Goal: Task Accomplishment & Management: Manage account settings

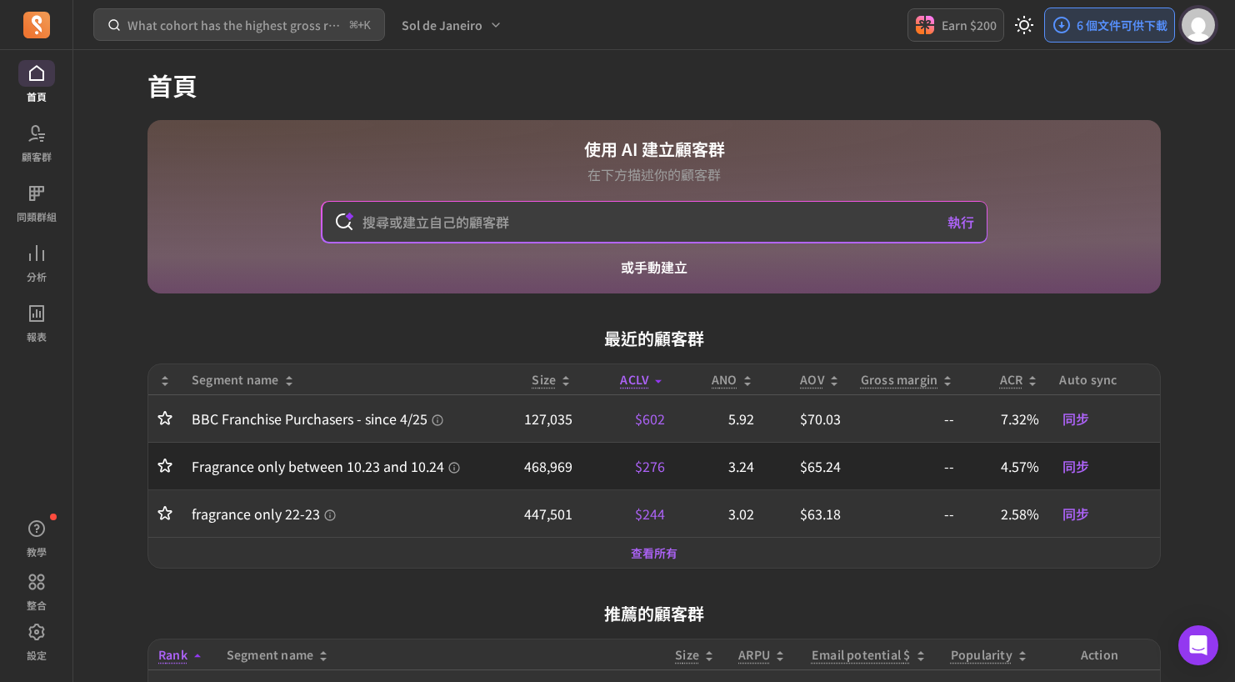
click at [1195, 23] on img "button" at bounding box center [1198, 24] width 33 height 33
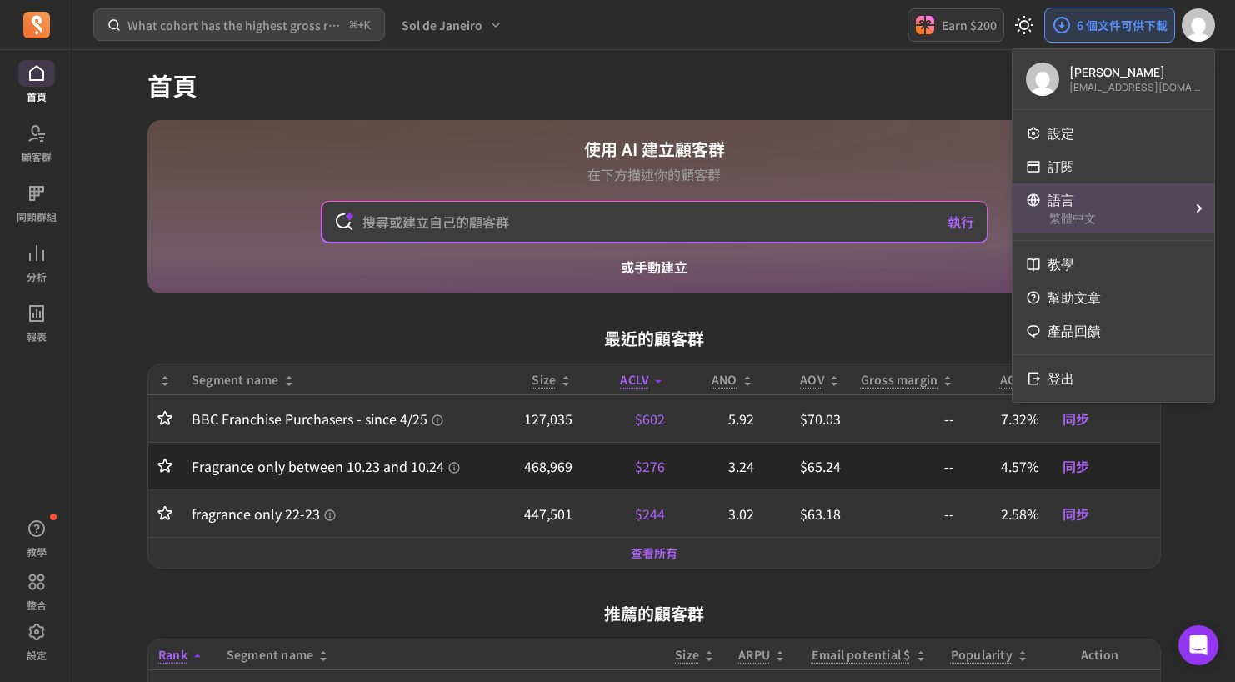
click at [1089, 198] on div "語言" at bounding box center [1103, 200] width 155 height 20
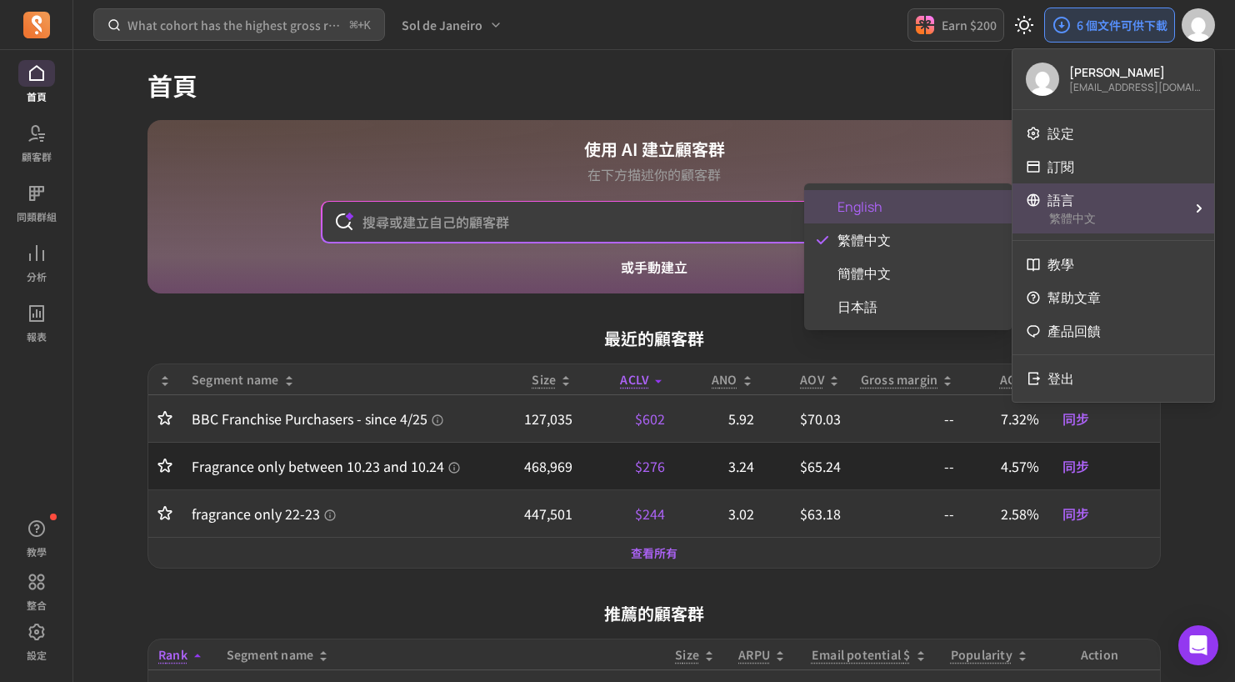
click at [875, 202] on span "English" at bounding box center [919, 207] width 162 height 20
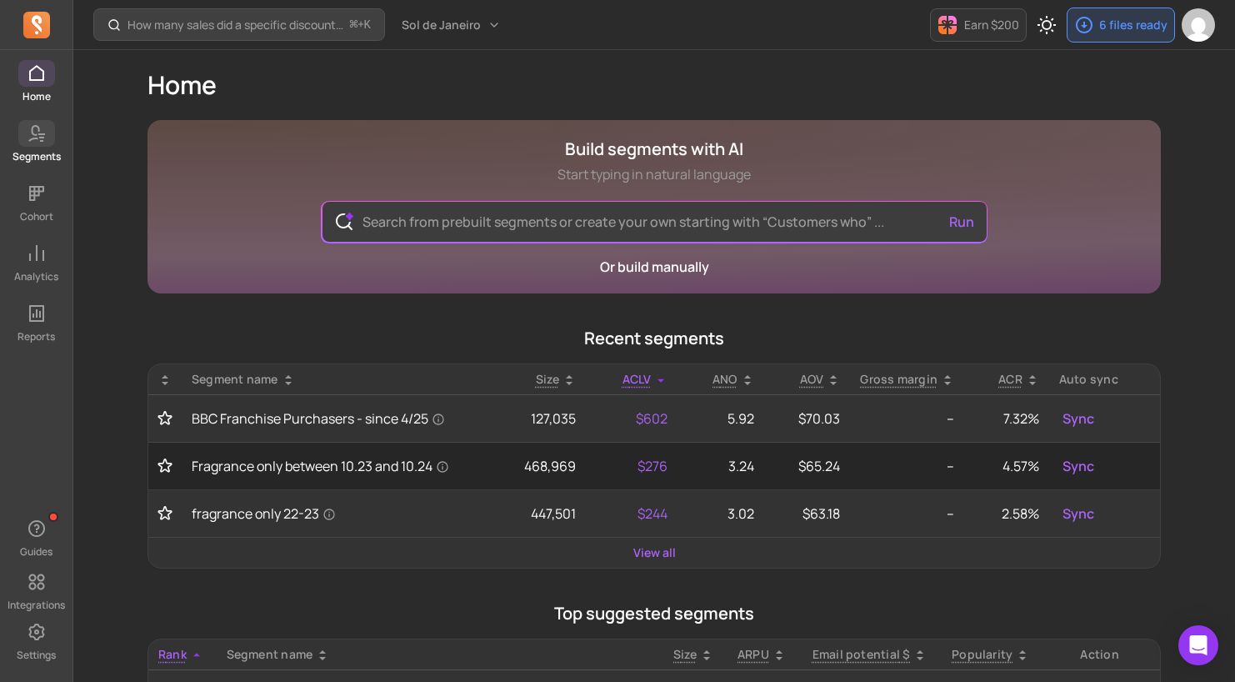
click at [45, 142] on icon at bounding box center [37, 133] width 20 height 20
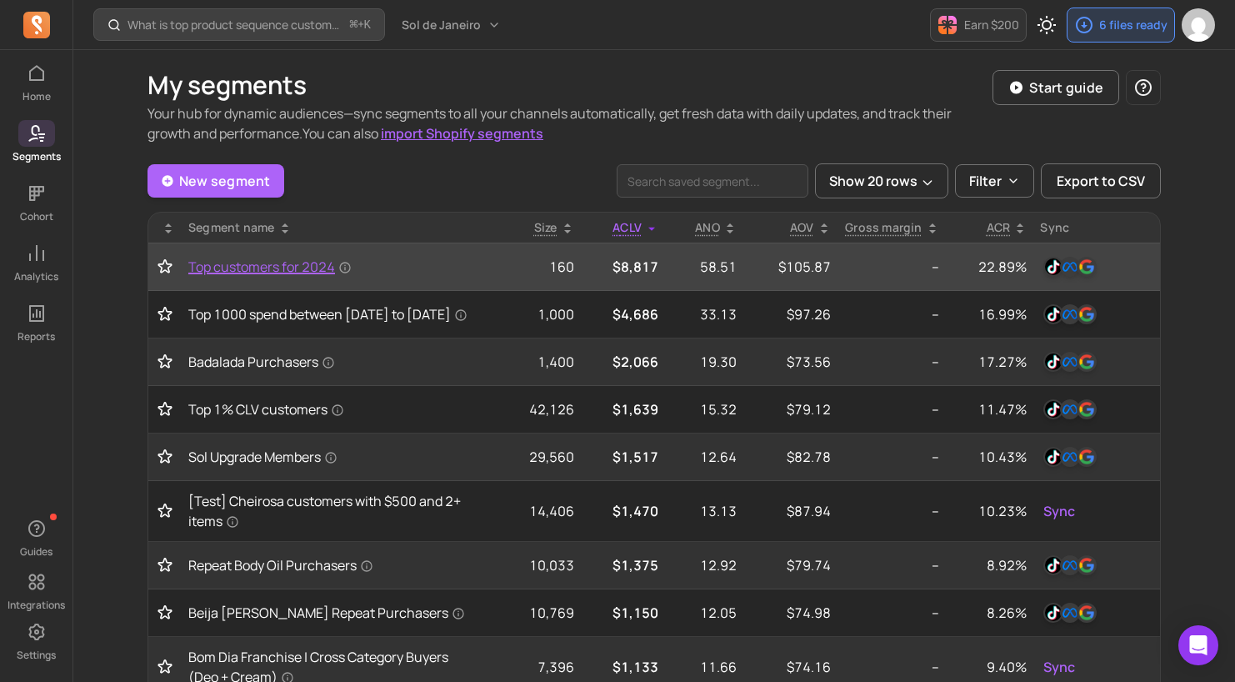
click at [285, 269] on span "Top customers for 2024" at bounding box center [269, 267] width 163 height 20
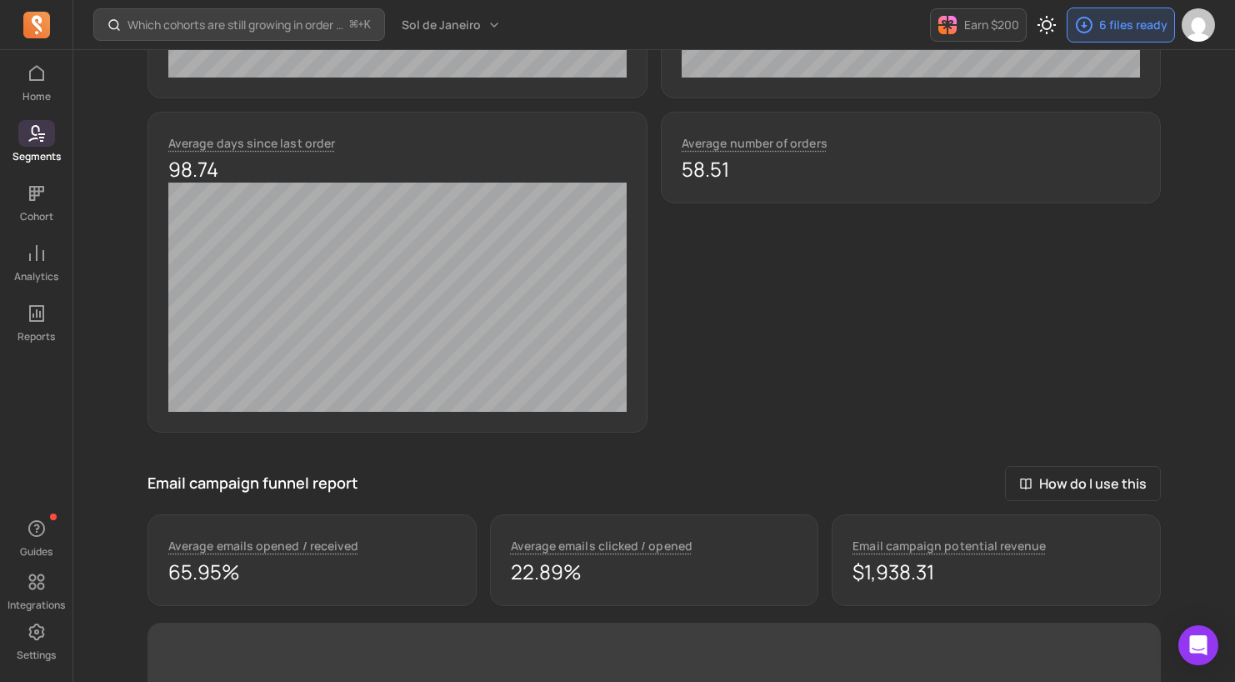
scroll to position [915, 0]
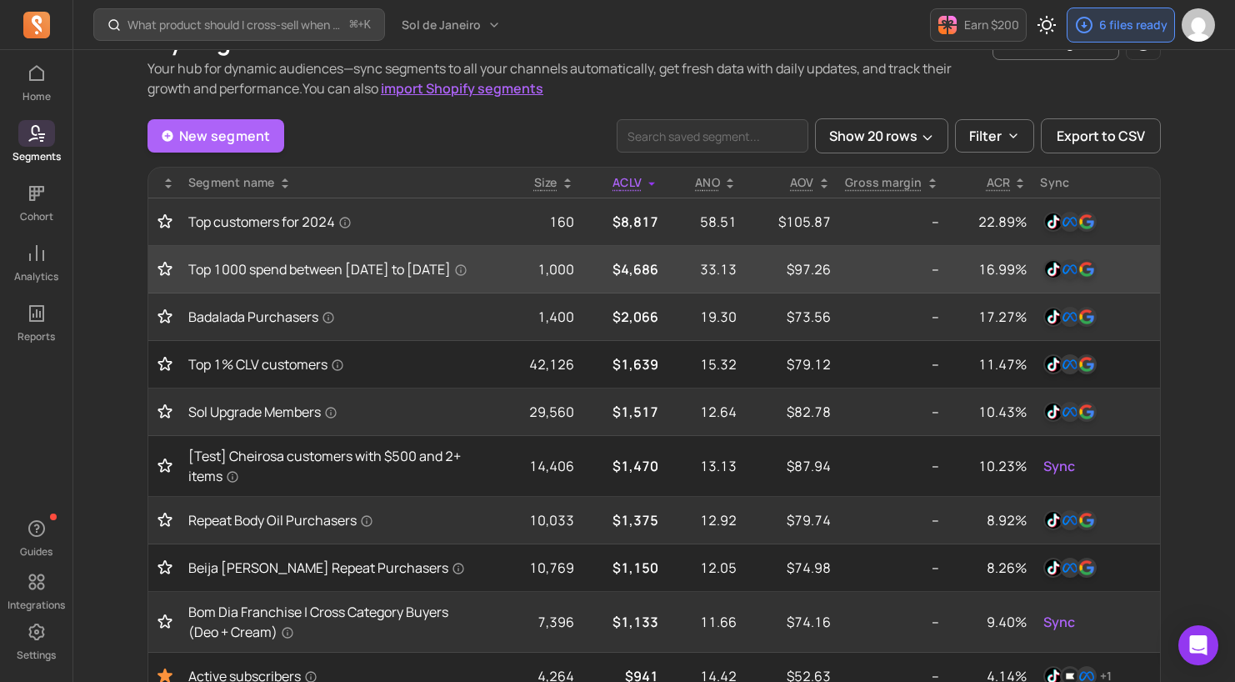
scroll to position [48, 0]
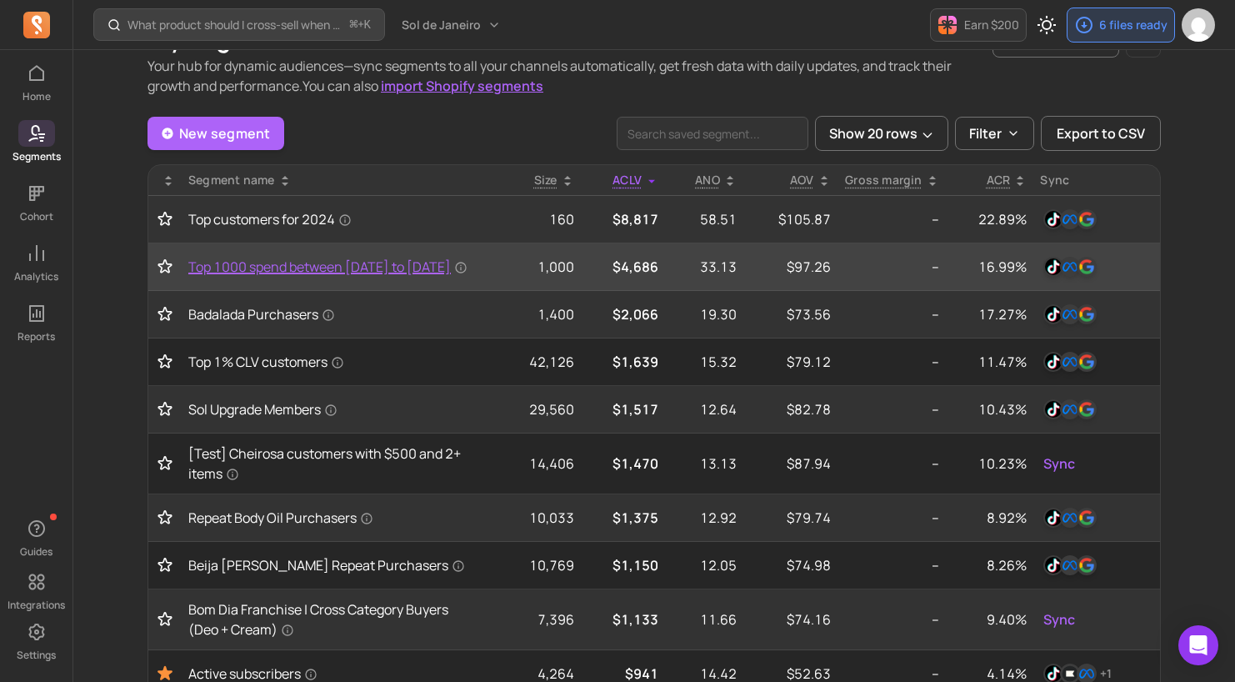
click at [332, 268] on span "Top 1000 spend between 2024-04-01 to 2025-03-20" at bounding box center [327, 267] width 279 height 20
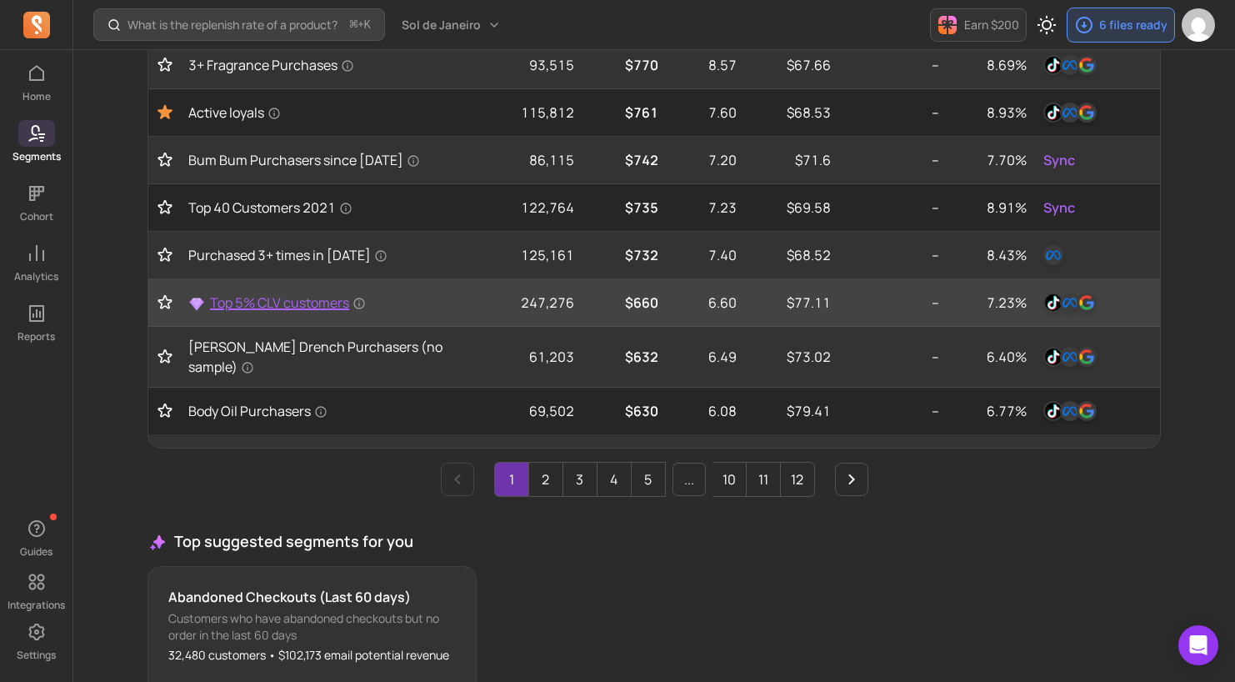
scroll to position [796, 0]
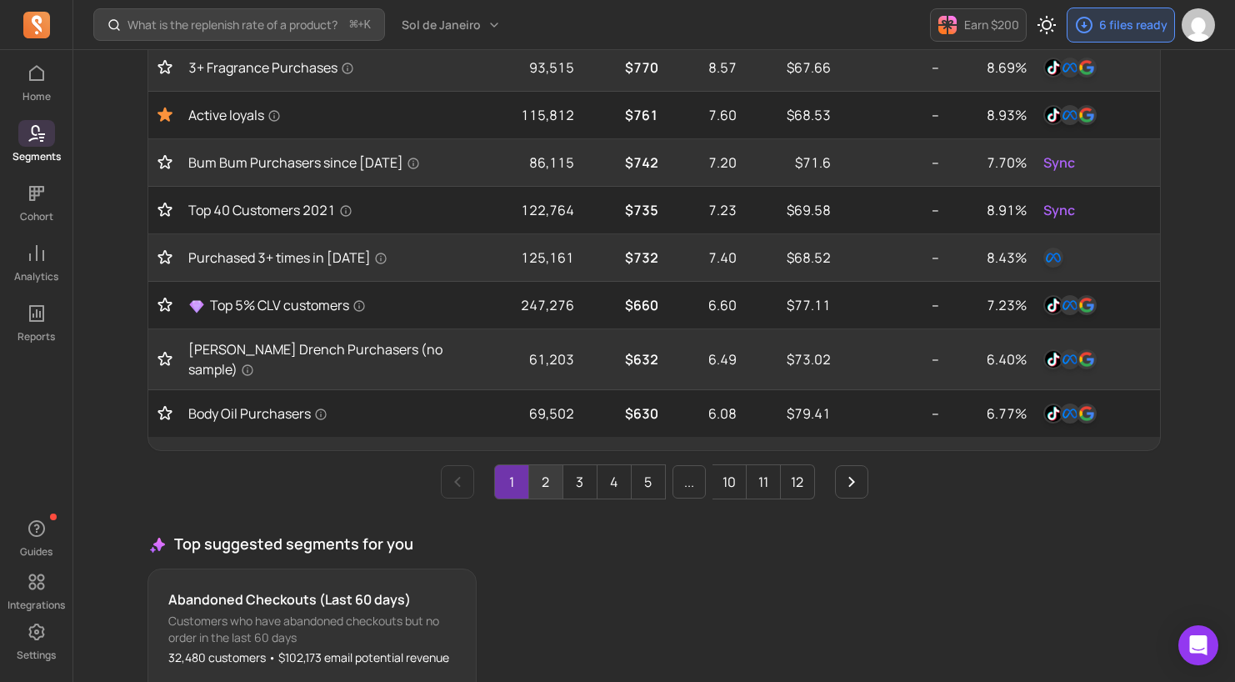
click at [537, 482] on link "2" at bounding box center [545, 481] width 33 height 33
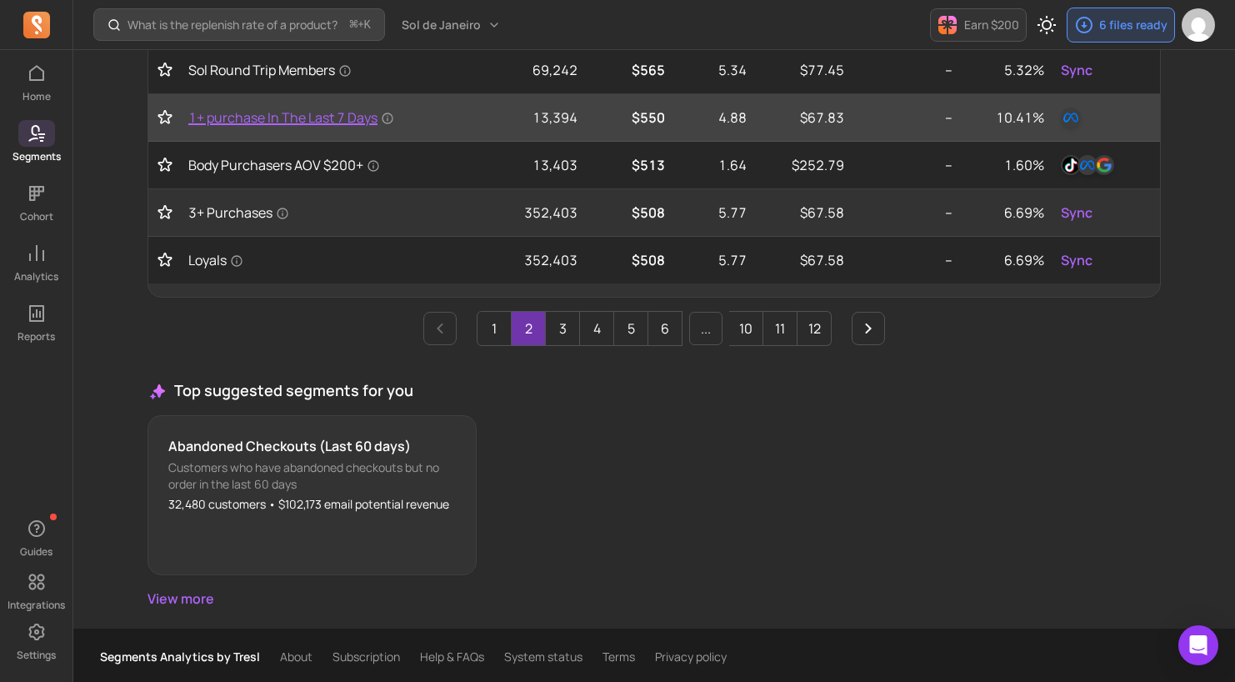
scroll to position [926, 0]
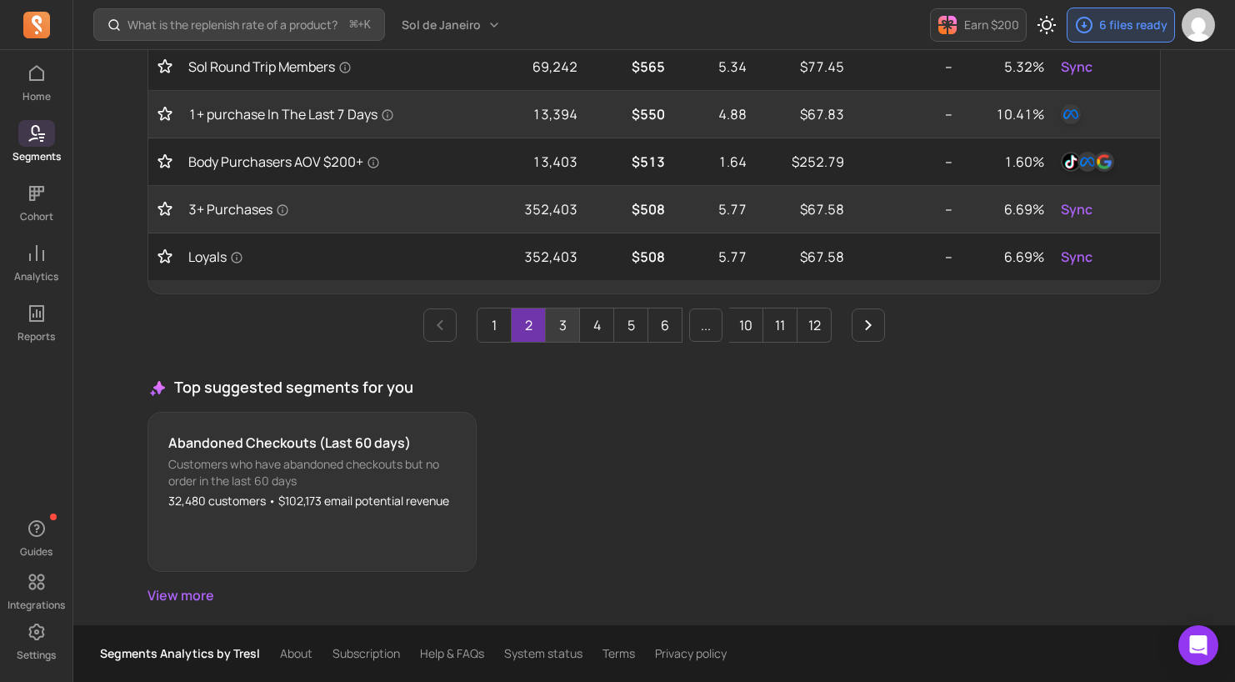
click at [567, 321] on link "3" at bounding box center [562, 324] width 33 height 33
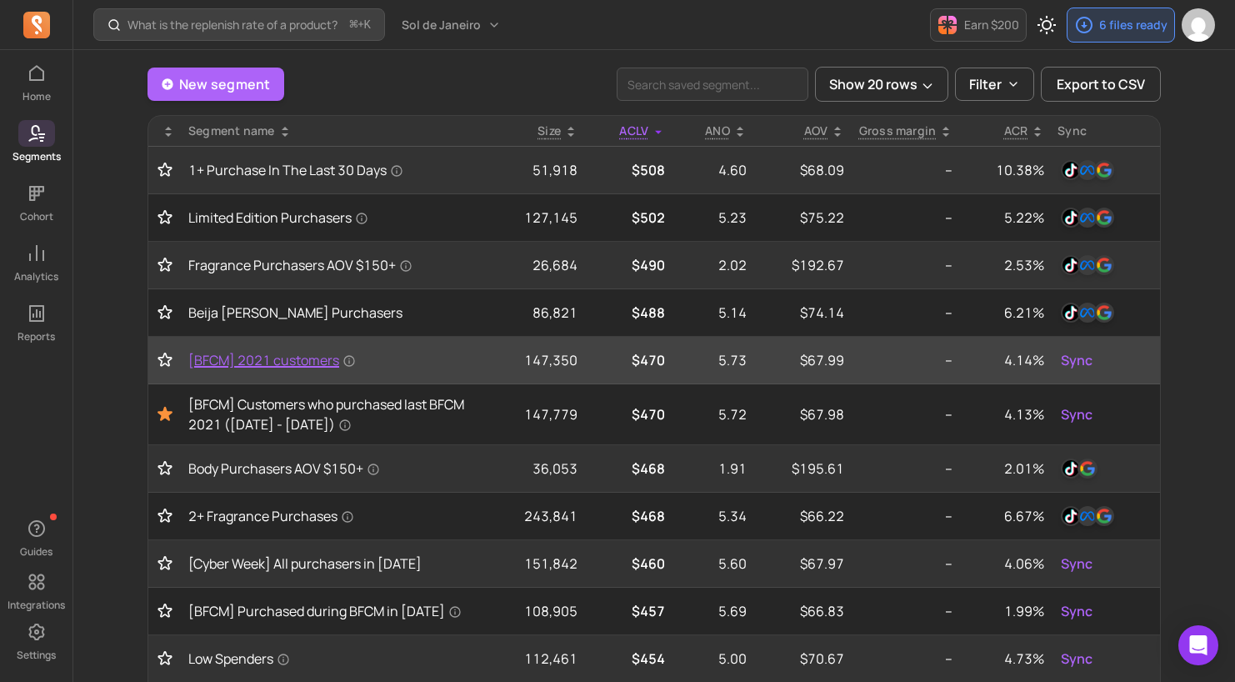
scroll to position [91, 0]
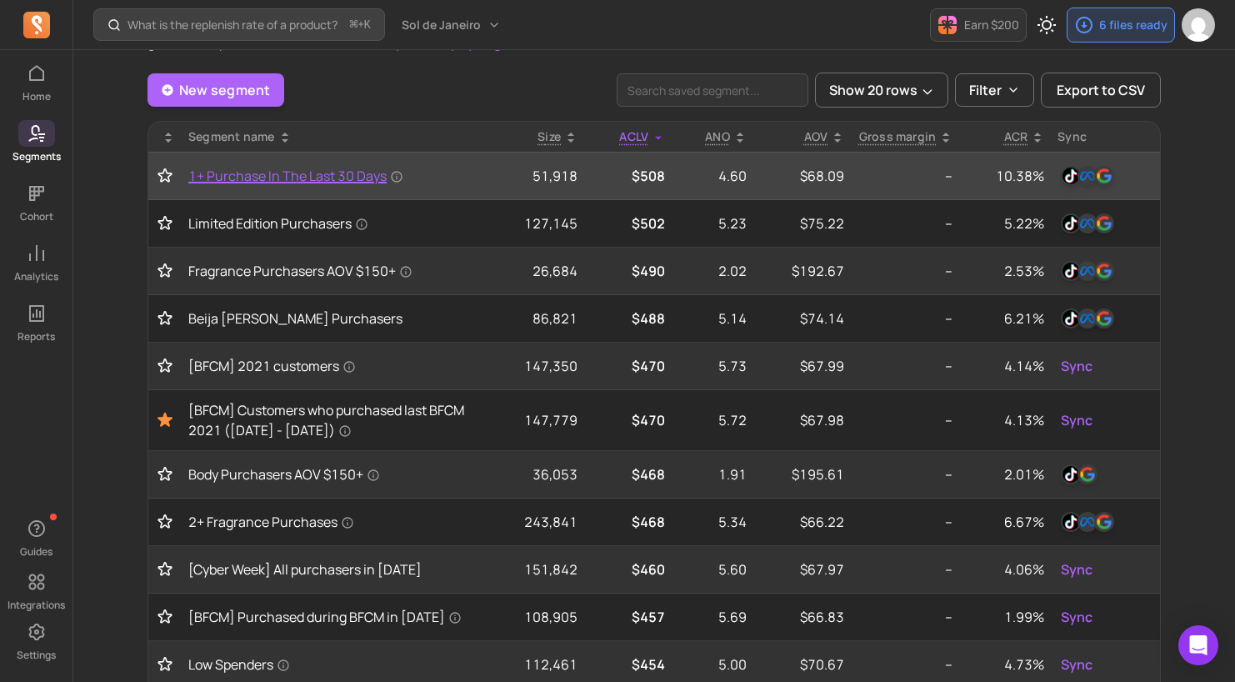
click at [358, 176] on span "1+ Purchase In The Last 30 Days" at bounding box center [295, 176] width 215 height 20
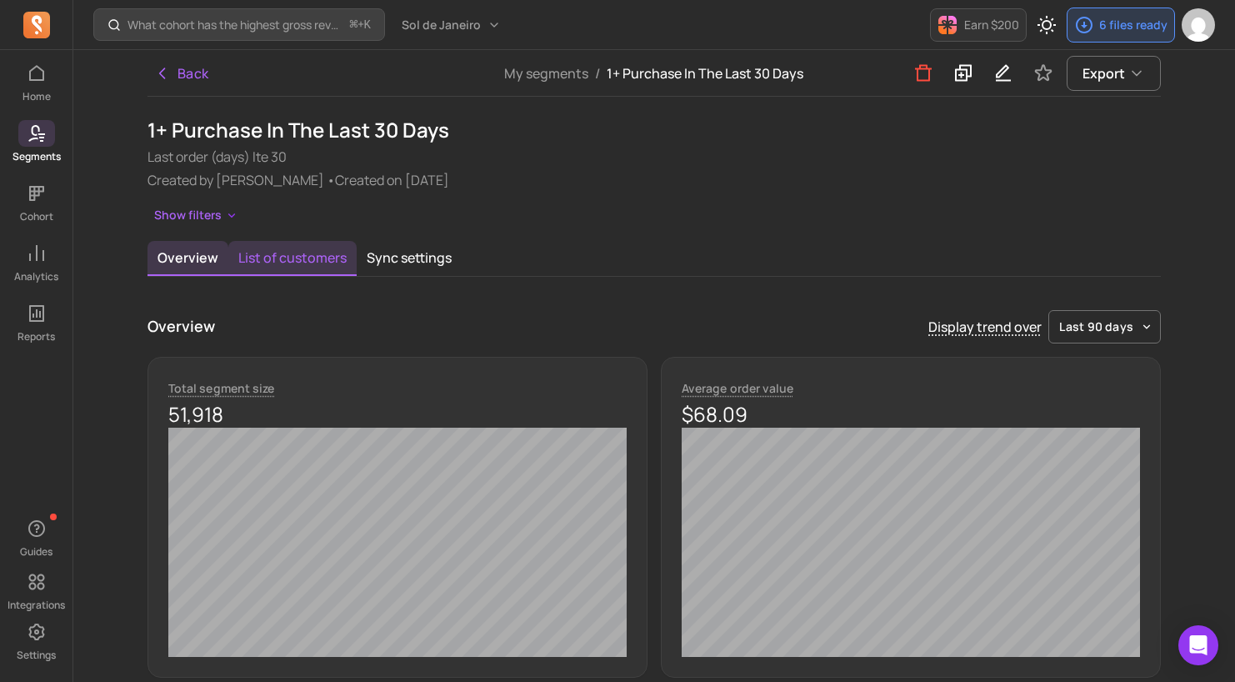
click at [319, 243] on button "List of customers" at bounding box center [292, 258] width 128 height 35
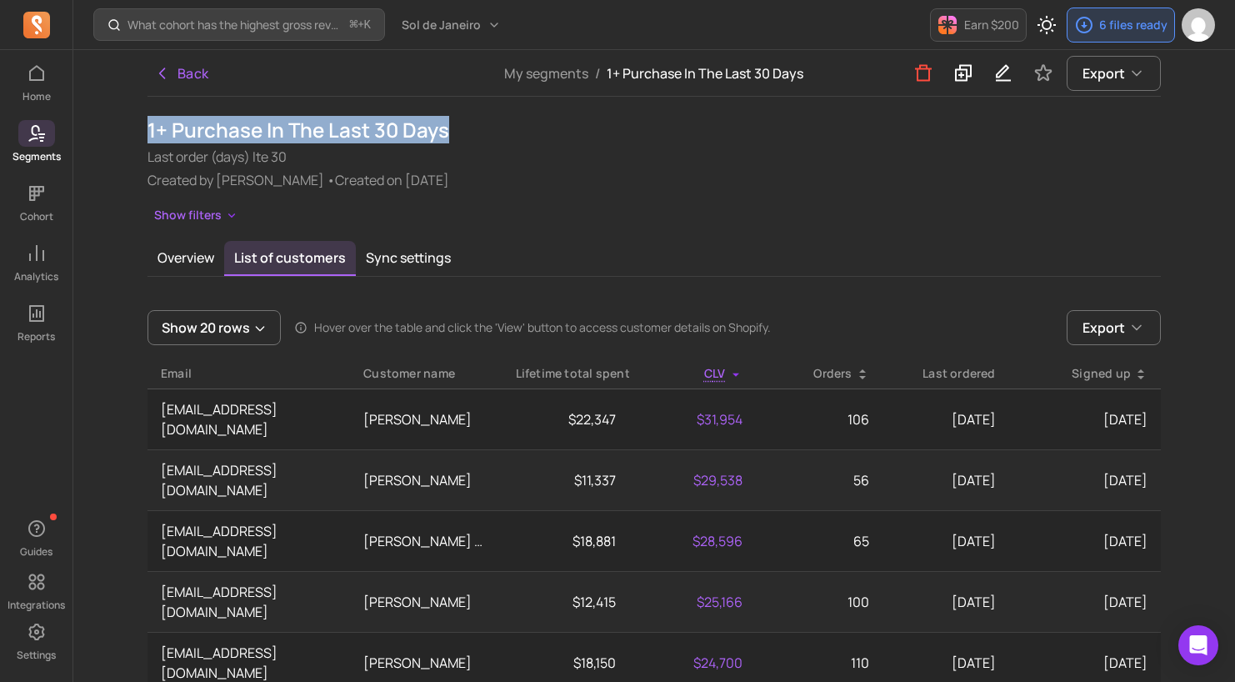
drag, startPoint x: 142, startPoint y: 126, endPoint x: 471, endPoint y: 128, distance: 329.3
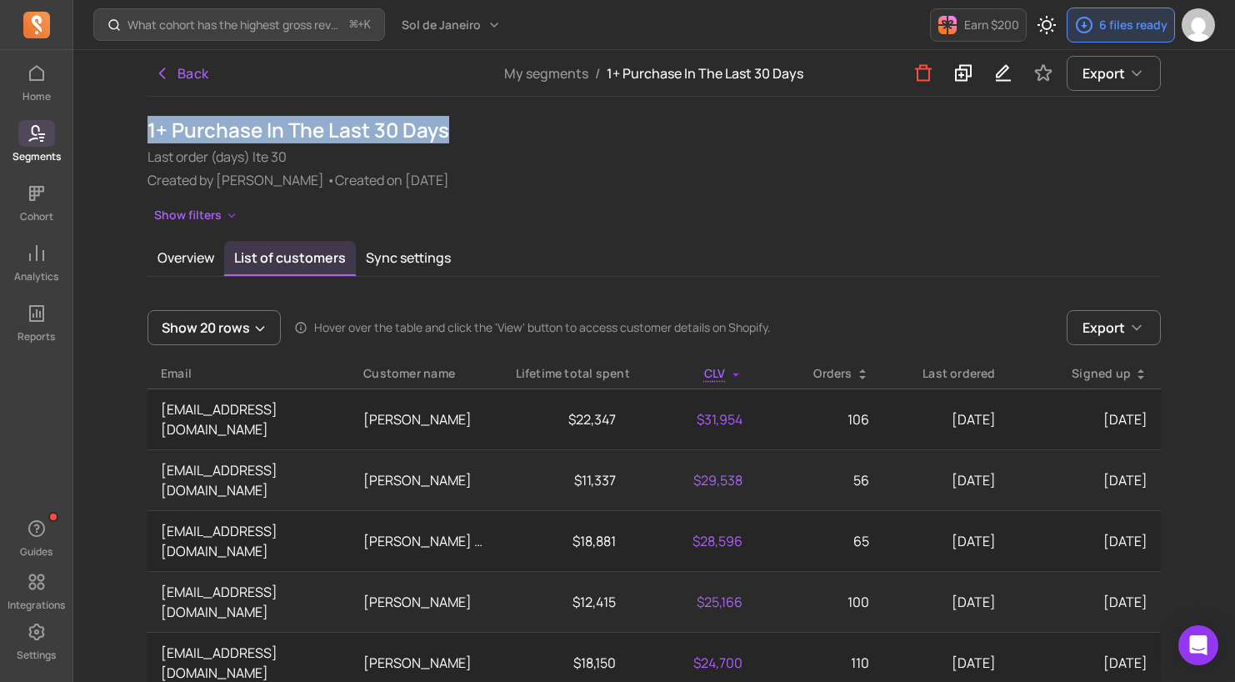
click at [41, 137] on icon at bounding box center [41, 138] width 5 height 2
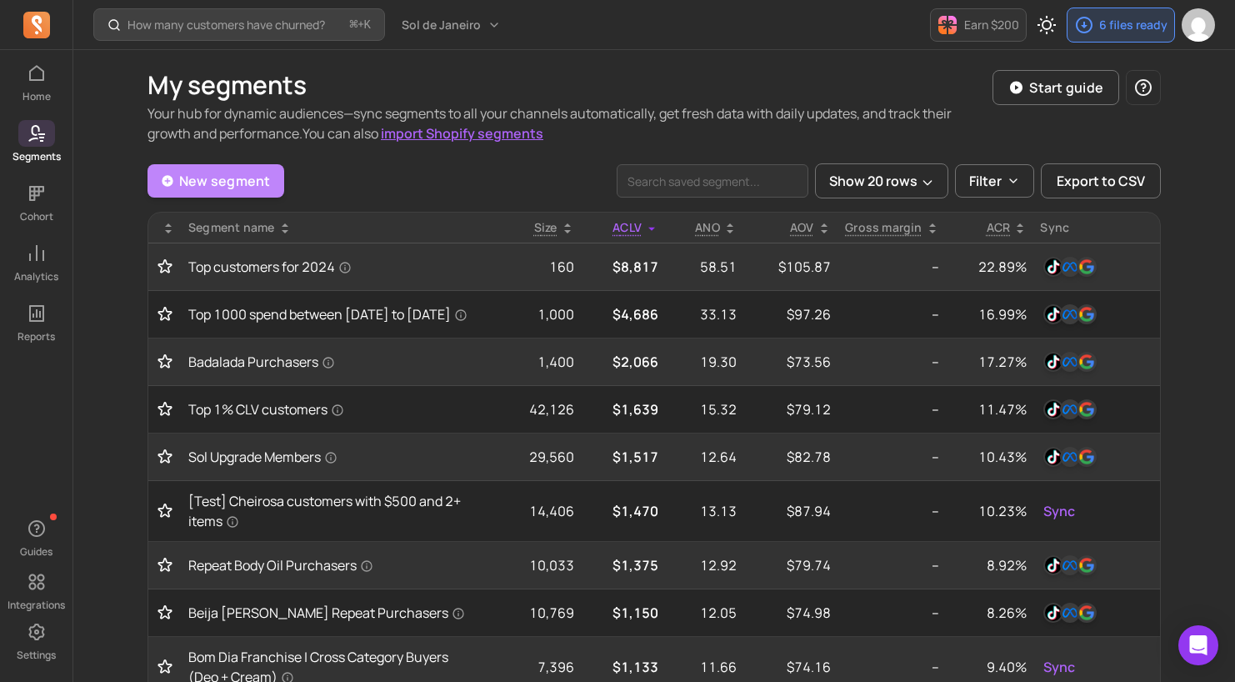
click at [252, 169] on link "New segment" at bounding box center [216, 180] width 137 height 33
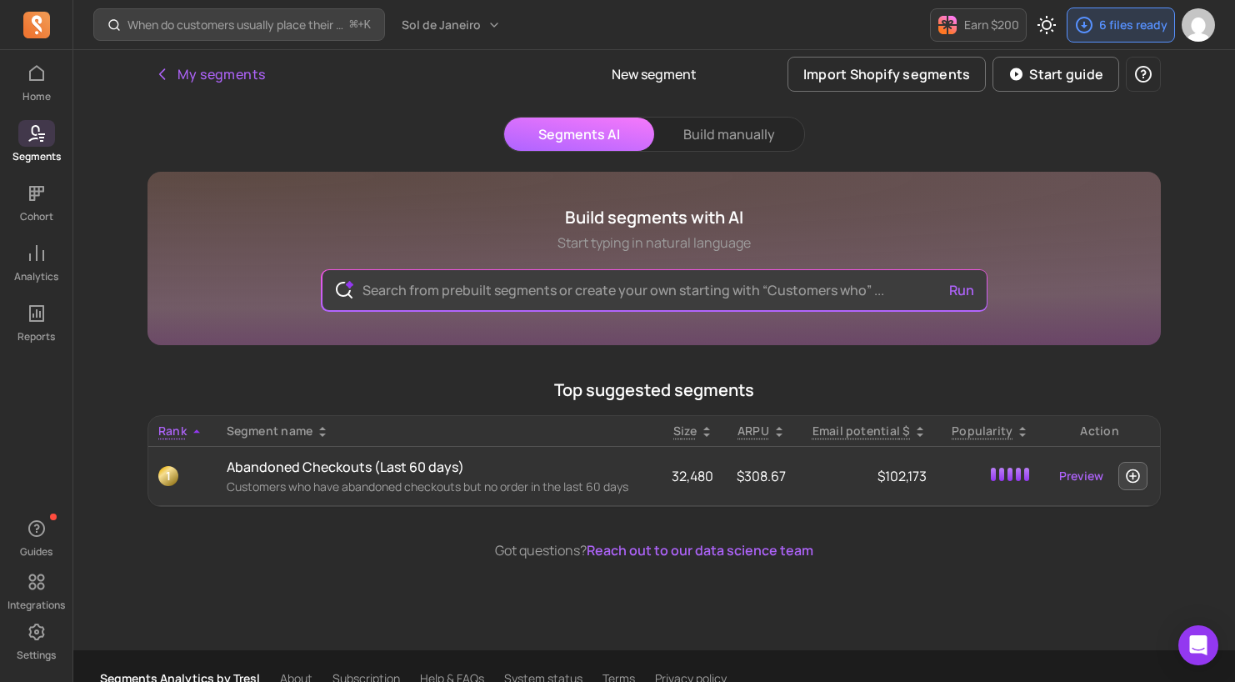
scroll to position [25, 0]
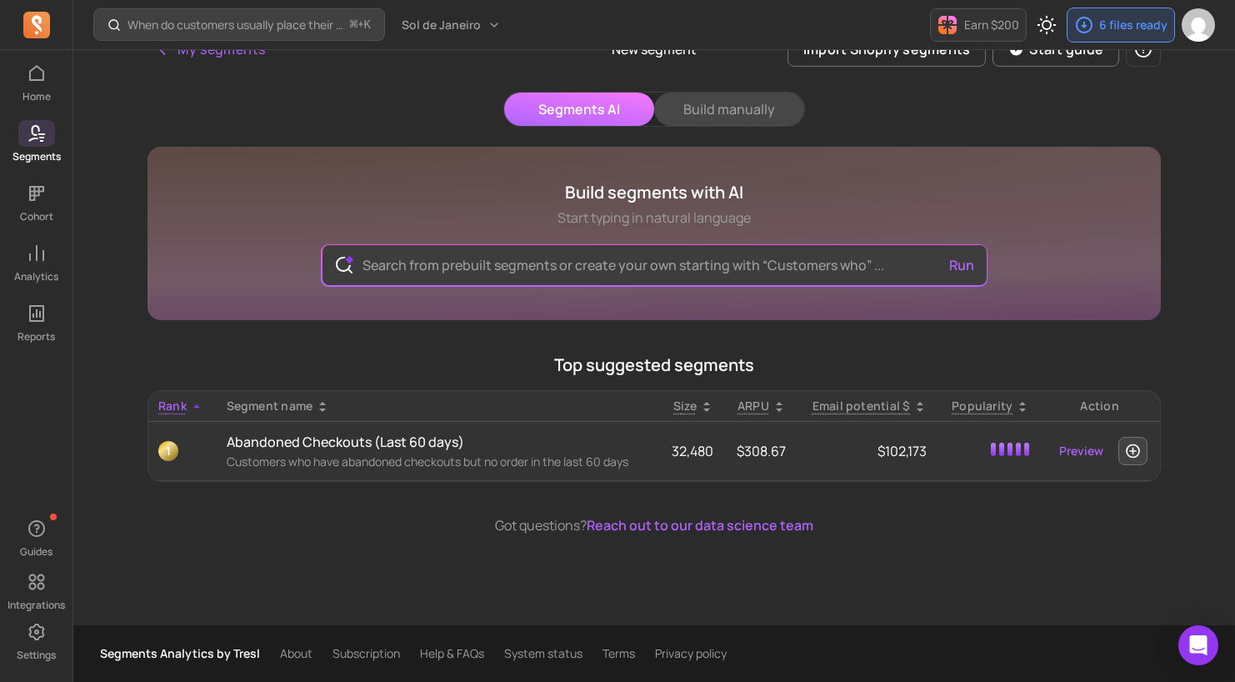
click at [712, 108] on button "Build manually" at bounding box center [729, 109] width 150 height 33
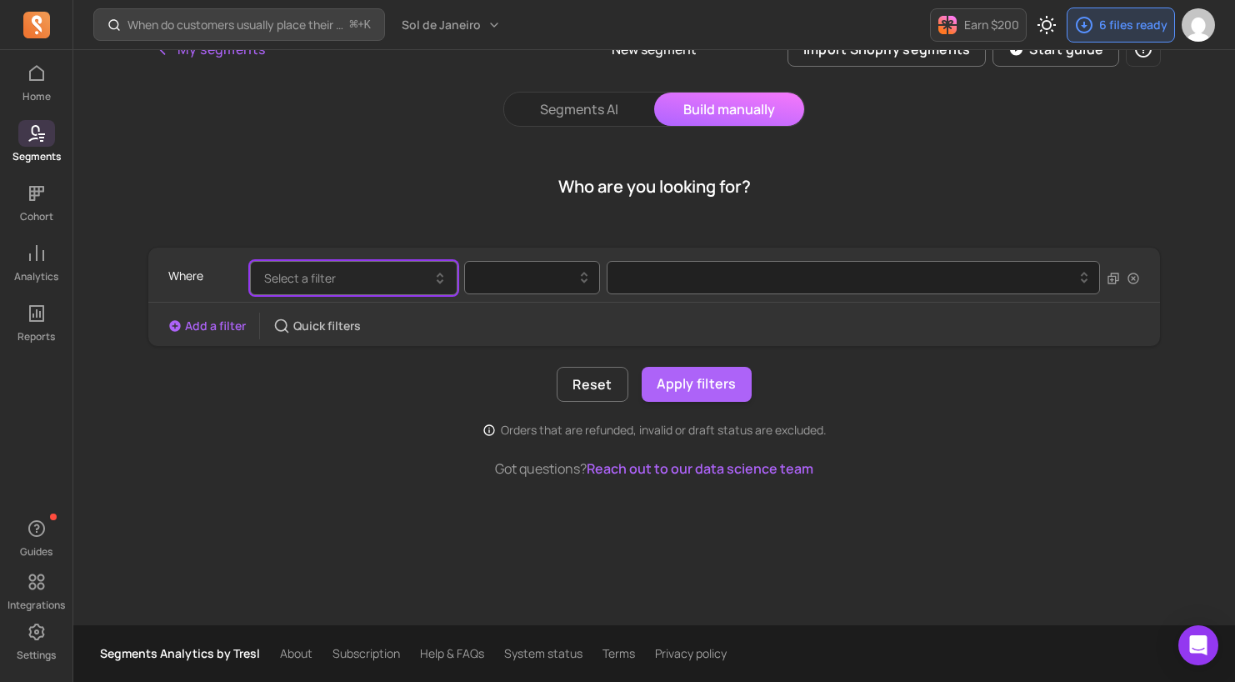
click at [392, 280] on button "Select a filter" at bounding box center [354, 278] width 208 height 34
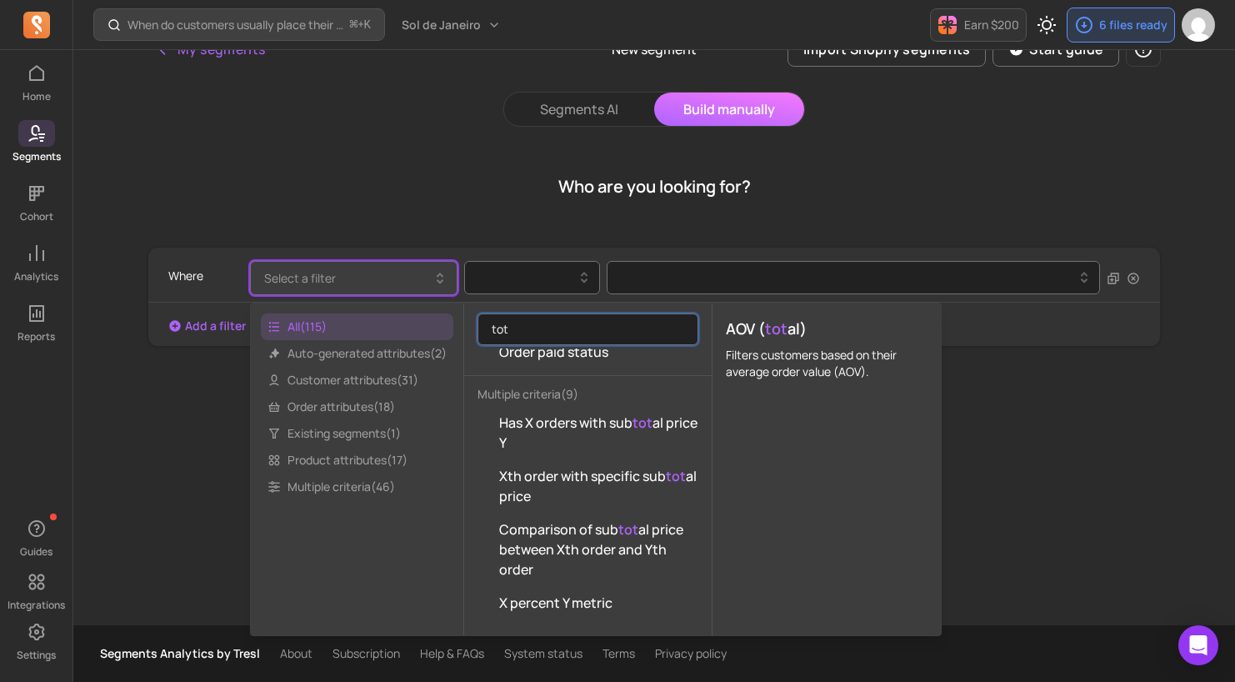
scroll to position [246, 0]
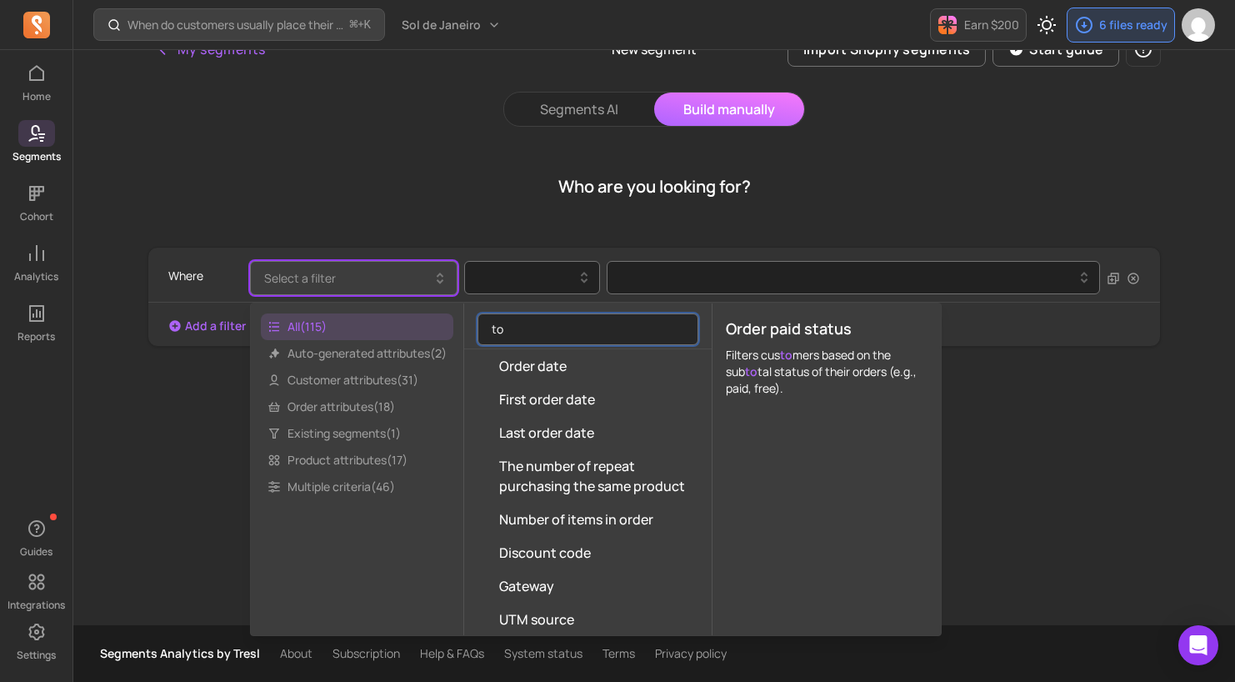
type input "t"
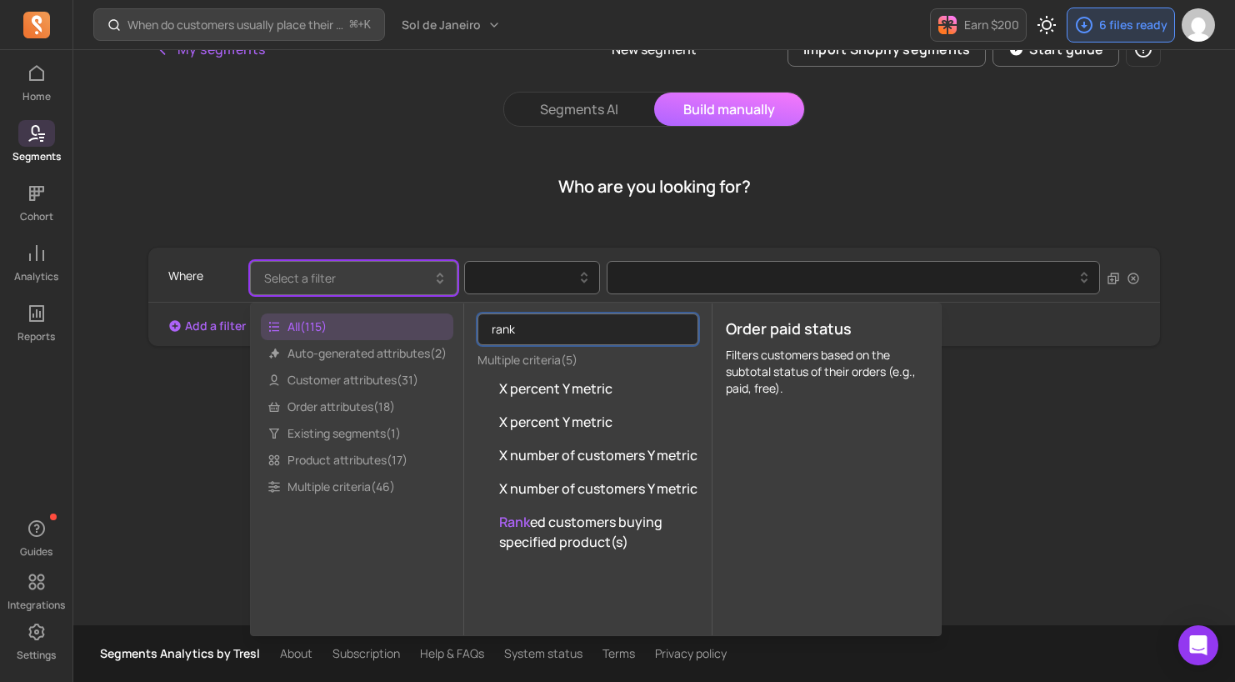
scroll to position [0, 0]
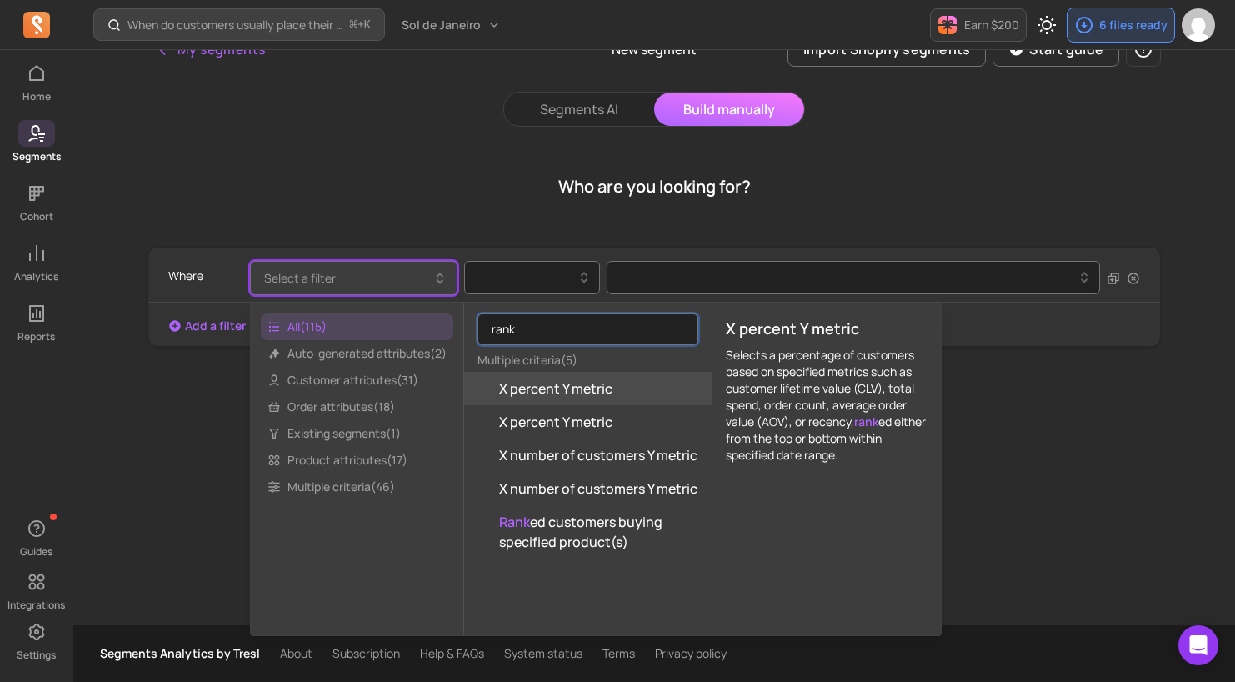
type input "rank"
click at [568, 388] on span "X percent Y metric" at bounding box center [555, 388] width 113 height 20
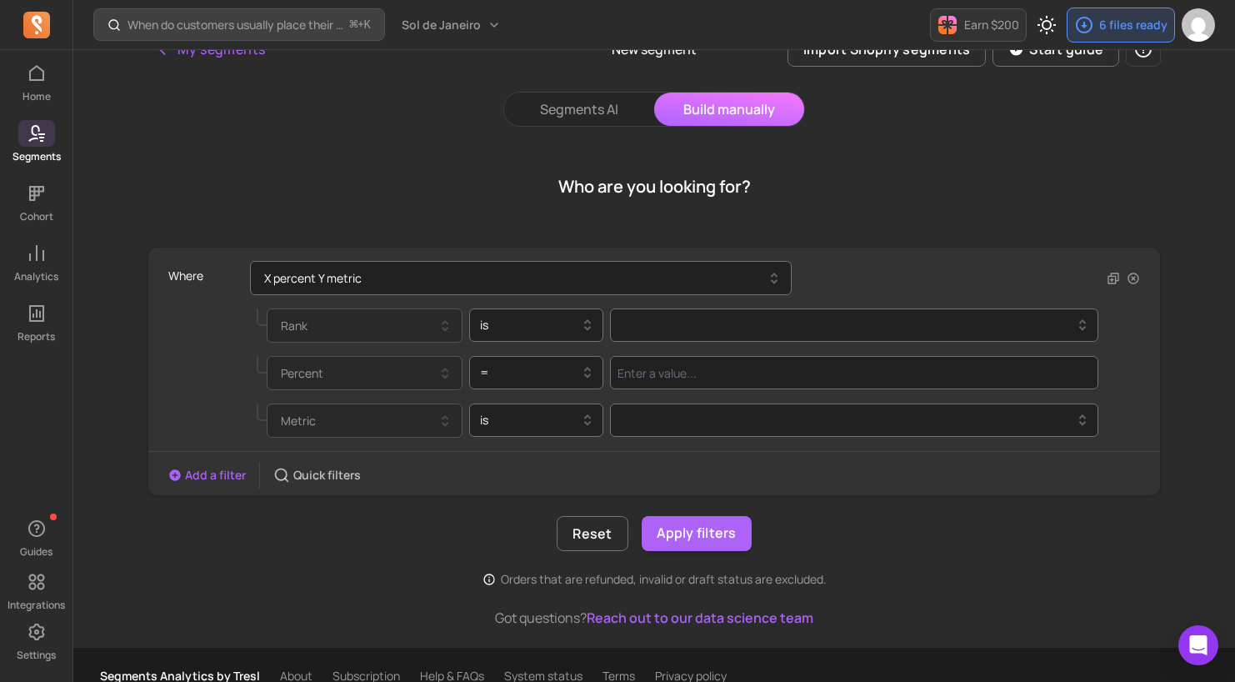
click at [194, 474] on button "Add a filter" at bounding box center [207, 475] width 78 height 17
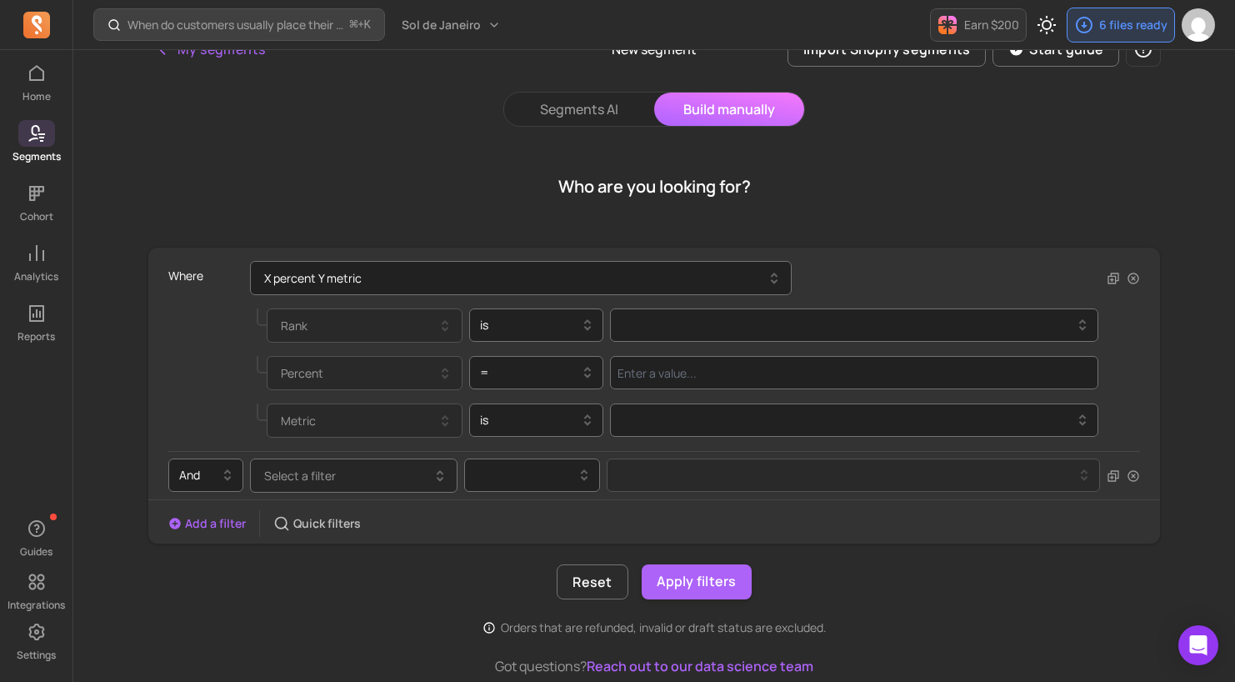
click at [388, 477] on button "Select a filter" at bounding box center [354, 476] width 208 height 34
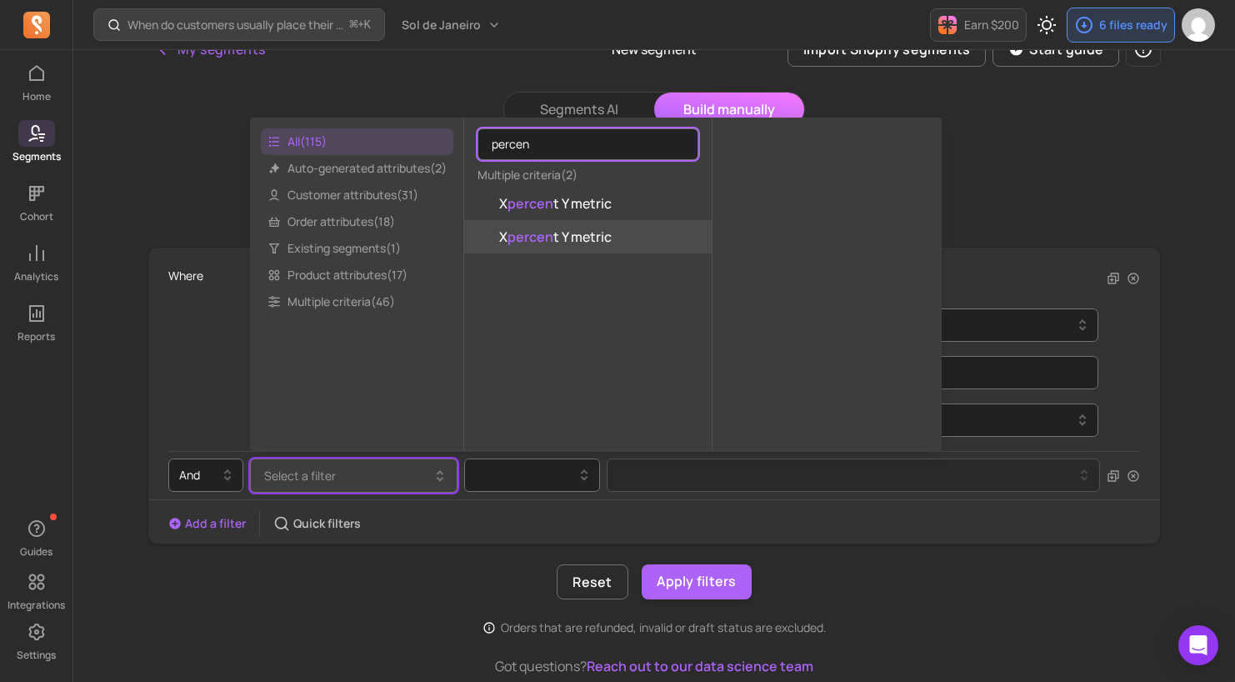
type input "percen"
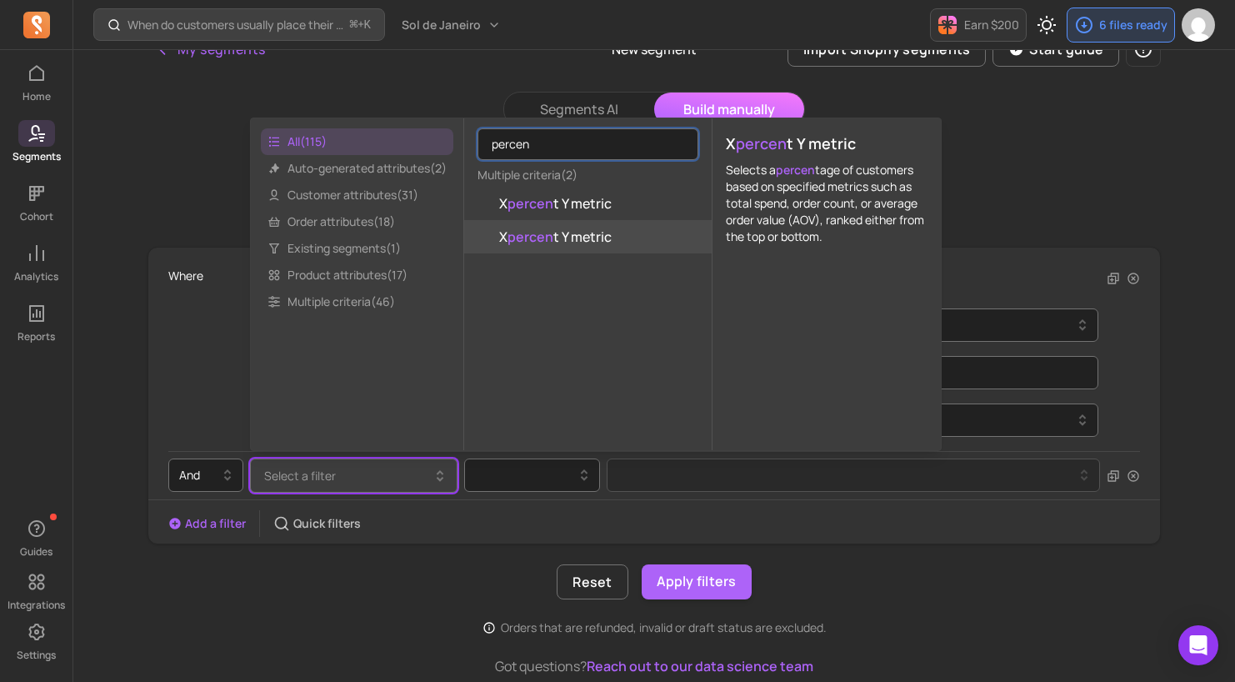
click at [593, 233] on span "X percen t Y metric" at bounding box center [555, 237] width 113 height 20
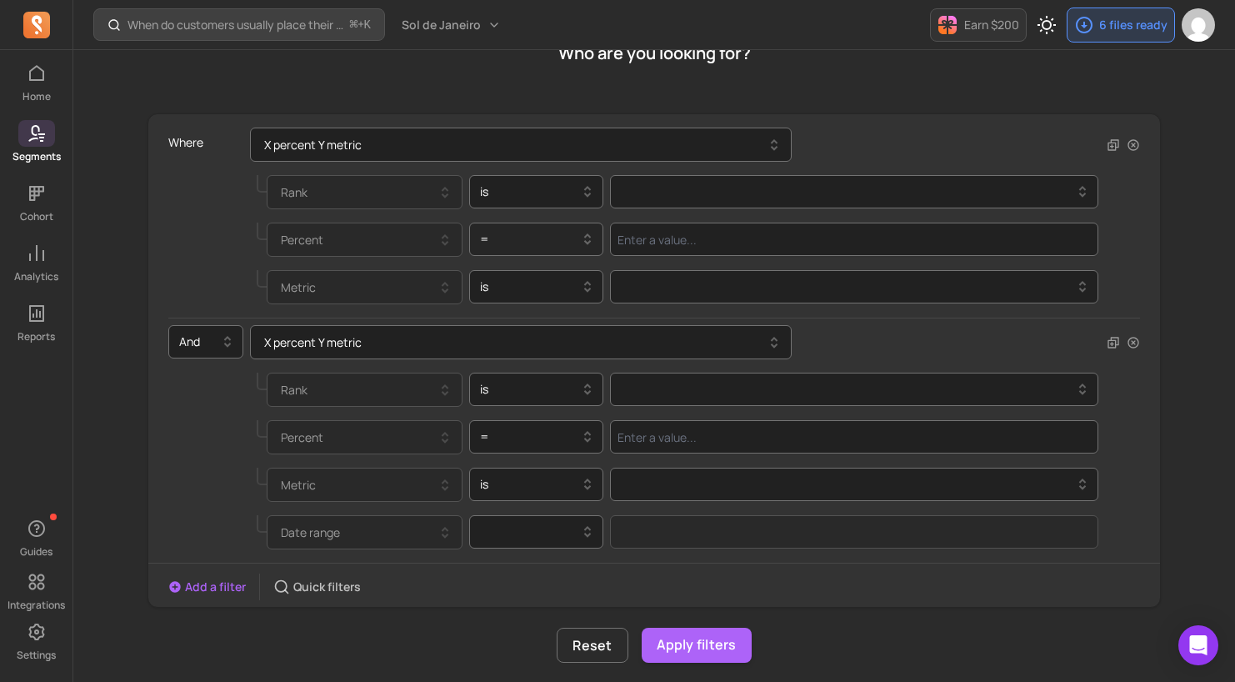
scroll to position [184, 0]
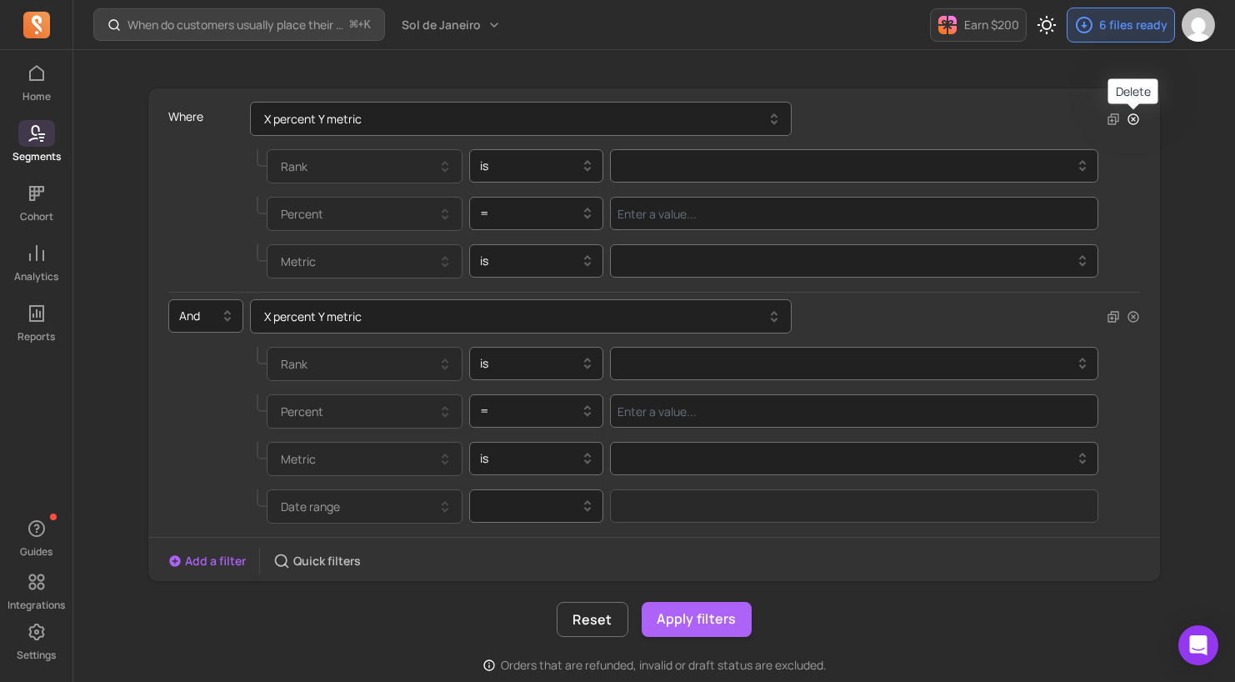
click at [1135, 123] on icon "button" at bounding box center [1133, 118] width 11 height 11
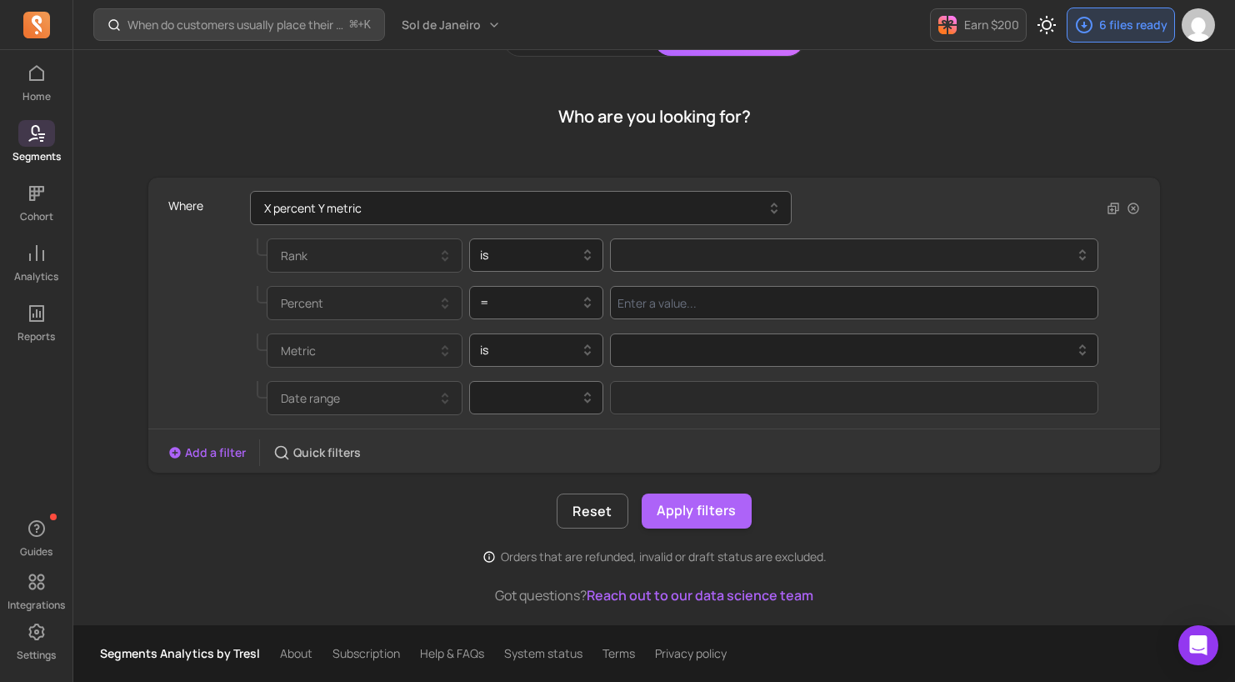
click at [832, 270] on div at bounding box center [854, 254] width 489 height 33
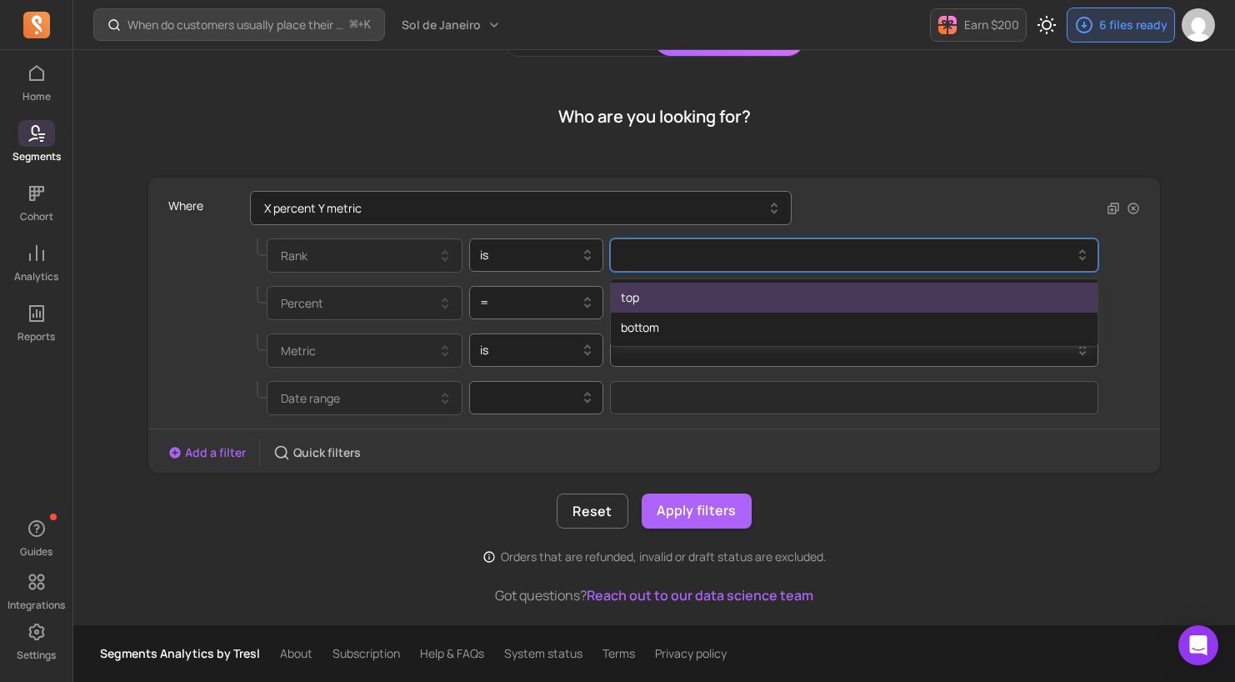
click at [738, 302] on div "top" at bounding box center [854, 298] width 487 height 30
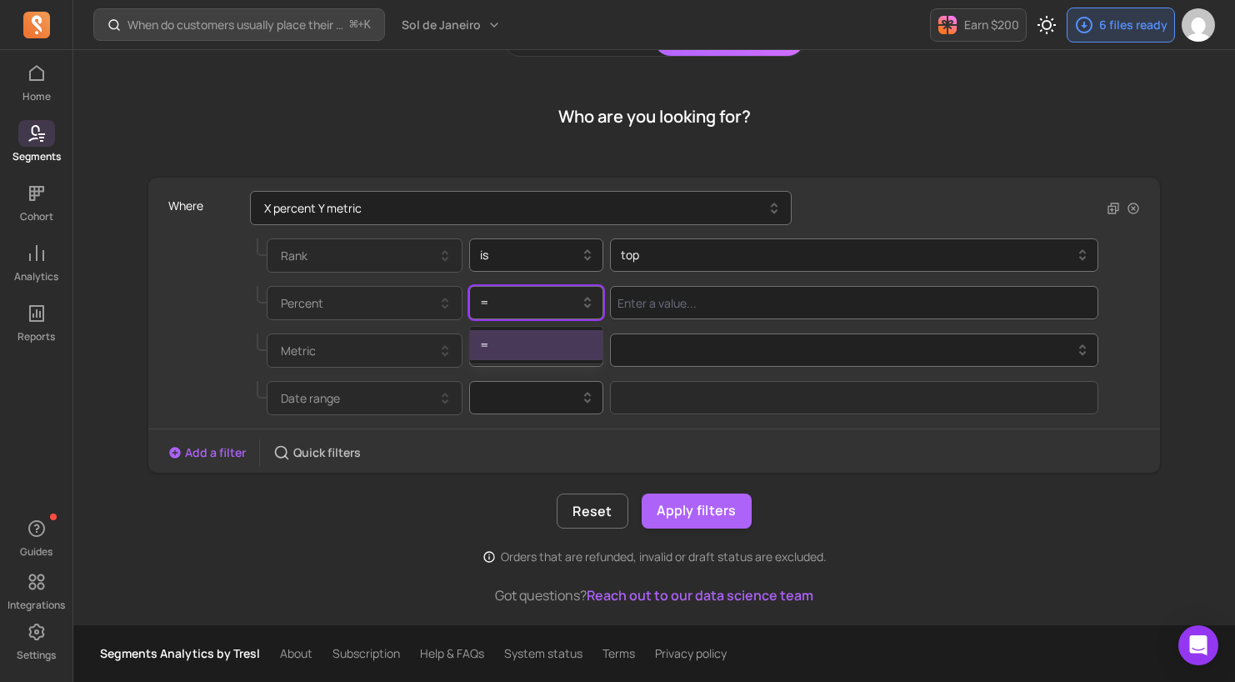
click at [543, 314] on div "=" at bounding box center [530, 302] width 117 height 27
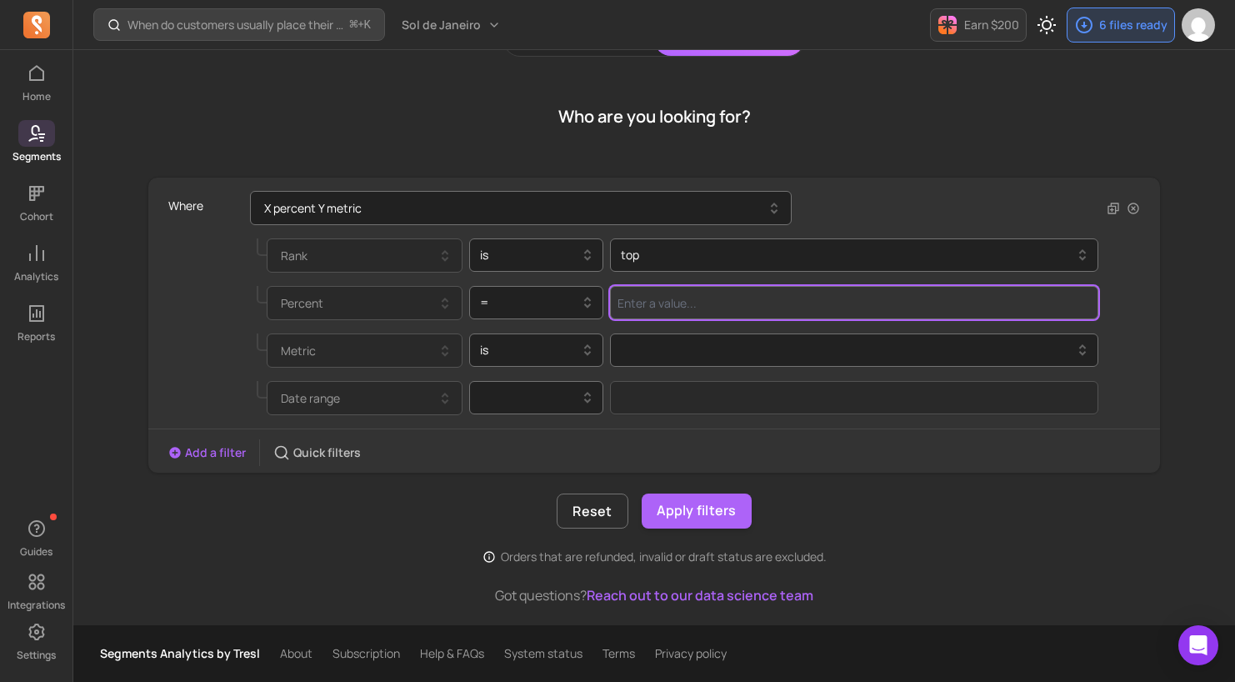
click at [704, 307] on input "Value for filter clause" at bounding box center [854, 302] width 489 height 33
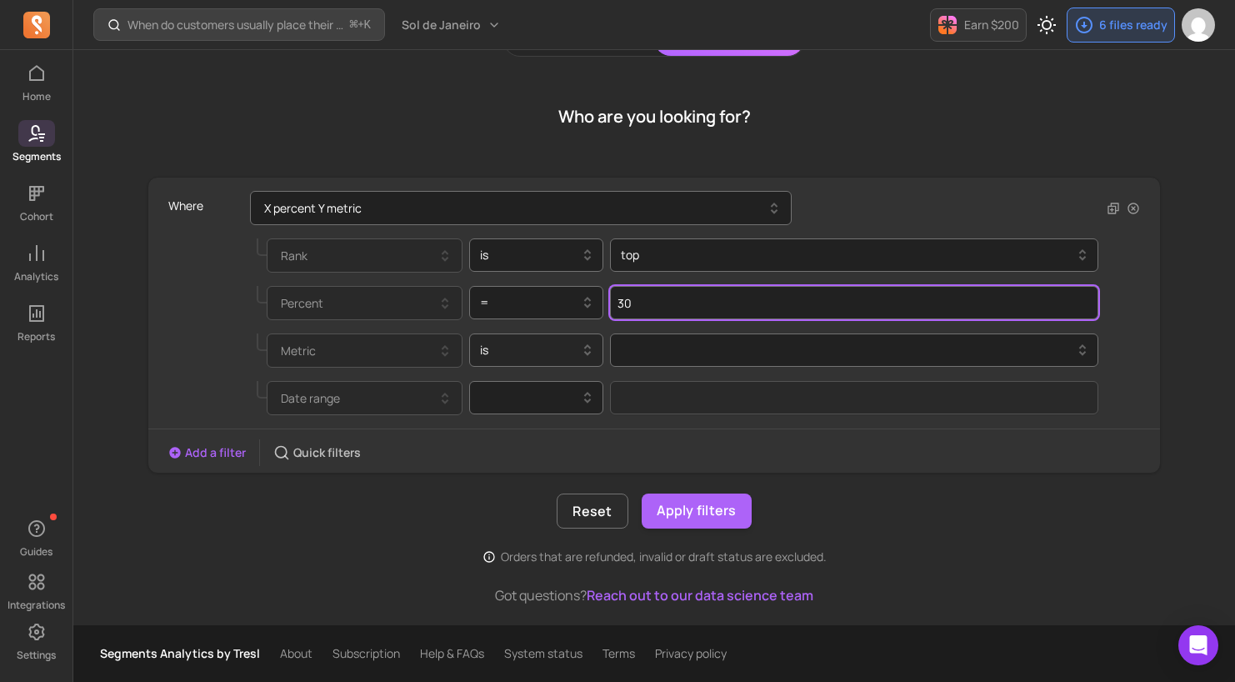
type input "30"
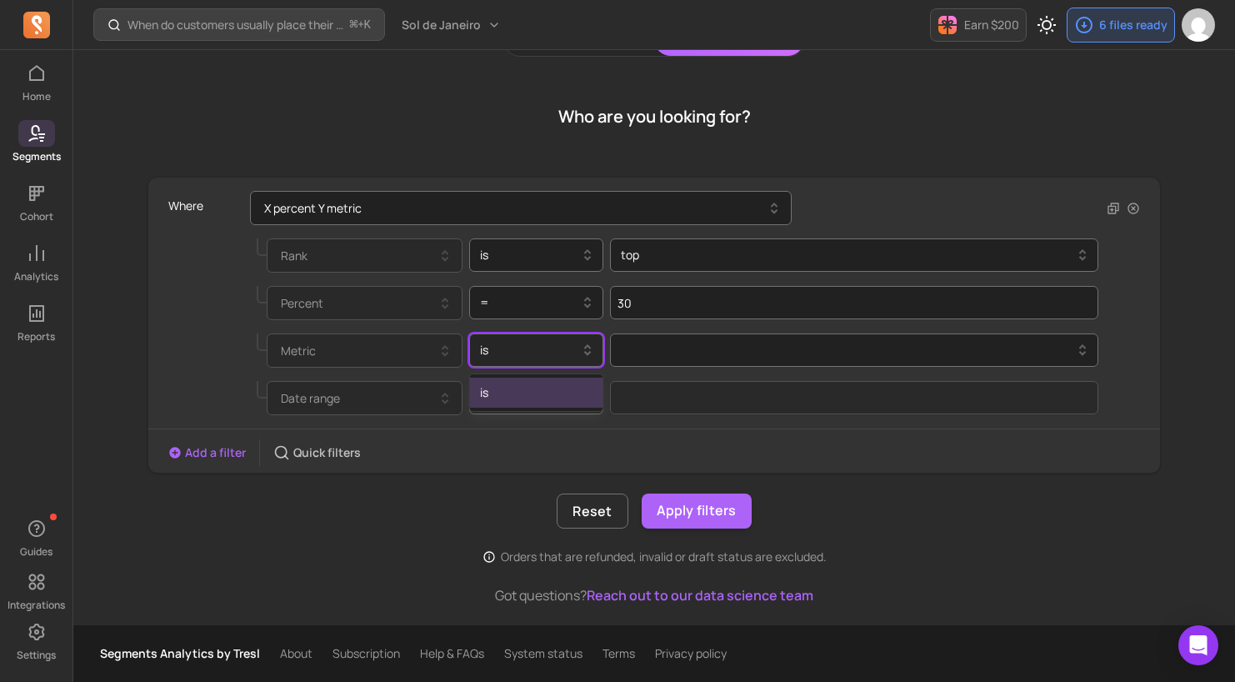
click at [532, 353] on div at bounding box center [530, 350] width 100 height 20
click at [666, 355] on div at bounding box center [848, 350] width 454 height 20
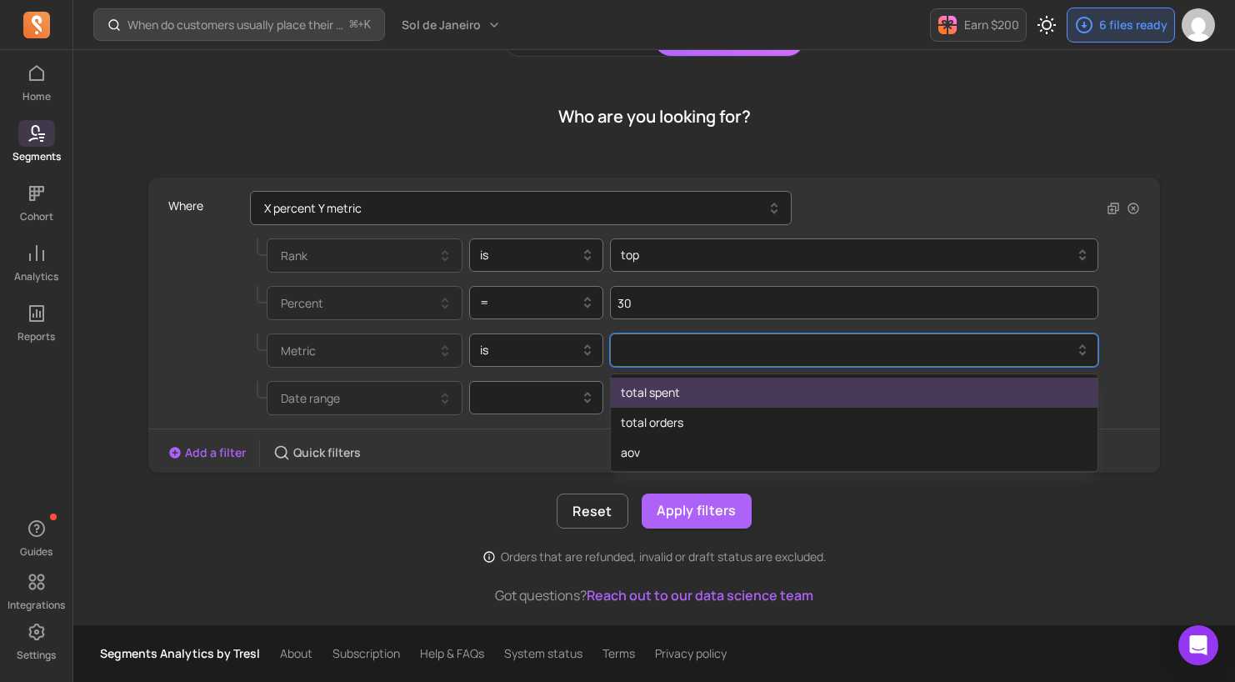
click at [688, 395] on div "total spent" at bounding box center [854, 393] width 487 height 30
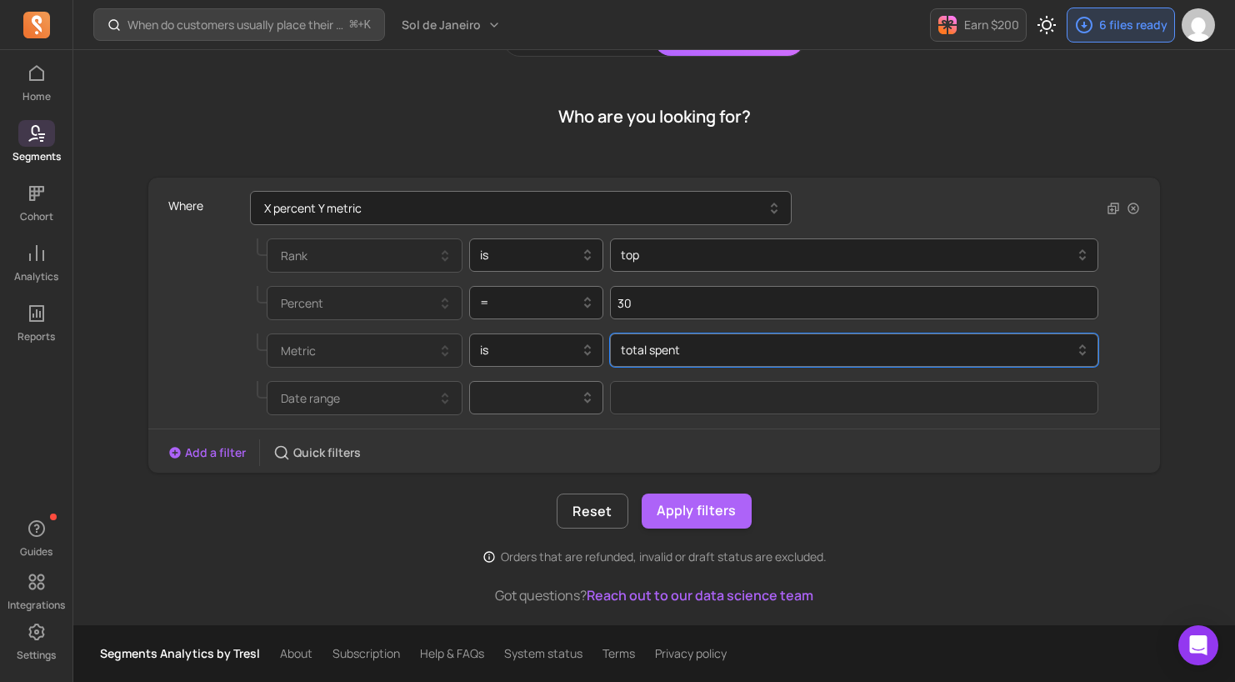
click at [544, 398] on div at bounding box center [530, 398] width 100 height 20
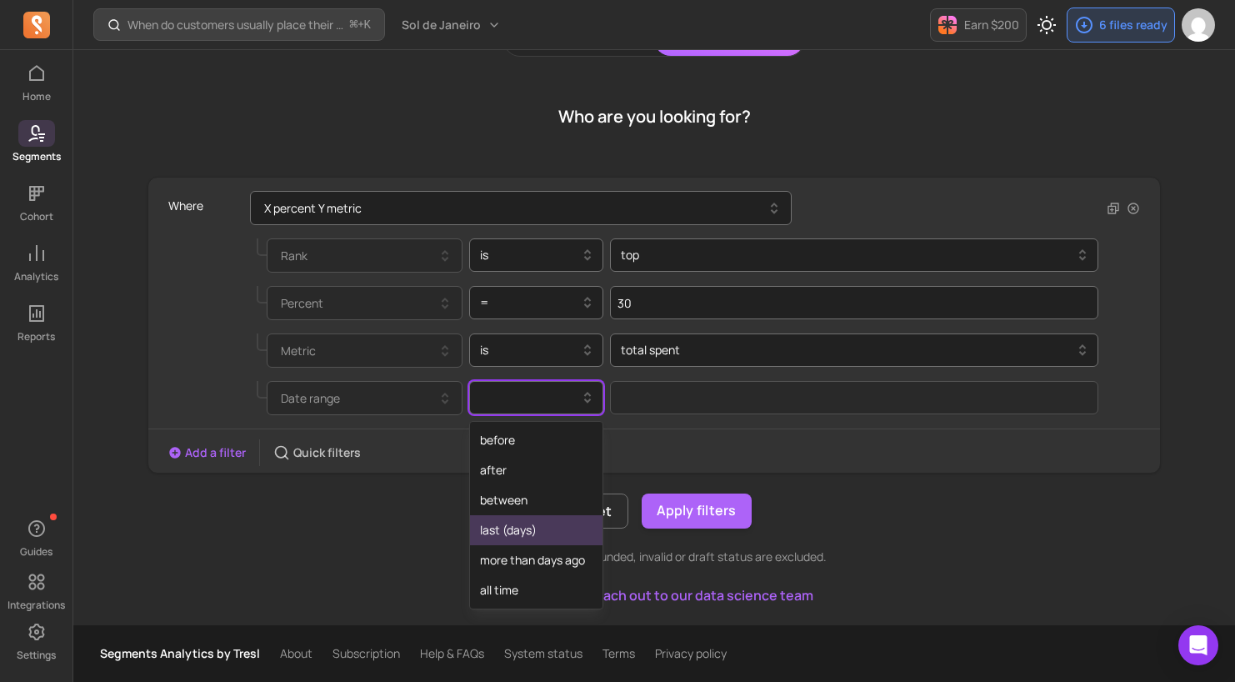
click at [519, 534] on div "last (days)" at bounding box center [536, 530] width 133 height 30
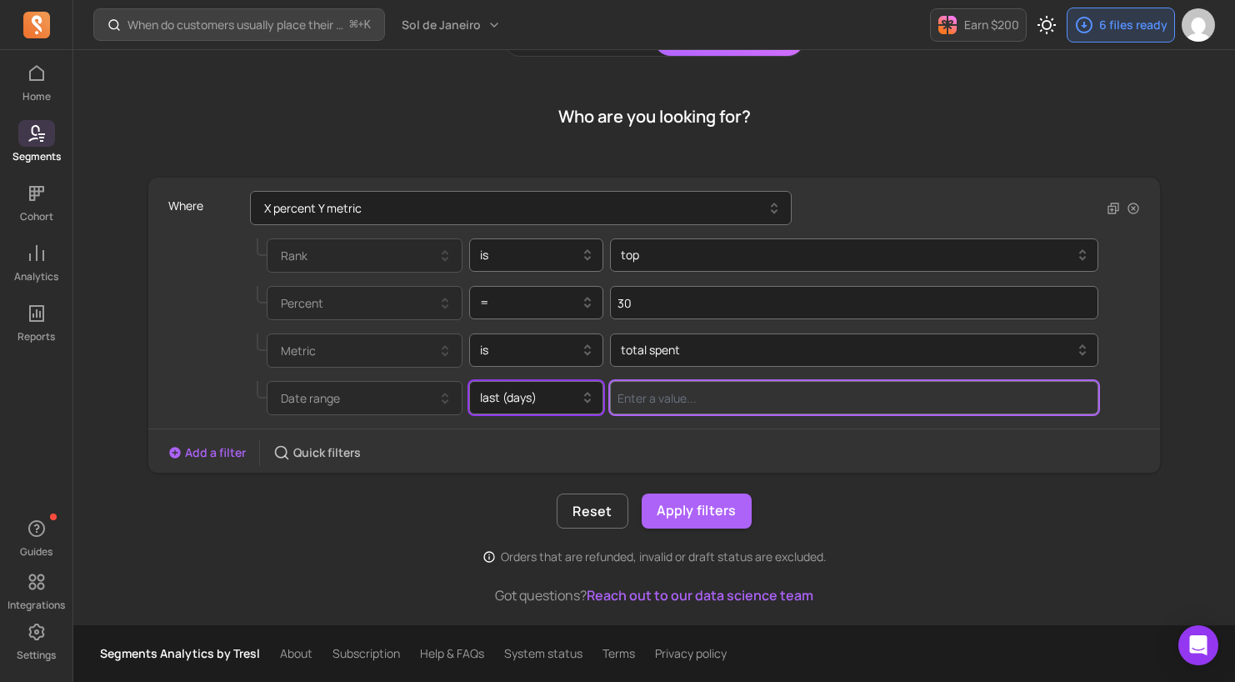
click at [687, 410] on input "Value for filter clause" at bounding box center [854, 397] width 489 height 33
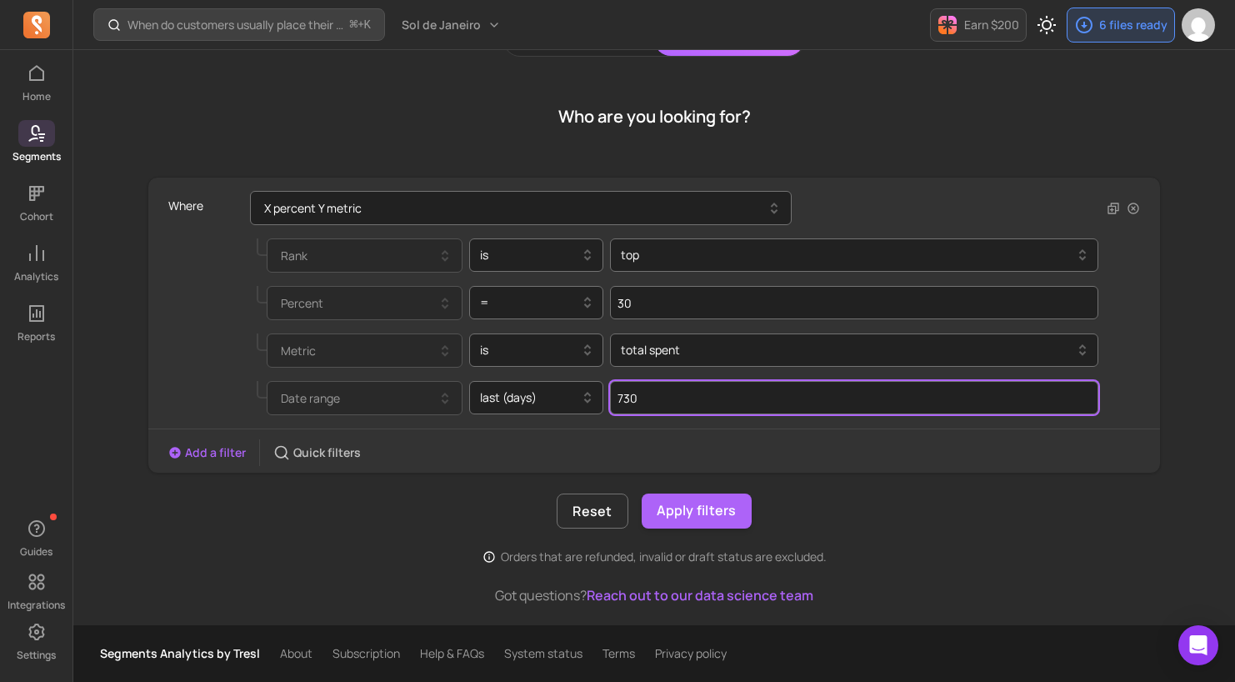
type input "730"
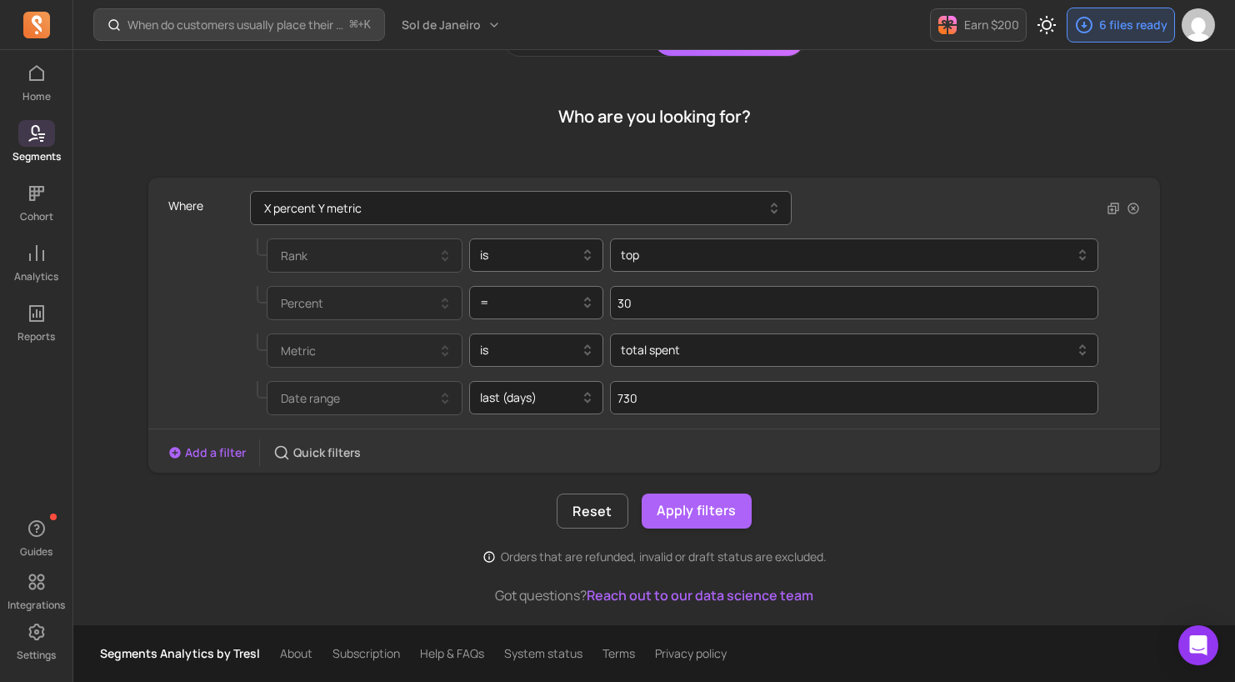
click at [816, 492] on div "Where X percent Y metric Rank is top Percent = 30 Metric is total spent Date ra…" at bounding box center [655, 371] width 1014 height 388
click at [684, 516] on button "Apply filters" at bounding box center [697, 511] width 110 height 35
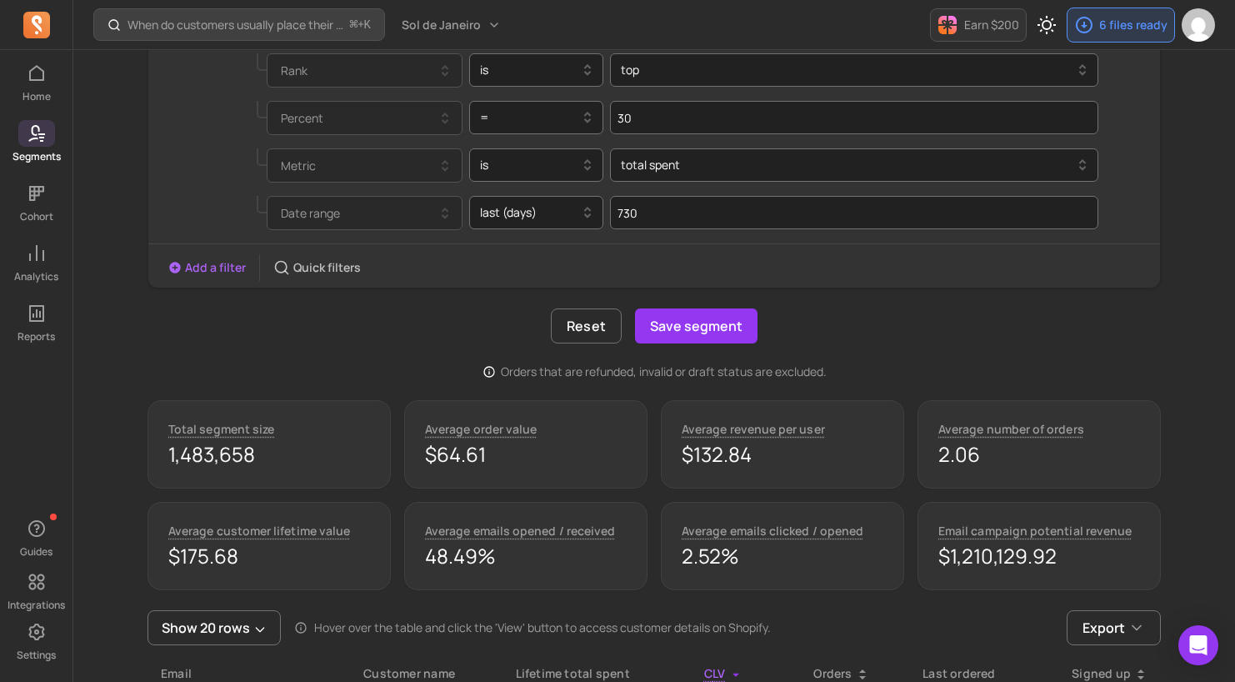
scroll to position [205, 0]
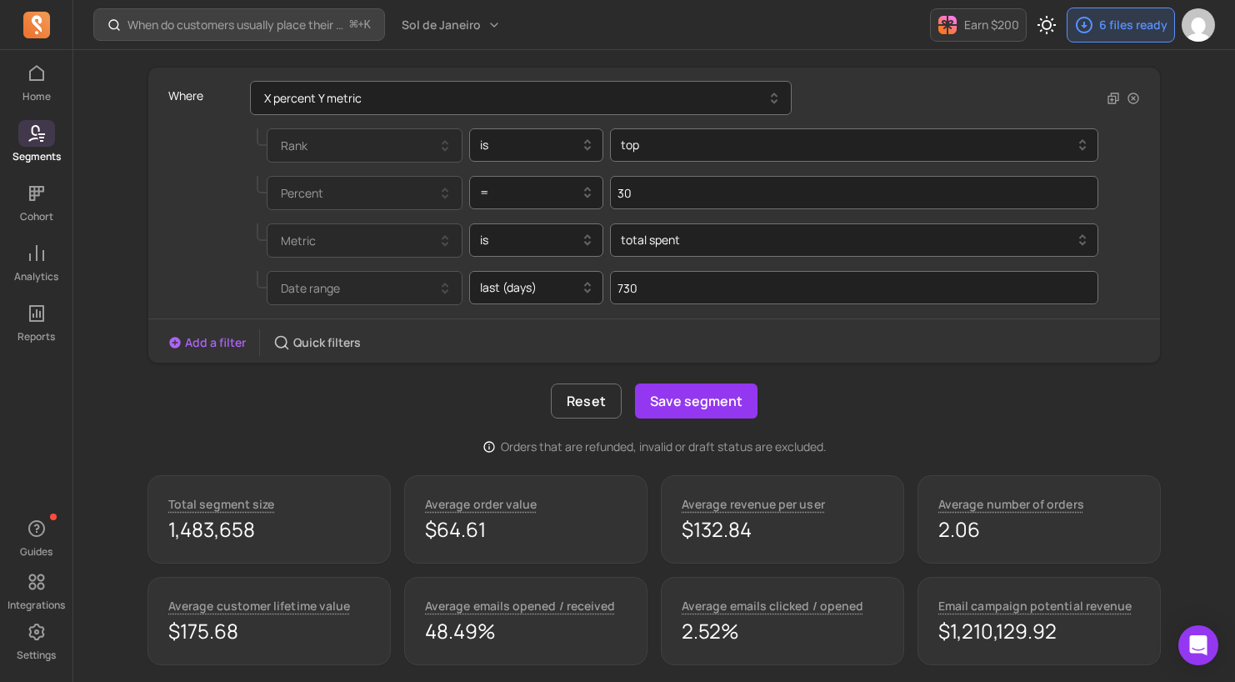
click at [217, 344] on button "Add a filter" at bounding box center [207, 342] width 78 height 17
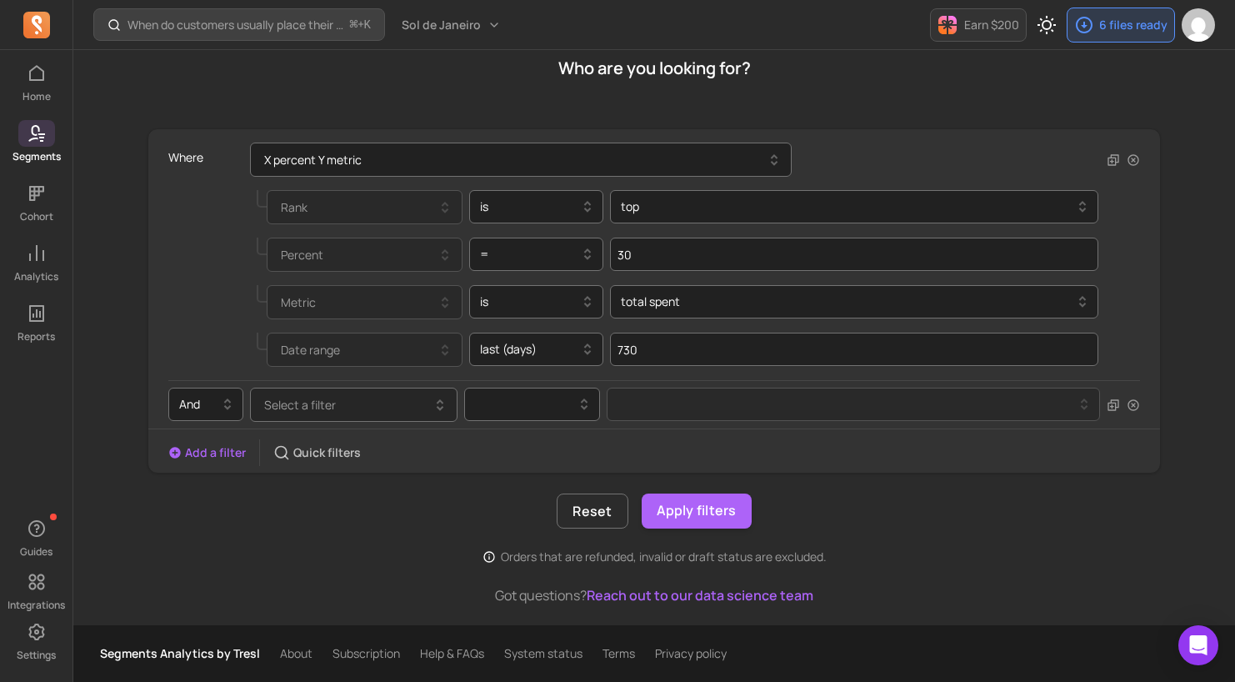
click at [341, 402] on button "Select a filter" at bounding box center [354, 405] width 208 height 34
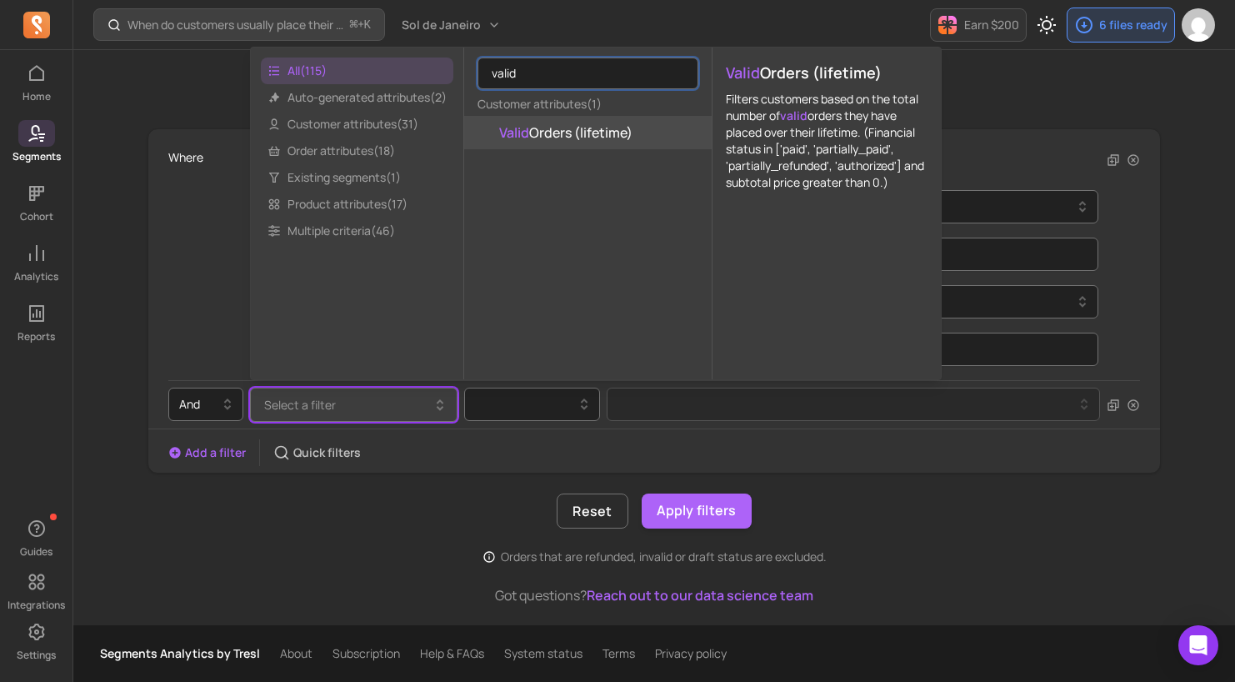
type input "valid"
click at [567, 136] on span "Valid Orders (lifetime)" at bounding box center [565, 133] width 133 height 20
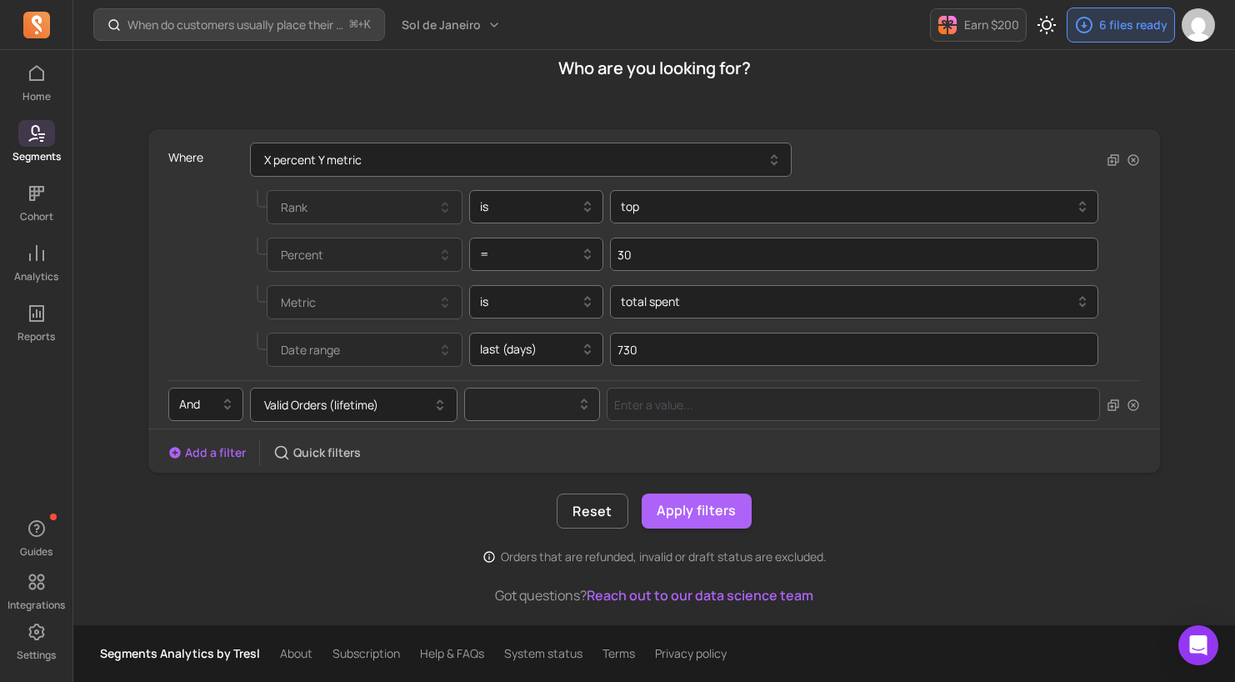
click at [507, 411] on div at bounding box center [525, 404] width 101 height 20
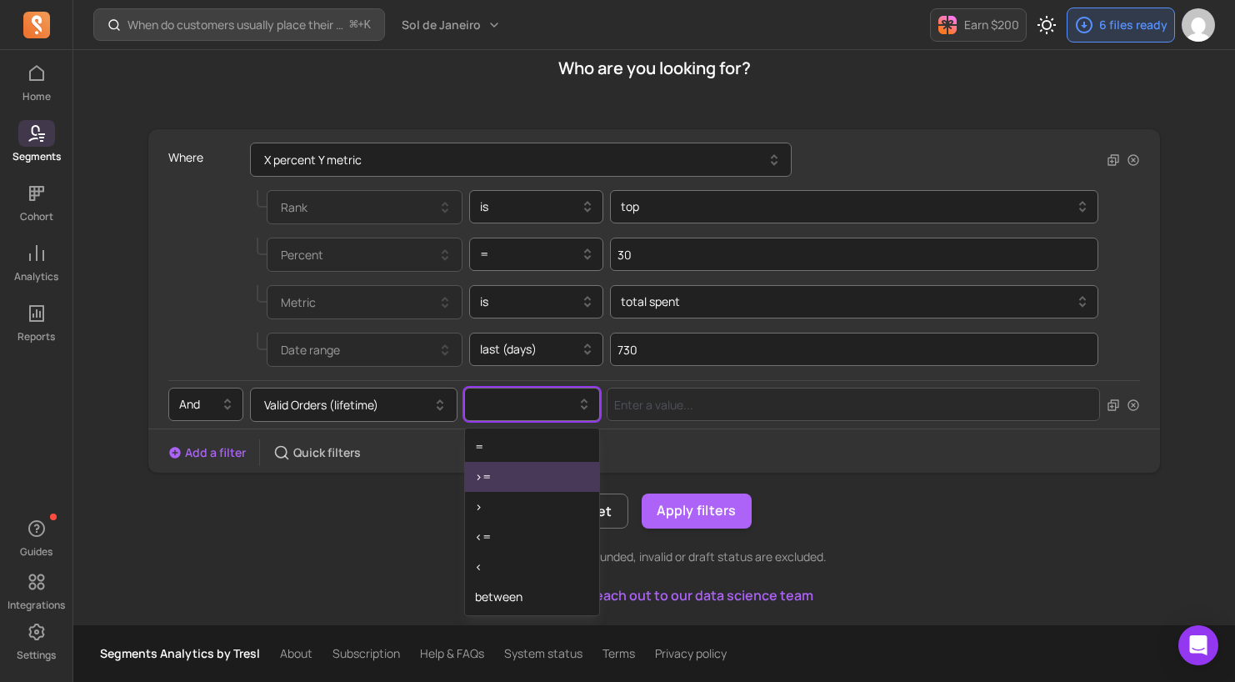
click at [509, 483] on div ">=" at bounding box center [532, 477] width 134 height 30
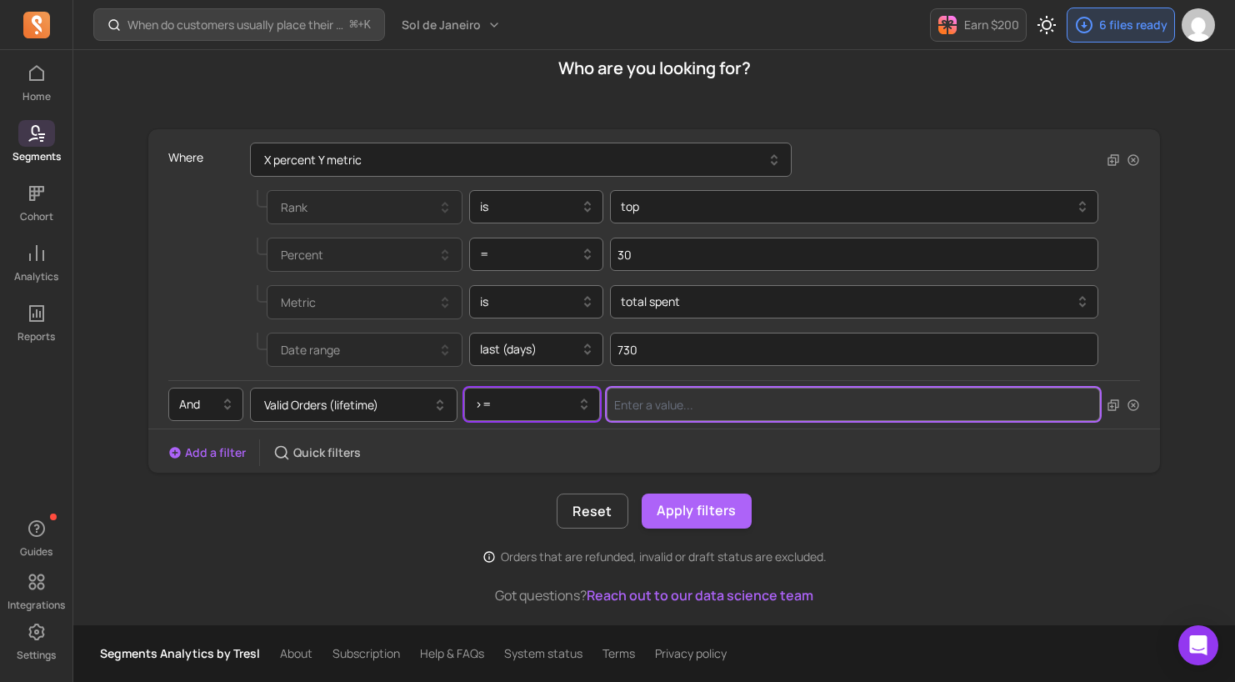
click at [682, 398] on input "Value for filter clause" at bounding box center [854, 404] width 494 height 33
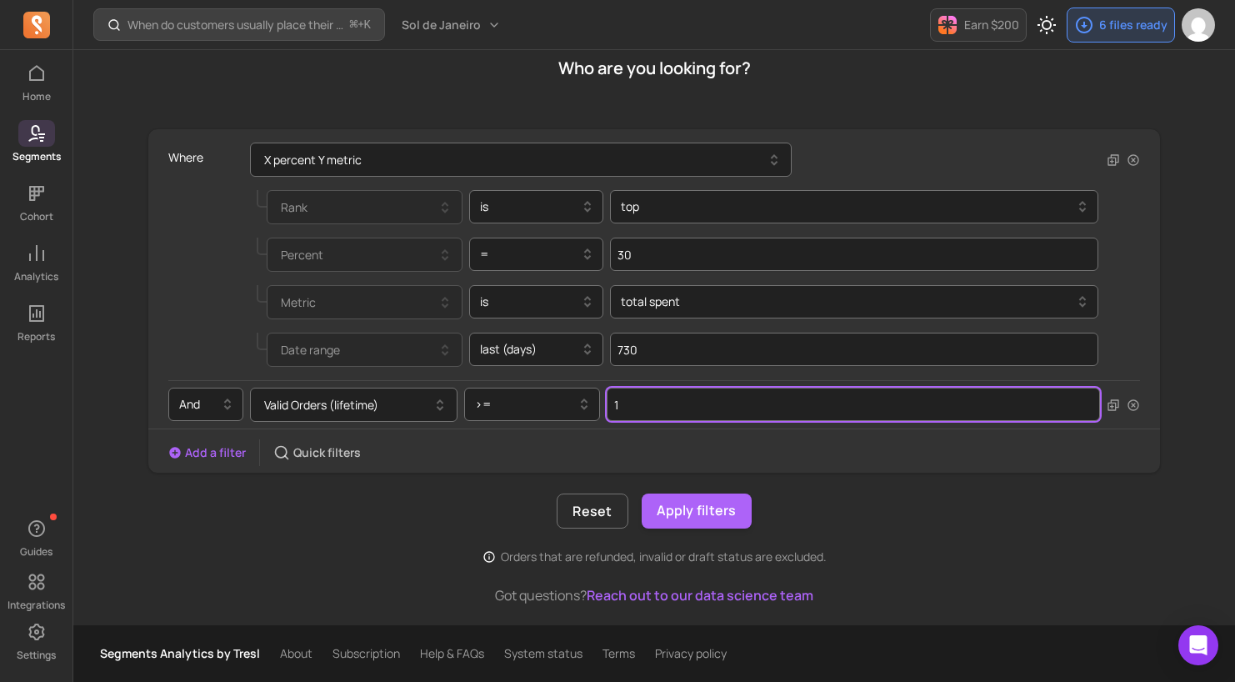
type input "1"
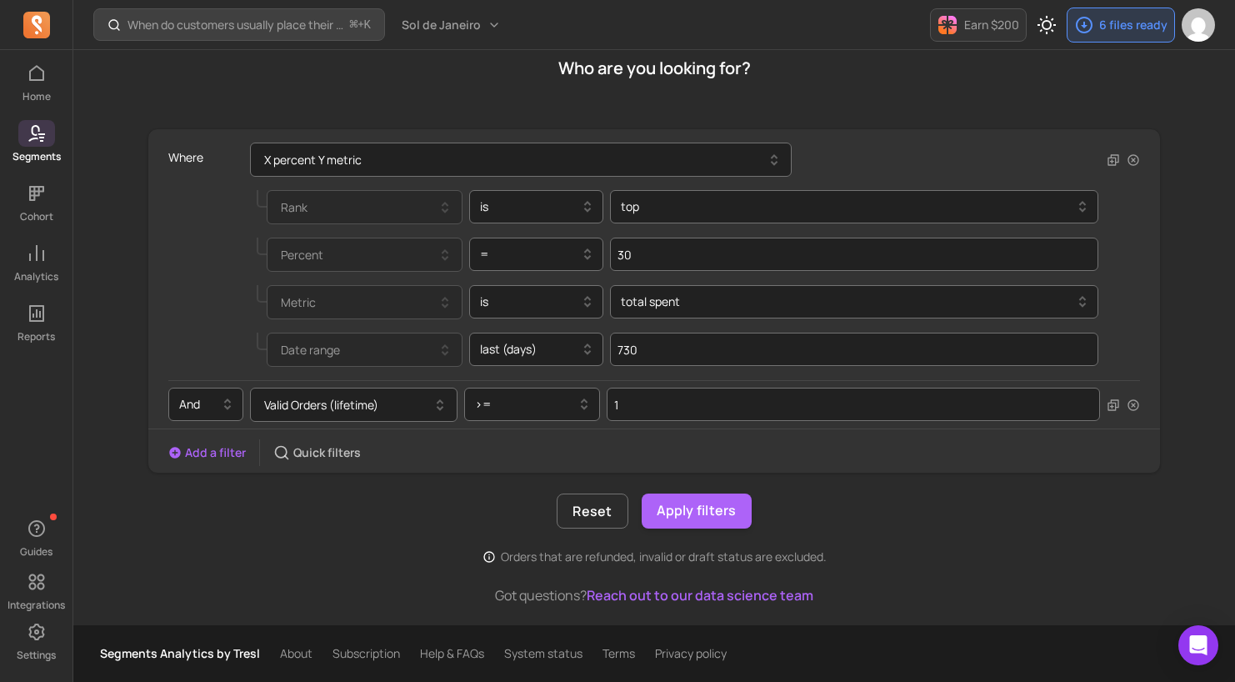
click at [785, 518] on div "Reset Apply filters" at bounding box center [655, 511] width 1014 height 35
click at [699, 524] on button "Apply filters" at bounding box center [697, 511] width 110 height 35
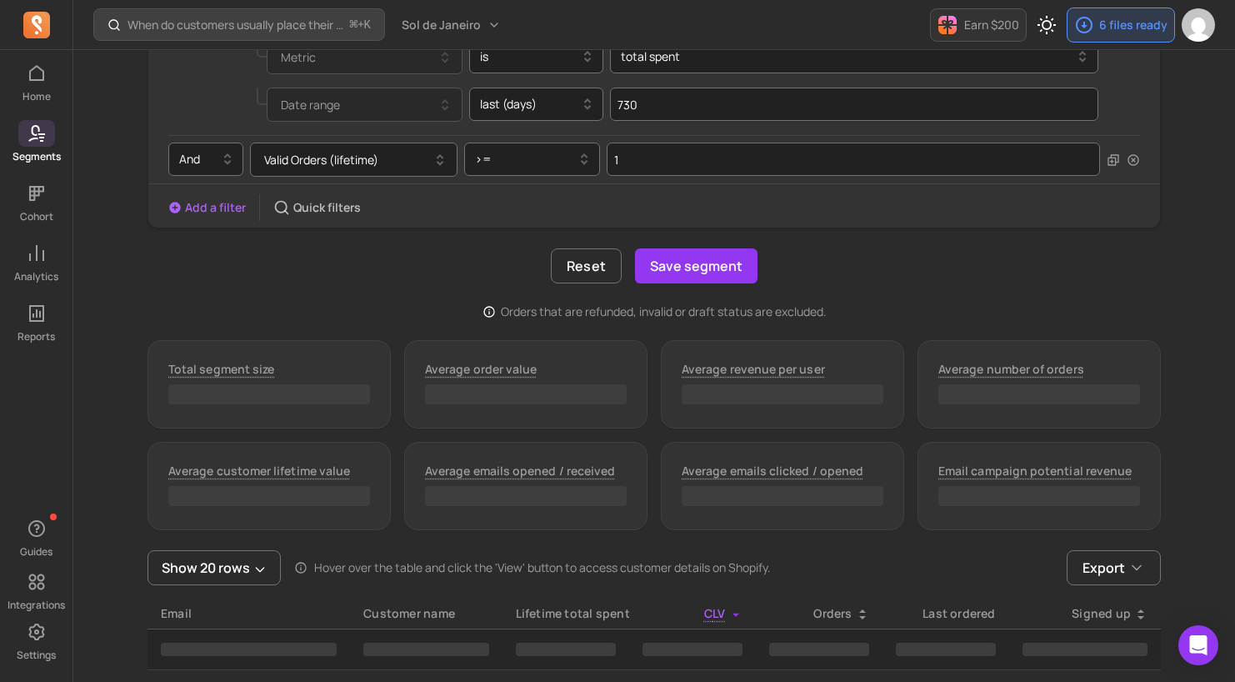
scroll to position [423, 0]
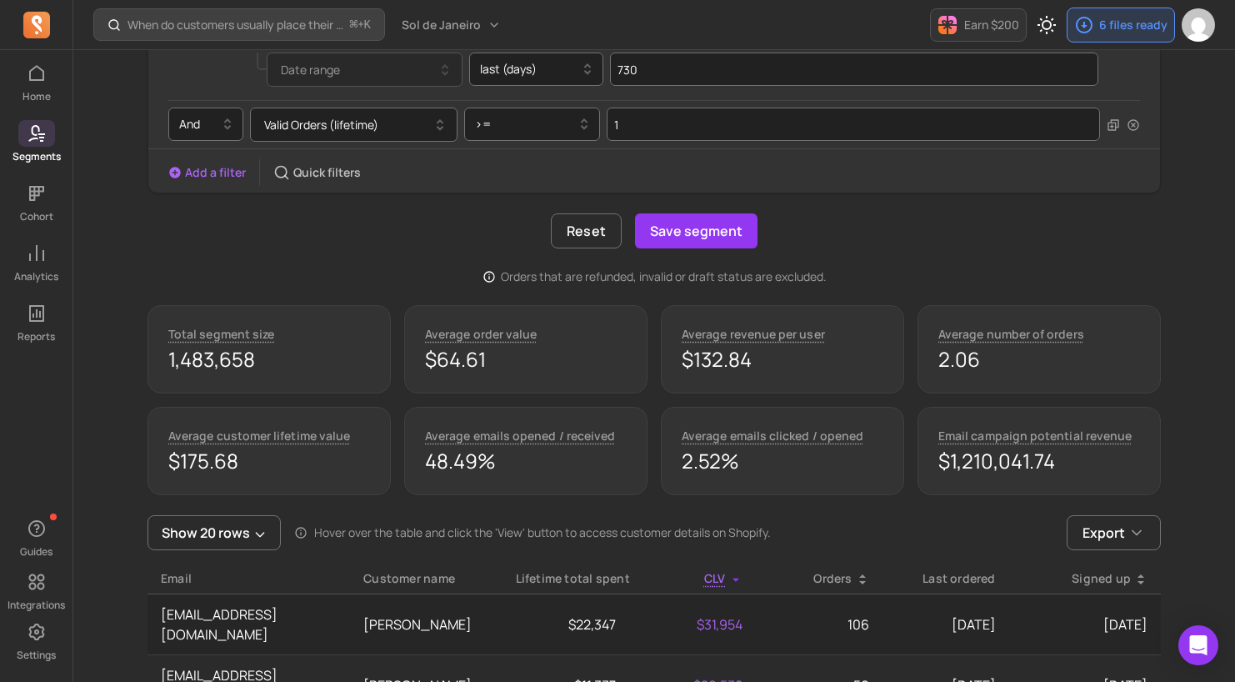
click at [1124, 126] on div at bounding box center [1123, 125] width 33 height 34
click at [1137, 123] on icon "button" at bounding box center [1133, 124] width 13 height 13
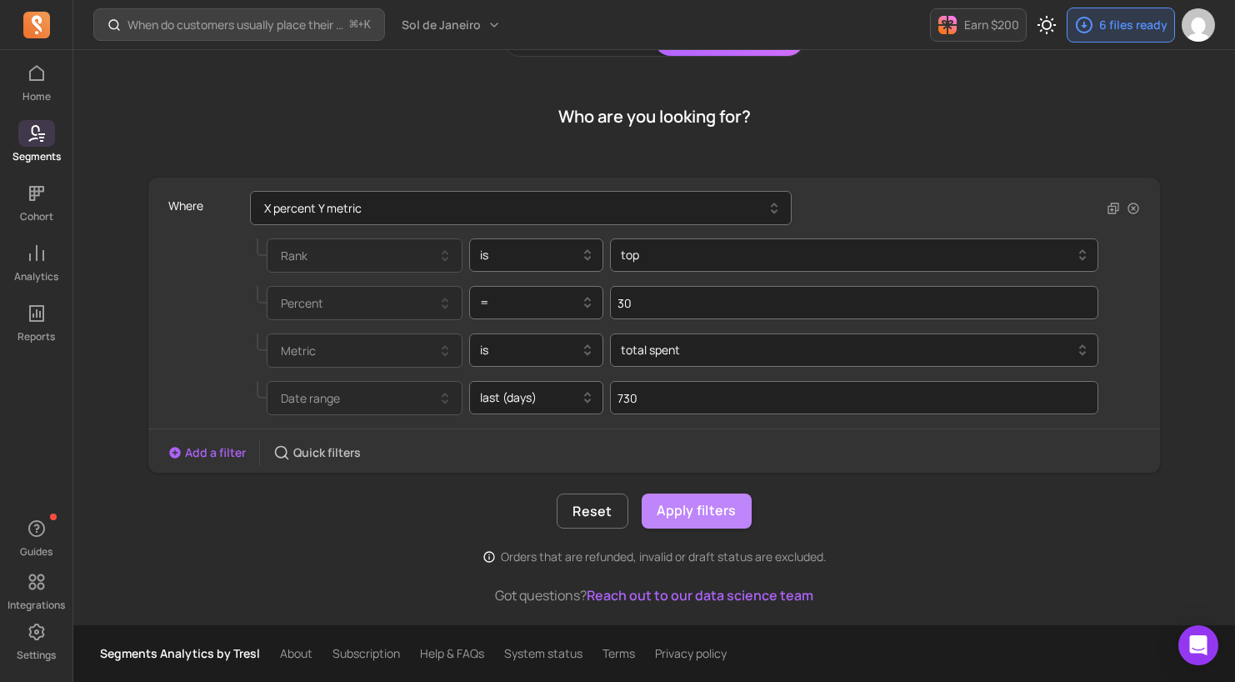
click at [704, 519] on button "Apply filters" at bounding box center [697, 511] width 110 height 35
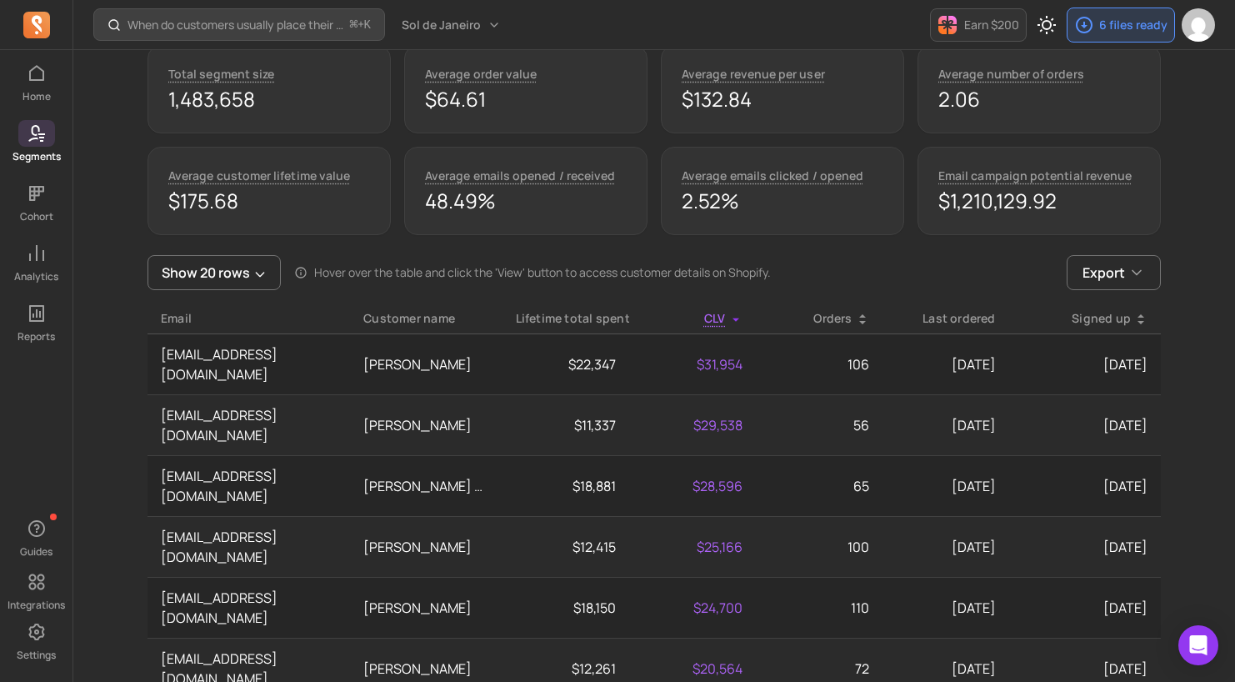
scroll to position [630, 0]
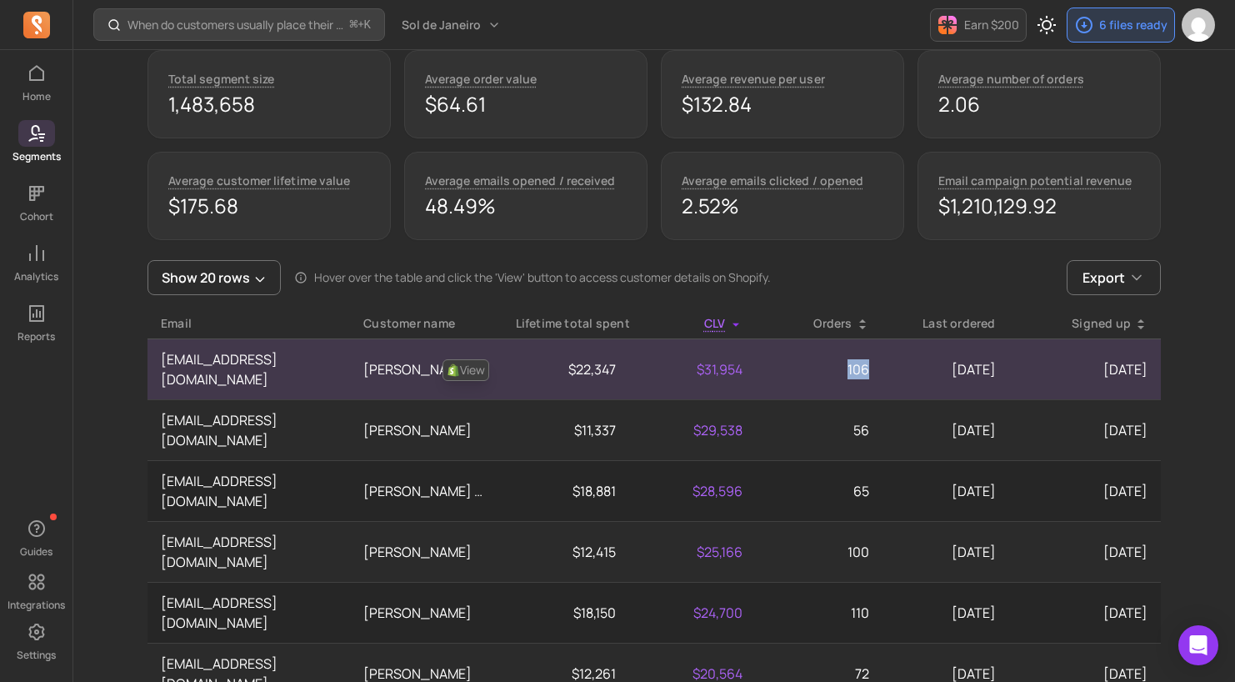
drag, startPoint x: 839, startPoint y: 365, endPoint x: 878, endPoint y: 365, distance: 39.2
click at [878, 365] on td "106" at bounding box center [819, 369] width 127 height 61
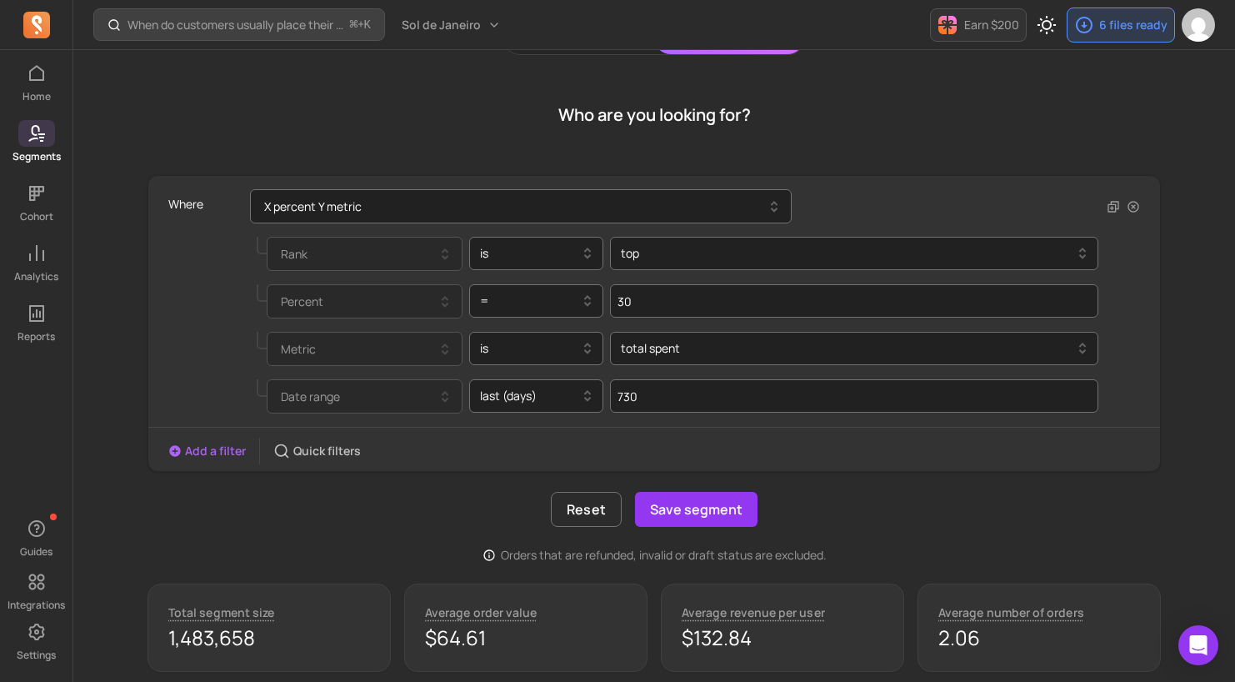
scroll to position [0, 0]
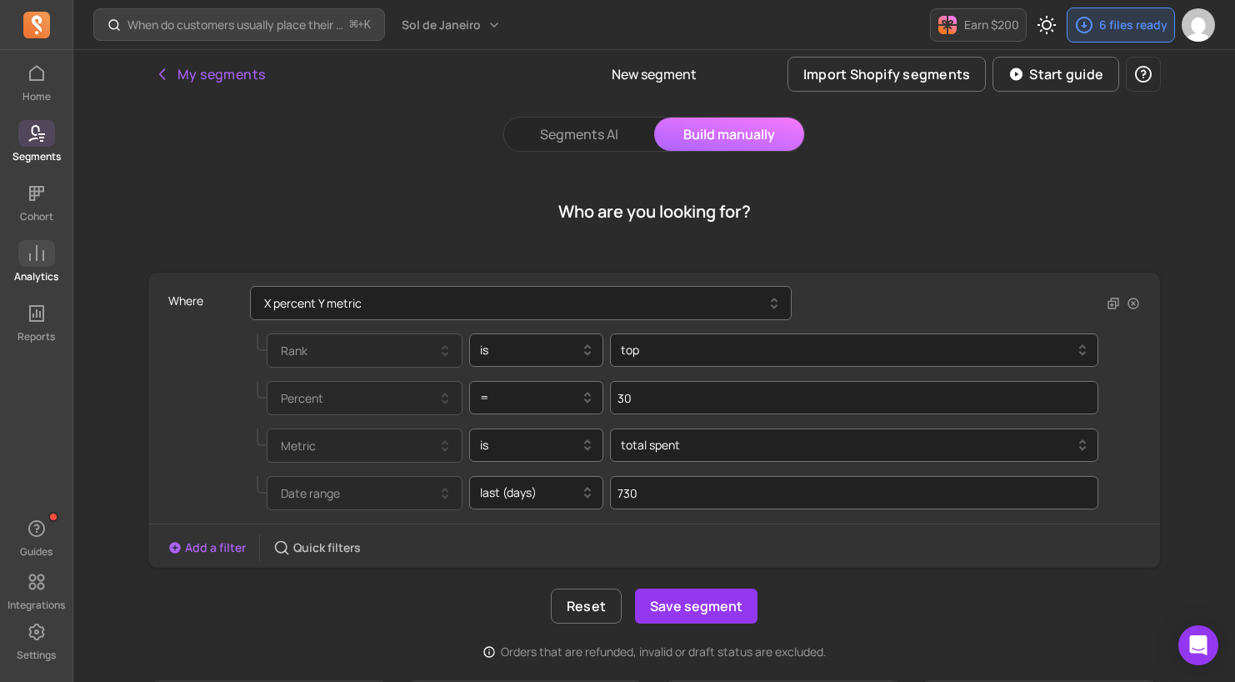
click at [33, 263] on span at bounding box center [36, 253] width 37 height 27
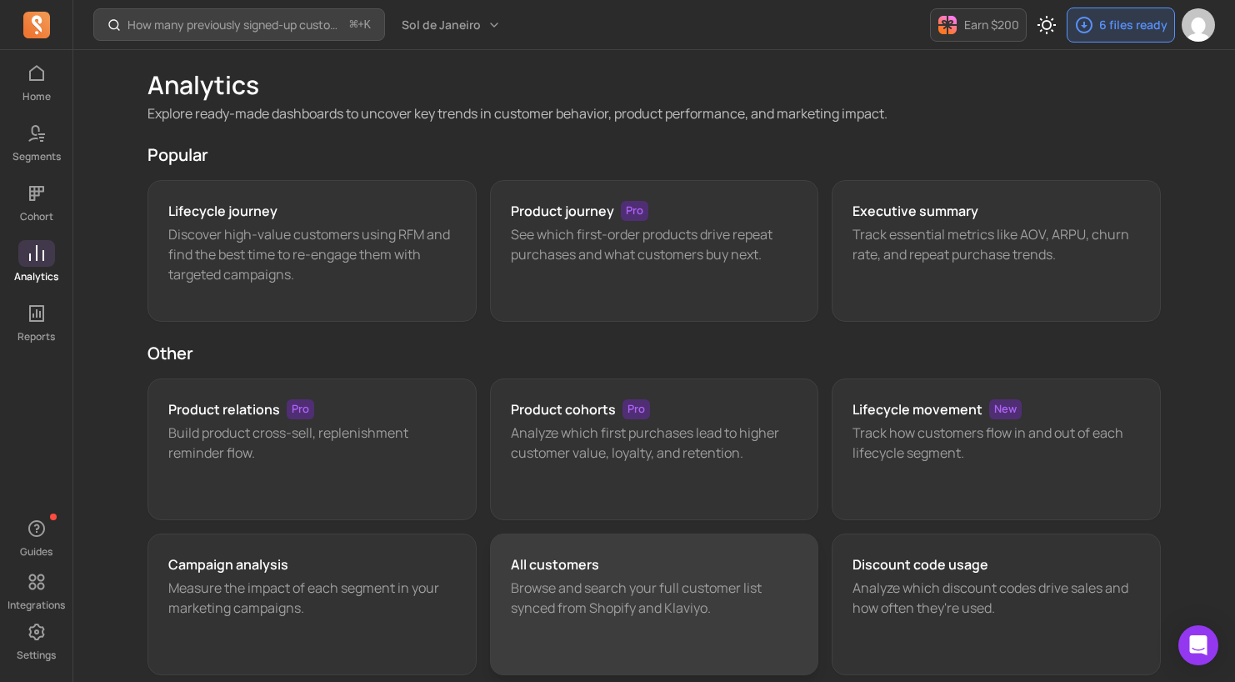
click at [588, 581] on p "Browse and search your full customer list synced from Shopify and Klaviyo." at bounding box center [655, 598] width 288 height 40
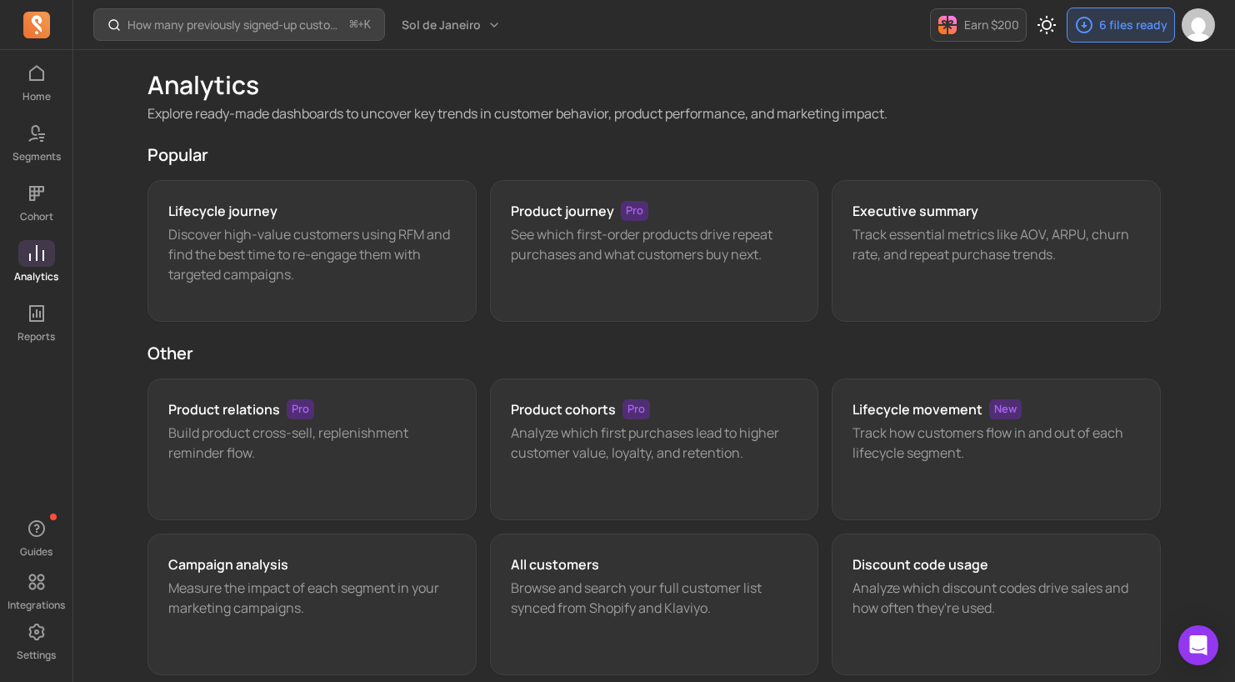
click at [359, 157] on h2 "Popular" at bounding box center [655, 154] width 1014 height 23
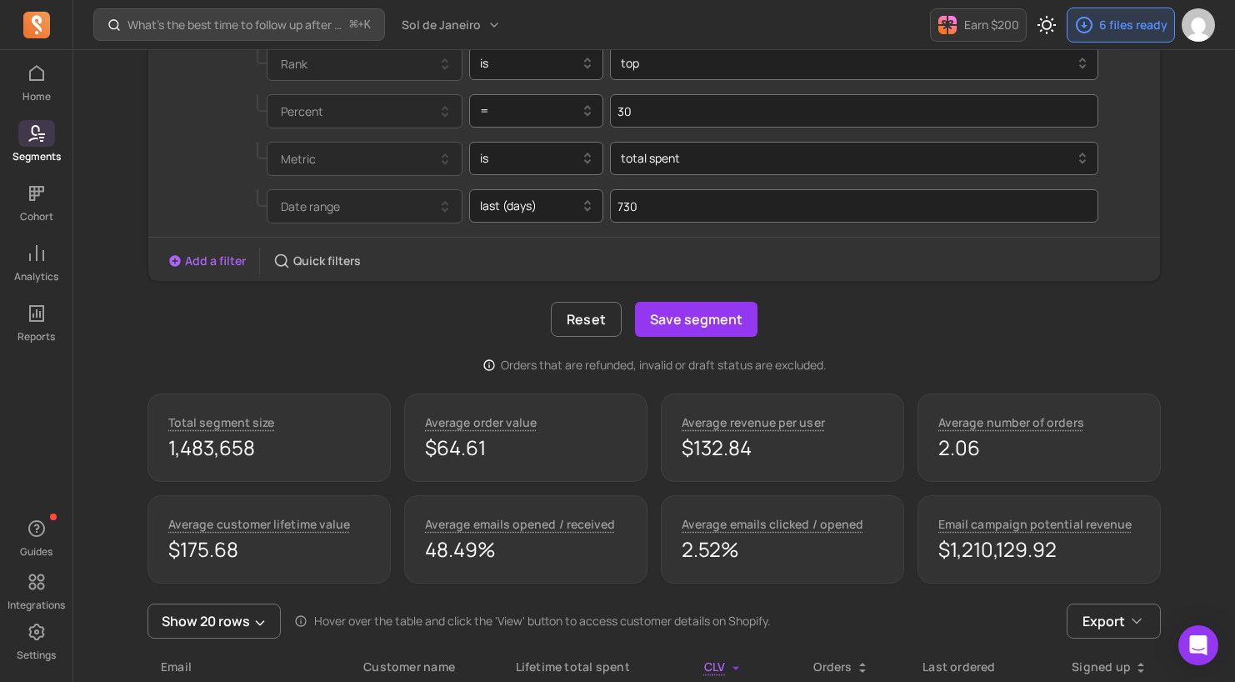
scroll to position [288, 0]
click at [370, 324] on div "Reset Save segment" at bounding box center [655, 318] width 1014 height 35
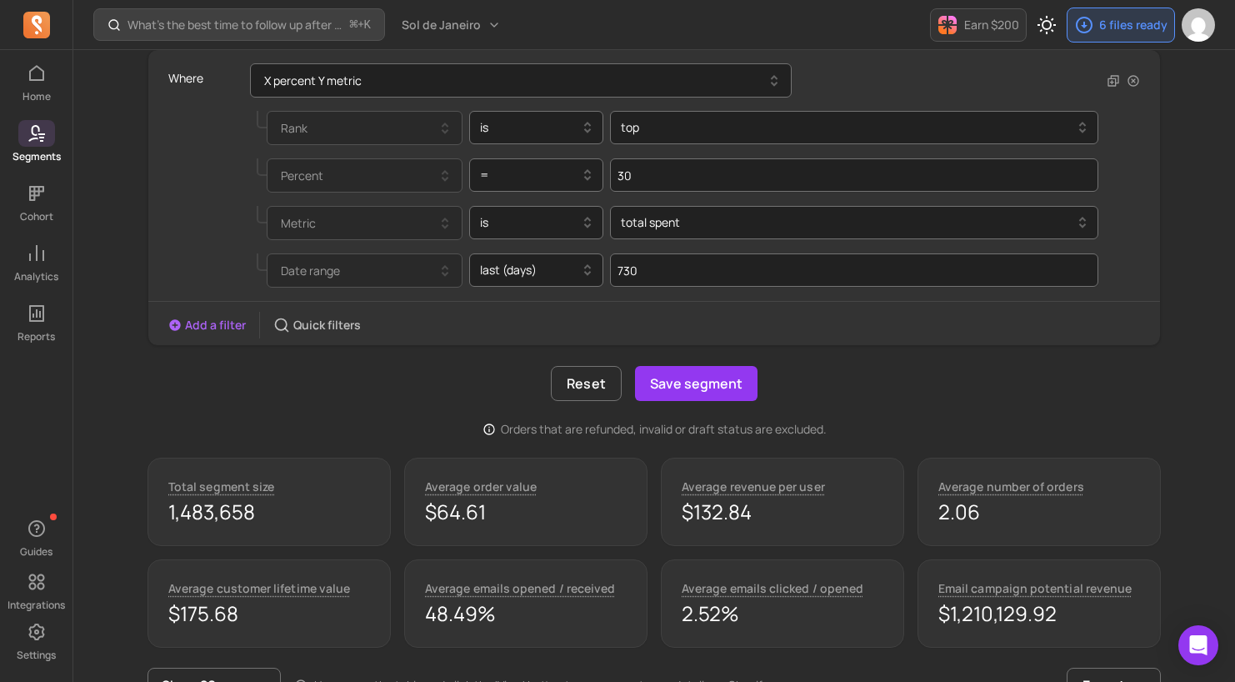
scroll to position [210, 0]
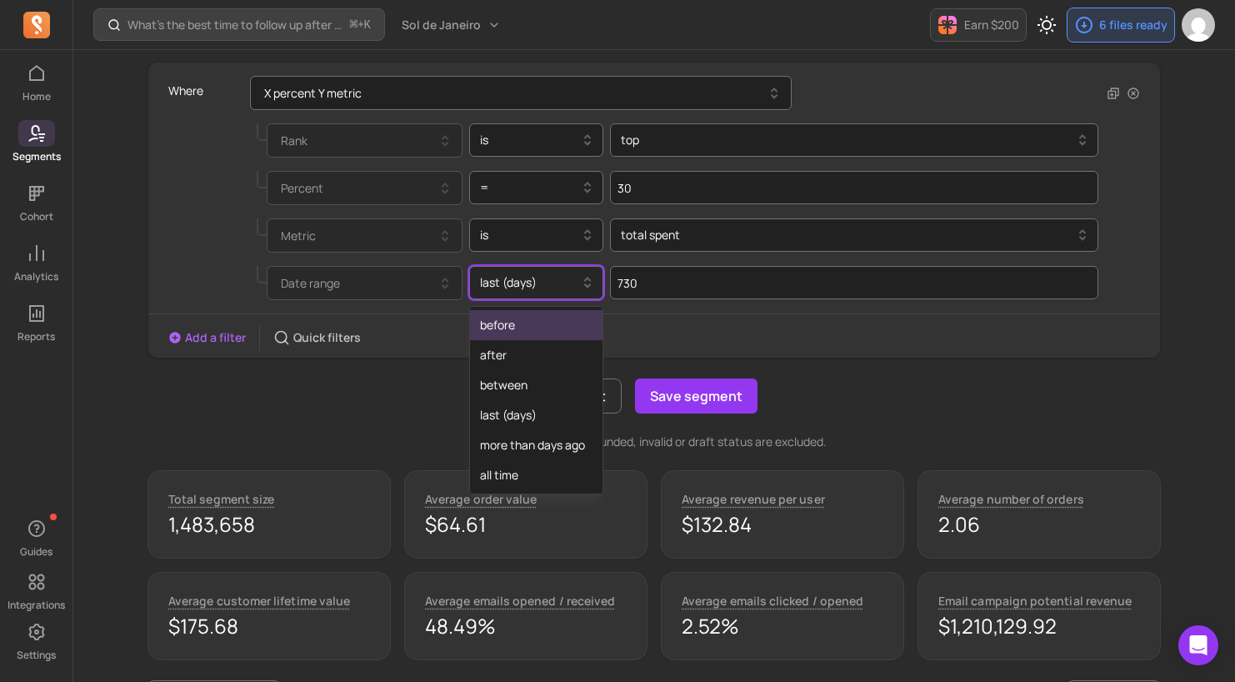
click at [545, 286] on div at bounding box center [530, 283] width 100 height 20
click at [520, 484] on div "all time" at bounding box center [536, 475] width 133 height 30
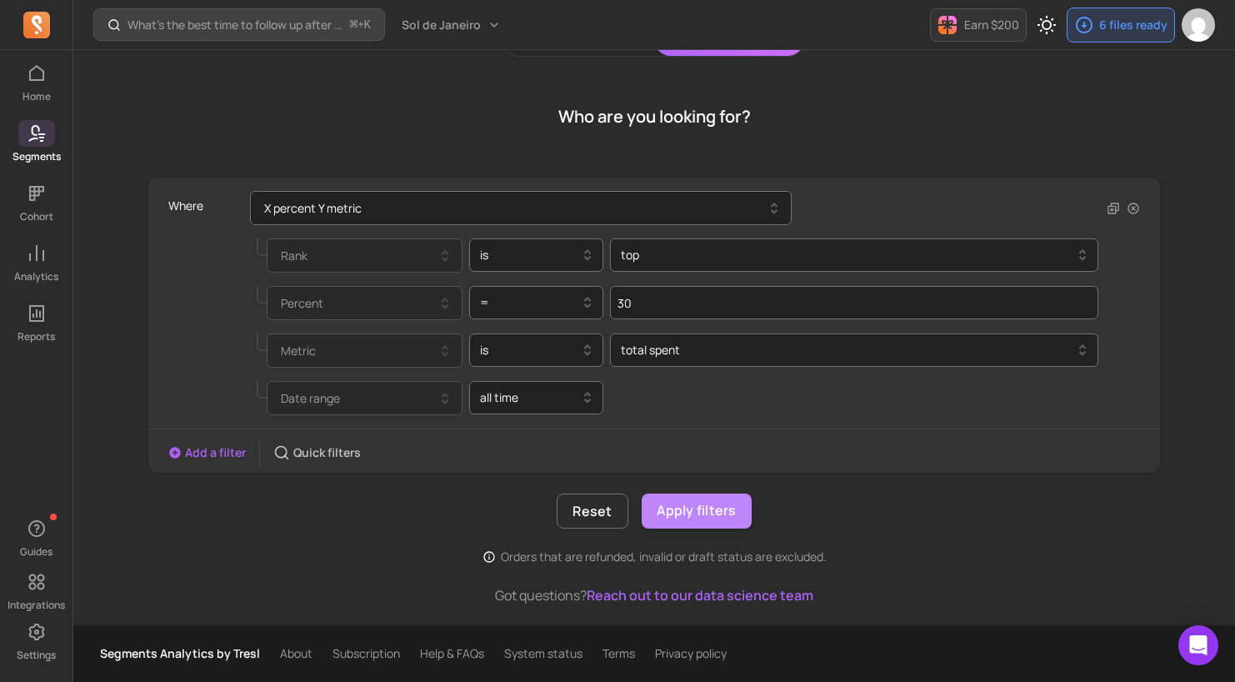
click at [714, 504] on button "Apply filters" at bounding box center [697, 511] width 110 height 35
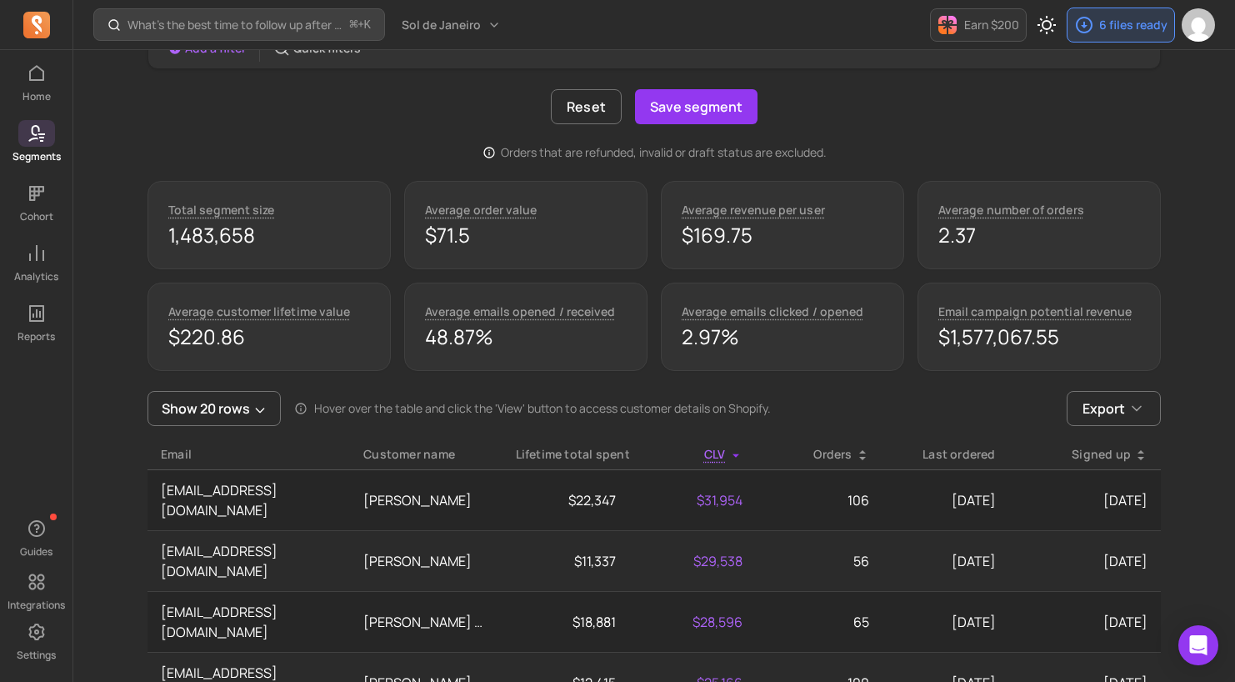
scroll to position [500, 0]
drag, startPoint x: 944, startPoint y: 245, endPoint x: 1001, endPoint y: 238, distance: 58.0
click at [1001, 238] on p "2.37" at bounding box center [1040, 234] width 202 height 27
click at [311, 268] on div "Total segment size 1,483,658 Average order value $71.5 Average revenue per user…" at bounding box center [655, 275] width 1014 height 190
drag, startPoint x: 992, startPoint y: 233, endPoint x: 907, endPoint y: 240, distance: 85.4
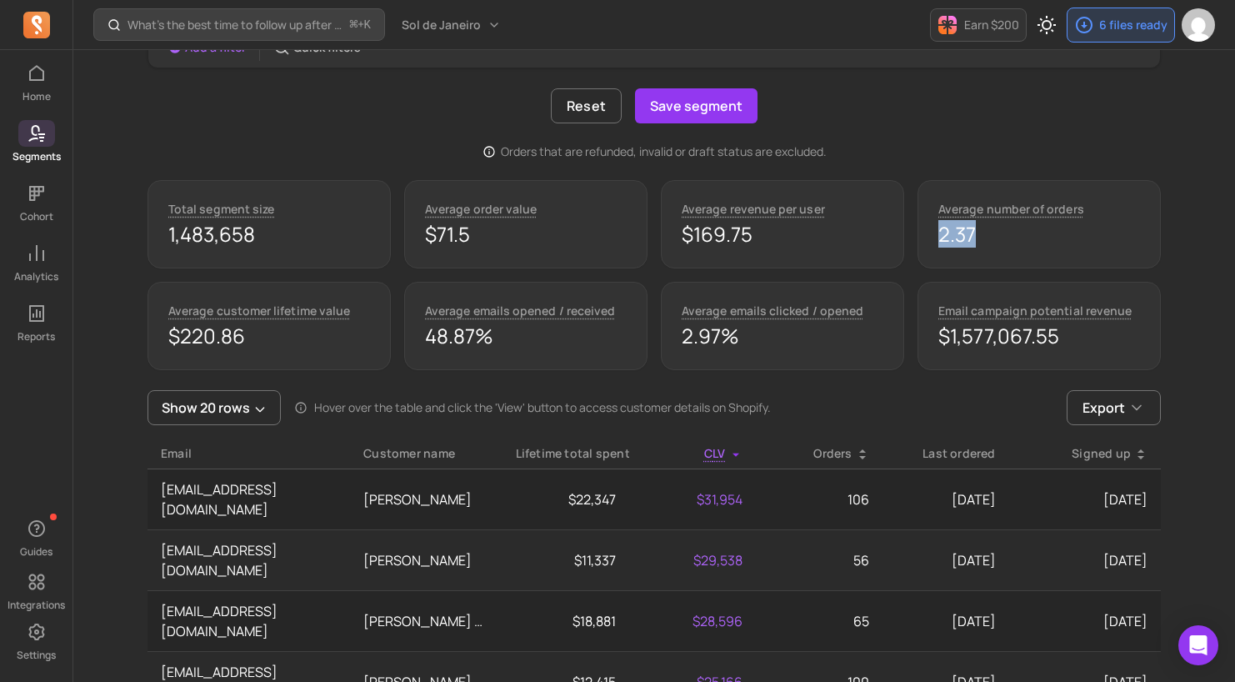
click at [909, 239] on div "Total segment size 1,483,658 Average order value $71.5 Average revenue per user…" at bounding box center [655, 275] width 1014 height 190
click at [603, 276] on div "Total segment size 1,483,658 Average order value $71.5 Average revenue per user…" at bounding box center [655, 275] width 1014 height 190
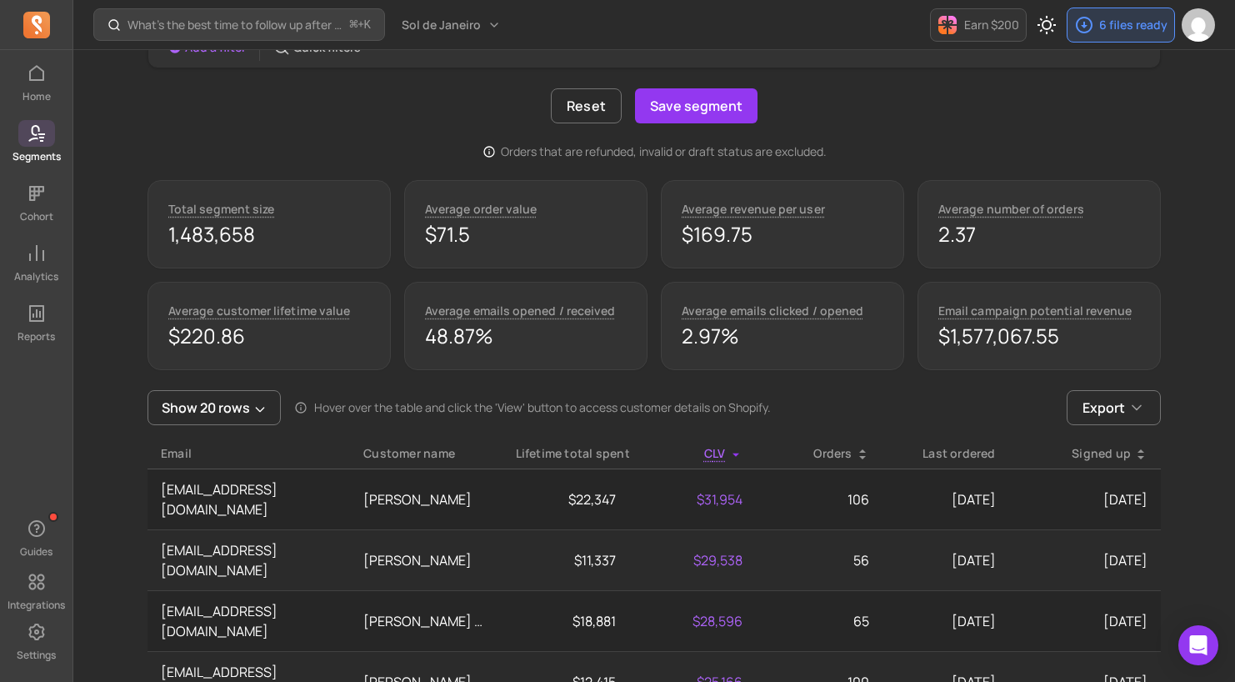
click at [40, 143] on span at bounding box center [36, 133] width 37 height 27
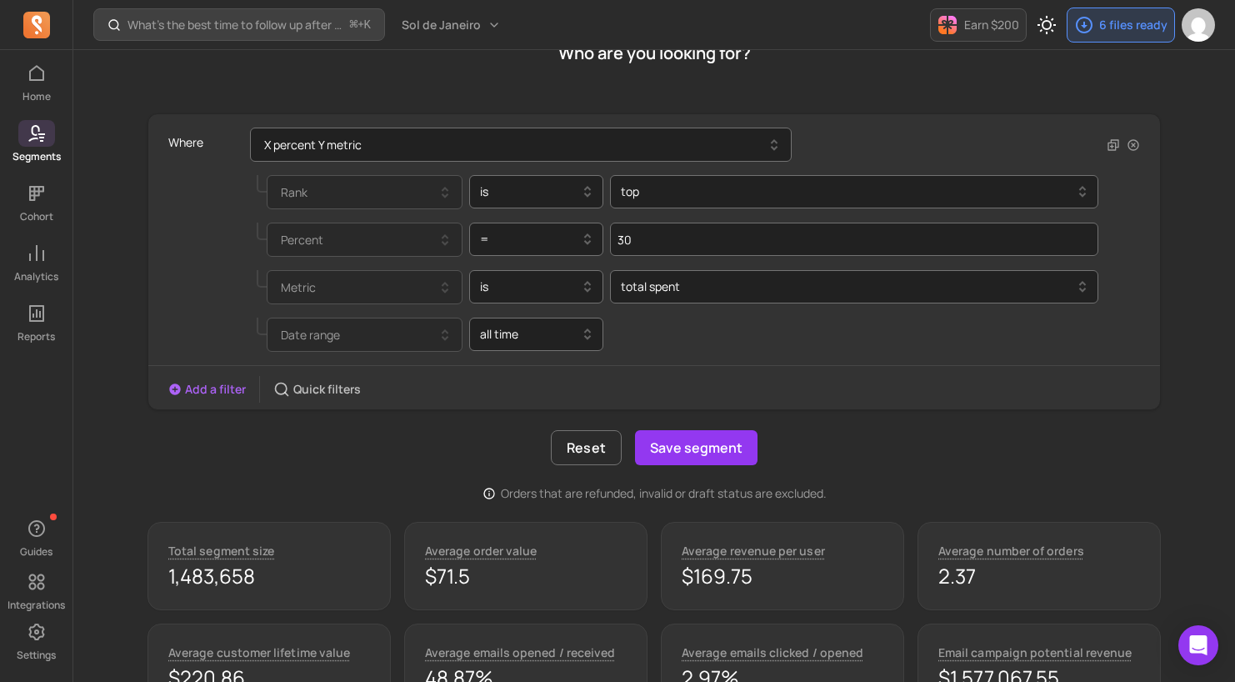
scroll to position [152, 0]
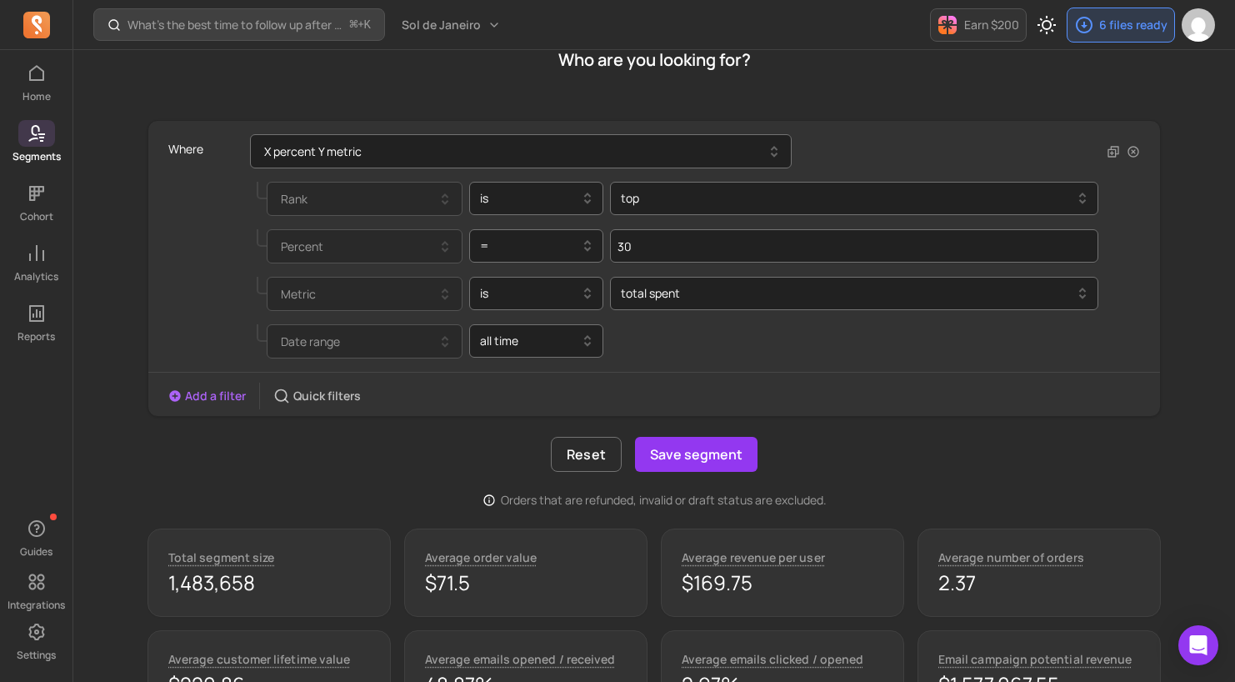
click at [829, 389] on div "Add a filter Quick filters" at bounding box center [654, 396] width 1012 height 27
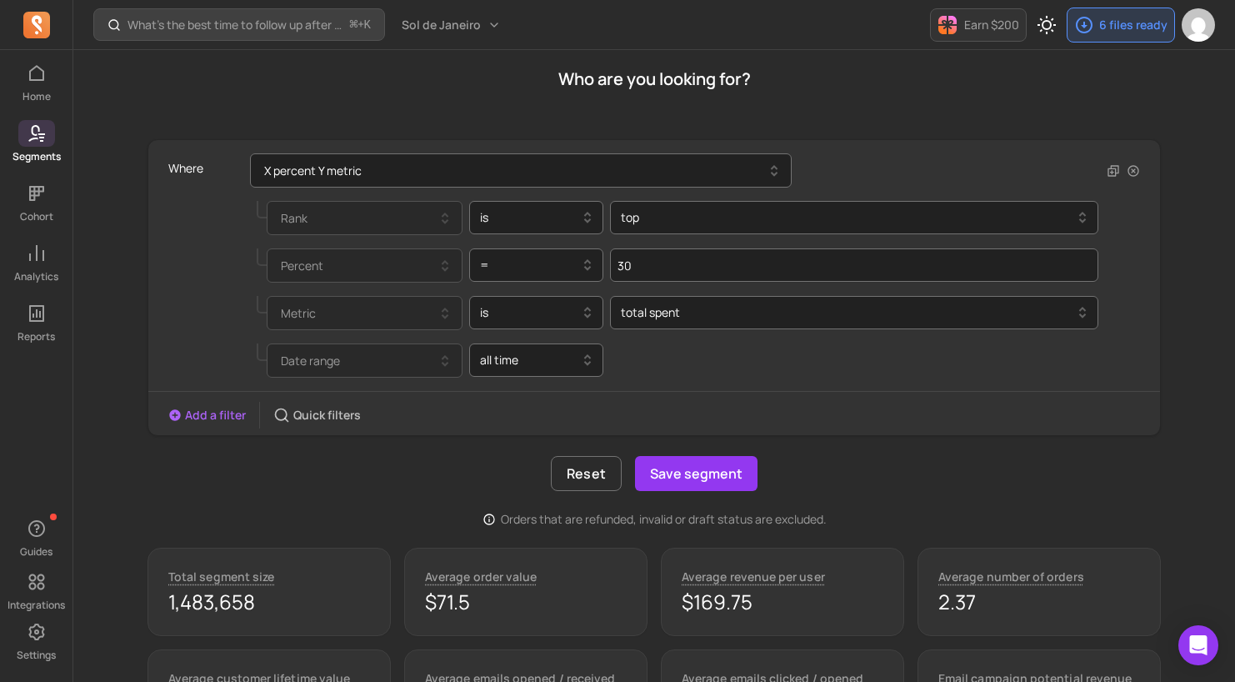
scroll to position [133, 0]
click at [471, 423] on div "Add a filter Quick filters" at bounding box center [654, 414] width 1012 height 27
click at [329, 474] on div "Reset Save segment" at bounding box center [655, 472] width 1014 height 35
click at [358, 491] on div "Where X percent Y metric Rank is top Percent = 30 Metric is total spent Date ra…" at bounding box center [655, 332] width 1014 height 388
click at [347, 480] on div "Reset Save segment" at bounding box center [655, 472] width 1014 height 35
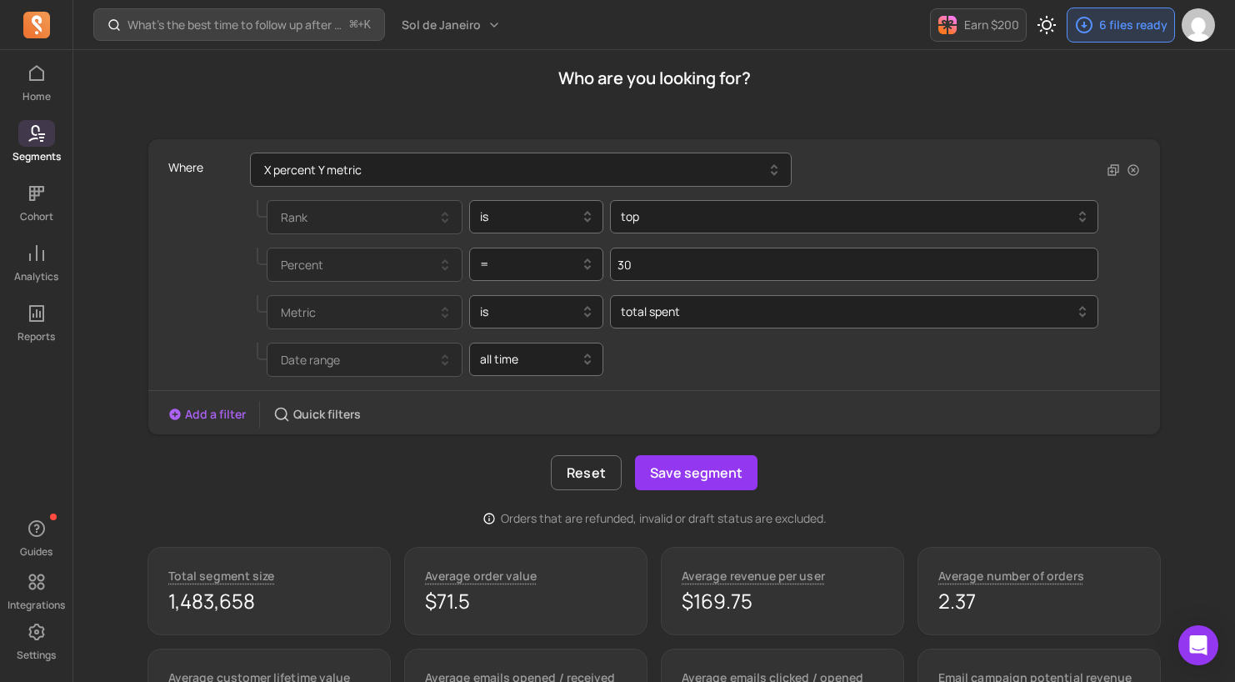
click at [324, 493] on div "Where X percent Y metric Rank is top Percent = 30 Metric is total spent Date ra…" at bounding box center [655, 332] width 1014 height 388
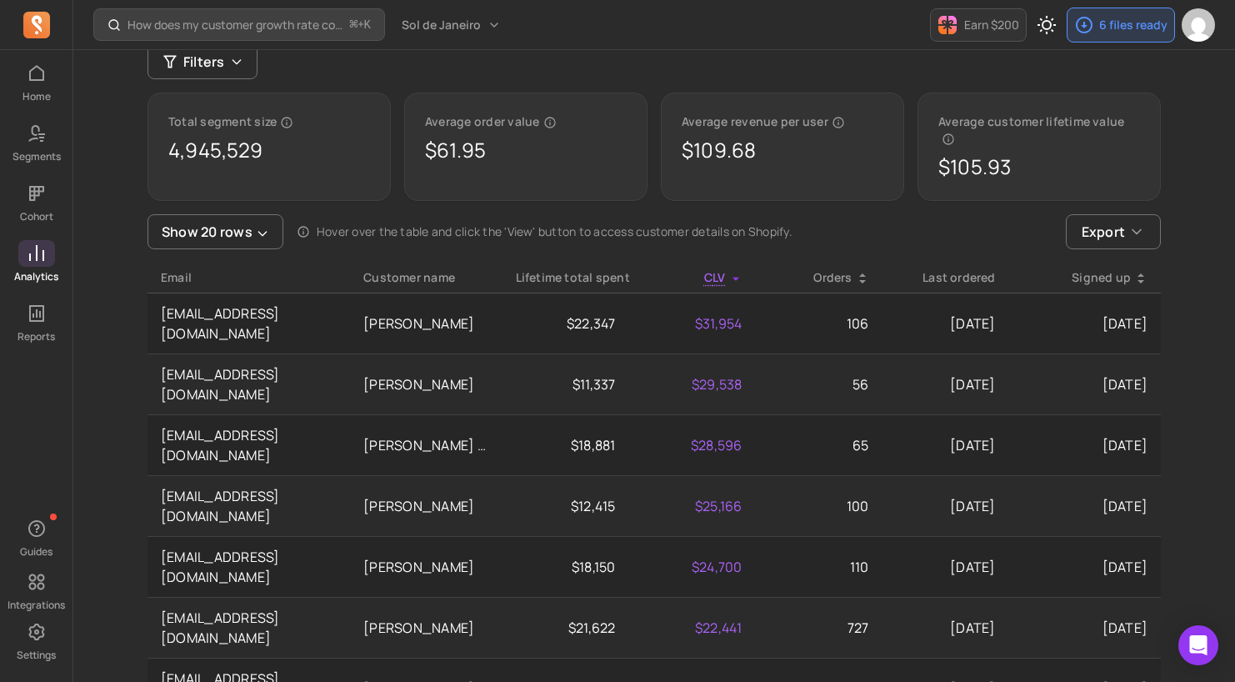
scroll to position [164, 0]
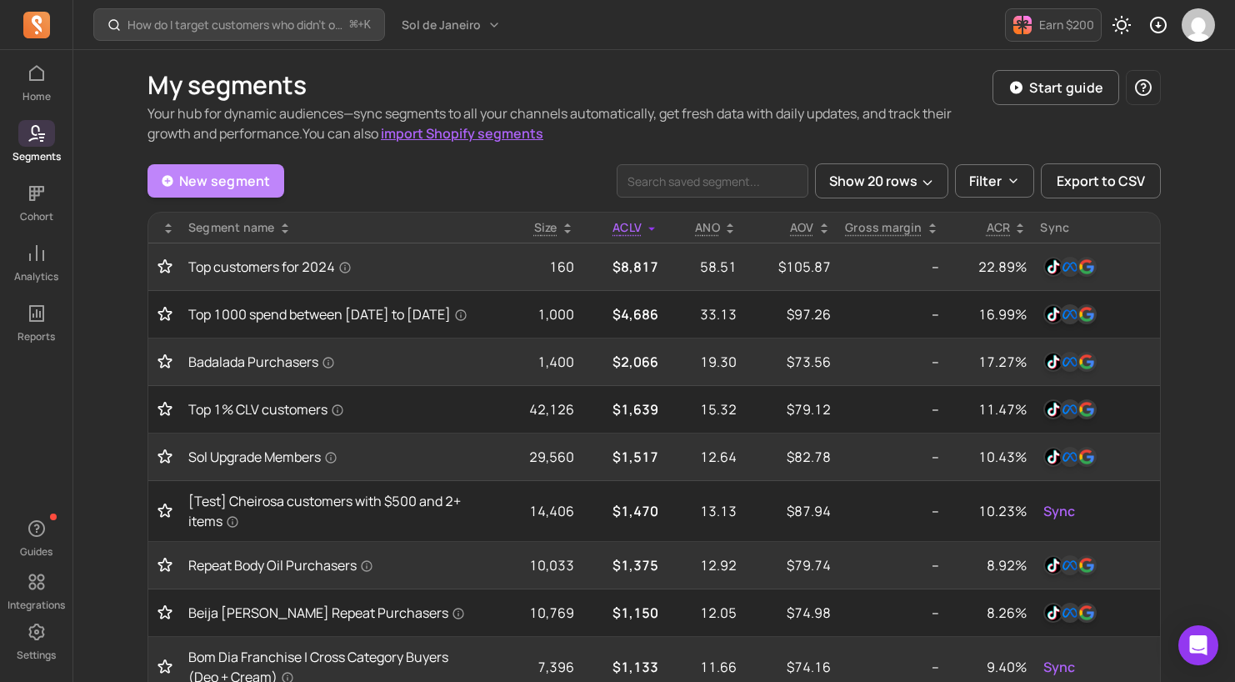
click at [247, 186] on link "New segment" at bounding box center [216, 180] width 137 height 33
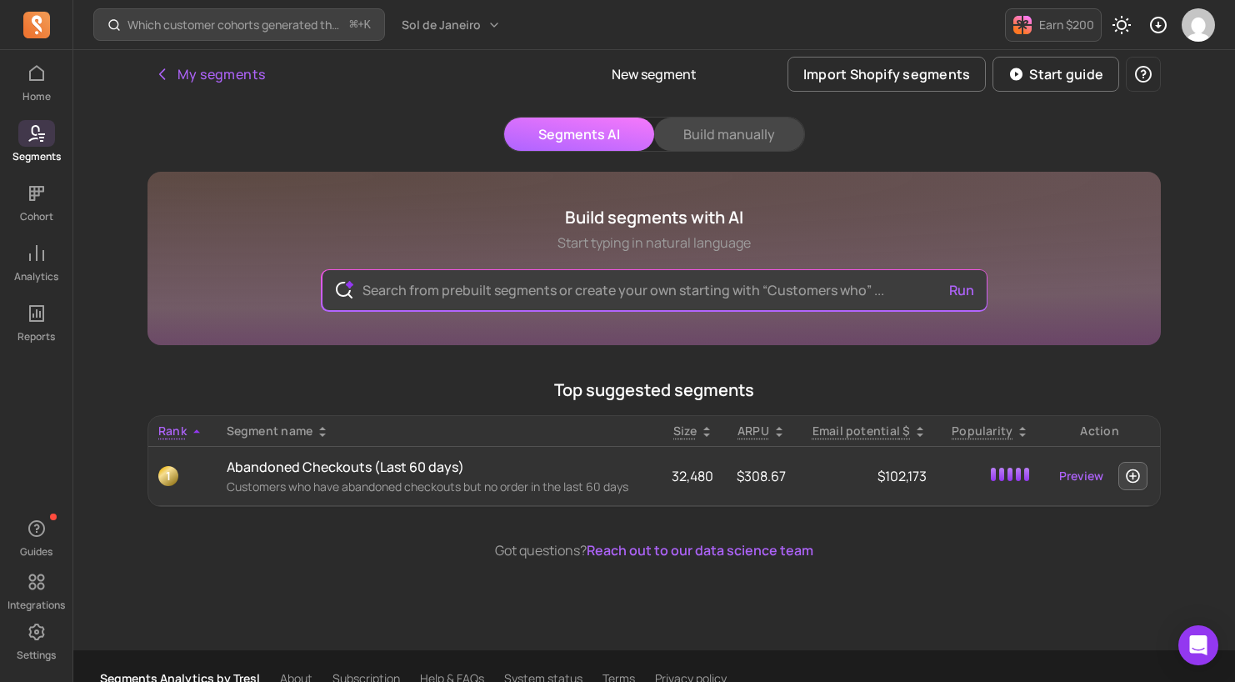
click at [736, 130] on button "Build manually" at bounding box center [729, 134] width 150 height 33
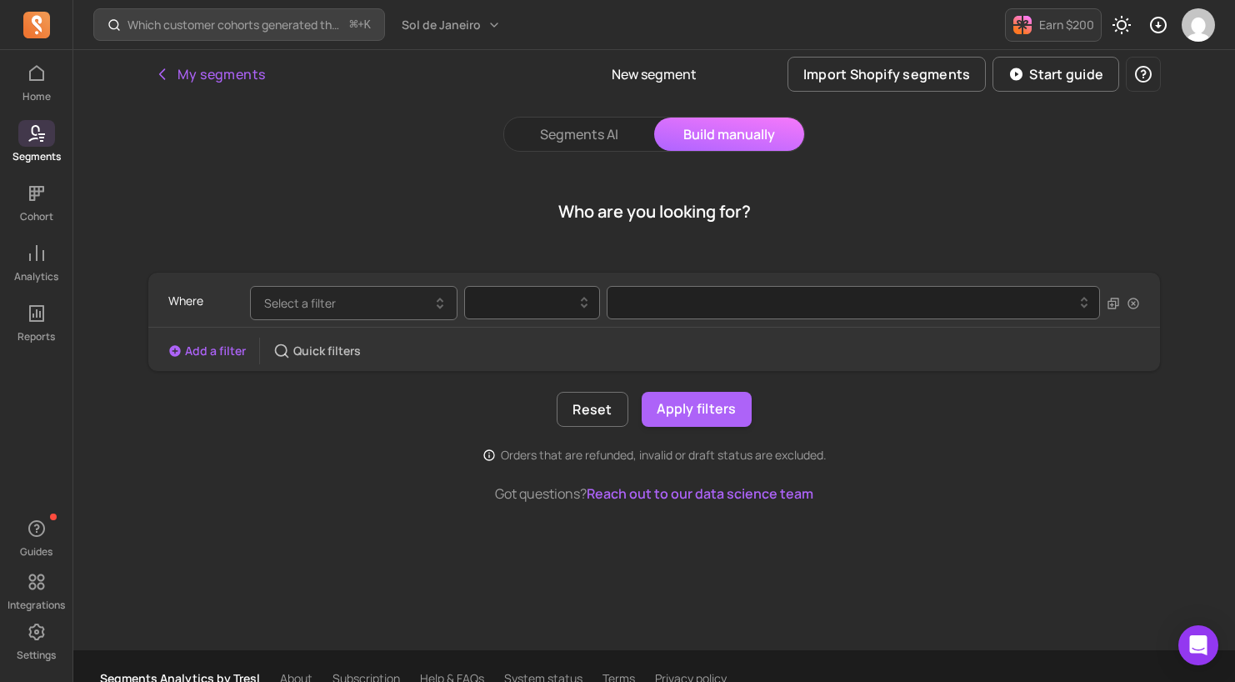
click at [423, 299] on button "Select a filter" at bounding box center [354, 303] width 208 height 34
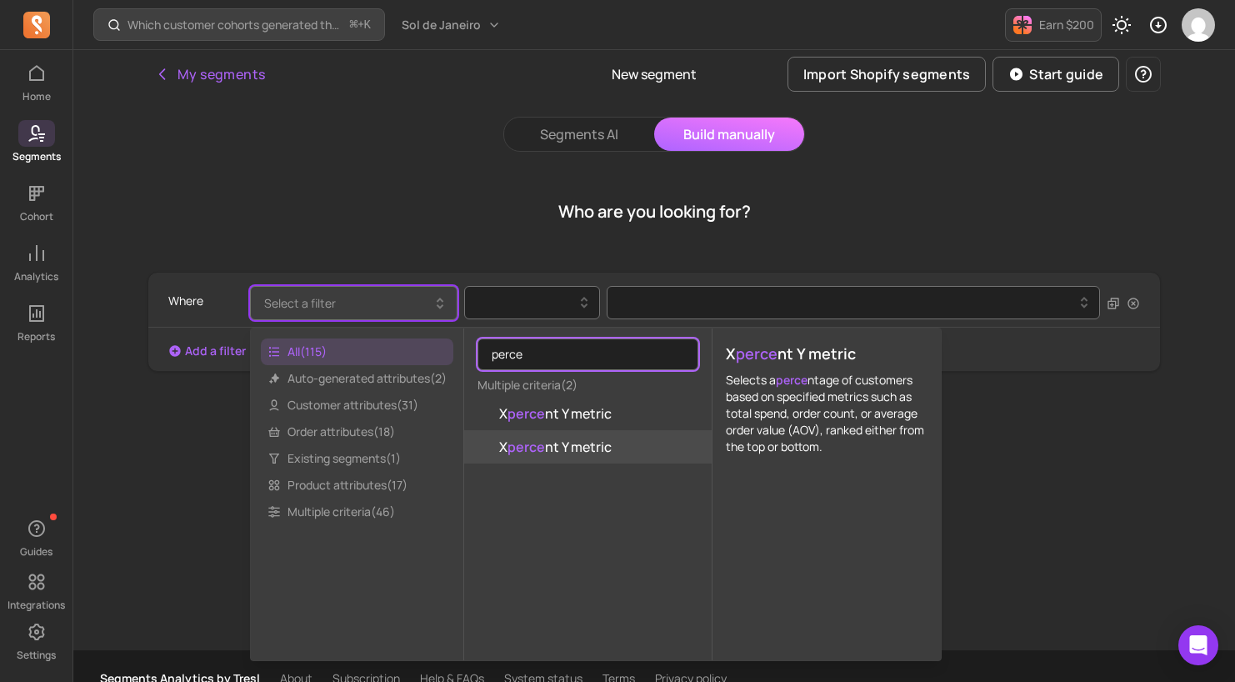
type input "perce"
click at [621, 449] on button "X perce nt Y metric" at bounding box center [588, 446] width 248 height 33
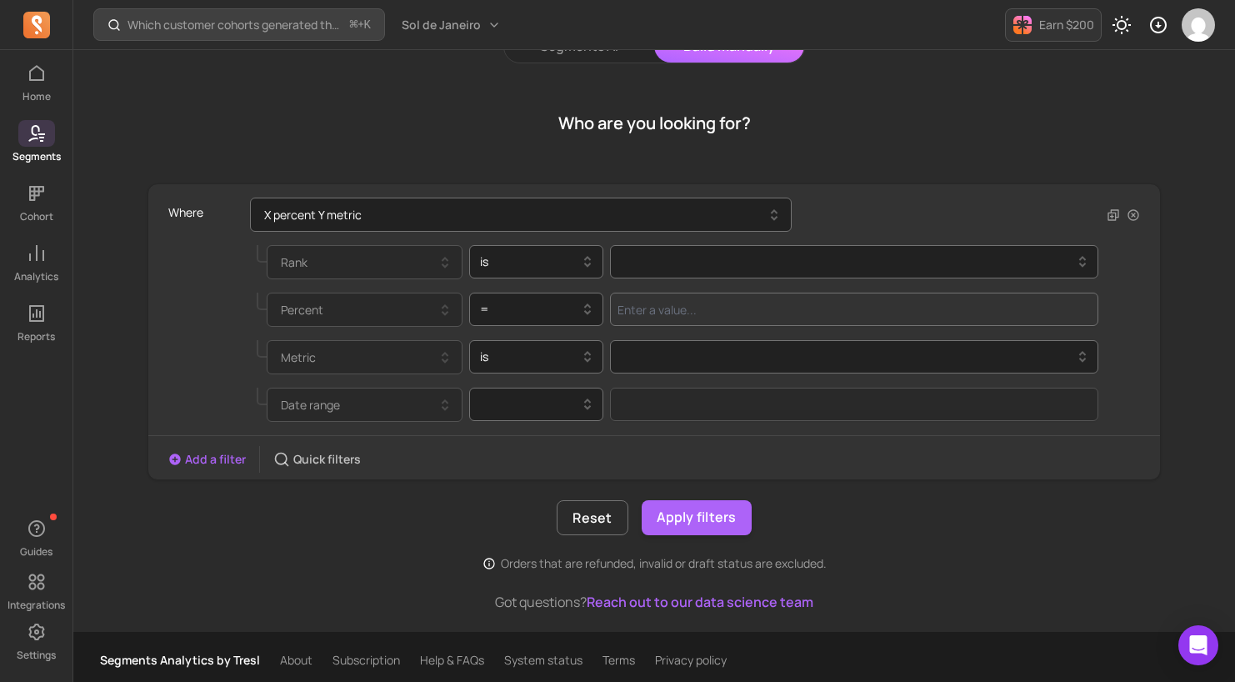
scroll to position [95, 0]
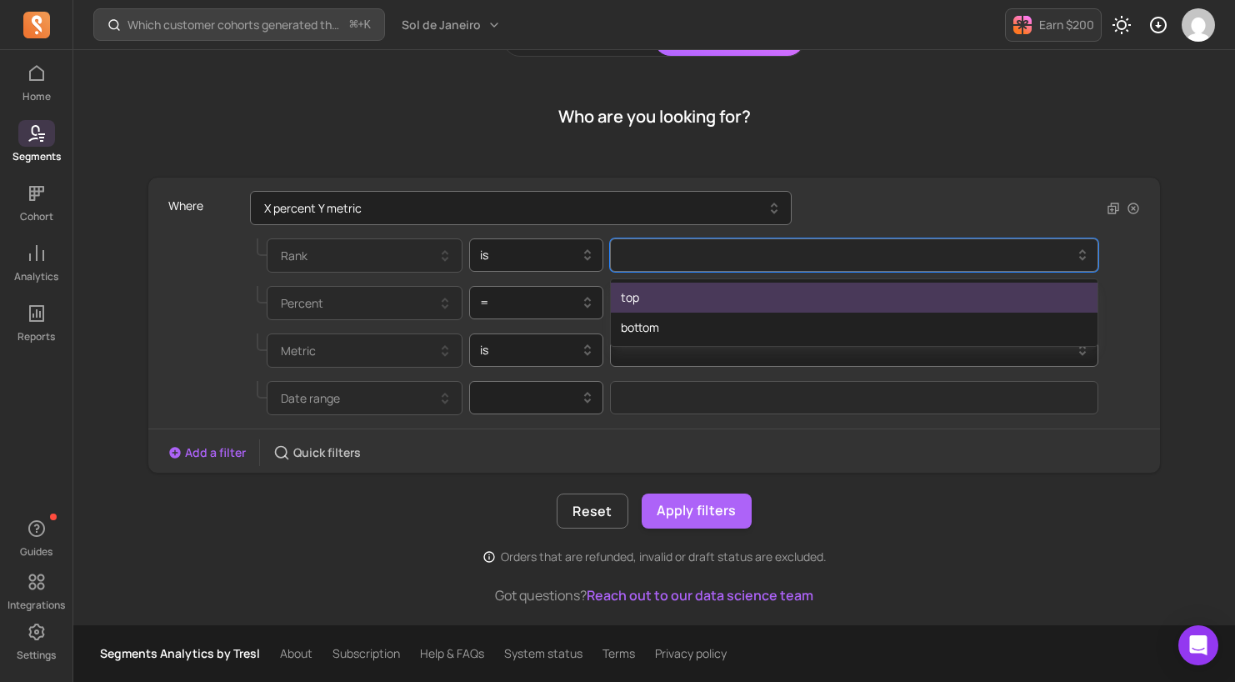
click at [659, 263] on div at bounding box center [848, 255] width 454 height 20
click at [662, 297] on div "top" at bounding box center [854, 298] width 487 height 30
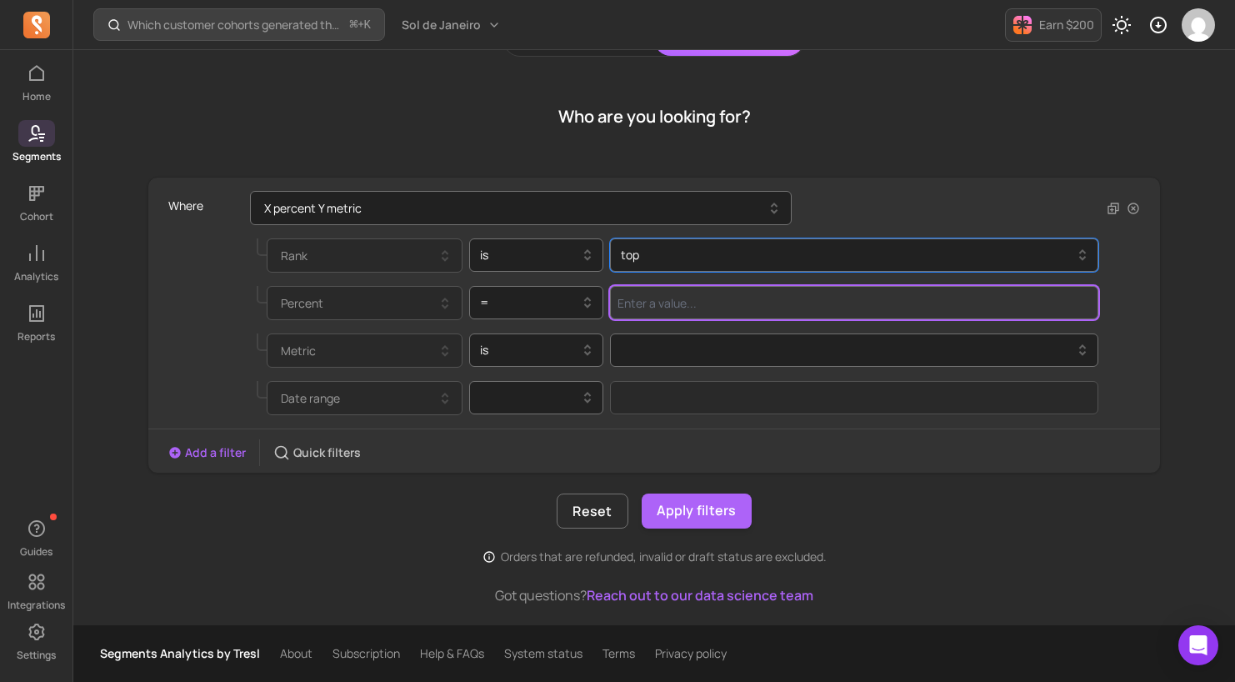
click at [697, 301] on input "Value for filter clause" at bounding box center [854, 302] width 489 height 33
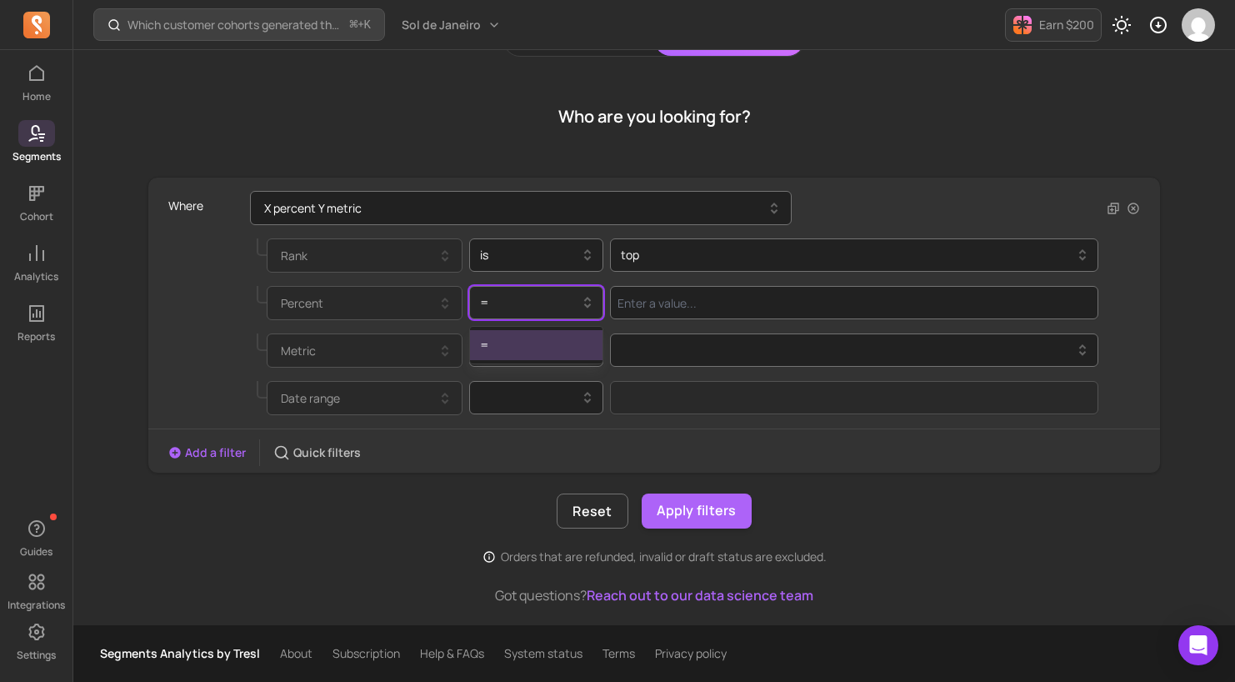
click at [559, 293] on div at bounding box center [530, 303] width 100 height 20
click at [559, 343] on div "=" at bounding box center [536, 345] width 133 height 30
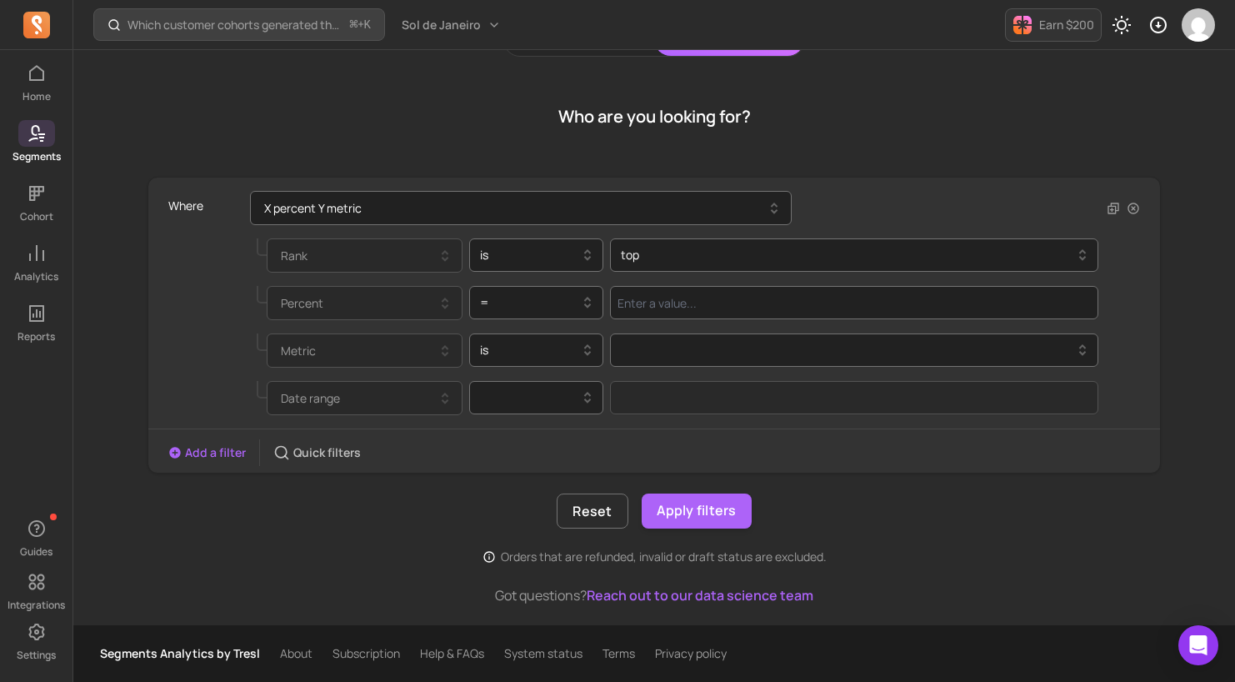
click at [703, 279] on div "Percent =" at bounding box center [637, 303] width 924 height 48
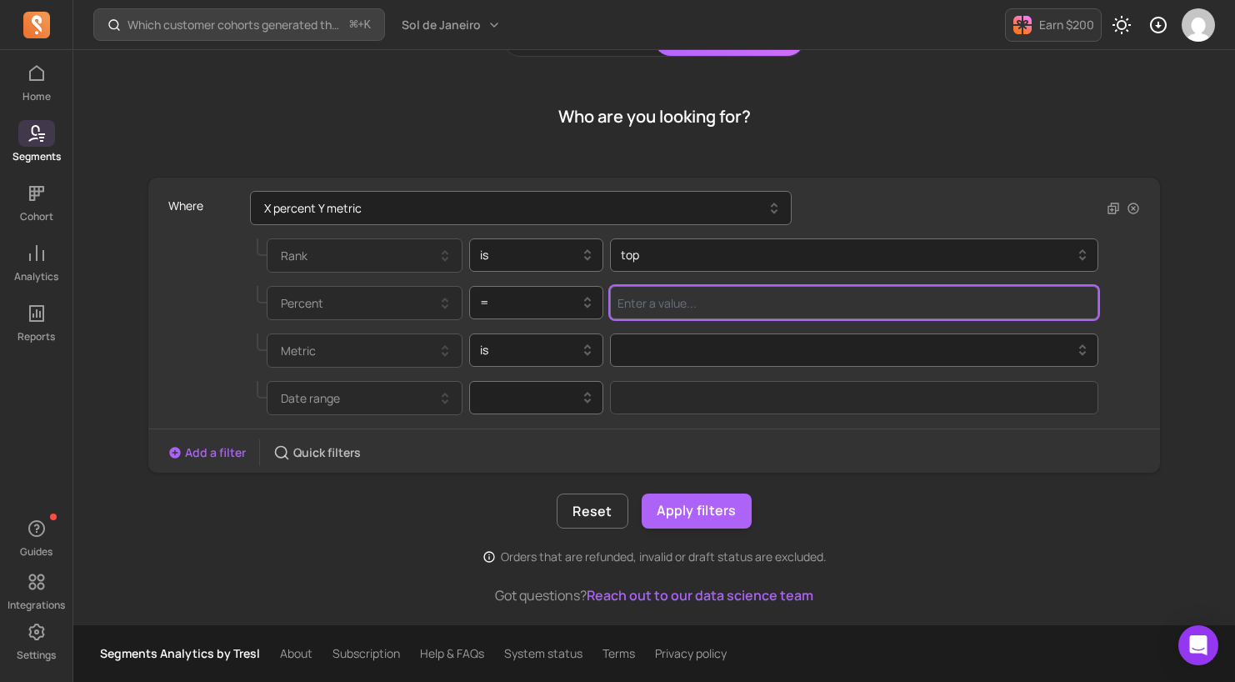
click at [706, 304] on input "Value for filter clause" at bounding box center [854, 302] width 489 height 33
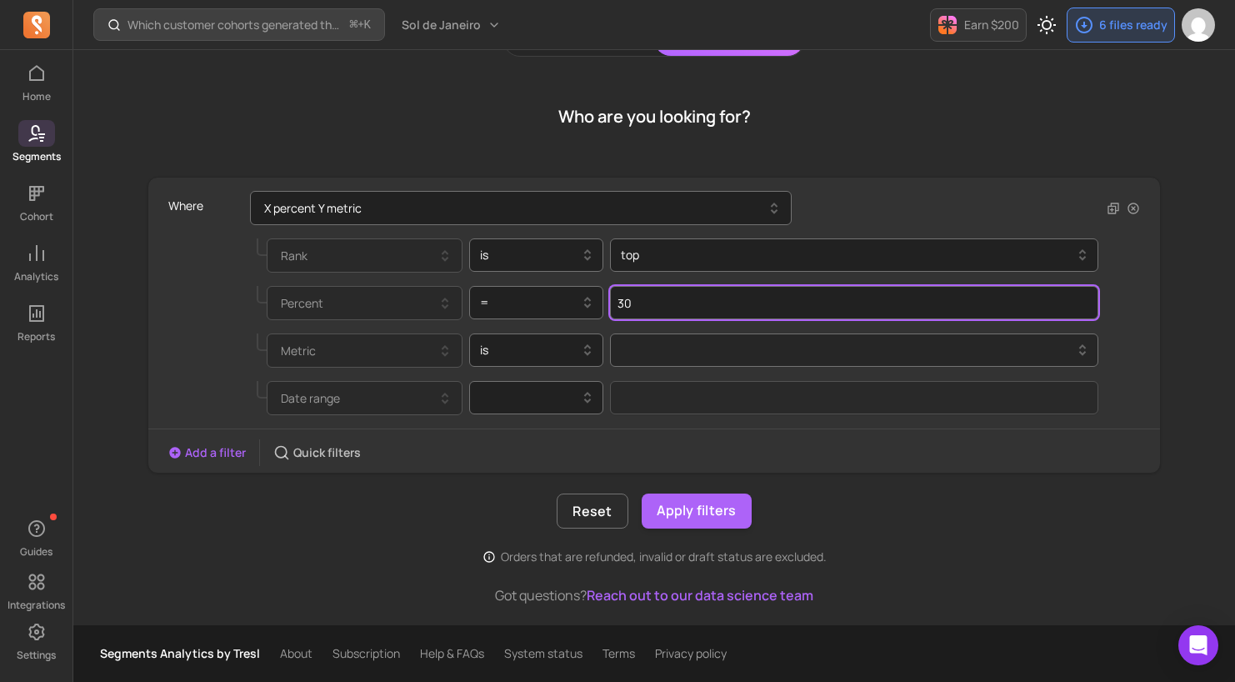
type input "30"
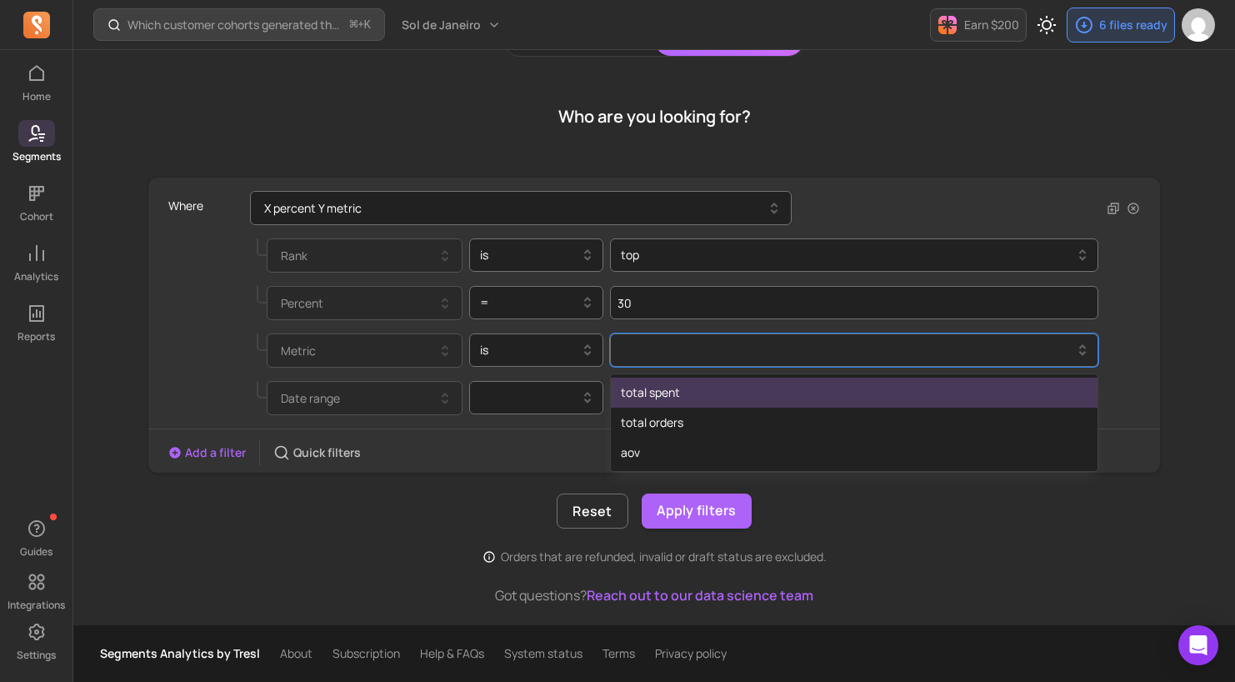
click at [698, 353] on div at bounding box center [848, 350] width 454 height 20
click at [695, 398] on div "total spent" at bounding box center [854, 393] width 487 height 30
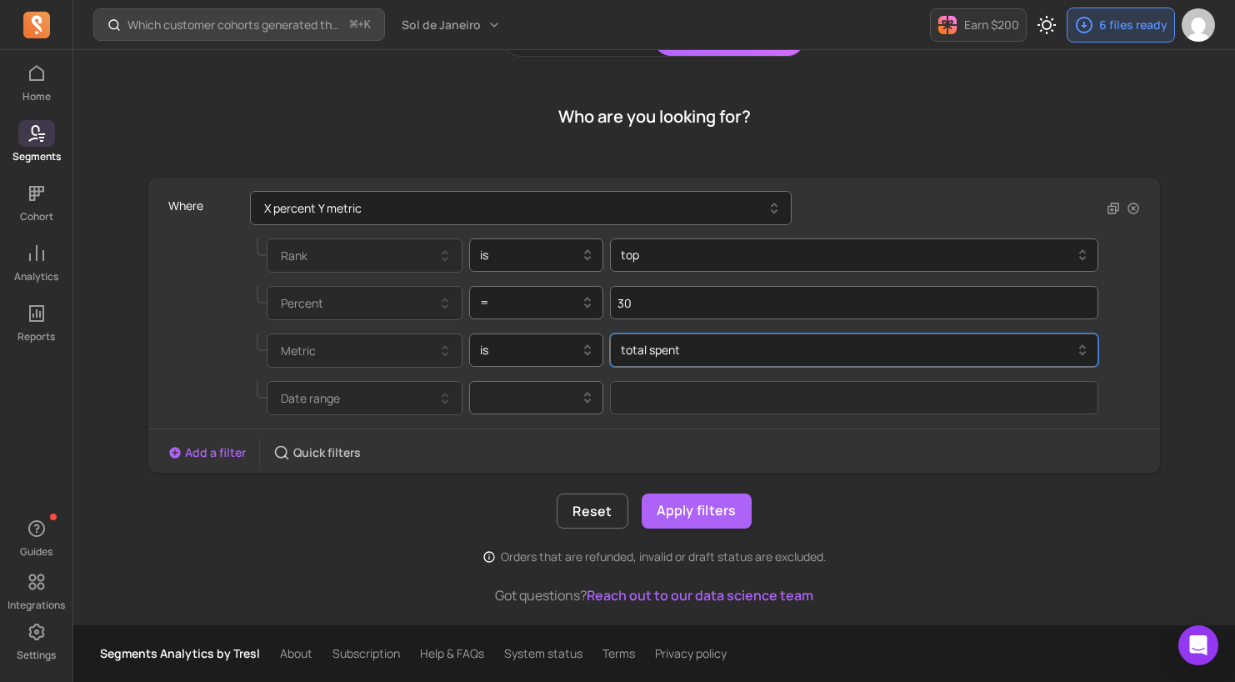
click at [548, 400] on div at bounding box center [530, 398] width 100 height 20
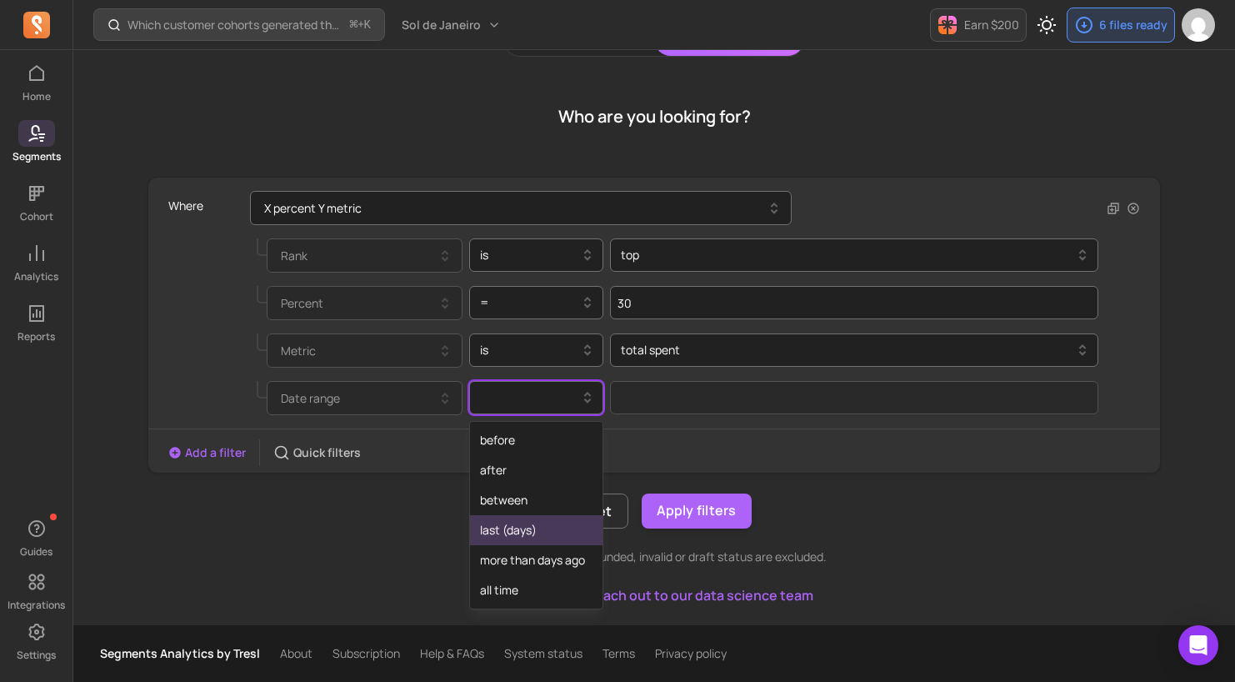
click at [504, 541] on div "last (days)" at bounding box center [536, 530] width 133 height 30
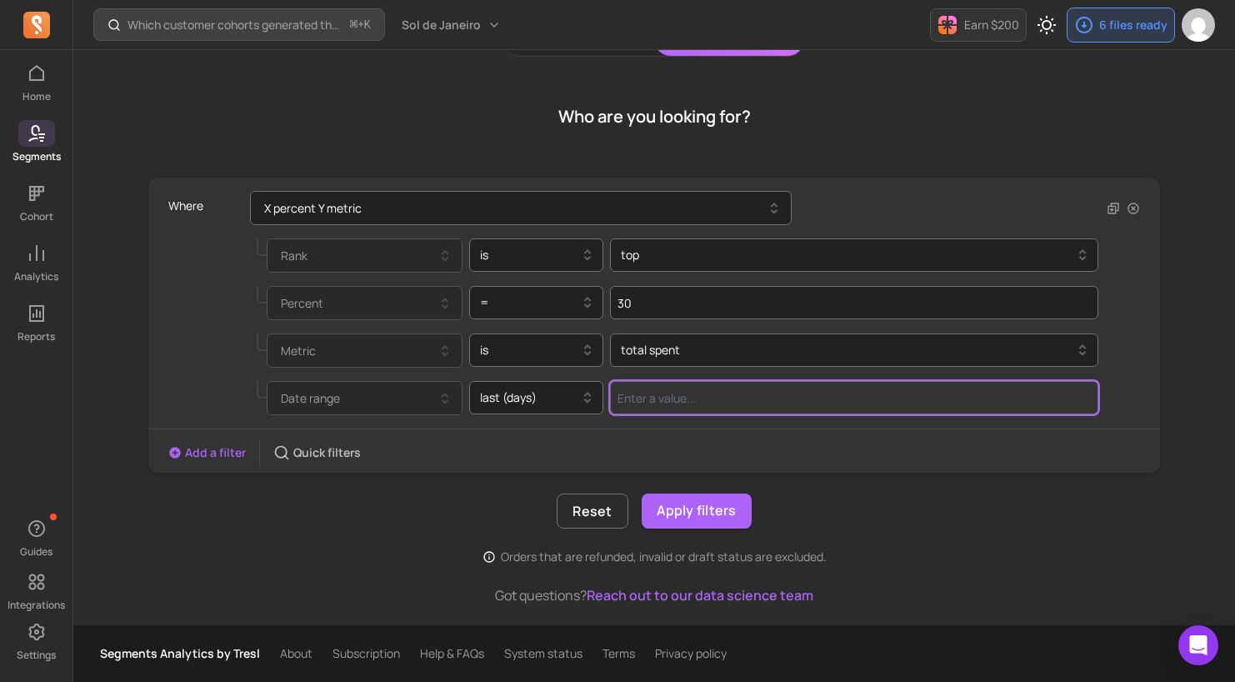
click at [668, 404] on input "Value for filter clause" at bounding box center [854, 397] width 489 height 33
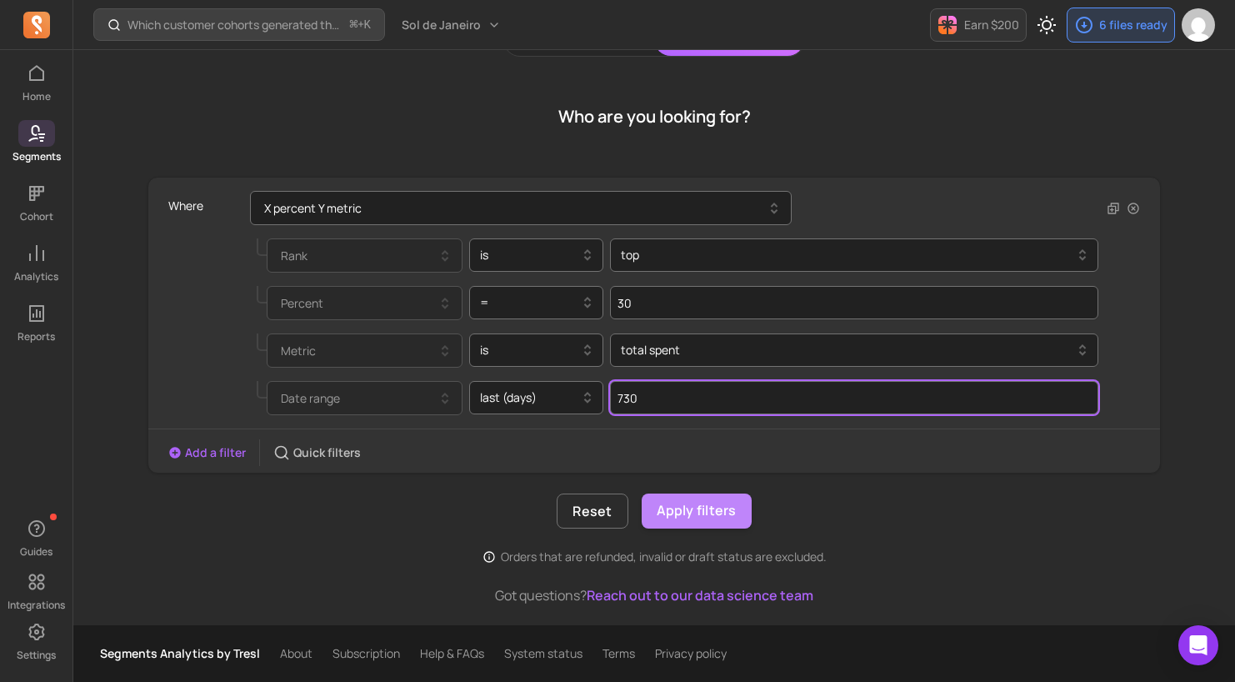
type input "730"
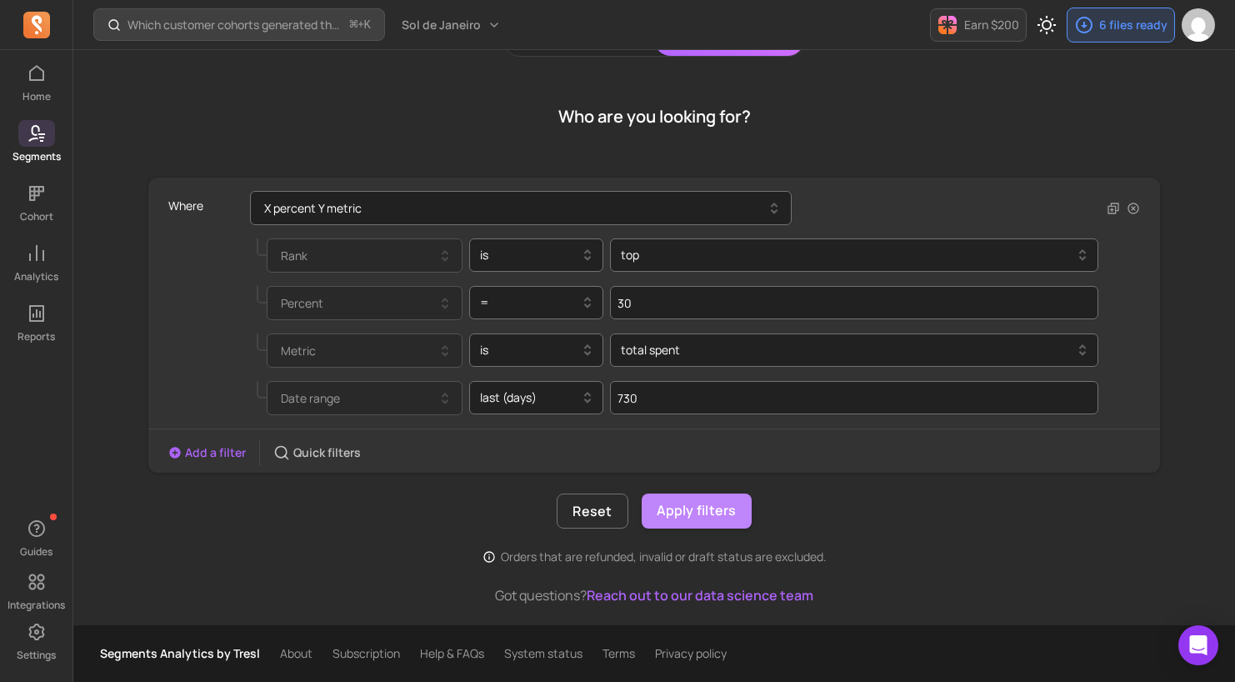
click at [697, 498] on button "Apply filters" at bounding box center [697, 511] width 110 height 35
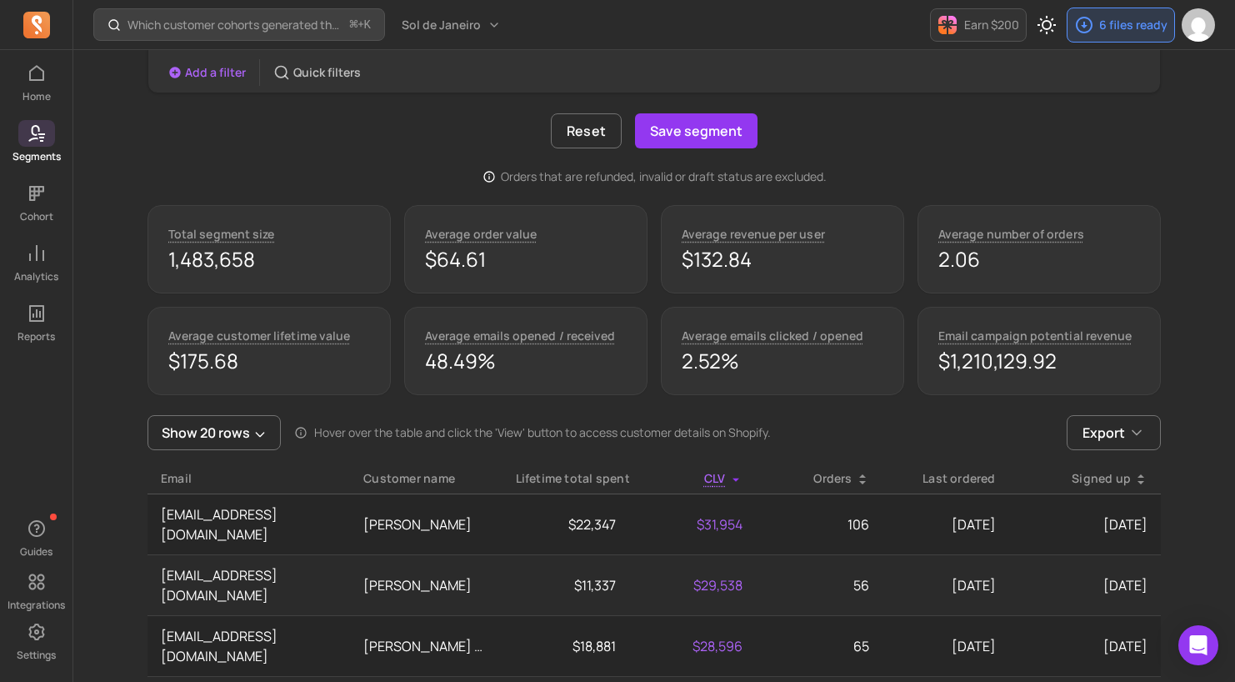
scroll to position [509, 0]
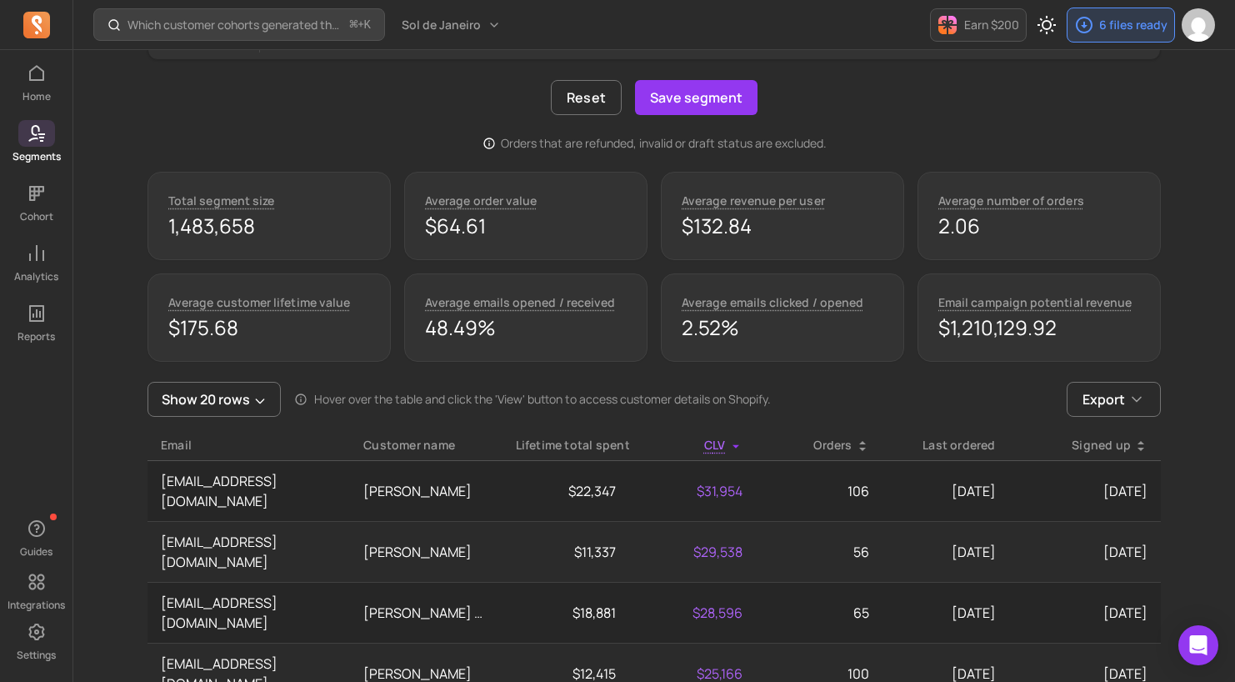
click at [376, 143] on div "Orders that are refunded, invalid or draft status are excluded." at bounding box center [655, 143] width 1014 height 17
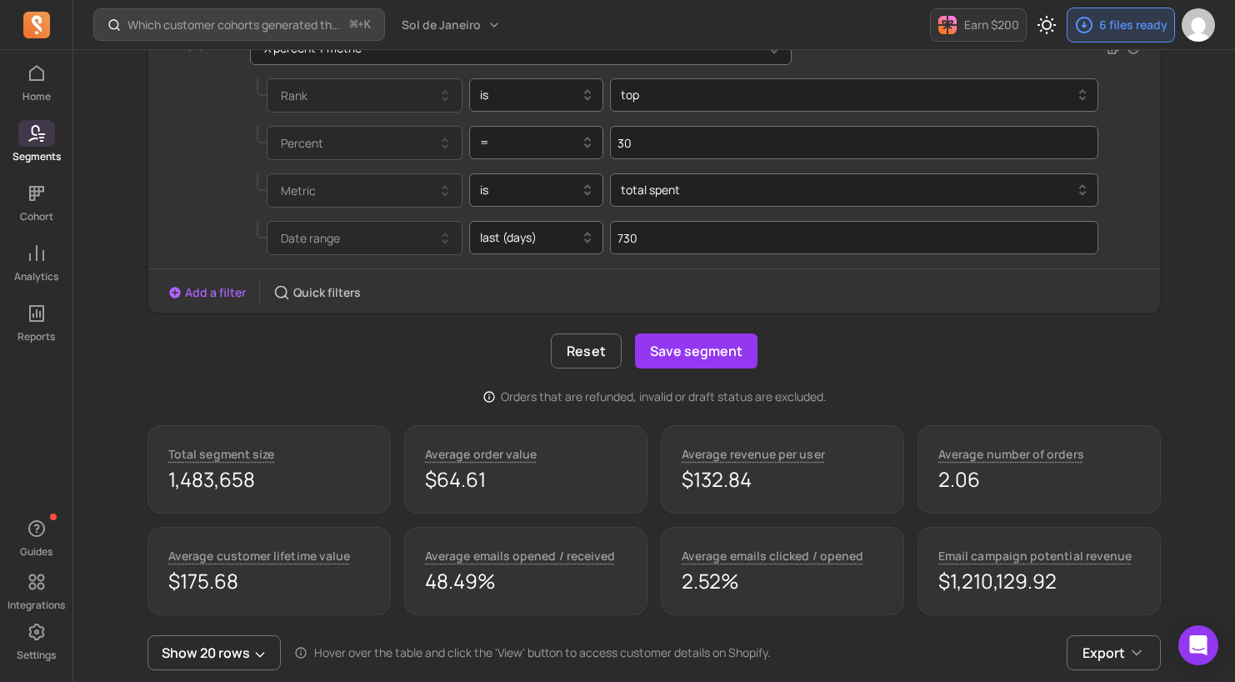
scroll to position [243, 0]
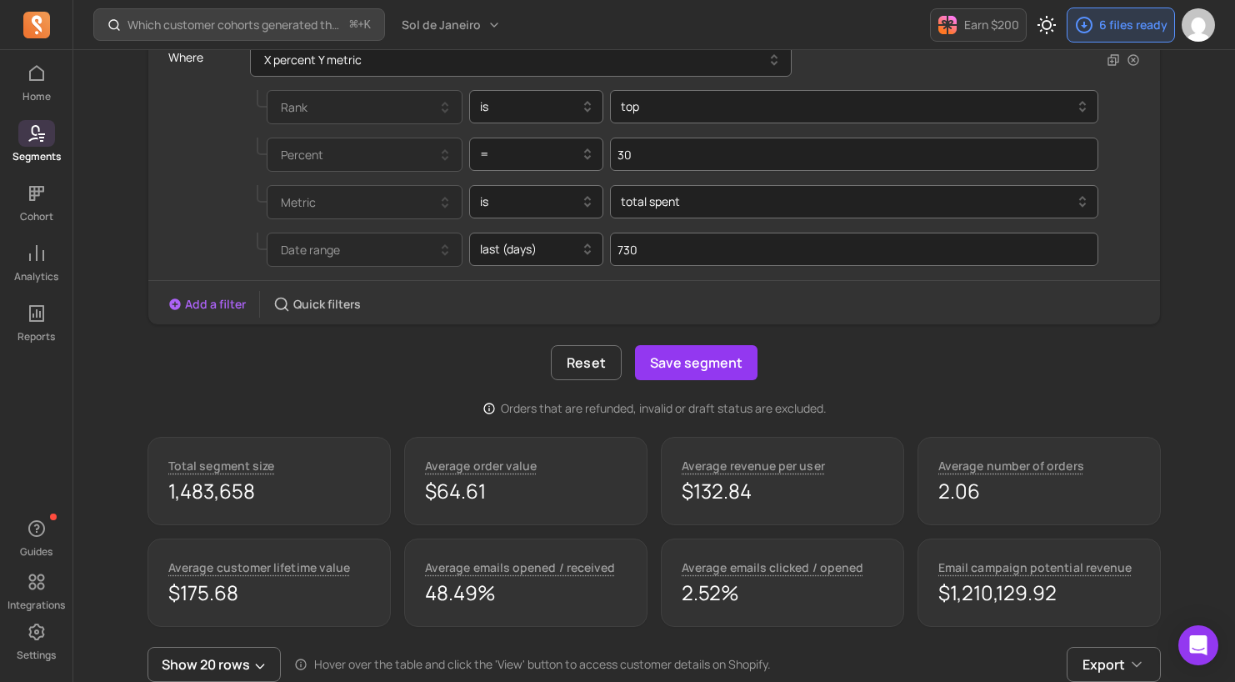
click at [383, 375] on div "Reset Save segment" at bounding box center [655, 362] width 1014 height 35
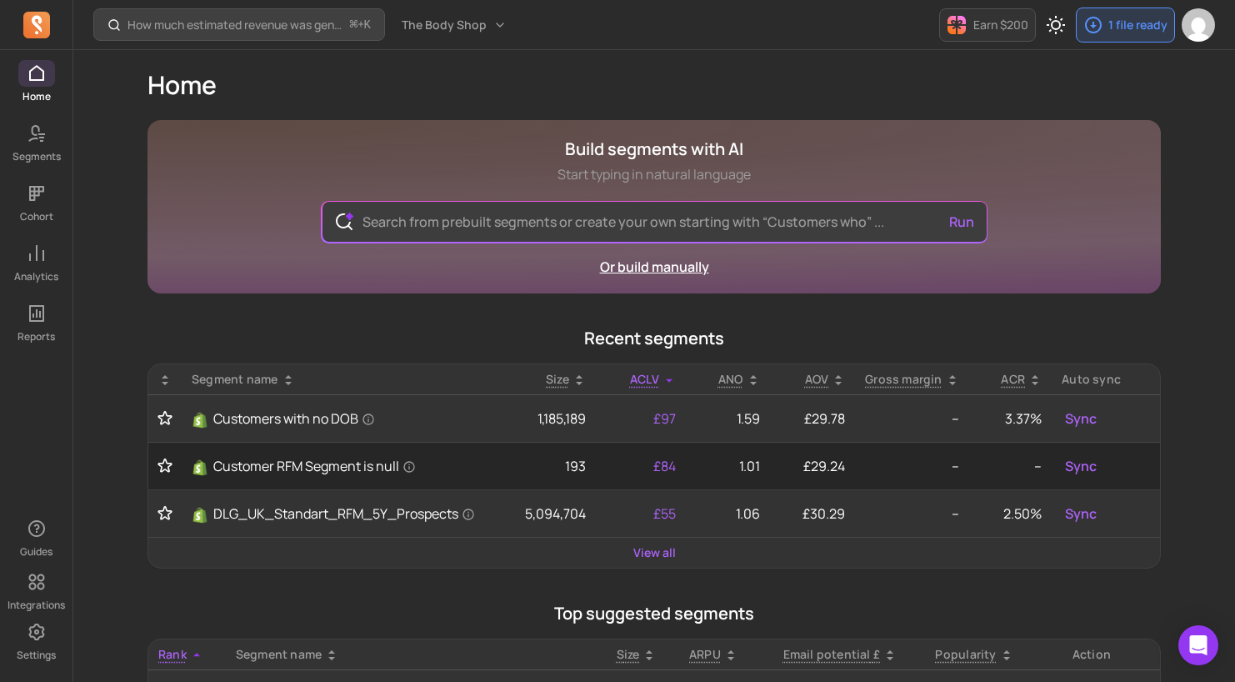
click at [645, 267] on link "Or build manually" at bounding box center [654, 267] width 109 height 18
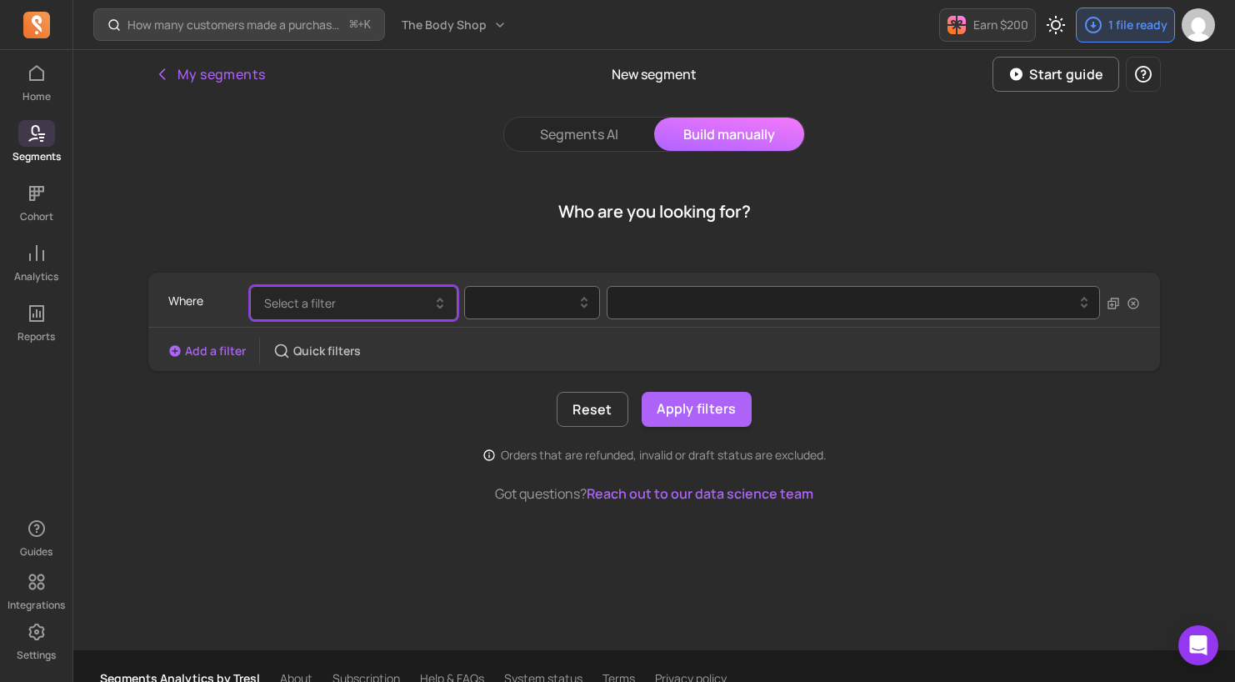
click at [392, 300] on button "Select a filter" at bounding box center [354, 303] width 208 height 34
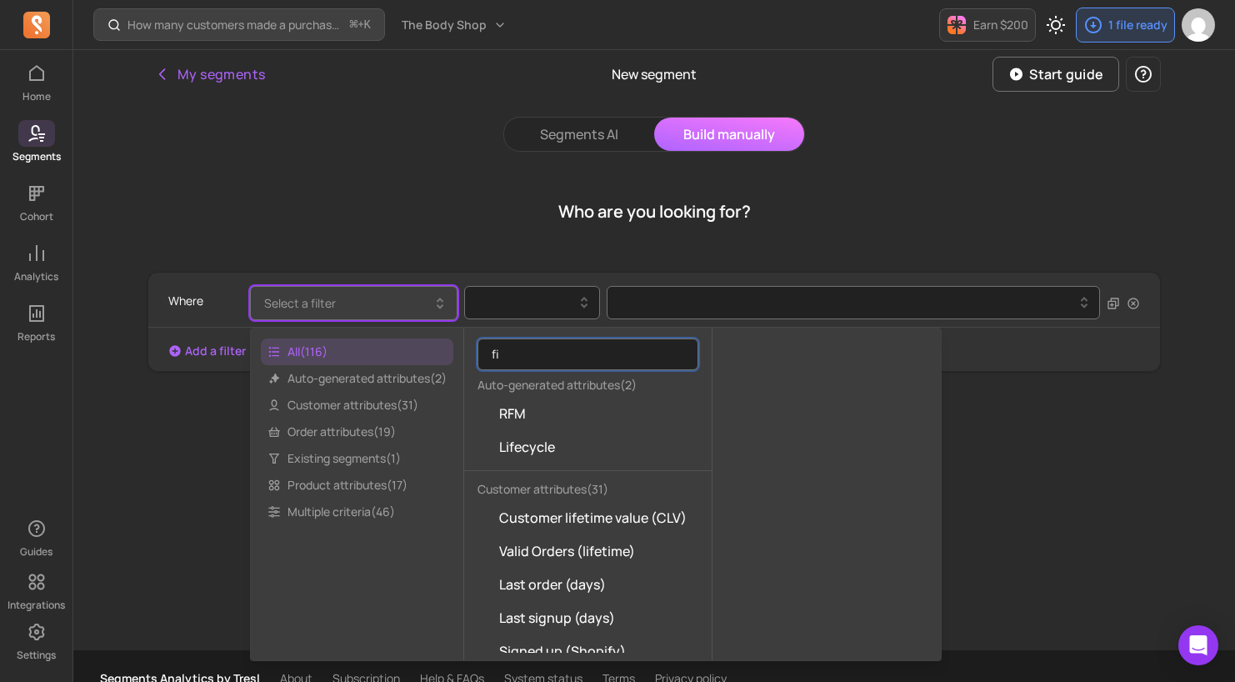
type input "f"
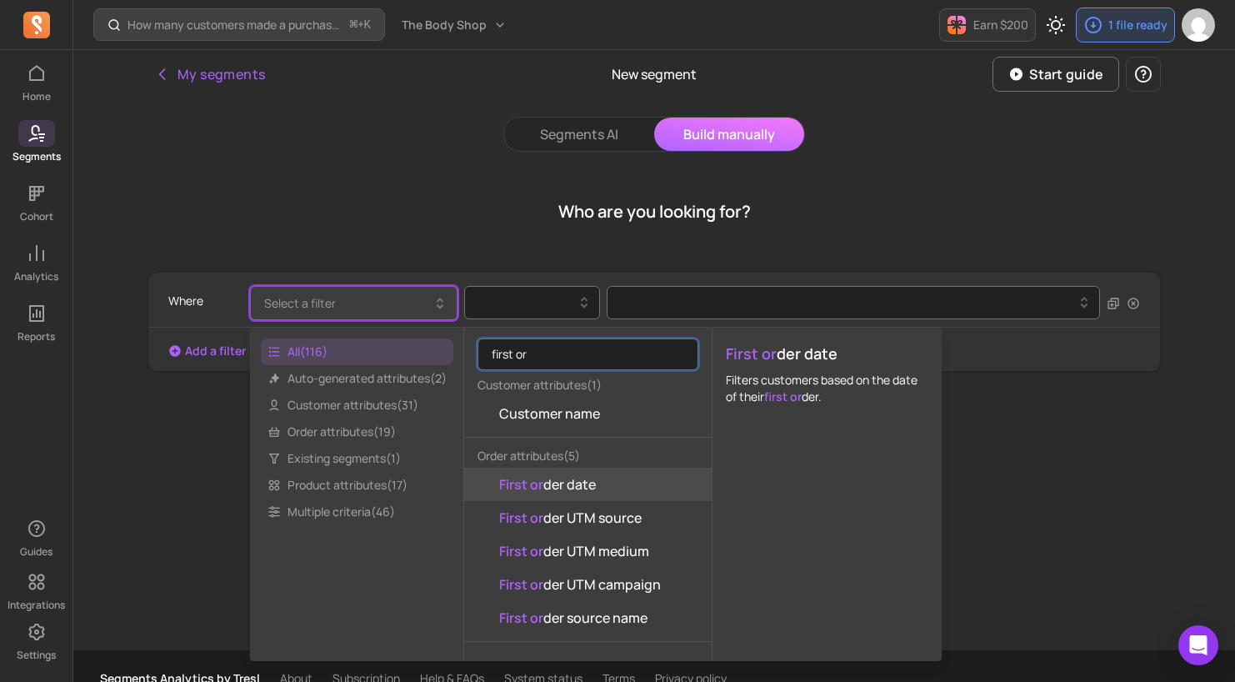
type input "first or"
click at [571, 489] on span "First or der date" at bounding box center [547, 484] width 97 height 20
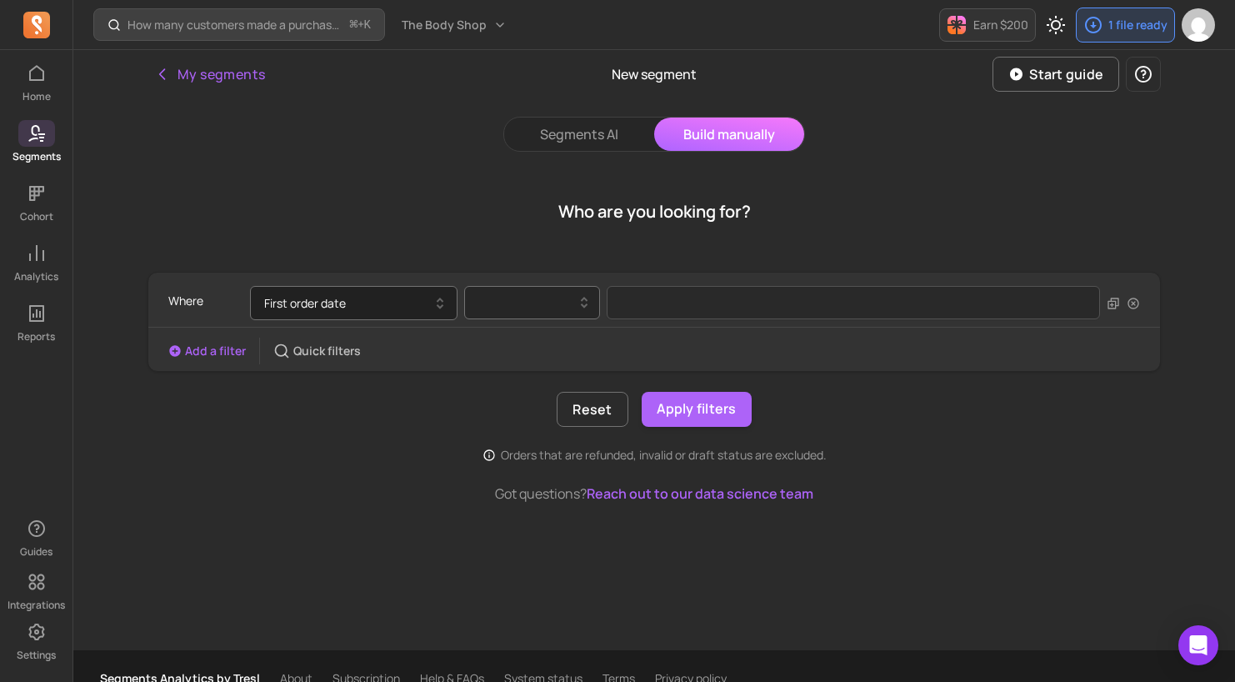
click at [547, 300] on div at bounding box center [525, 303] width 101 height 20
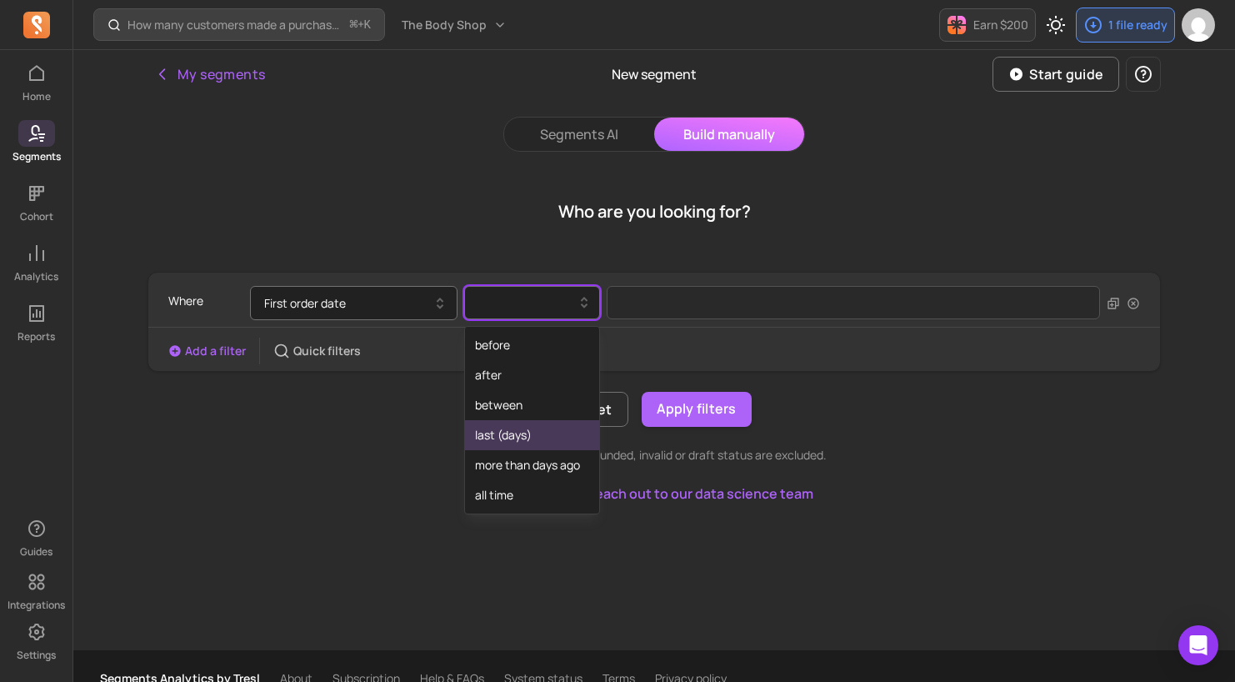
click at [520, 432] on div "last (days)" at bounding box center [532, 435] width 134 height 30
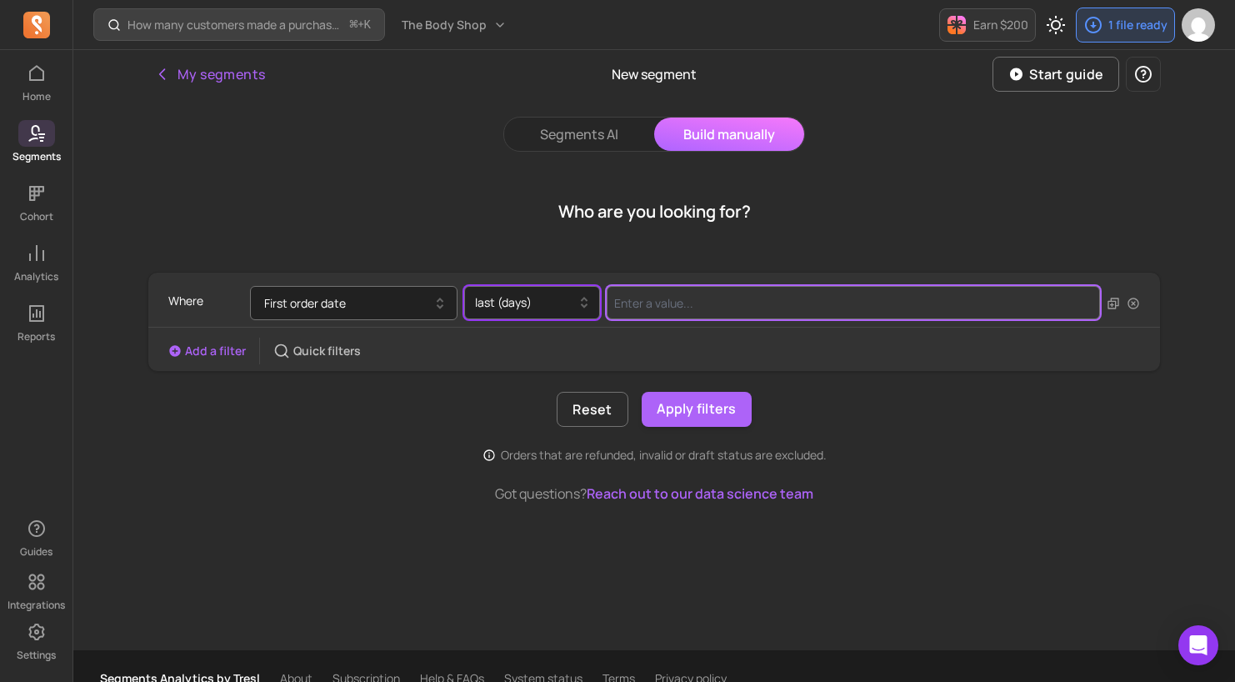
click at [717, 305] on input "Value for filter clause" at bounding box center [854, 302] width 494 height 33
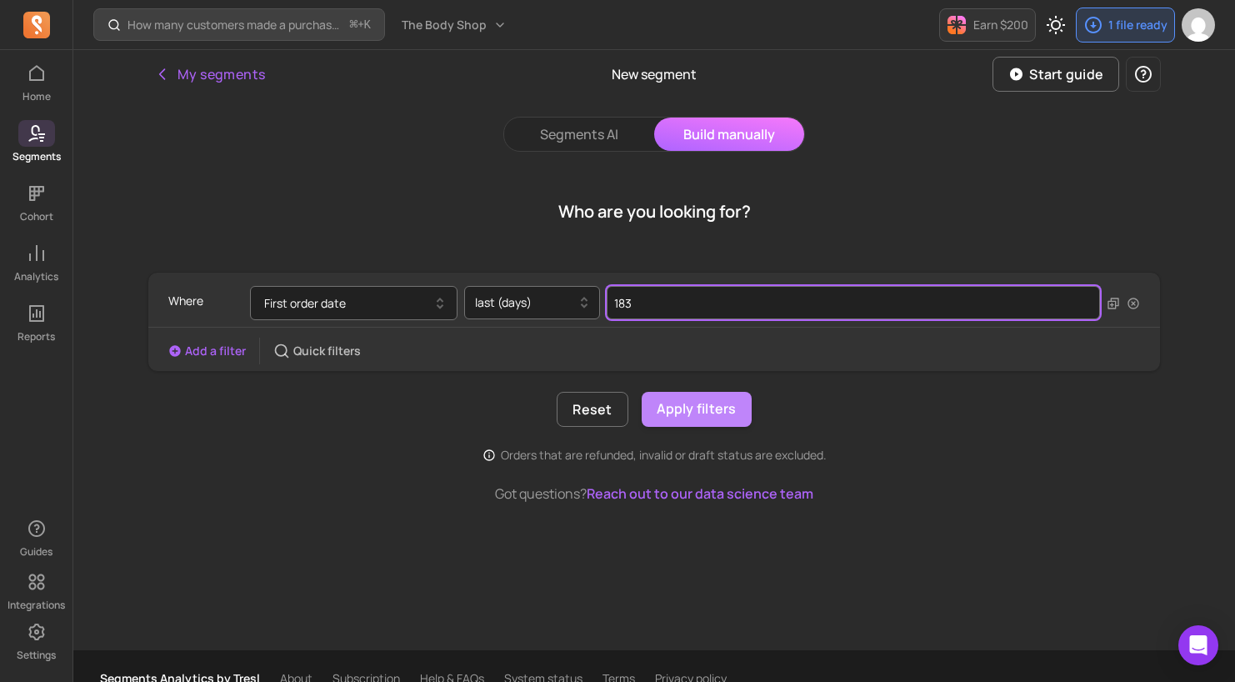
type input "183"
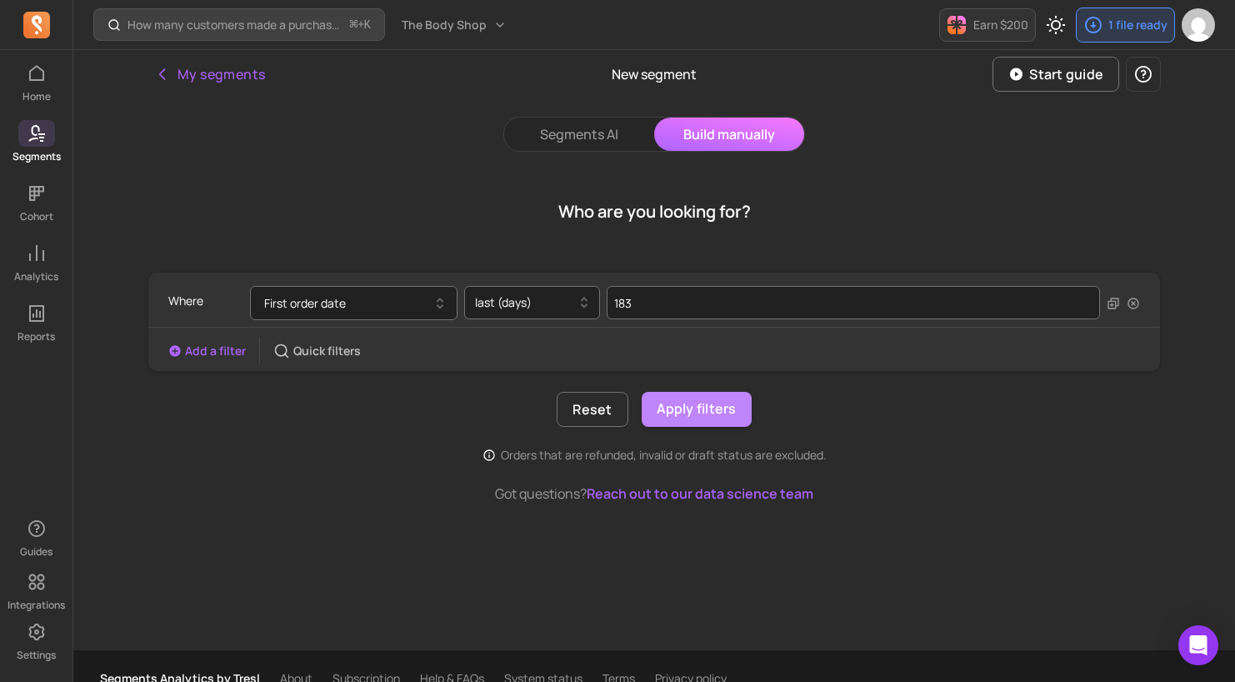
click at [707, 410] on button "Apply filters" at bounding box center [697, 409] width 110 height 35
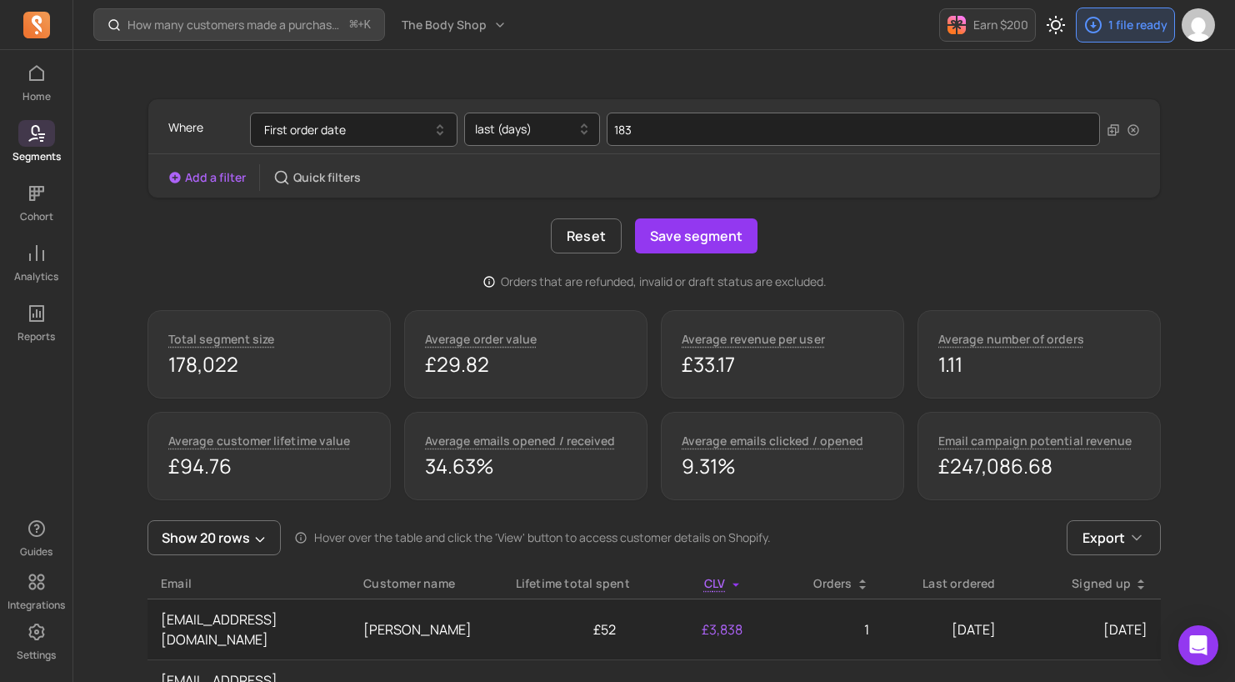
scroll to position [105, 0]
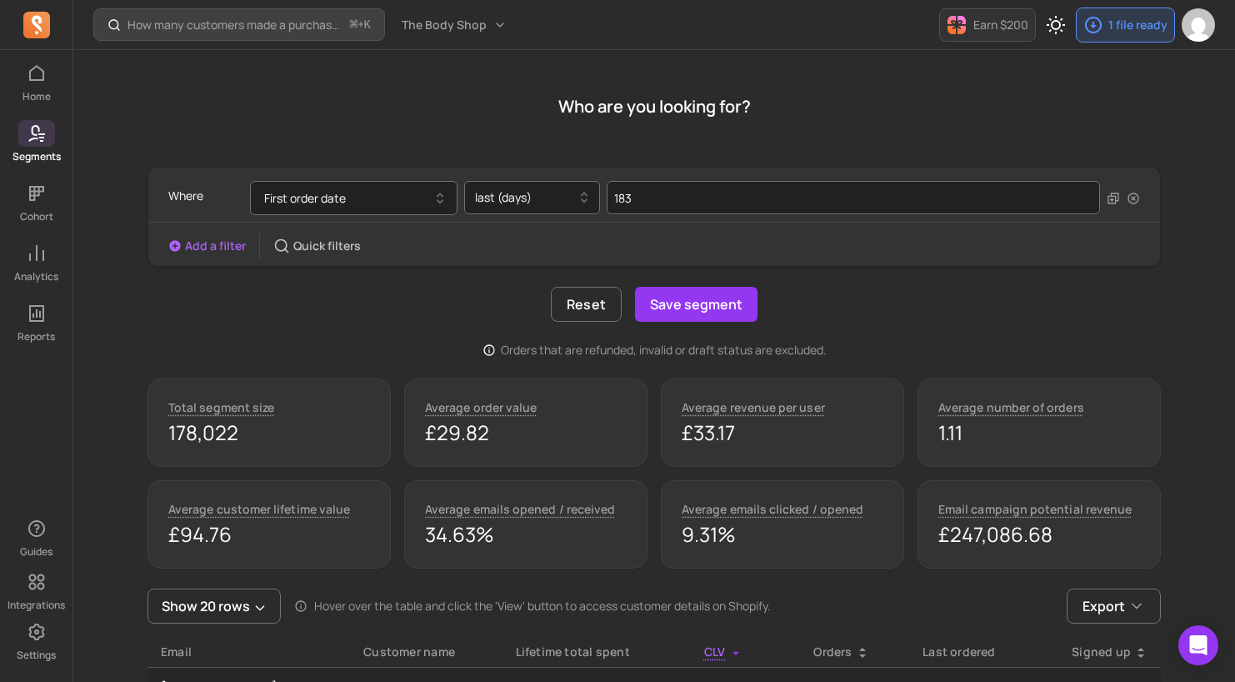
click at [189, 235] on div "Add a filter Quick filters" at bounding box center [264, 246] width 193 height 27
click at [217, 258] on div "Add a filter Quick filters" at bounding box center [264, 246] width 193 height 27
click at [222, 245] on button "Add a filter" at bounding box center [207, 246] width 78 height 17
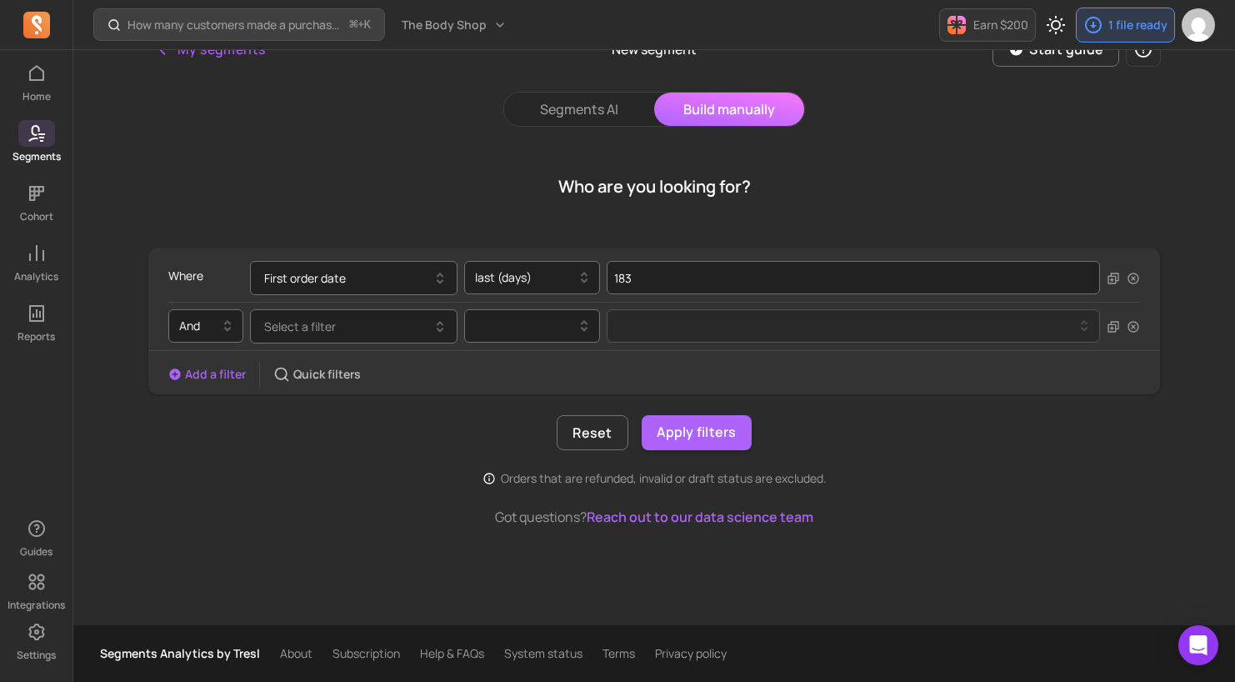
scroll to position [25, 0]
click at [364, 344] on div "And Select a filter" at bounding box center [654, 326] width 972 height 48
click at [361, 334] on button "Select a filter" at bounding box center [354, 326] width 208 height 34
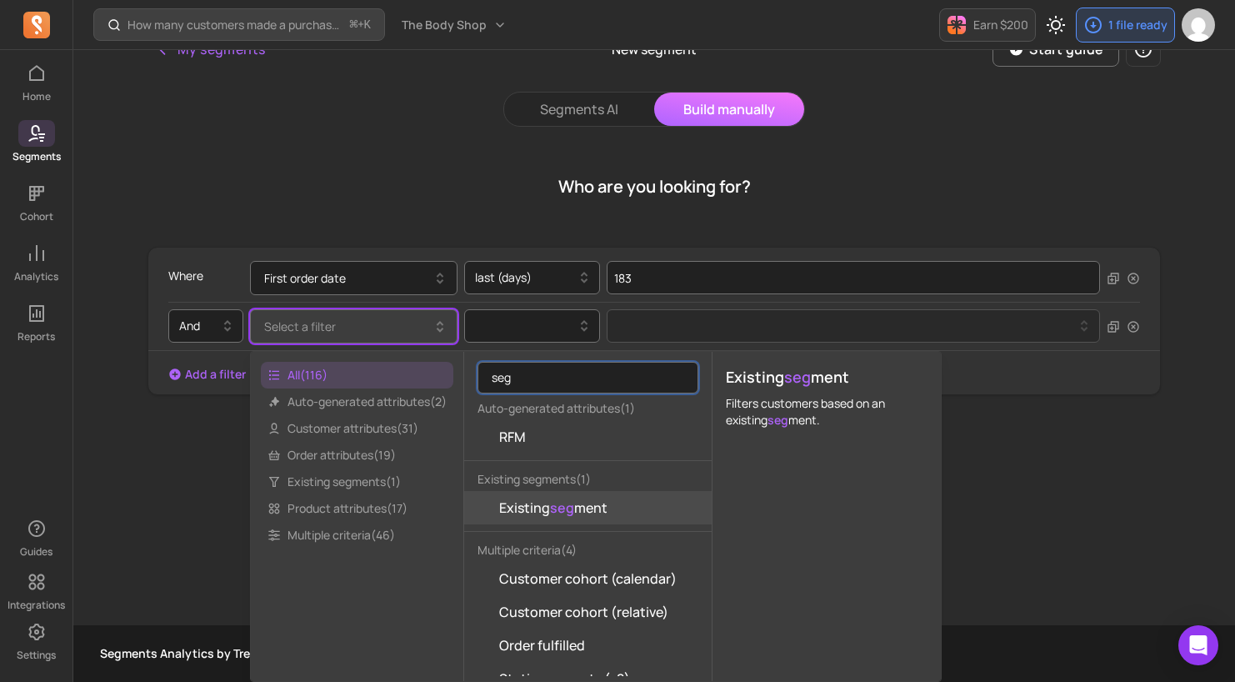
type input "seg"
click at [557, 513] on mark "seg" at bounding box center [562, 508] width 24 height 18
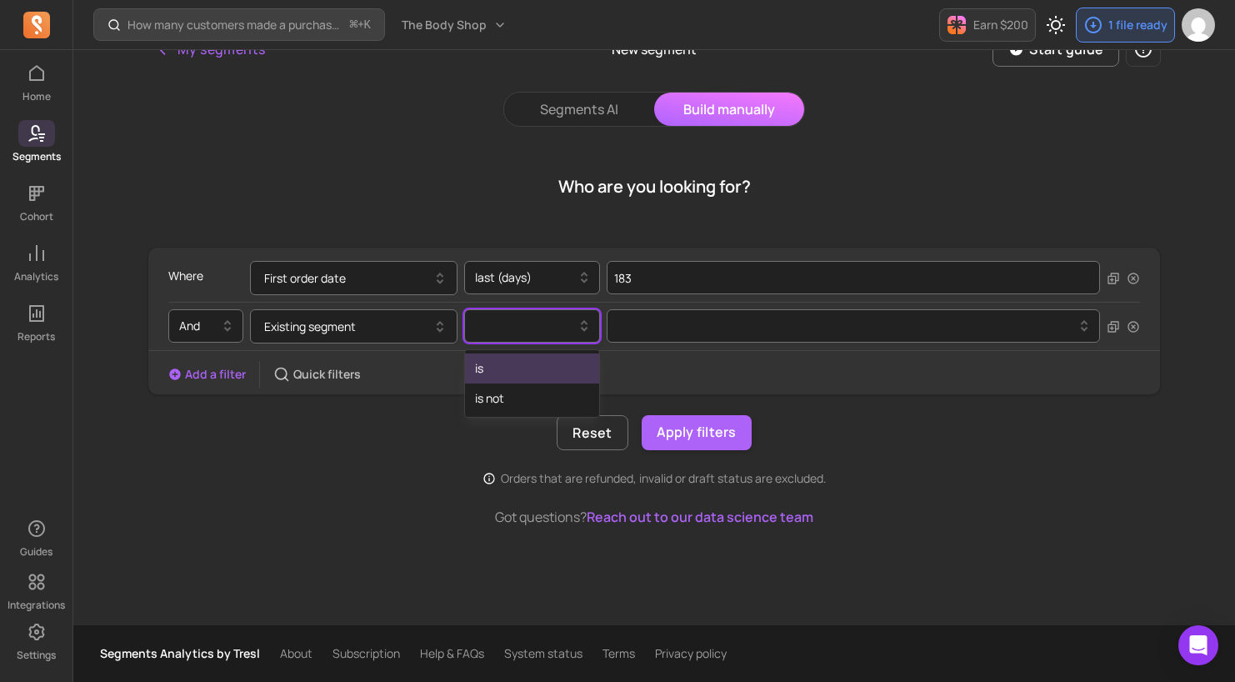
click at [534, 340] on div at bounding box center [532, 325] width 136 height 33
click at [519, 390] on div "is not" at bounding box center [532, 398] width 134 height 30
click at [723, 313] on div at bounding box center [846, 326] width 475 height 27
click at [487, 383] on div "Add a filter Quick filters" at bounding box center [654, 374] width 1012 height 27
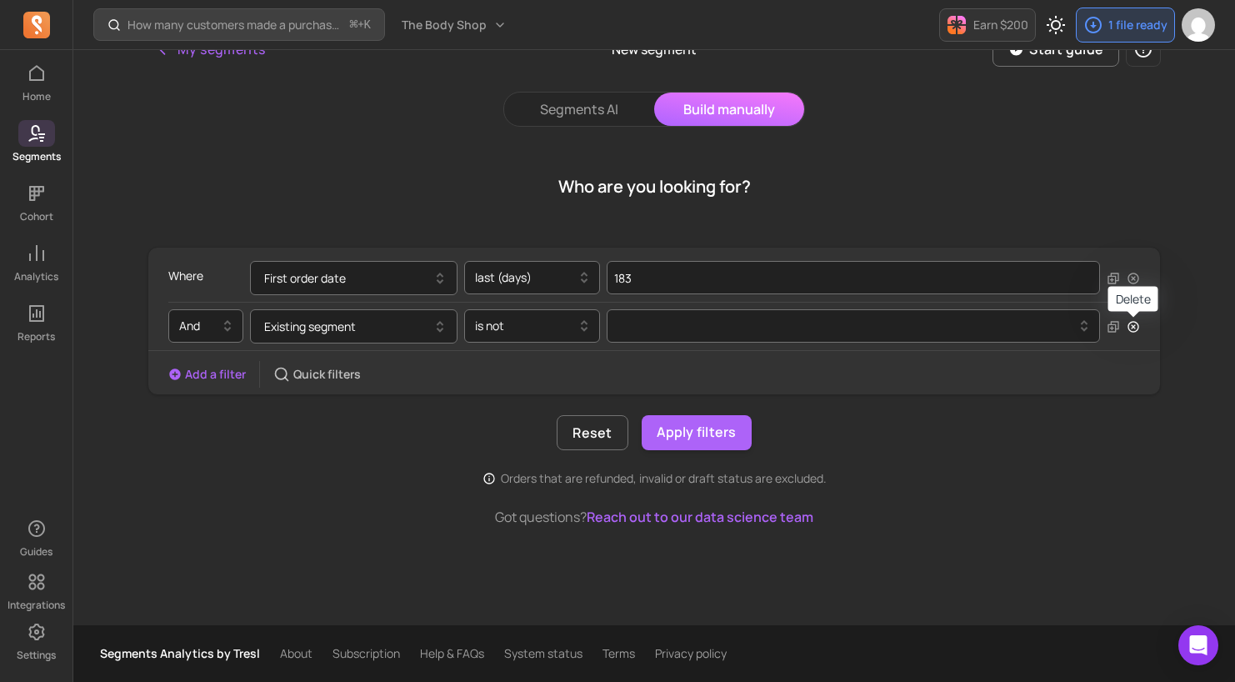
click at [1133, 330] on icon "button" at bounding box center [1133, 326] width 13 height 13
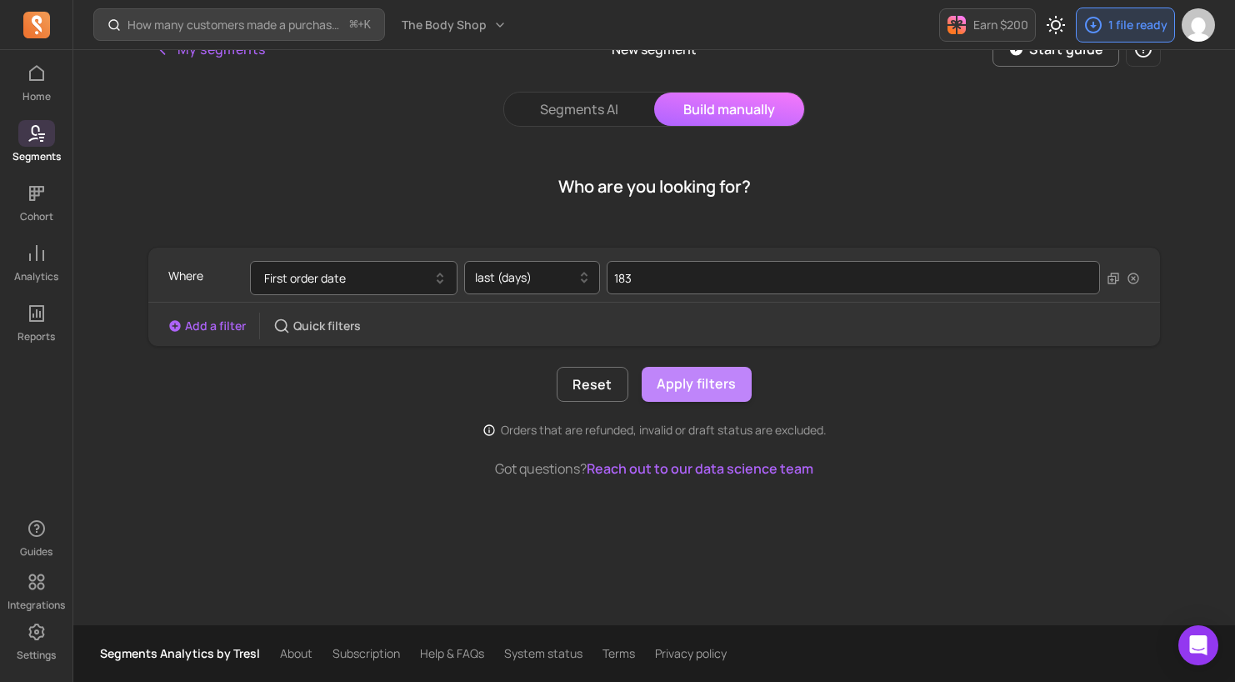
click at [696, 390] on button "Apply filters" at bounding box center [697, 384] width 110 height 35
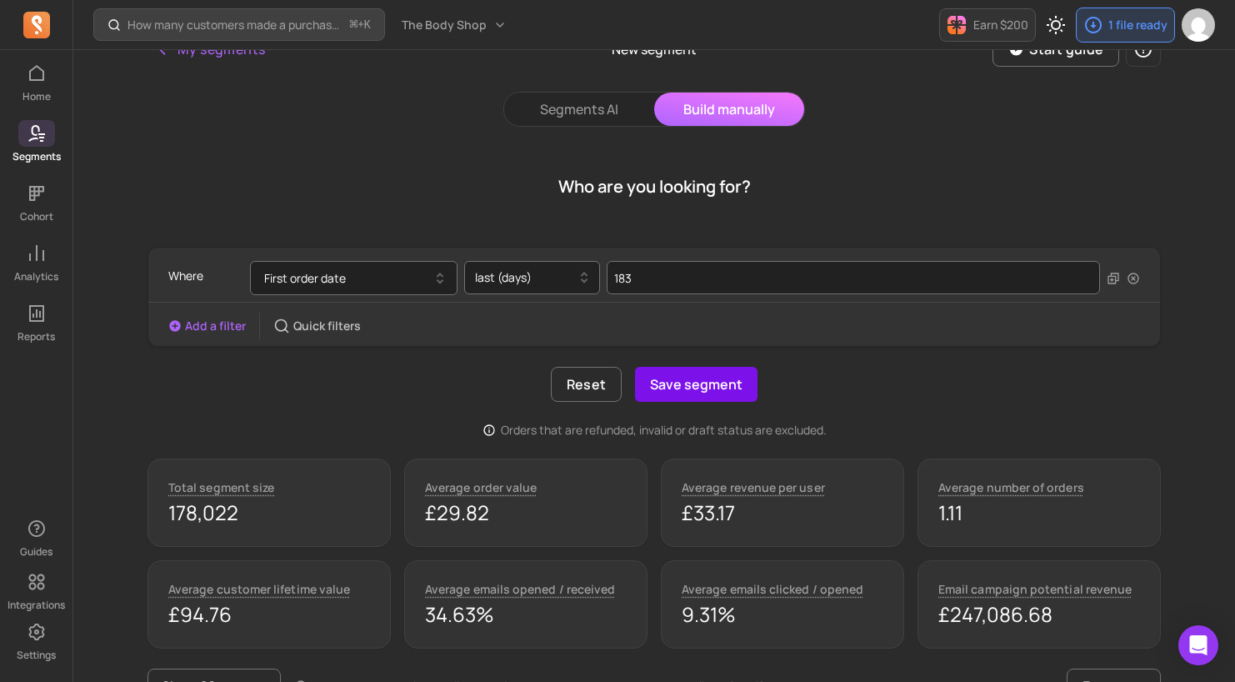
click at [720, 383] on button "Save segment" at bounding box center [696, 384] width 123 height 35
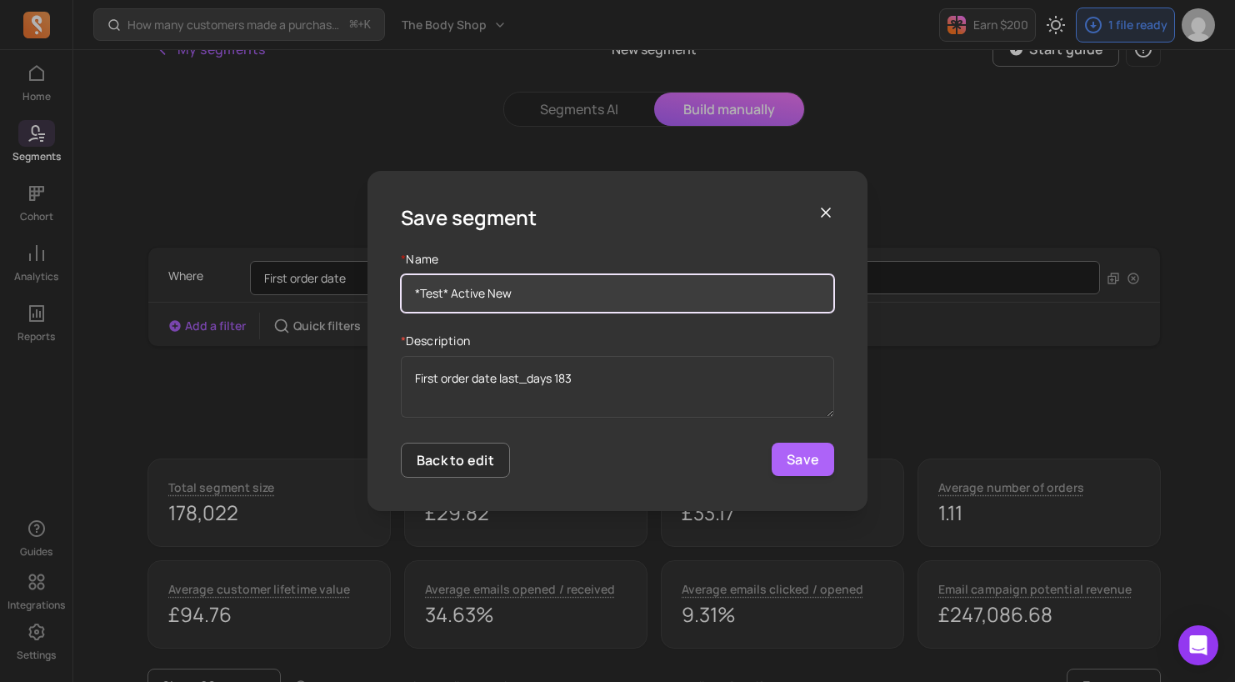
click at [474, 292] on input "*Test* Active New" at bounding box center [617, 293] width 433 height 38
type input "*Test* New"
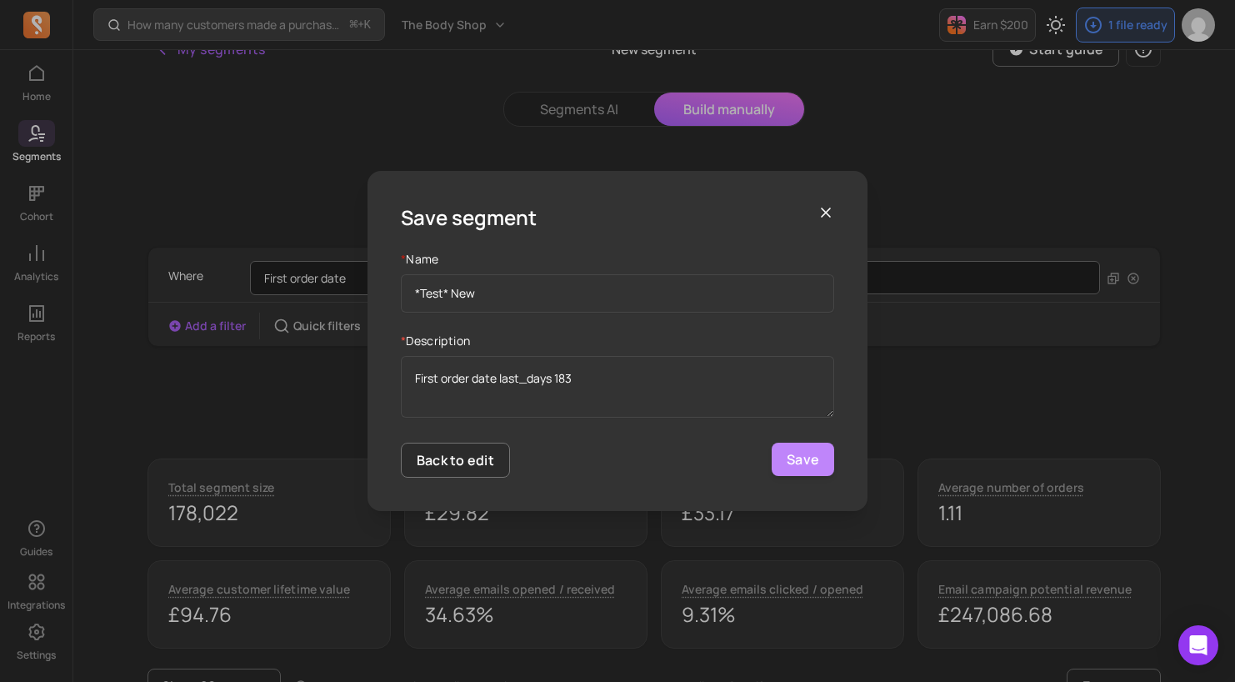
click at [801, 462] on button "Save" at bounding box center [803, 459] width 63 height 33
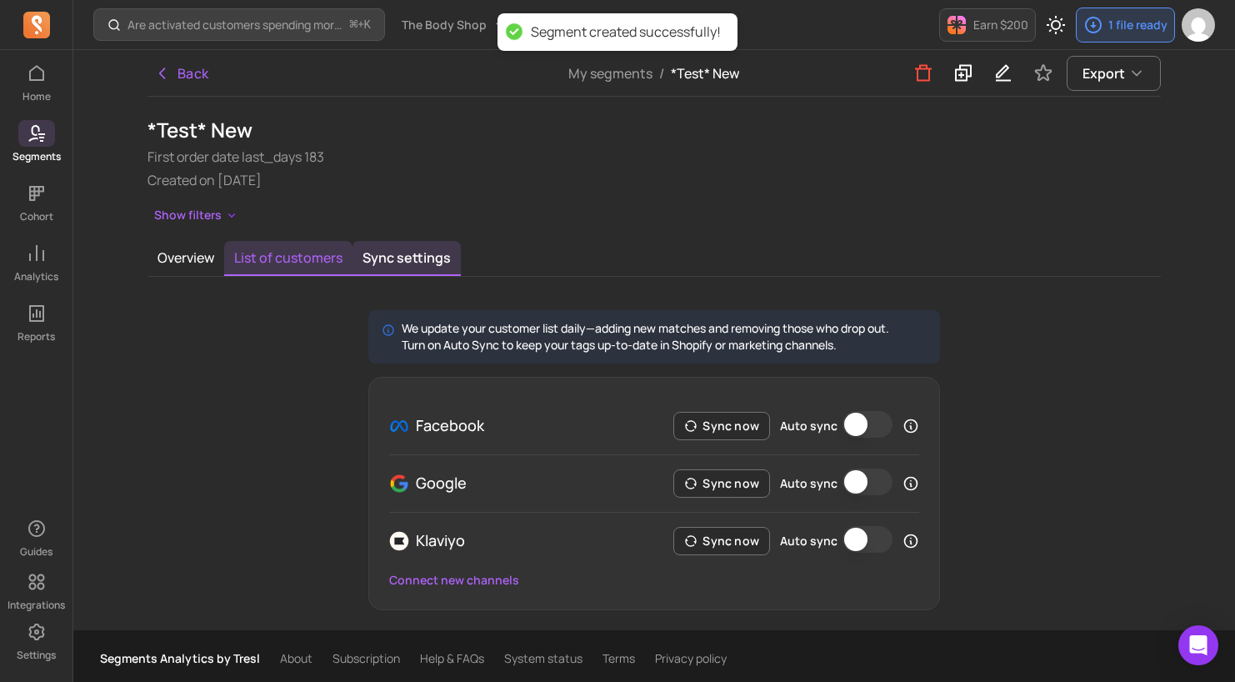
click at [263, 256] on button "List of customers" at bounding box center [288, 258] width 128 height 35
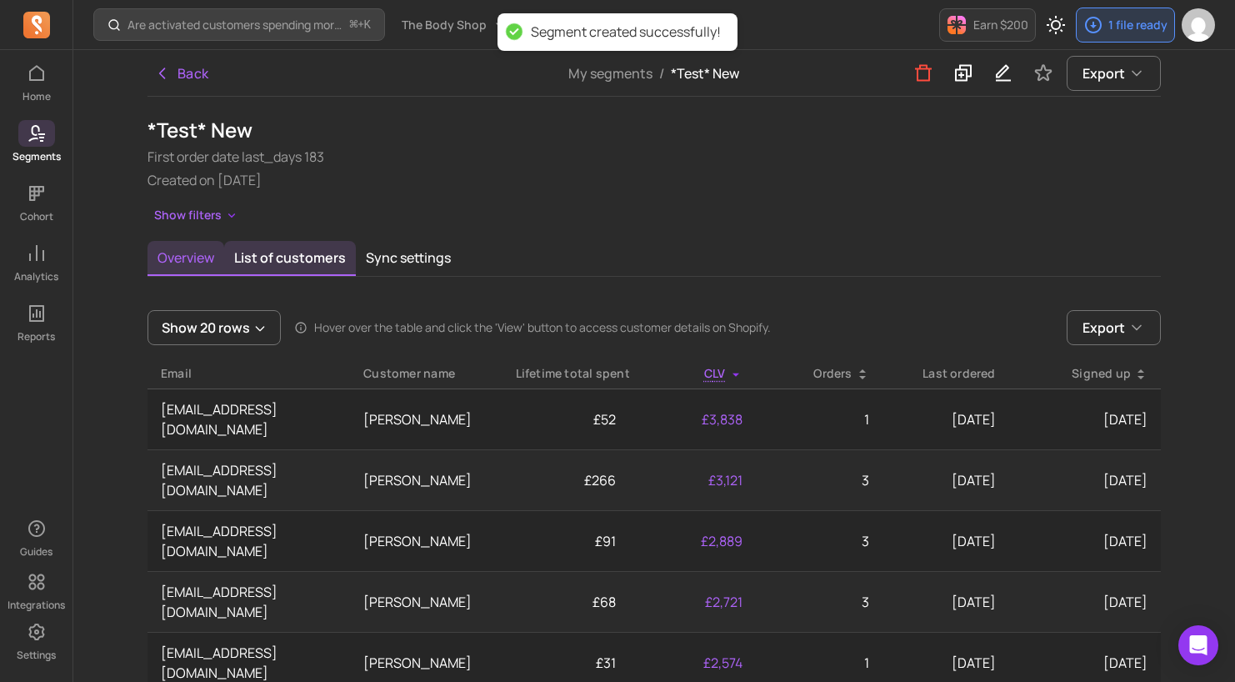
click at [178, 257] on button "Overview" at bounding box center [186, 258] width 77 height 35
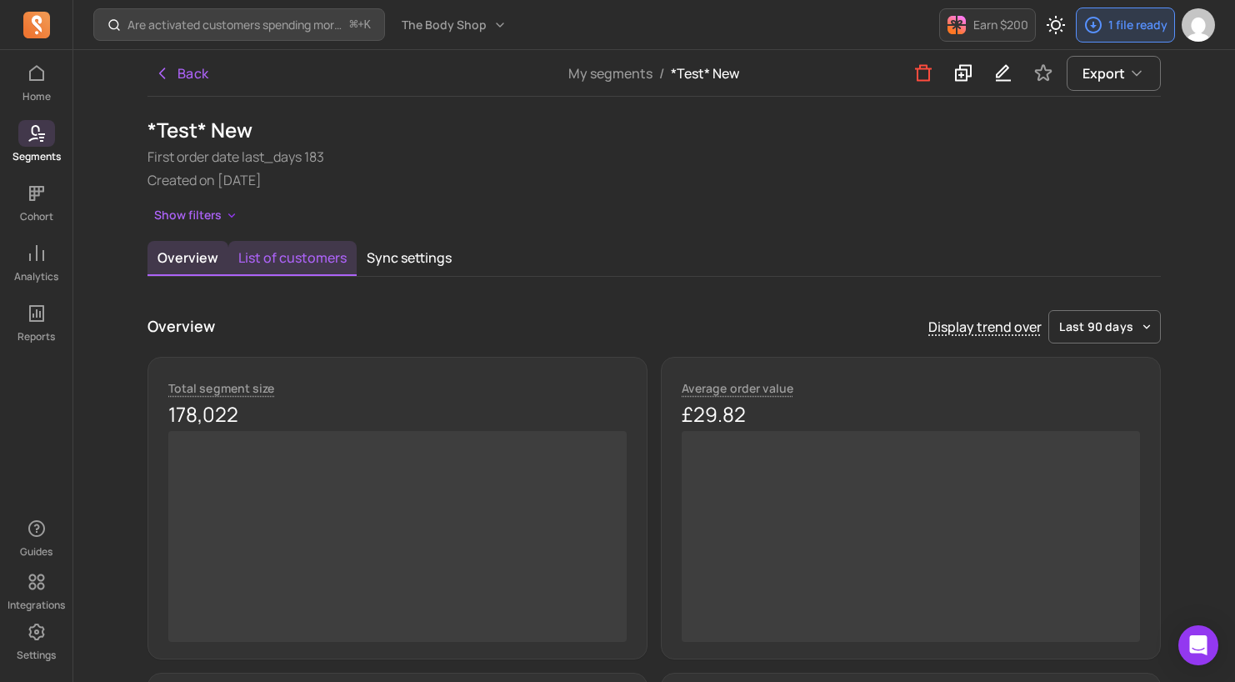
click at [340, 244] on button "List of customers" at bounding box center [292, 258] width 128 height 35
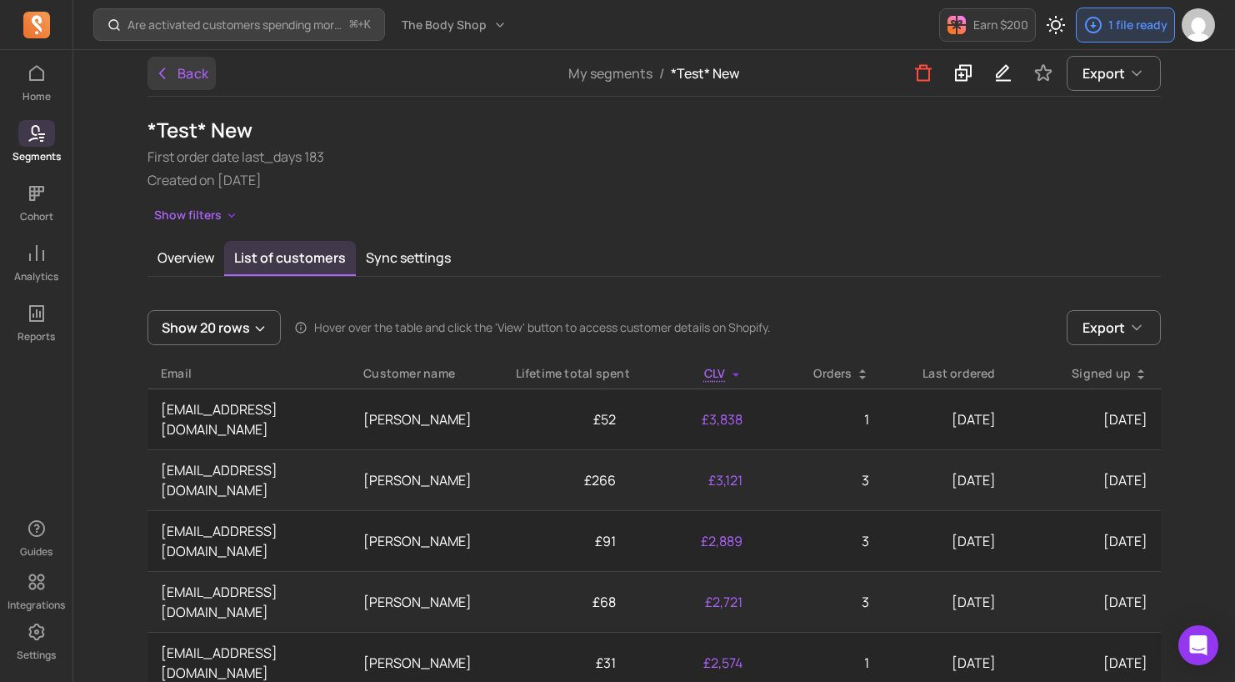
click at [186, 79] on button "Back" at bounding box center [182, 73] width 68 height 33
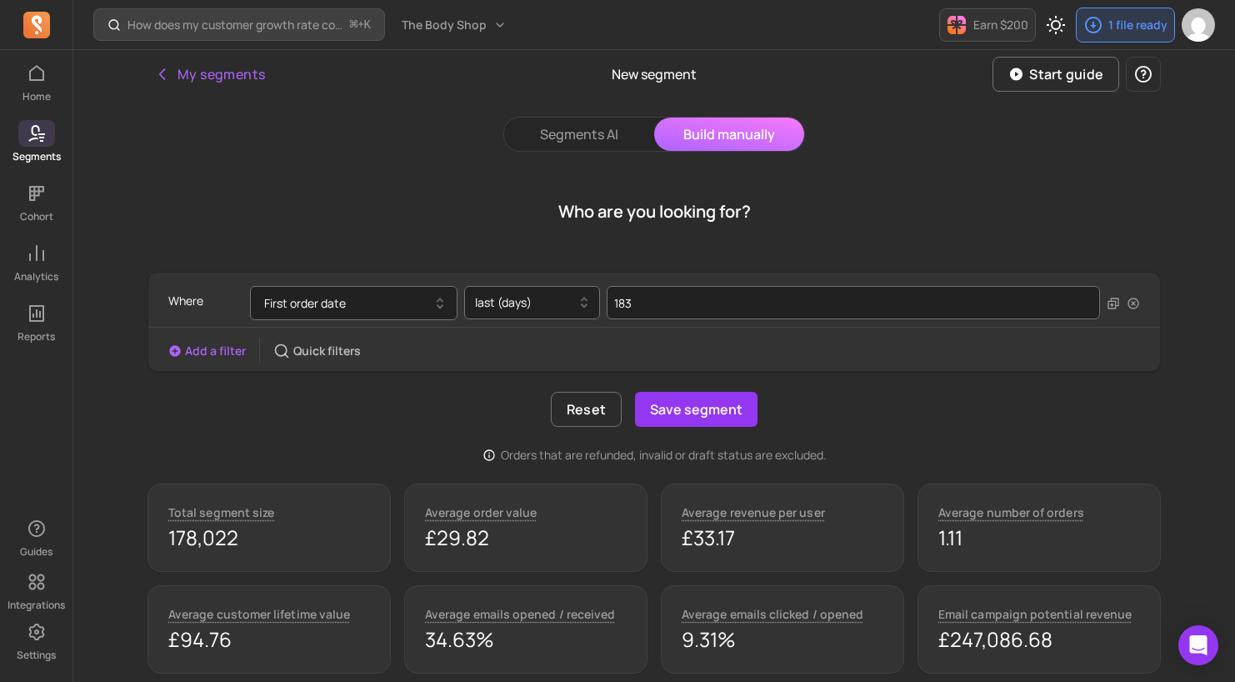
scroll to position [25, 0]
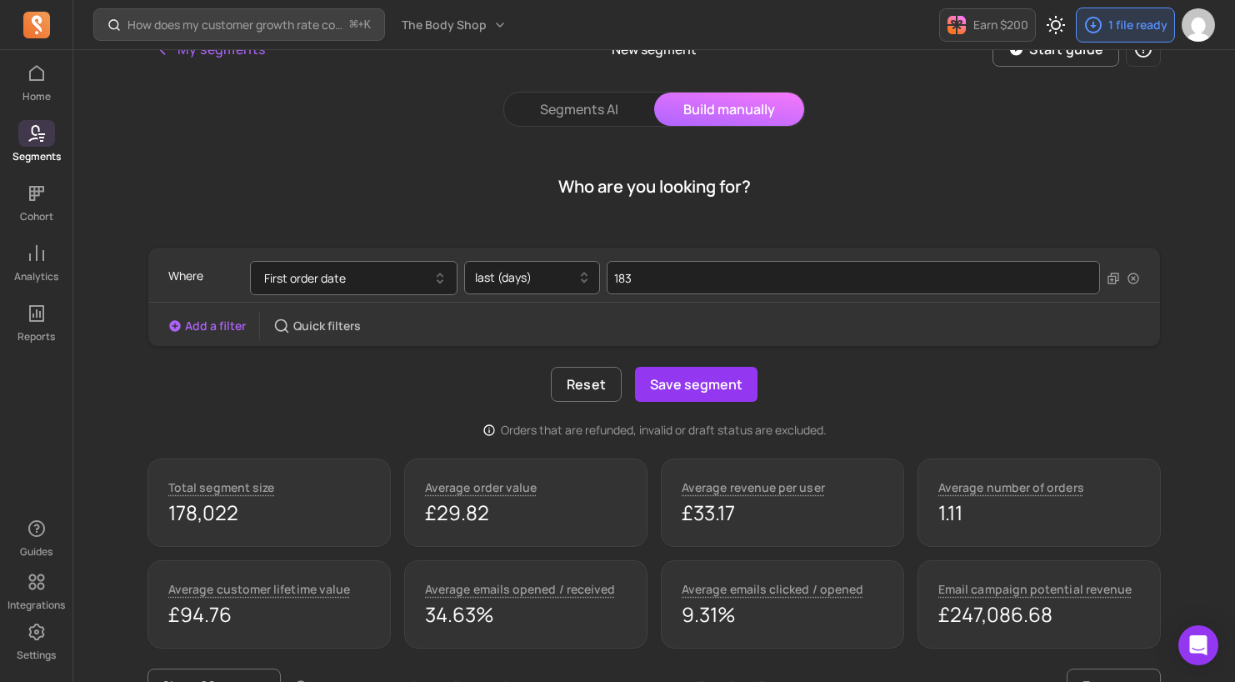
click at [213, 330] on button "Add a filter" at bounding box center [207, 326] width 78 height 17
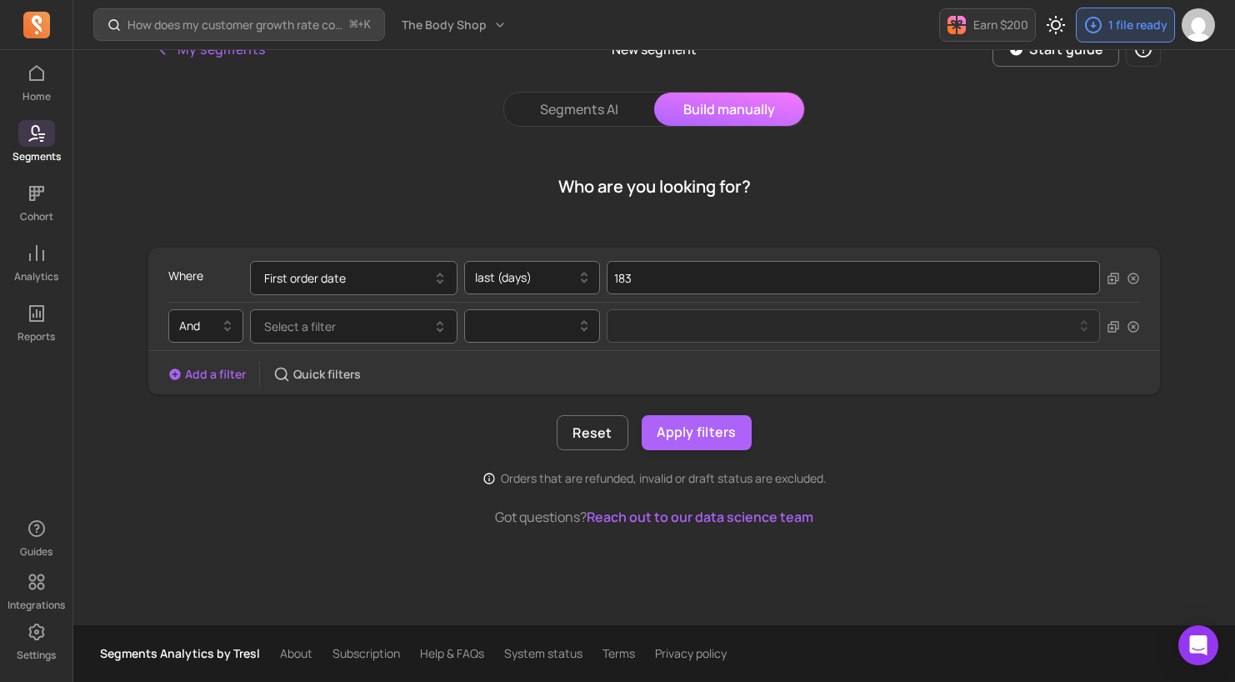
click at [363, 198] on div "Who are you looking for?" at bounding box center [655, 187] width 1014 height 80
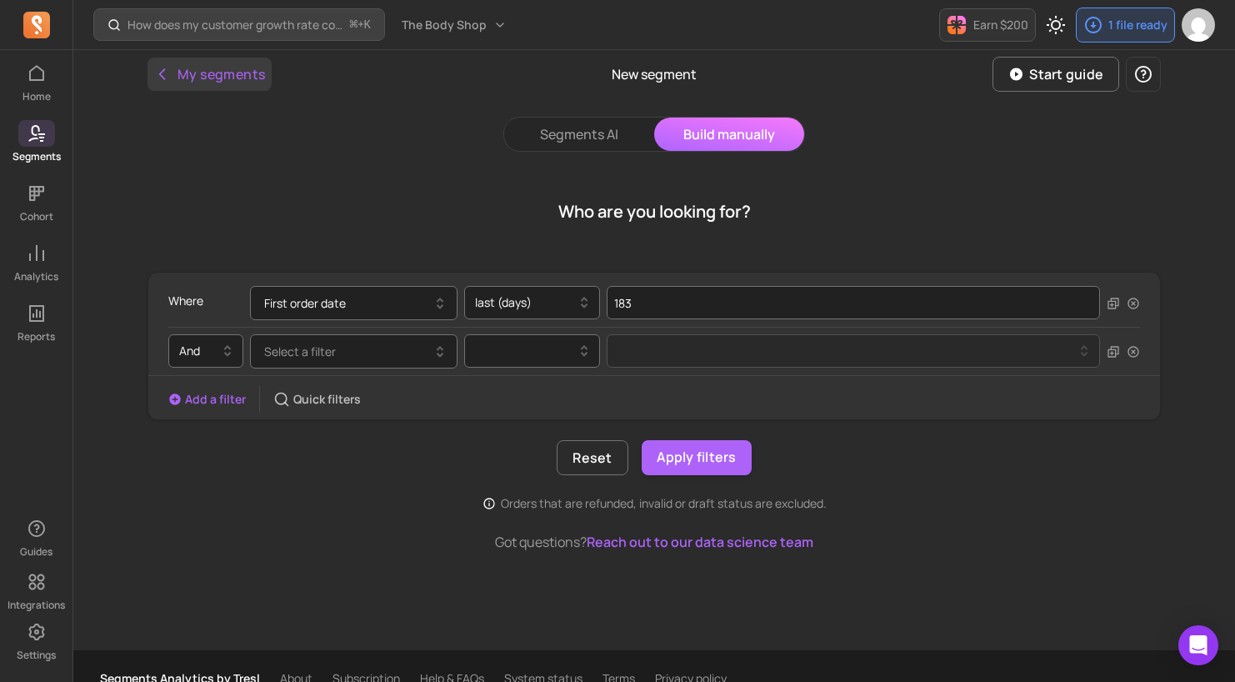
click at [227, 83] on button "My segments" at bounding box center [210, 74] width 124 height 33
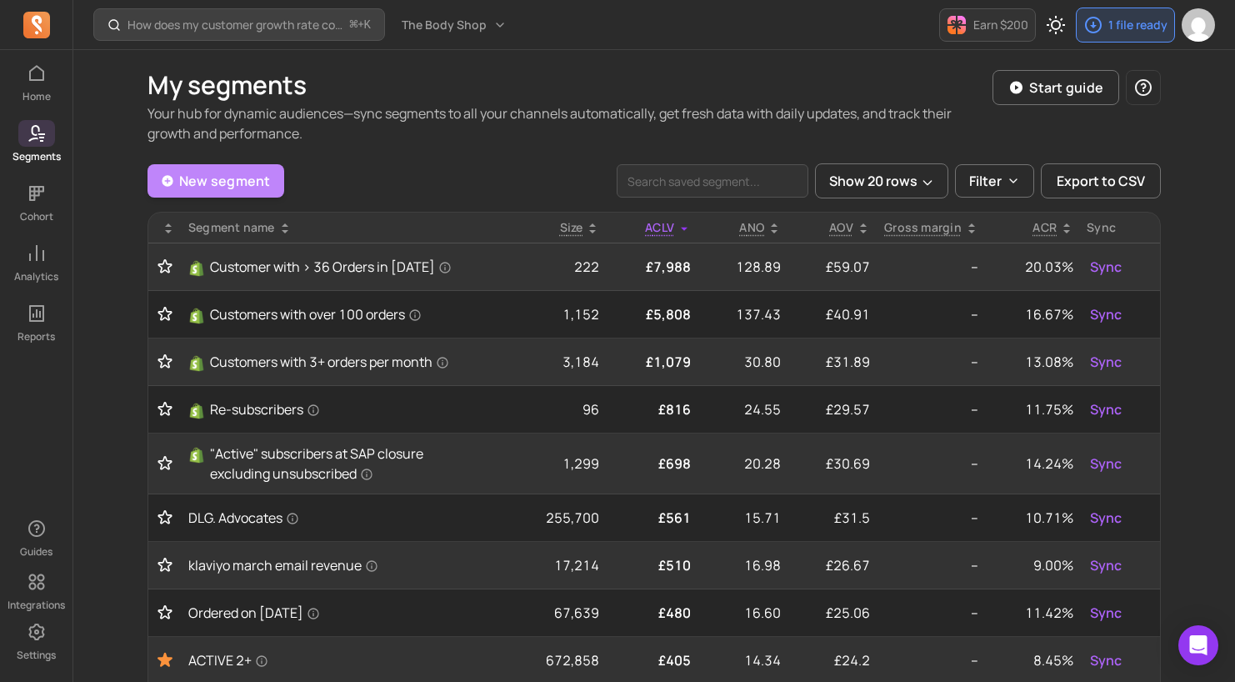
click at [228, 181] on link "New segment" at bounding box center [216, 180] width 137 height 33
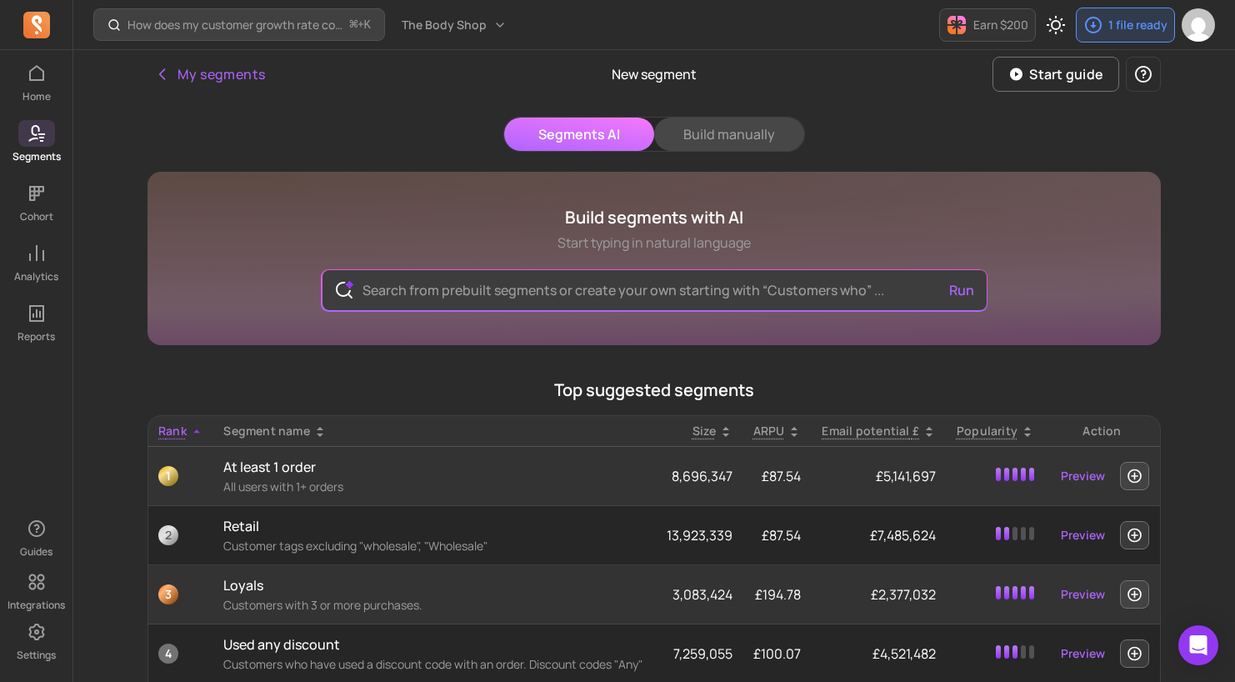
click at [729, 129] on button "Build manually" at bounding box center [729, 134] width 150 height 33
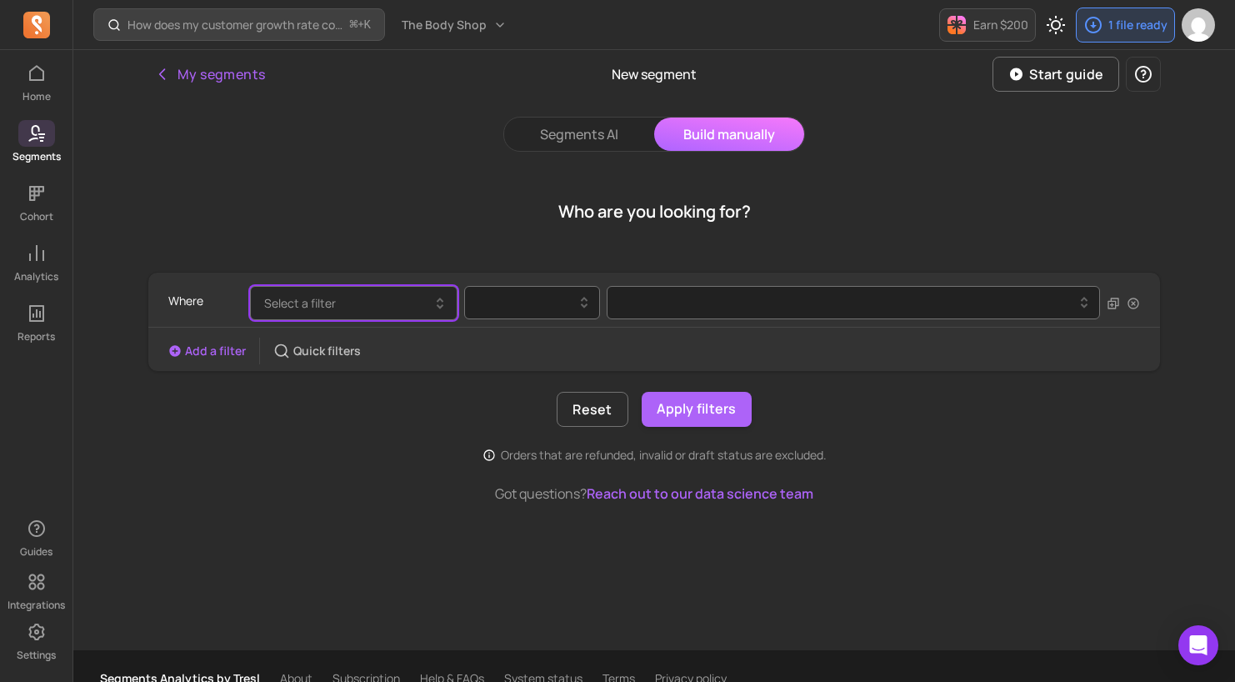
click at [376, 293] on button "Select a filter" at bounding box center [354, 303] width 208 height 34
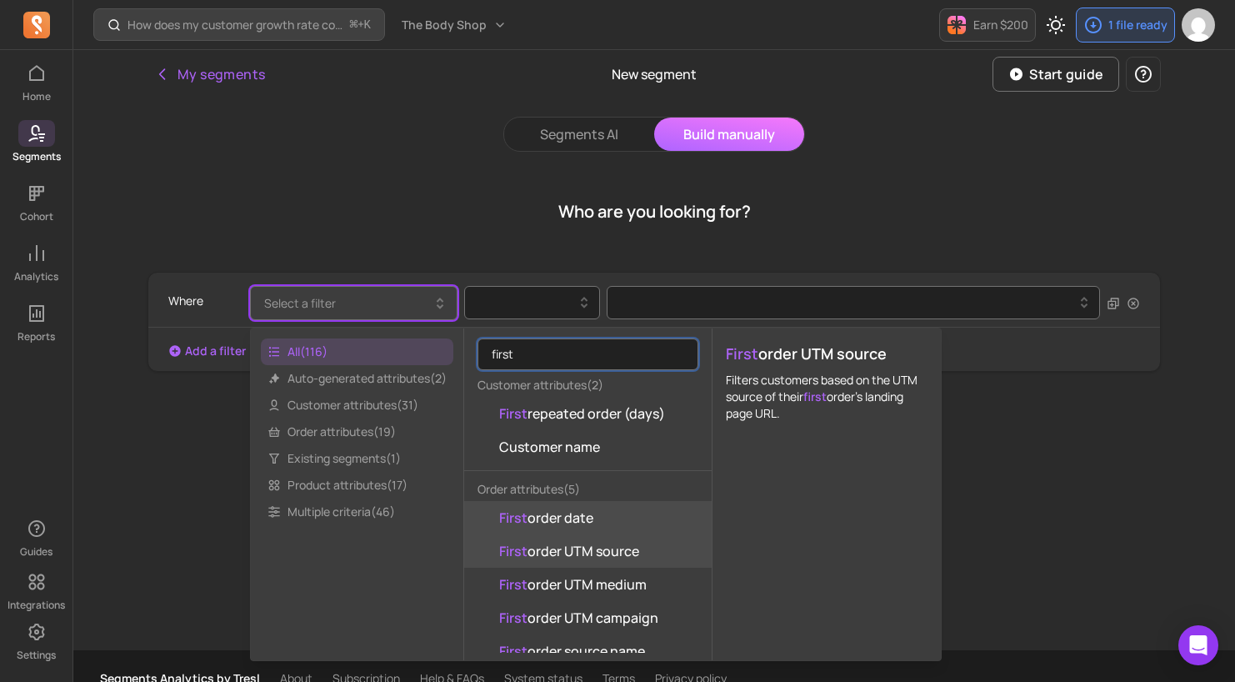
type input "first"
drag, startPoint x: 563, startPoint y: 523, endPoint x: 553, endPoint y: 499, distance: 25.4
click at [563, 523] on span "First order date" at bounding box center [546, 518] width 94 height 20
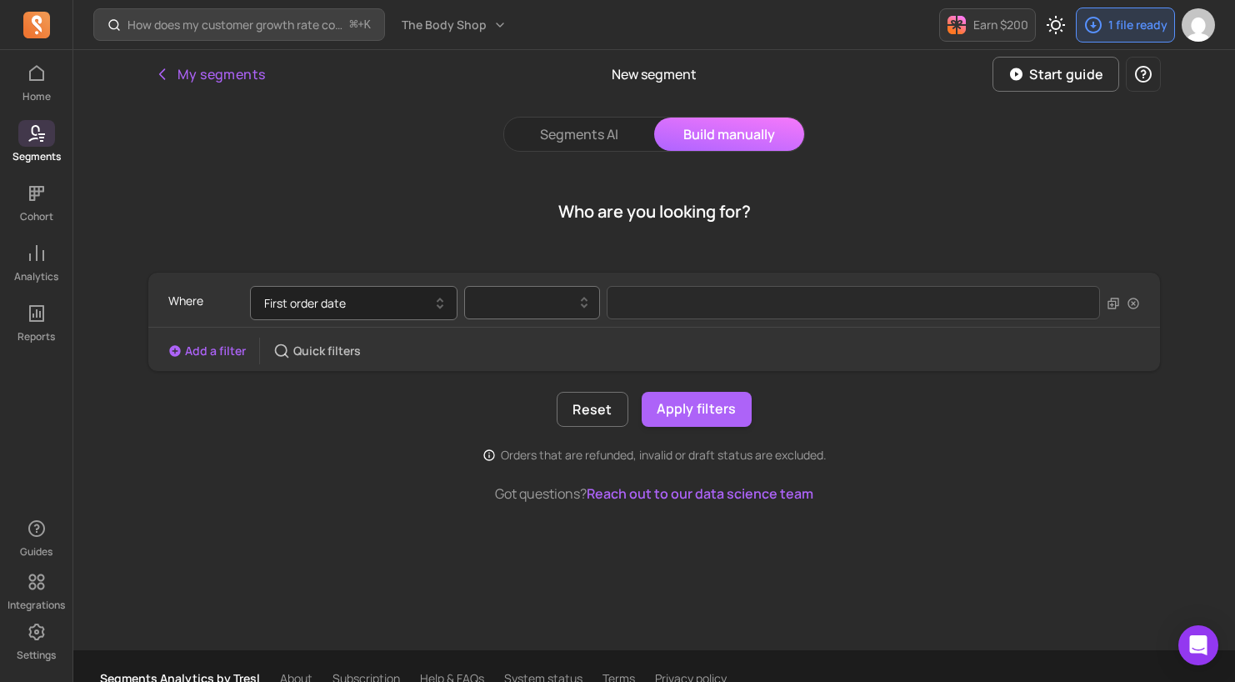
click at [533, 304] on div at bounding box center [525, 303] width 101 height 20
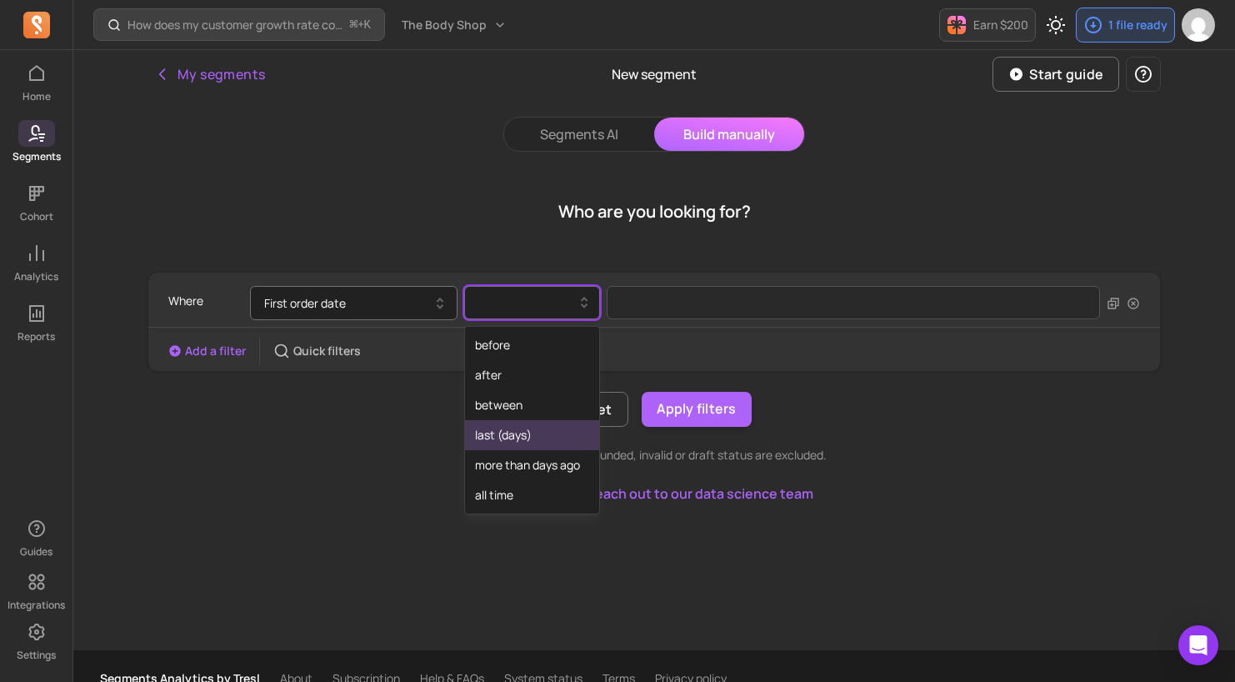
click at [528, 431] on div "last (days)" at bounding box center [532, 435] width 134 height 30
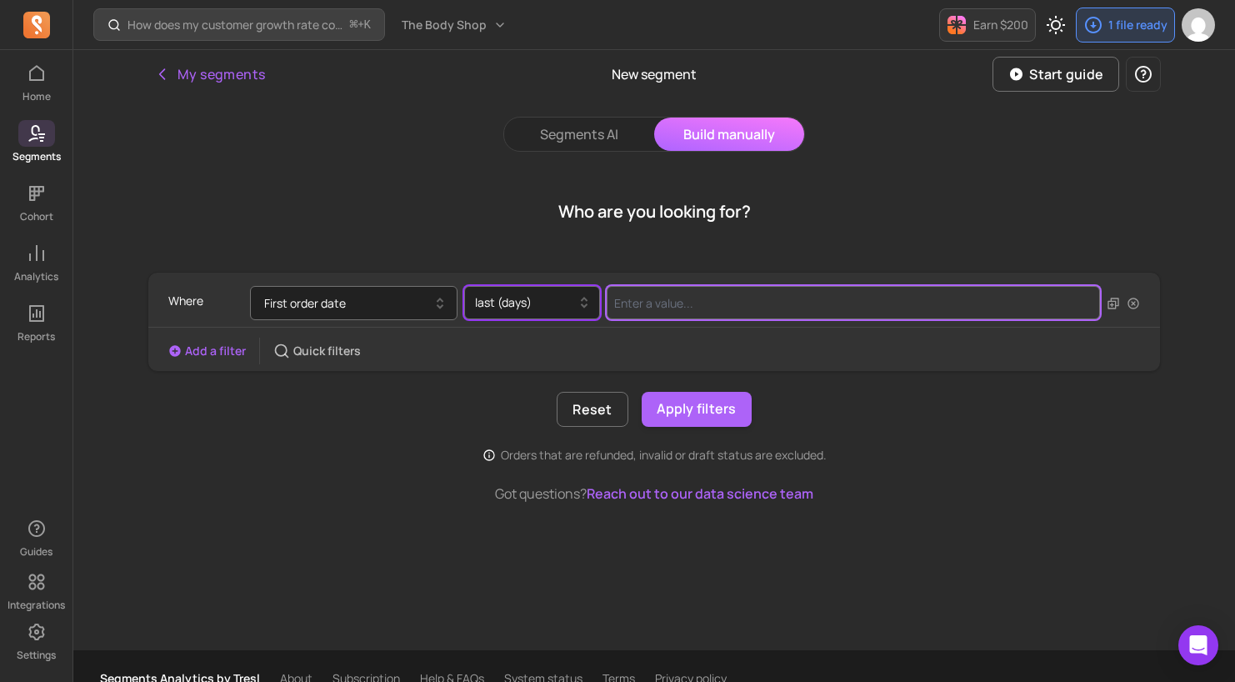
click at [684, 310] on input "Value for filter clause" at bounding box center [854, 302] width 494 height 33
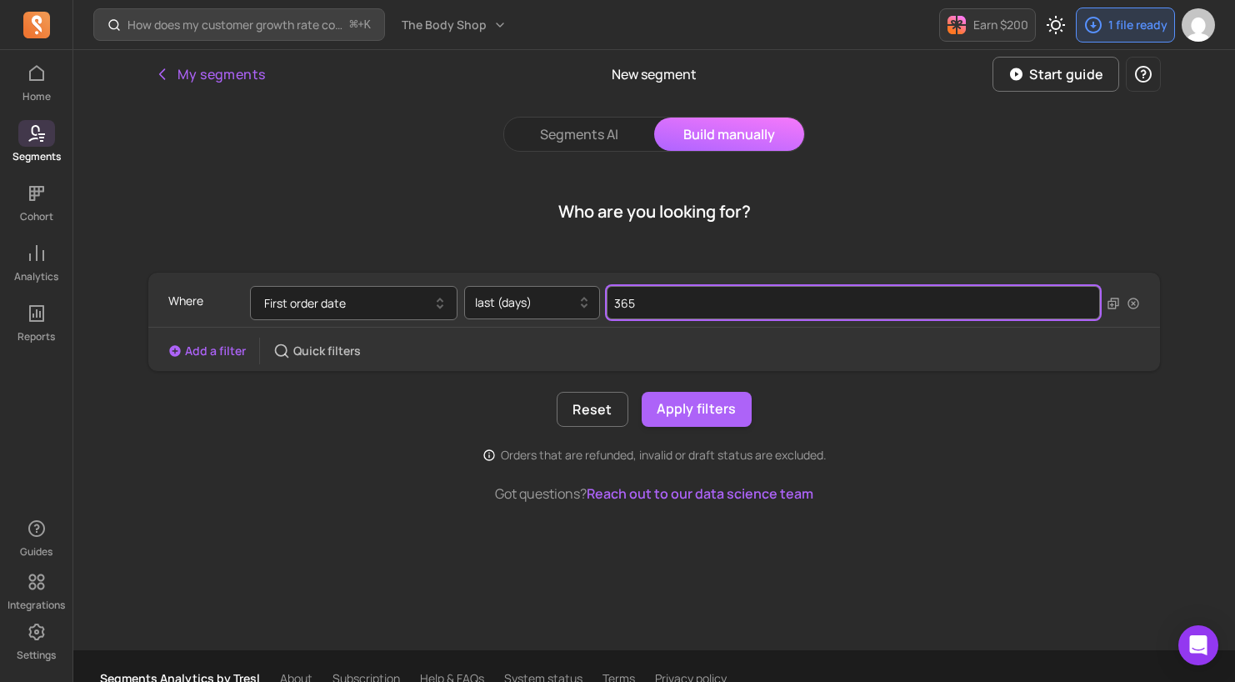
type input "365"
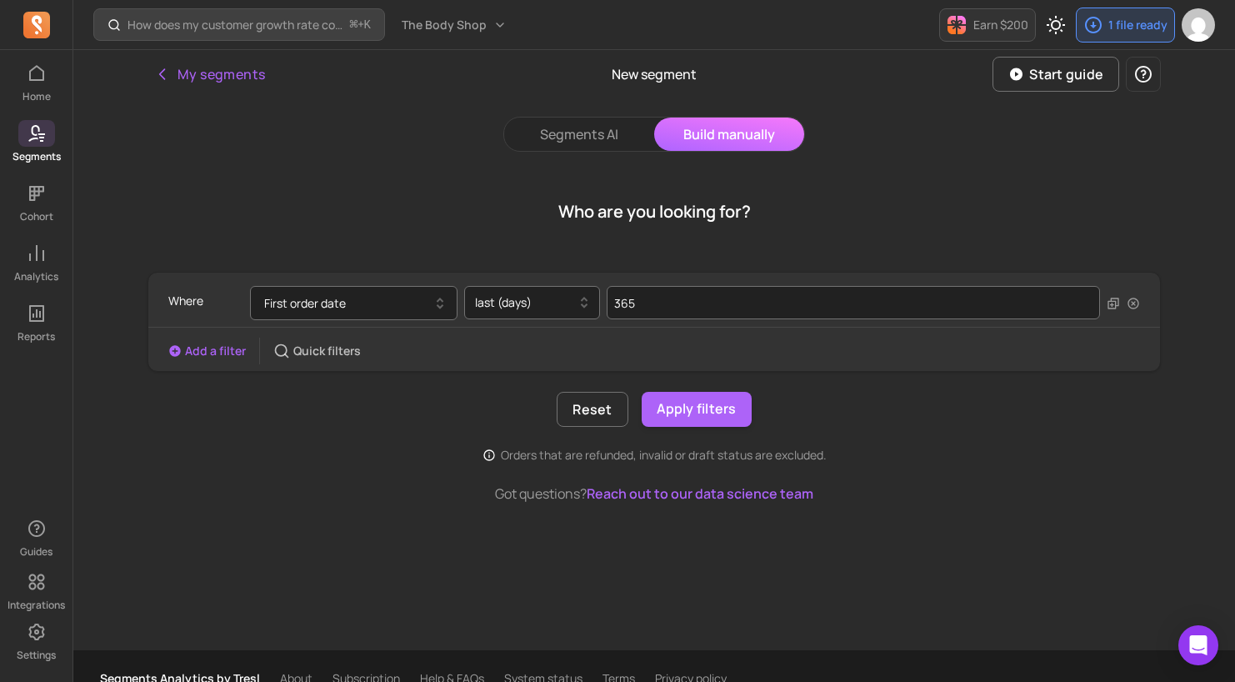
click at [224, 348] on button "Add a filter" at bounding box center [207, 351] width 78 height 17
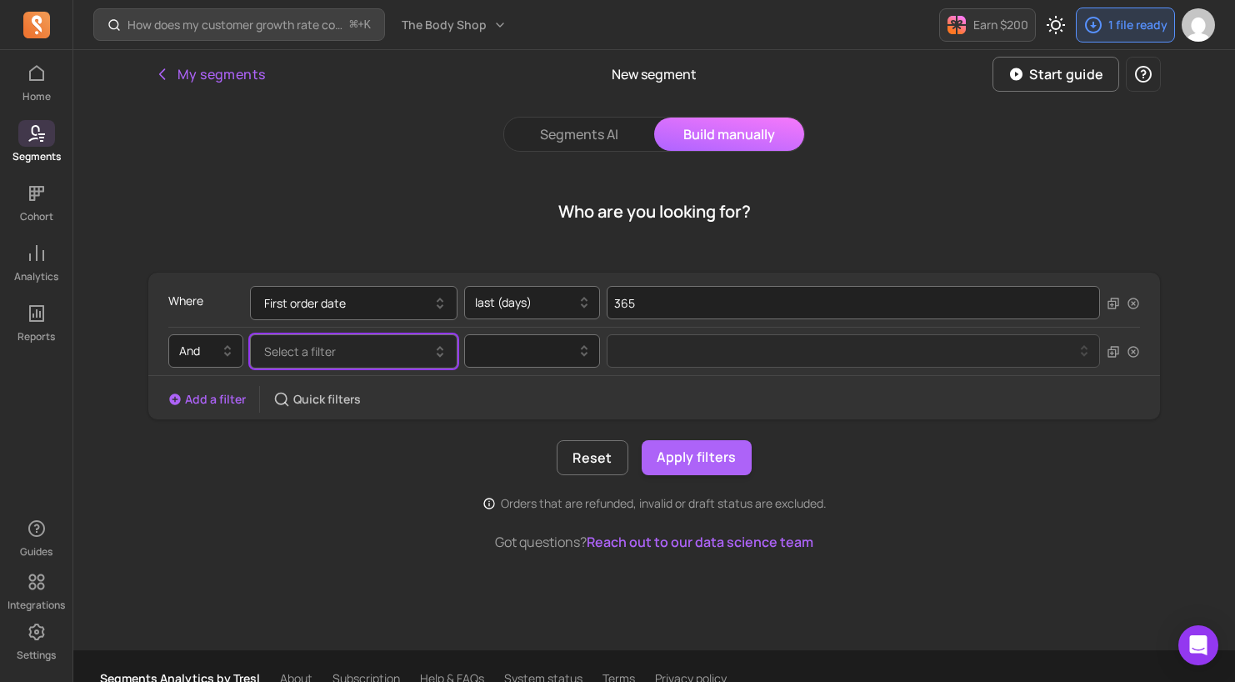
drag, startPoint x: 293, startPoint y: 357, endPoint x: 393, endPoint y: 348, distance: 101.2
click at [295, 358] on span "Select a filter" at bounding box center [300, 351] width 72 height 16
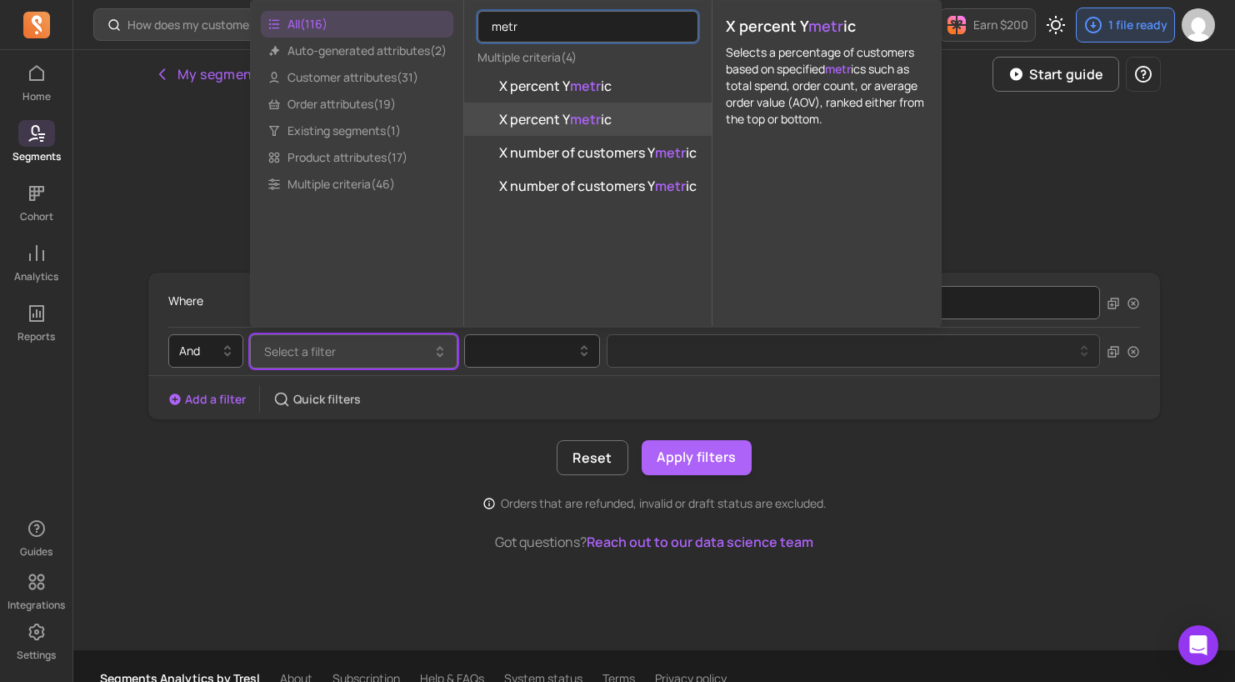
type input "metr"
click at [595, 122] on mark "metr" at bounding box center [585, 119] width 31 height 18
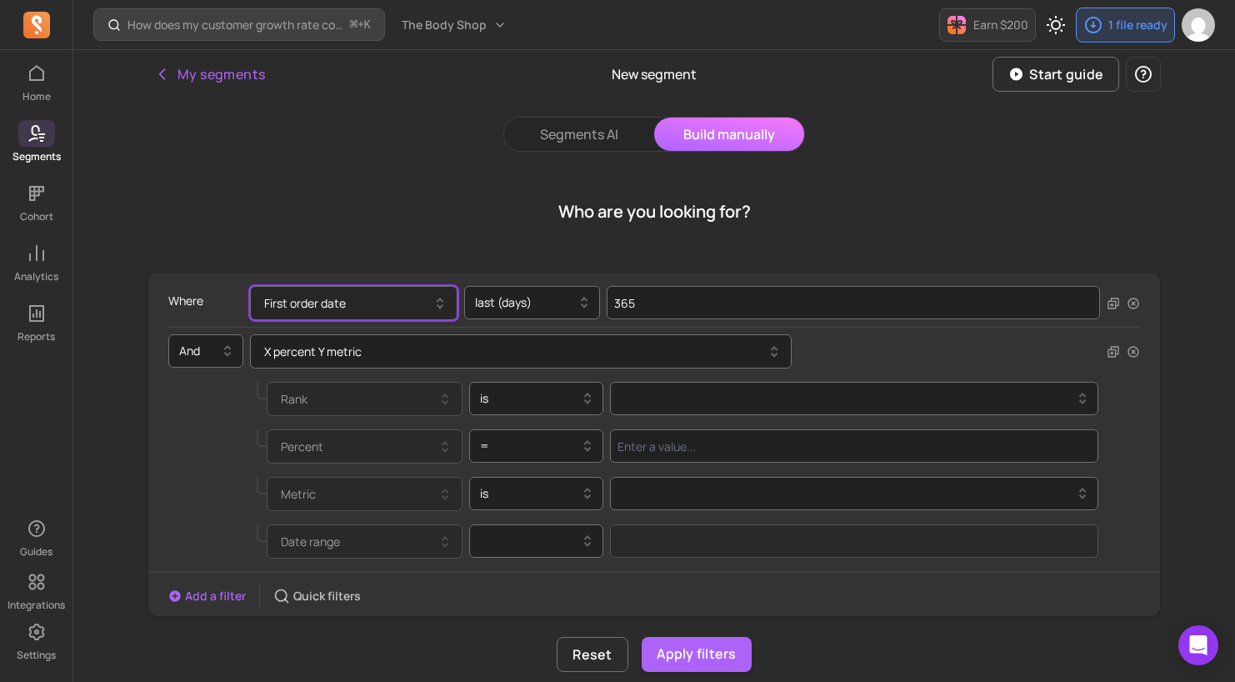
click at [353, 303] on button "First order date" at bounding box center [354, 303] width 208 height 34
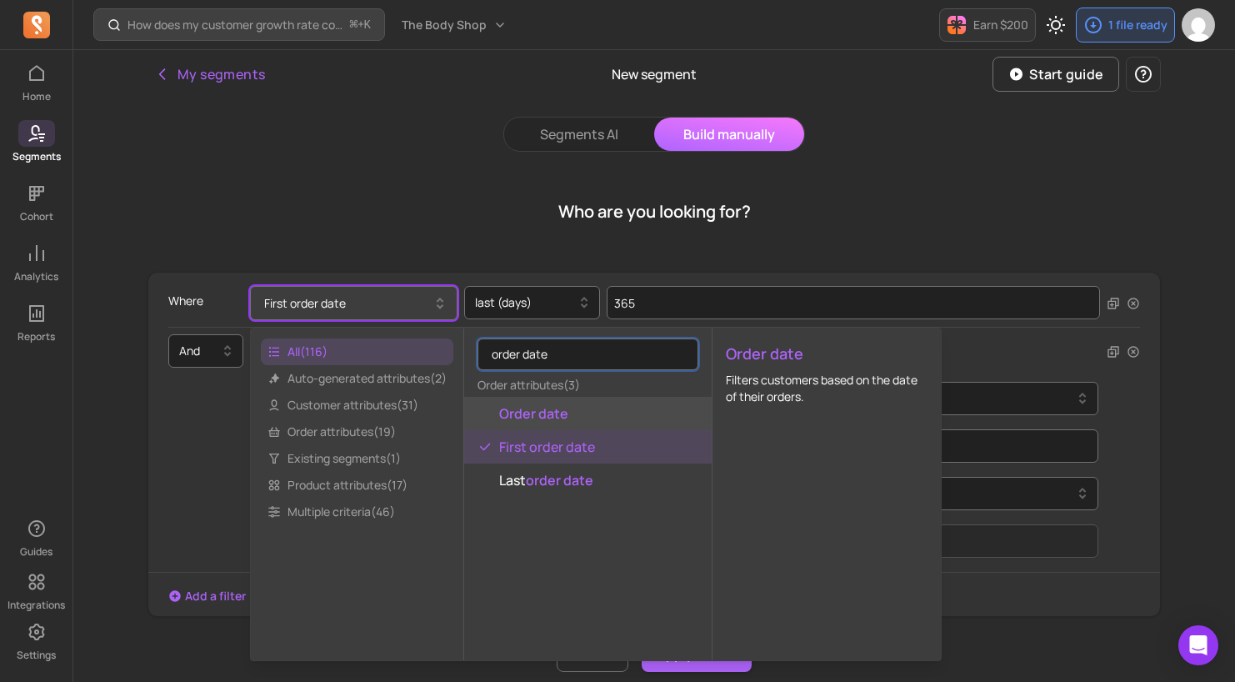
type input "order date"
click at [572, 422] on button "Order date" at bounding box center [588, 413] width 248 height 33
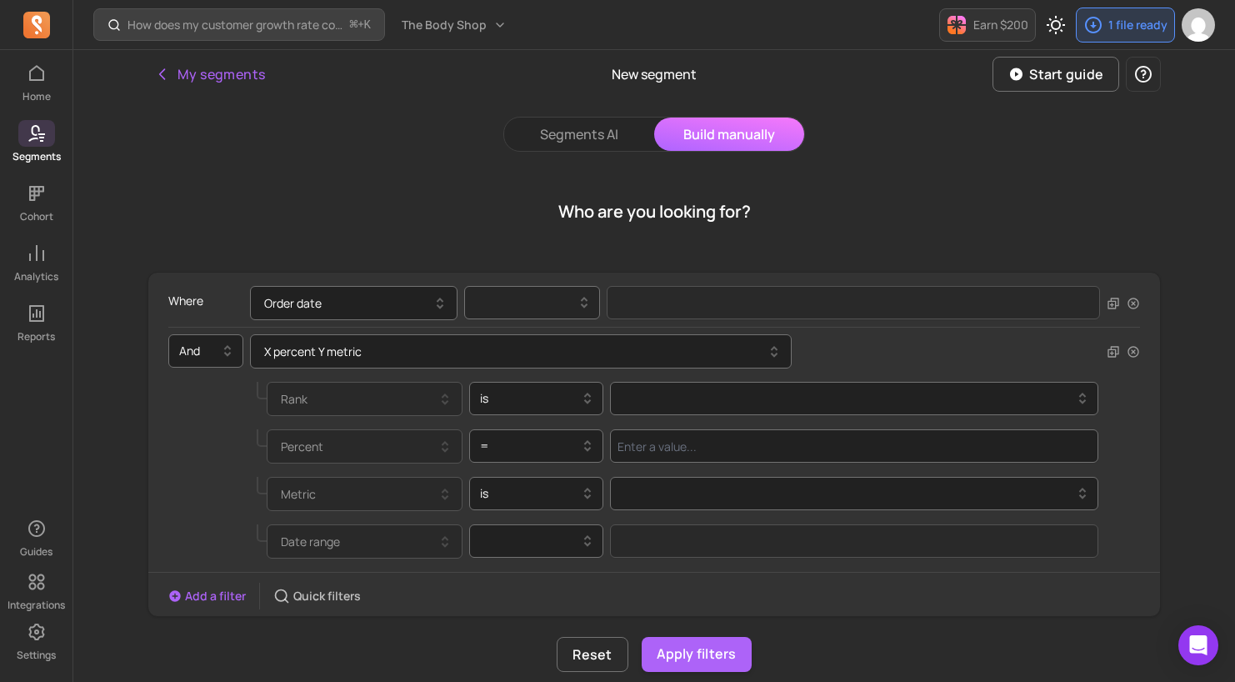
click at [527, 307] on div at bounding box center [525, 303] width 101 height 20
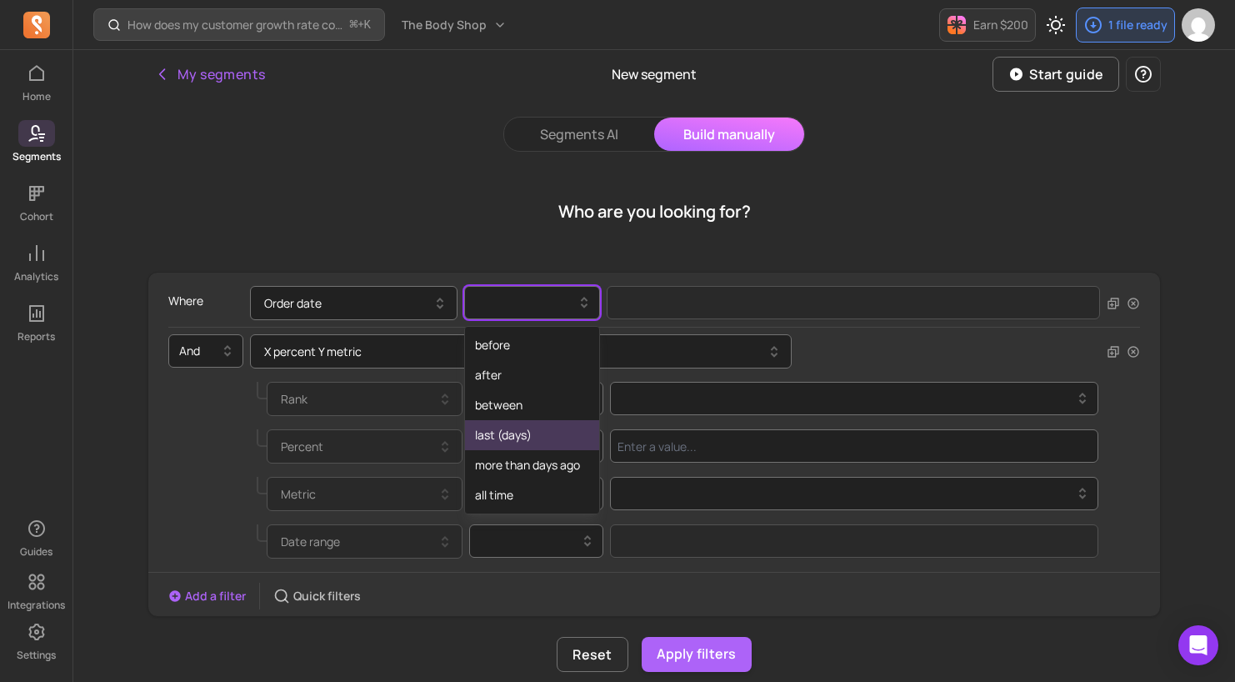
click at [526, 436] on div "last (days)" at bounding box center [532, 435] width 134 height 30
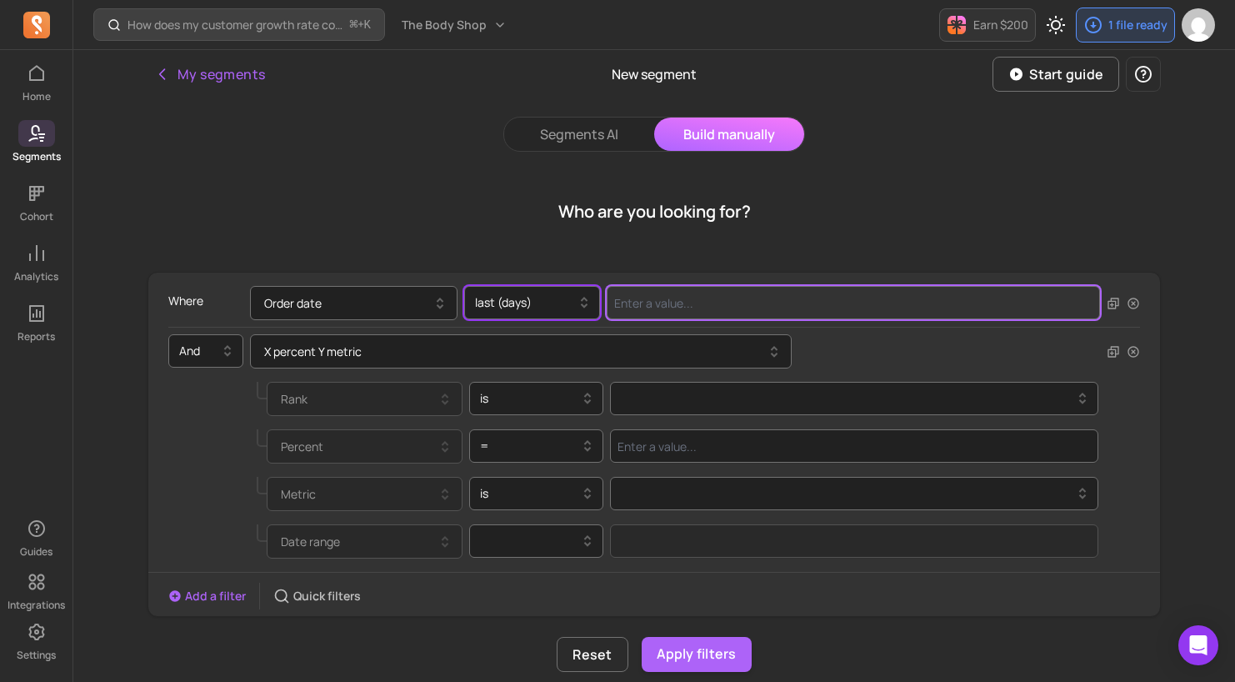
click at [682, 305] on input "Value for filter clause" at bounding box center [854, 302] width 494 height 33
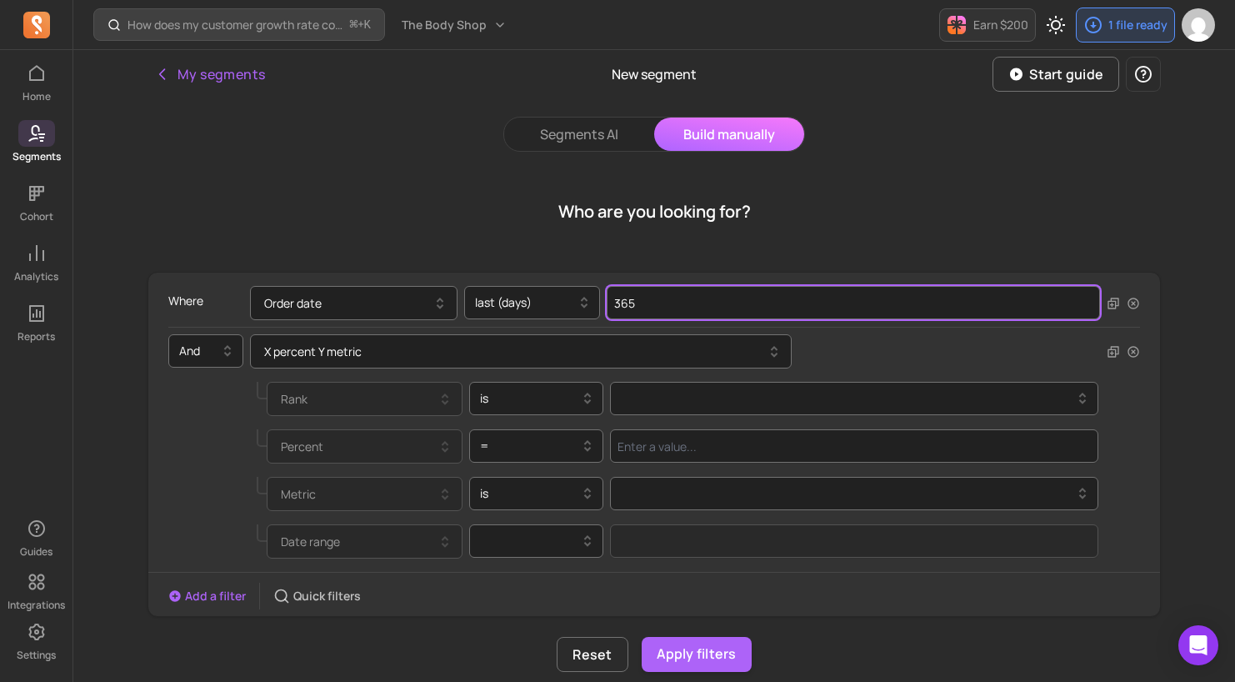
type input "365"
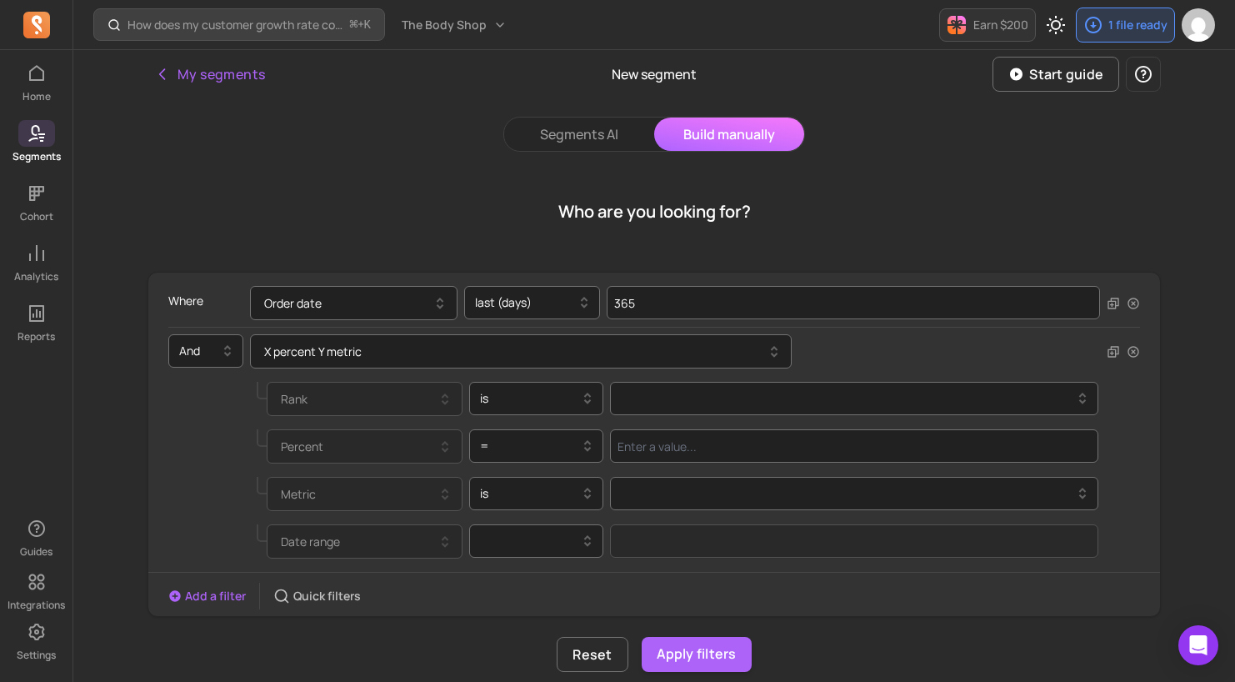
click at [844, 373] on div "And X percent Y metric" at bounding box center [654, 354] width 972 height 41
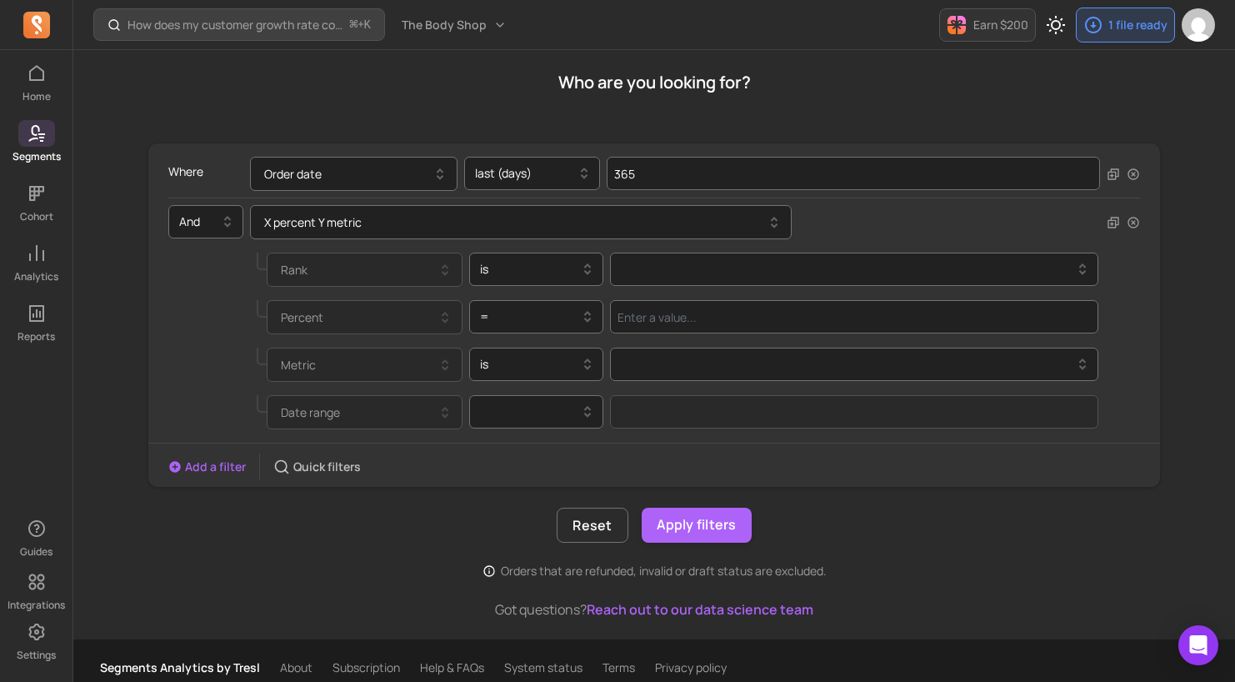
scroll to position [143, 0]
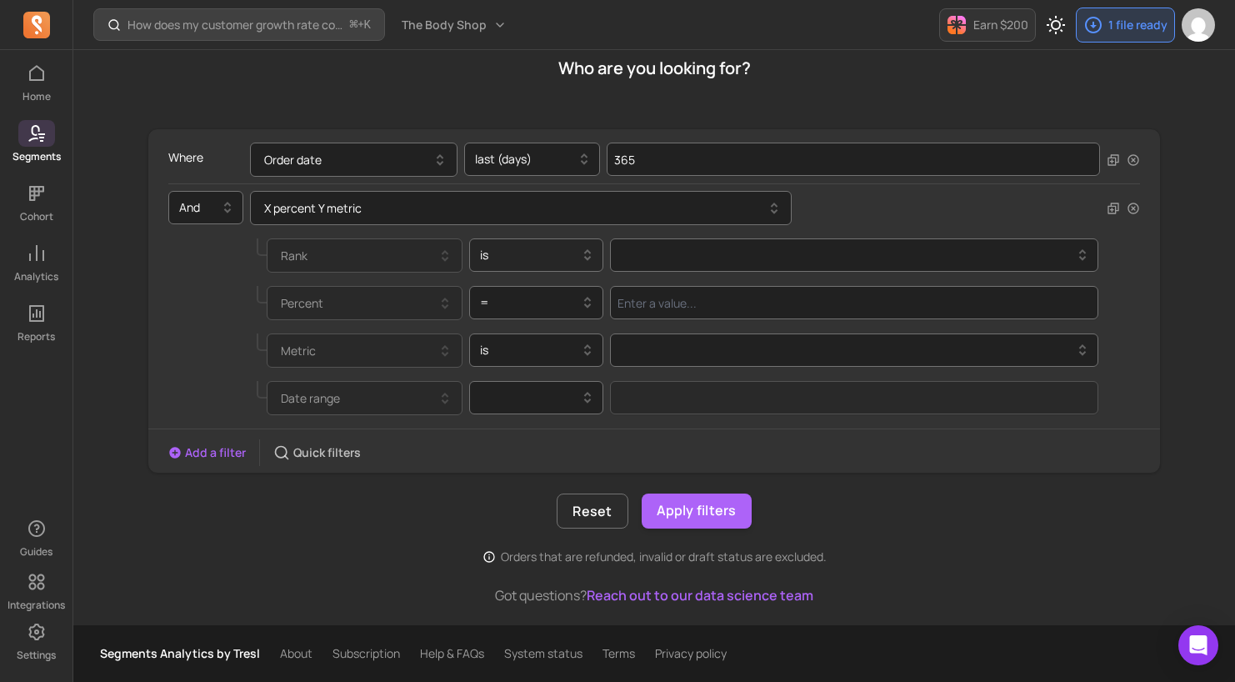
click at [542, 261] on div at bounding box center [530, 255] width 100 height 20
click at [758, 259] on div at bounding box center [848, 255] width 454 height 20
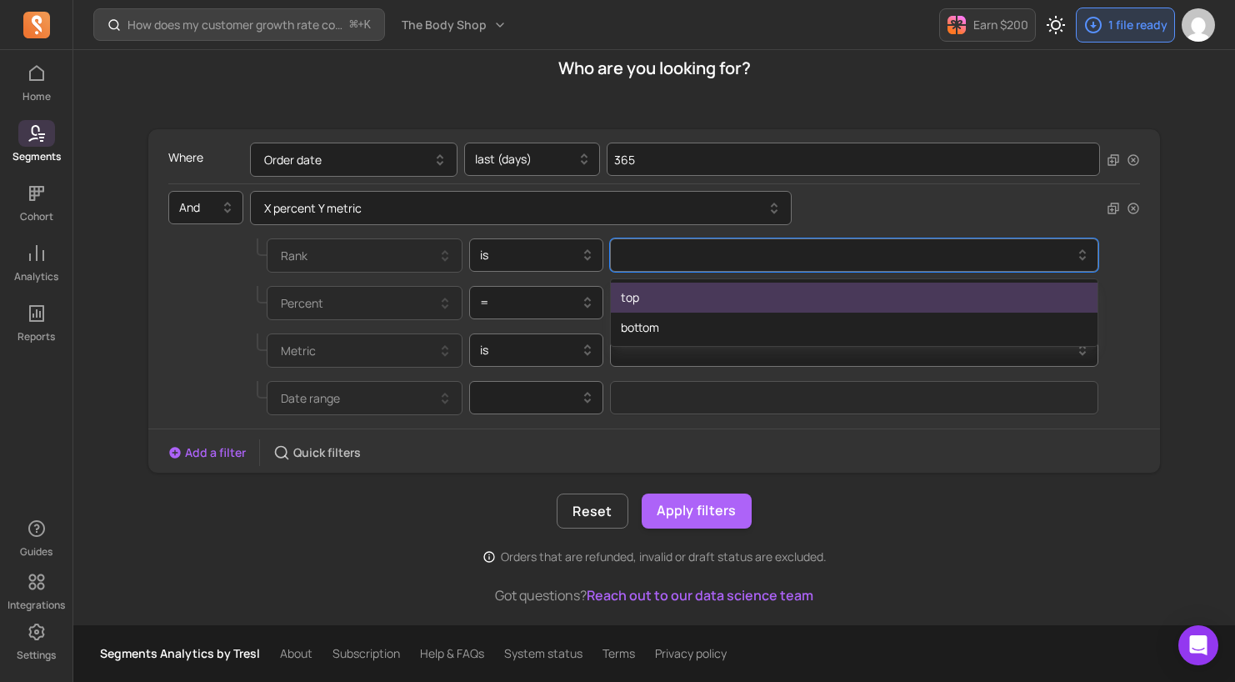
click at [706, 301] on div "top" at bounding box center [854, 298] width 487 height 30
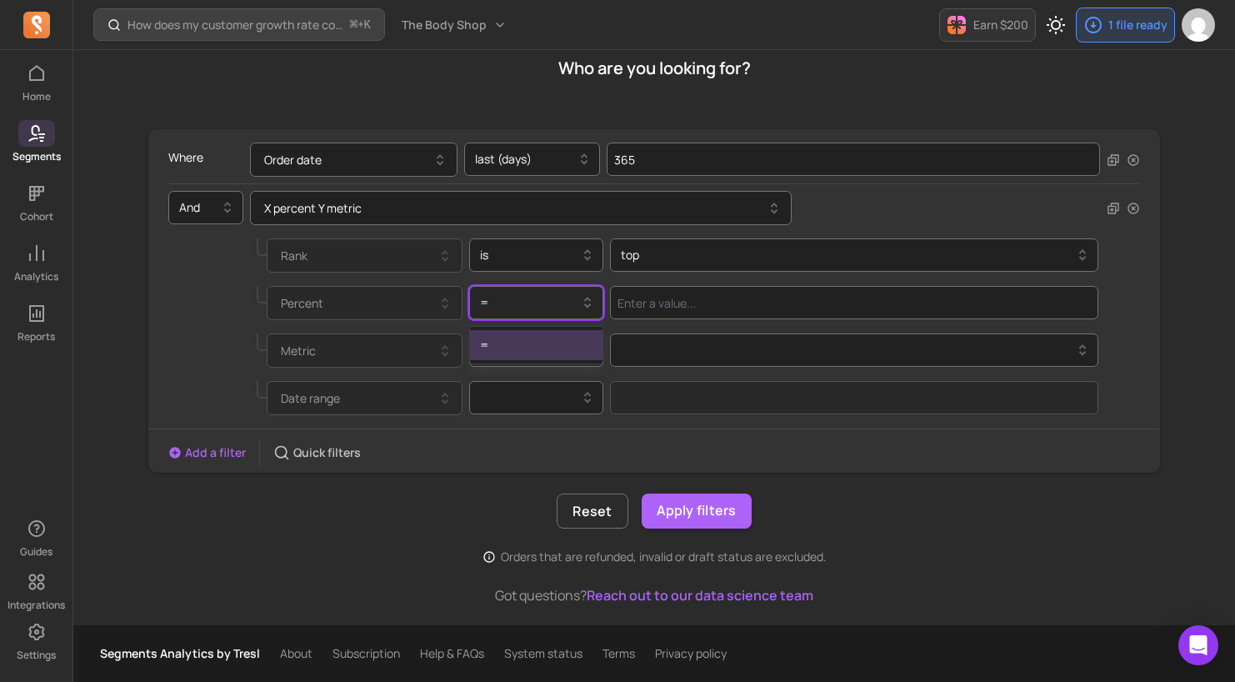
click at [588, 299] on icon at bounding box center [588, 303] width 20 height 20
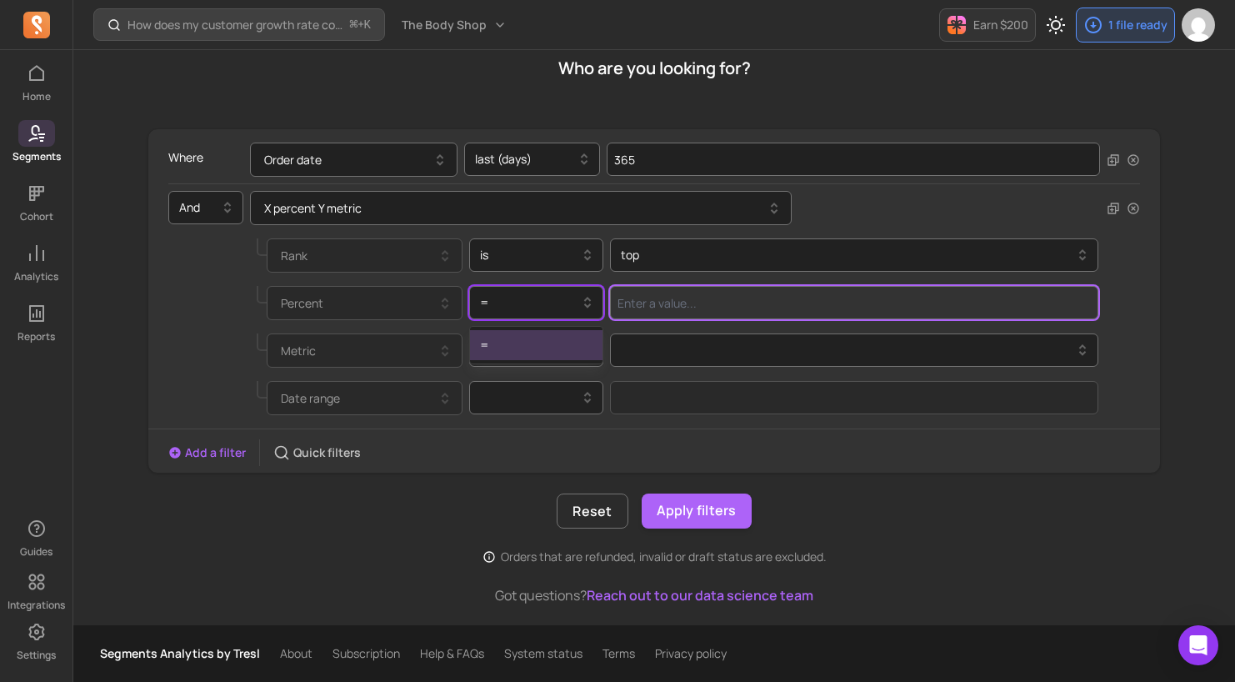
click at [722, 305] on input "Value for filter clause" at bounding box center [854, 302] width 489 height 33
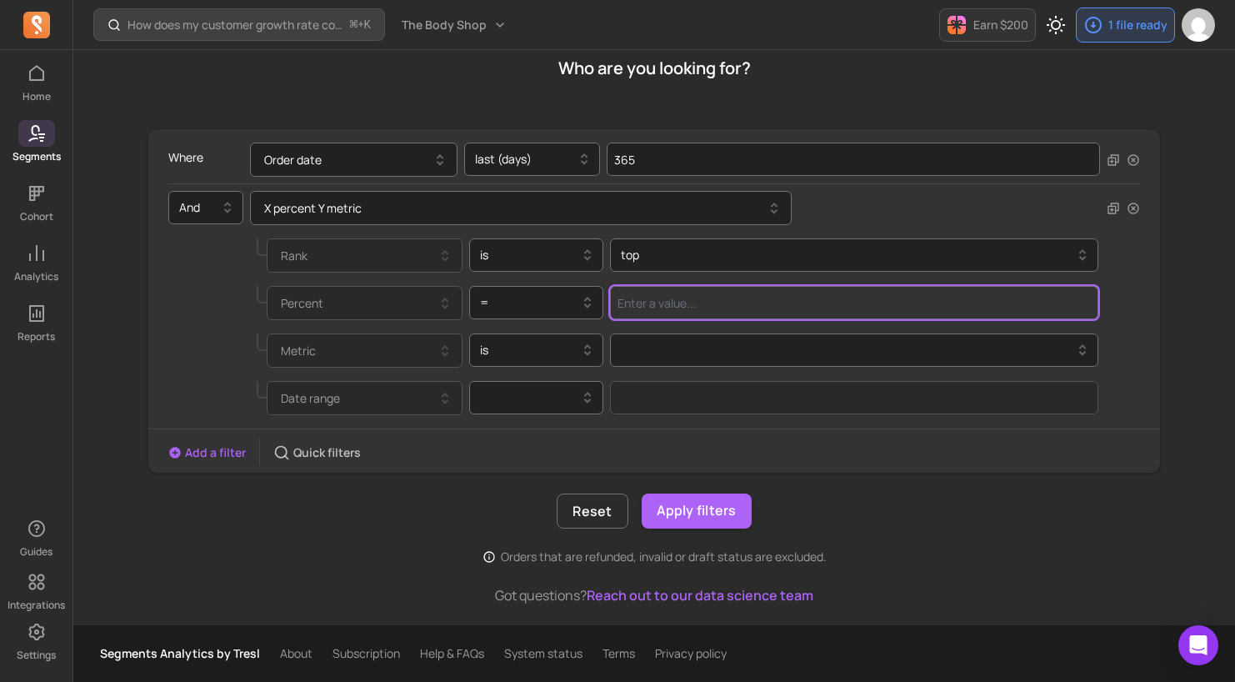
type input "6"
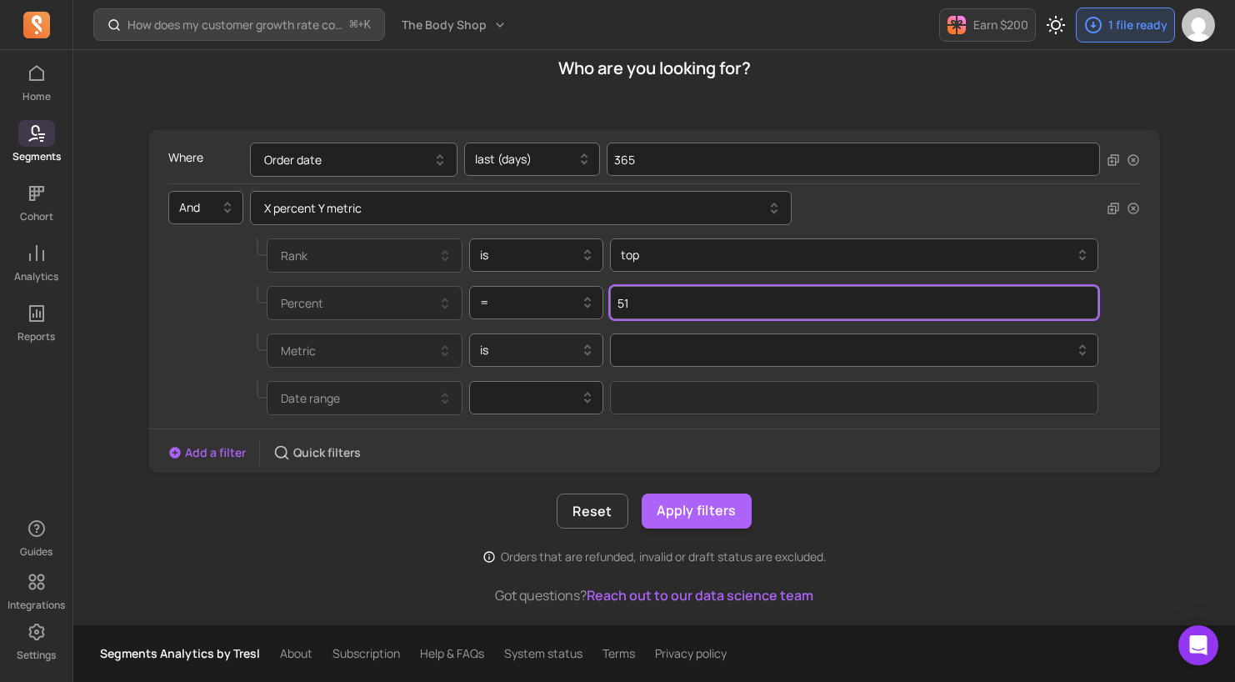
type input "51"
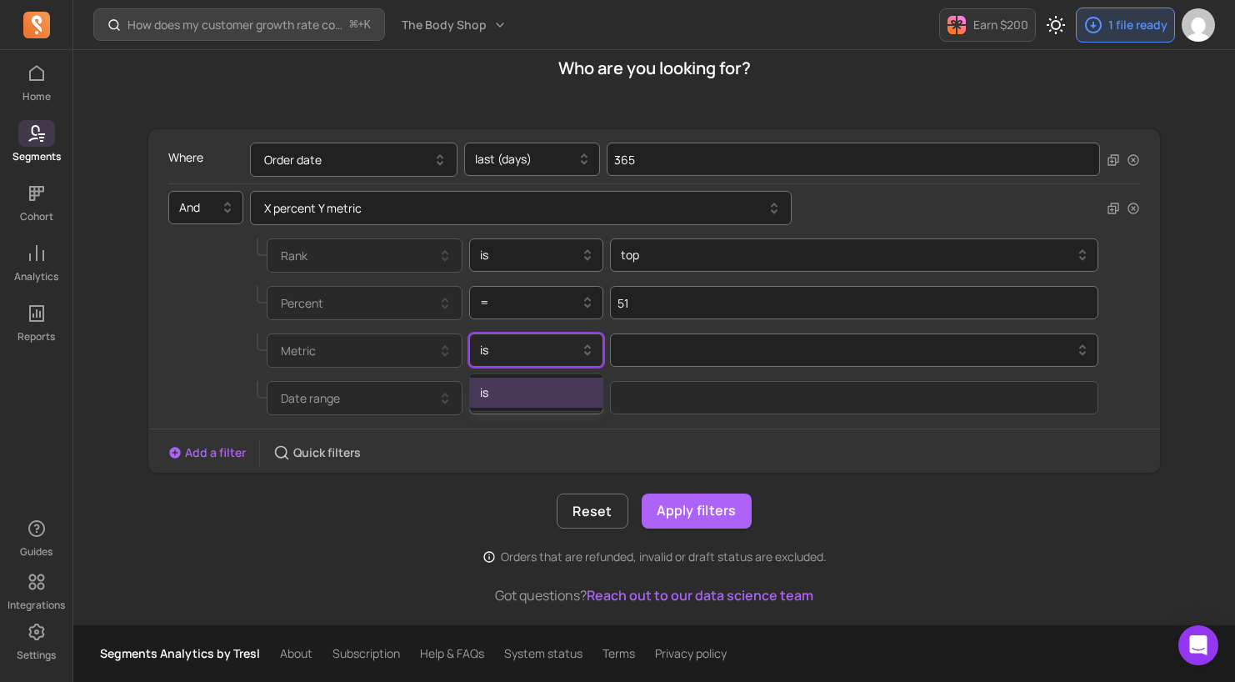
drag, startPoint x: 563, startPoint y: 351, endPoint x: 553, endPoint y: 358, distance: 12.5
click at [563, 351] on div at bounding box center [530, 350] width 100 height 20
drag, startPoint x: 520, startPoint y: 397, endPoint x: 694, endPoint y: 338, distance: 184.0
click at [523, 397] on div "is" at bounding box center [536, 393] width 133 height 30
click at [694, 338] on div at bounding box center [848, 350] width 470 height 27
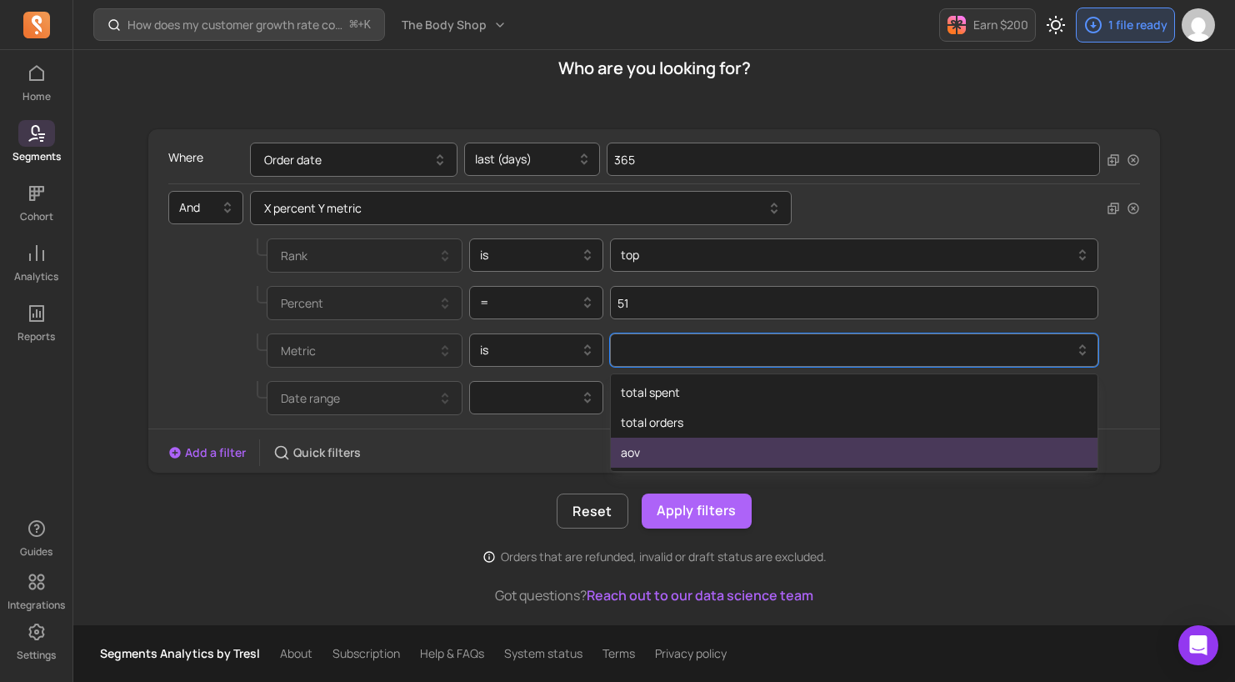
click at [674, 448] on div "aov" at bounding box center [854, 453] width 487 height 30
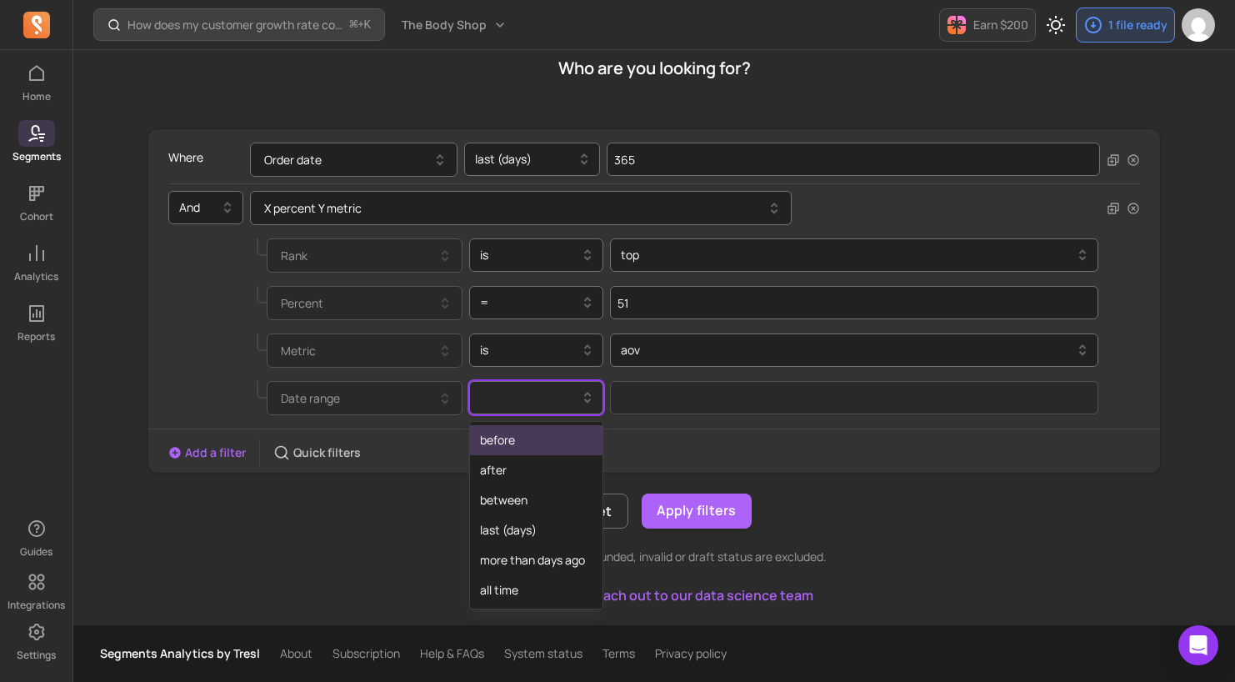
click at [542, 404] on div at bounding box center [530, 398] width 100 height 20
click at [516, 534] on div "last (days)" at bounding box center [536, 530] width 133 height 30
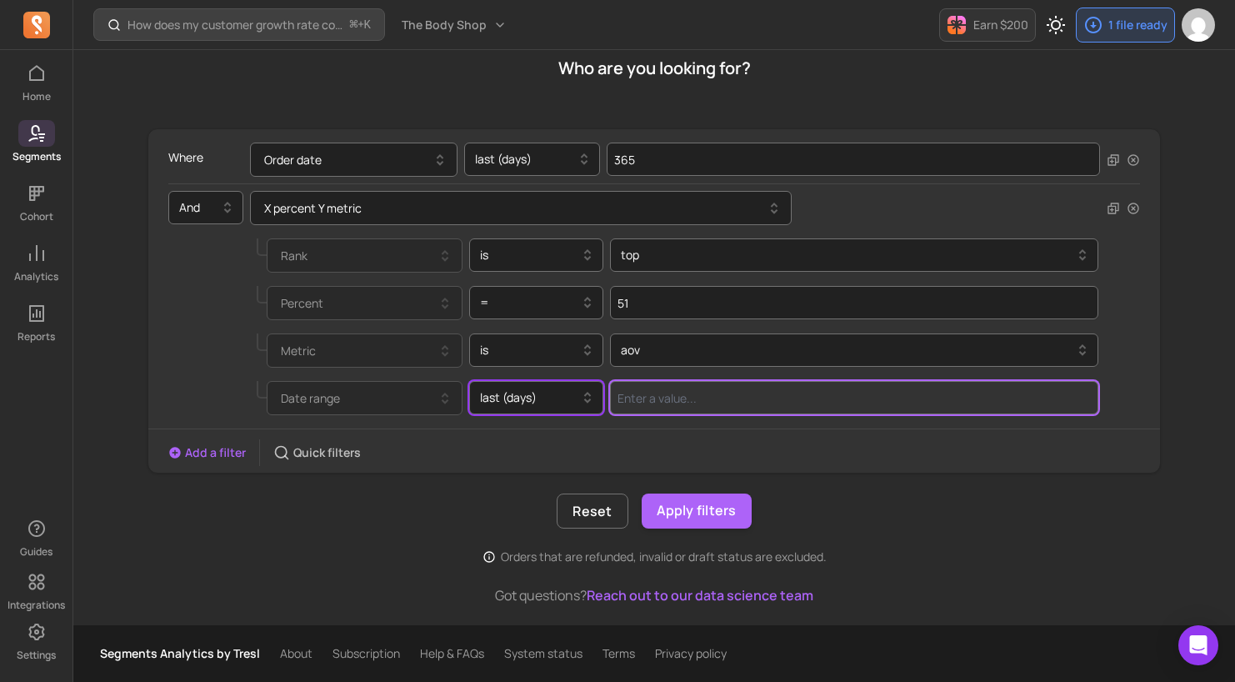
click at [674, 398] on input "Value for filter clause" at bounding box center [854, 397] width 489 height 33
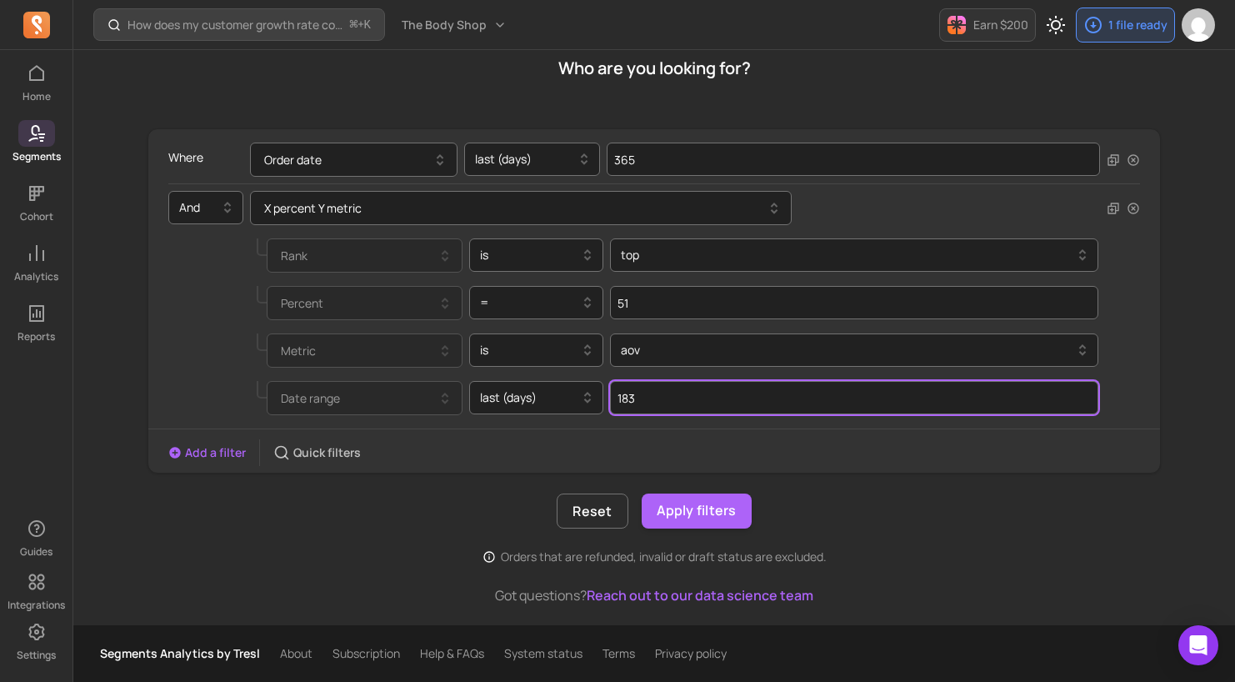
type input "183"
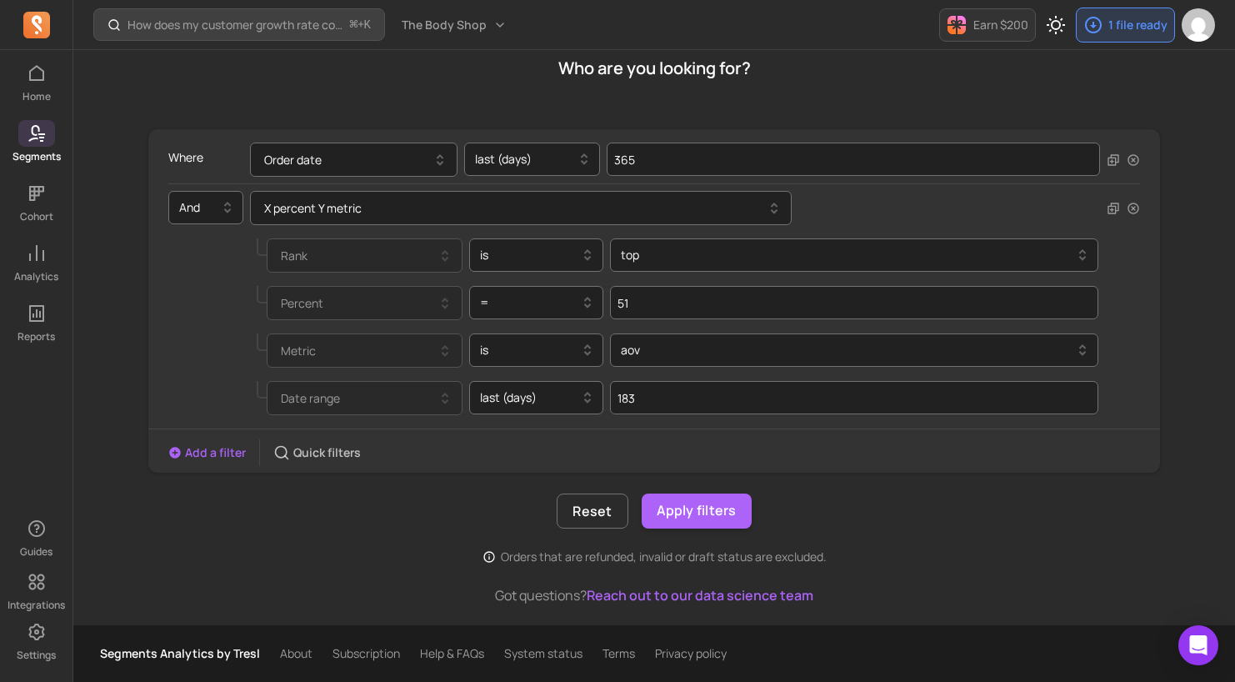
click at [449, 494] on div "Reset Apply filters" at bounding box center [655, 511] width 1014 height 35
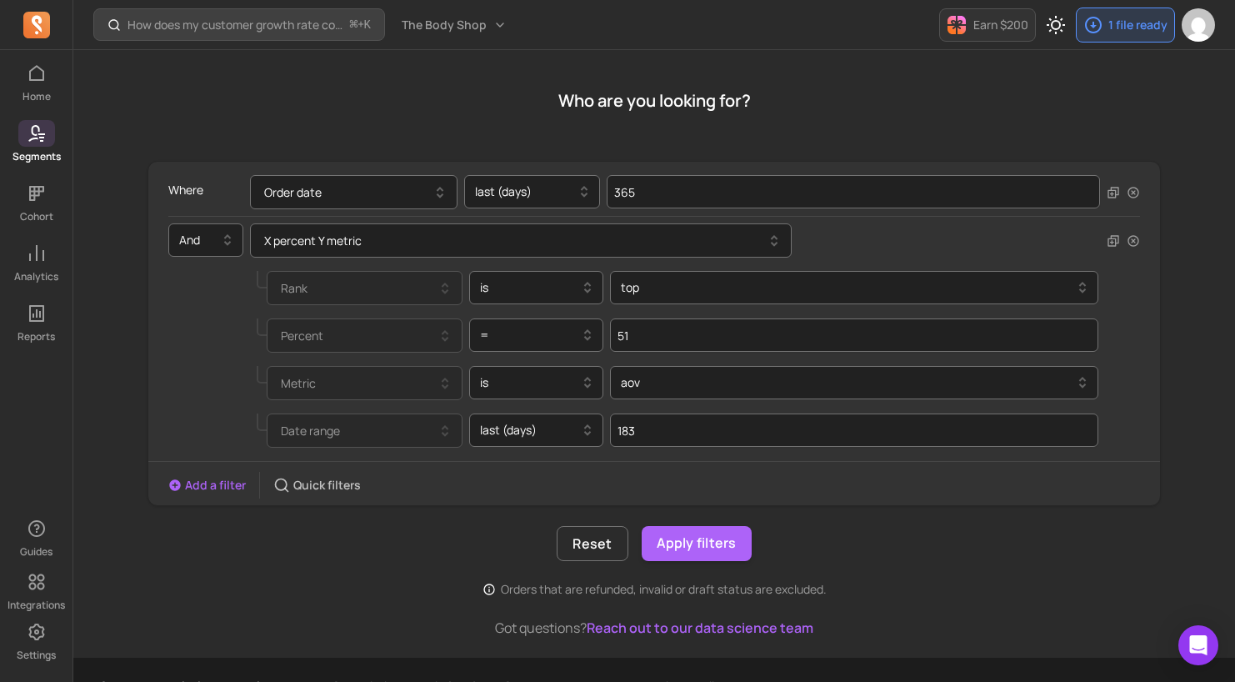
scroll to position [113, 0]
click at [359, 190] on button "Order date" at bounding box center [354, 190] width 208 height 34
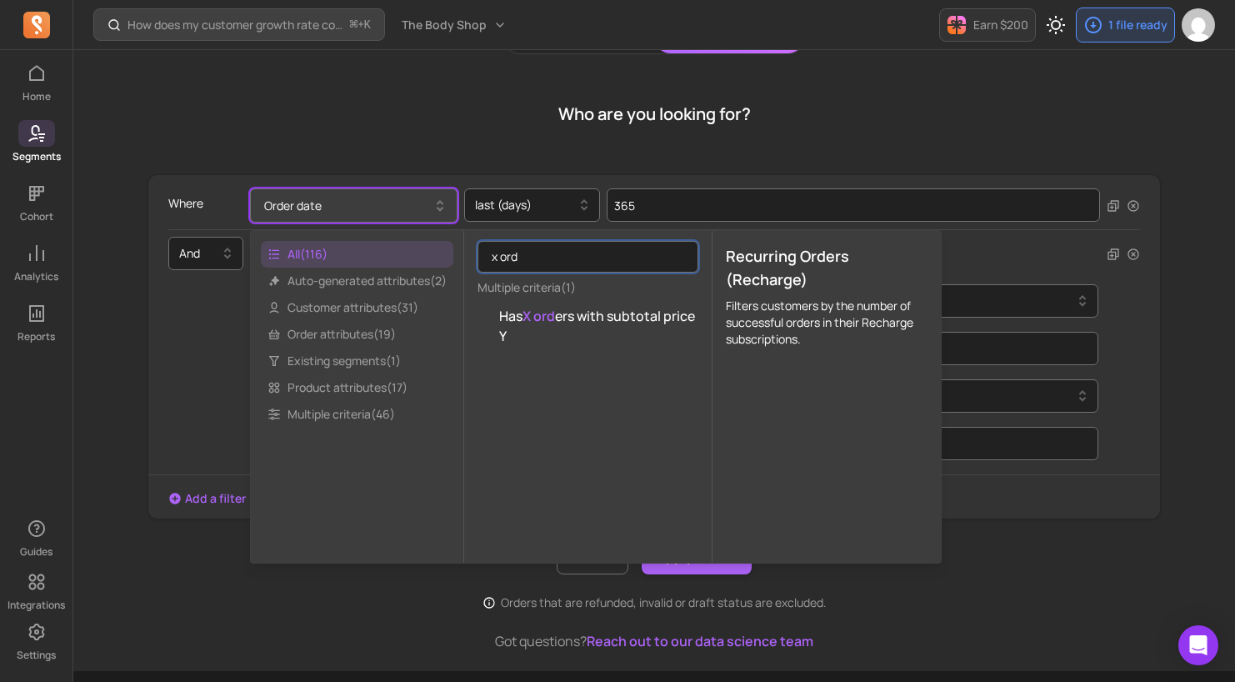
scroll to position [99, 0]
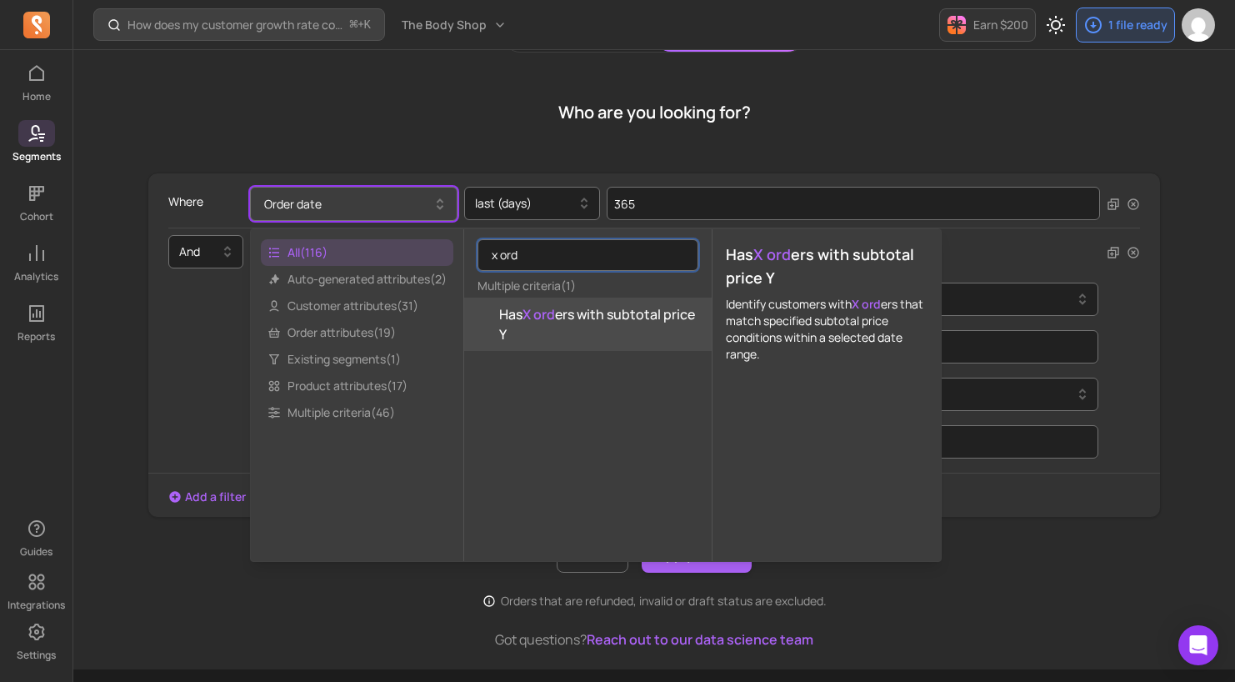
type input "x ord"
click at [572, 323] on span "Has X ord ers with subtotal price Y" at bounding box center [598, 324] width 199 height 40
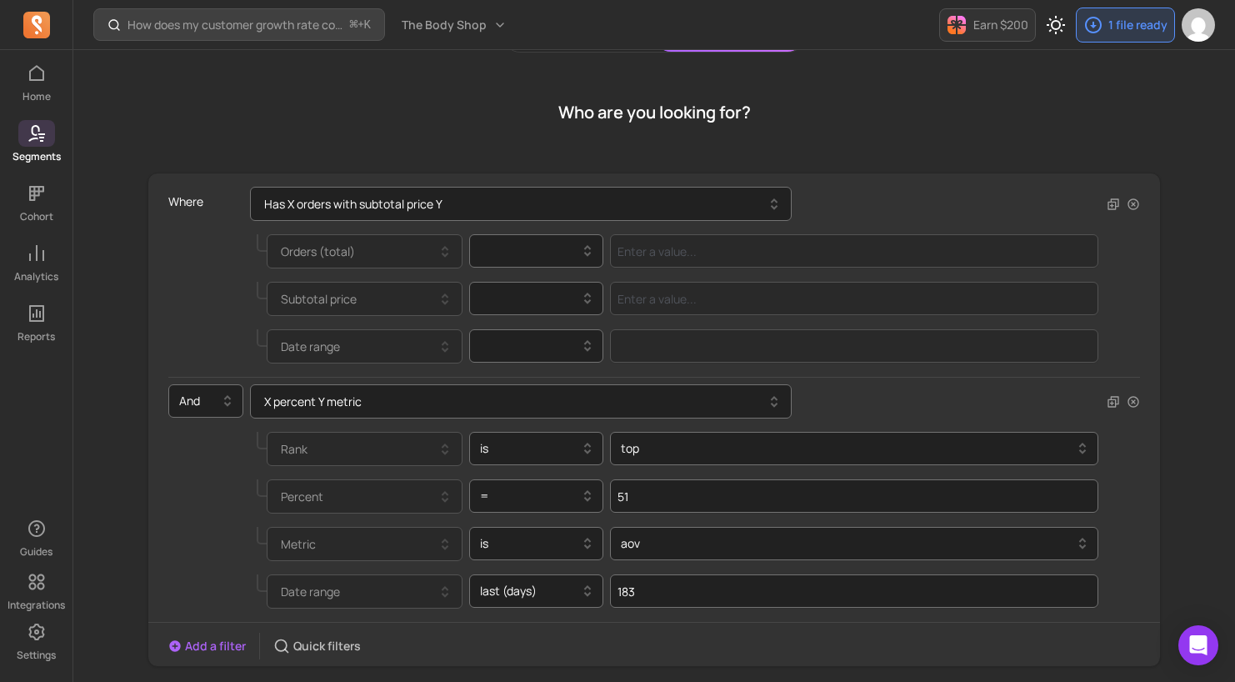
scroll to position [98, 0]
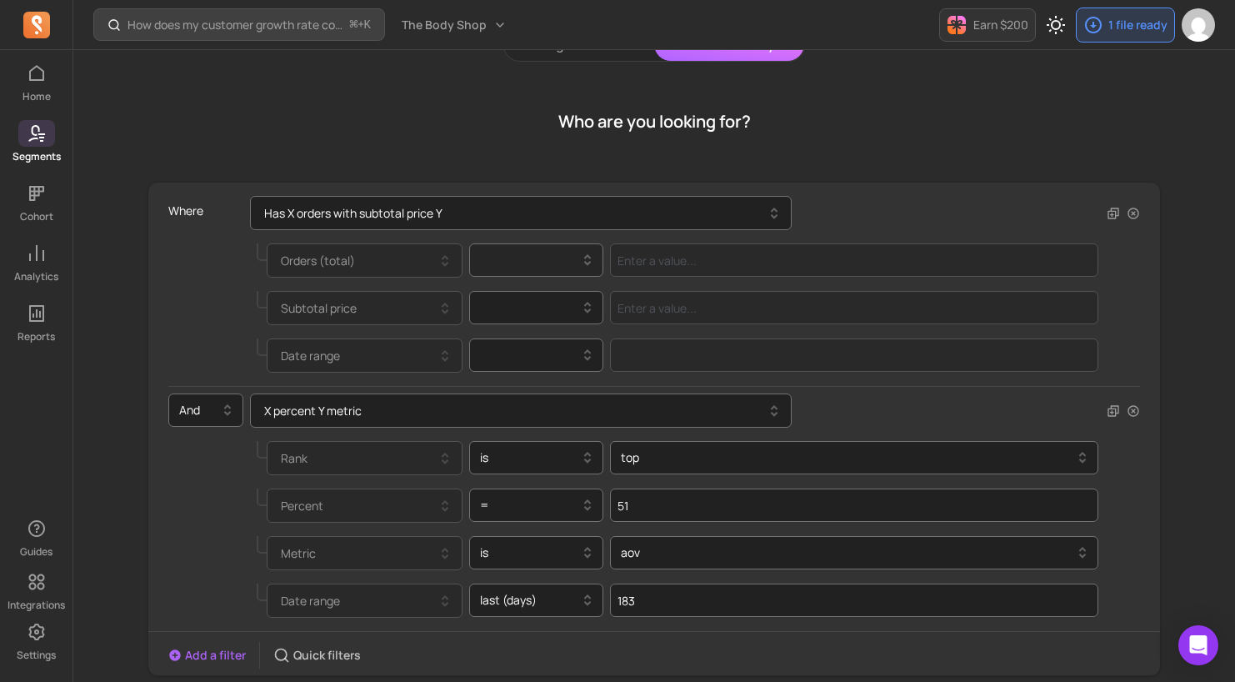
click at [554, 264] on div at bounding box center [530, 260] width 100 height 20
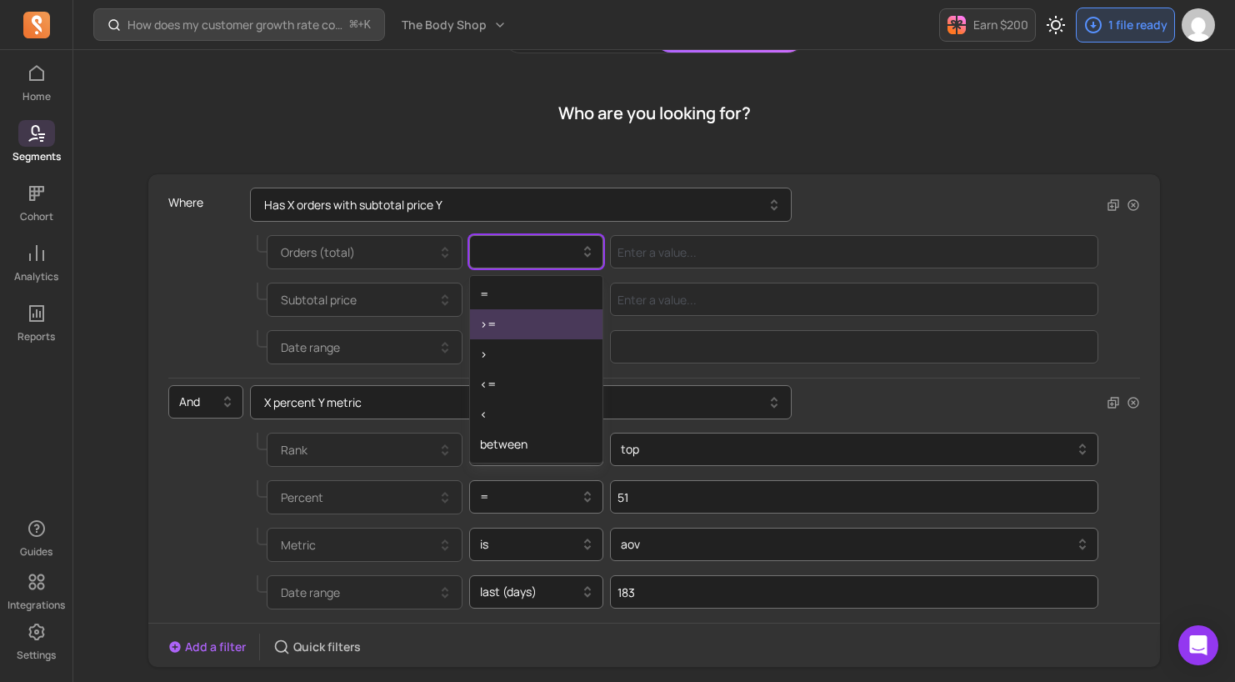
click at [536, 317] on div ">=" at bounding box center [536, 324] width 133 height 30
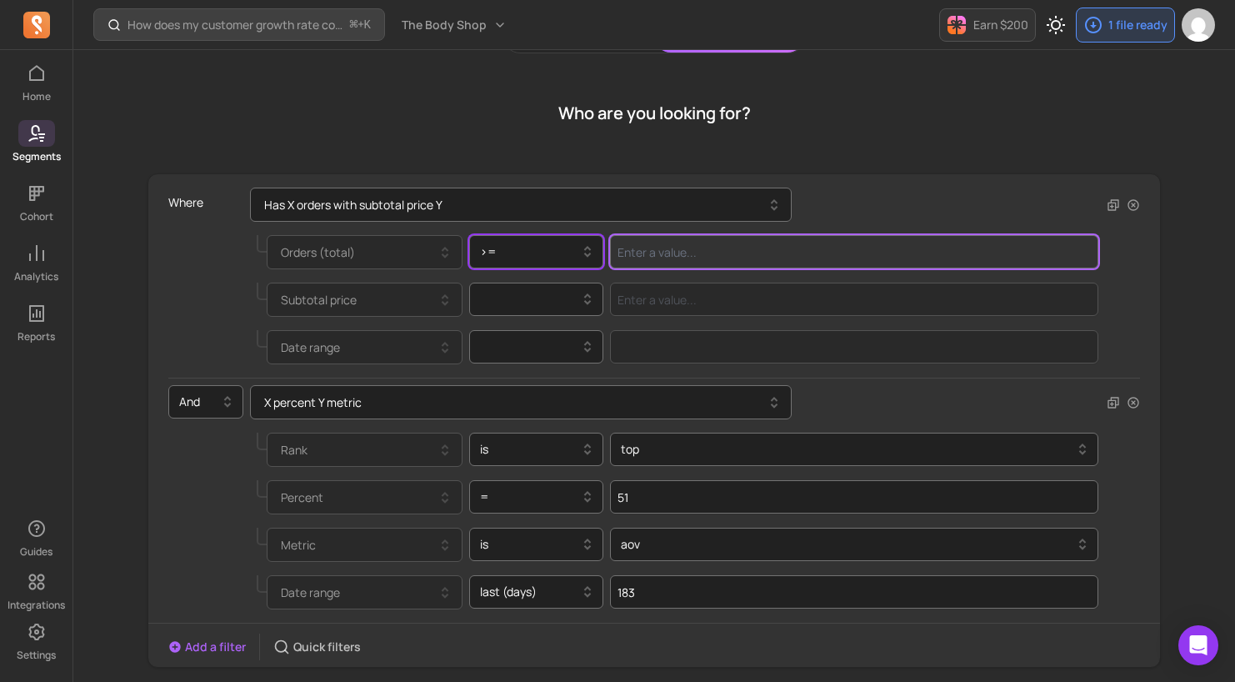
click at [679, 258] on input "Value for filter clause" at bounding box center [854, 251] width 489 height 33
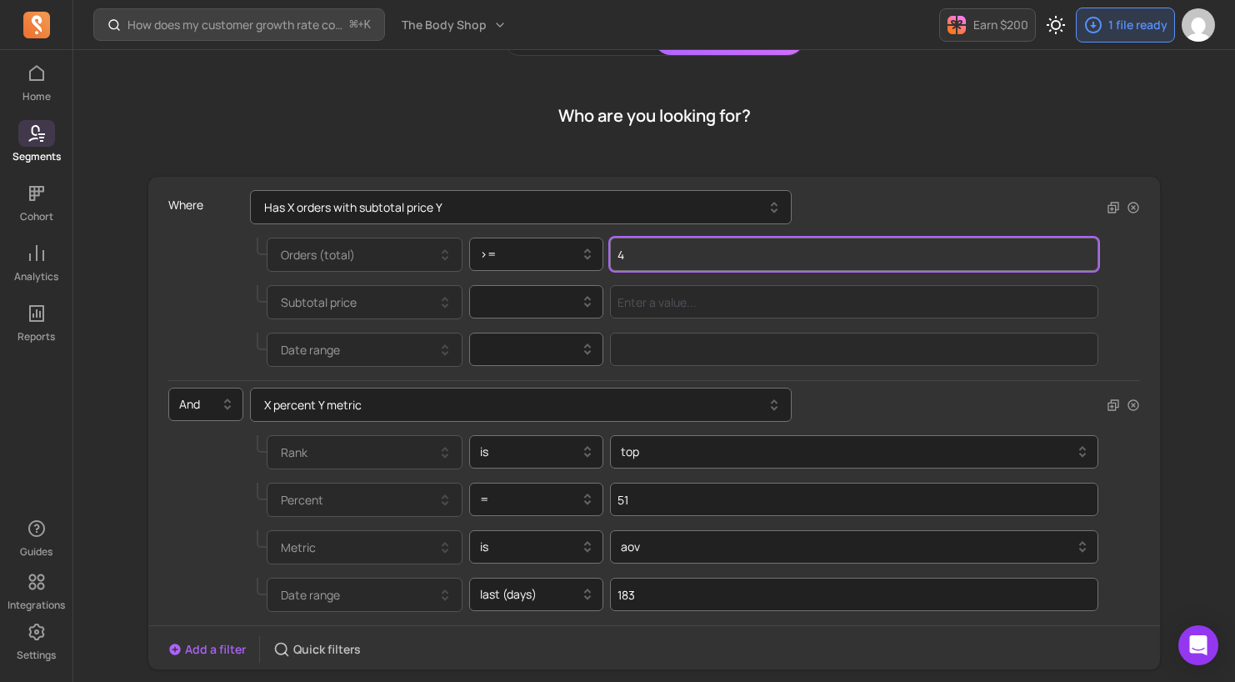
scroll to position [94, 0]
type input "4"
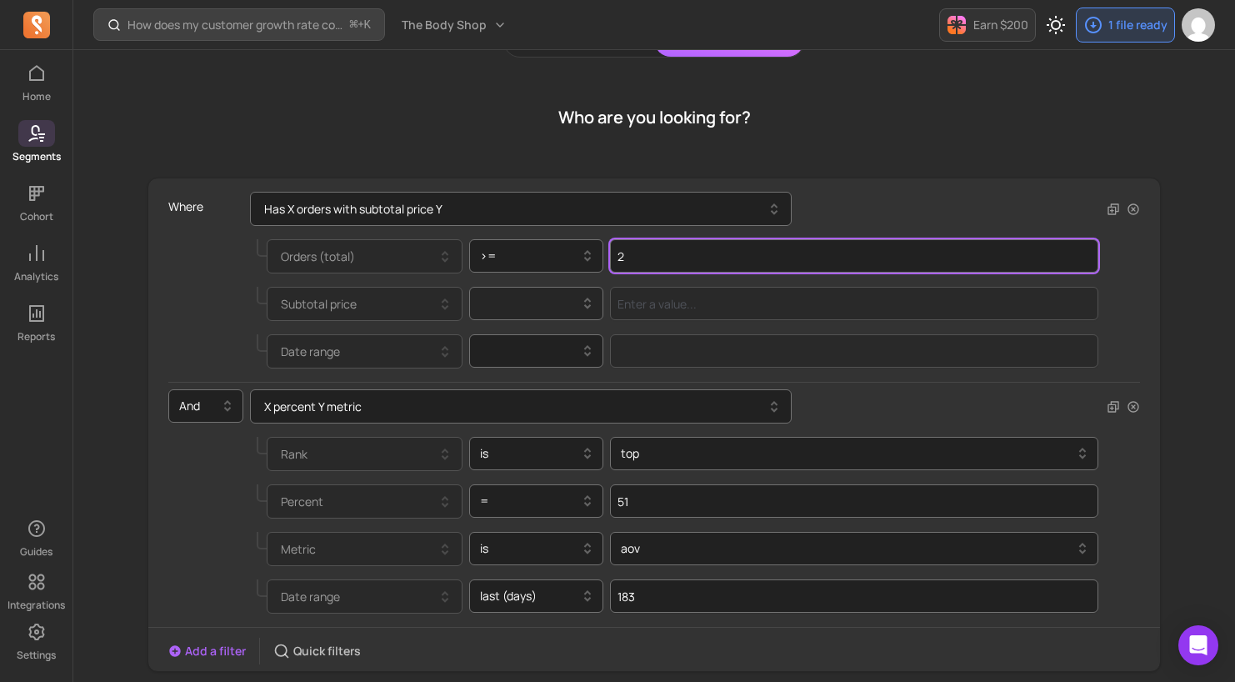
type input "2"
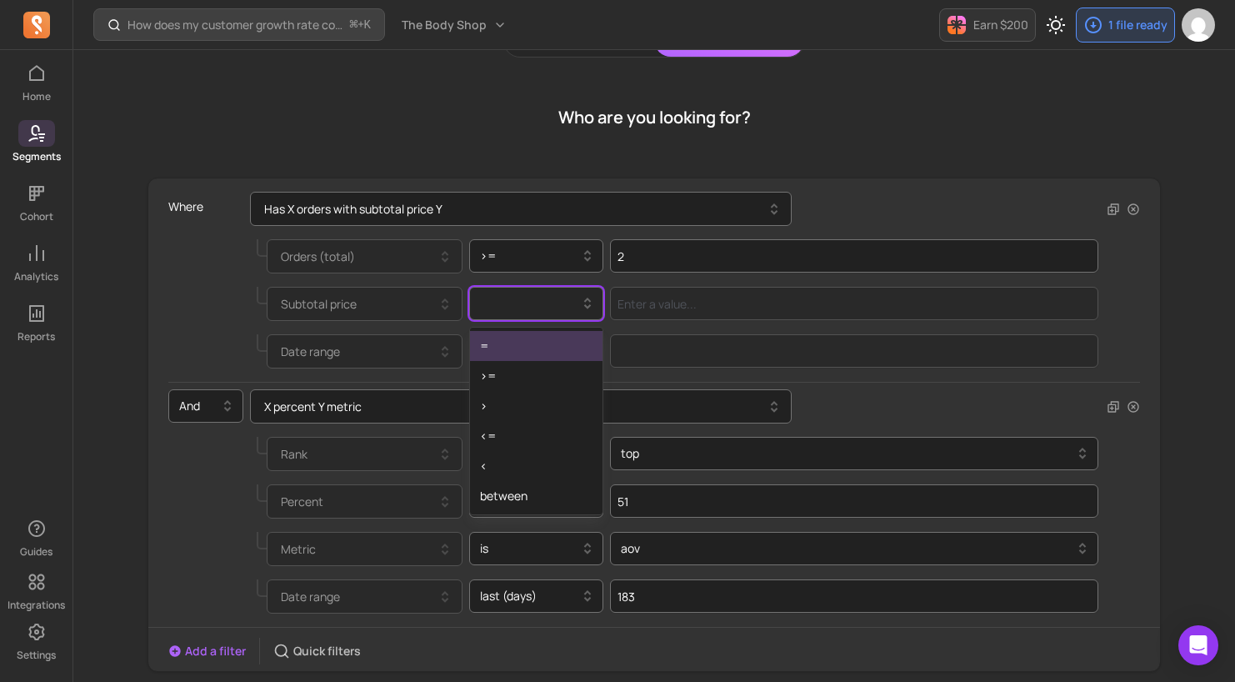
click at [541, 308] on div at bounding box center [530, 303] width 100 height 20
click at [524, 373] on div ">=" at bounding box center [536, 376] width 133 height 30
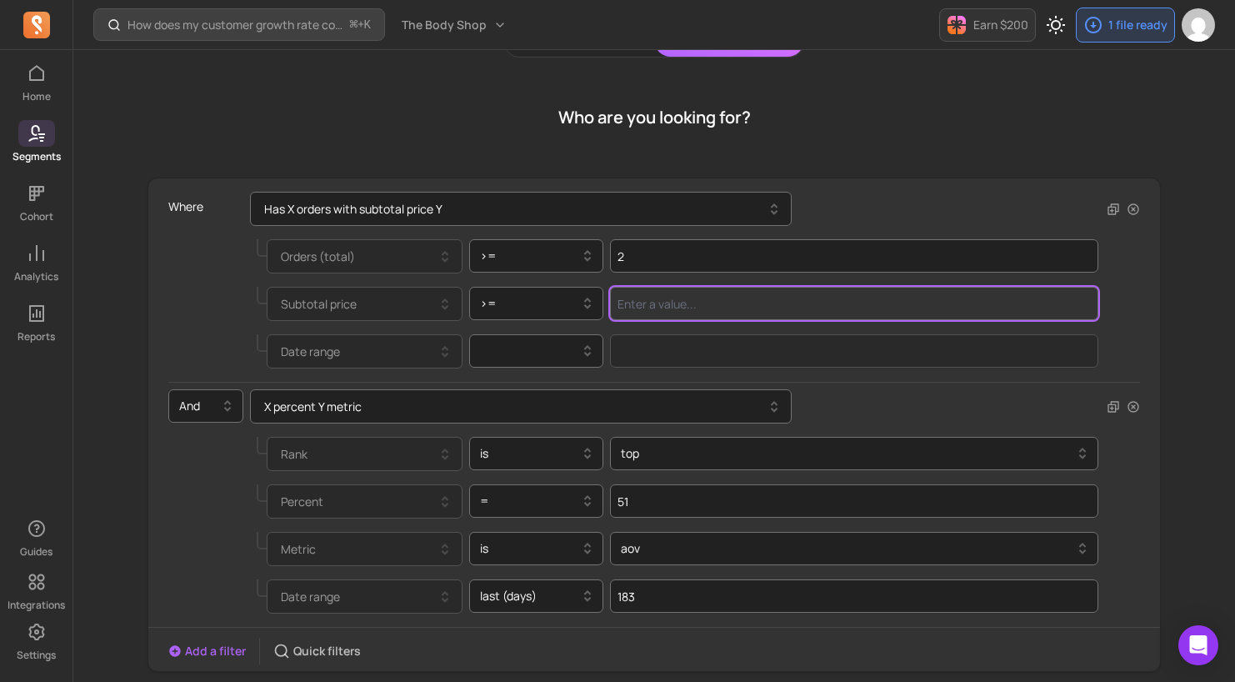
click at [660, 310] on input "Value for filter clause" at bounding box center [854, 303] width 489 height 33
type input "0"
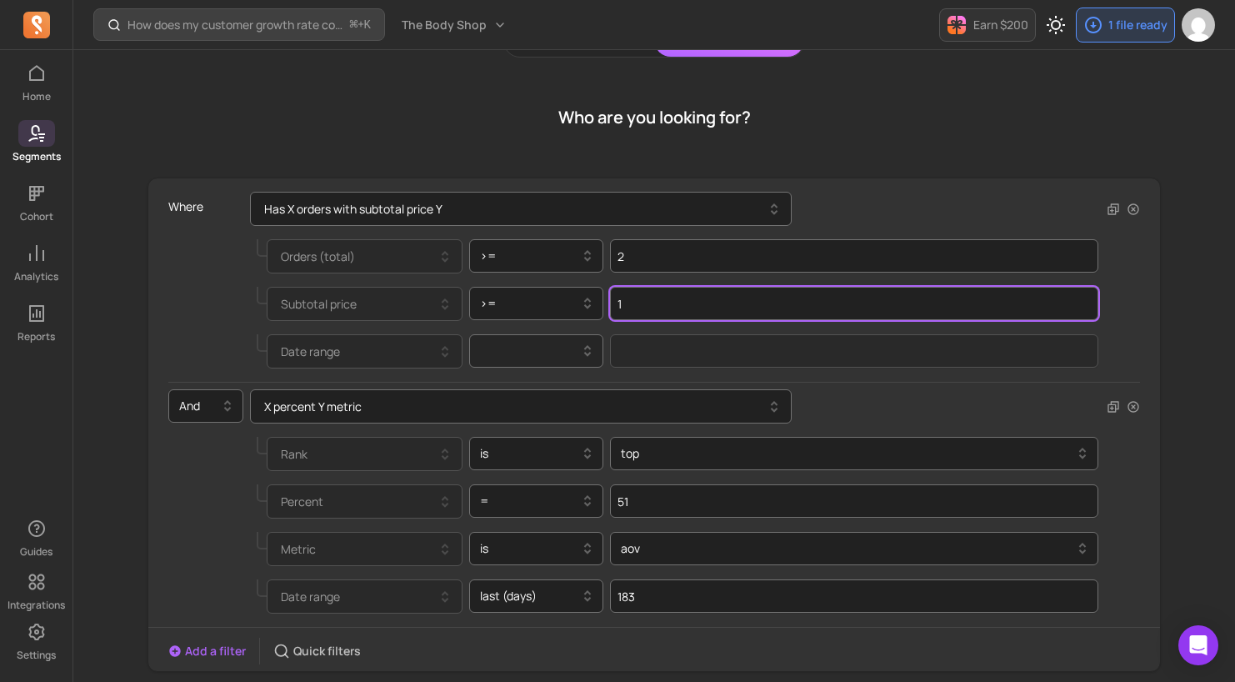
type input "1"
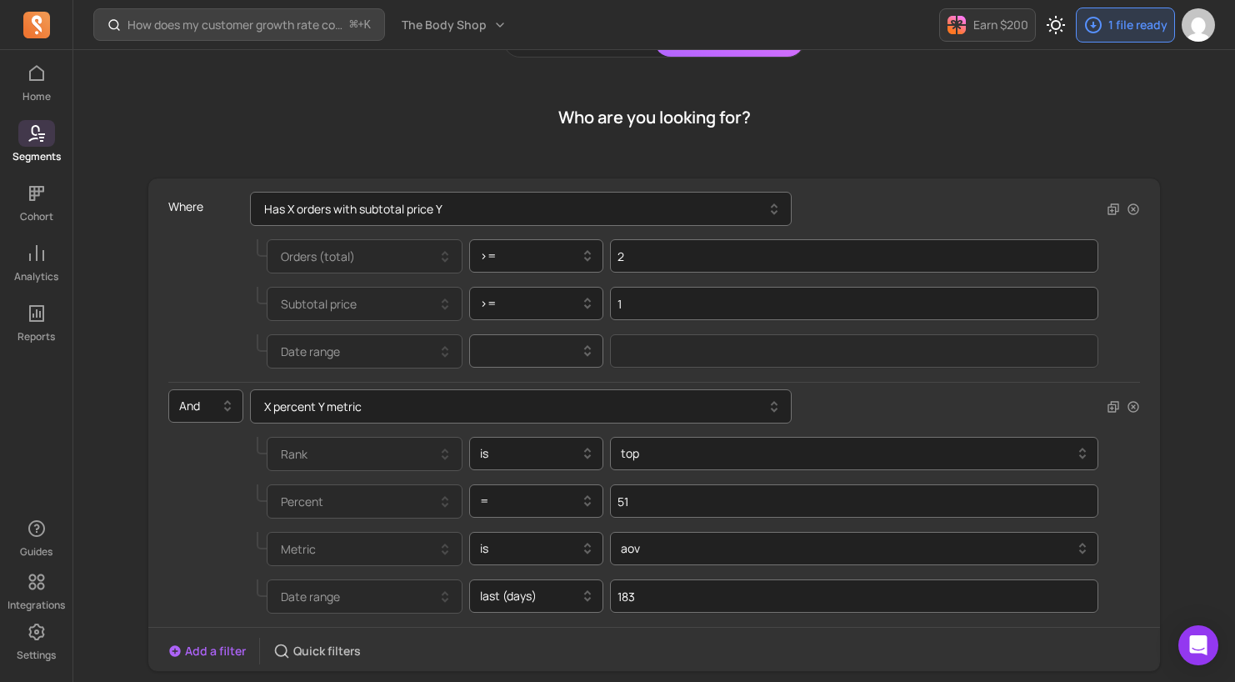
click at [501, 359] on div at bounding box center [530, 351] width 100 height 20
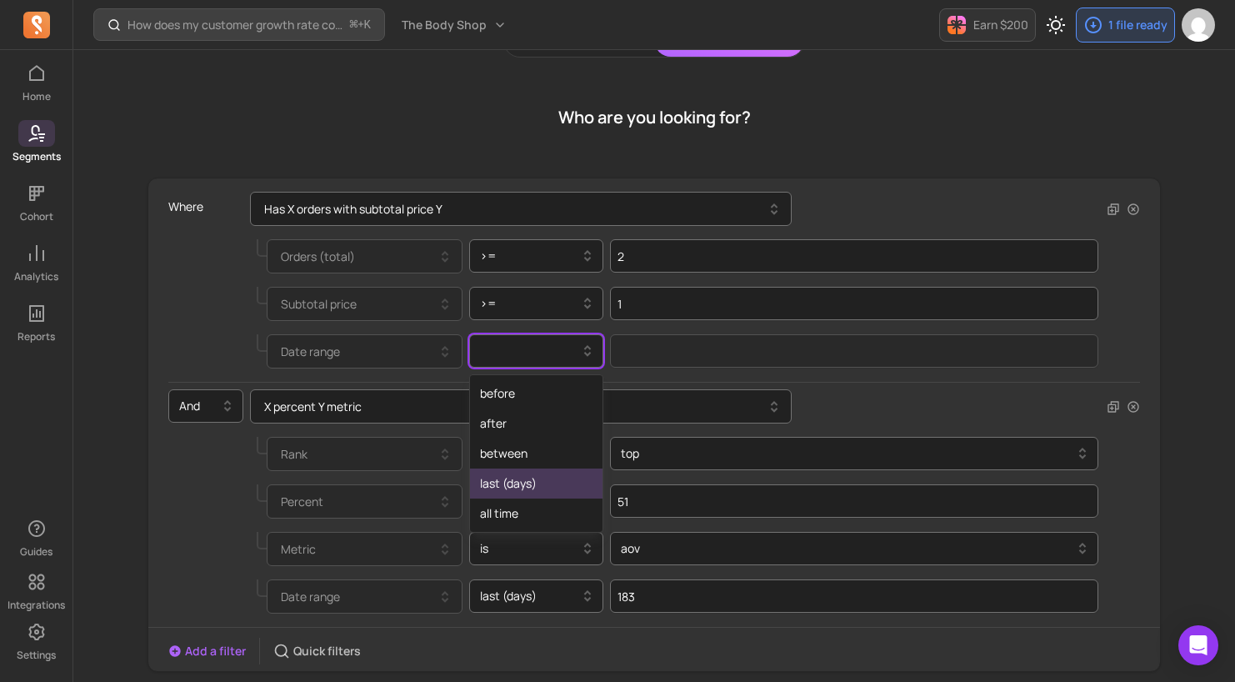
click at [528, 483] on div "last (days)" at bounding box center [536, 484] width 133 height 30
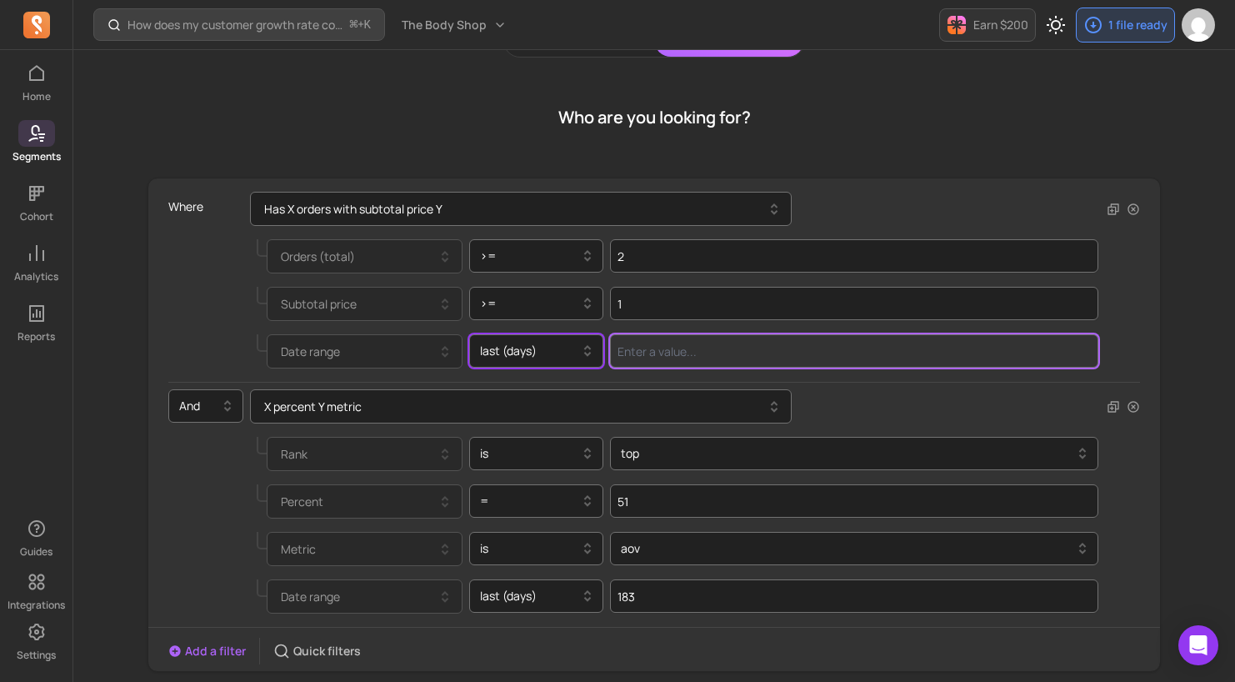
click at [676, 352] on input "Value for filter clause" at bounding box center [854, 350] width 489 height 33
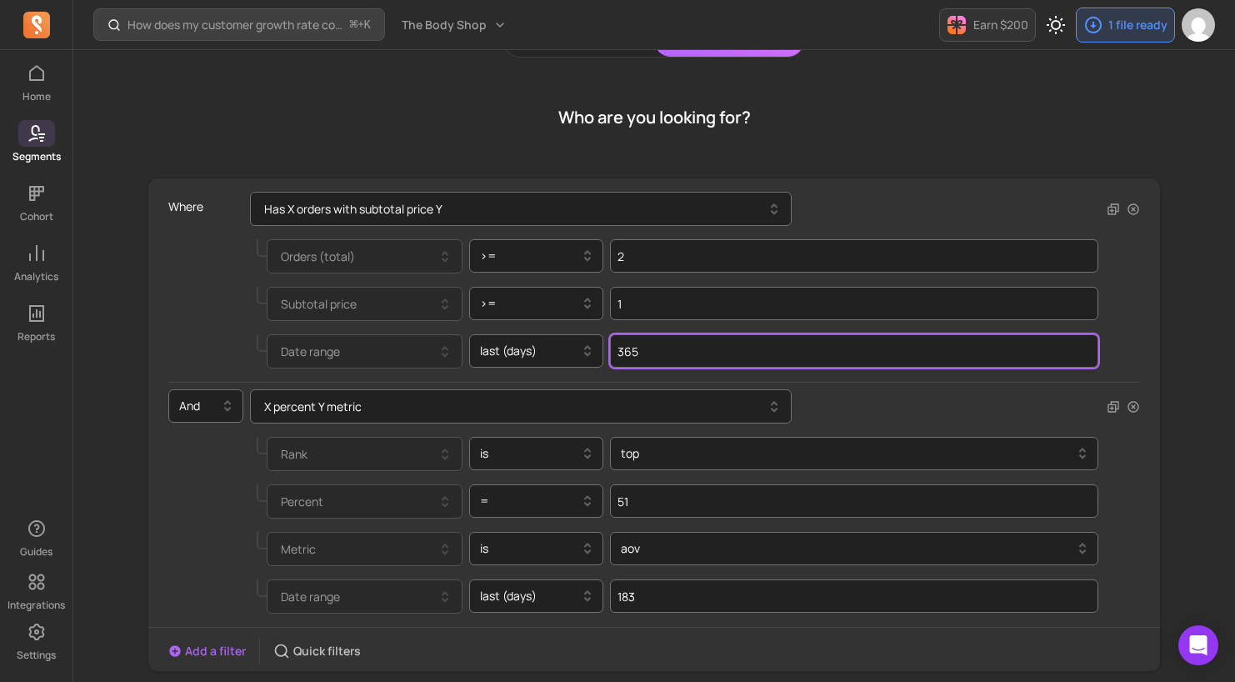
type input "365"
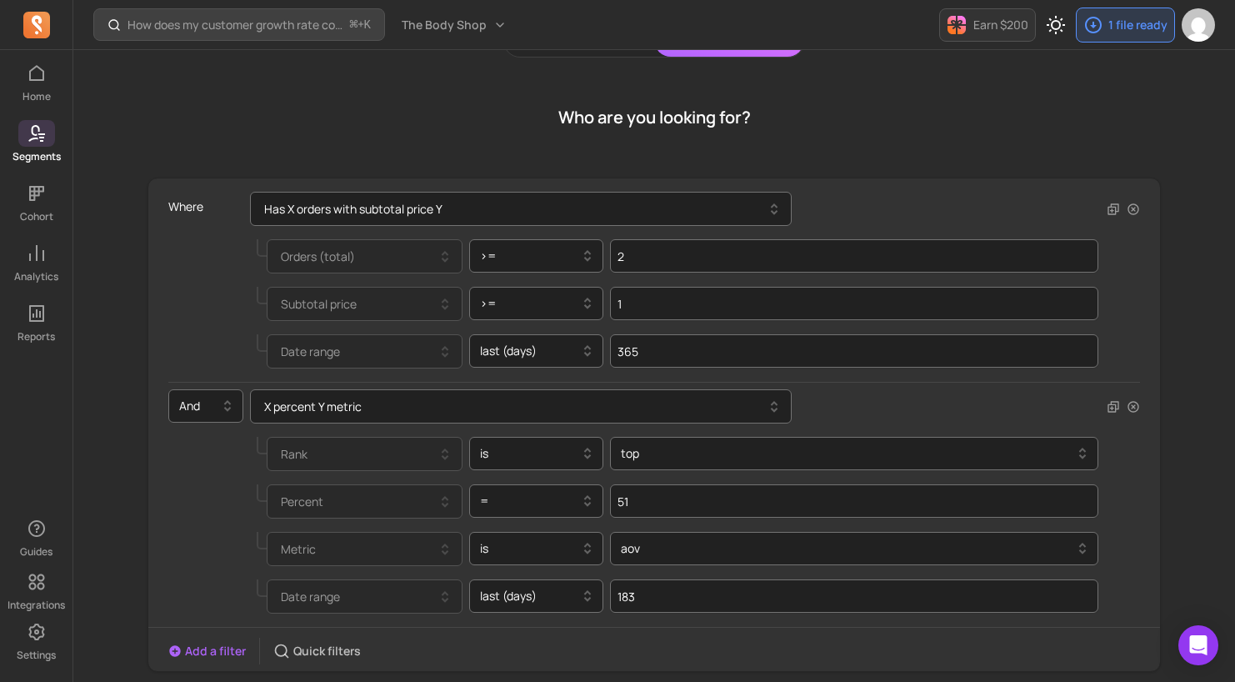
click at [187, 323] on div "Subtotal price >= 1" at bounding box center [637, 304] width 924 height 48
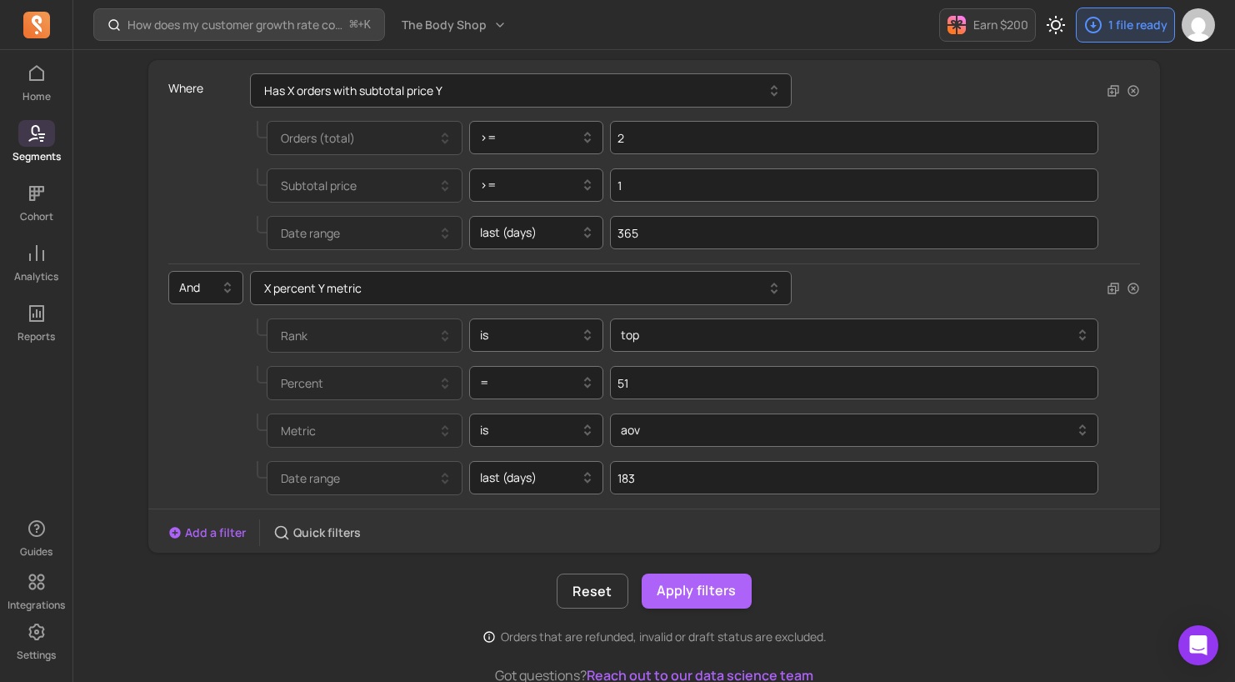
scroll to position [219, 0]
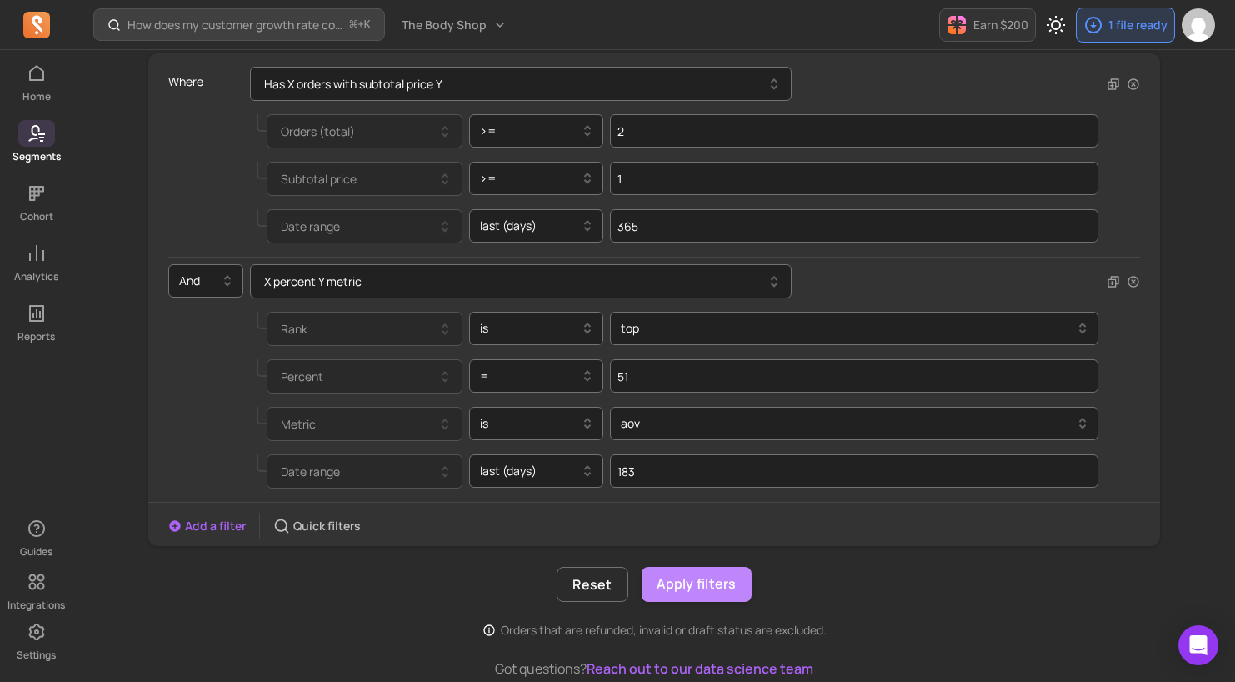
click at [704, 592] on button "Apply filters" at bounding box center [697, 584] width 110 height 35
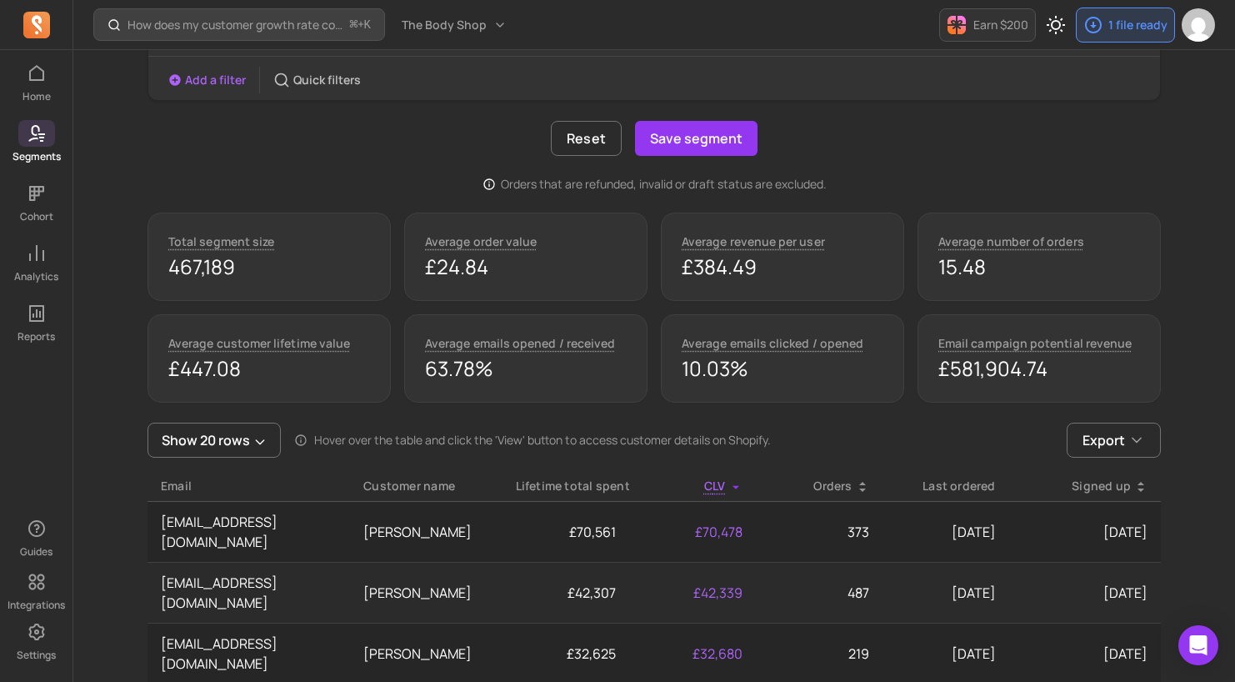
scroll to position [660, 0]
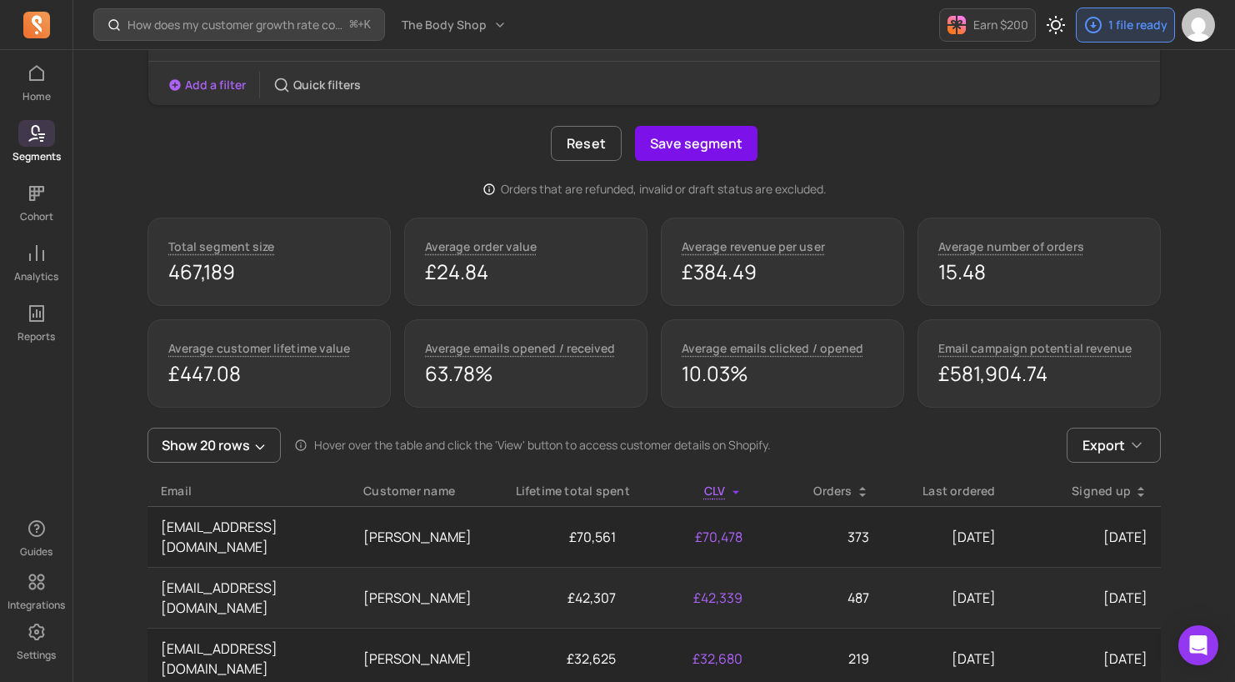
click at [681, 143] on button "Save segment" at bounding box center [696, 143] width 123 height 35
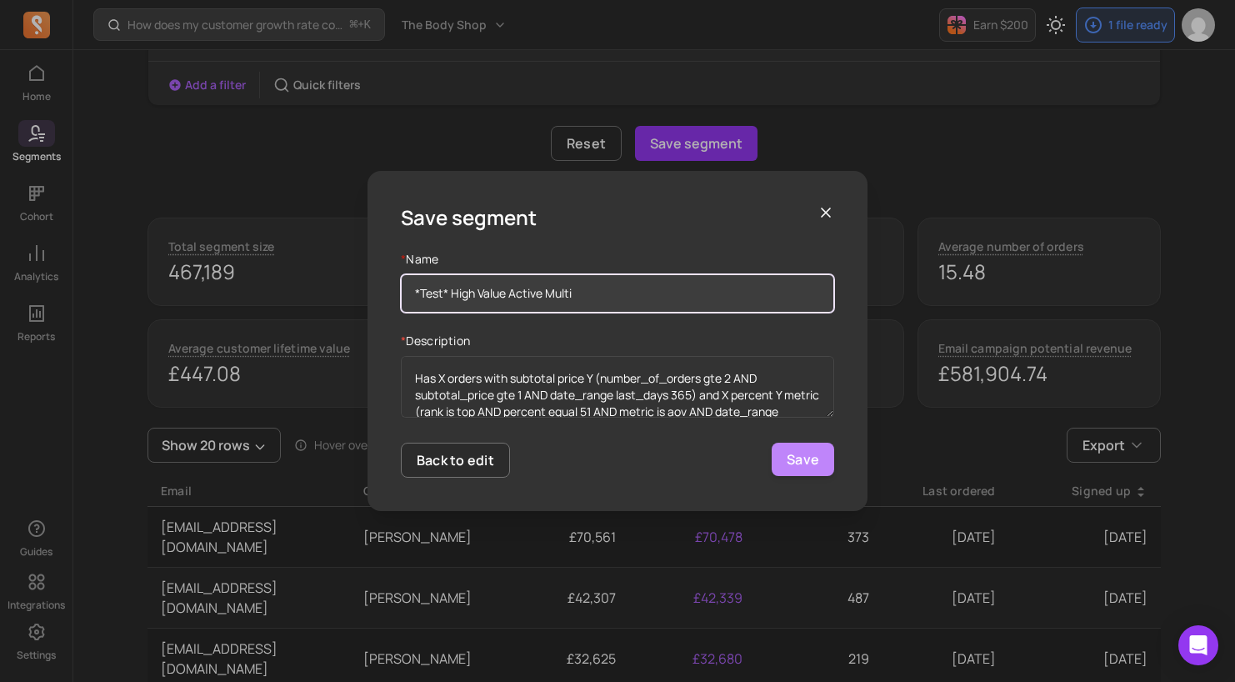
type input "*Test* High Value Active Multi"
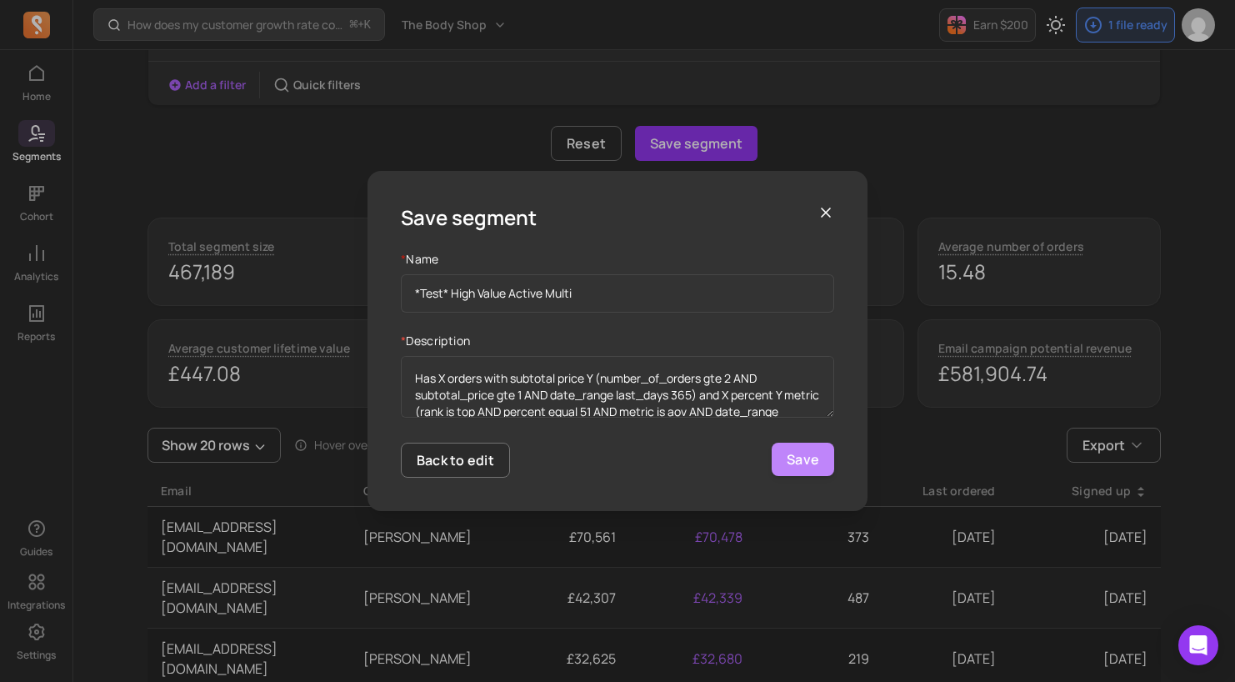
click at [796, 457] on button "Save" at bounding box center [803, 459] width 63 height 33
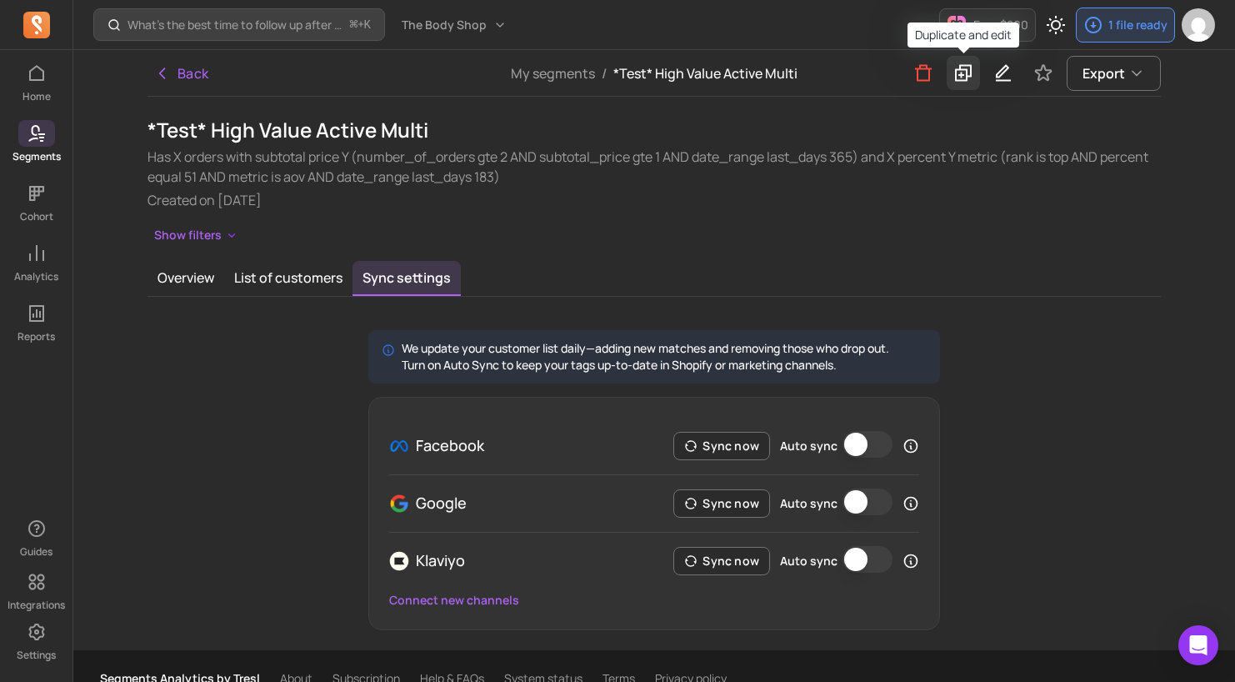
click at [960, 76] on icon at bounding box center [964, 73] width 20 height 21
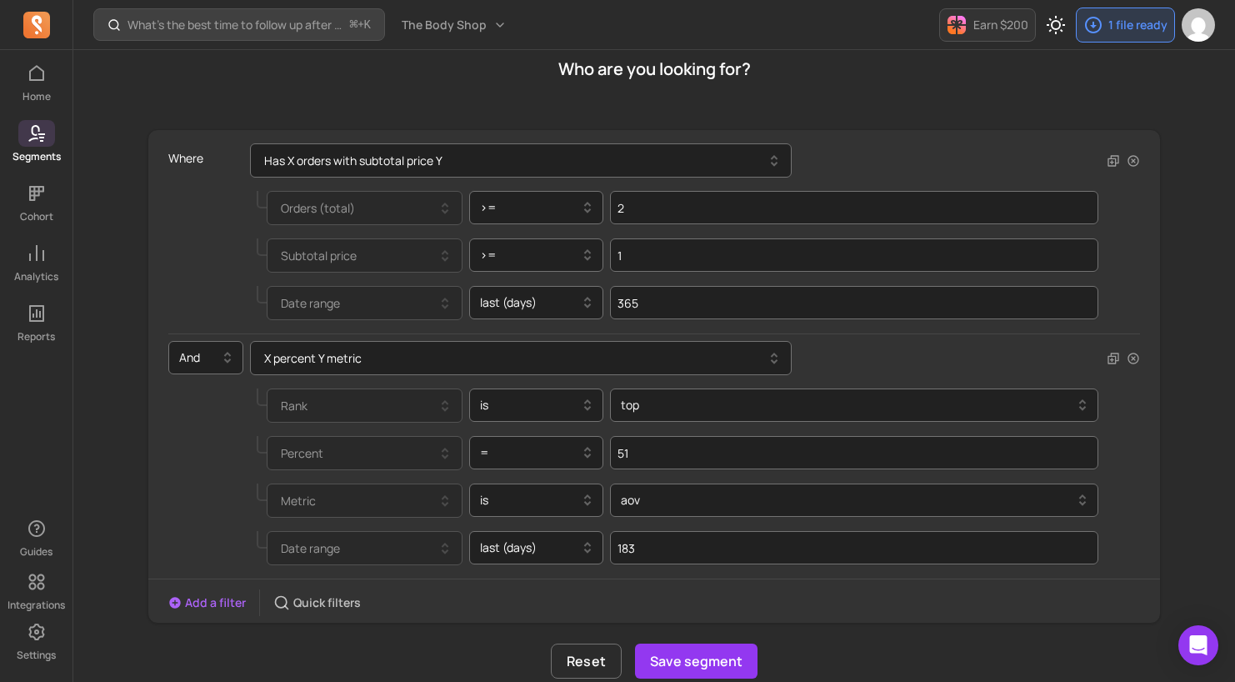
scroll to position [168, 0]
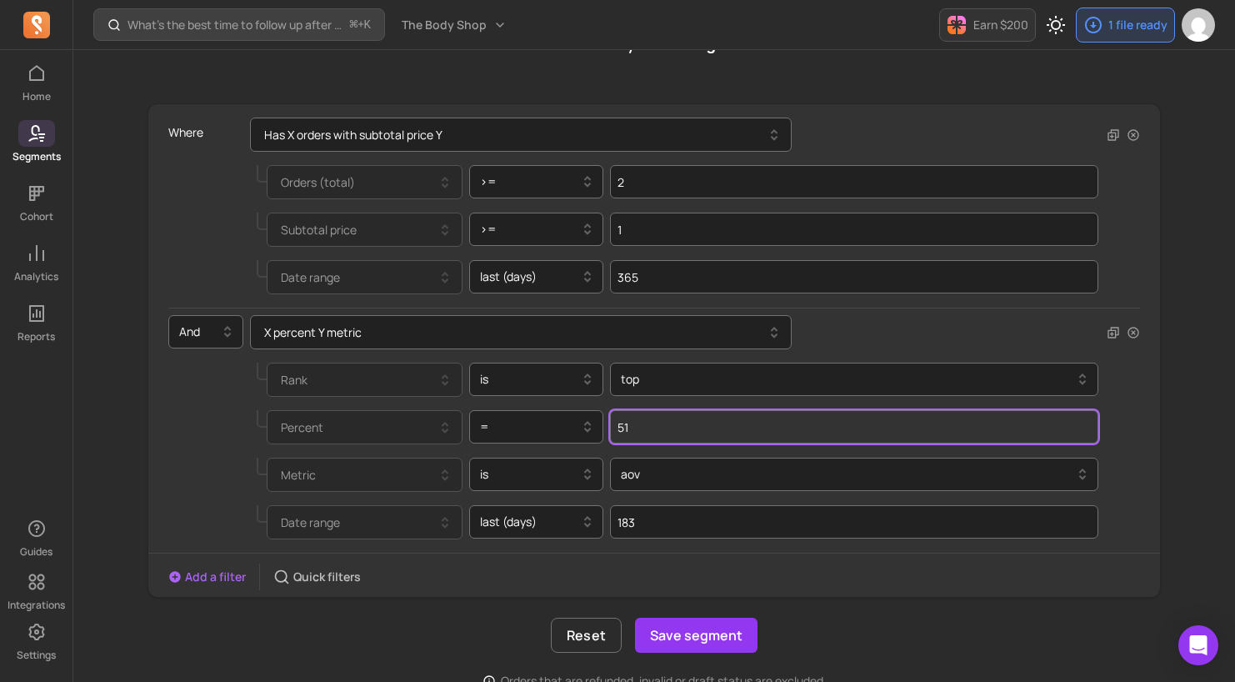
click at [655, 427] on input "51" at bounding box center [854, 426] width 489 height 33
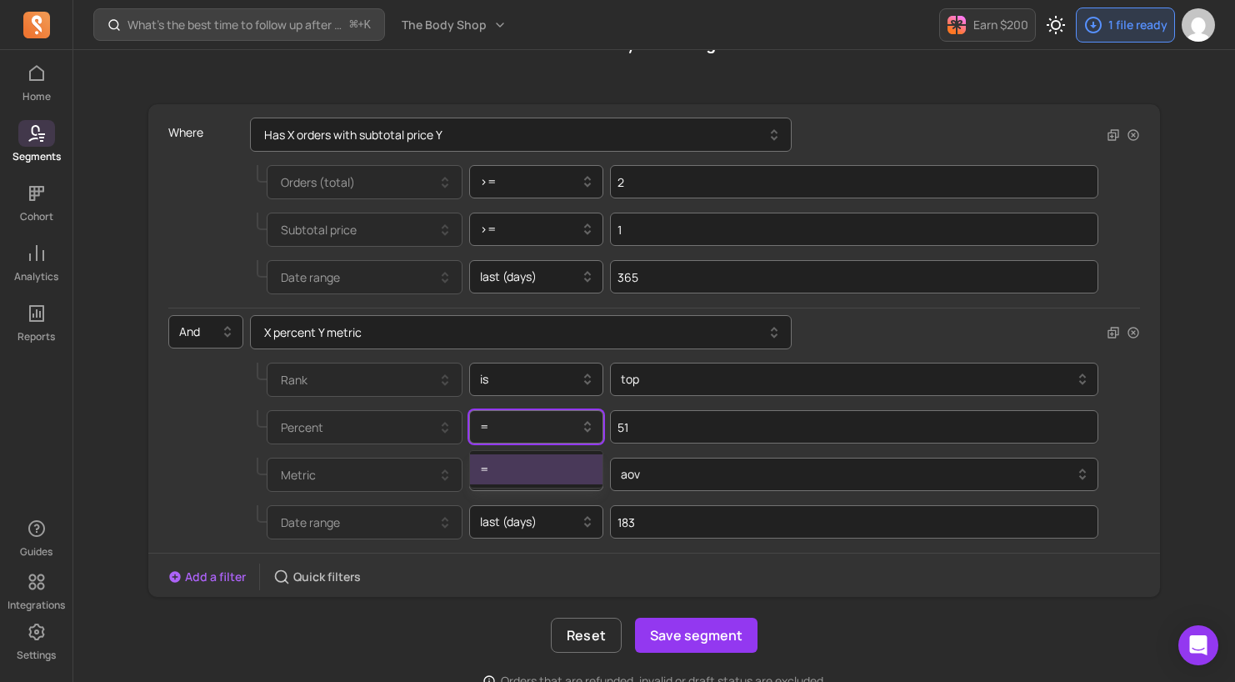
click at [564, 432] on div at bounding box center [530, 427] width 100 height 20
click at [673, 388] on div at bounding box center [848, 379] width 454 height 20
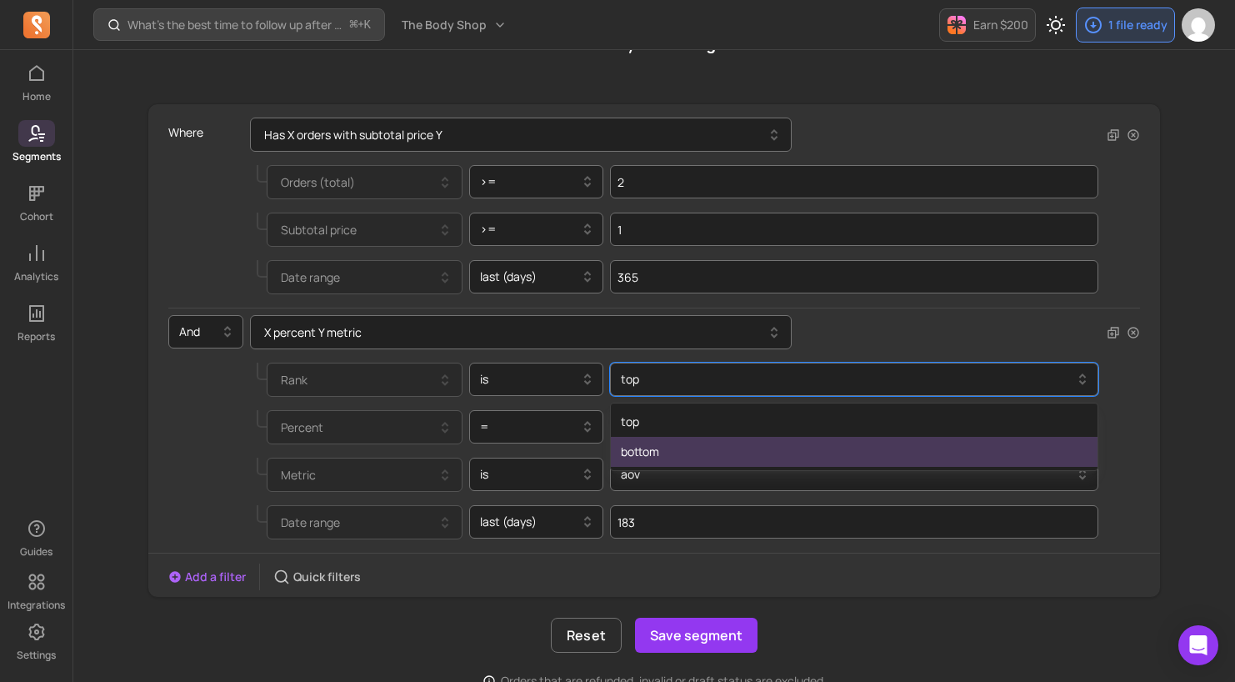
click at [683, 444] on div "bottom" at bounding box center [854, 452] width 487 height 30
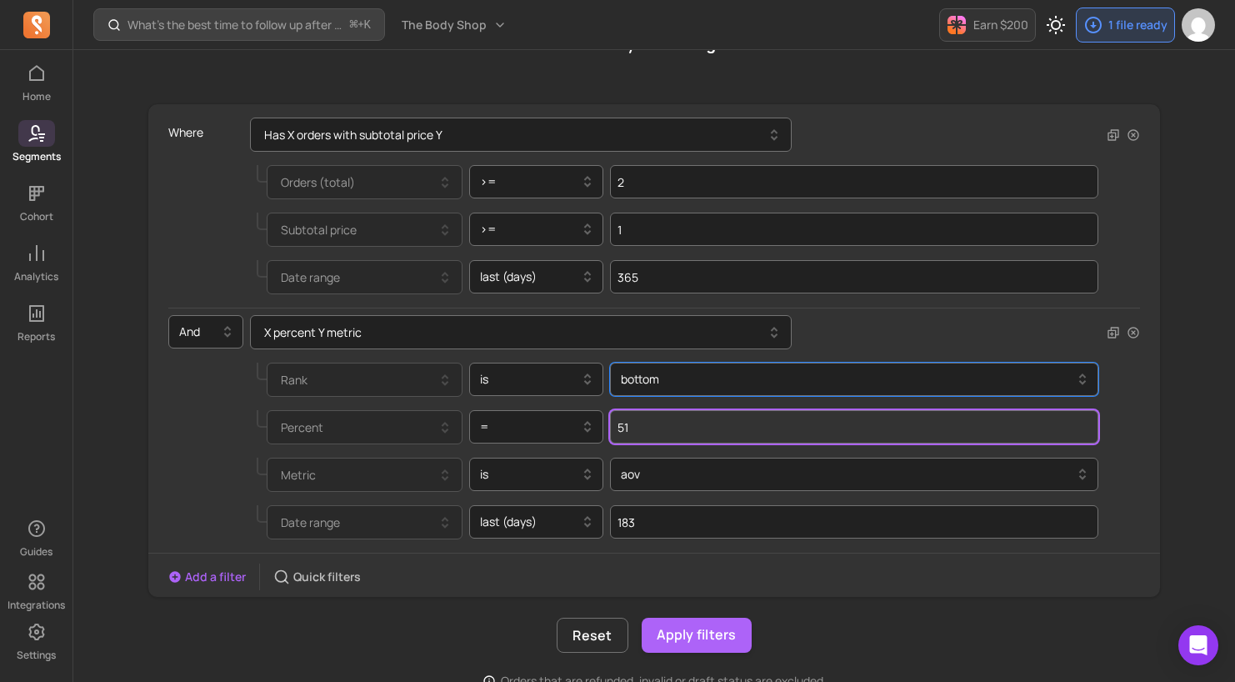
click at [694, 433] on input "51" at bounding box center [854, 426] width 489 height 33
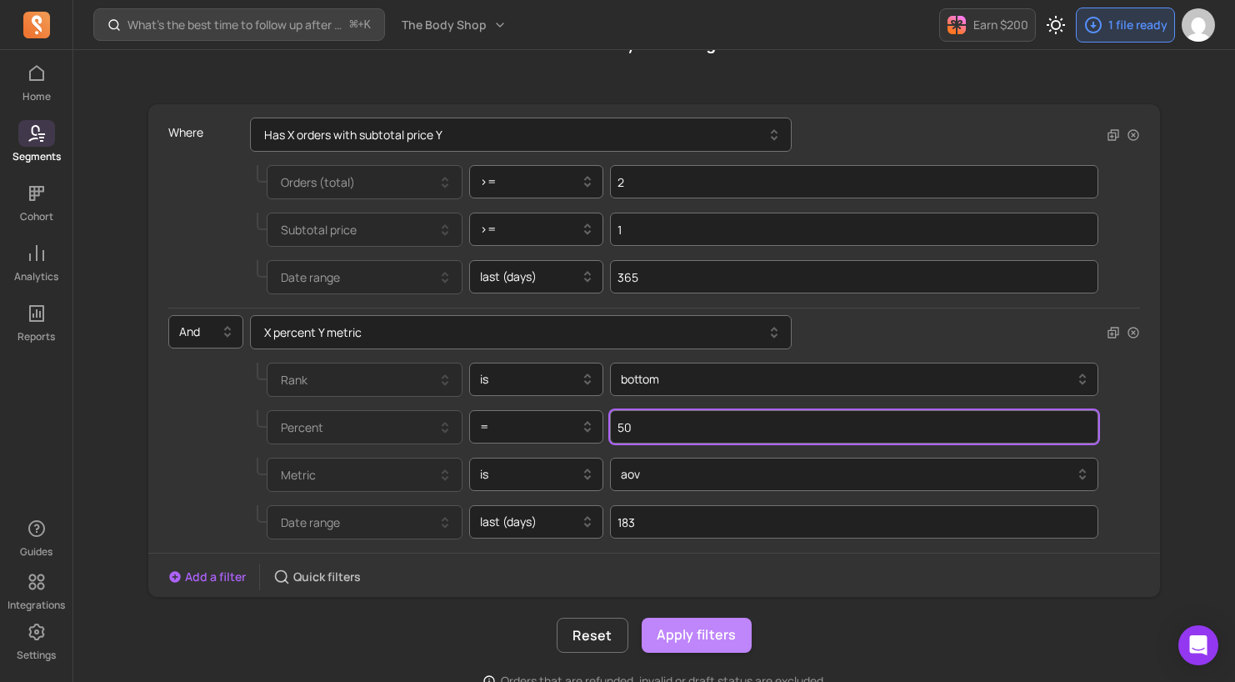
type input "50"
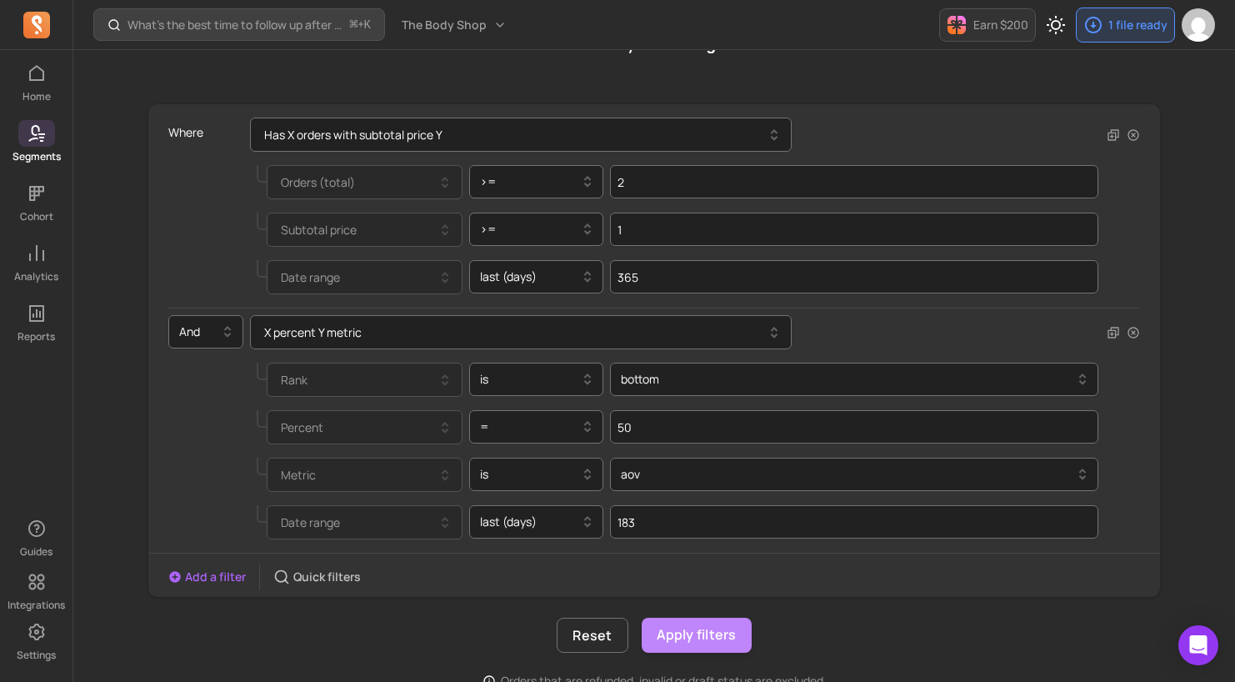
click at [679, 628] on button "Apply filters" at bounding box center [697, 635] width 110 height 35
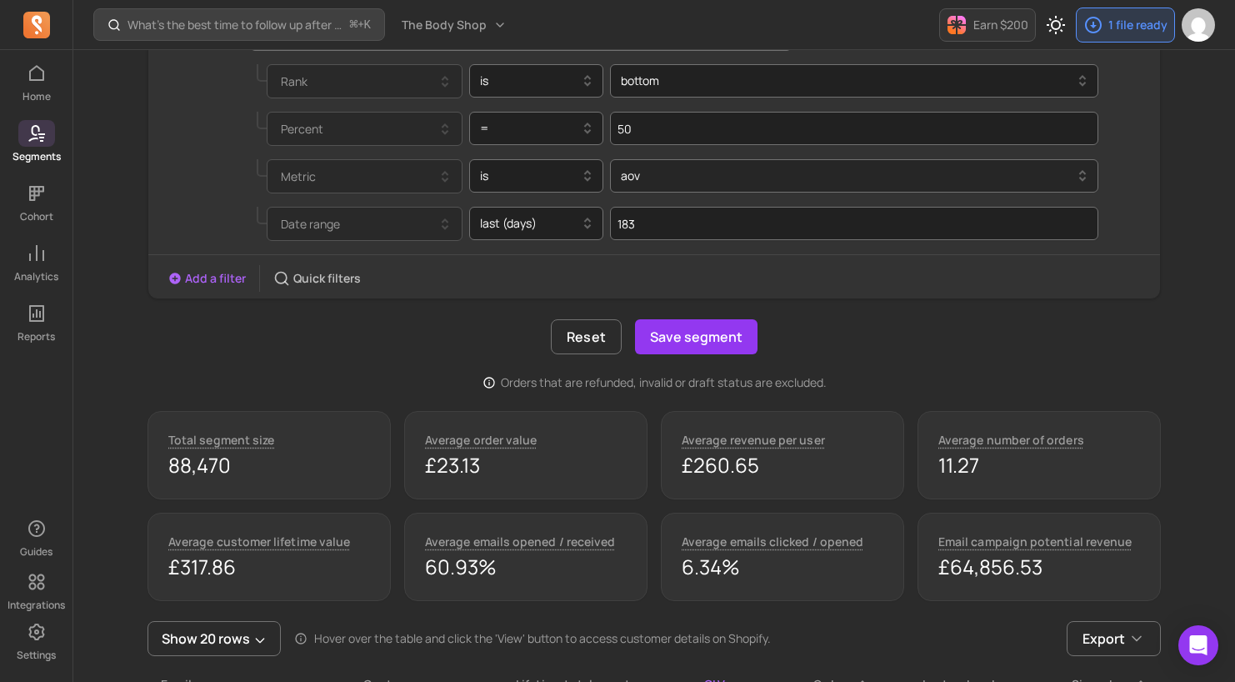
scroll to position [570, 0]
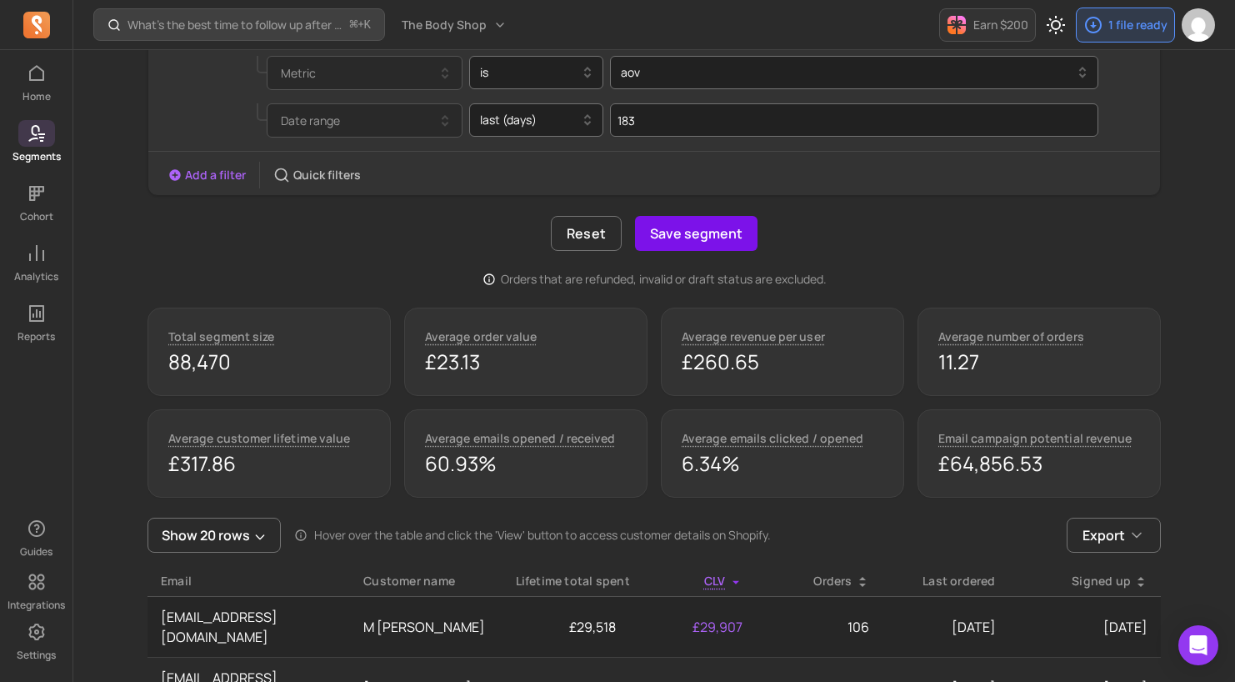
click at [714, 240] on button "Save segment" at bounding box center [696, 233] width 123 height 35
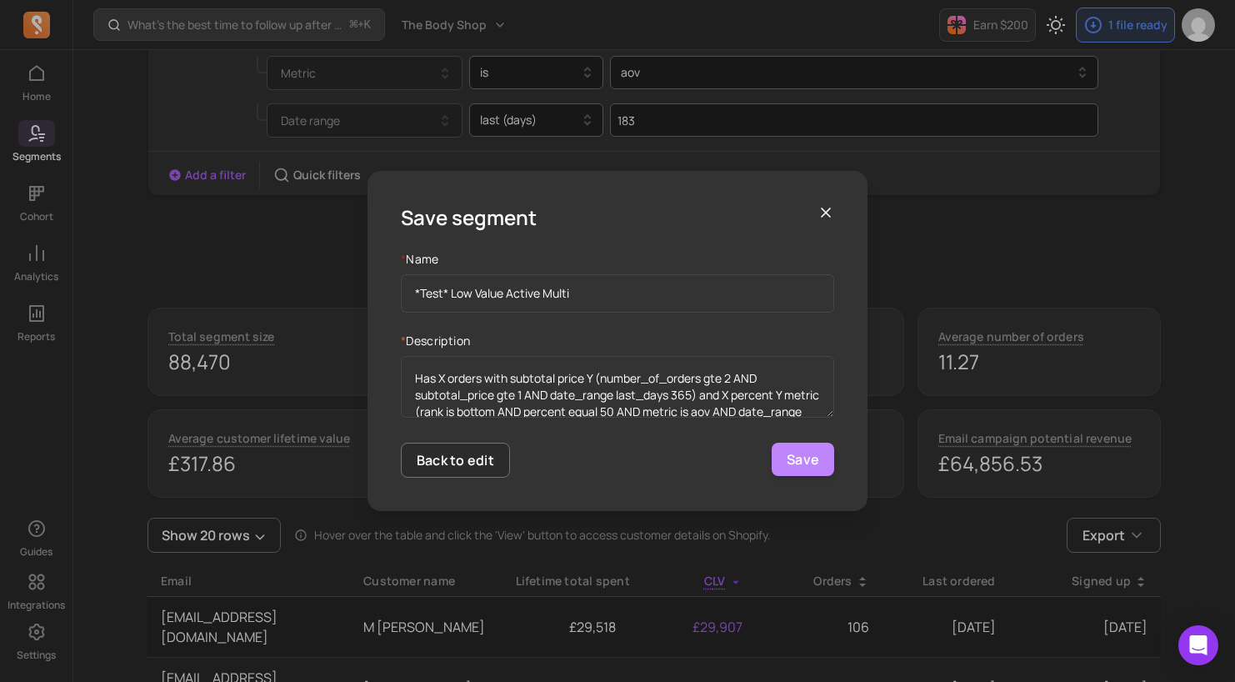
type input "*Test* Low Value Active Multi"
click at [807, 459] on button "Save" at bounding box center [803, 459] width 63 height 33
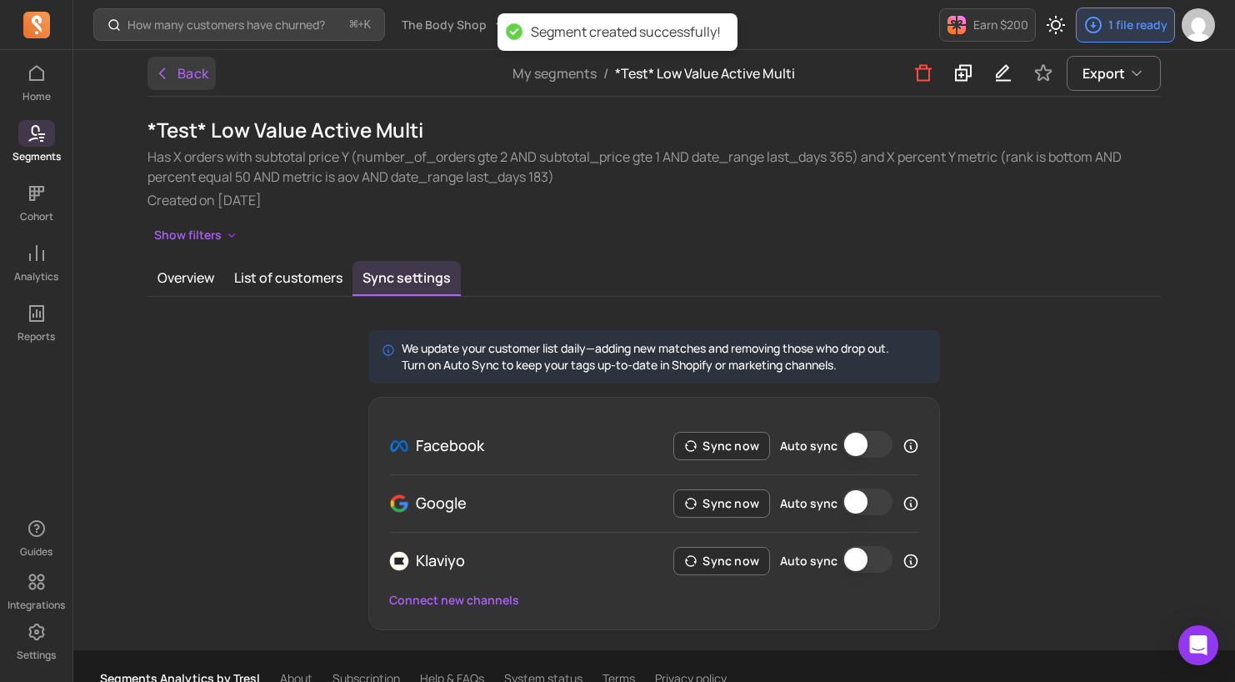
click at [183, 74] on button "Back" at bounding box center [182, 73] width 68 height 33
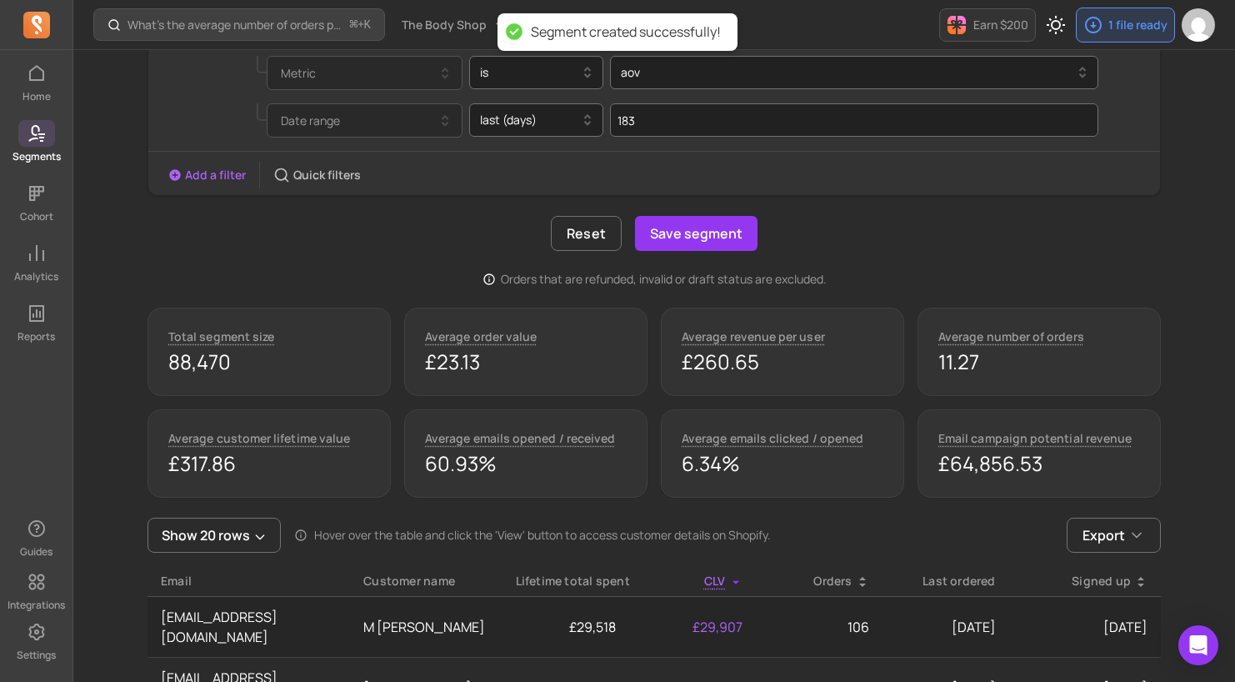
click at [36, 134] on icon at bounding box center [34, 133] width 12 height 17
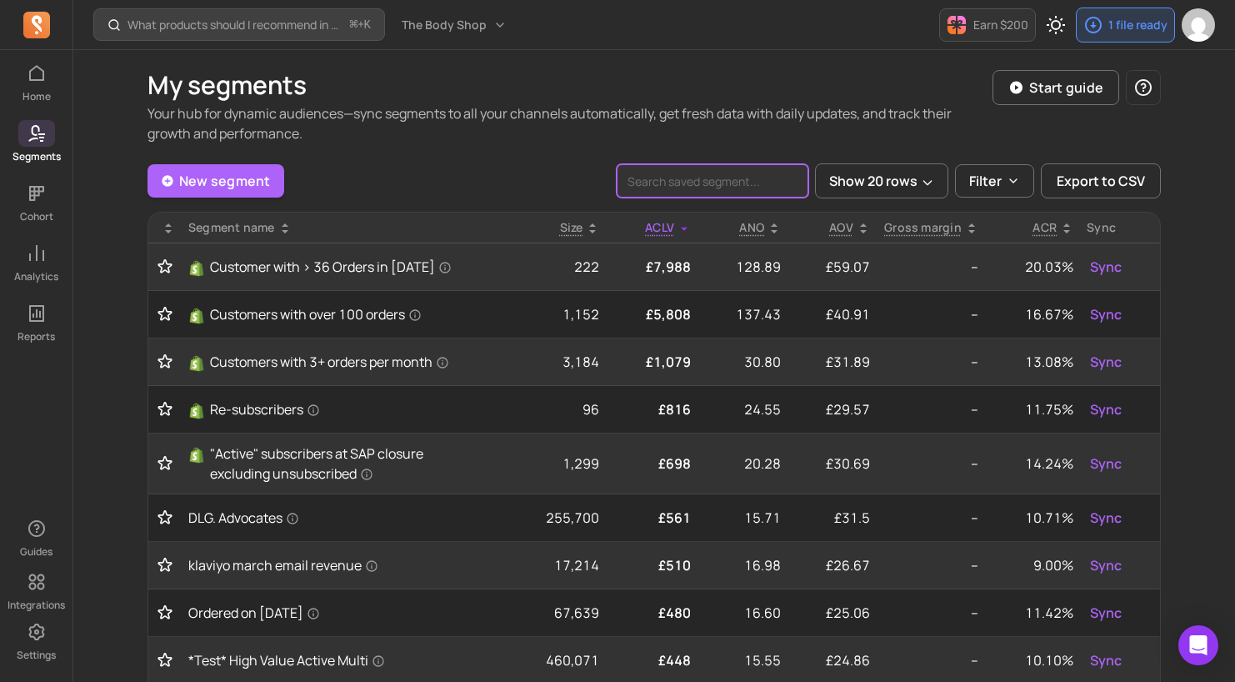
click at [678, 176] on input "search" at bounding box center [713, 180] width 192 height 33
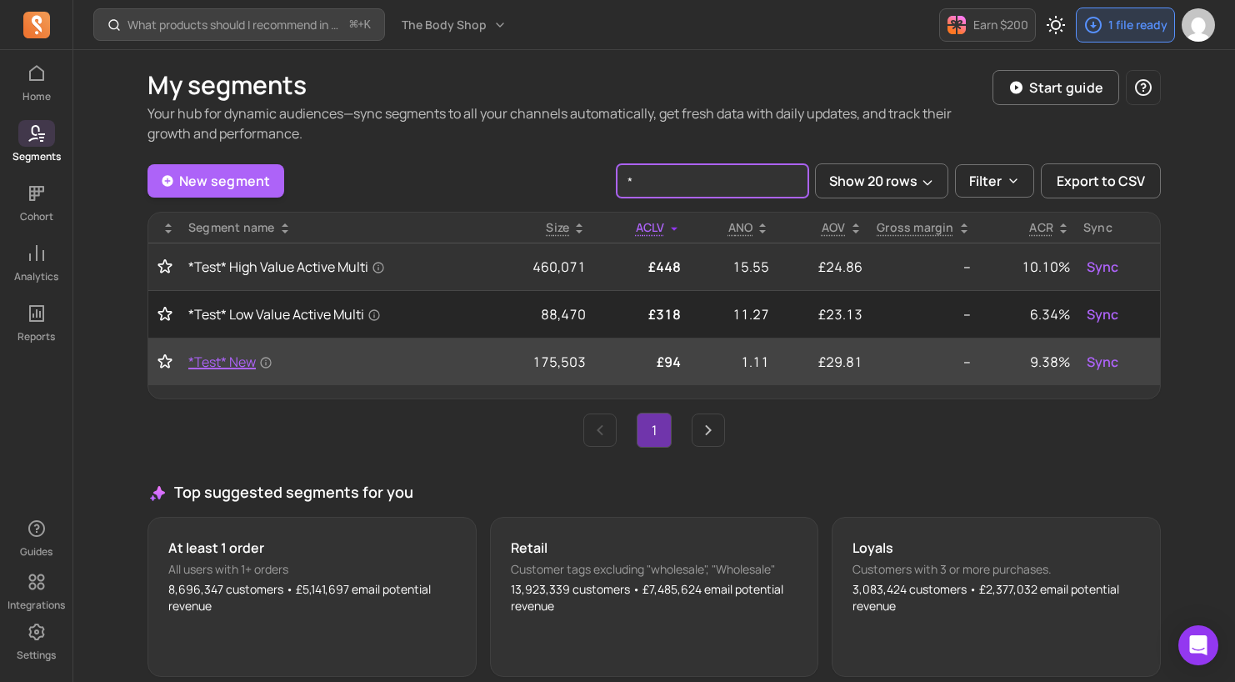
type input "*"
click at [225, 363] on span "*Test* New" at bounding box center [230, 362] width 84 height 20
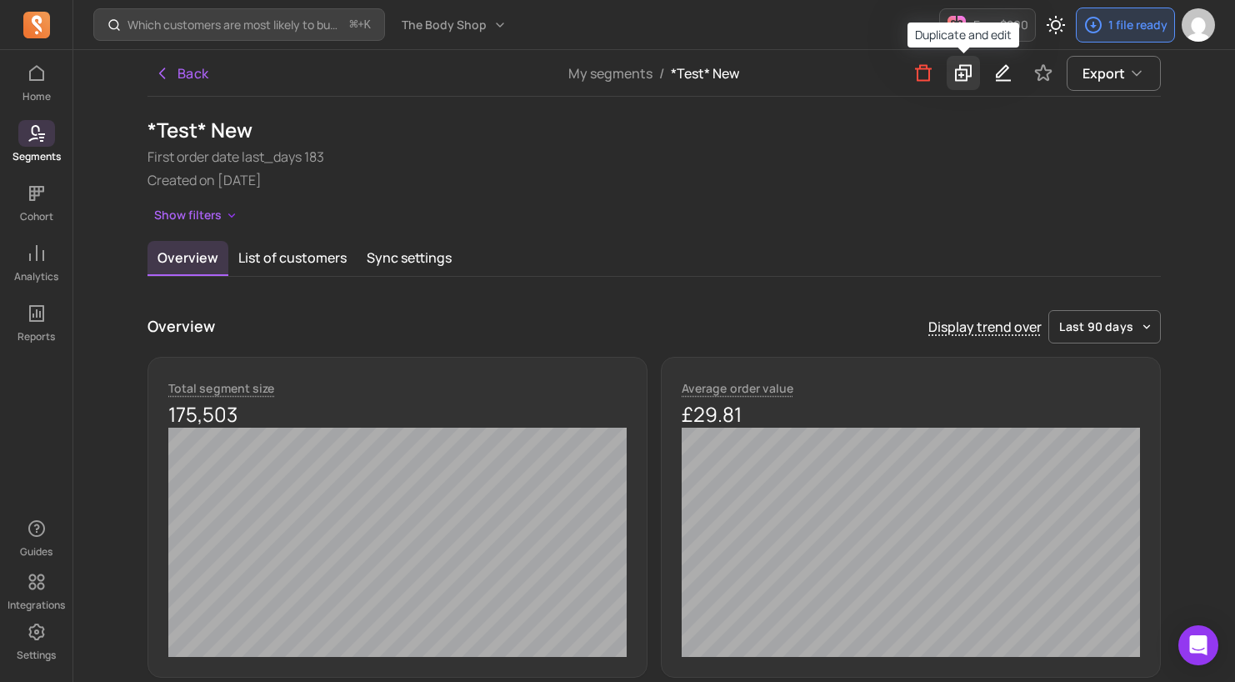
click at [963, 75] on icon at bounding box center [963, 73] width 17 height 17
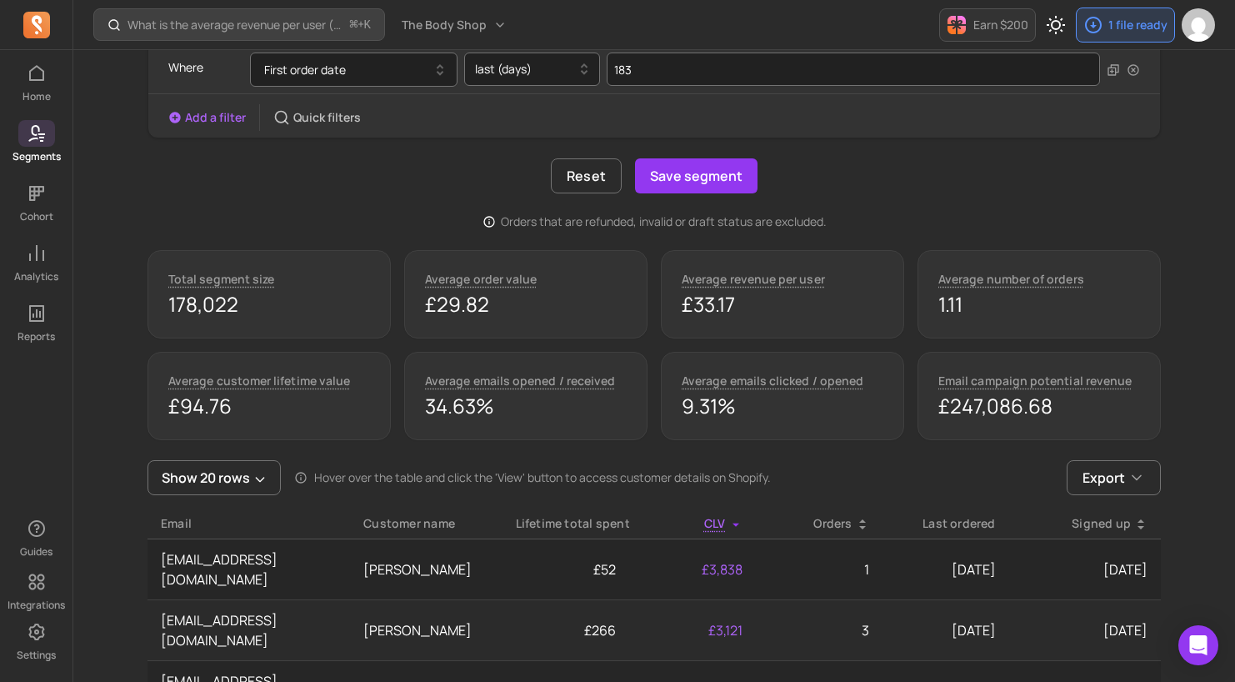
scroll to position [253, 0]
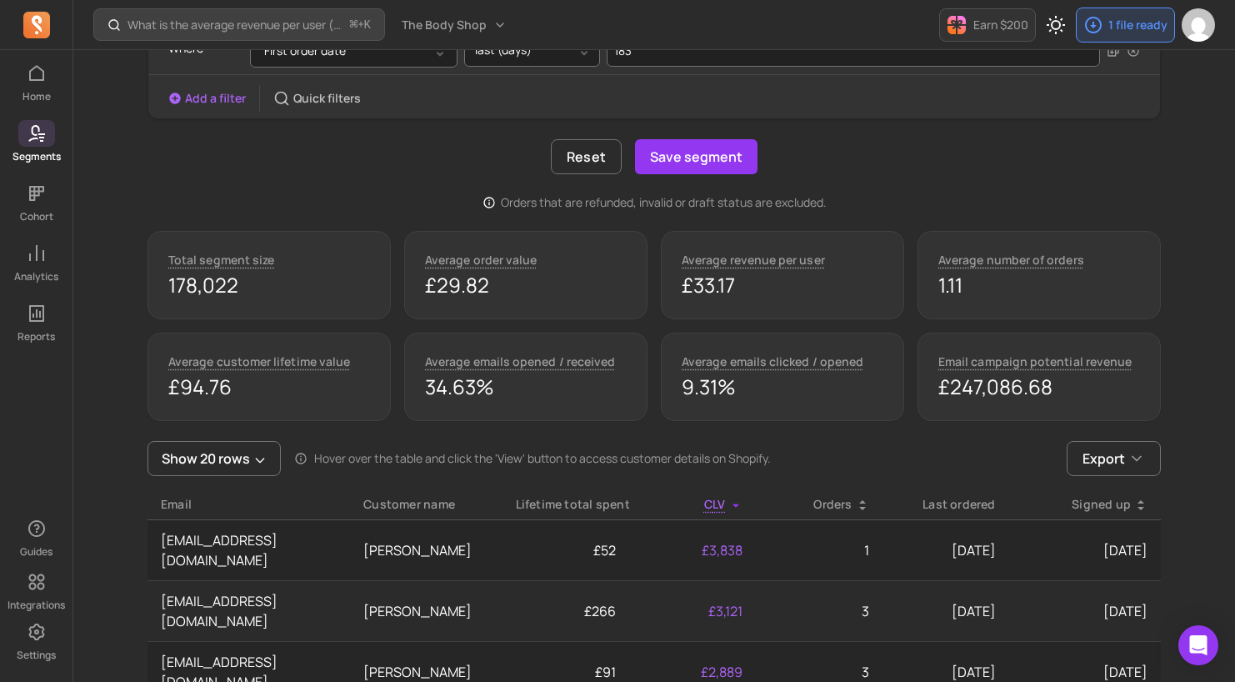
click at [210, 109] on div "Add a filter Quick filters" at bounding box center [264, 98] width 193 height 27
click at [206, 99] on button "Add a filter" at bounding box center [207, 98] width 78 height 17
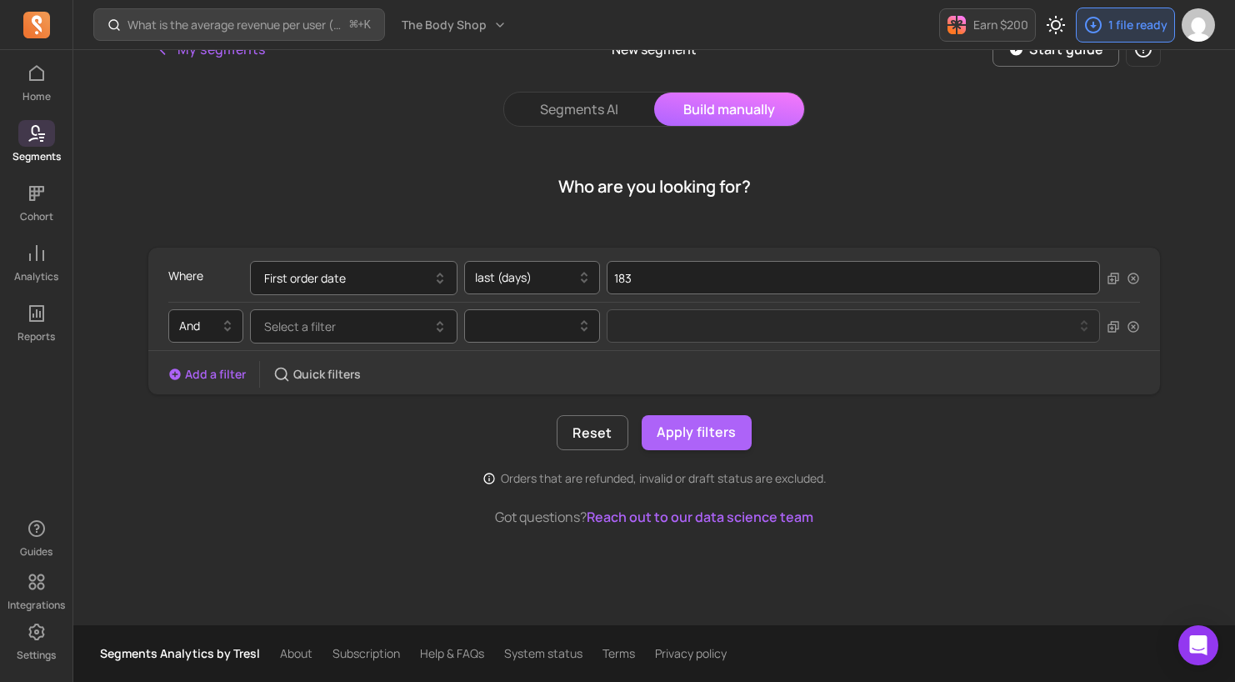
scroll to position [25, 0]
click at [367, 323] on button "Select a filter" at bounding box center [354, 326] width 208 height 34
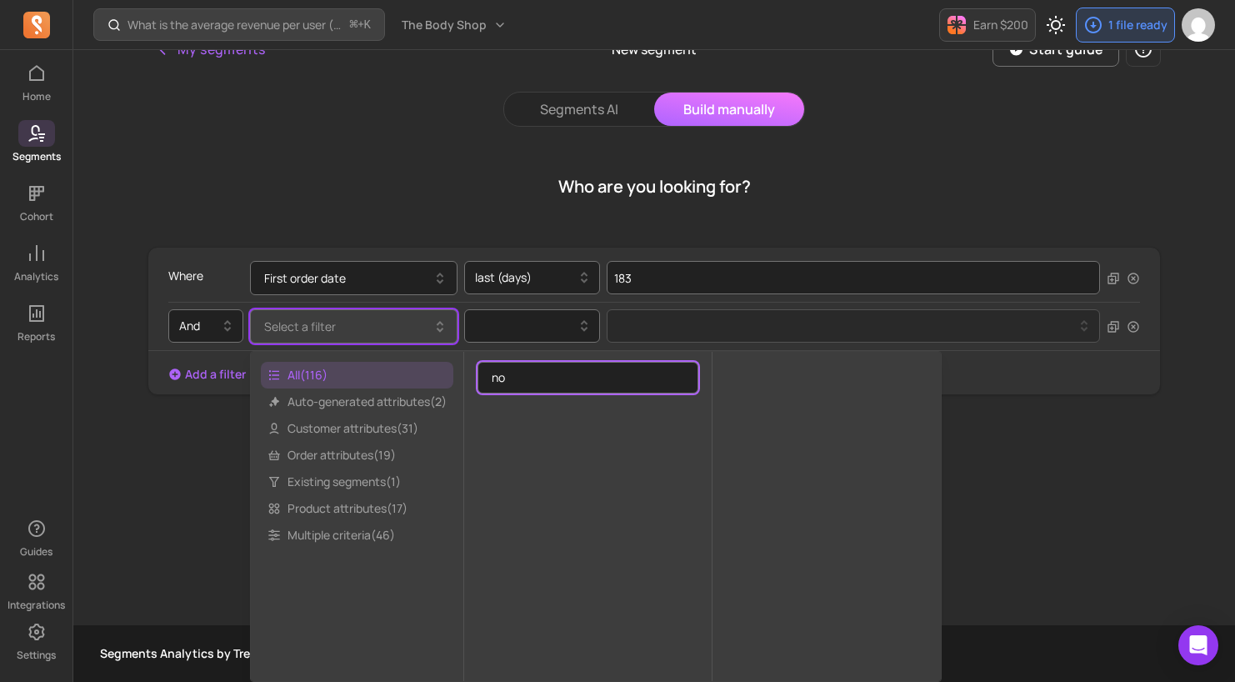
type input "n"
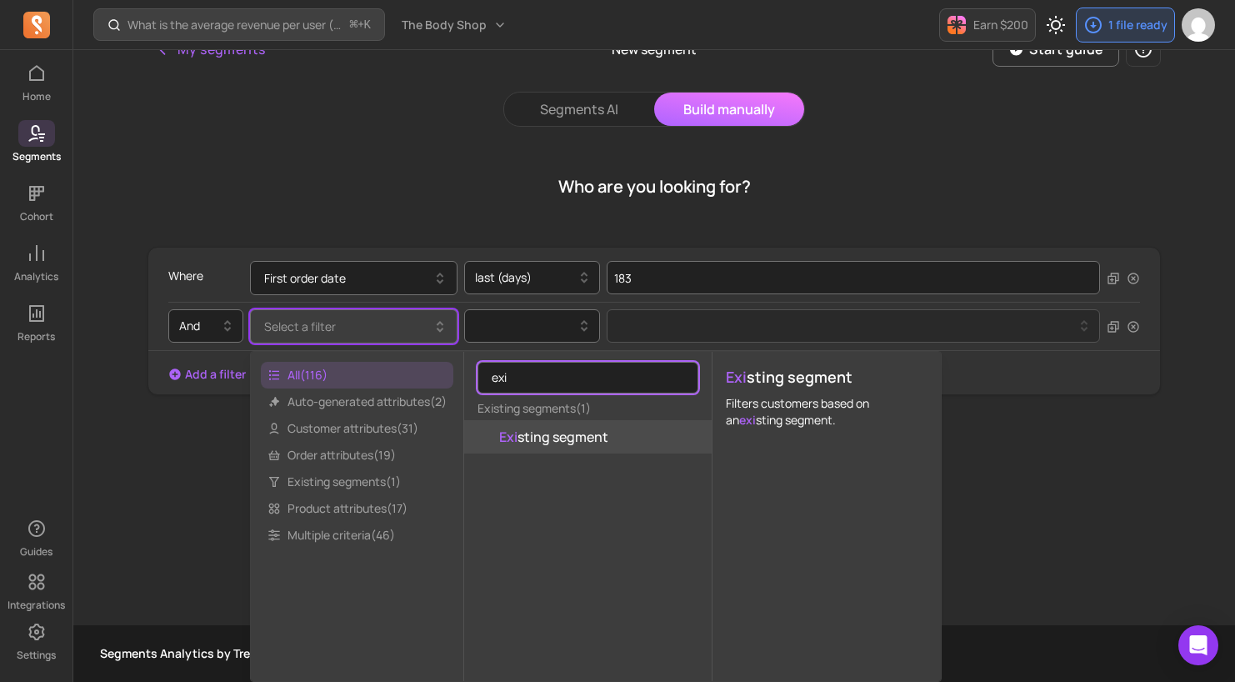
type input "exi"
click at [584, 439] on span "Exi sting segment" at bounding box center [553, 437] width 109 height 20
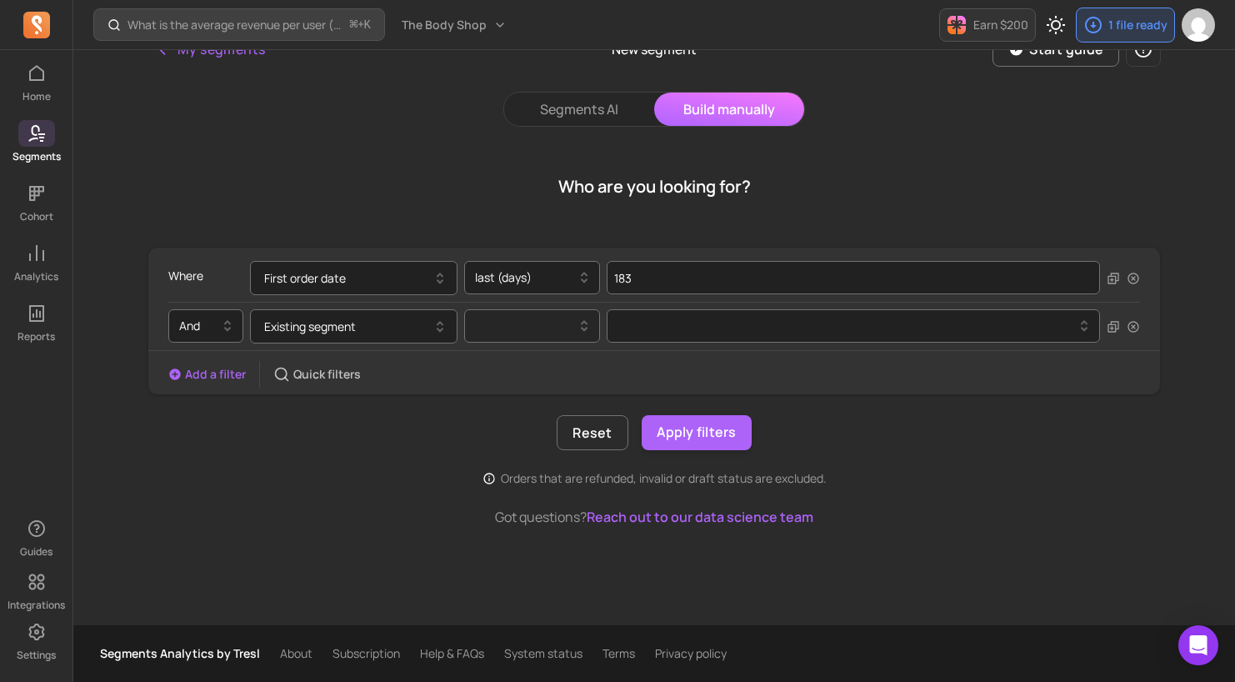
click at [517, 325] on div at bounding box center [525, 326] width 101 height 20
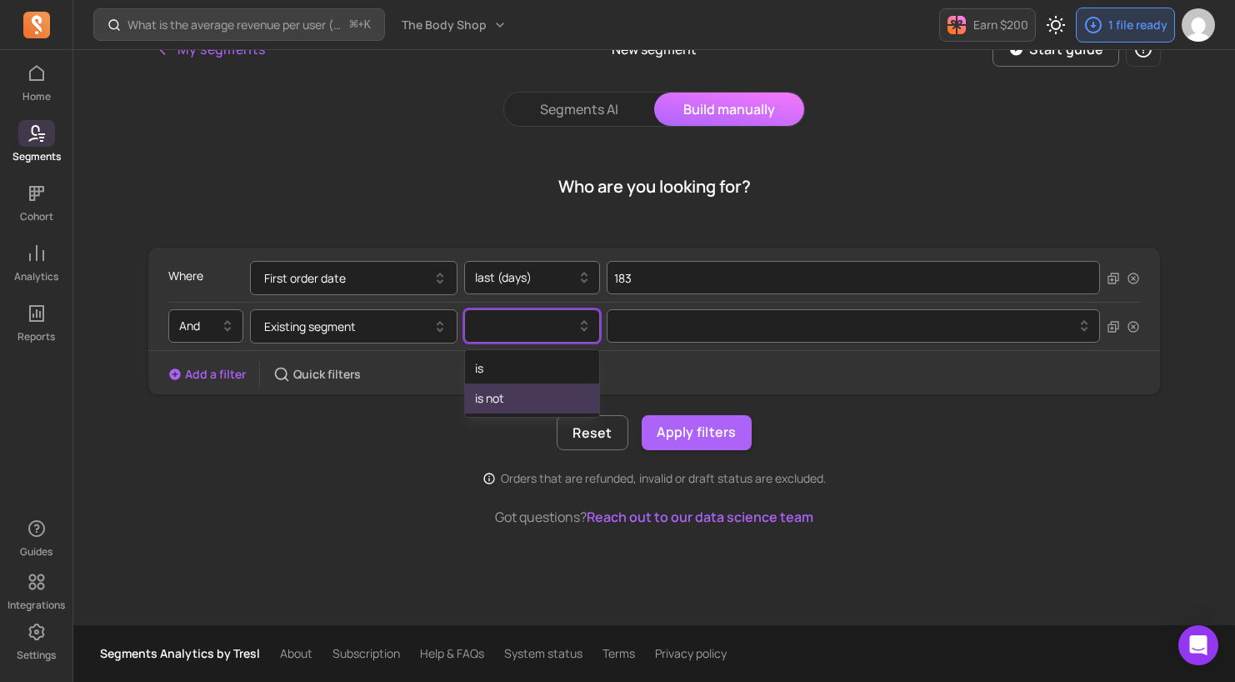
click at [519, 394] on div "is not" at bounding box center [532, 398] width 134 height 30
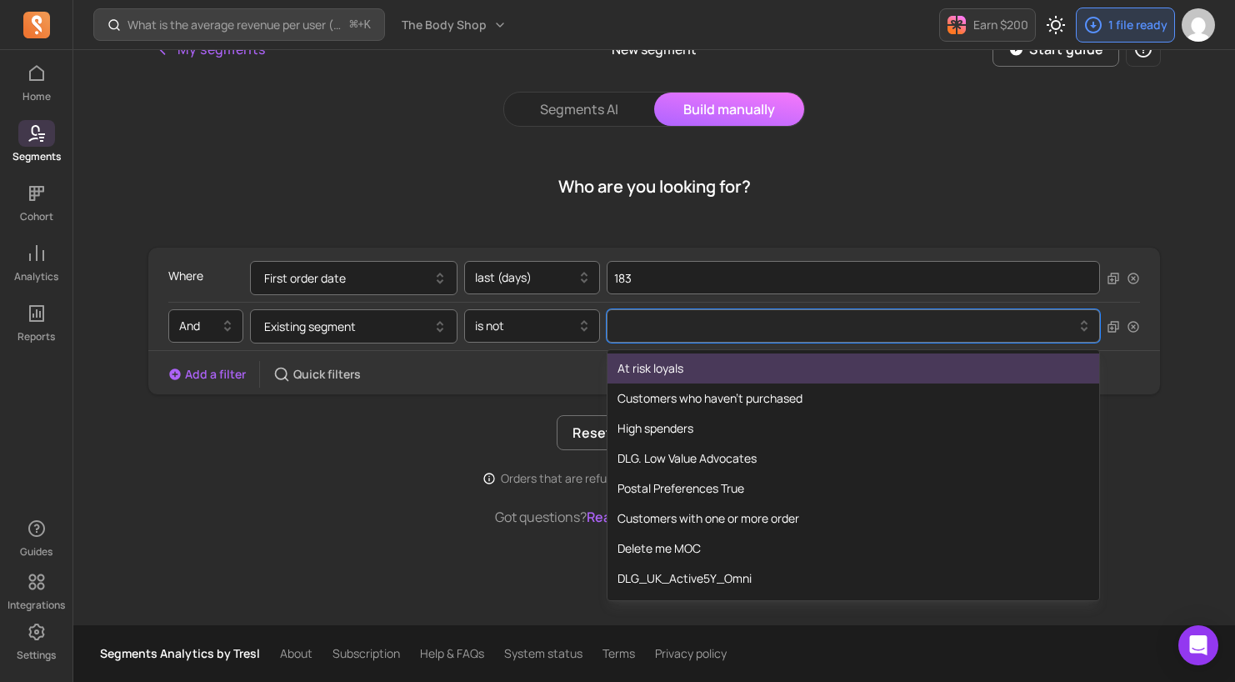
click at [672, 328] on div at bounding box center [847, 326] width 459 height 20
type input "*"
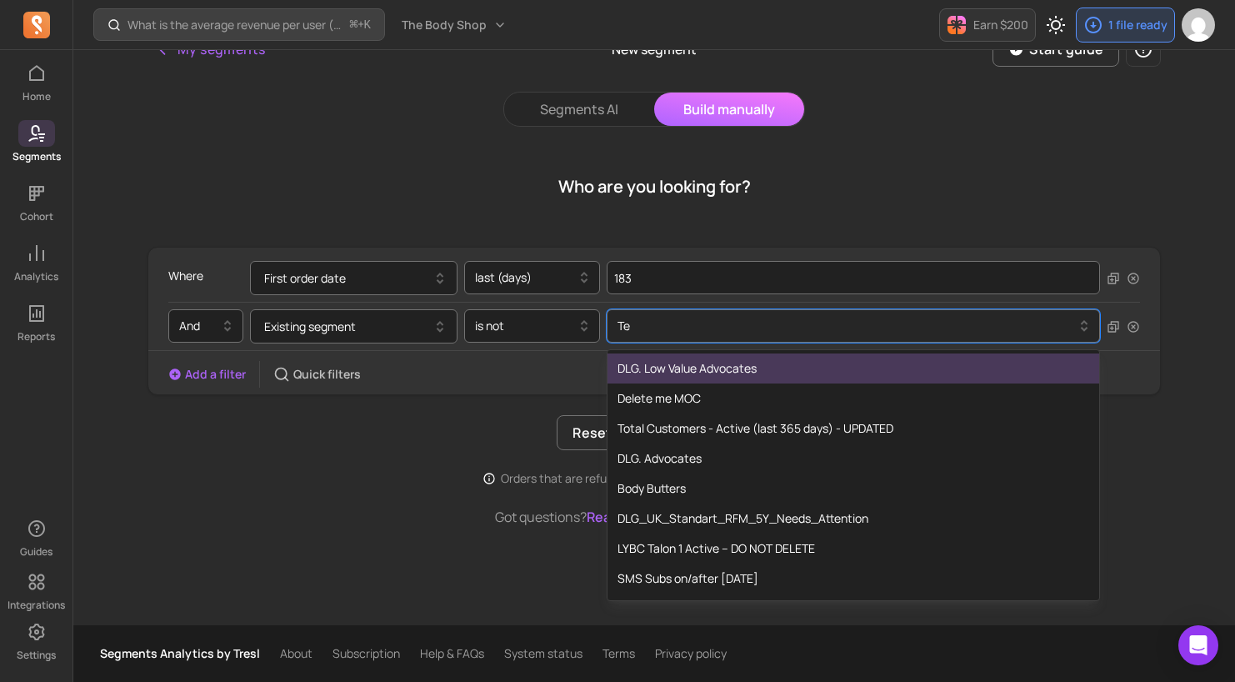
type input "T"
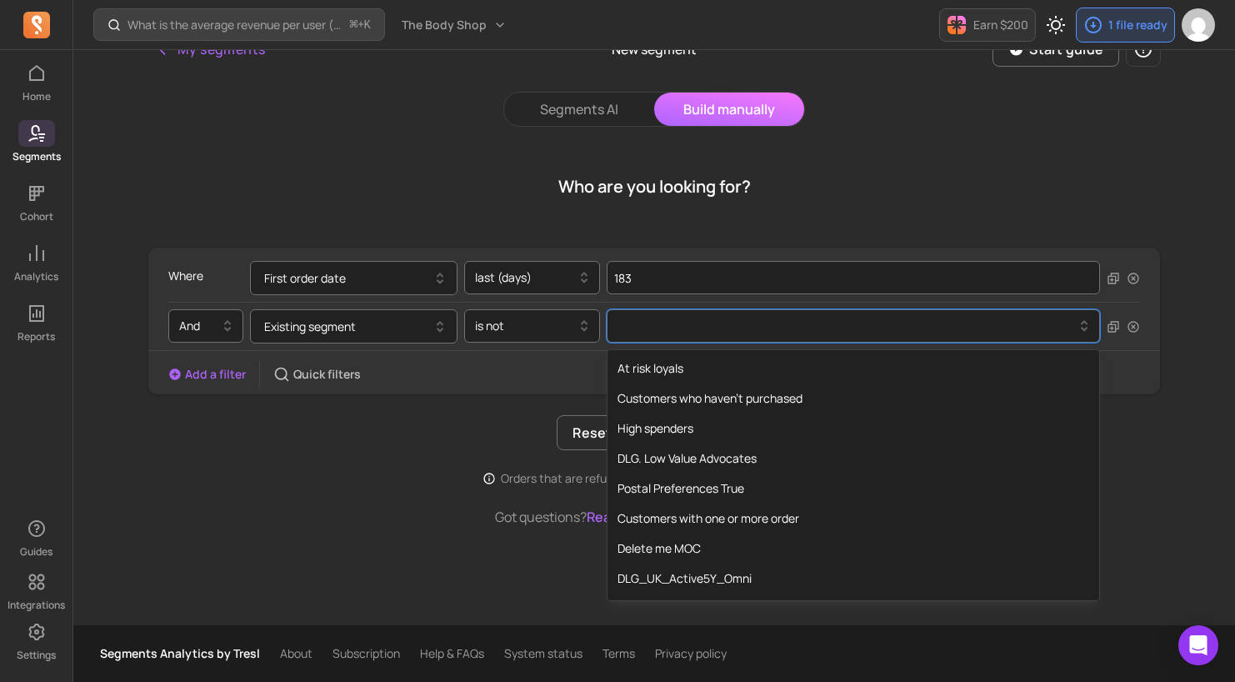
scroll to position [0, 0]
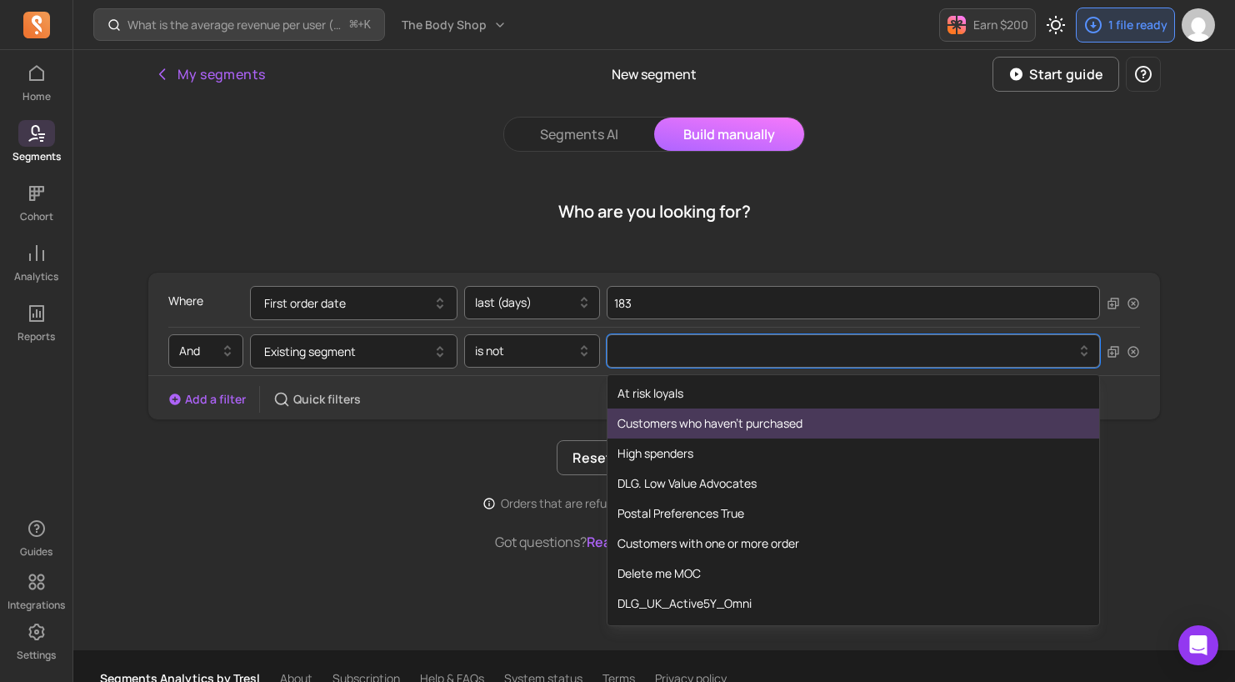
click at [485, 398] on div "Add a filter Quick filters" at bounding box center [654, 399] width 1012 height 27
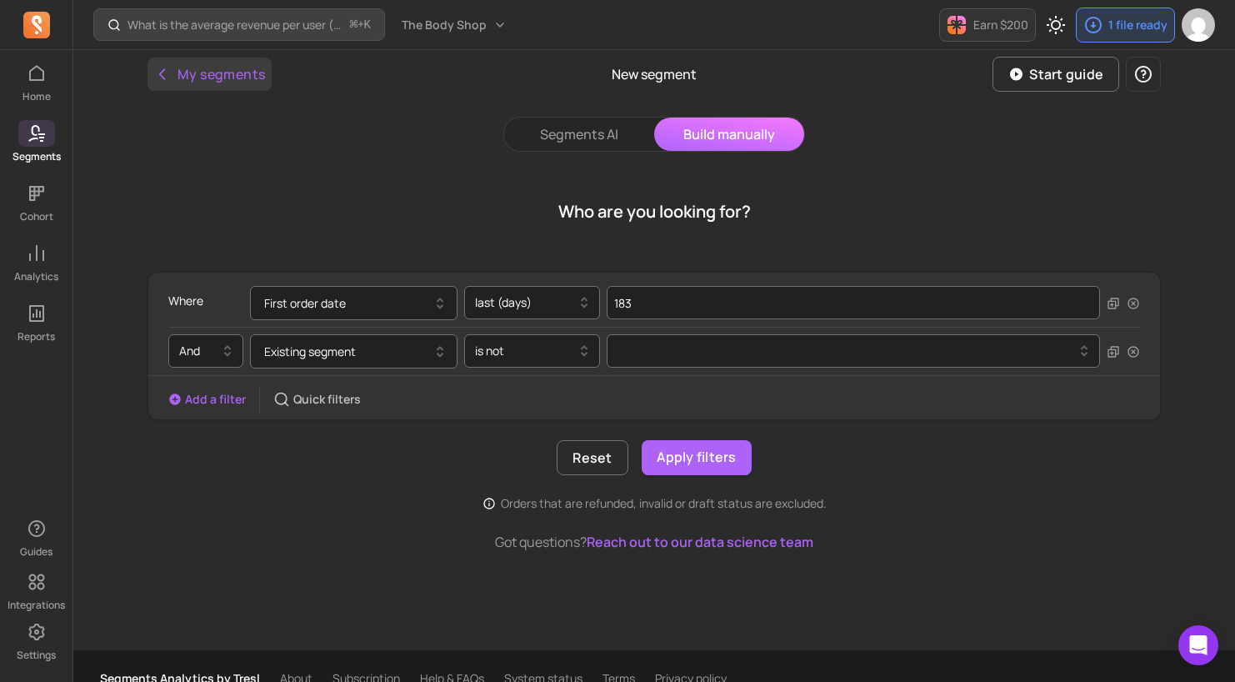
click at [239, 79] on button "My segments" at bounding box center [210, 74] width 124 height 33
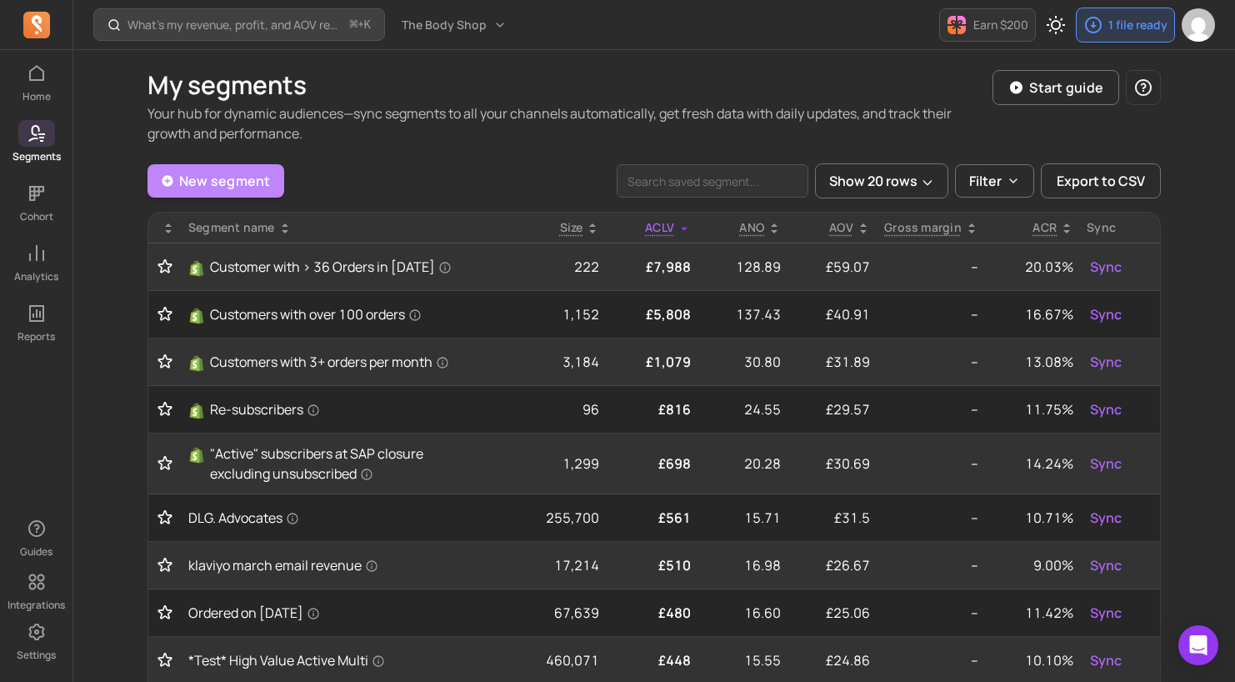
click at [230, 182] on link "New segment" at bounding box center [216, 180] width 137 height 33
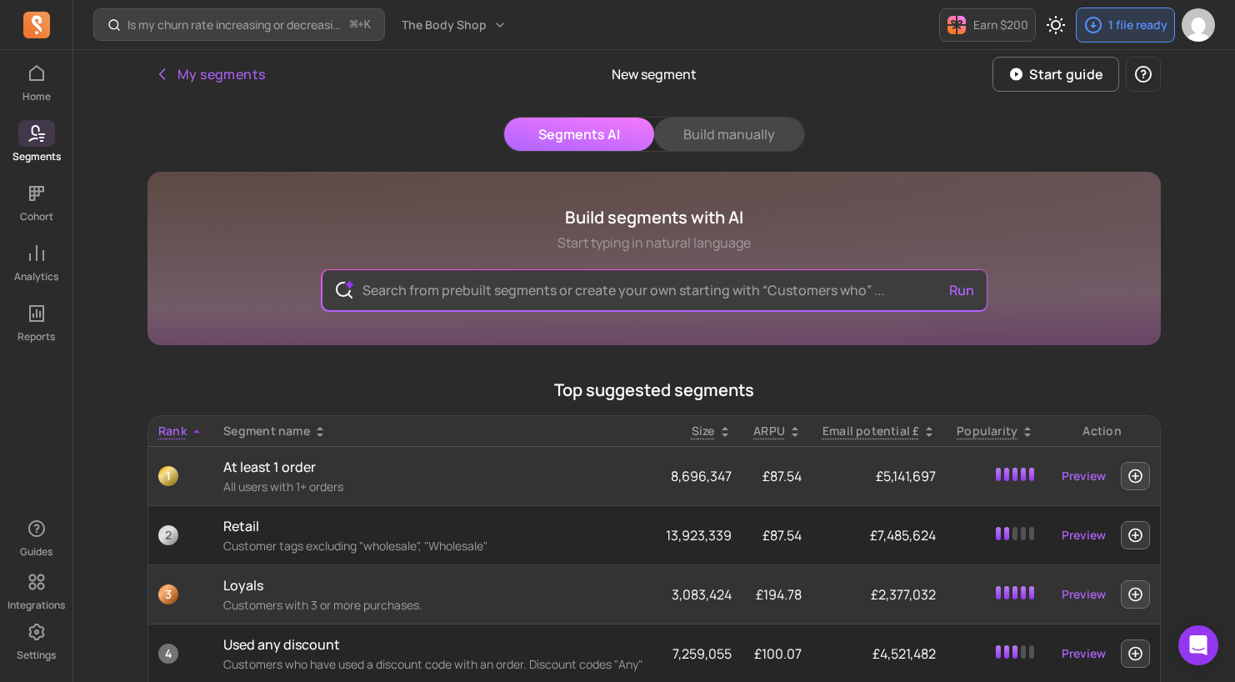
click at [736, 141] on button "Build manually" at bounding box center [729, 134] width 150 height 33
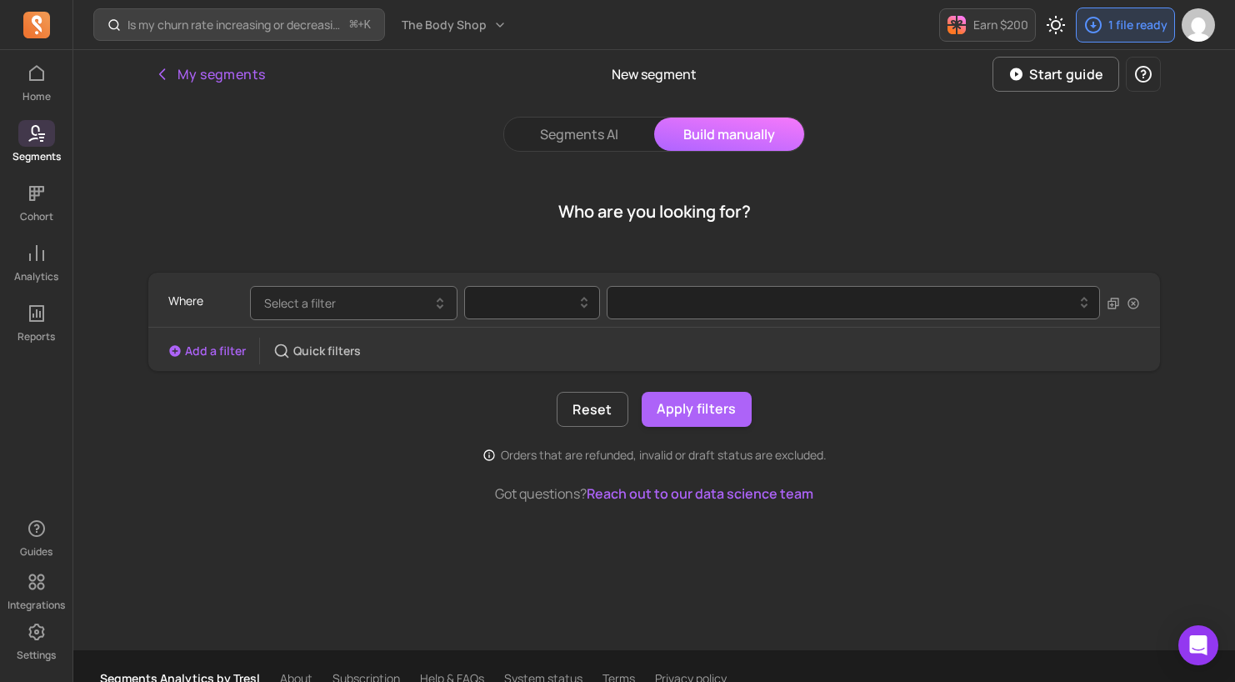
click at [408, 293] on button "Select a filter" at bounding box center [354, 303] width 208 height 34
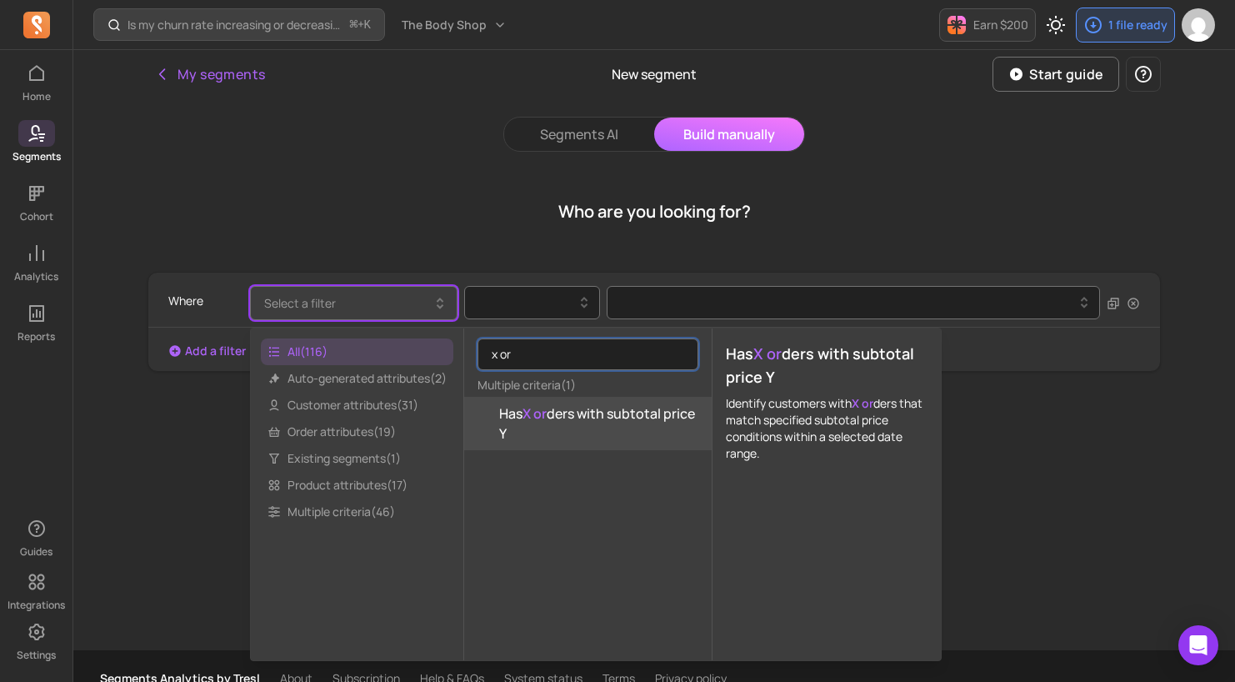
type input "x or"
click at [519, 431] on span "Has X or ders with subtotal price Y" at bounding box center [598, 423] width 199 height 40
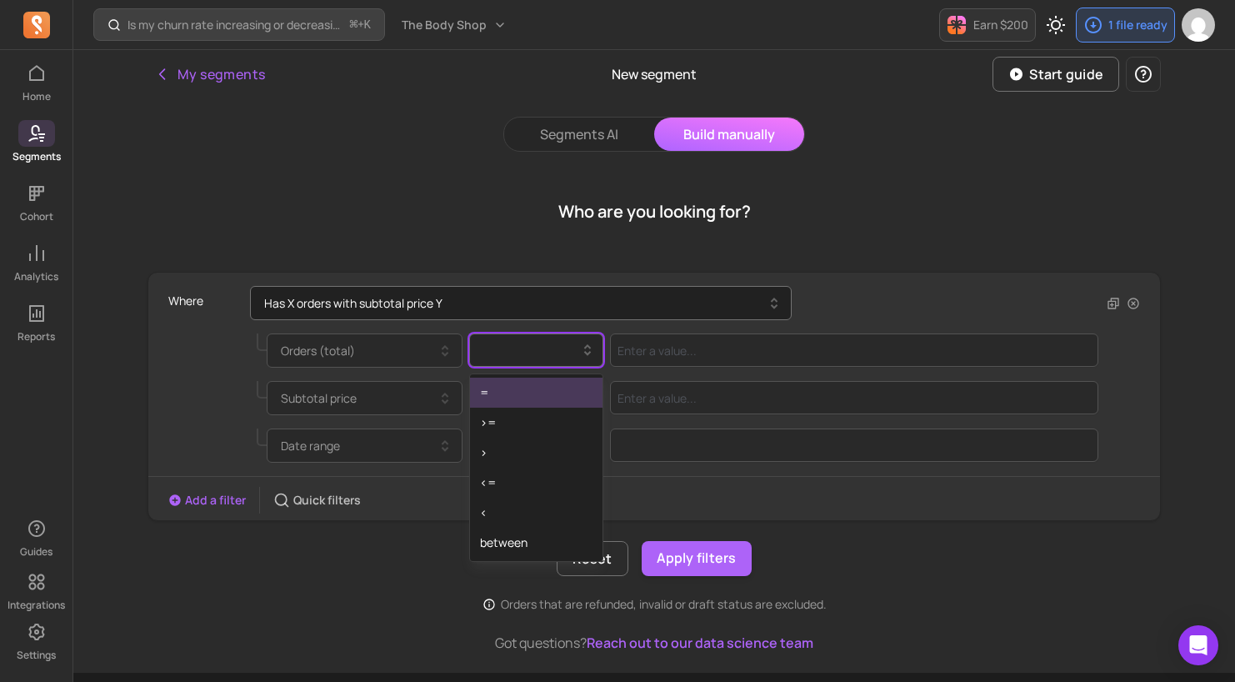
click at [571, 353] on div at bounding box center [530, 350] width 100 height 20
click at [527, 404] on div "=" at bounding box center [536, 393] width 133 height 30
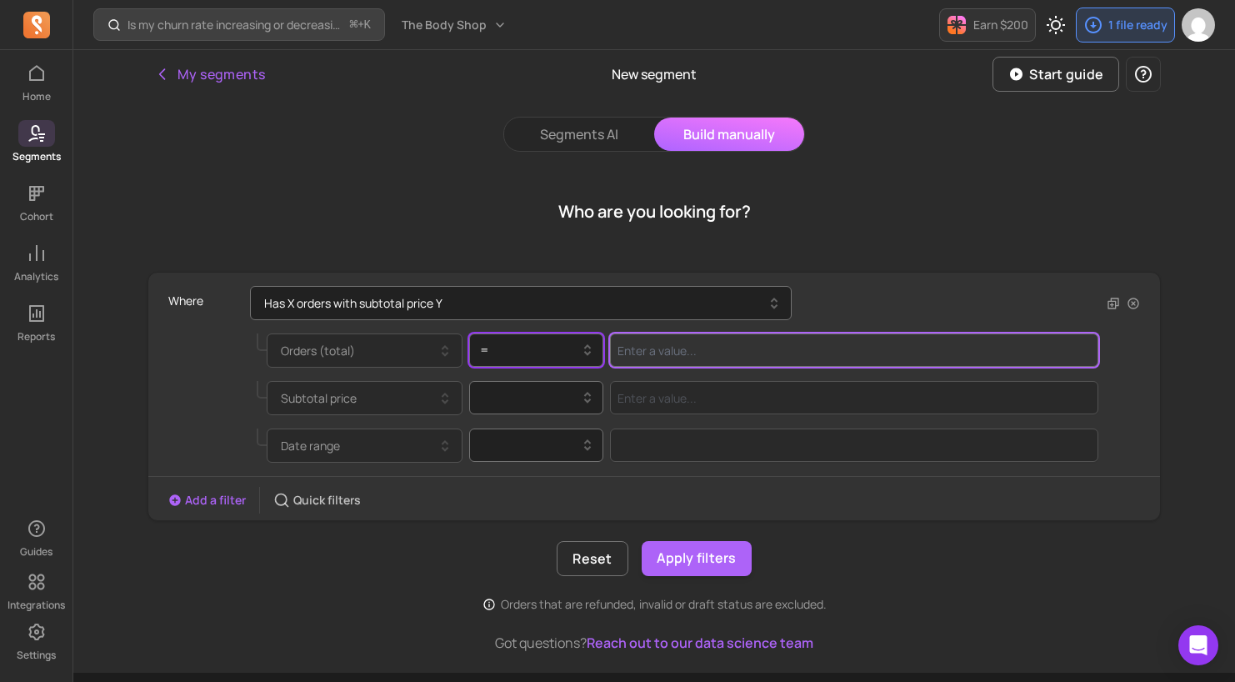
click at [715, 341] on input "Value for filter clause" at bounding box center [854, 349] width 489 height 33
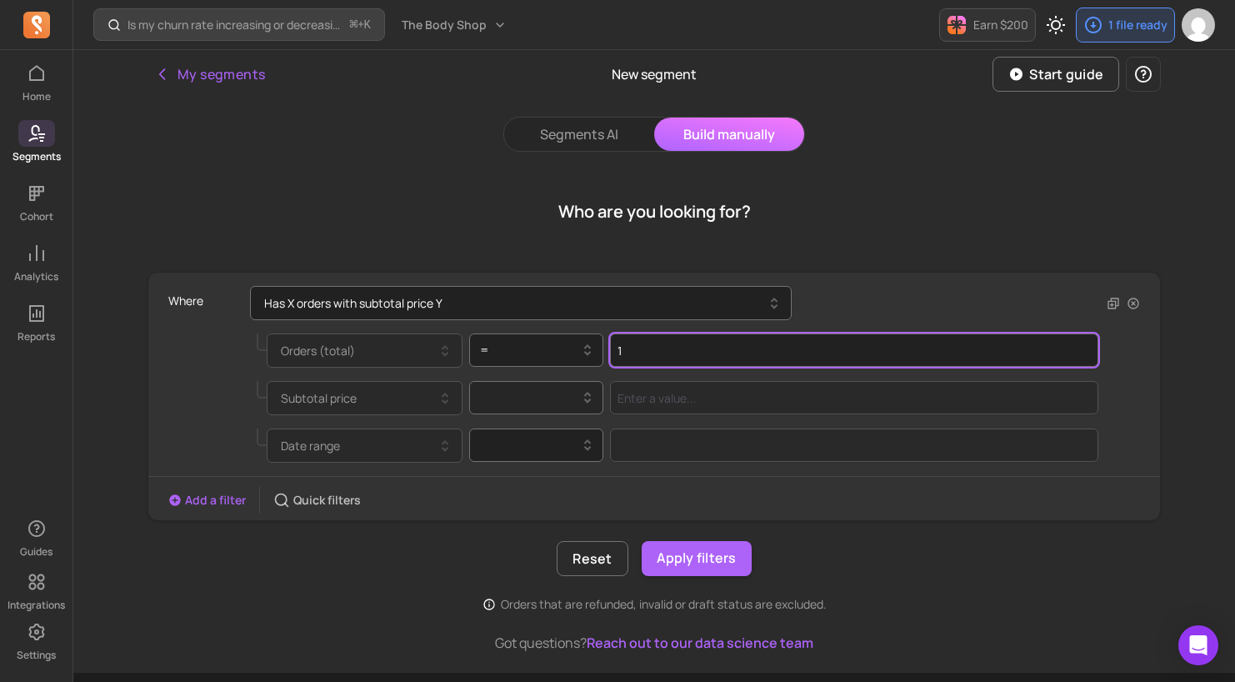
type input "1"
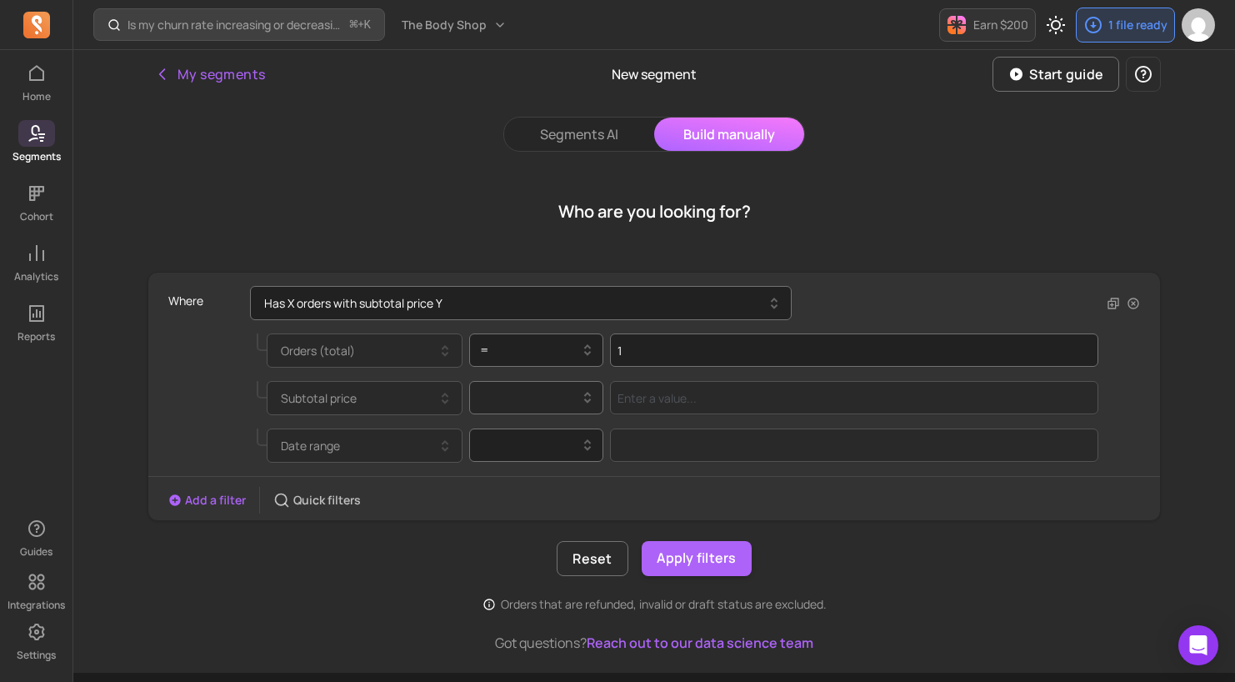
click at [573, 408] on div at bounding box center [530, 397] width 117 height 27
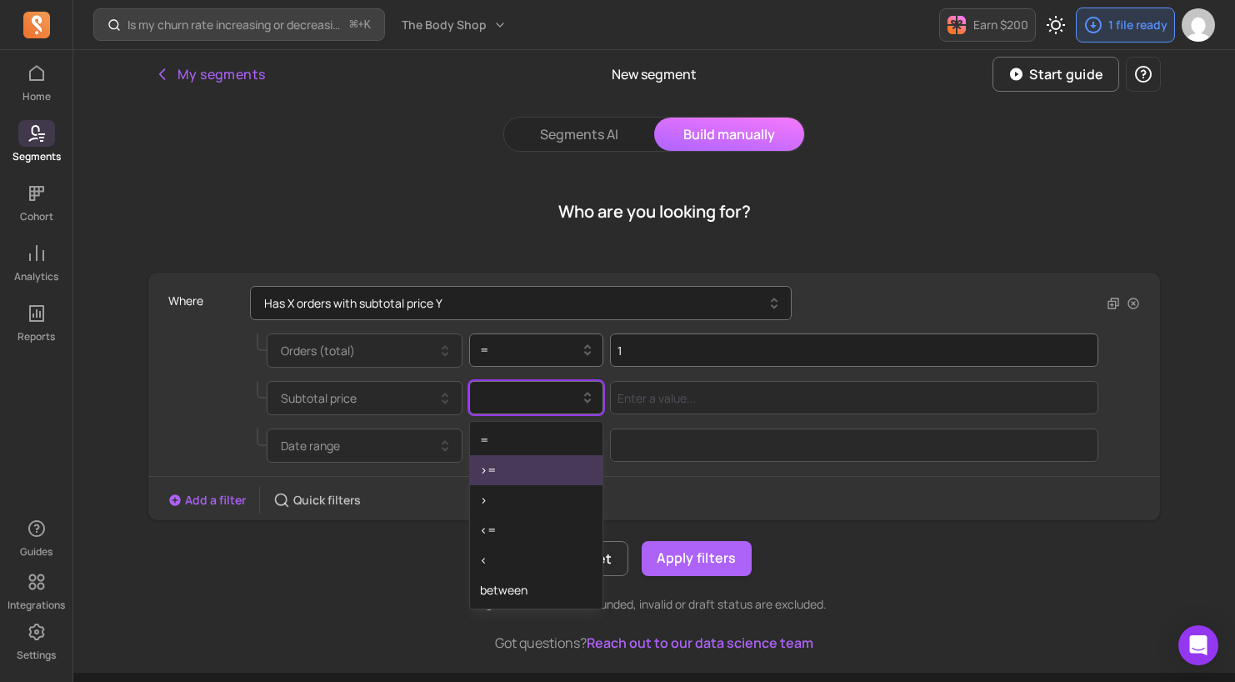
click at [549, 470] on div ">=" at bounding box center [536, 470] width 133 height 30
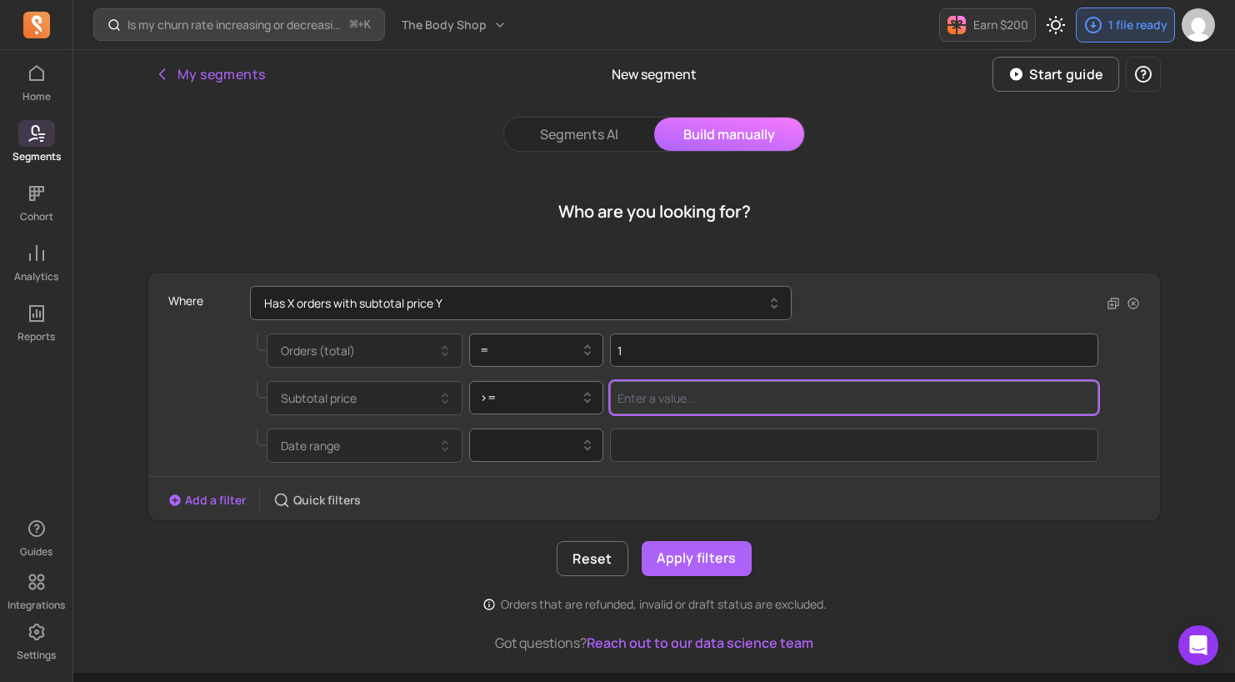
click at [716, 398] on input "Value for filter clause" at bounding box center [854, 397] width 489 height 33
type input "1"
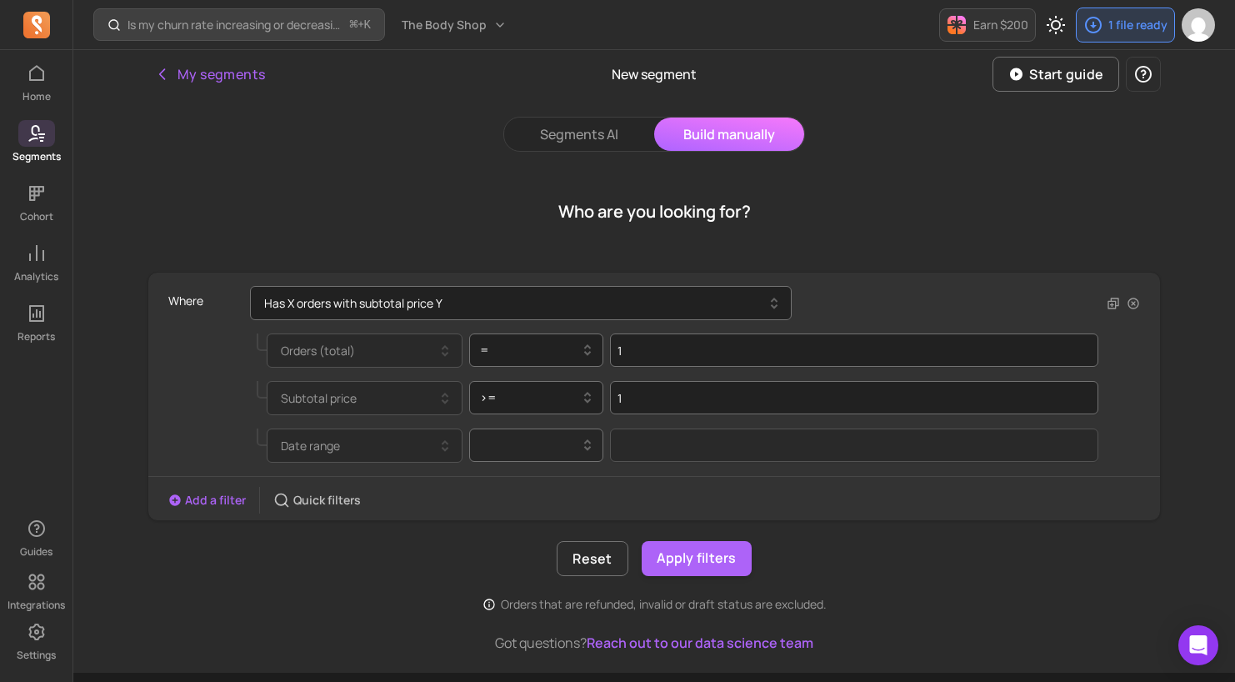
click at [504, 448] on div at bounding box center [530, 445] width 100 height 20
click at [563, 439] on div at bounding box center [530, 445] width 100 height 20
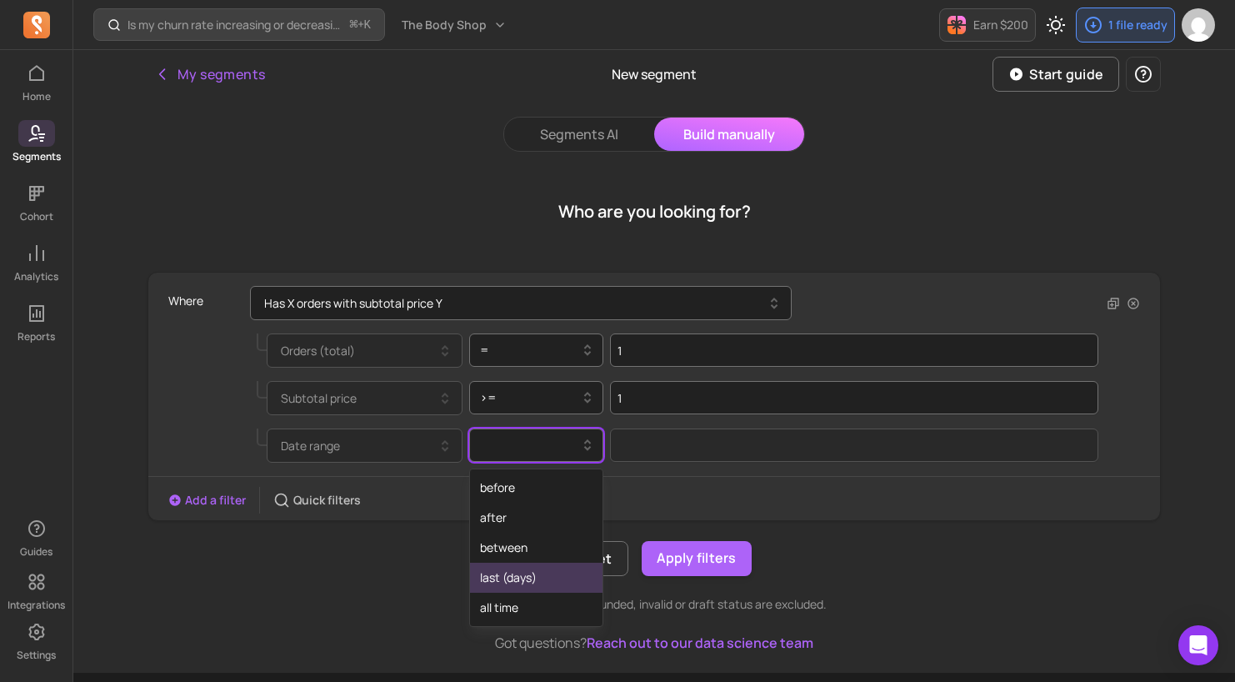
click at [536, 587] on div "last (days)" at bounding box center [536, 578] width 133 height 30
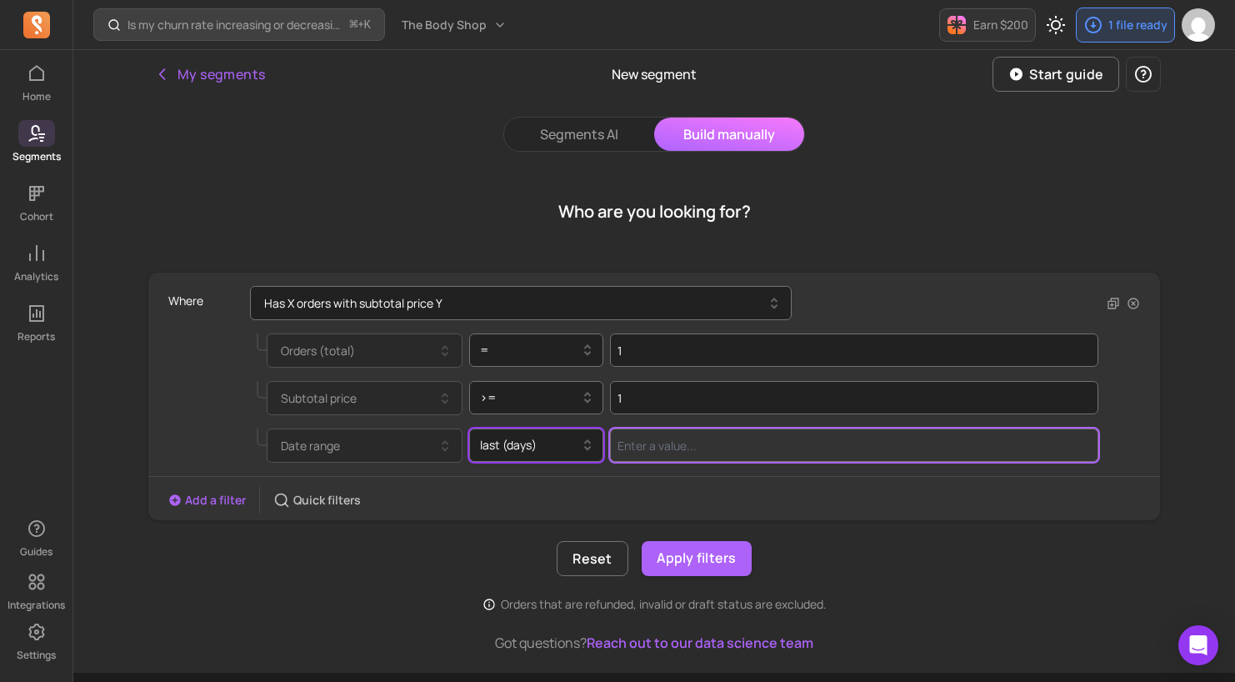
click at [706, 446] on input "Value for filter clause" at bounding box center [854, 444] width 489 height 33
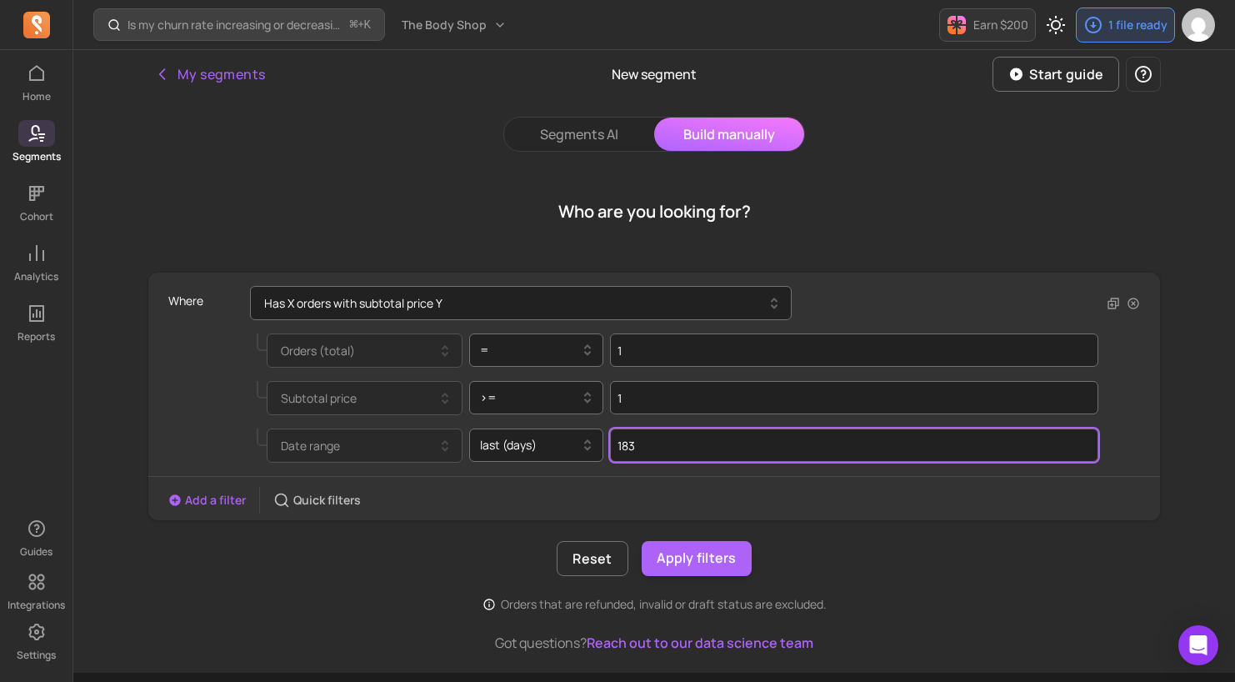
type input "183"
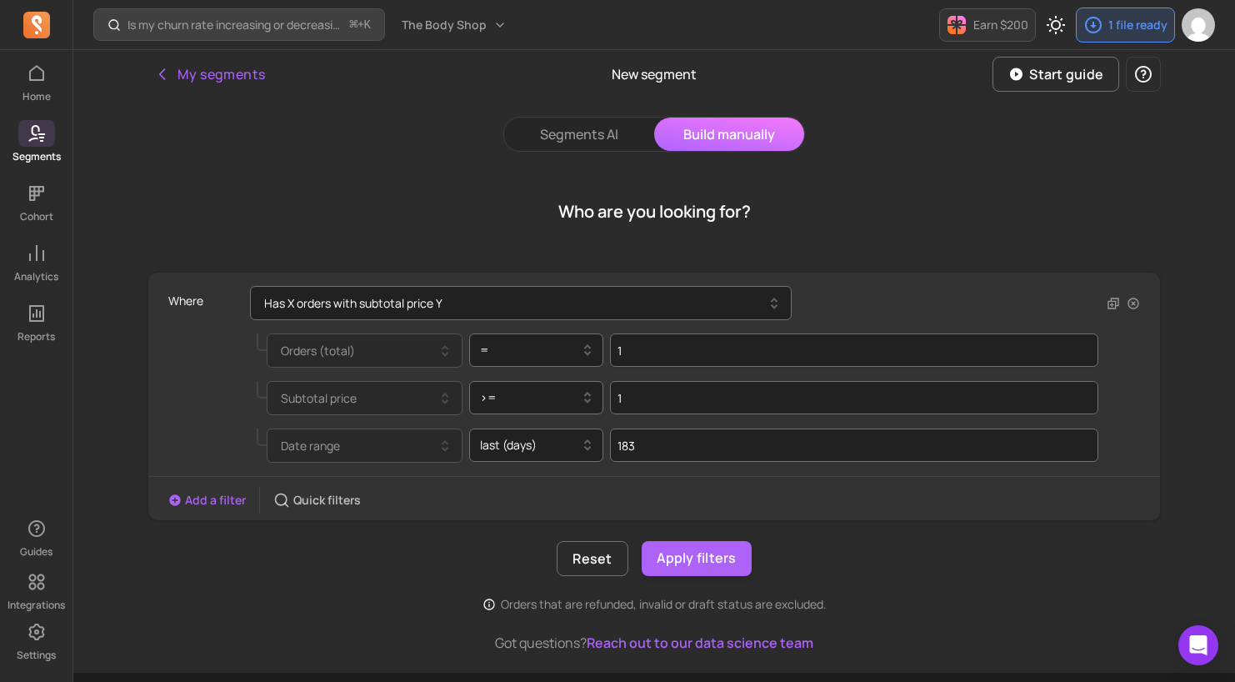
click at [210, 494] on button "Add a filter" at bounding box center [207, 500] width 78 height 17
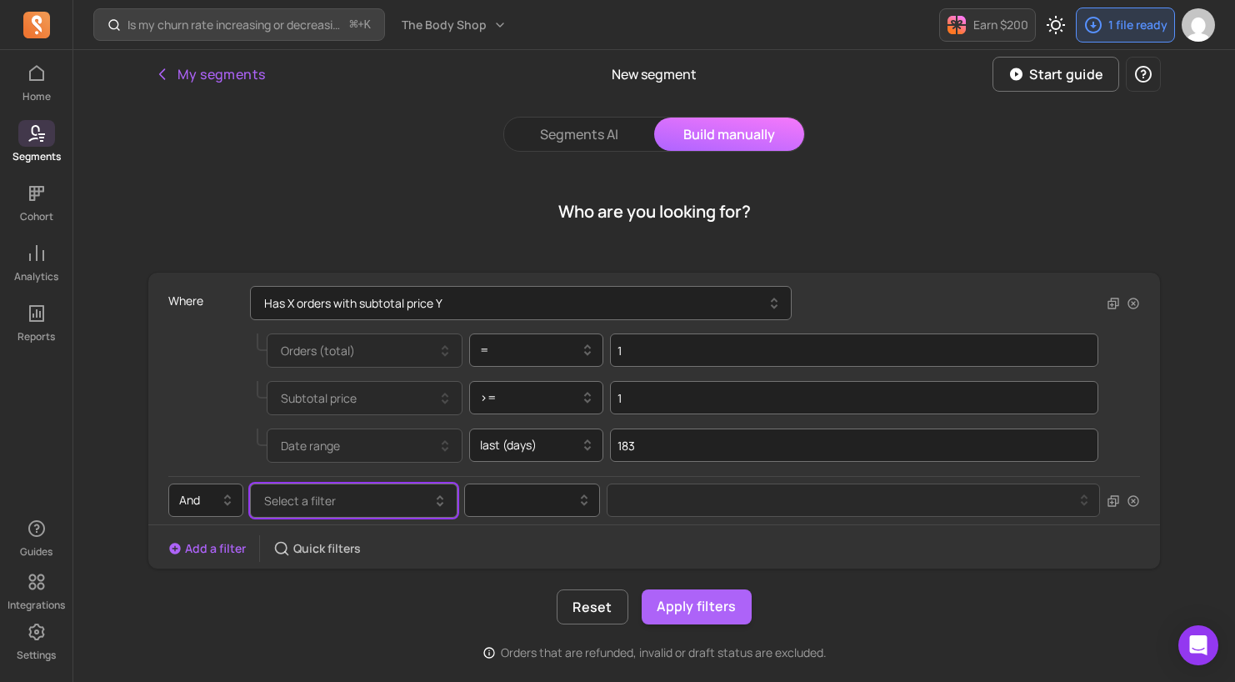
click at [389, 499] on button "Select a filter" at bounding box center [354, 501] width 208 height 34
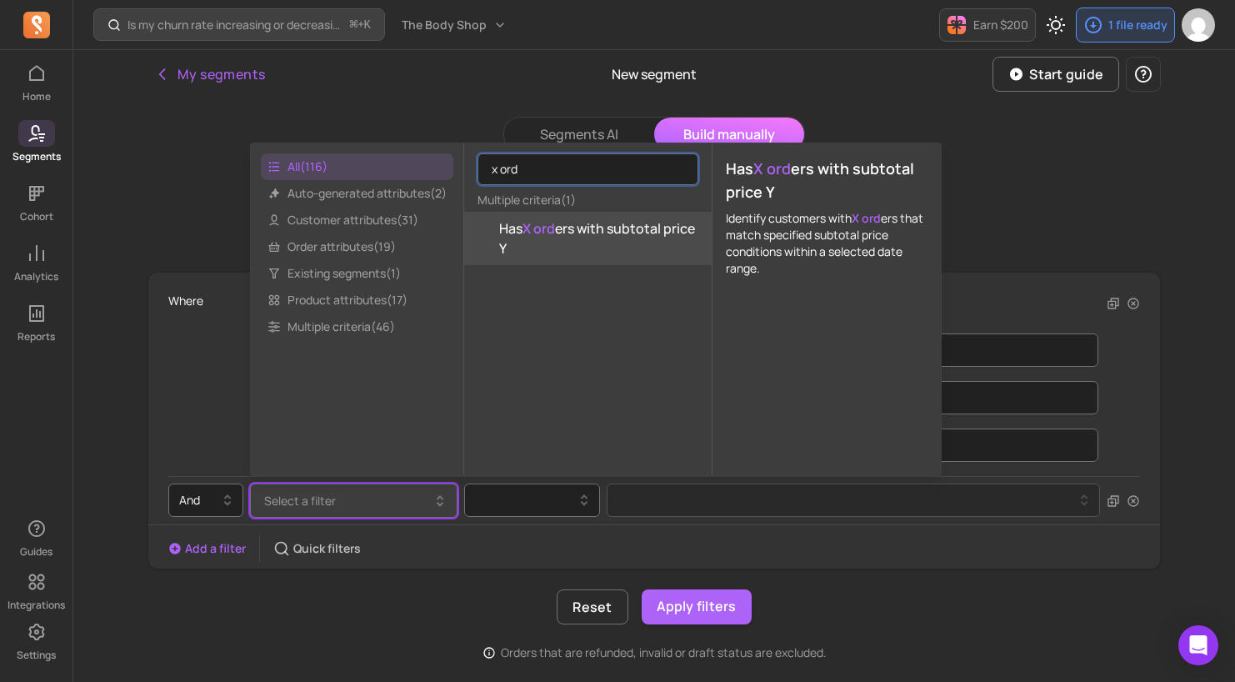
type input "x ord"
drag, startPoint x: 599, startPoint y: 252, endPoint x: 612, endPoint y: 271, distance: 22.9
click at [600, 252] on span "Has X ord ers with subtotal price Y" at bounding box center [598, 238] width 199 height 40
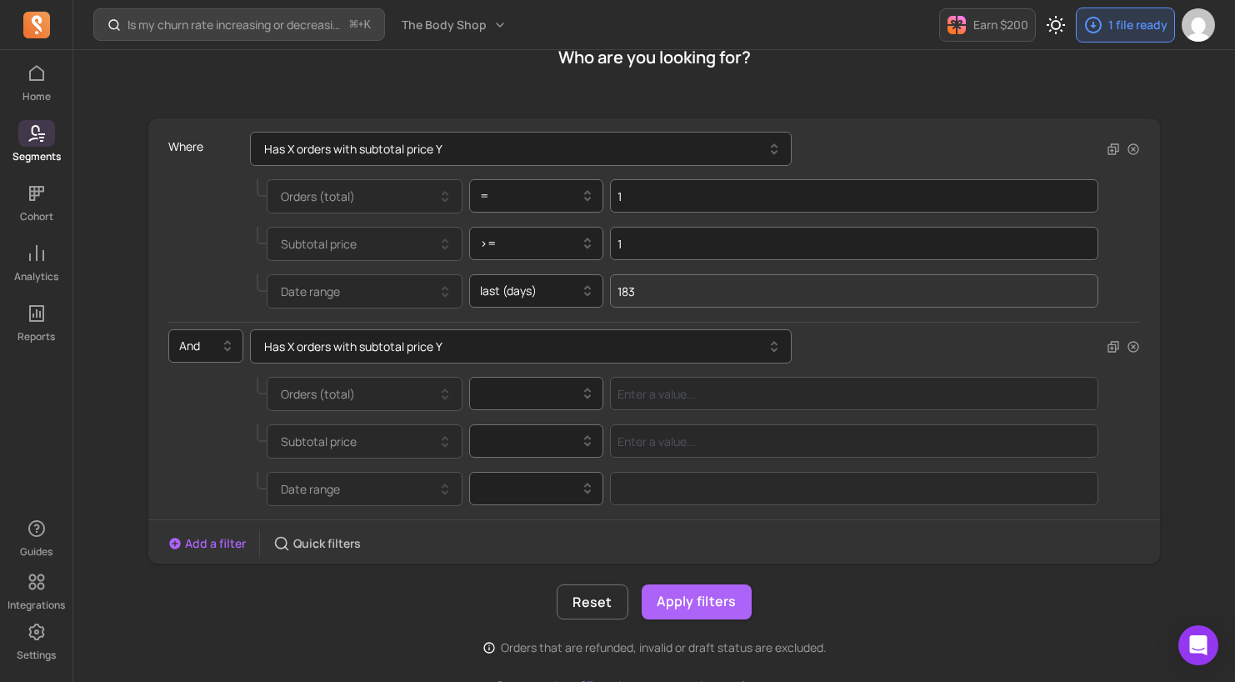
scroll to position [167, 0]
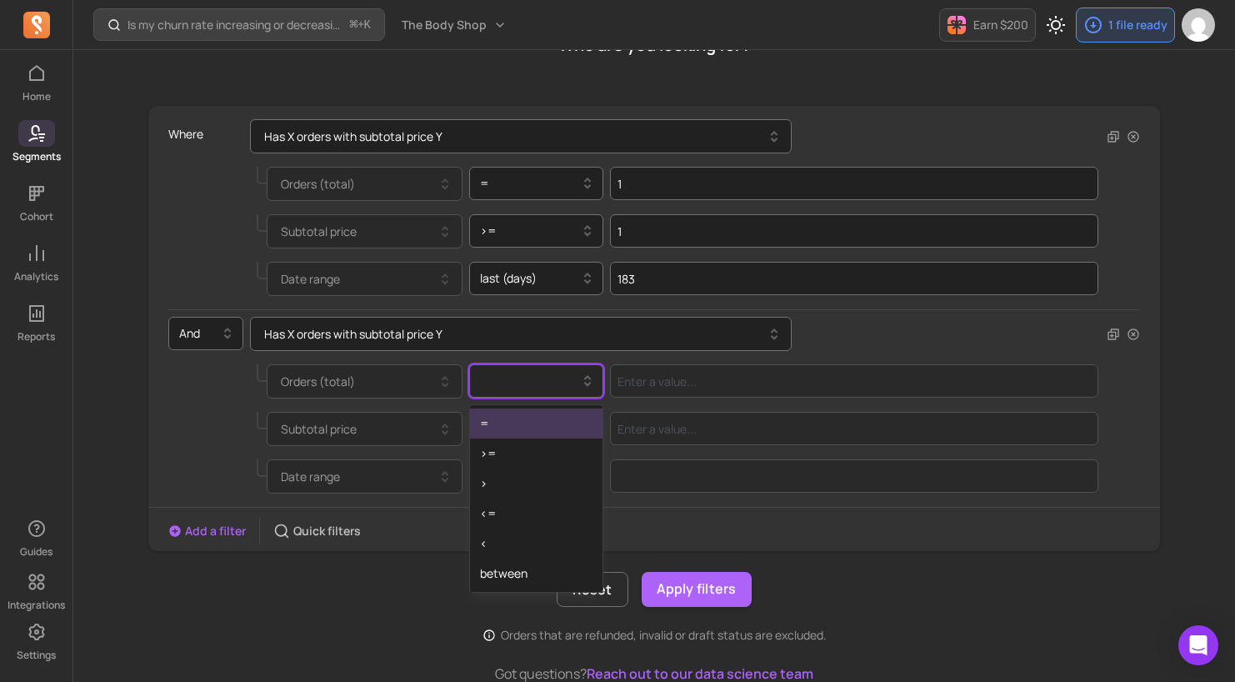
click at [516, 381] on div at bounding box center [530, 381] width 100 height 20
drag, startPoint x: 550, startPoint y: 437, endPoint x: 598, endPoint y: 413, distance: 53.3
click at [552, 435] on div "=" at bounding box center [536, 423] width 133 height 30
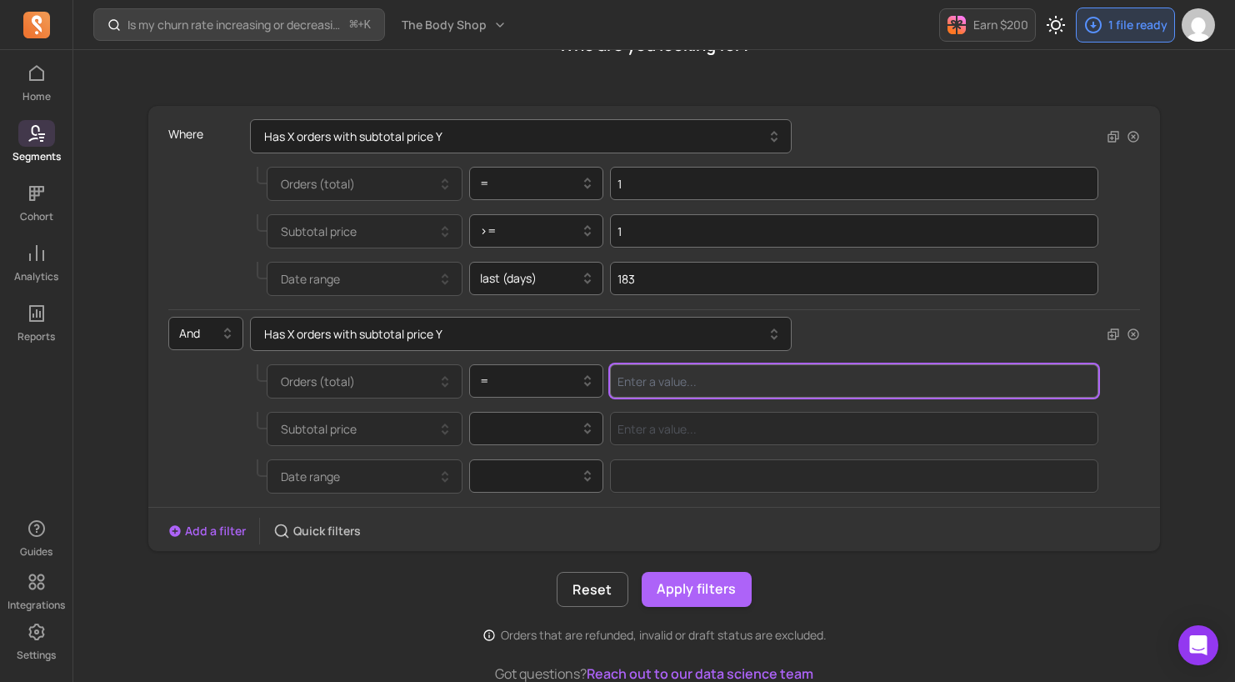
click at [697, 387] on input "Value for filter clause" at bounding box center [854, 380] width 489 height 33
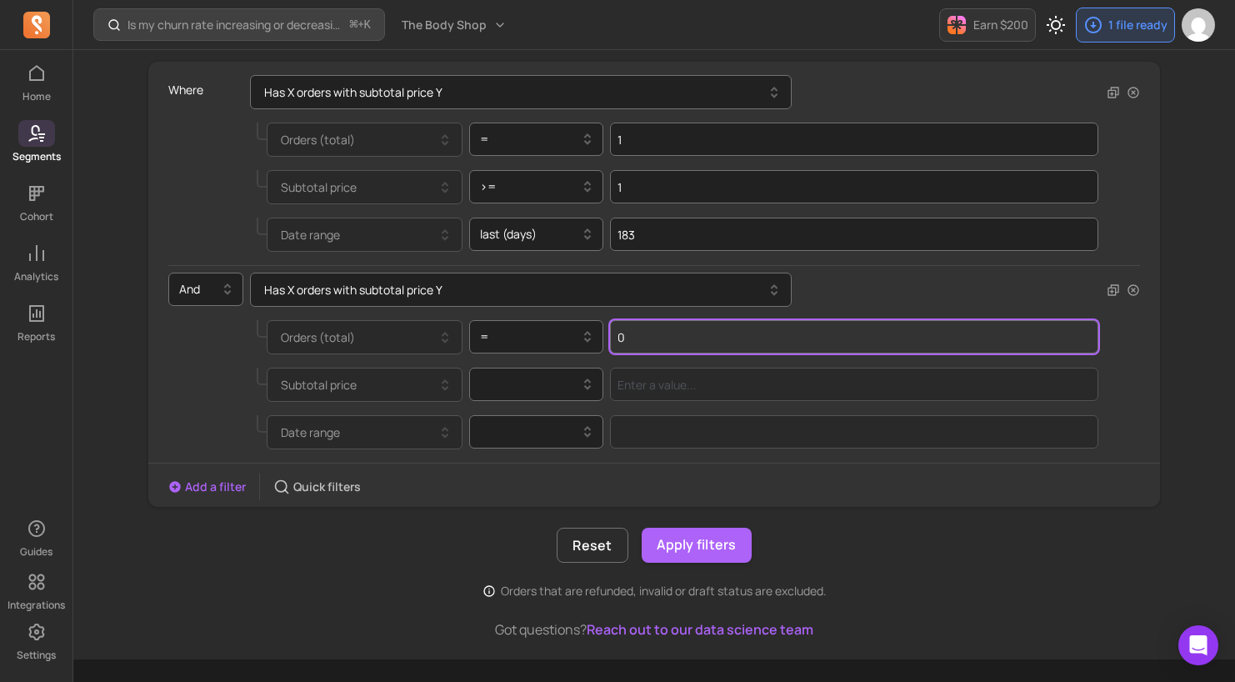
scroll to position [245, 0]
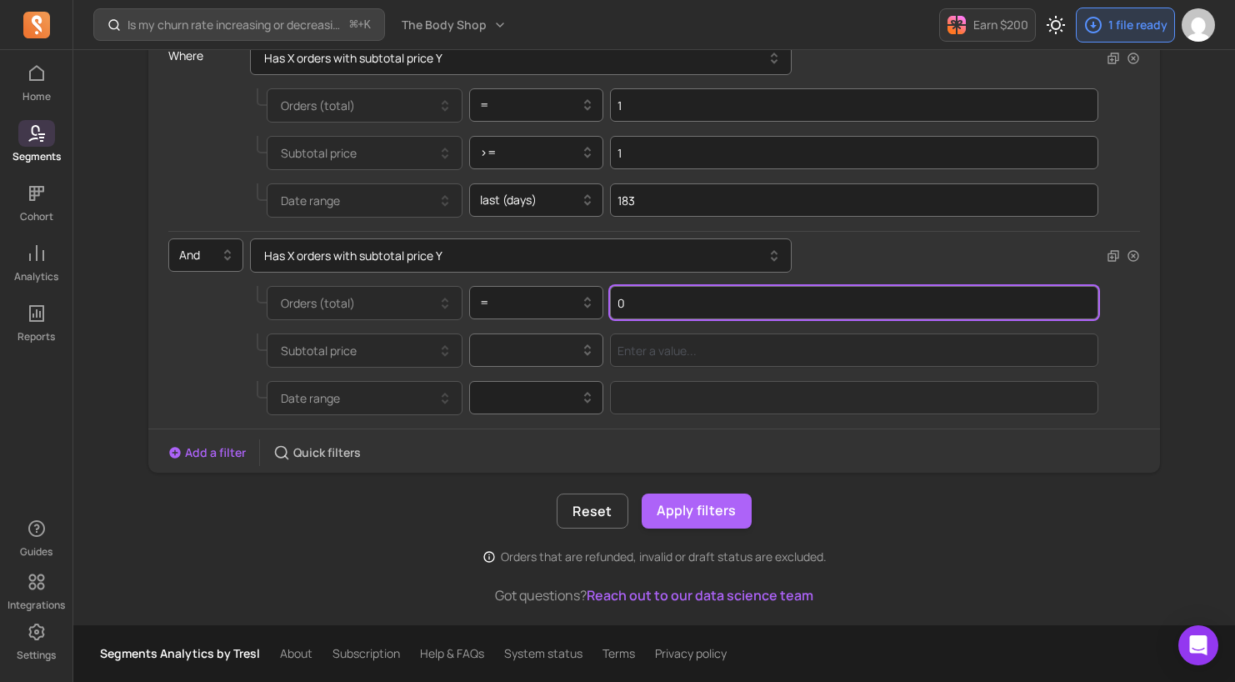
type input "0"
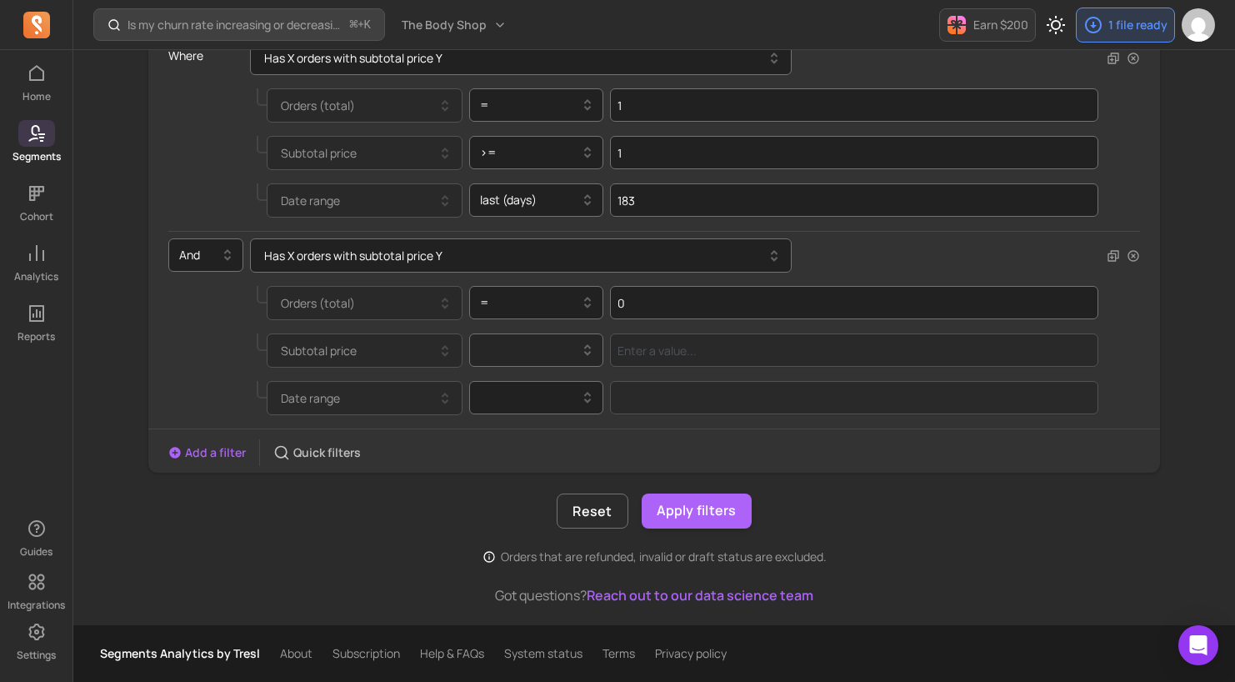
click at [554, 350] on div at bounding box center [530, 350] width 100 height 20
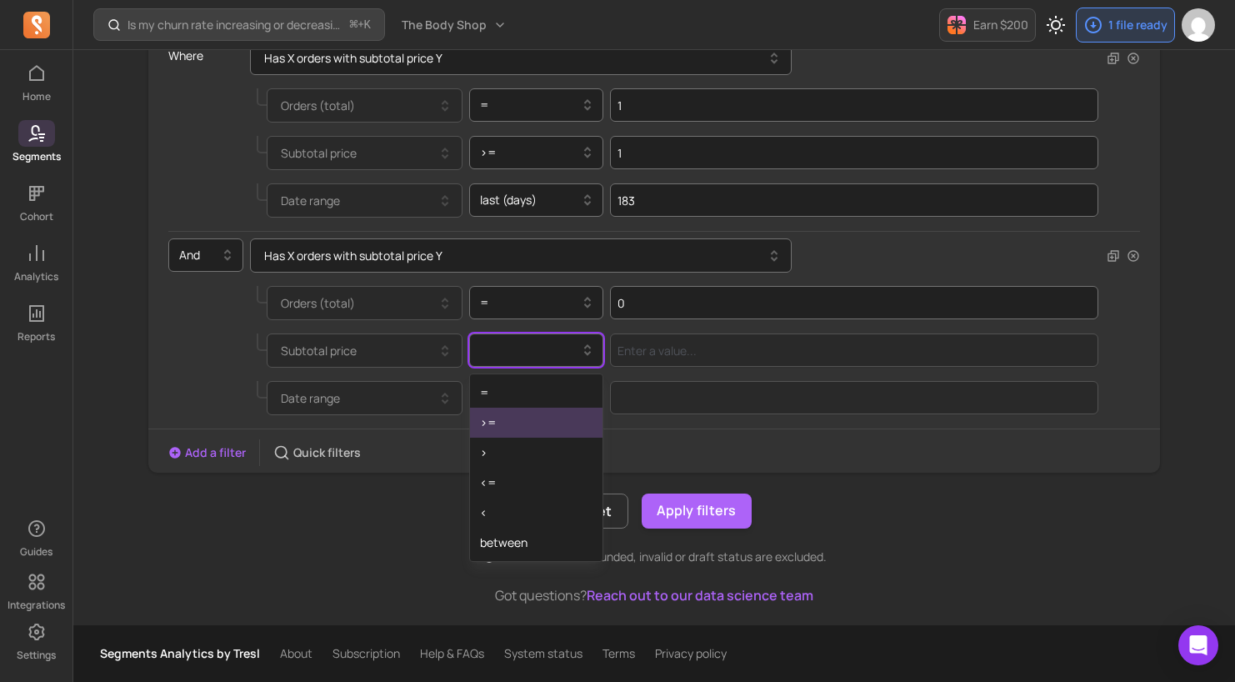
click at [544, 430] on div ">=" at bounding box center [536, 423] width 133 height 30
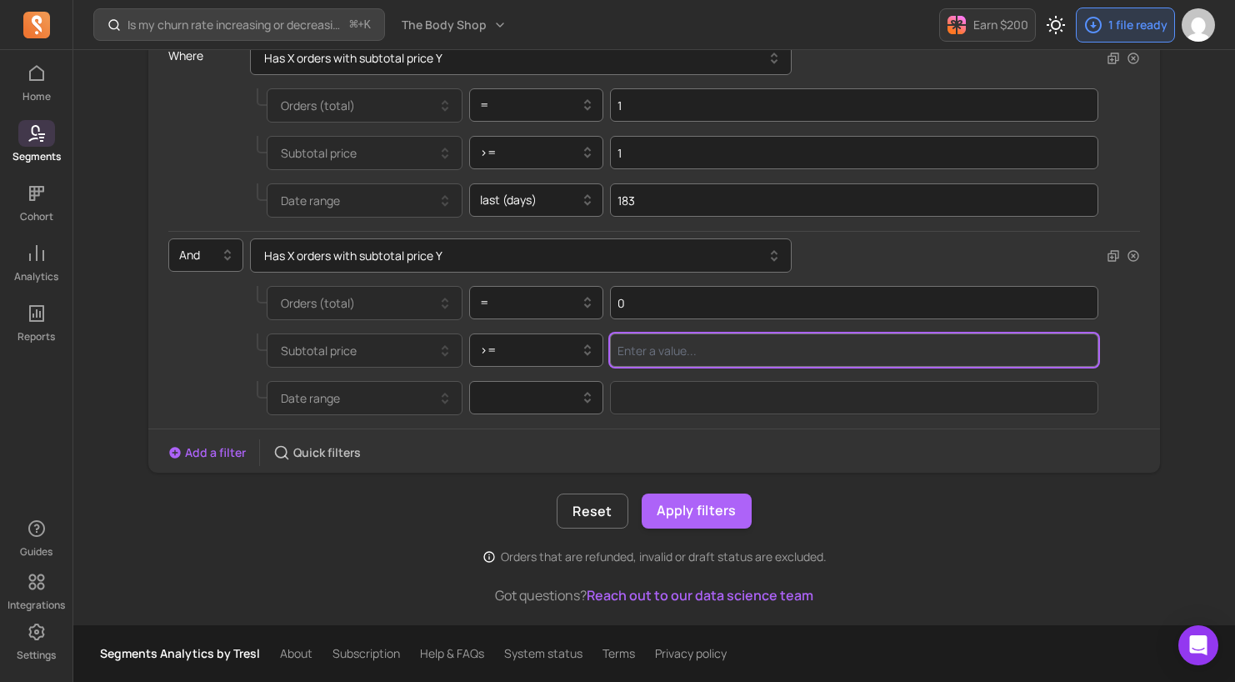
click at [688, 356] on input "Value for filter clause" at bounding box center [854, 349] width 489 height 33
type input "1"
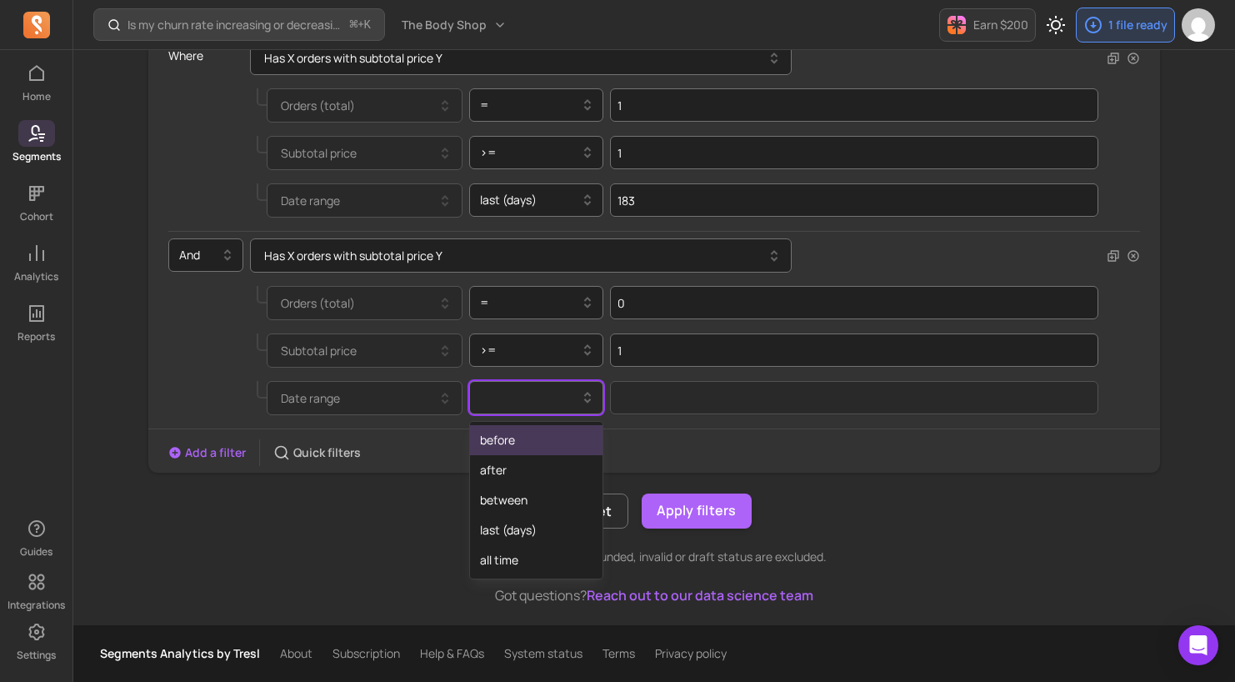
click at [552, 395] on div at bounding box center [530, 398] width 100 height 20
click at [504, 536] on div "last (days)" at bounding box center [536, 530] width 133 height 30
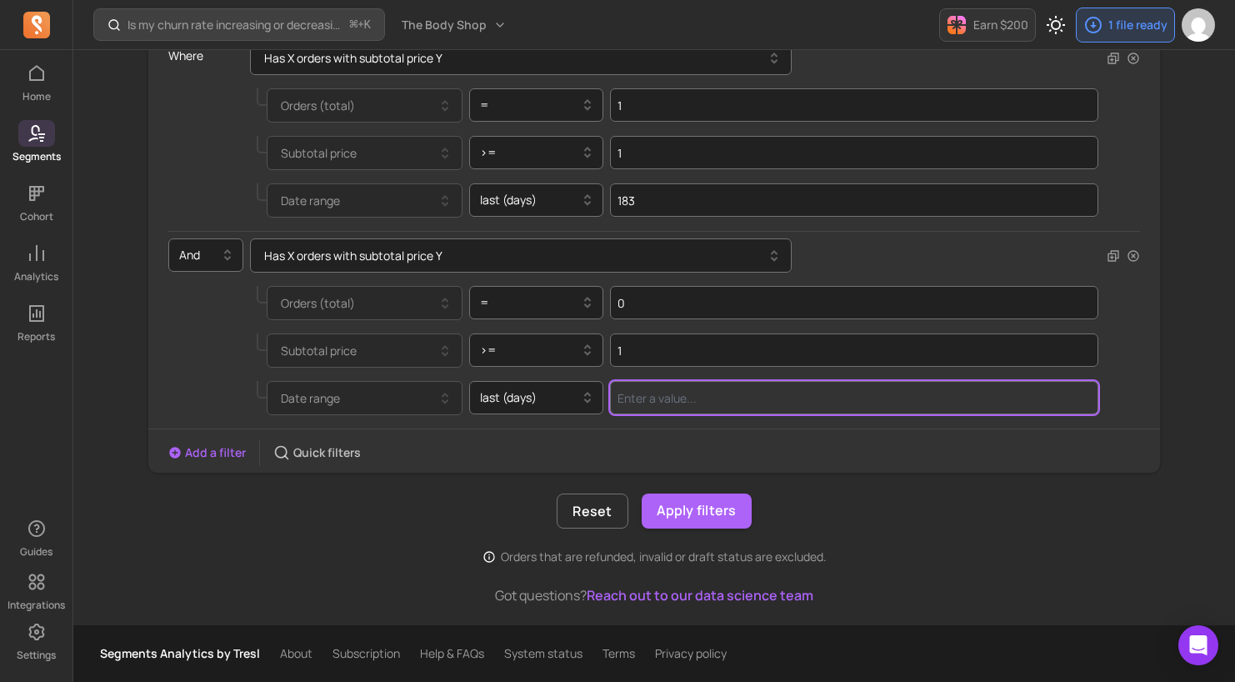
click at [724, 403] on input "Value for filter clause" at bounding box center [854, 397] width 489 height 33
type input "1"
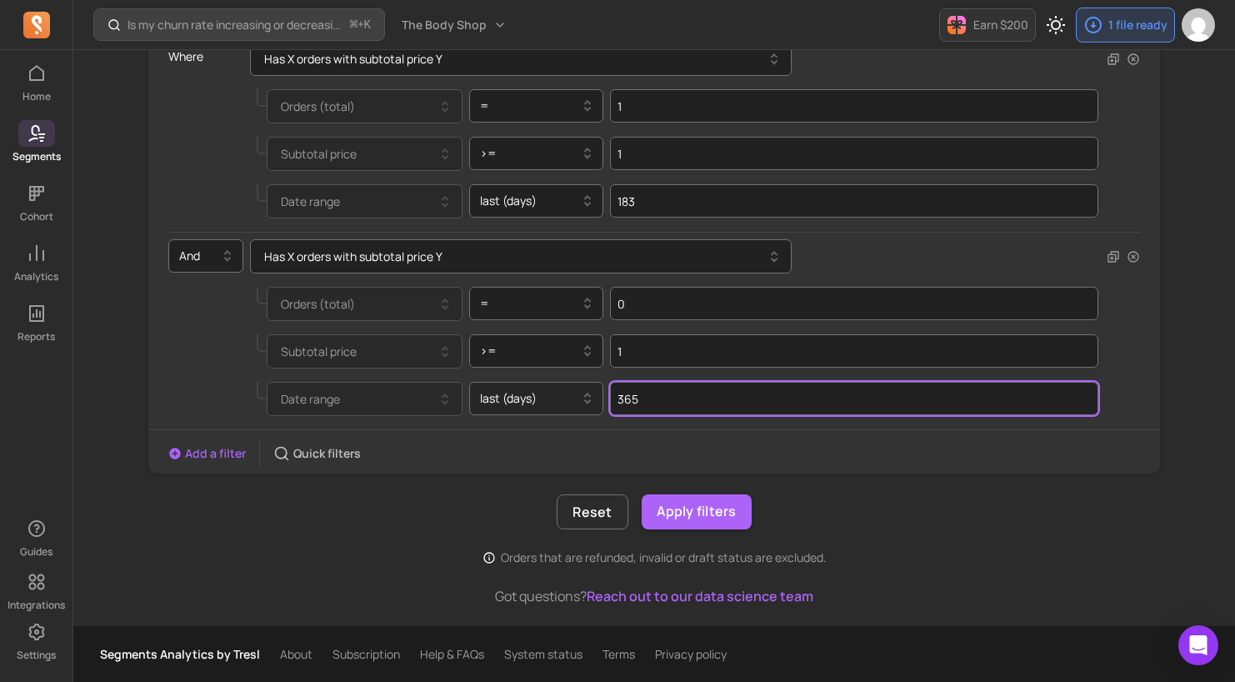
type input "365"
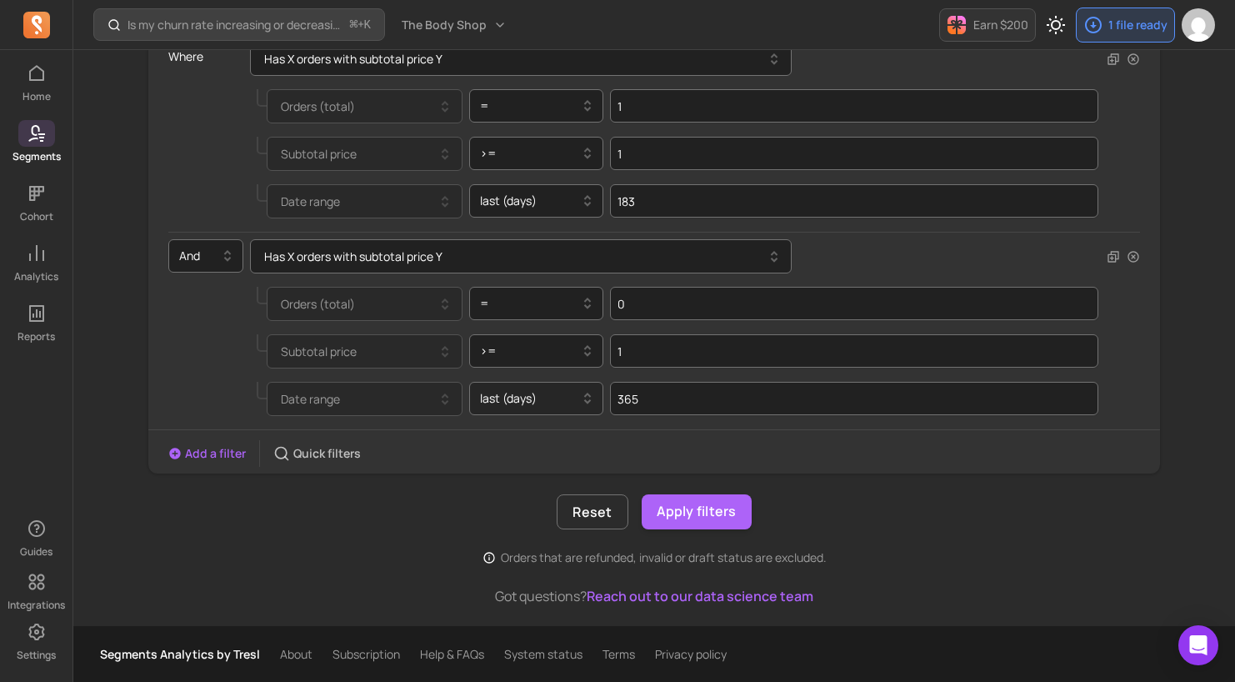
click at [494, 409] on div "last (days)" at bounding box center [530, 398] width 117 height 27
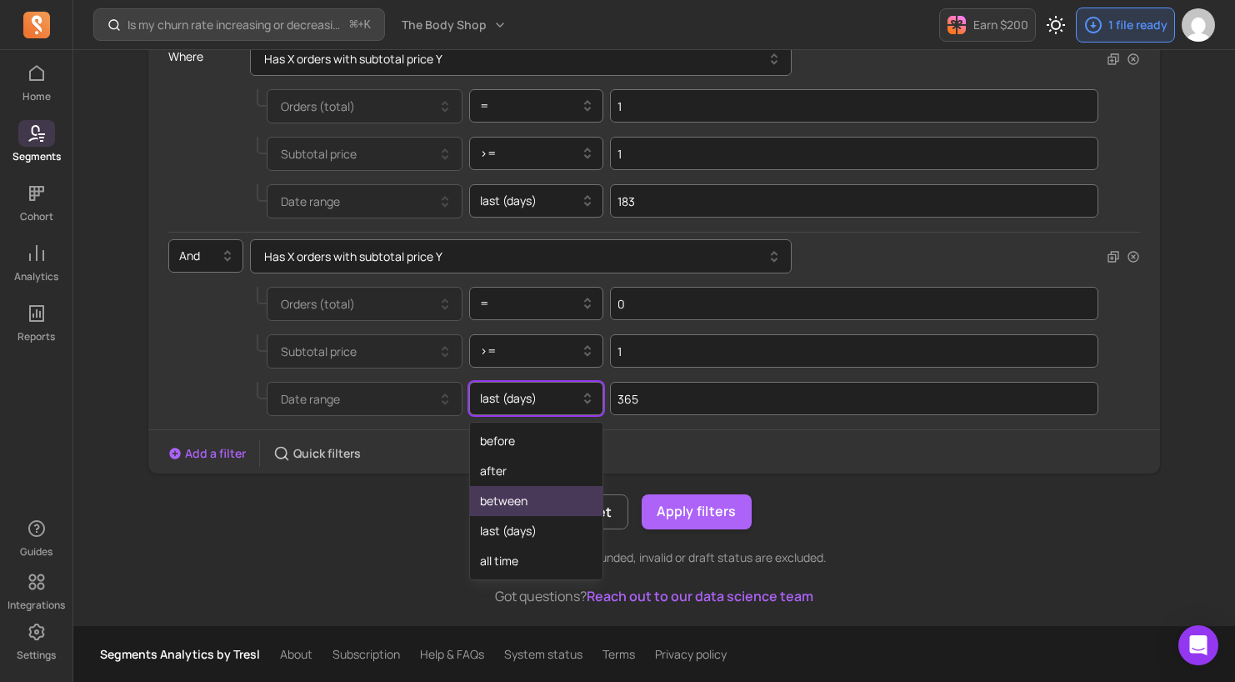
click at [518, 507] on div "between" at bounding box center [536, 501] width 133 height 30
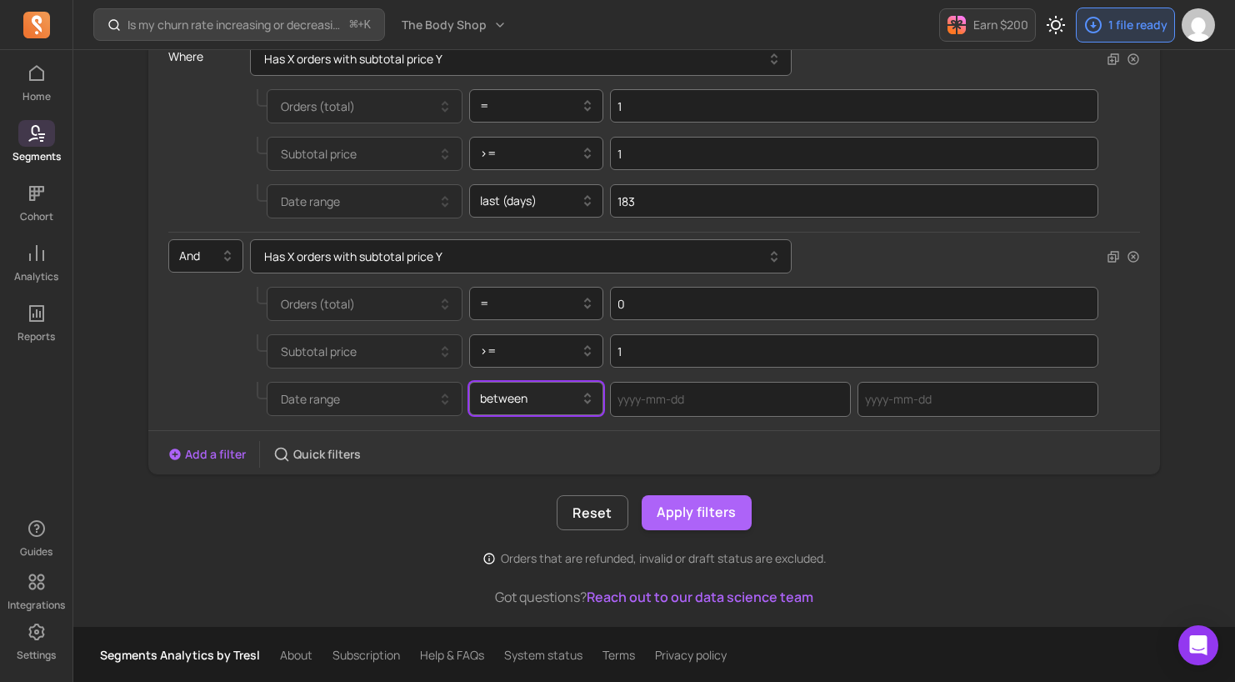
click at [530, 405] on div at bounding box center [530, 398] width 100 height 20
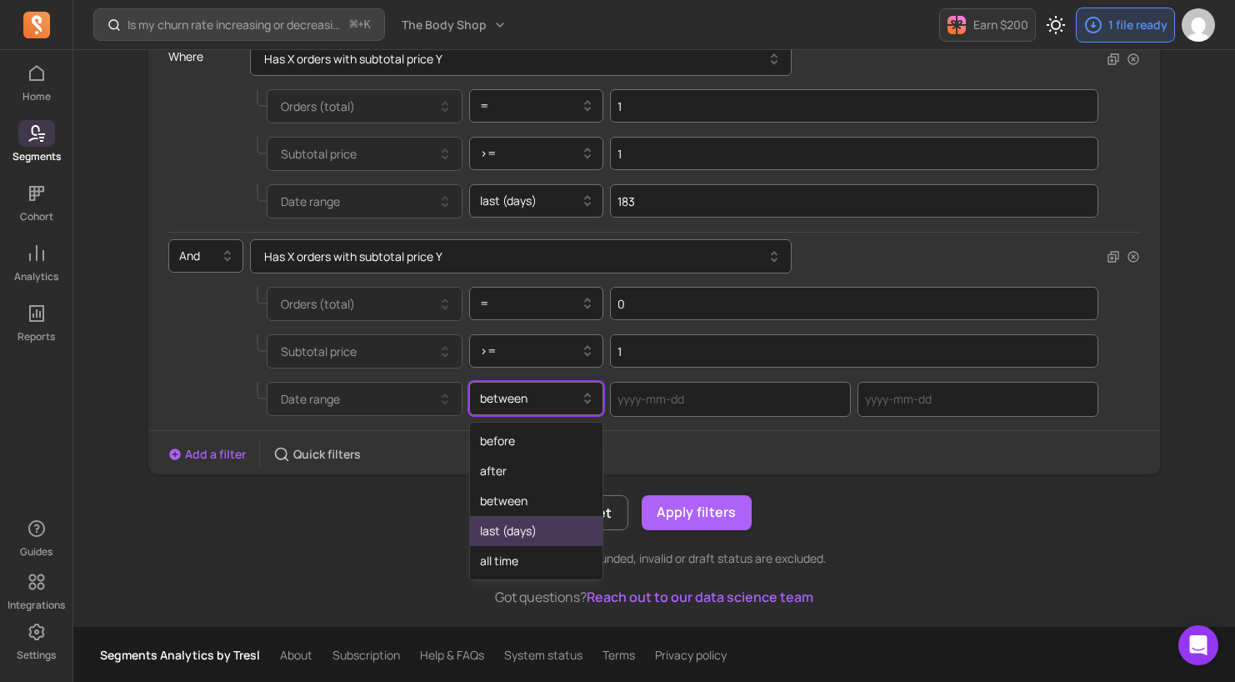
click at [520, 526] on div "last (days)" at bounding box center [536, 531] width 133 height 30
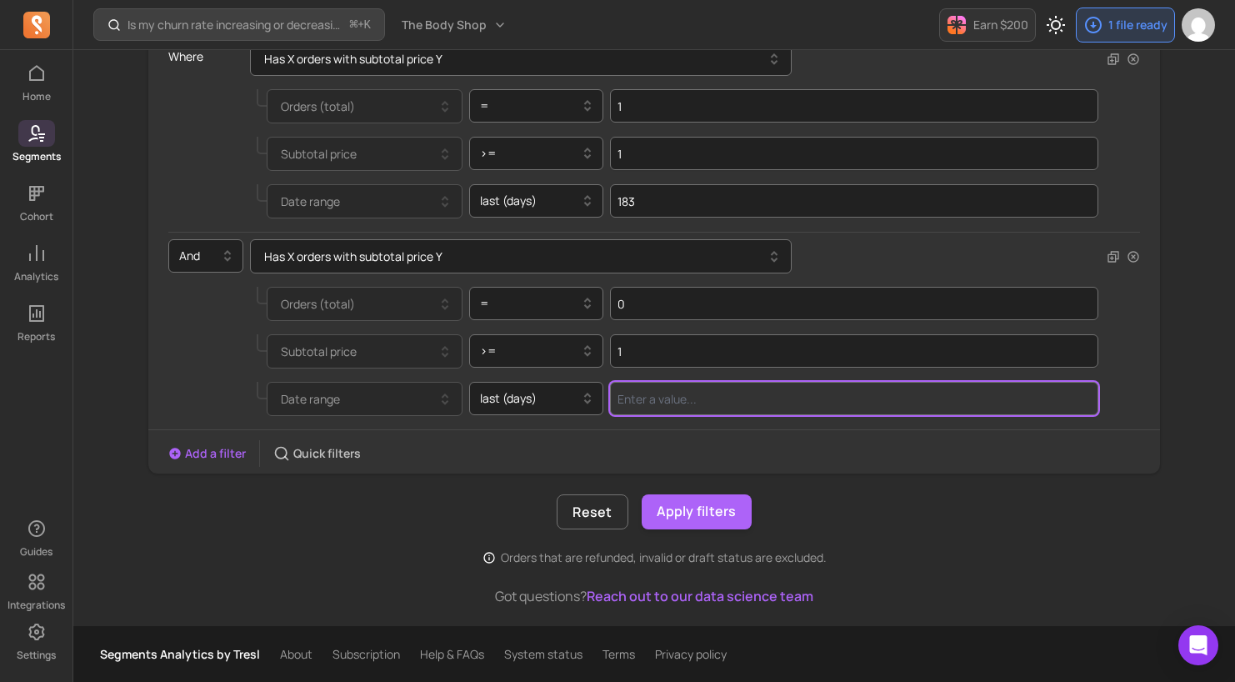
click at [668, 403] on input "Value for filter clause" at bounding box center [854, 398] width 489 height 33
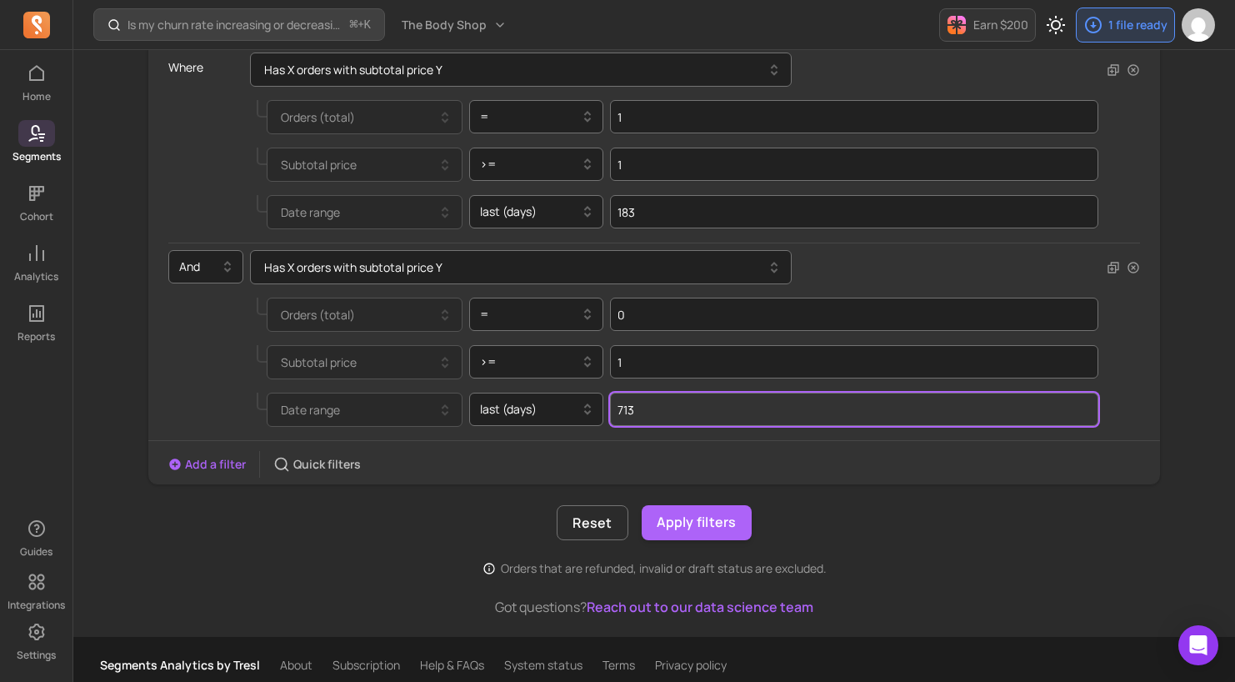
scroll to position [237, 0]
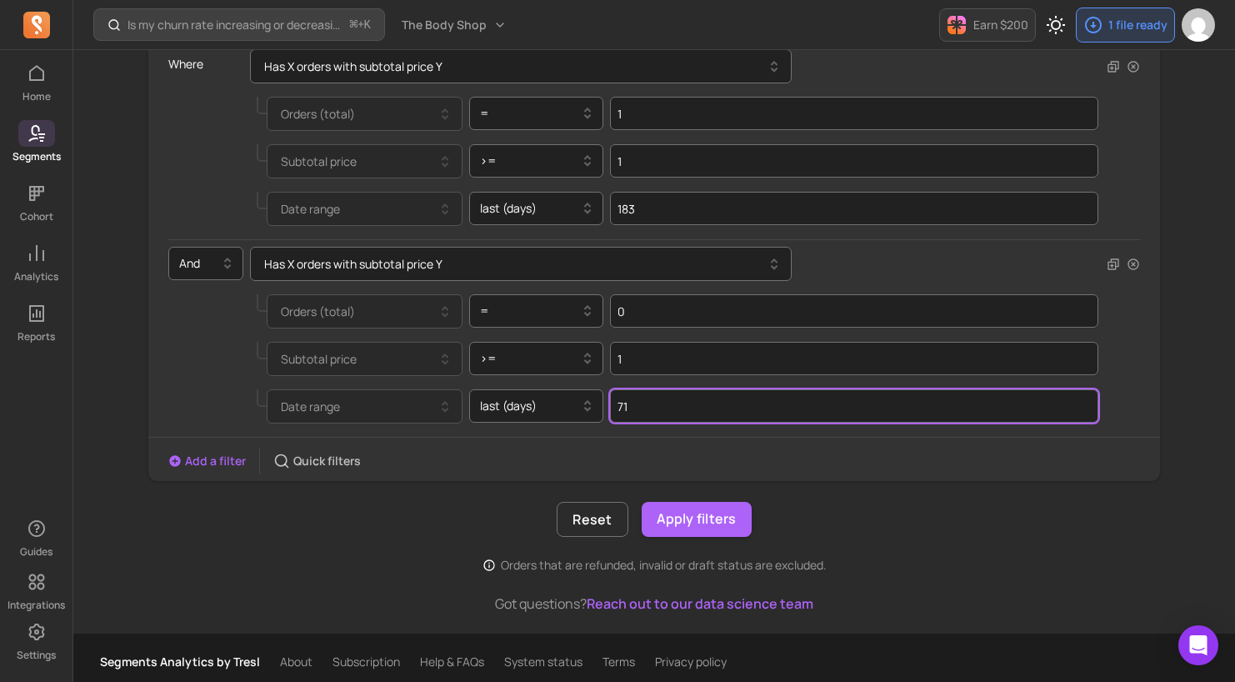
type input "7"
type input "365"
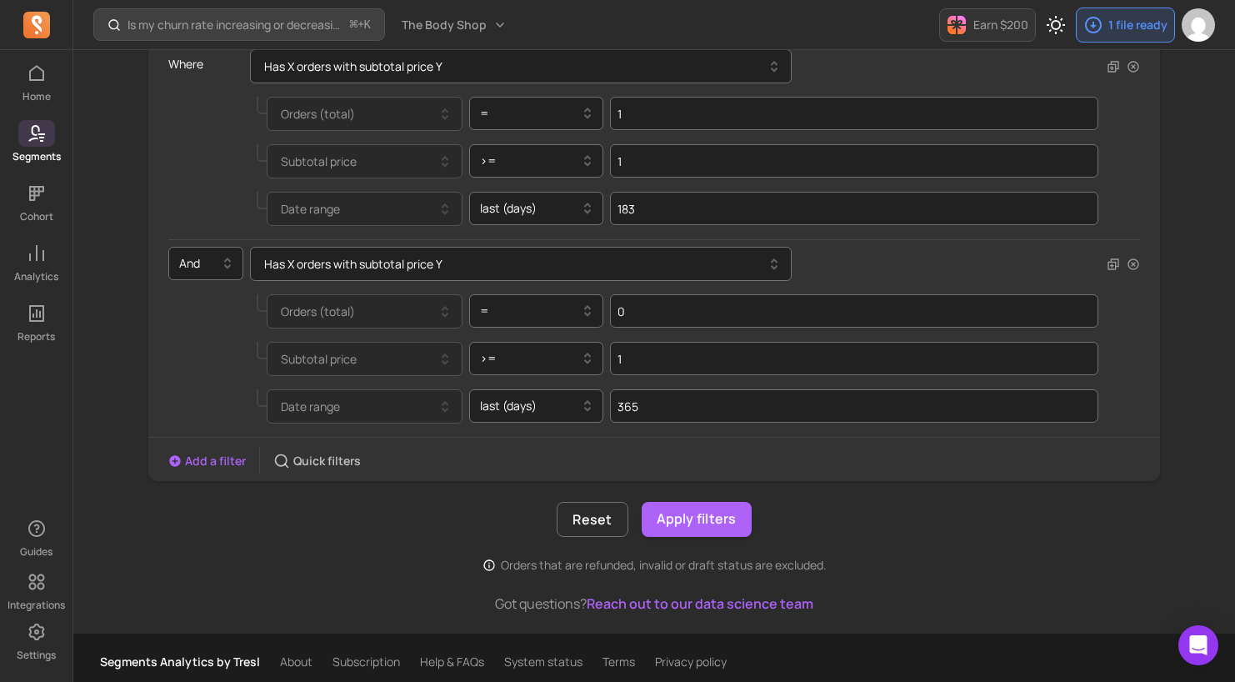
click at [404, 534] on div "Reset Apply filters" at bounding box center [655, 519] width 1014 height 35
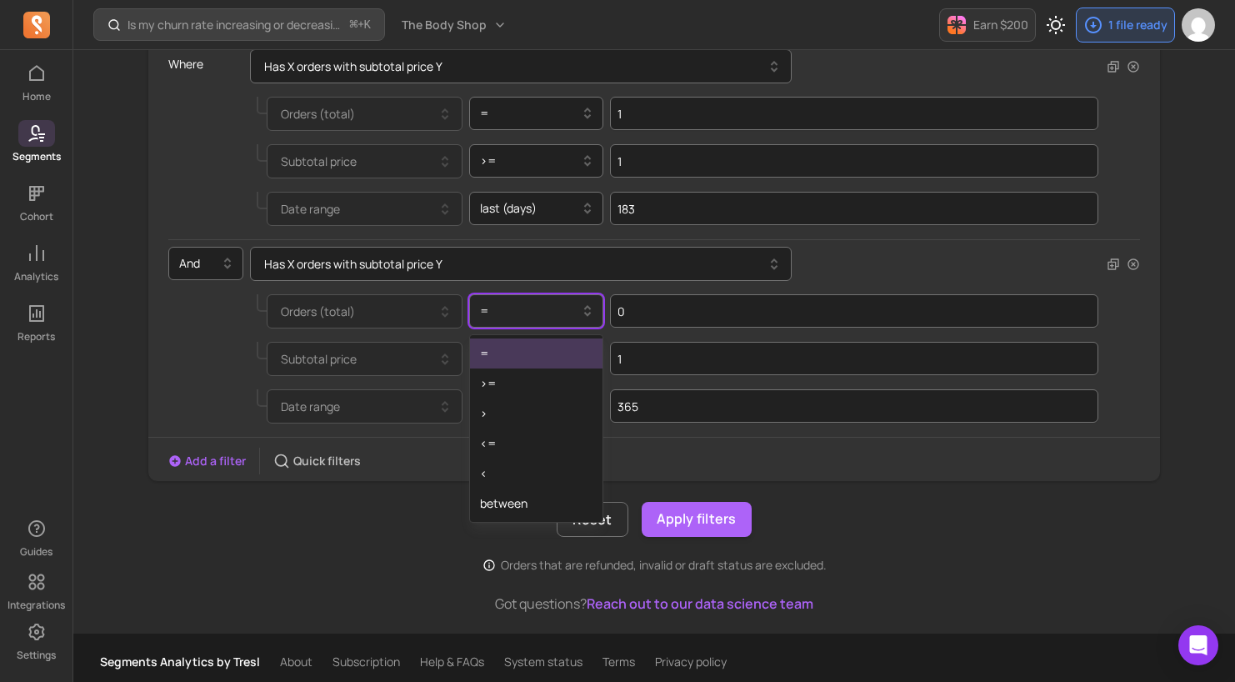
click at [557, 312] on div at bounding box center [530, 311] width 100 height 20
click at [534, 472] on div "<" at bounding box center [536, 474] width 133 height 30
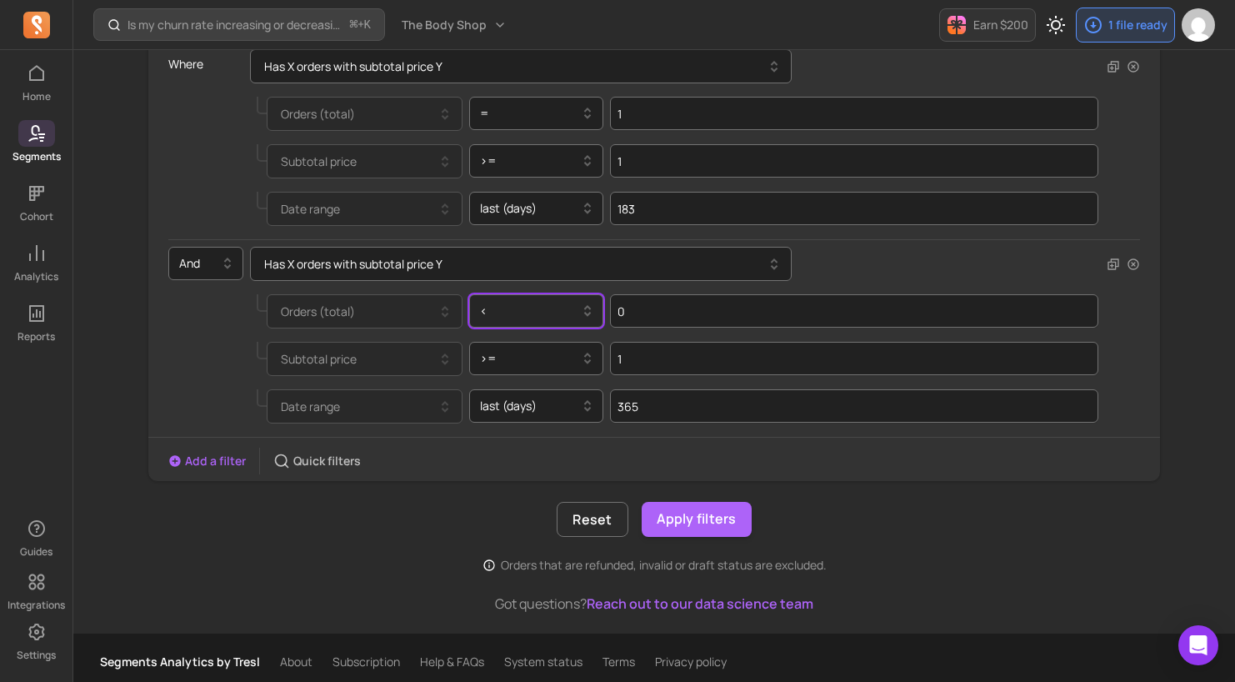
drag, startPoint x: 542, startPoint y: 313, endPoint x: 544, endPoint y: 322, distance: 9.3
click at [542, 313] on div at bounding box center [530, 311] width 100 height 20
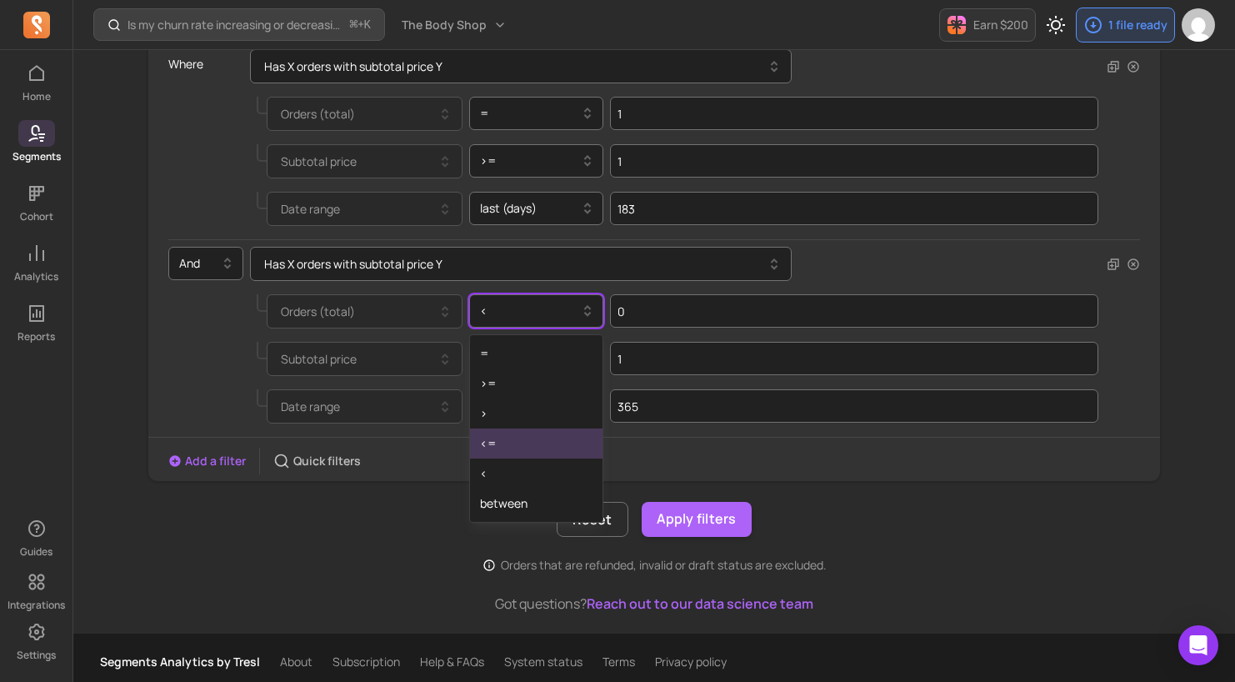
click at [512, 449] on div "<=" at bounding box center [536, 443] width 133 height 30
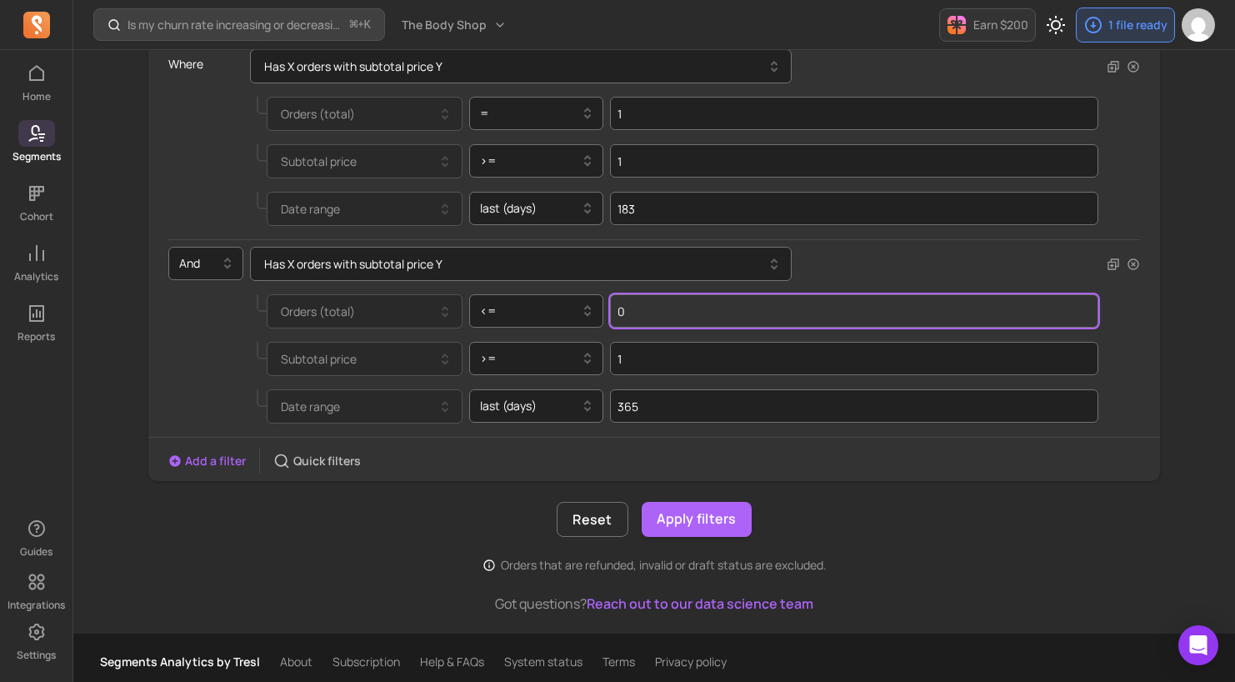
click at [679, 322] on input "0" at bounding box center [854, 310] width 489 height 33
type input "1"
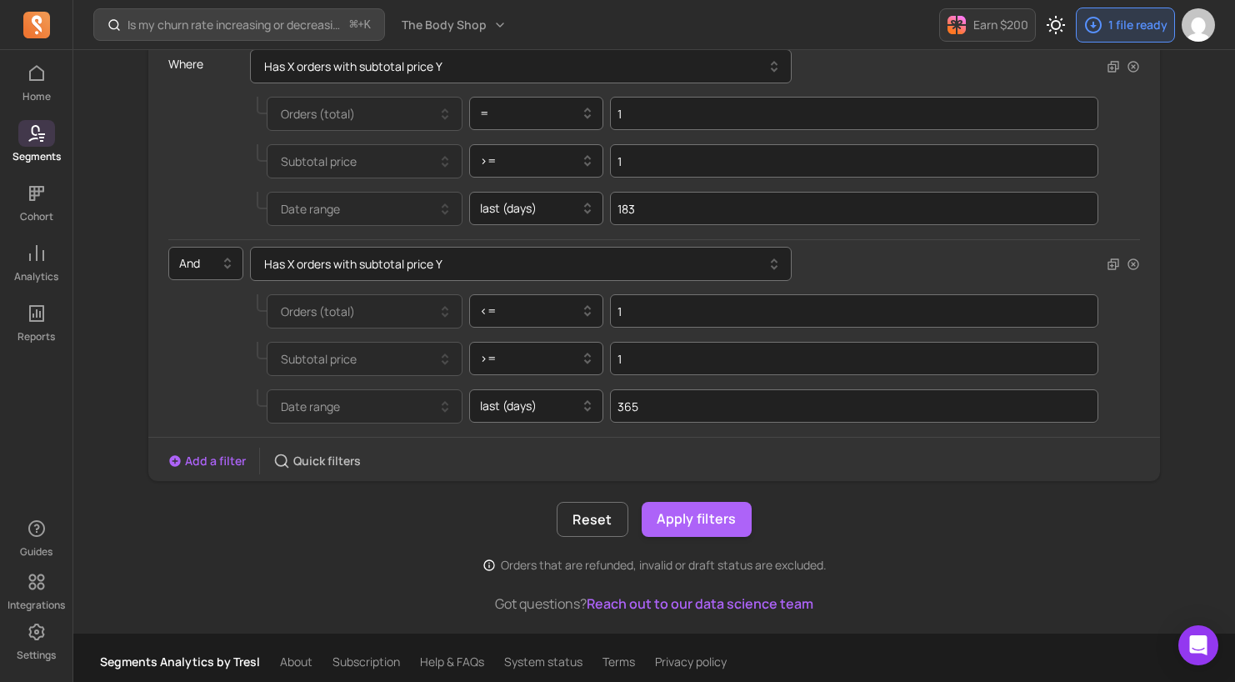
click at [373, 529] on div "Reset Apply filters" at bounding box center [655, 519] width 1014 height 35
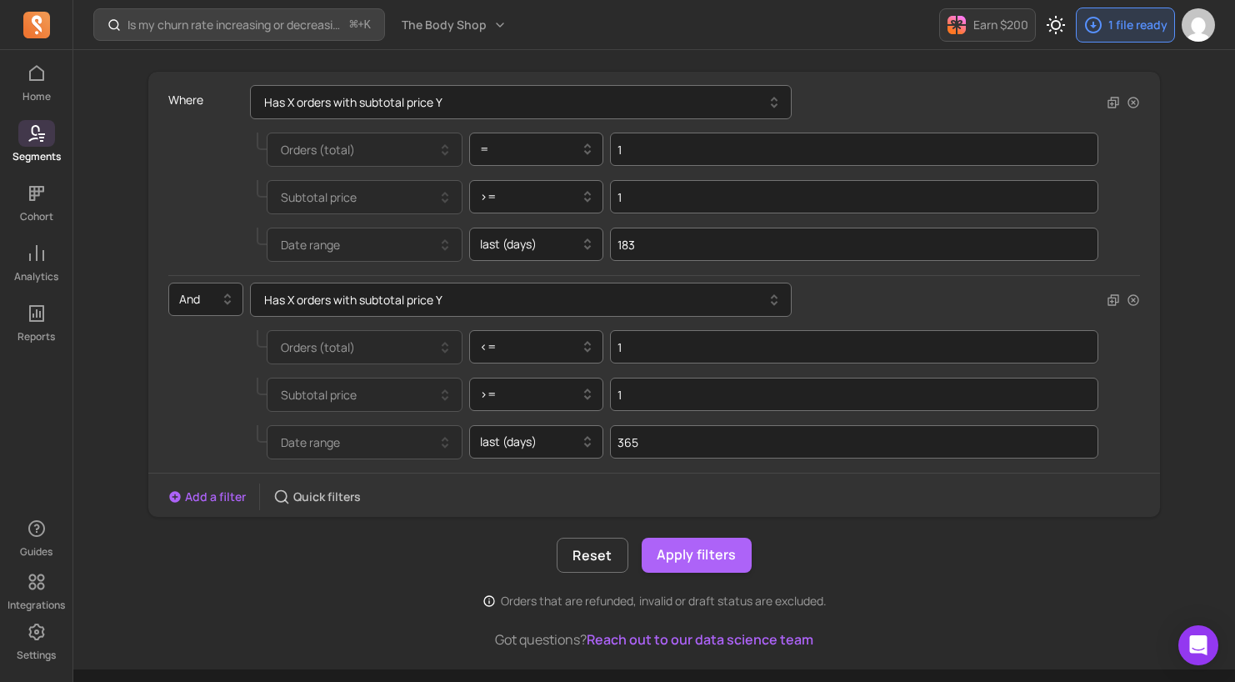
scroll to position [203, 0]
click at [709, 559] on button "Apply filters" at bounding box center [697, 552] width 110 height 35
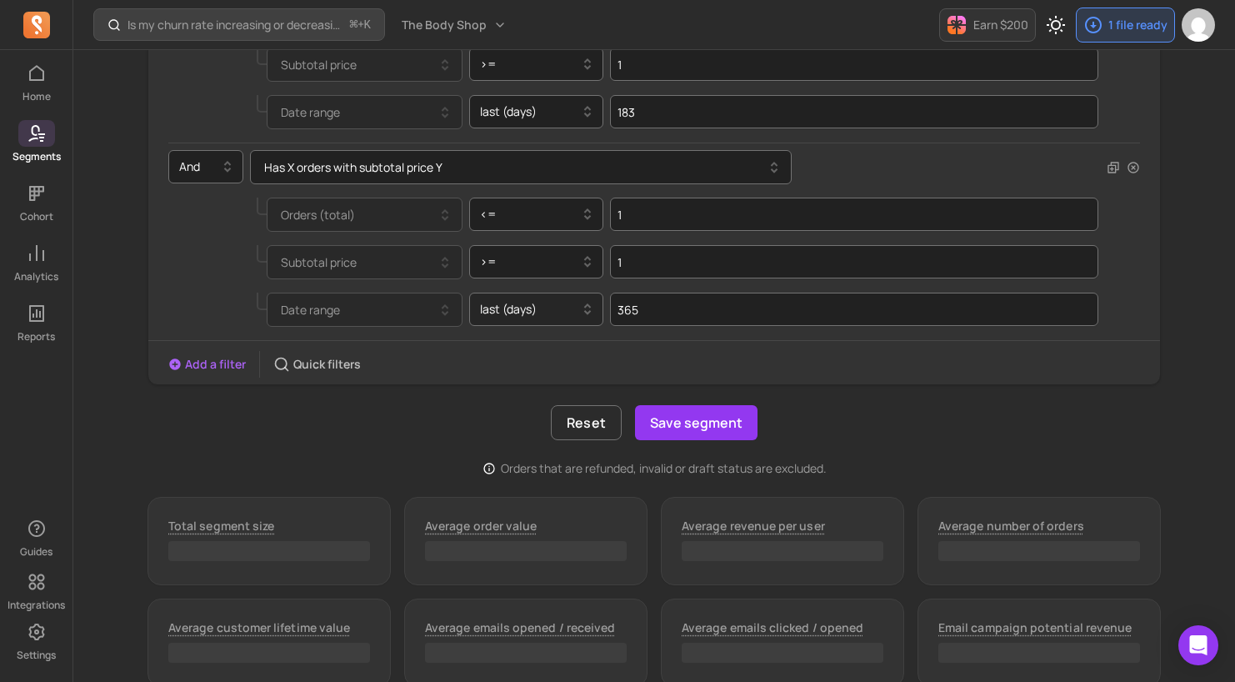
scroll to position [356, 0]
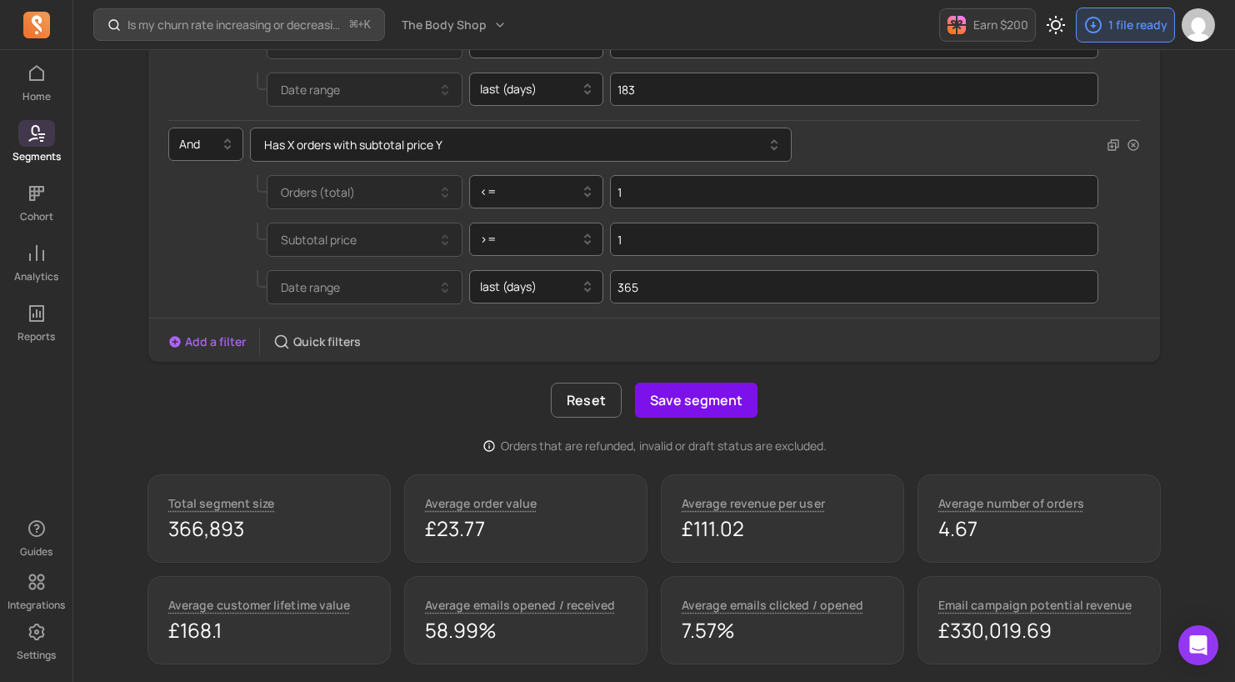
click at [689, 406] on button "Save segment" at bounding box center [696, 400] width 123 height 35
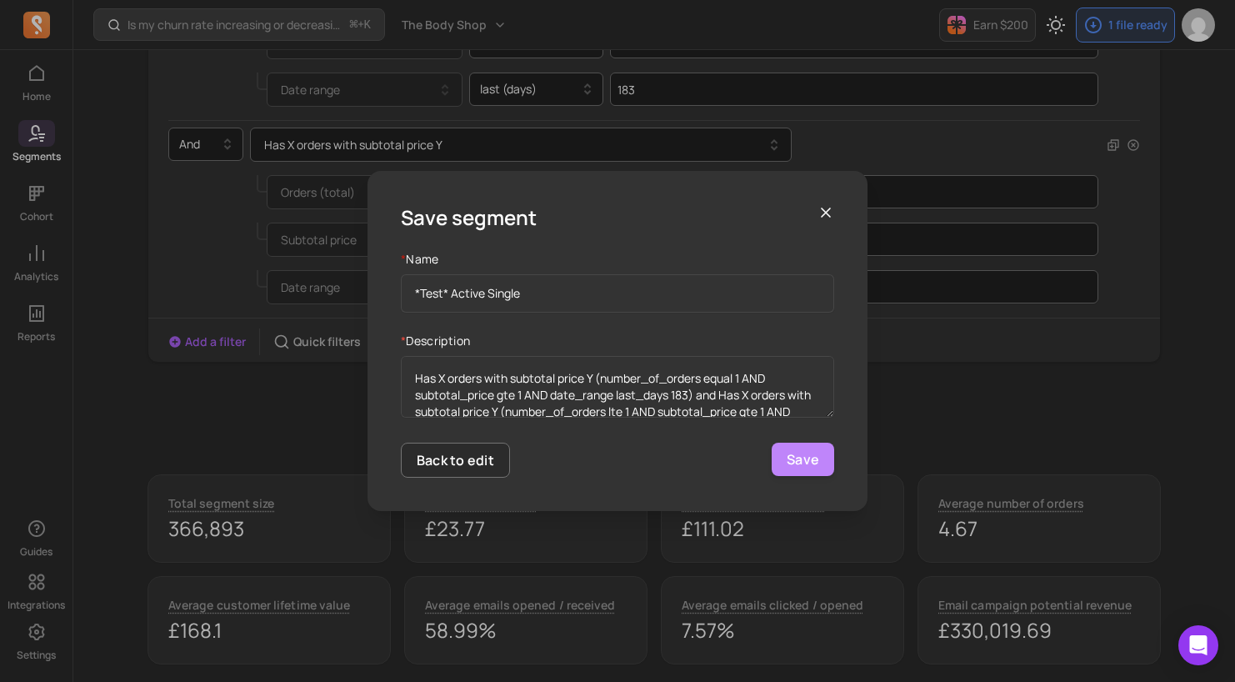
type input "*Test* Active Single"
click at [814, 464] on button "Save" at bounding box center [803, 459] width 63 height 33
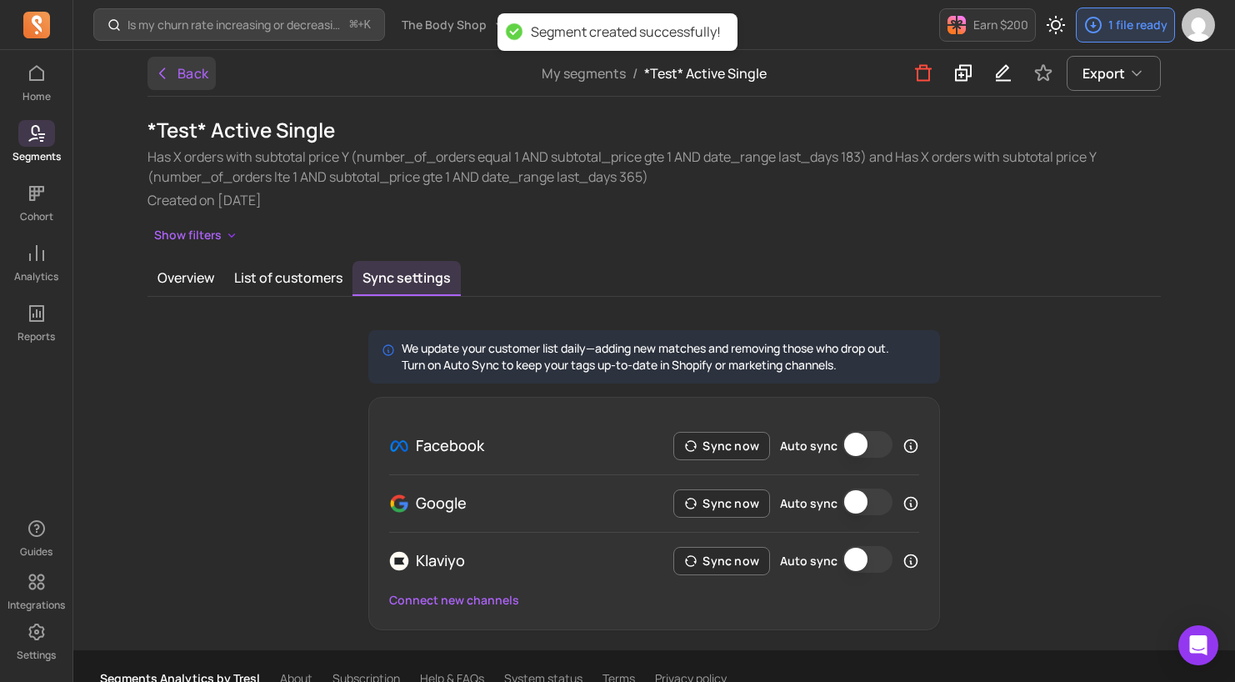
click at [192, 72] on button "Back" at bounding box center [182, 73] width 68 height 33
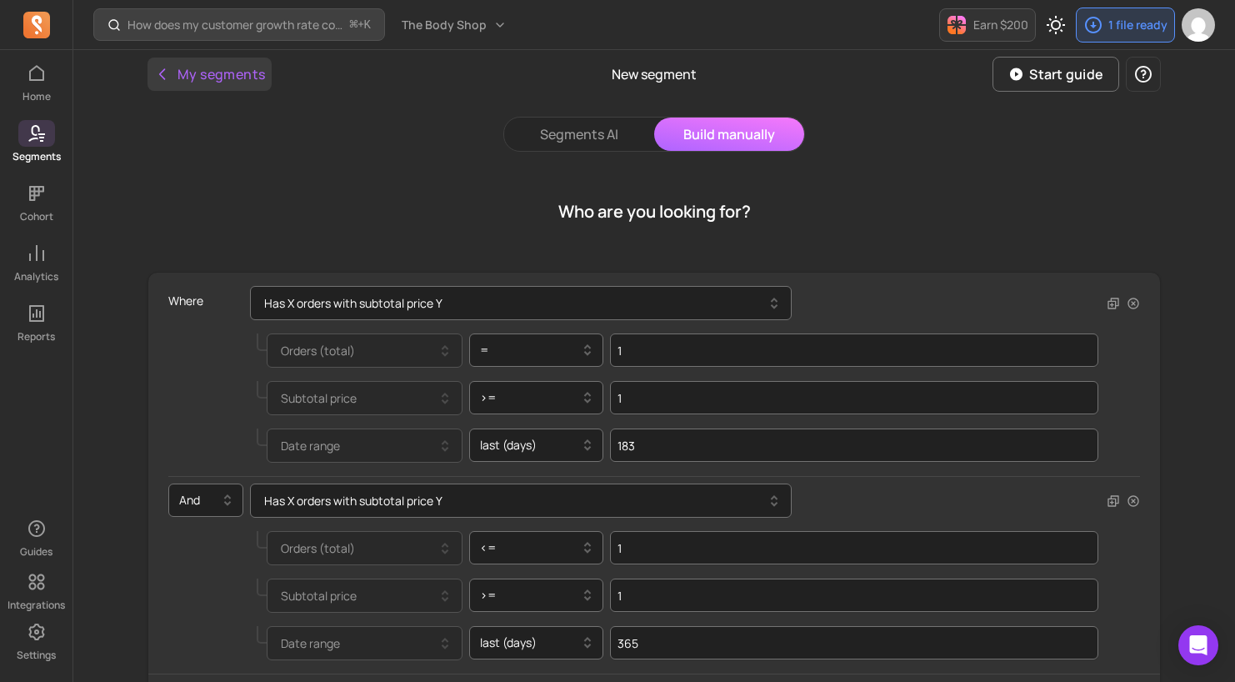
click at [226, 73] on button "My segments" at bounding box center [210, 74] width 124 height 33
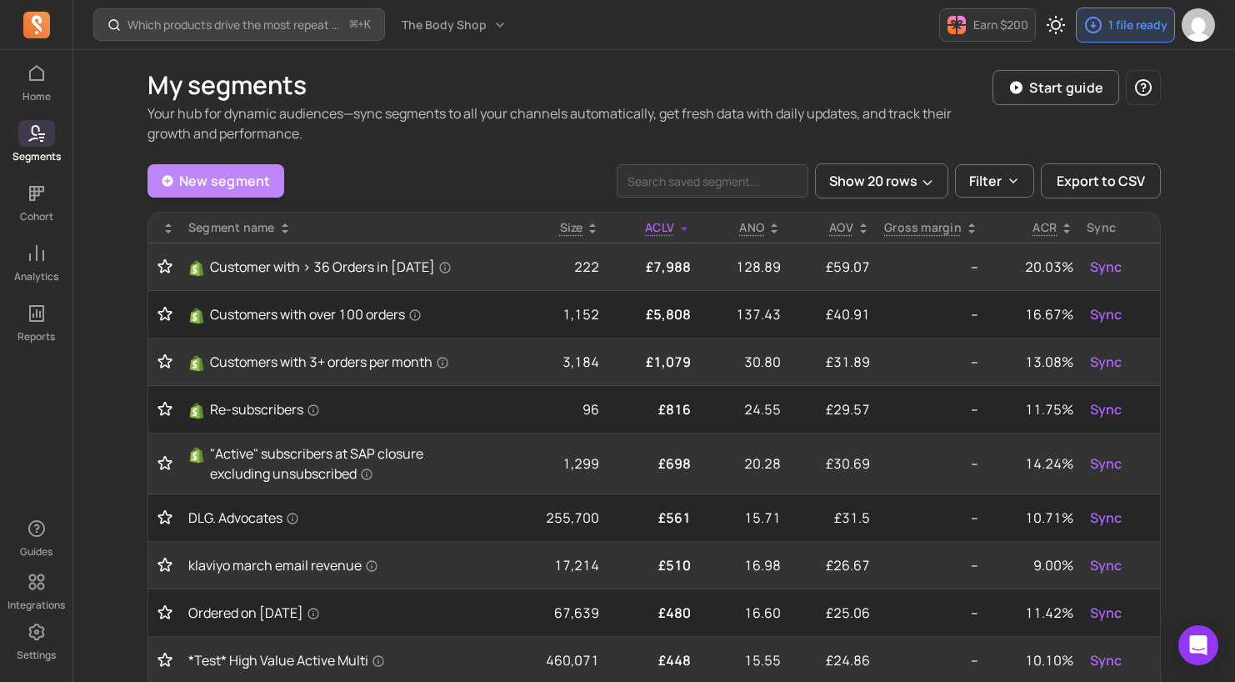
click at [231, 170] on link "New segment" at bounding box center [216, 180] width 137 height 33
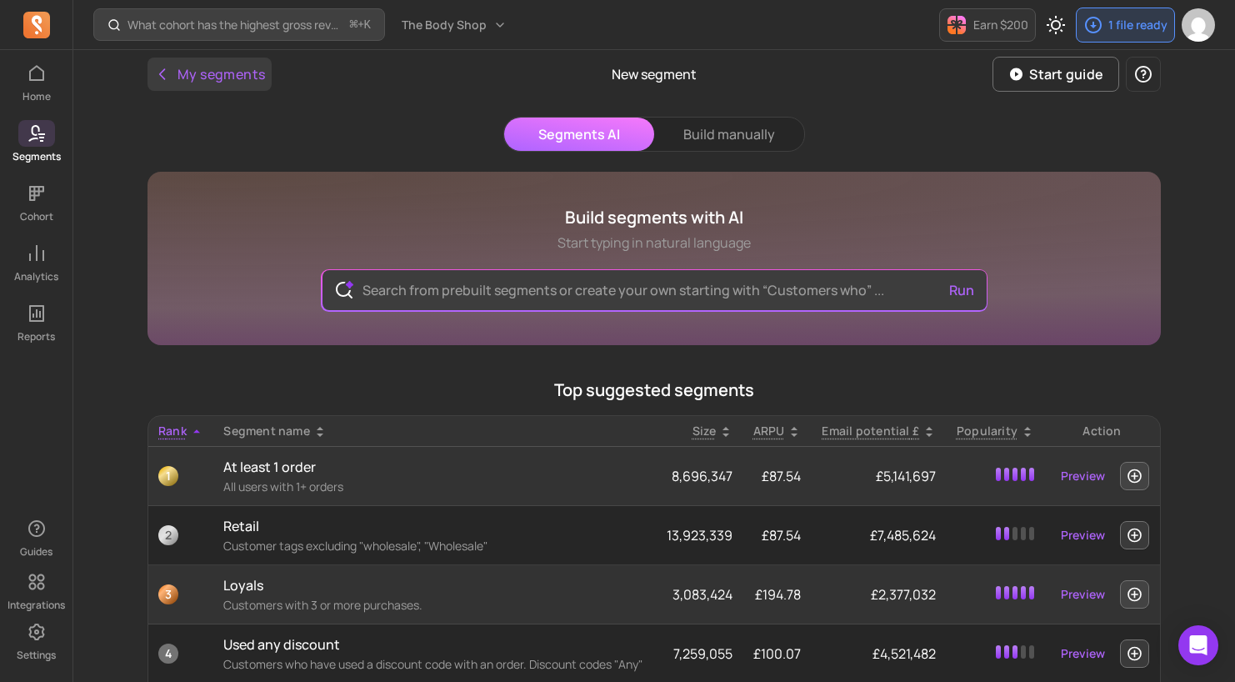
click at [248, 83] on button "My segments" at bounding box center [210, 74] width 124 height 33
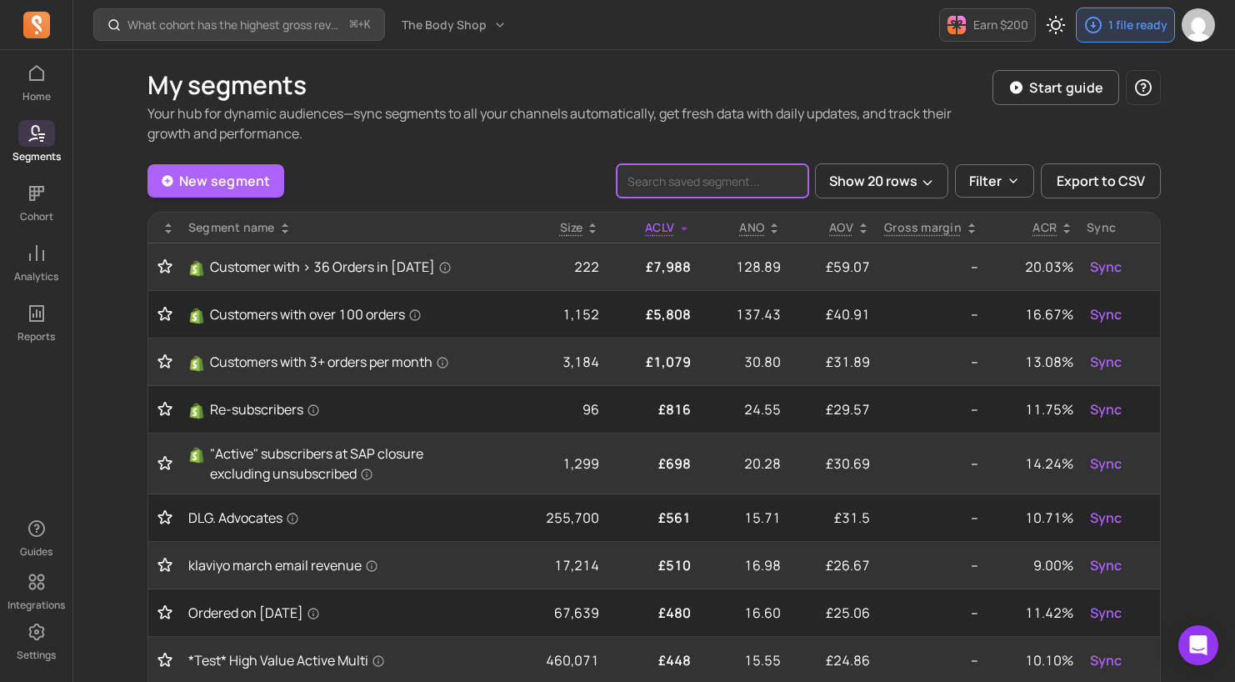
click at [705, 186] on input "search" at bounding box center [713, 180] width 192 height 33
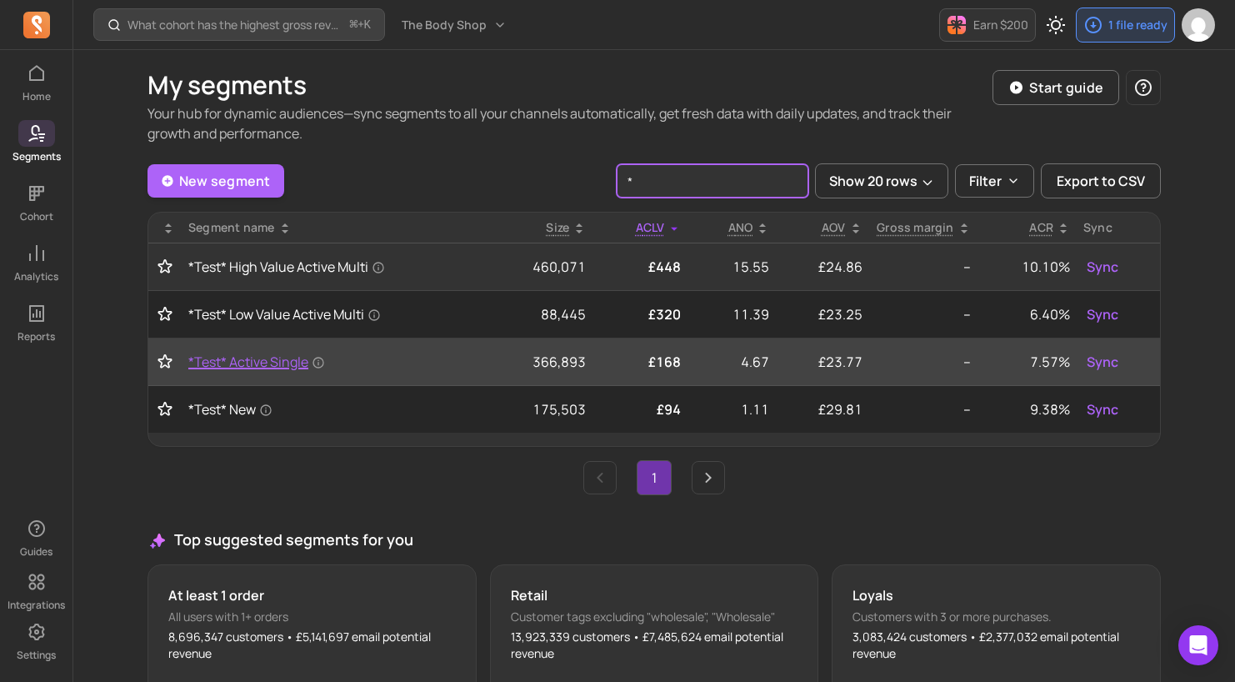
type input "*"
click at [263, 361] on span "*Test* Active Single" at bounding box center [256, 362] width 137 height 20
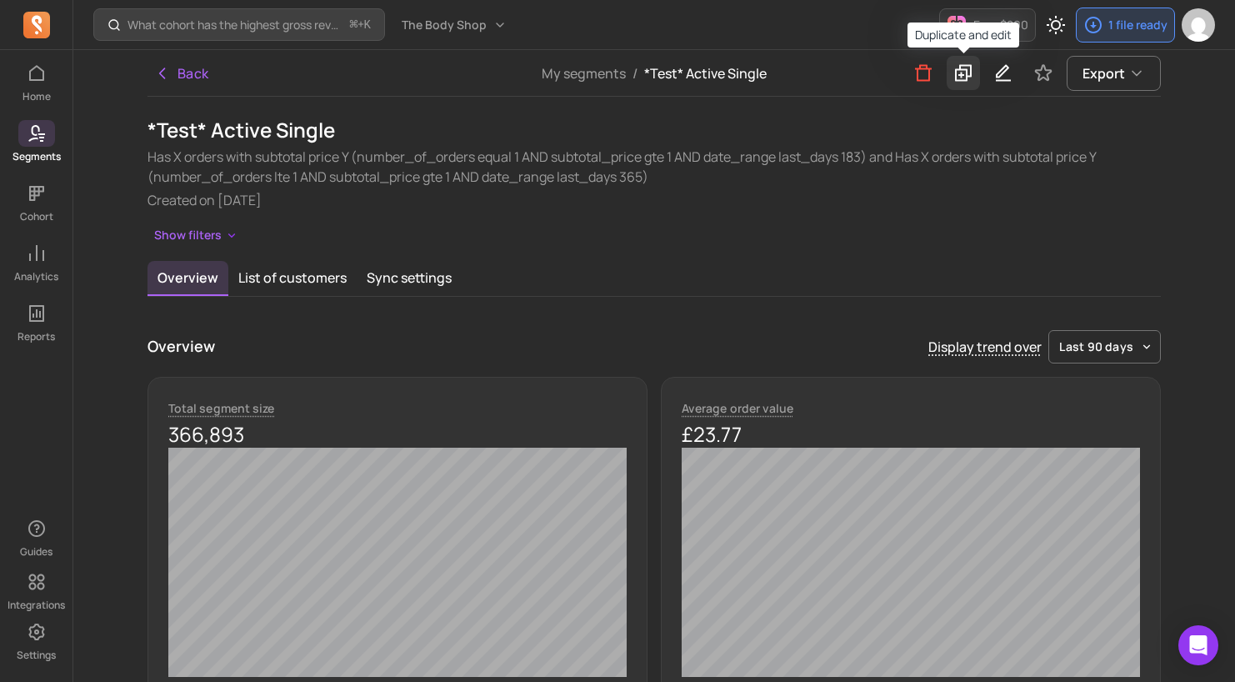
click at [965, 73] on icon at bounding box center [964, 73] width 20 height 21
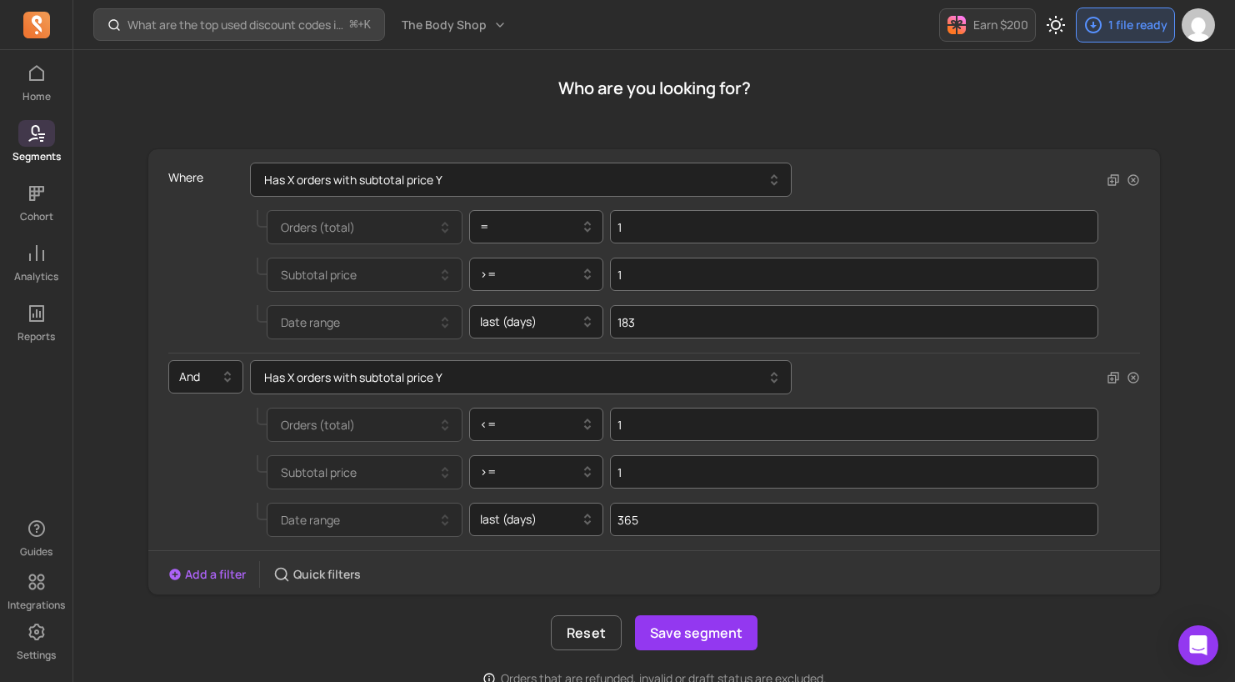
scroll to position [135, 0]
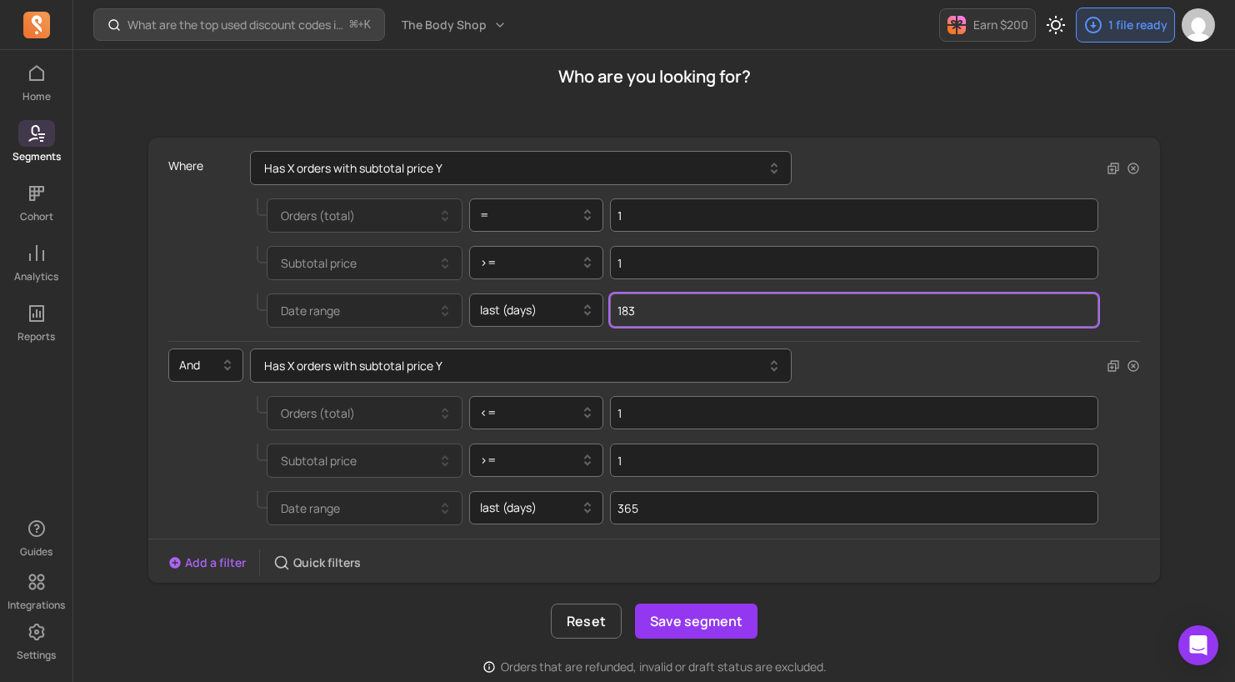
click at [685, 317] on input "183" at bounding box center [854, 309] width 489 height 33
type input "1"
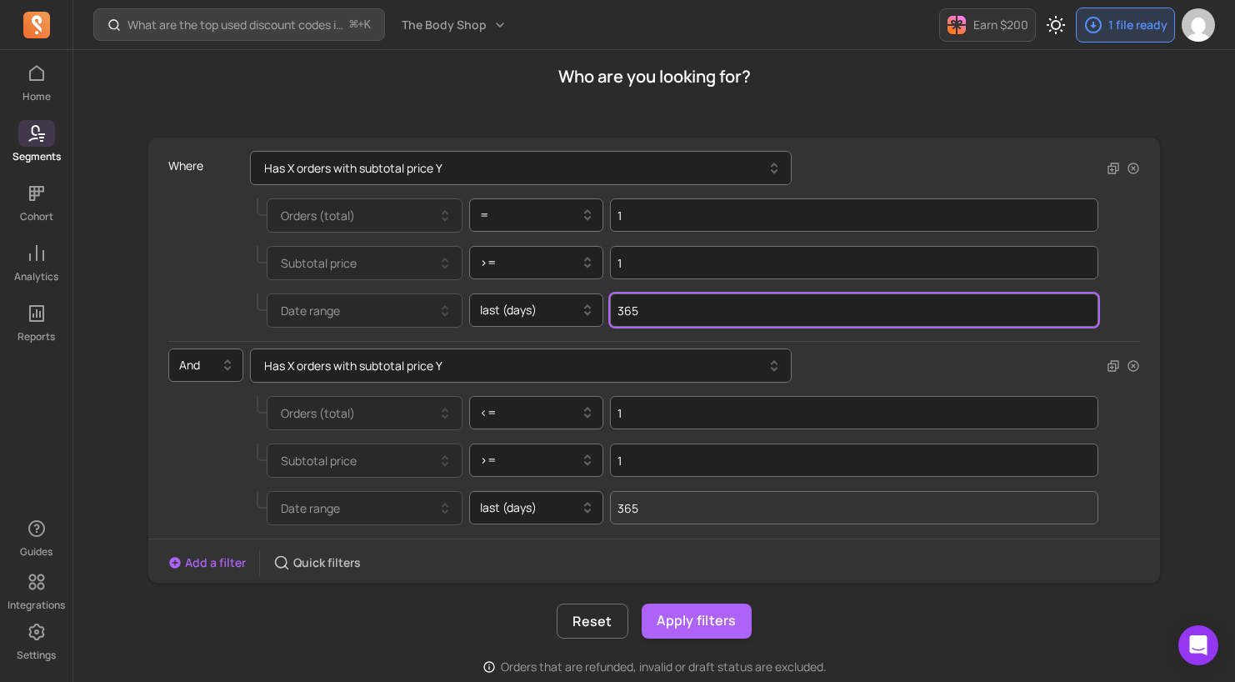
type input "365"
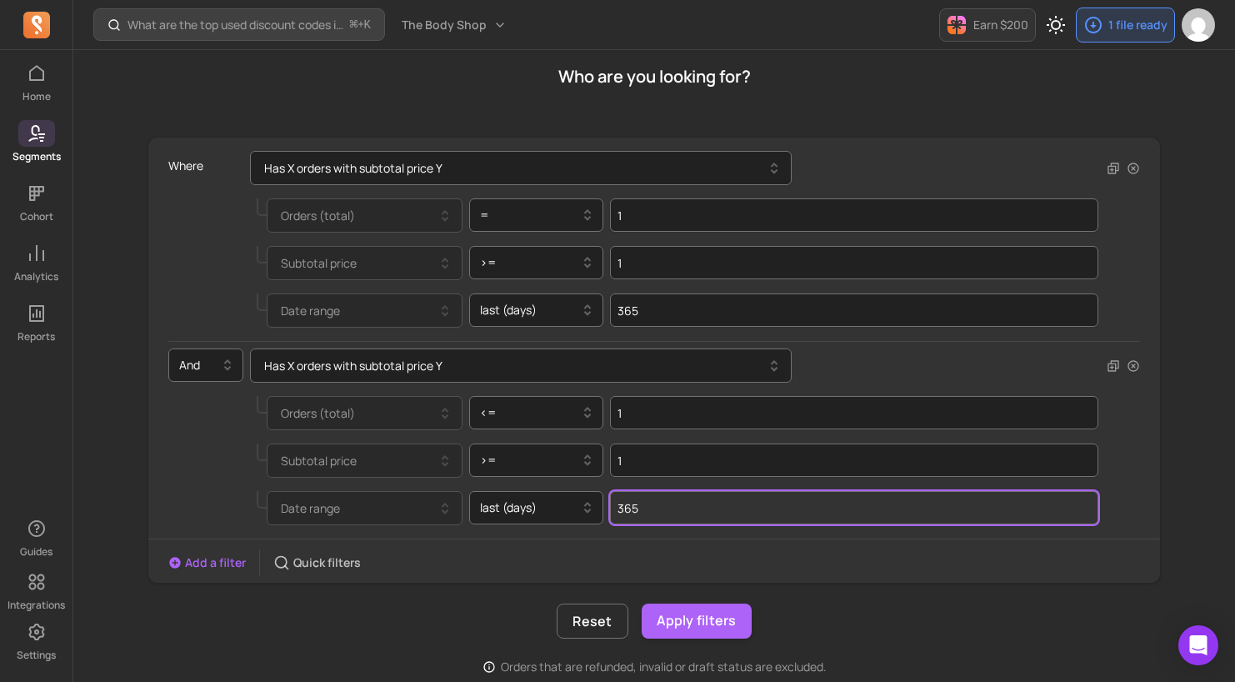
click at [682, 514] on input "365" at bounding box center [854, 507] width 489 height 33
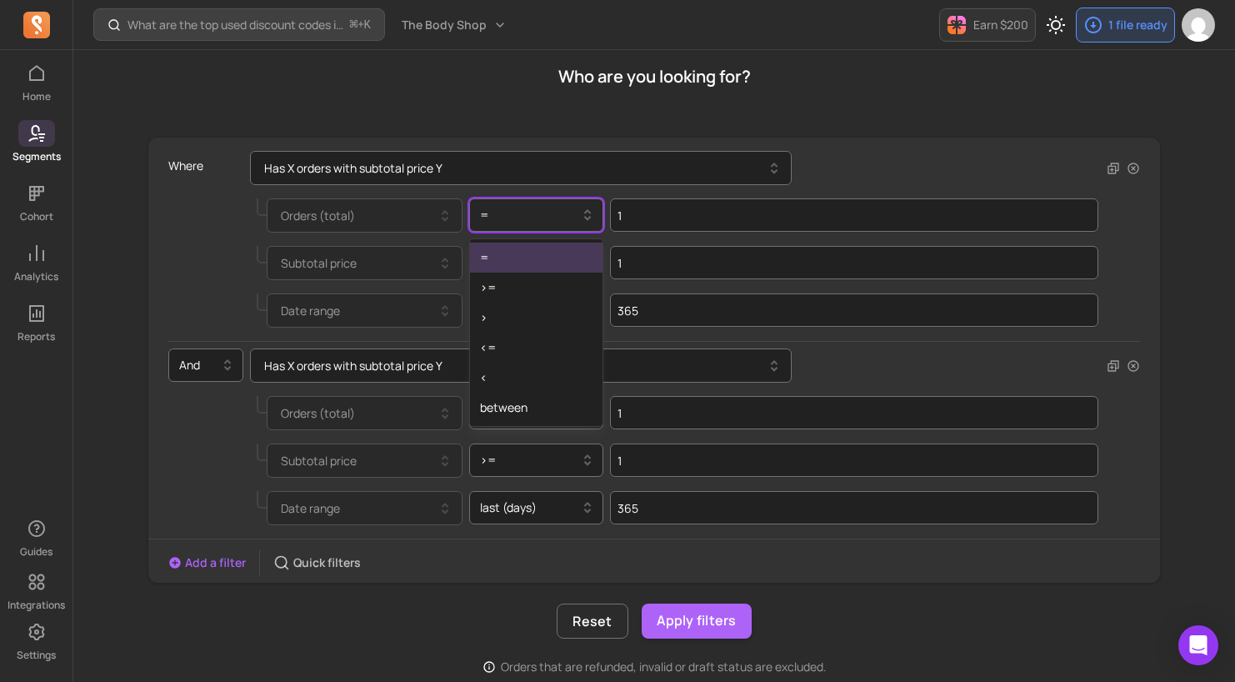
click at [528, 223] on div at bounding box center [530, 215] width 100 height 20
click at [539, 260] on div "=" at bounding box center [536, 258] width 133 height 30
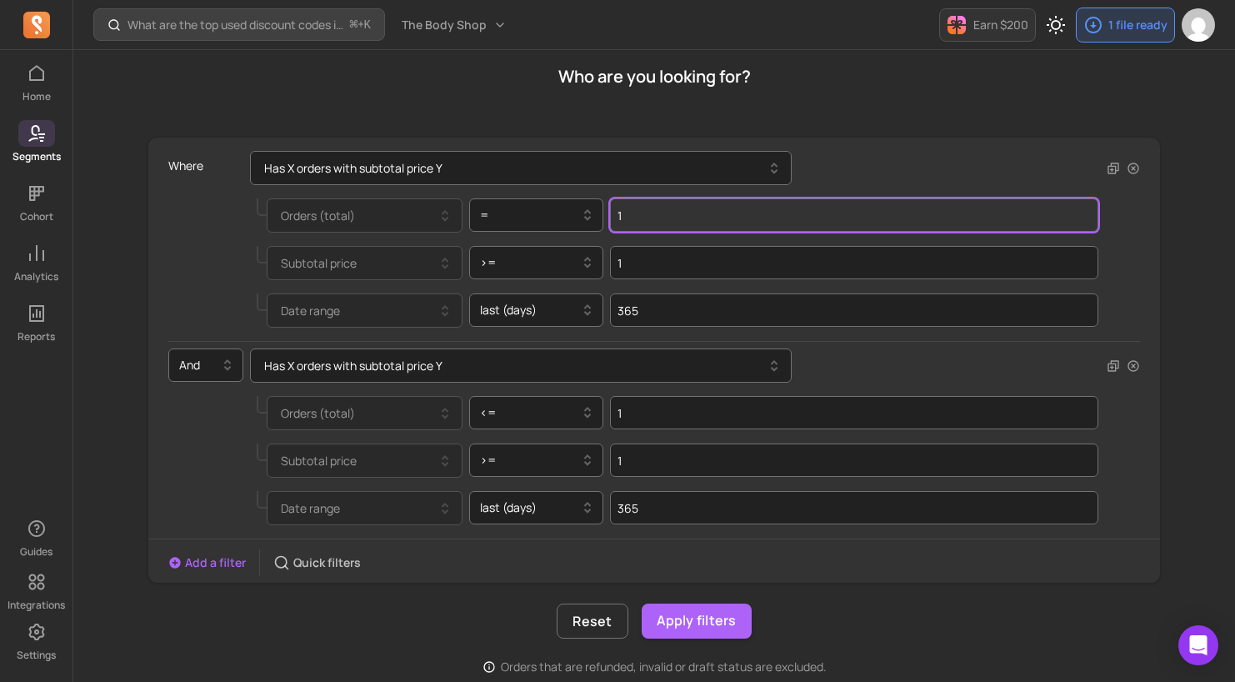
click at [672, 228] on input "1" at bounding box center [854, 214] width 489 height 33
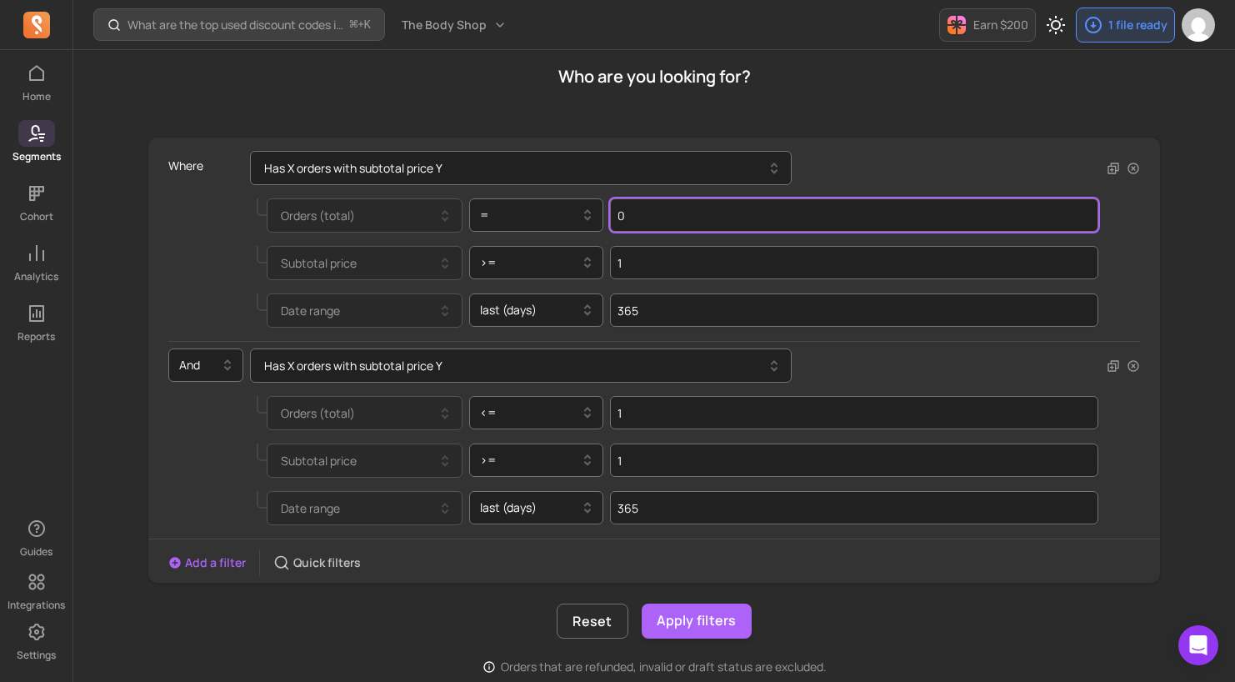
type input "0"
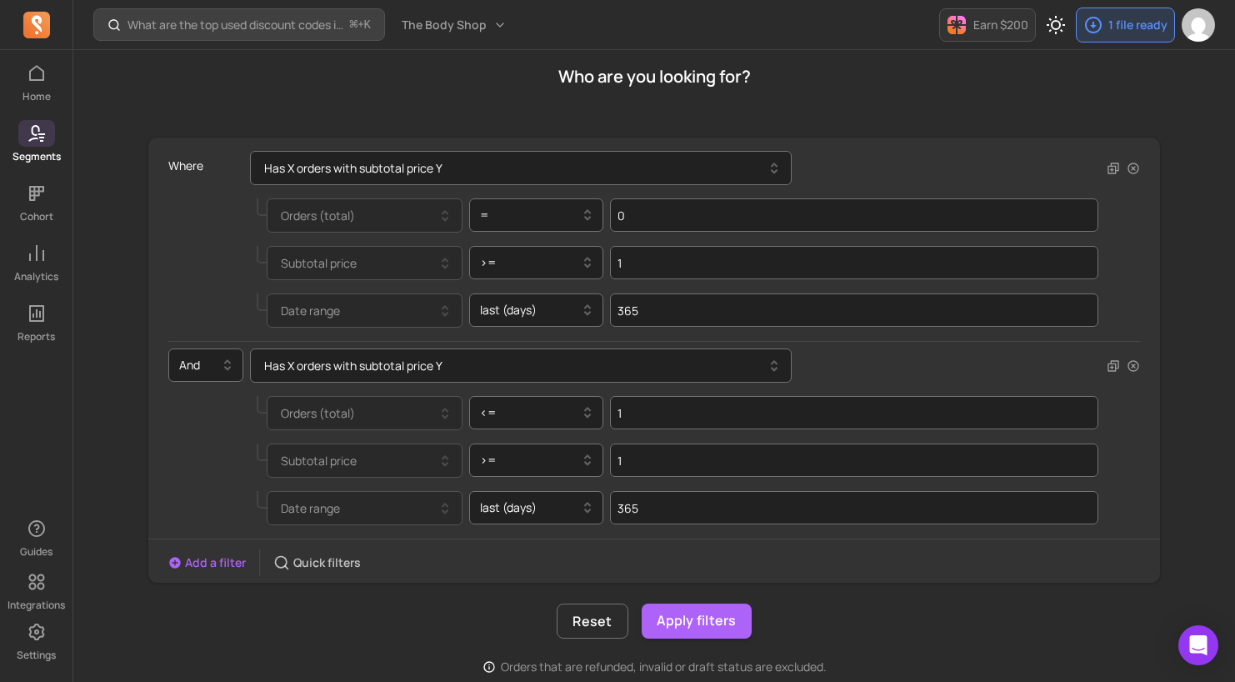
click at [923, 115] on div "Who are you looking for?" at bounding box center [655, 77] width 1014 height 80
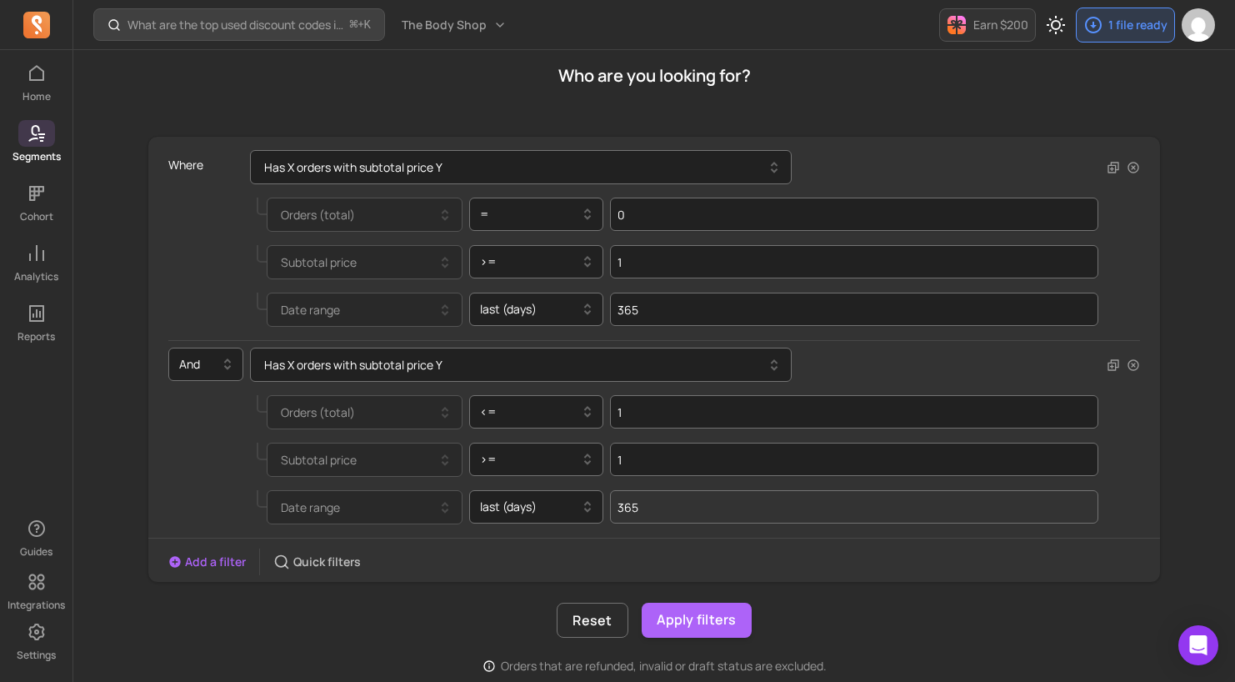
scroll to position [137, 0]
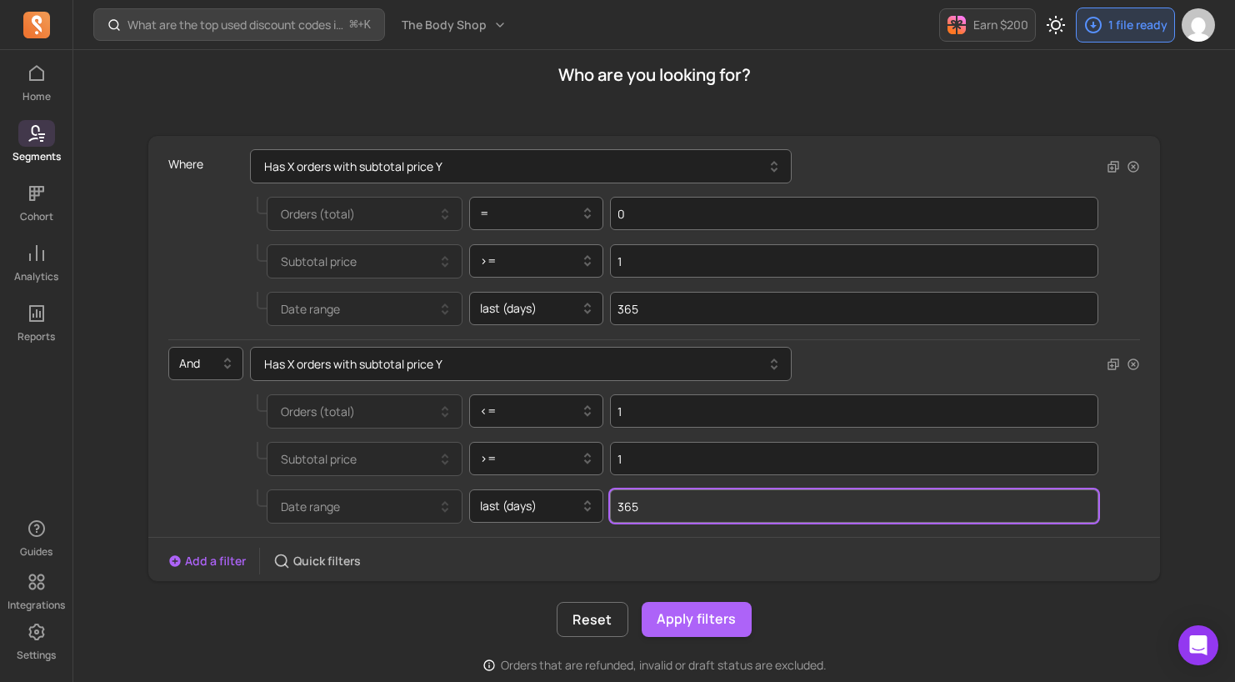
click at [694, 507] on input "365" at bounding box center [854, 505] width 489 height 33
type input "3"
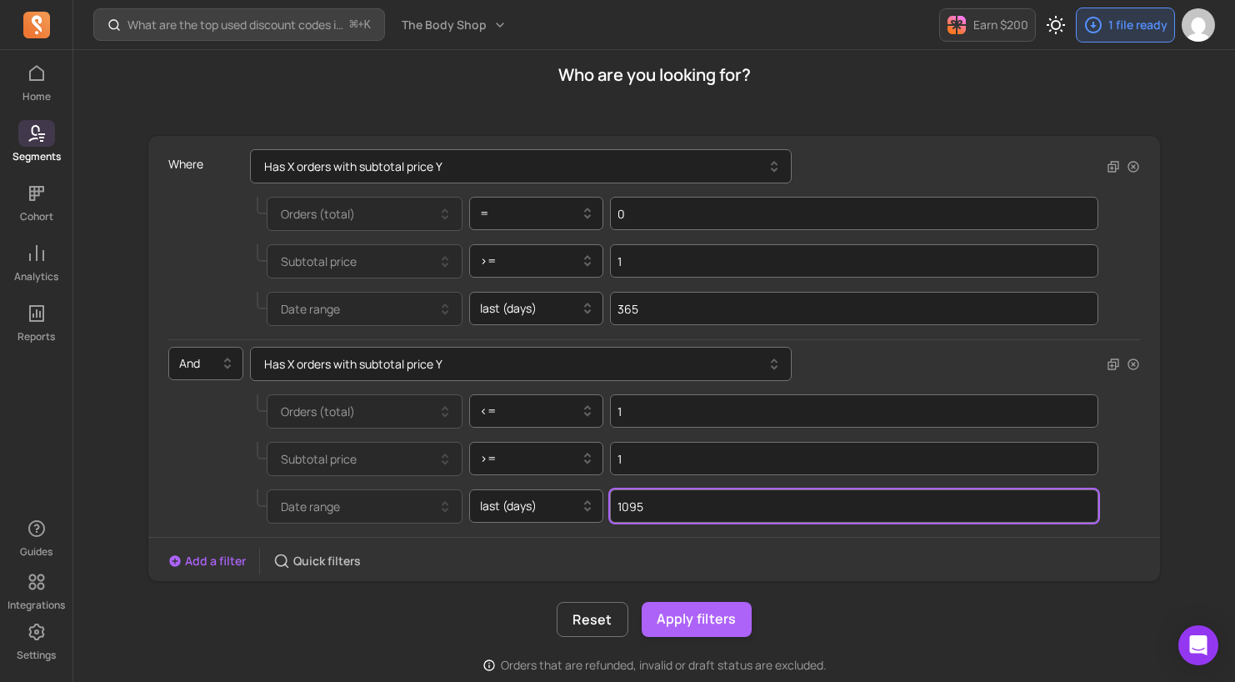
type input "1095"
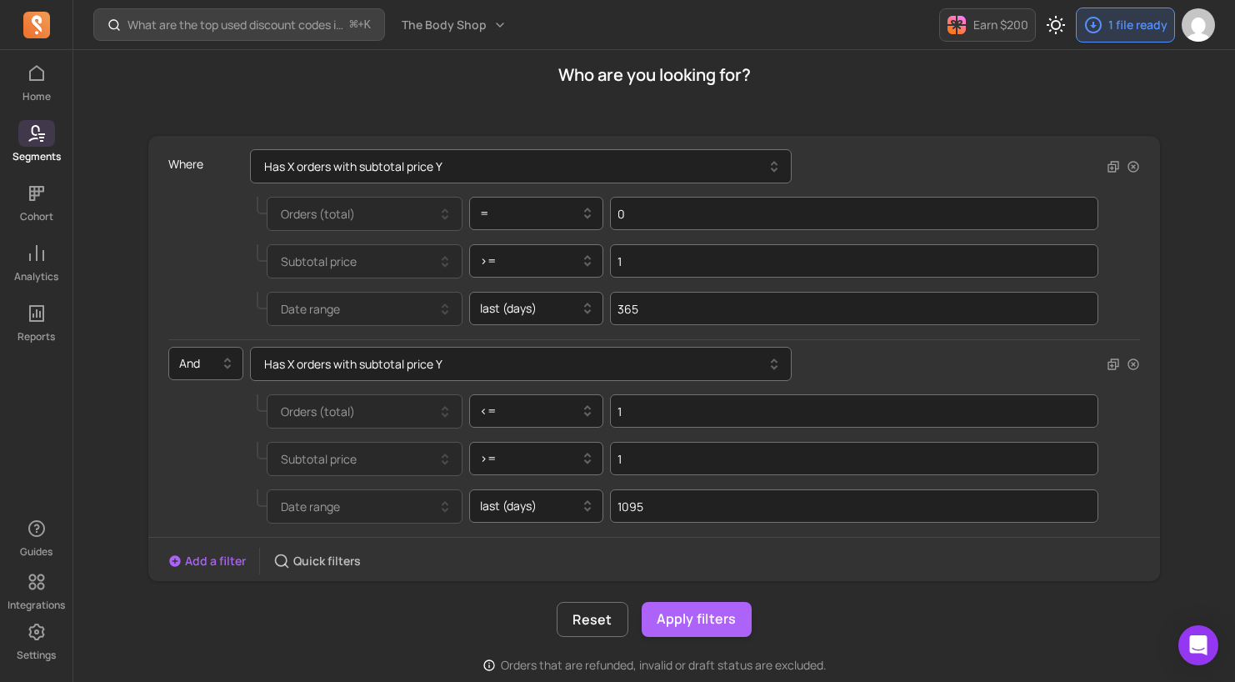
click at [382, 614] on div "Reset Apply filters" at bounding box center [655, 619] width 1014 height 35
click at [685, 617] on button "Apply filters" at bounding box center [697, 619] width 110 height 35
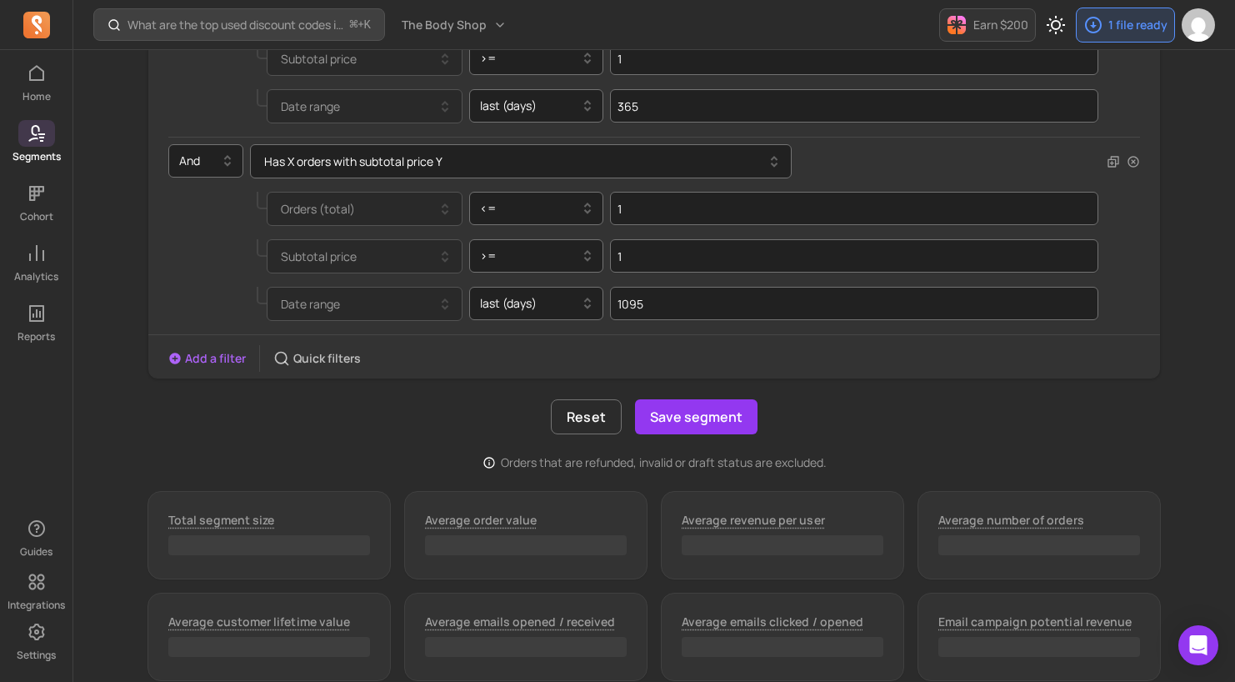
scroll to position [345, 0]
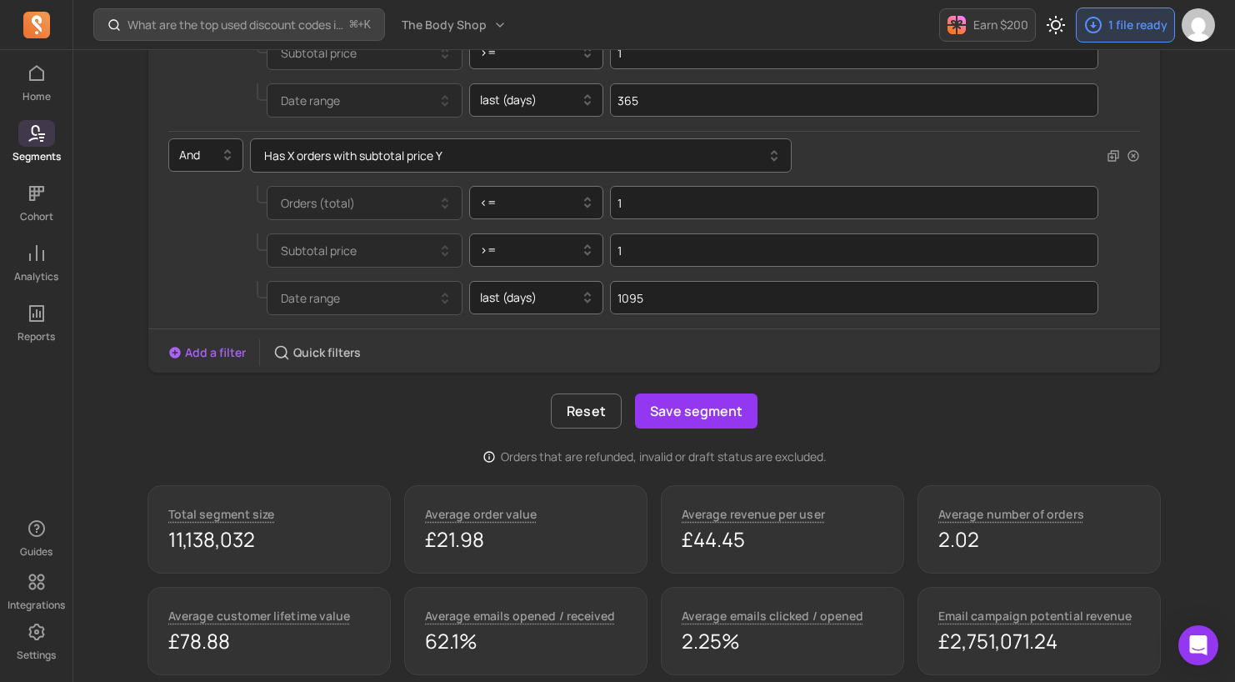
click at [453, 426] on div "Reset Save segment" at bounding box center [655, 410] width 1014 height 35
drag, startPoint x: 163, startPoint y: 542, endPoint x: 323, endPoint y: 544, distance: 160.1
click at [323, 544] on div "Total segment size 11,138,032" at bounding box center [269, 529] width 243 height 88
click at [702, 411] on button "Save segment" at bounding box center [696, 410] width 123 height 35
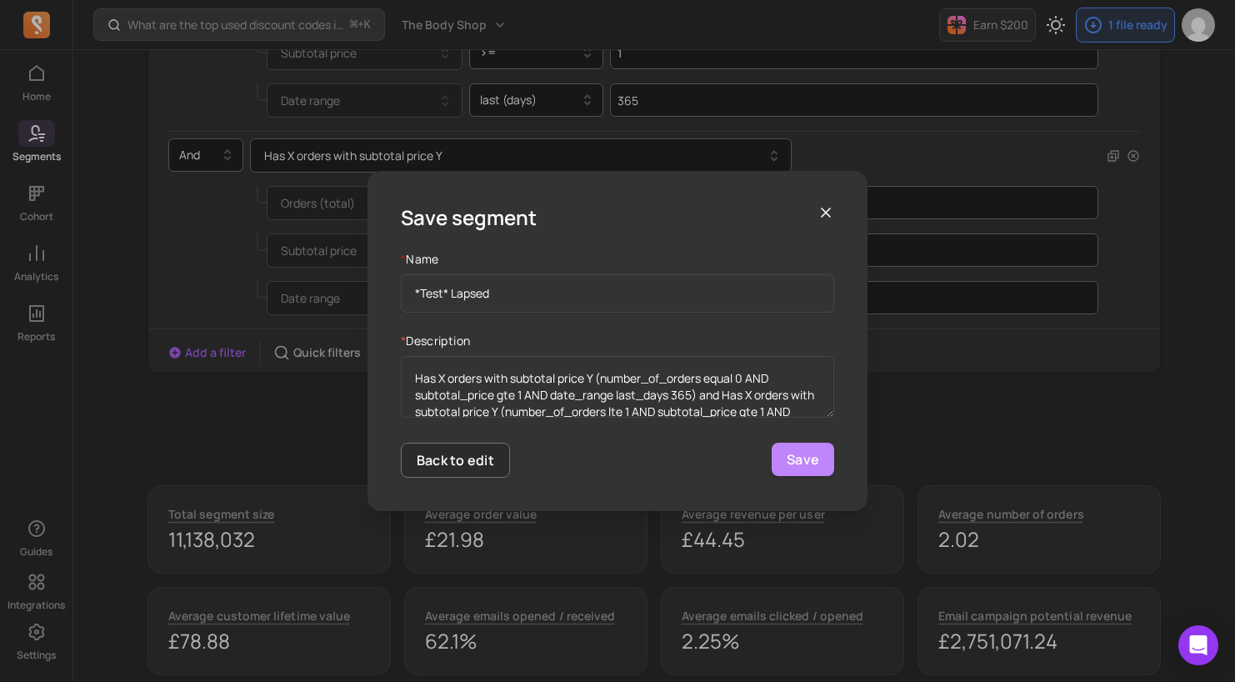
type input "*Test* Lapsed"
click at [799, 464] on button "Save" at bounding box center [803, 459] width 63 height 33
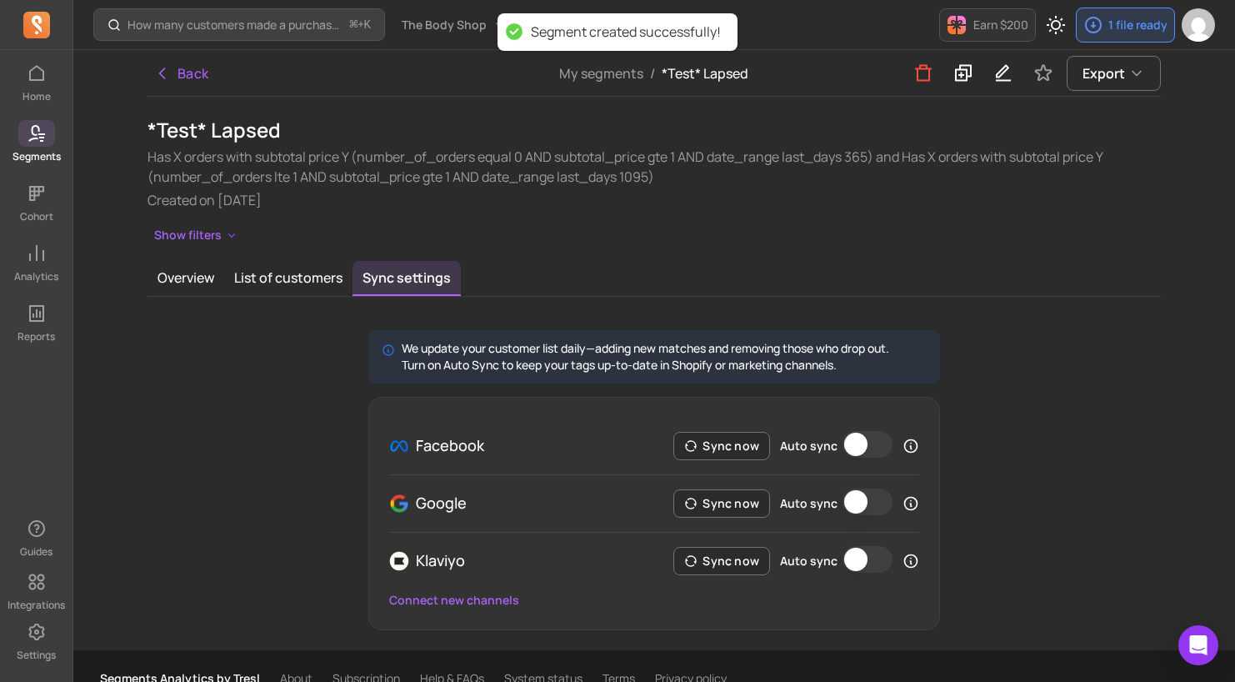
click at [45, 148] on link "Segments" at bounding box center [36, 141] width 73 height 43
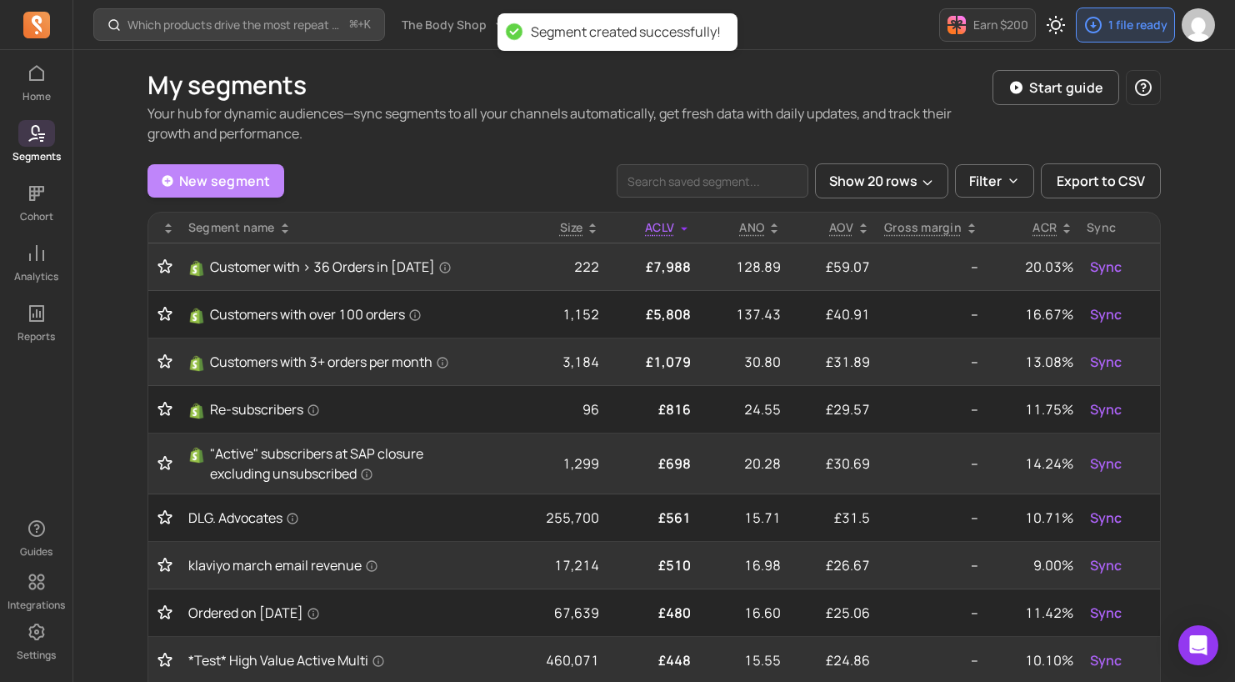
click at [205, 178] on link "New segment" at bounding box center [216, 180] width 137 height 33
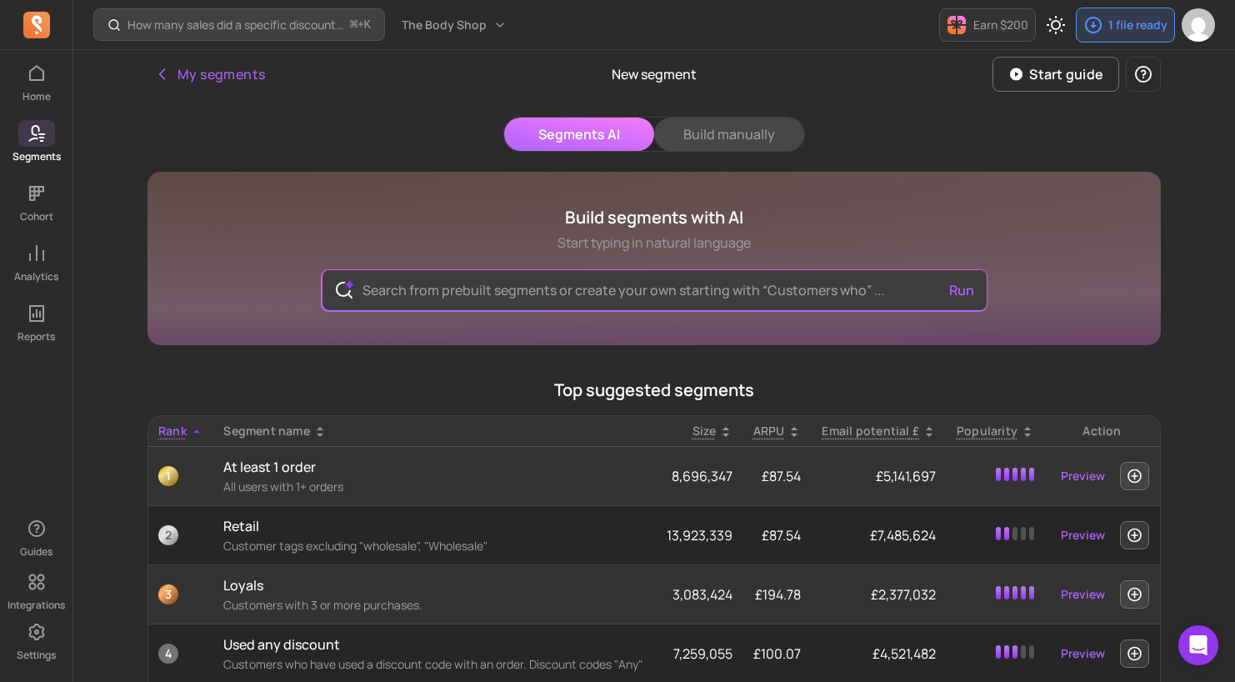
click at [721, 139] on button "Build manually" at bounding box center [729, 134] width 150 height 33
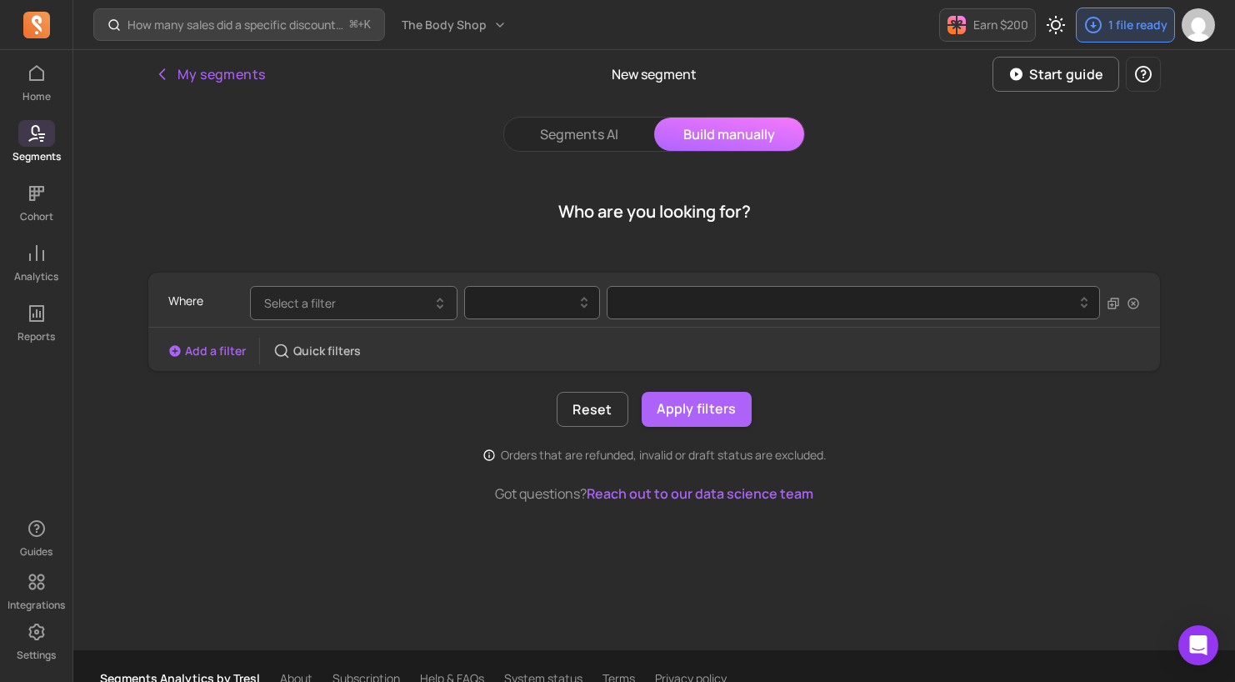
click at [363, 303] on button "Select a filter" at bounding box center [354, 303] width 208 height 34
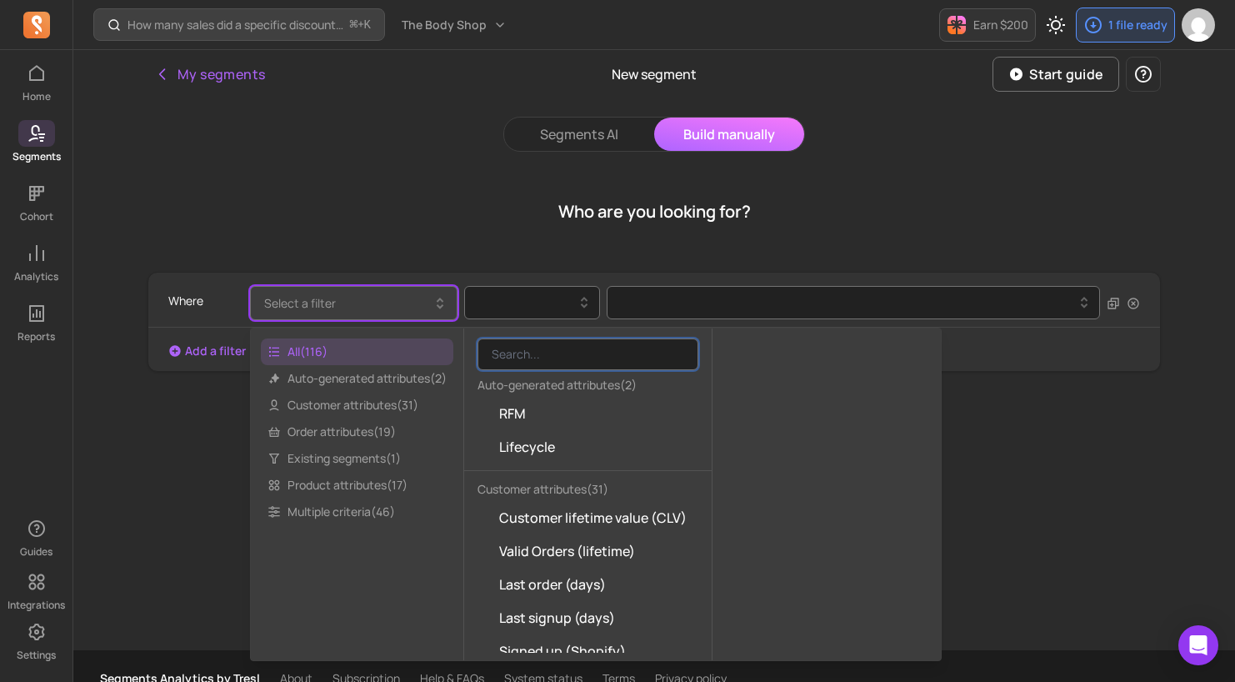
click at [554, 245] on div "Who are you looking for?" at bounding box center [655, 212] width 1014 height 80
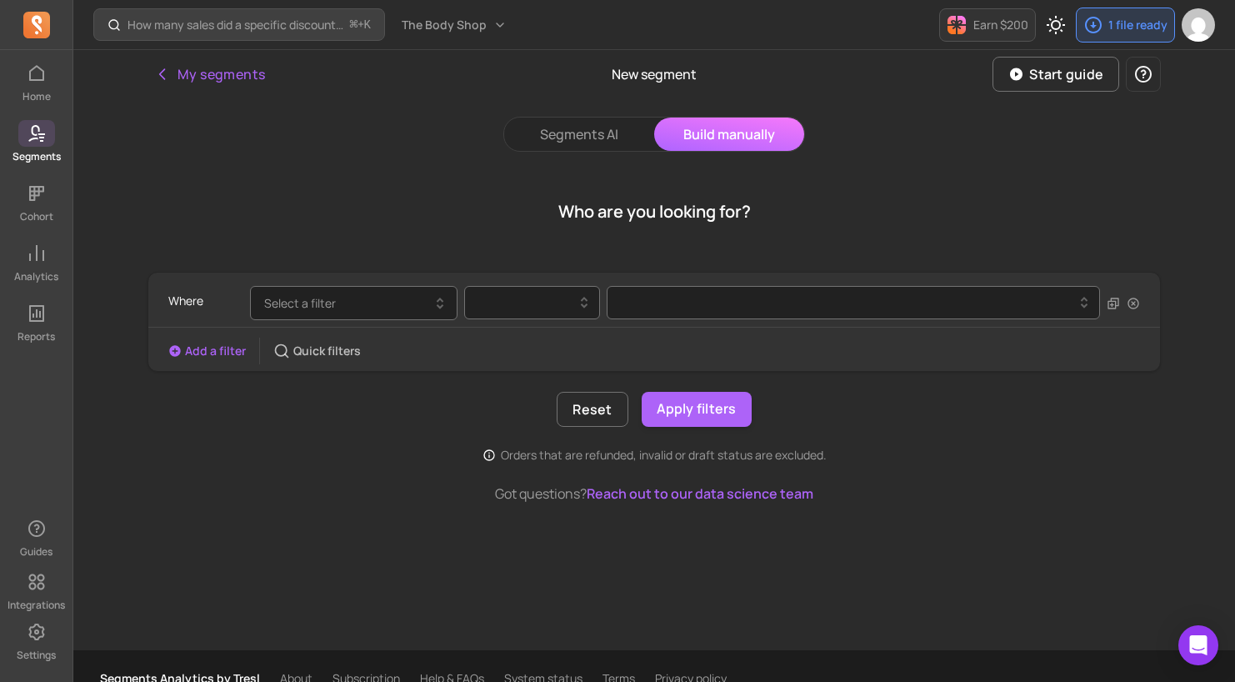
click at [28, 138] on icon at bounding box center [37, 133] width 20 height 20
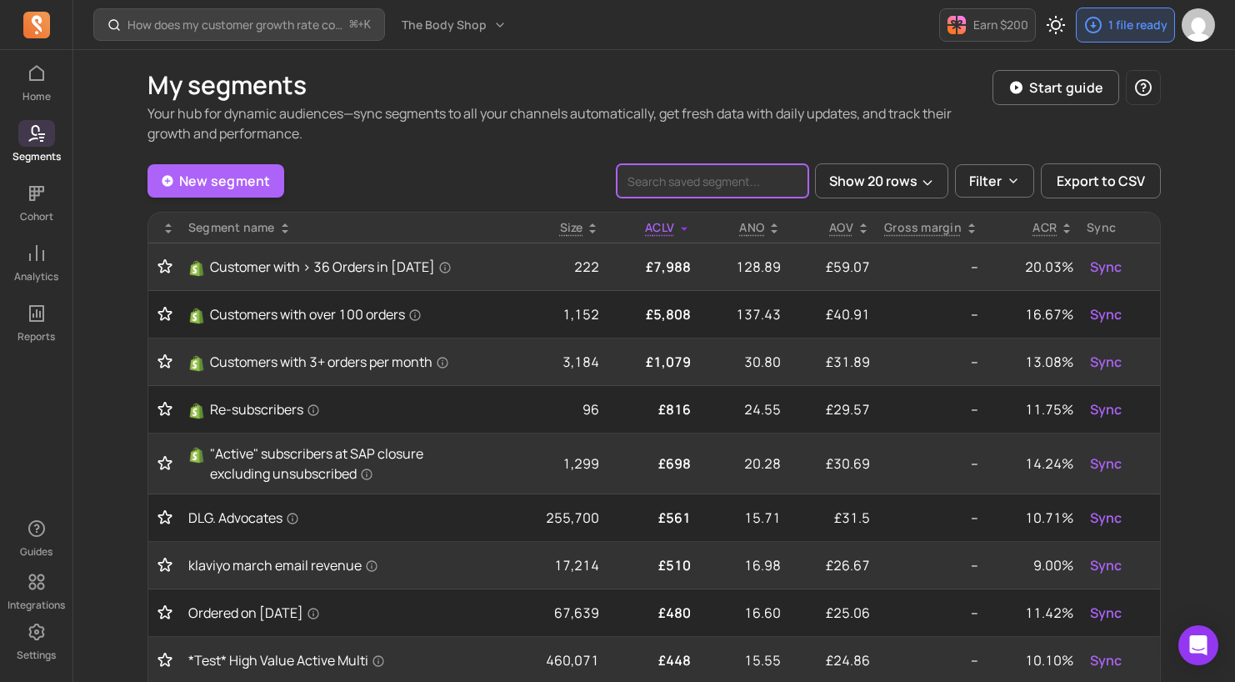
click at [744, 191] on input "search" at bounding box center [713, 180] width 192 height 33
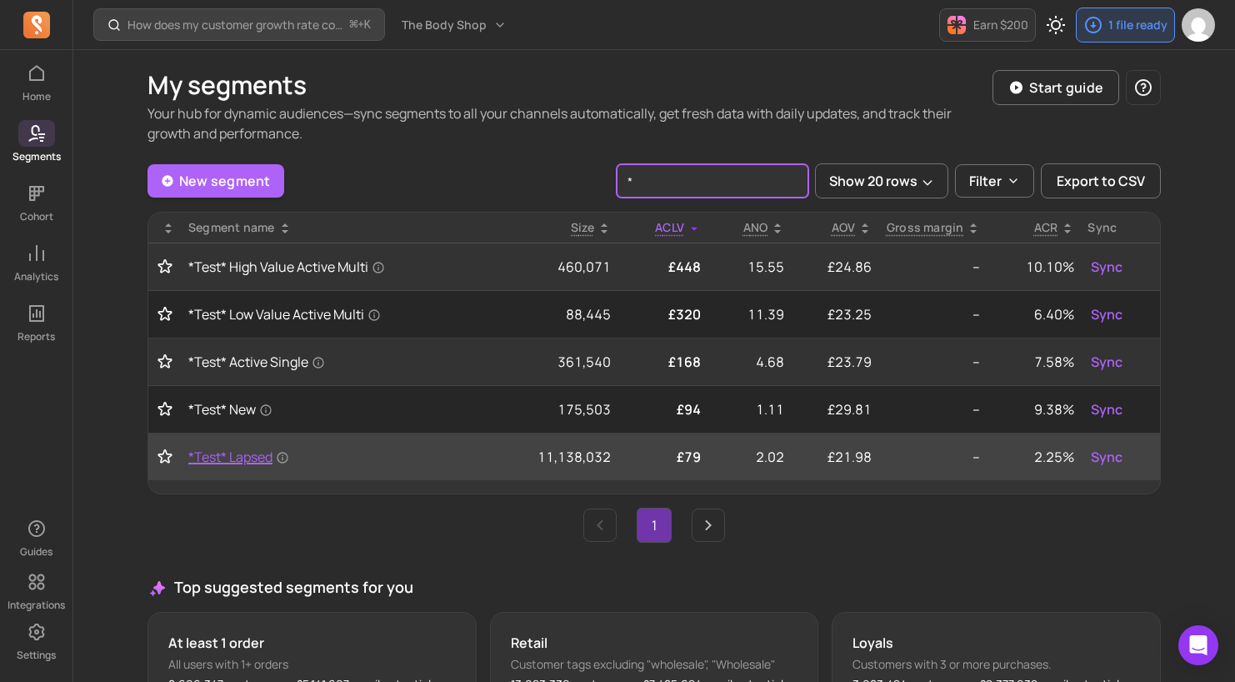
type input "*"
click at [248, 456] on span "*Test* Lapsed" at bounding box center [238, 457] width 101 height 20
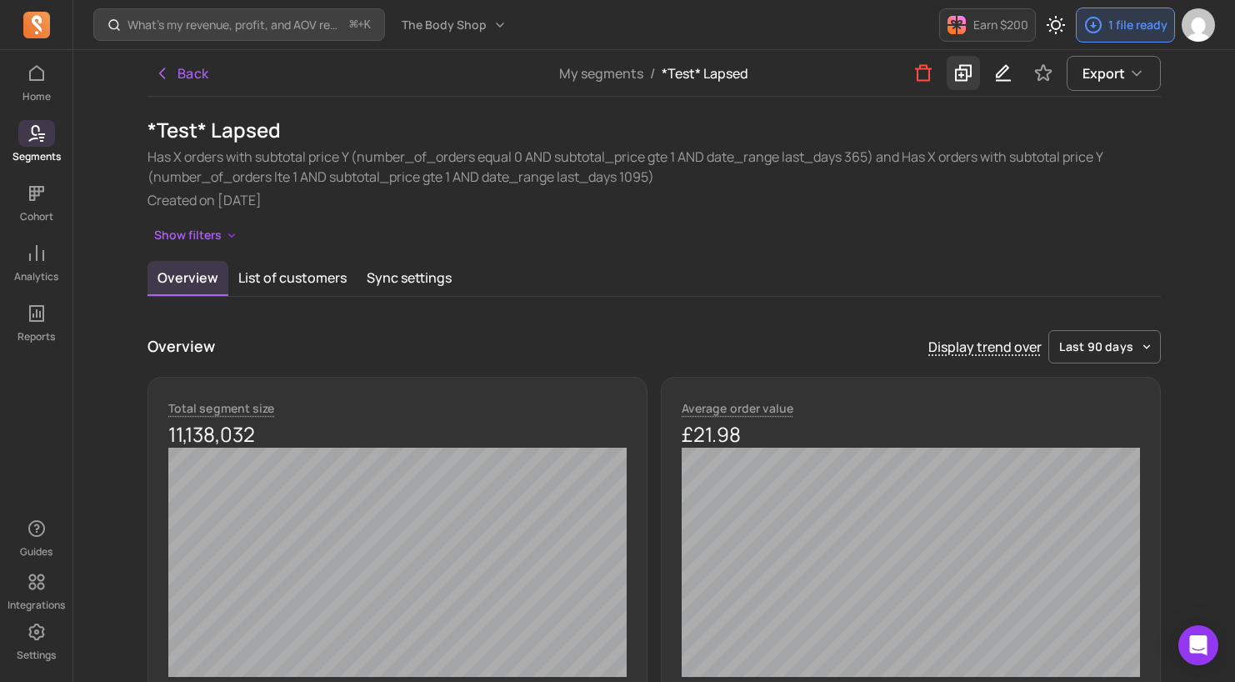
click at [960, 80] on icon at bounding box center [963, 73] width 17 height 17
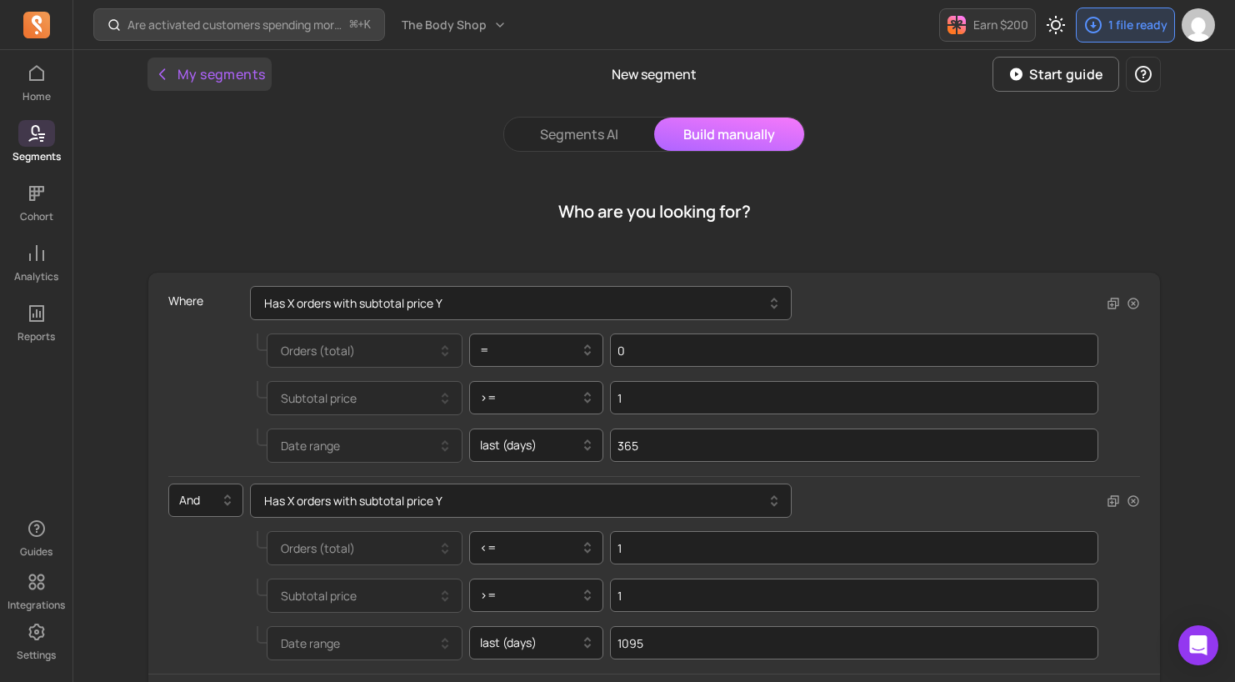
click at [243, 80] on button "My segments" at bounding box center [210, 74] width 124 height 33
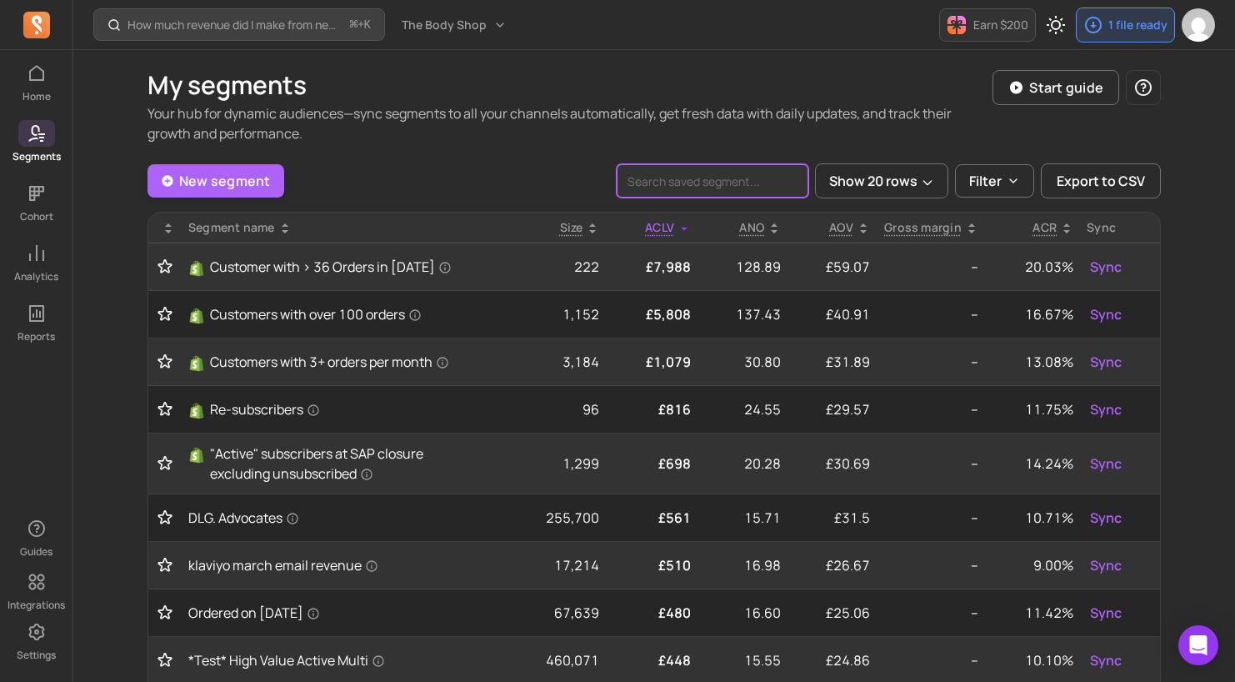
click at [700, 184] on input "search" at bounding box center [713, 180] width 192 height 33
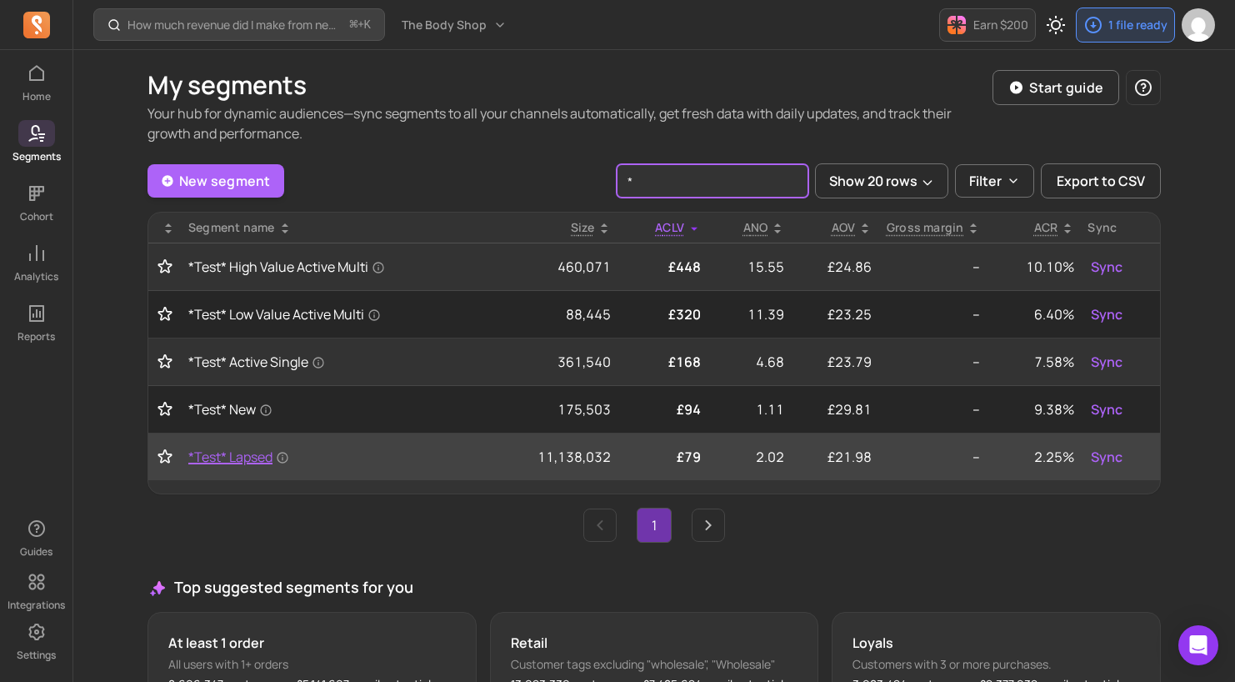
type input "*"
click at [241, 457] on span "*Test* Lapsed" at bounding box center [238, 457] width 101 height 20
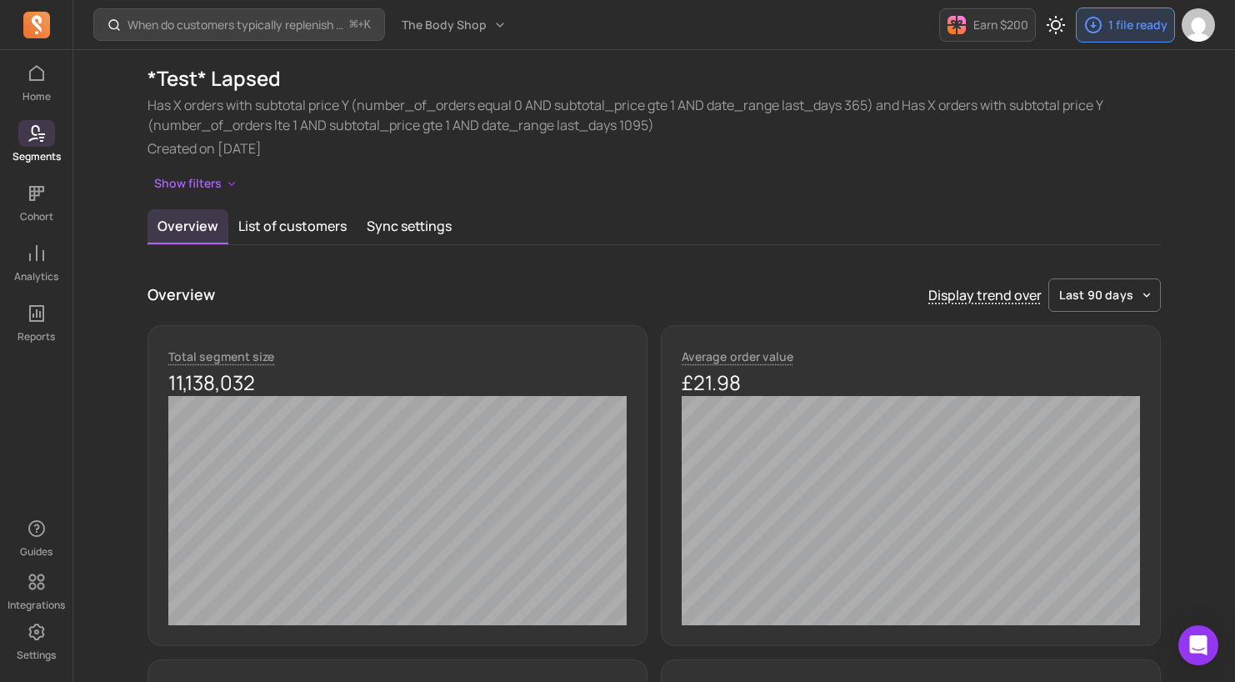
scroll to position [51, 0]
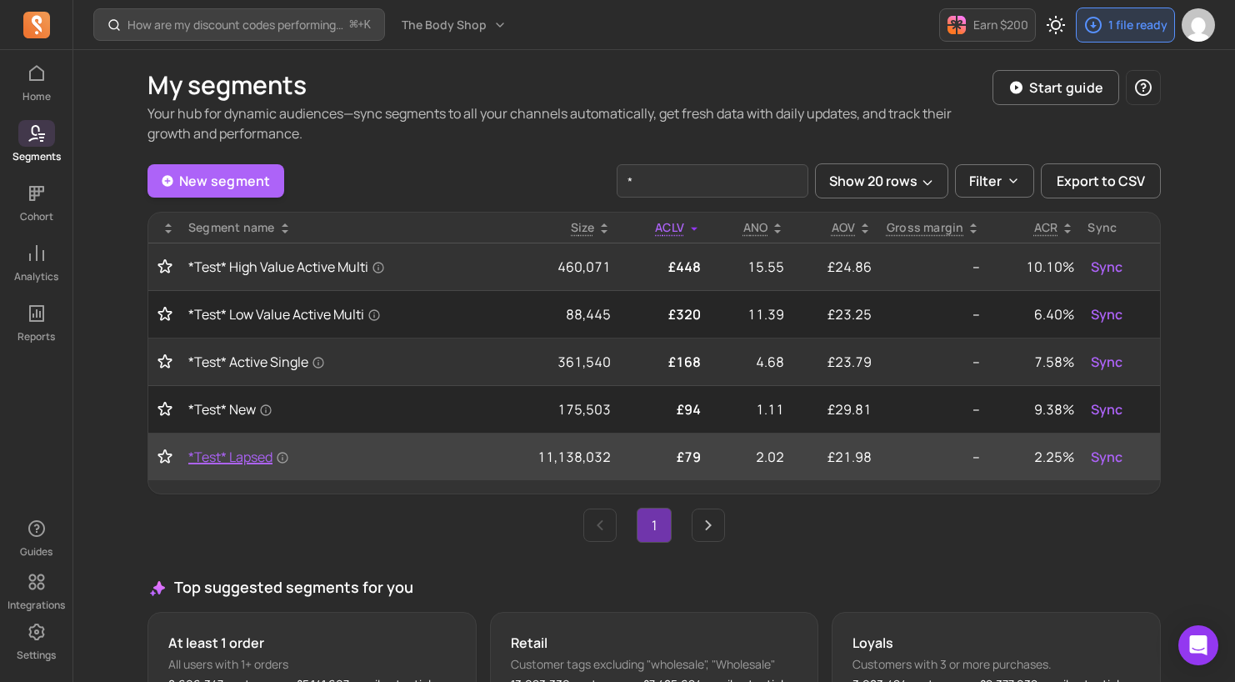
click at [243, 456] on span "*Test* Lapsed" at bounding box center [238, 457] width 101 height 20
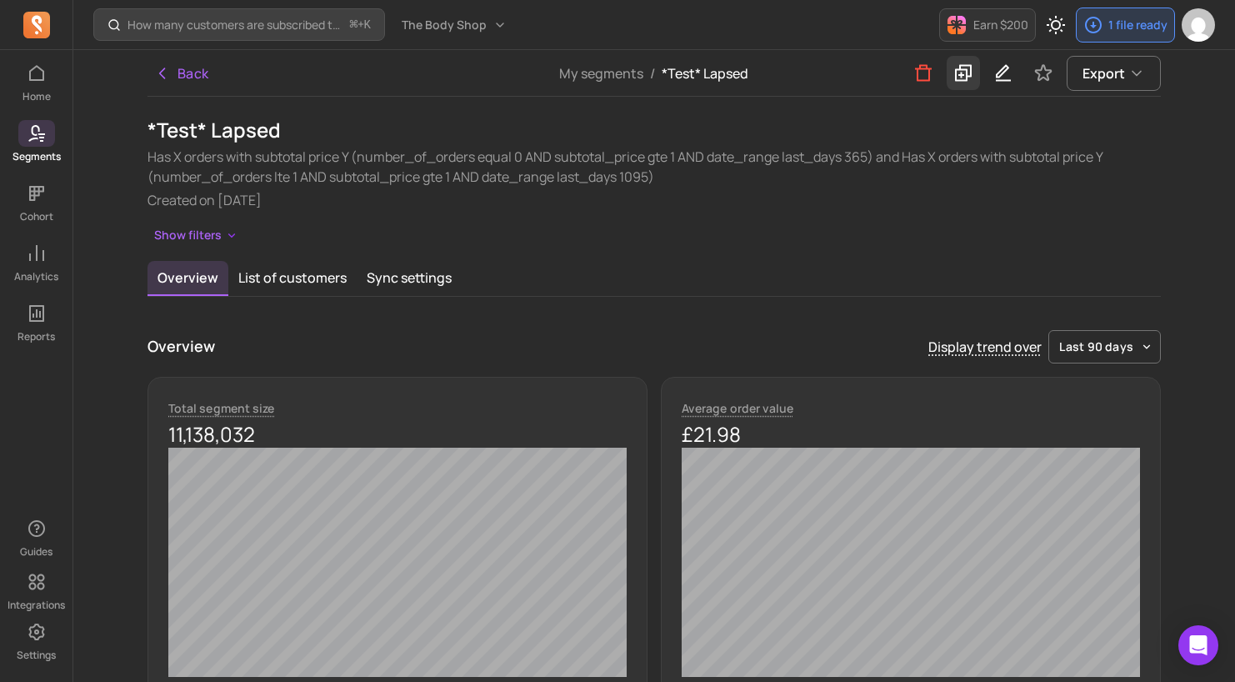
click at [971, 73] on icon at bounding box center [963, 73] width 17 height 17
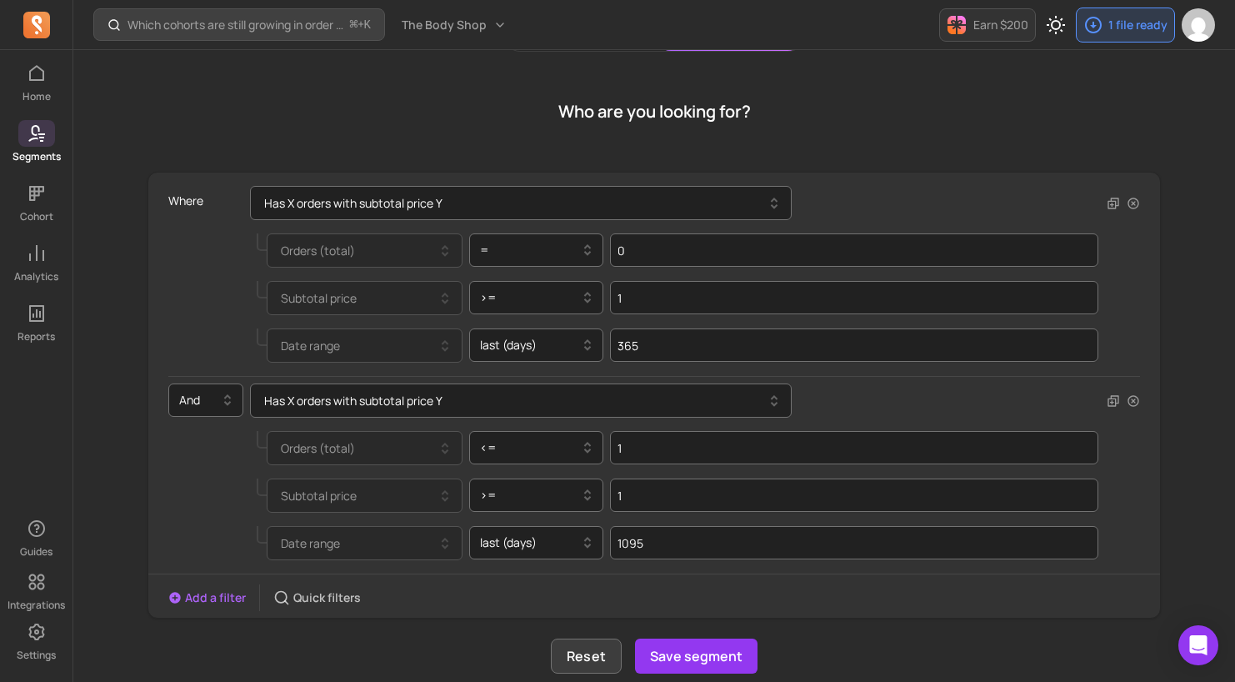
scroll to position [94, 0]
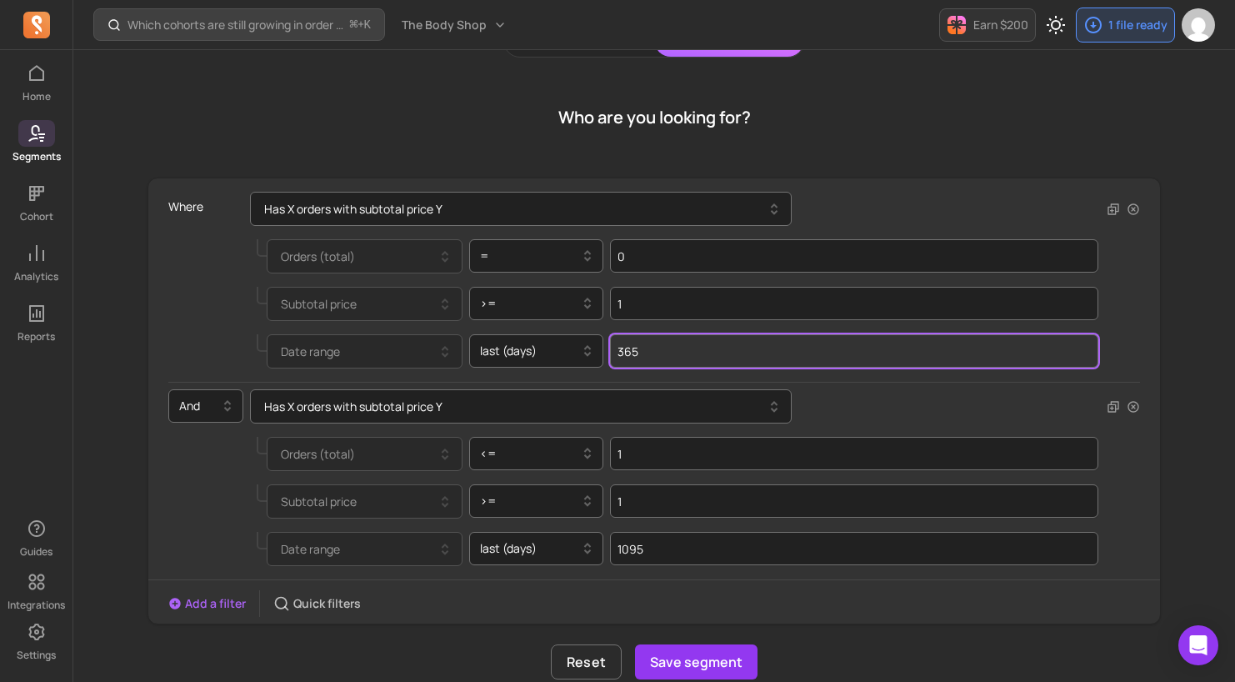
click at [681, 353] on input "365" at bounding box center [854, 350] width 489 height 33
type input "3"
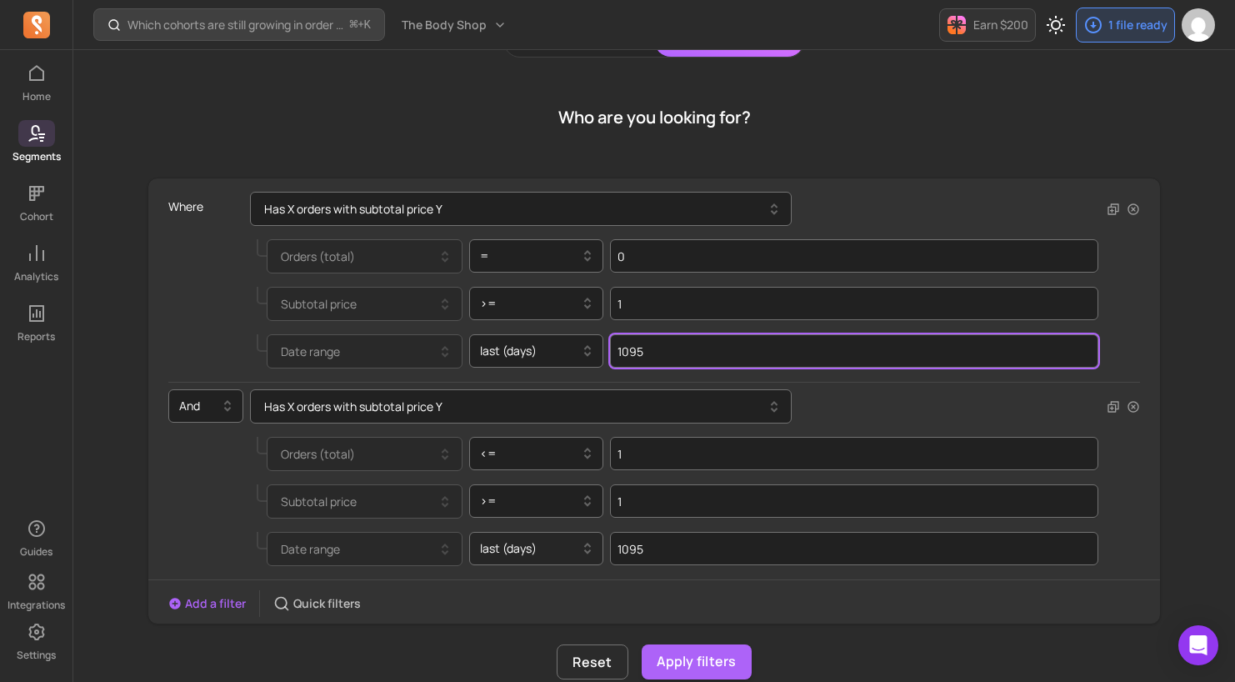
type input "1095"
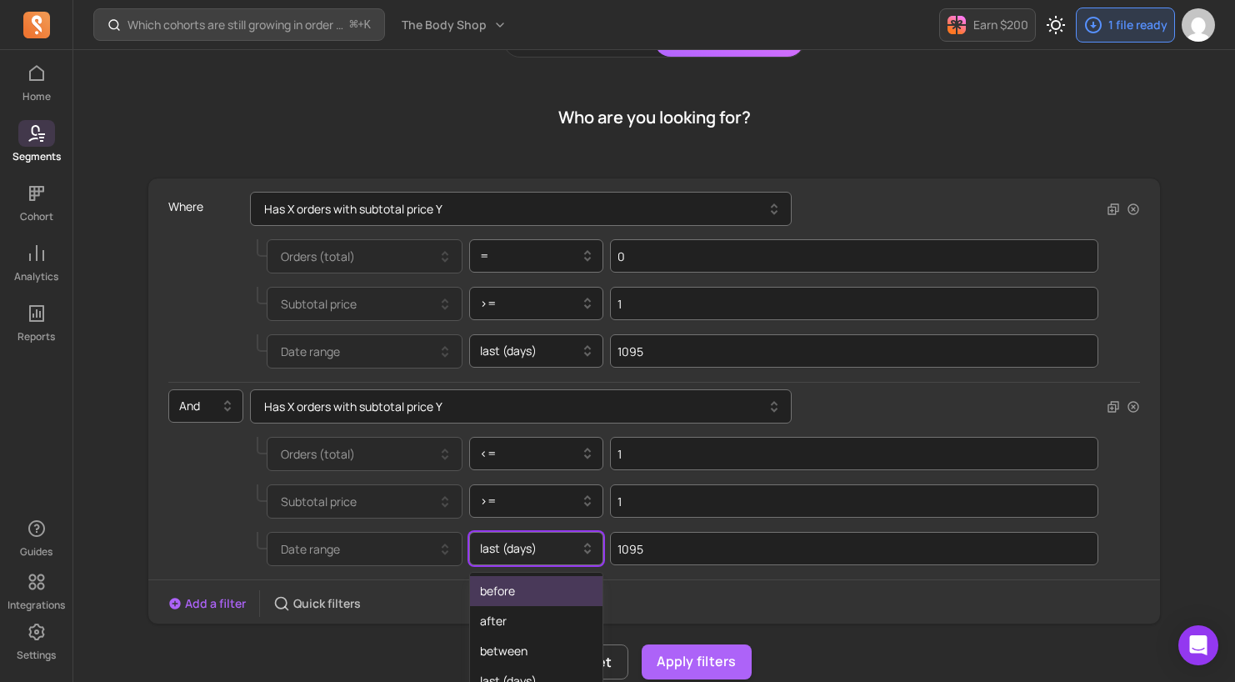
scroll to position [149, 0]
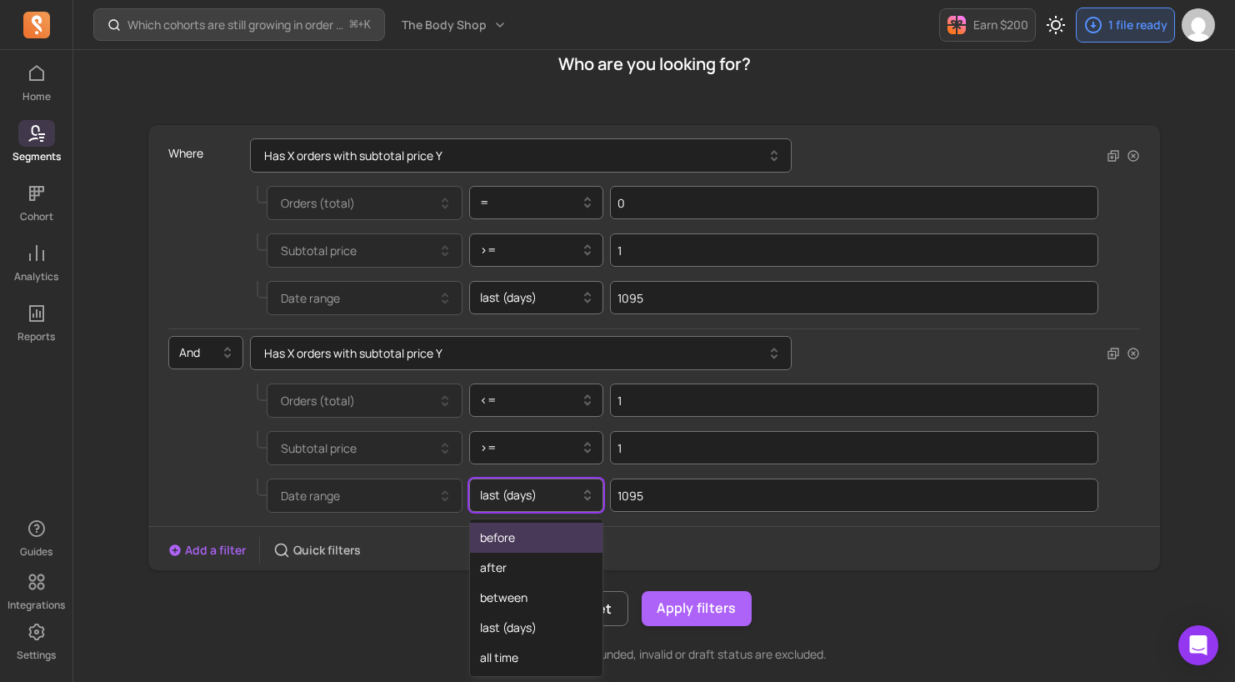
click at [550, 512] on div "option before focused, 1 of 5. 5 results available. Use Up and Down to choose o…" at bounding box center [536, 495] width 135 height 33
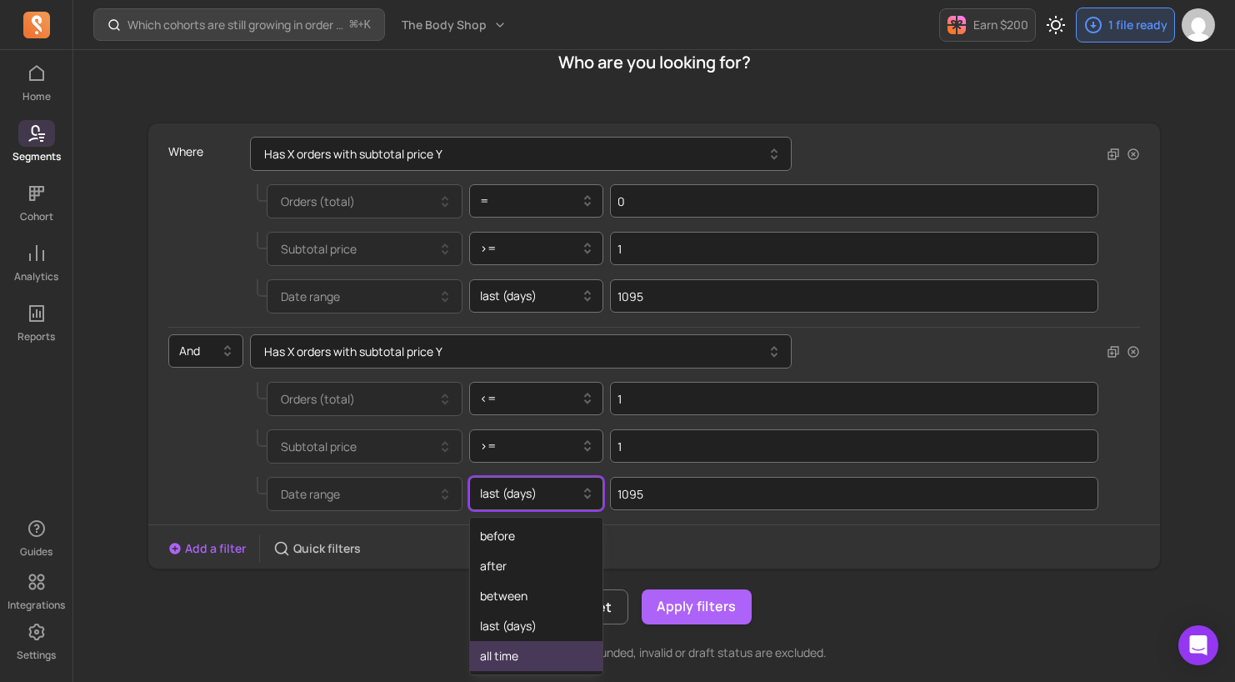
click at [516, 654] on div "all time" at bounding box center [536, 656] width 133 height 30
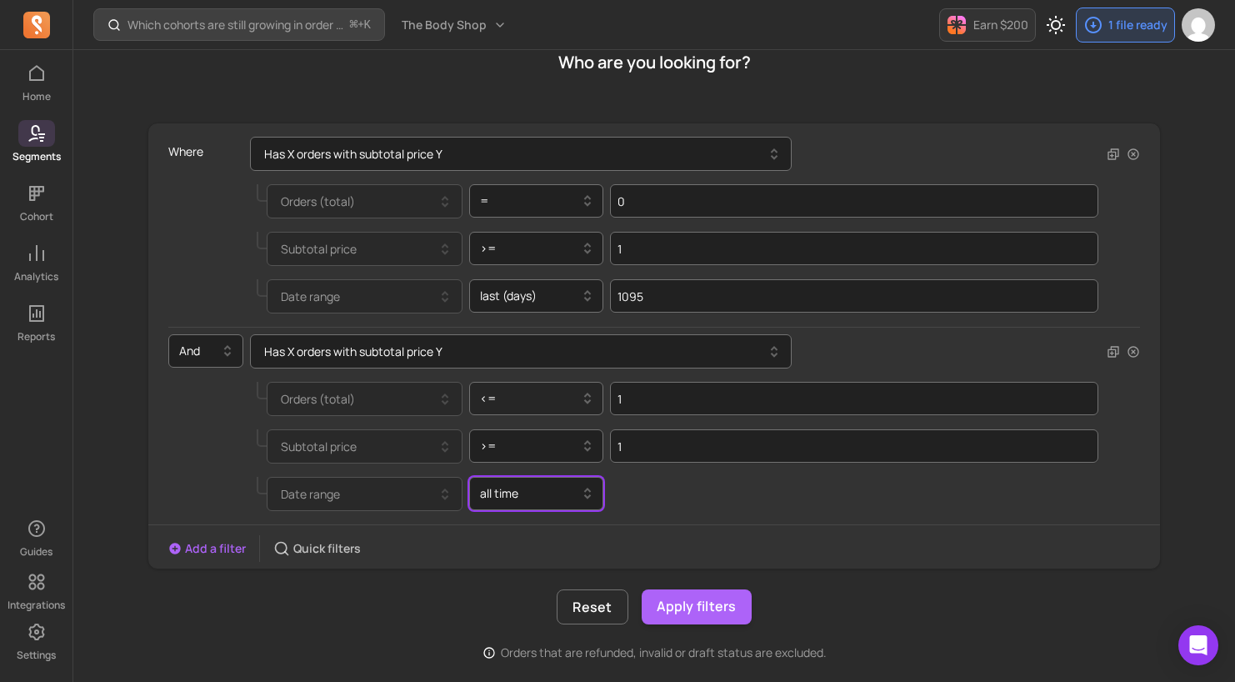
click at [524, 403] on div at bounding box center [530, 398] width 100 height 20
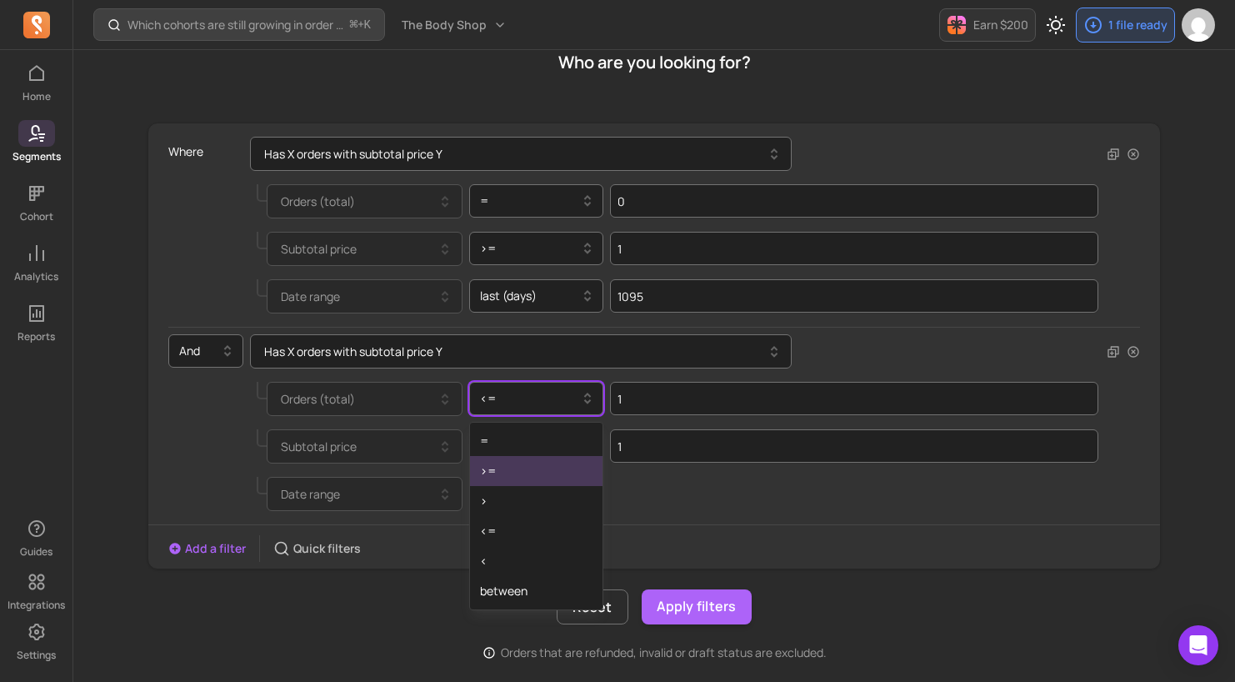
click at [525, 478] on div ">=" at bounding box center [536, 471] width 133 height 30
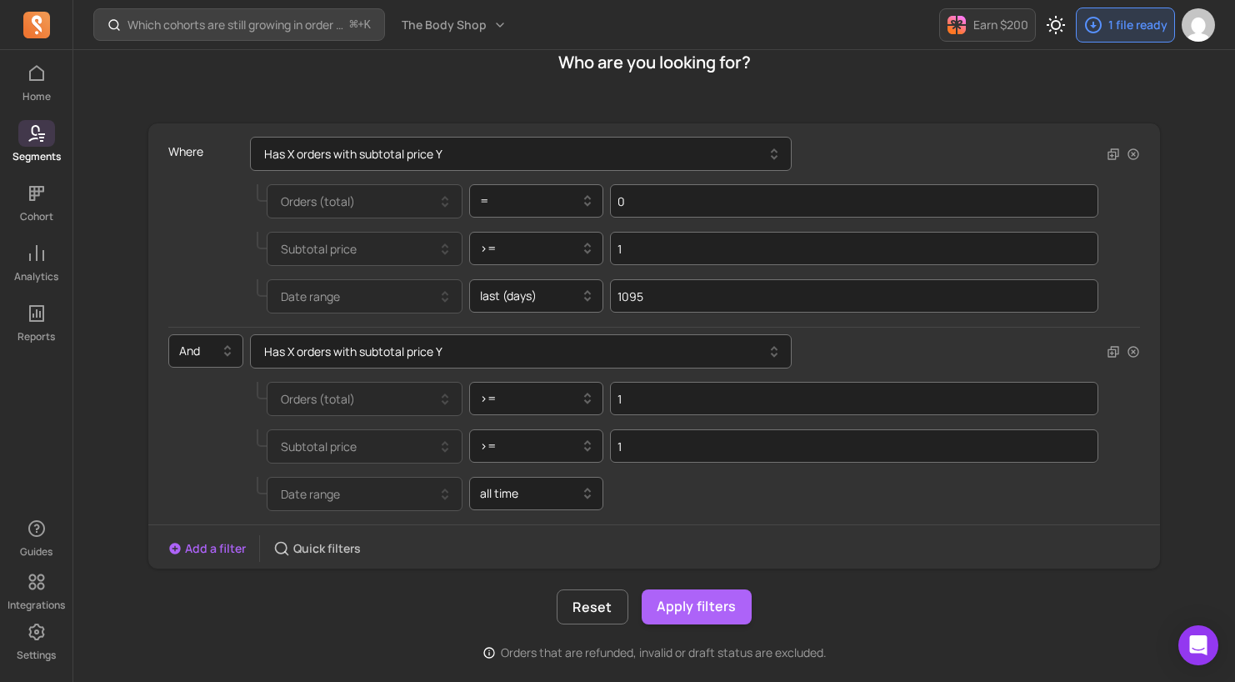
click at [715, 504] on div "Date range all time" at bounding box center [678, 494] width 842 height 34
click at [704, 531] on div "Where Has X orders with subtotal price Y Orders (total) = 0 Subtotal price >= 1…" at bounding box center [654, 346] width 1012 height 432
click at [694, 600] on button "Apply filters" at bounding box center [697, 606] width 110 height 35
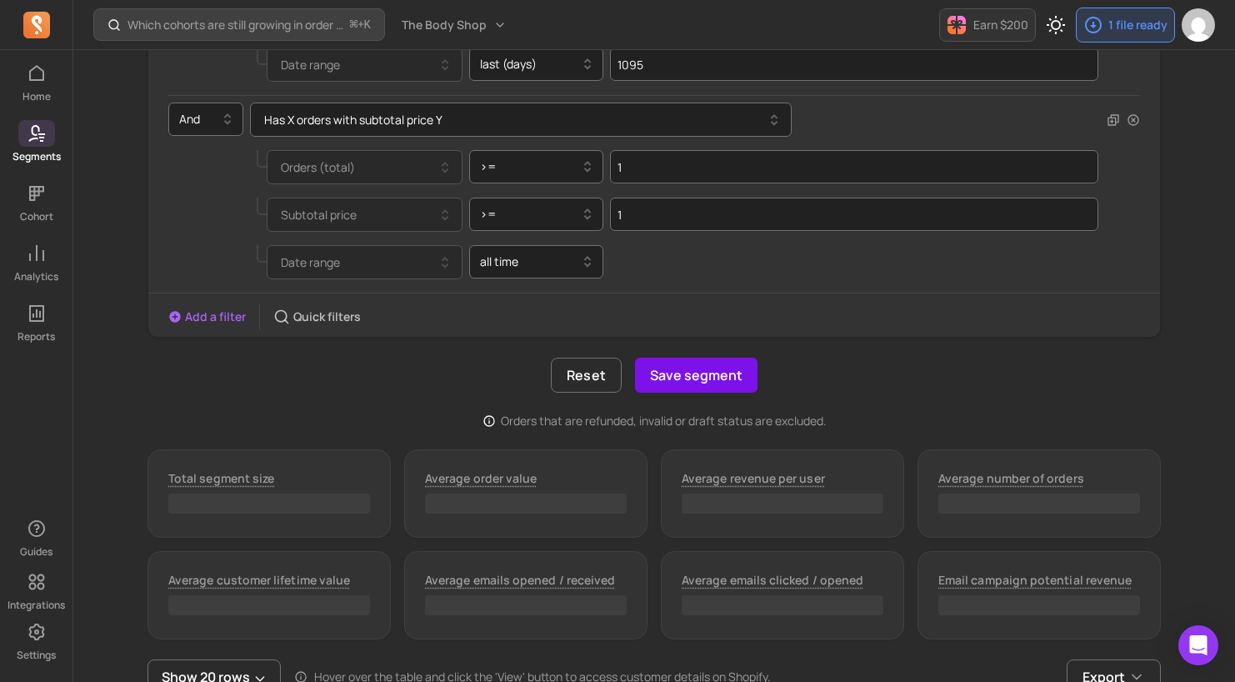
scroll to position [385, 0]
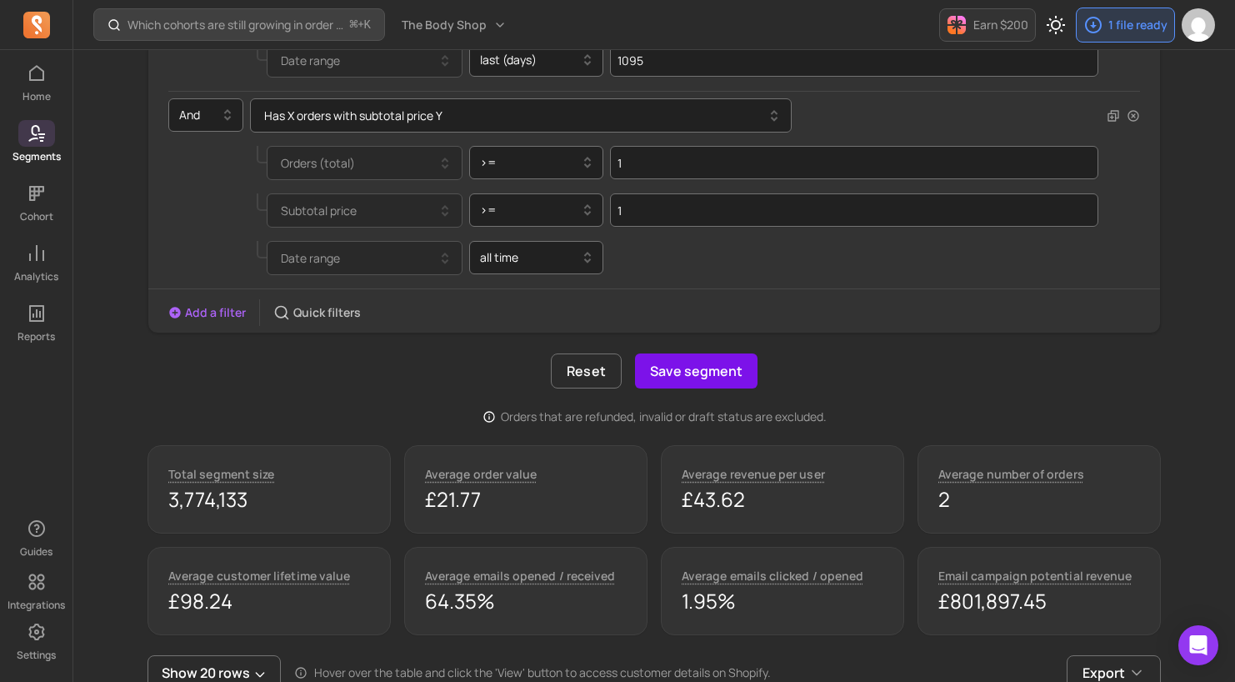
click at [684, 375] on button "Save segment" at bounding box center [696, 370] width 123 height 35
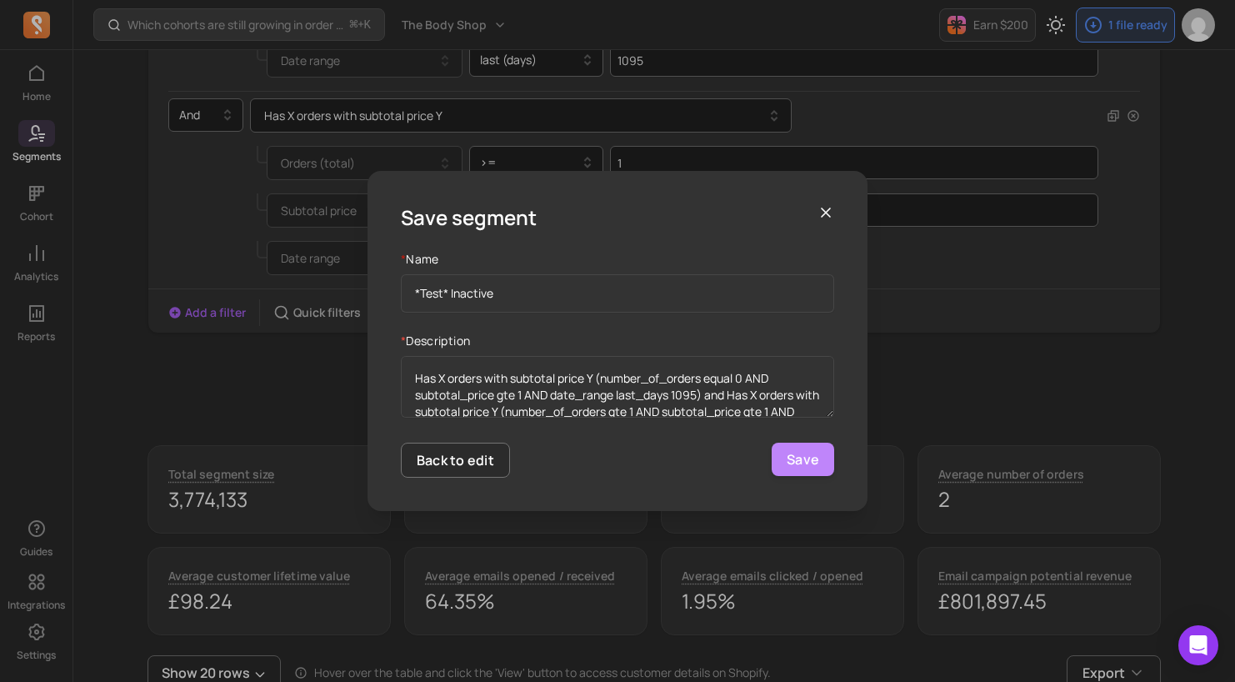
type input "*Test* Inactive"
click at [804, 449] on button "Save" at bounding box center [803, 459] width 63 height 33
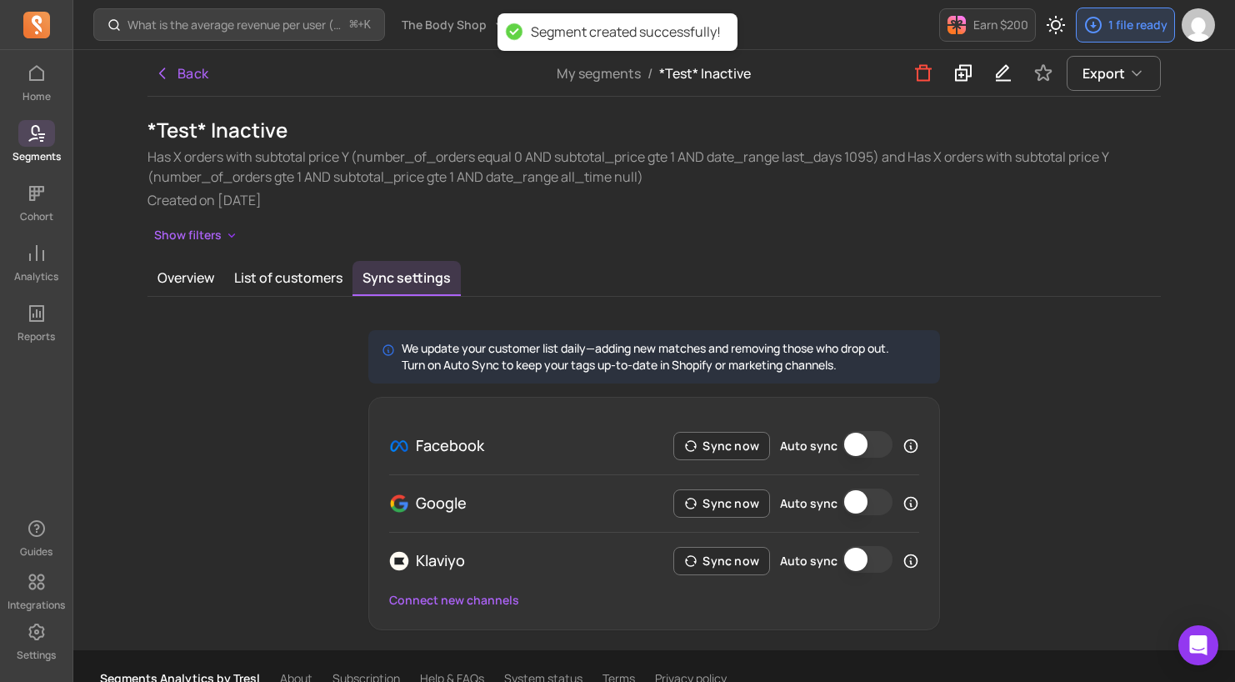
click at [43, 133] on icon at bounding box center [41, 134] width 7 height 2
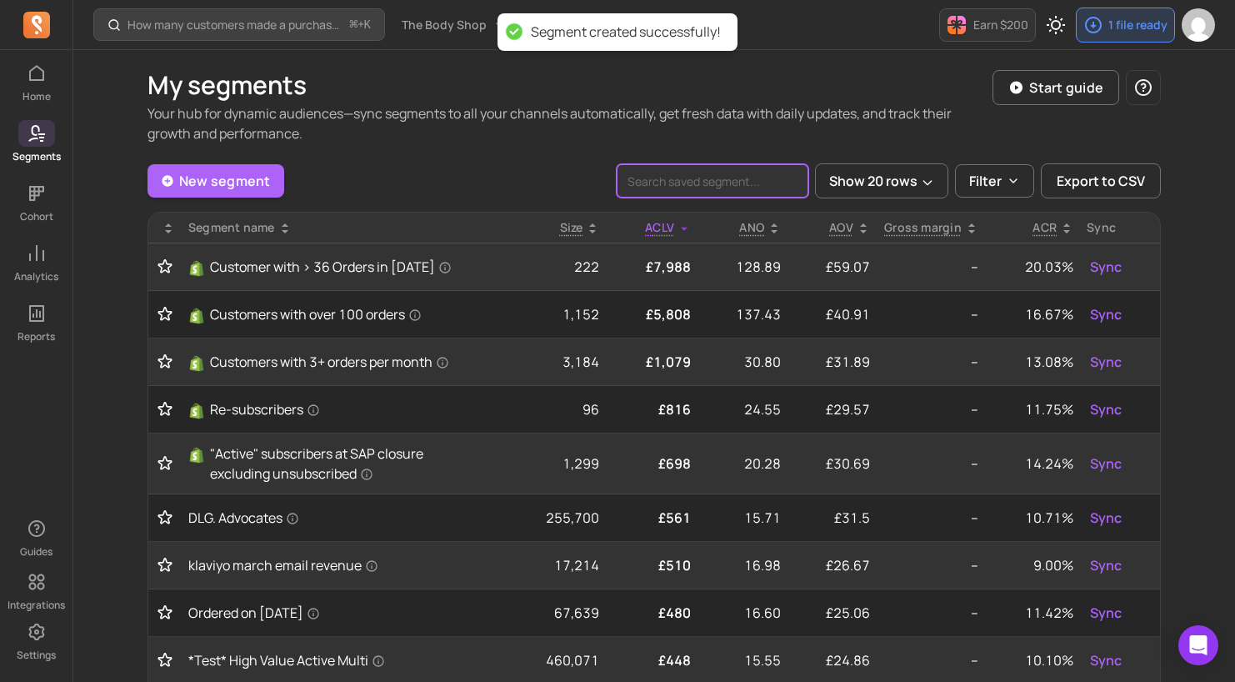
click at [754, 181] on input "search" at bounding box center [713, 180] width 192 height 33
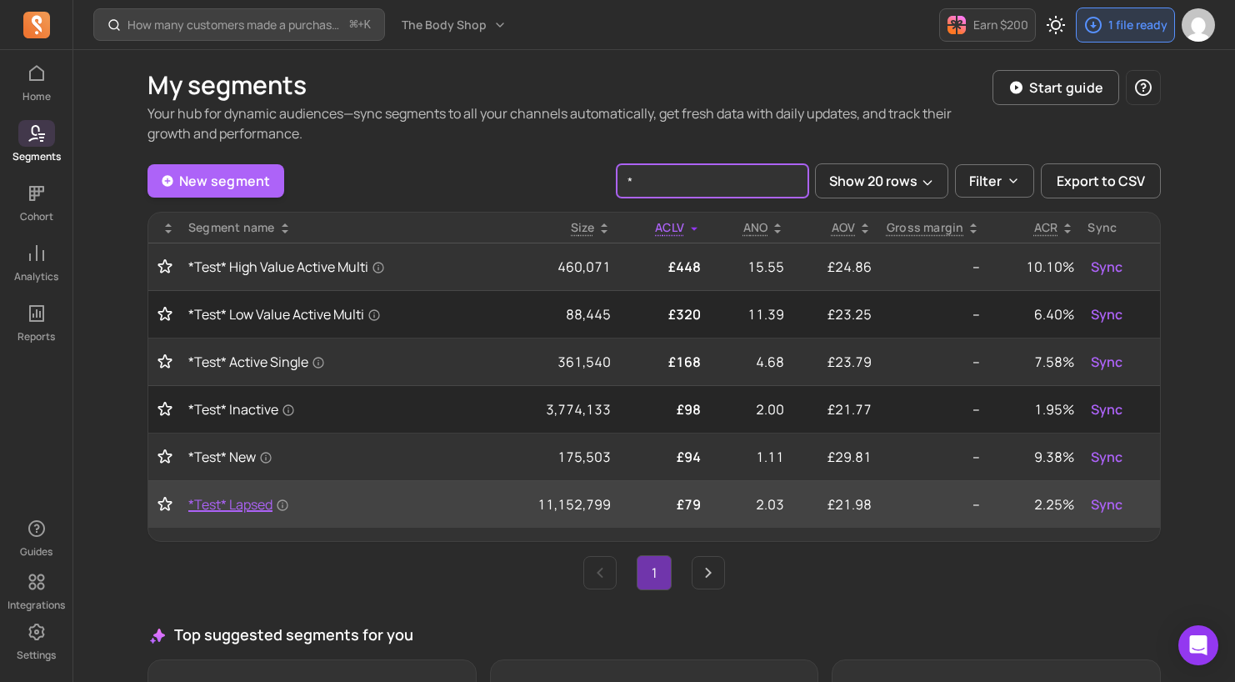
type input "*"
click at [234, 503] on span "*Test* Lapsed" at bounding box center [238, 504] width 101 height 20
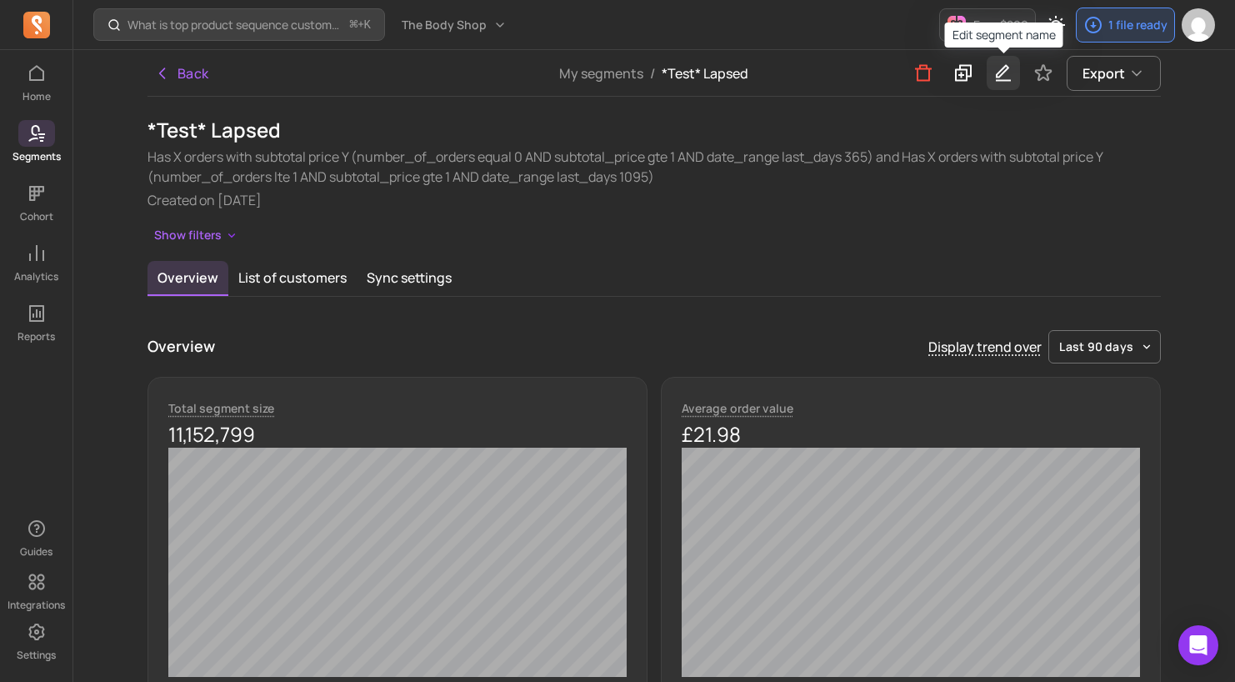
click at [1005, 73] on icon "button" at bounding box center [1004, 73] width 20 height 21
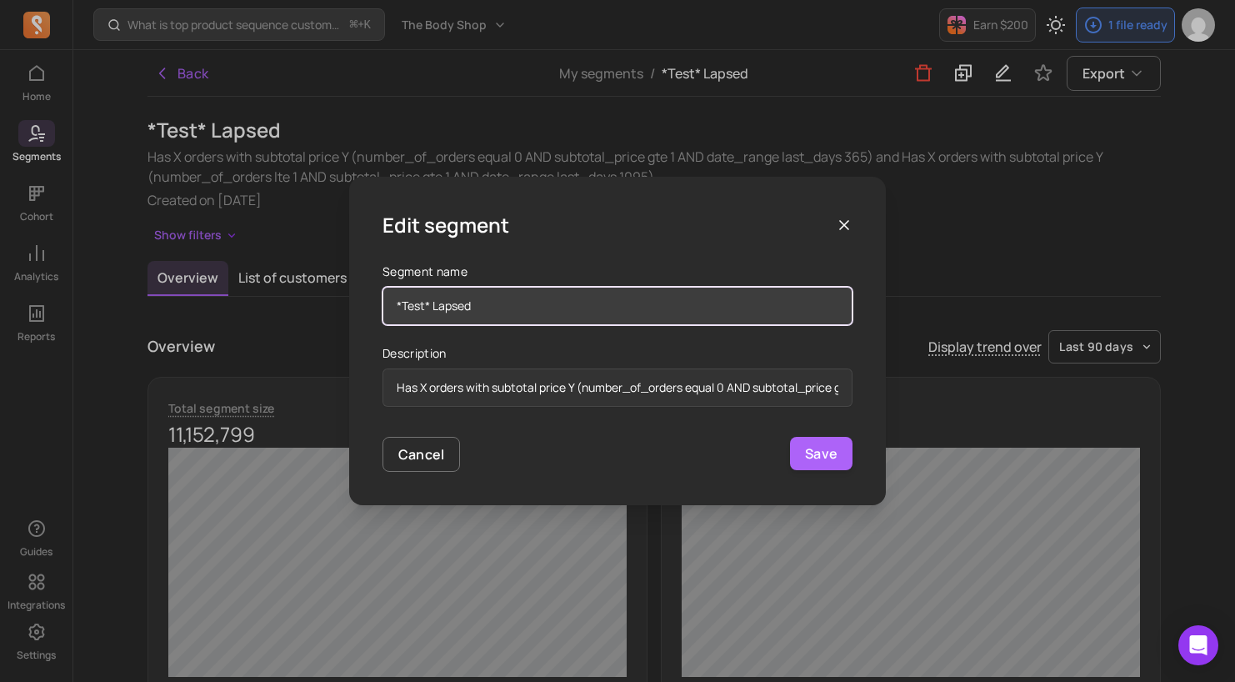
click at [544, 309] on input "*Test* Lapsed" at bounding box center [618, 306] width 470 height 38
type input "*Test* Lapsed wrong"
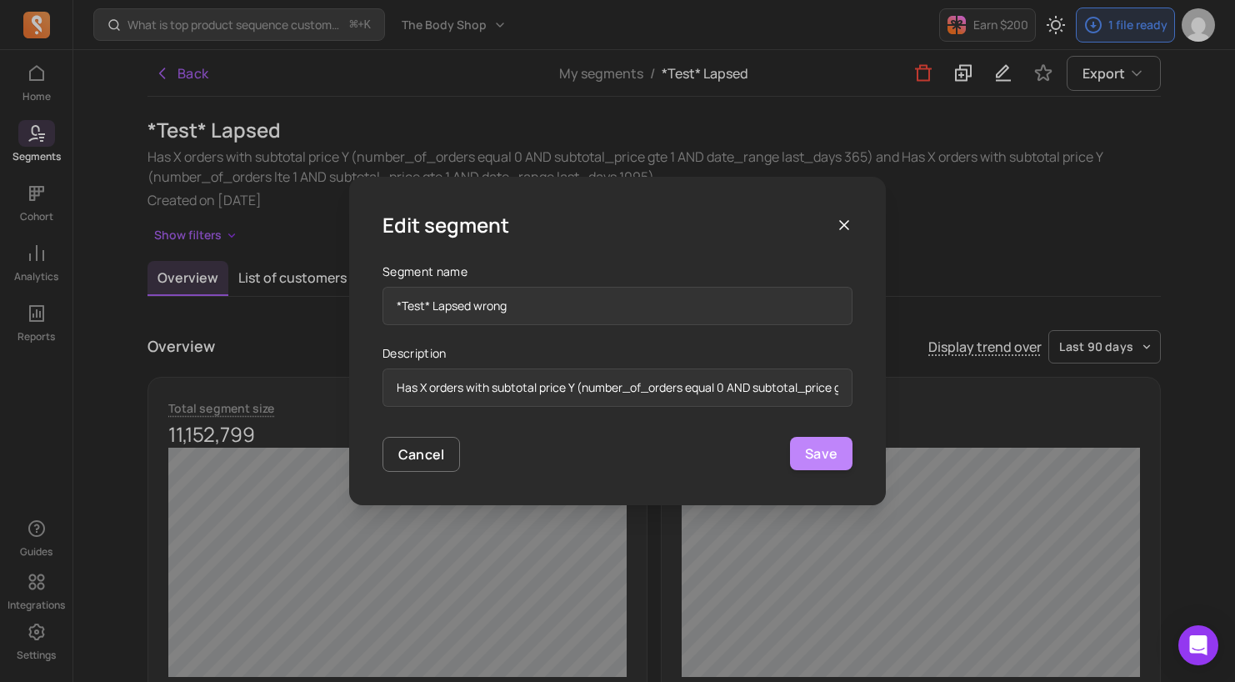
click at [808, 451] on button "Save" at bounding box center [821, 453] width 63 height 33
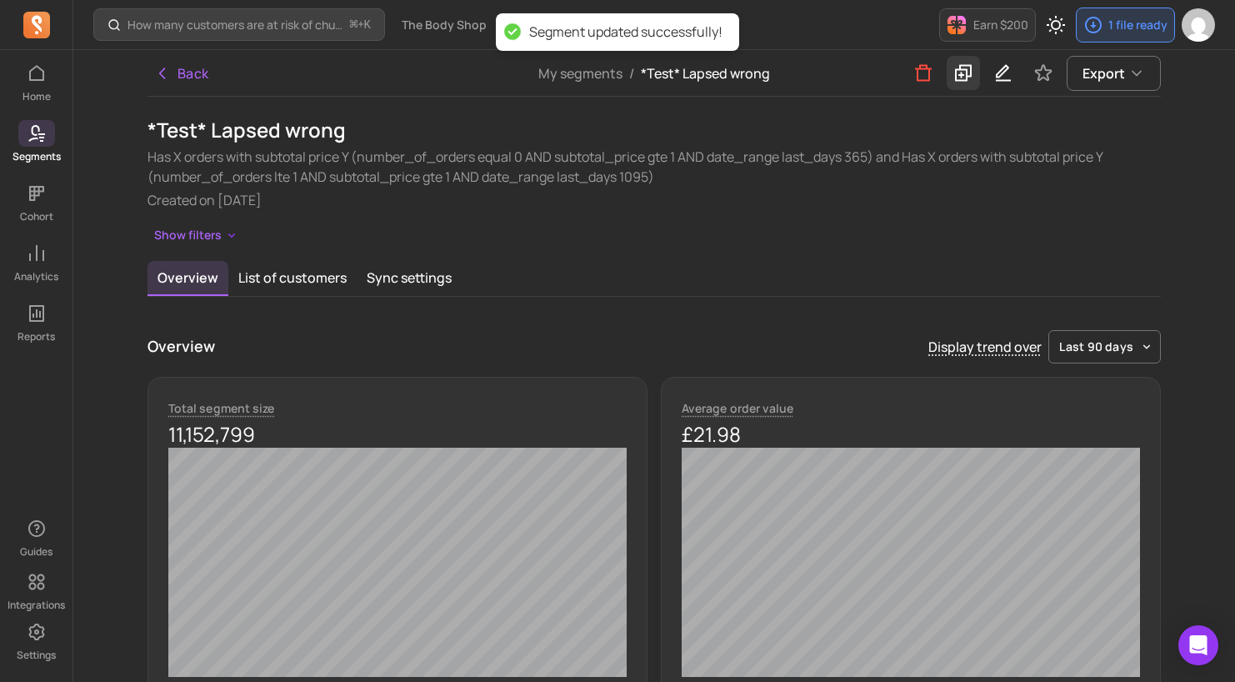
click at [961, 82] on icon at bounding box center [964, 73] width 20 height 21
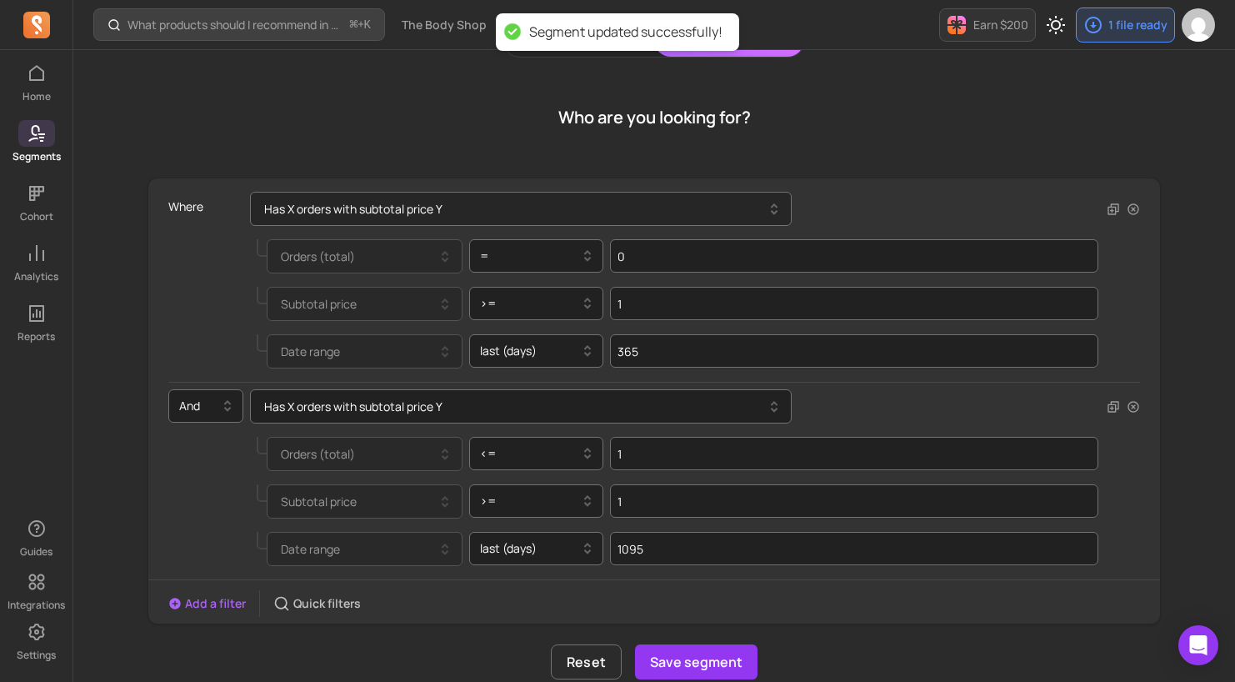
scroll to position [108, 0]
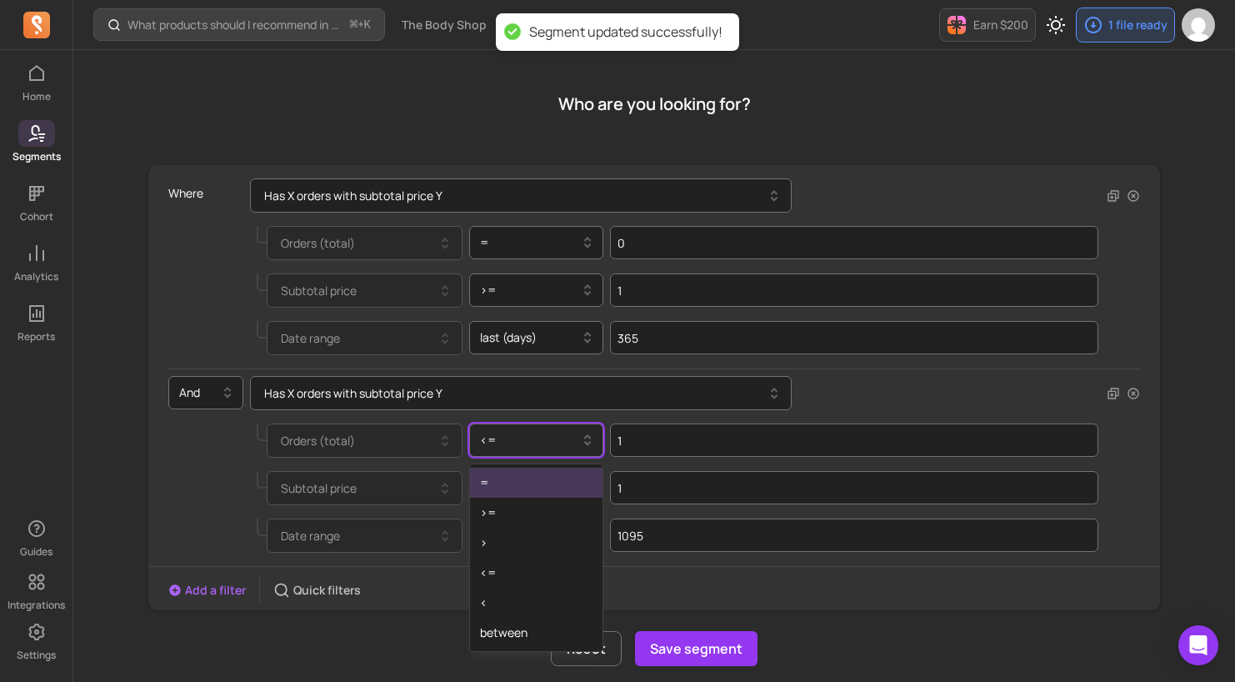
click at [528, 439] on div at bounding box center [530, 440] width 100 height 20
click at [504, 518] on div ">=" at bounding box center [536, 513] width 133 height 30
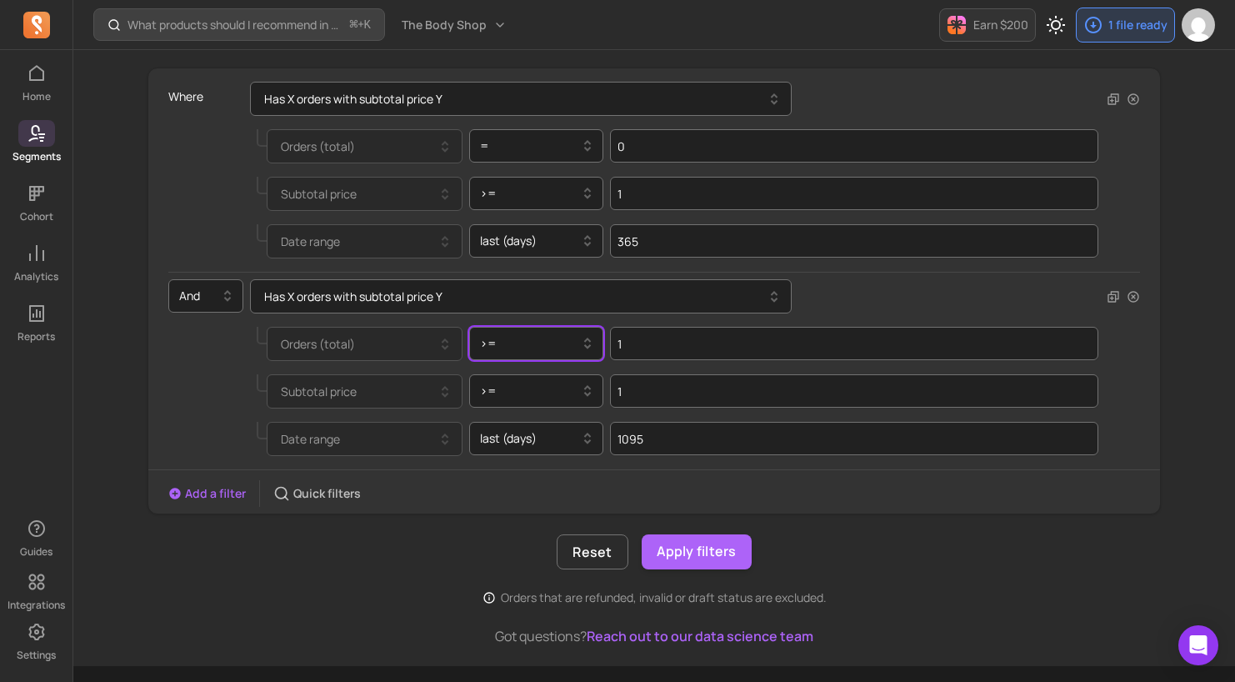
scroll to position [245, 0]
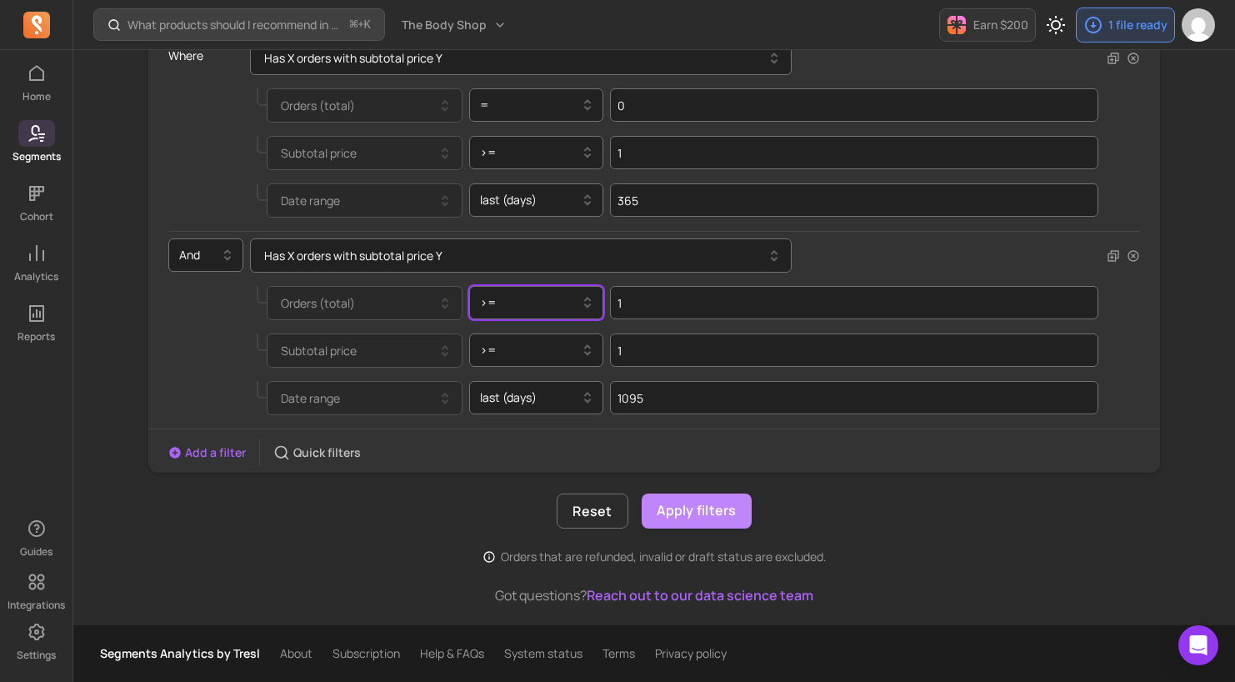
click at [709, 518] on button "Apply filters" at bounding box center [697, 511] width 110 height 35
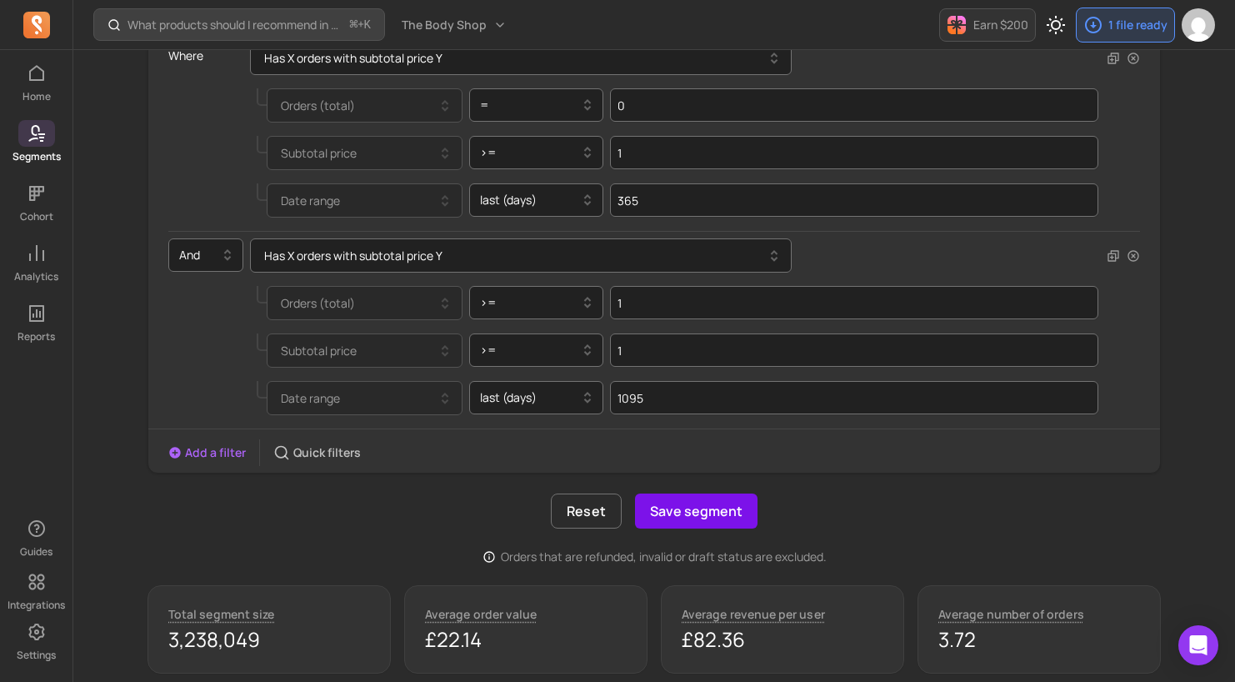
click at [699, 514] on button "Save segment" at bounding box center [696, 511] width 123 height 35
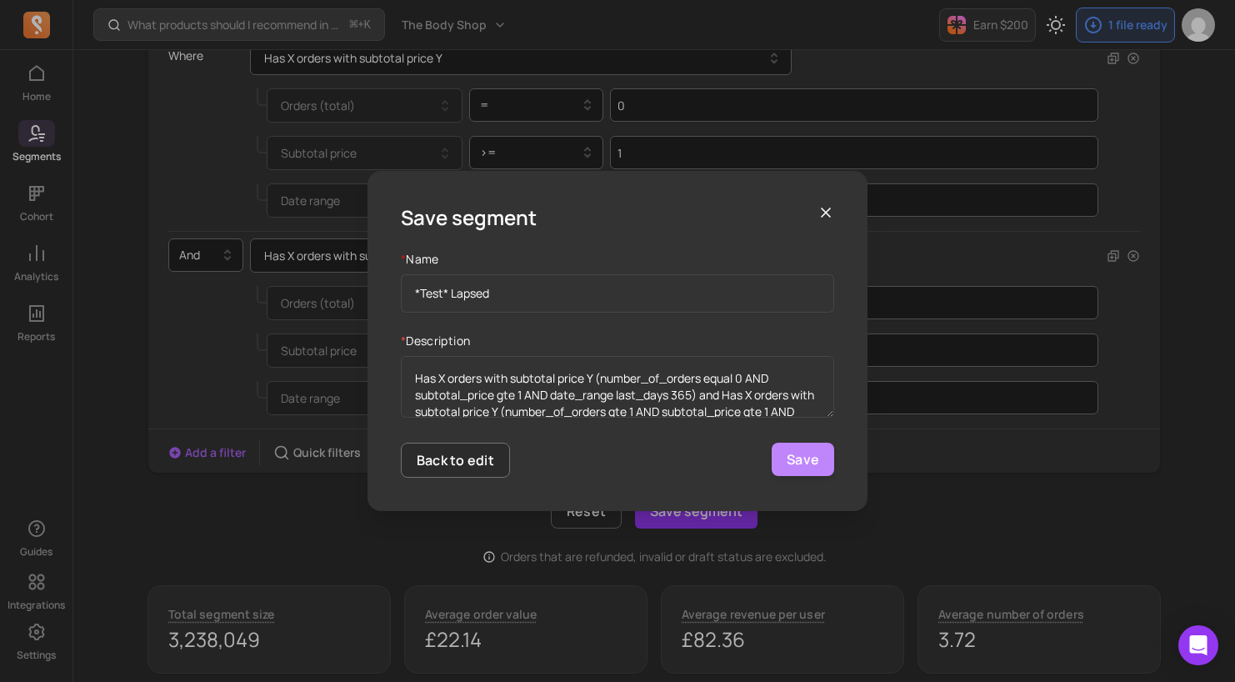
type input "*Test* Lapsed"
click at [793, 467] on button "Save" at bounding box center [803, 459] width 63 height 33
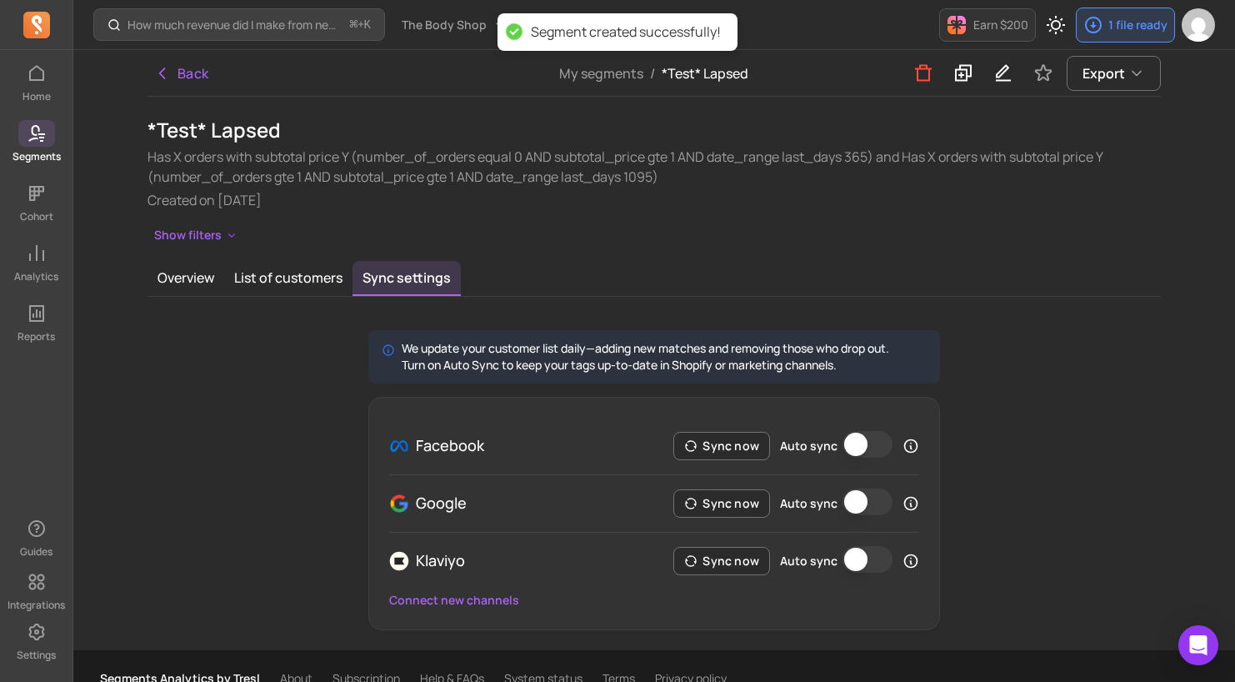
click at [38, 138] on icon at bounding box center [37, 133] width 20 height 20
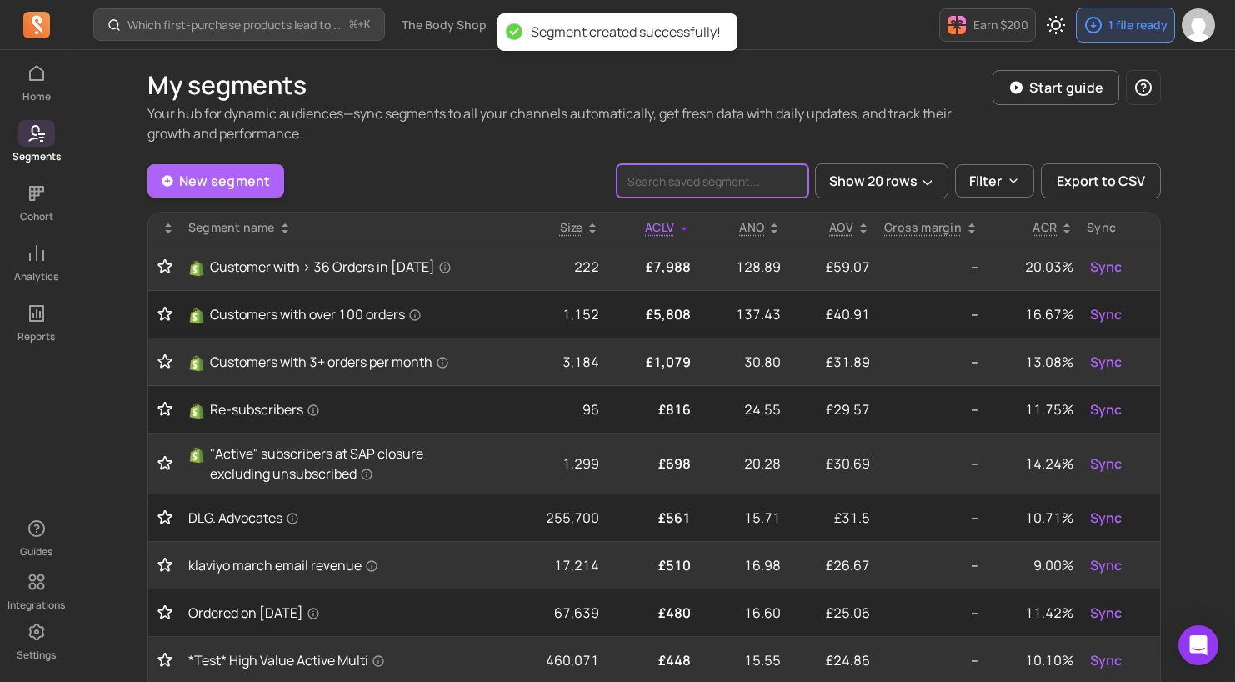
click at [694, 178] on input "search" at bounding box center [713, 180] width 192 height 33
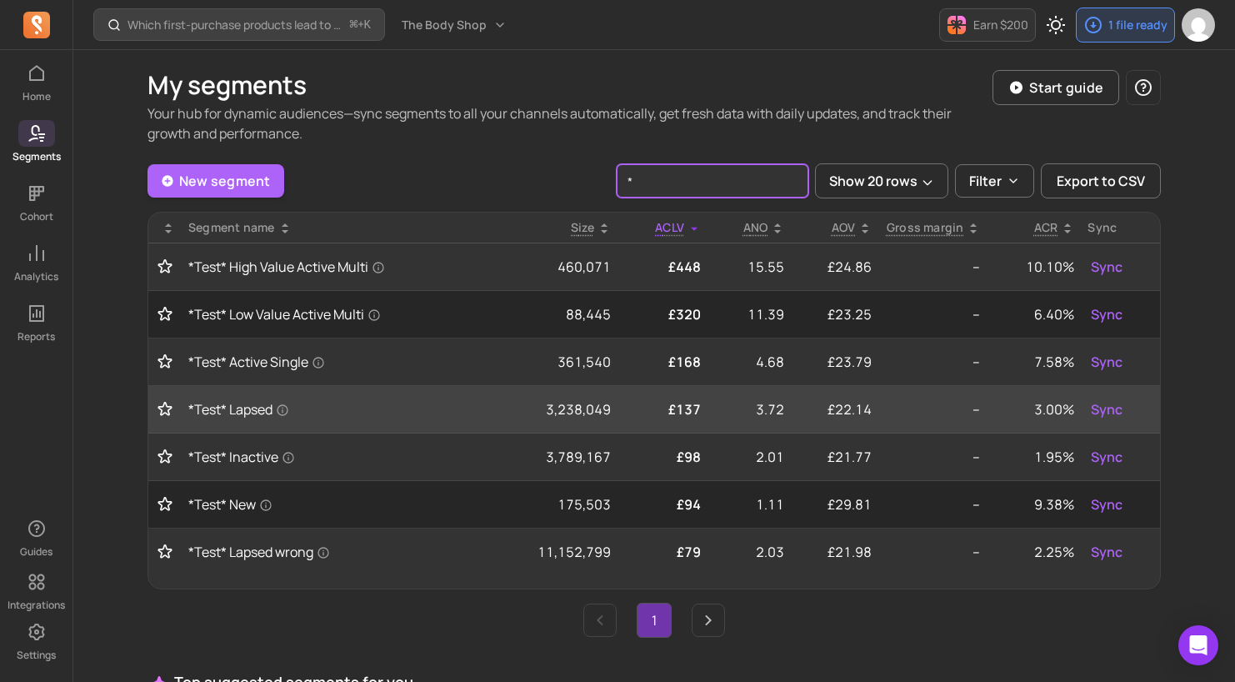
type input "*"
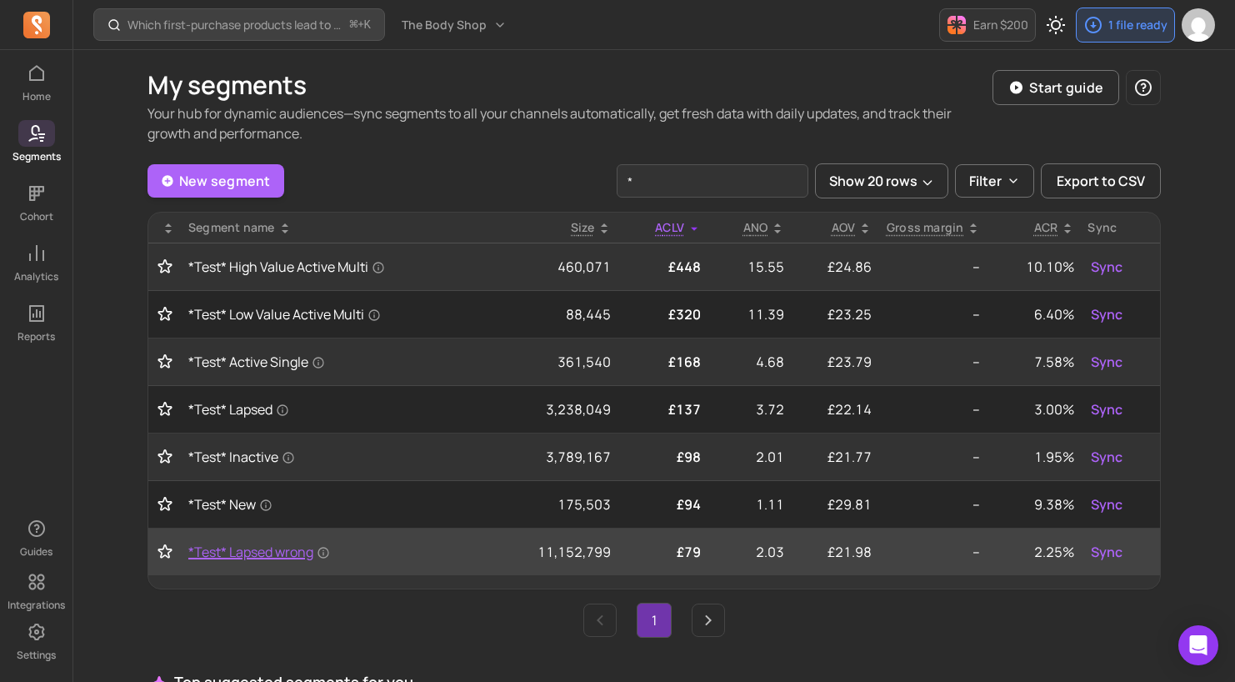
click at [231, 551] on span "*Test* Lapsed wrong" at bounding box center [259, 552] width 142 height 20
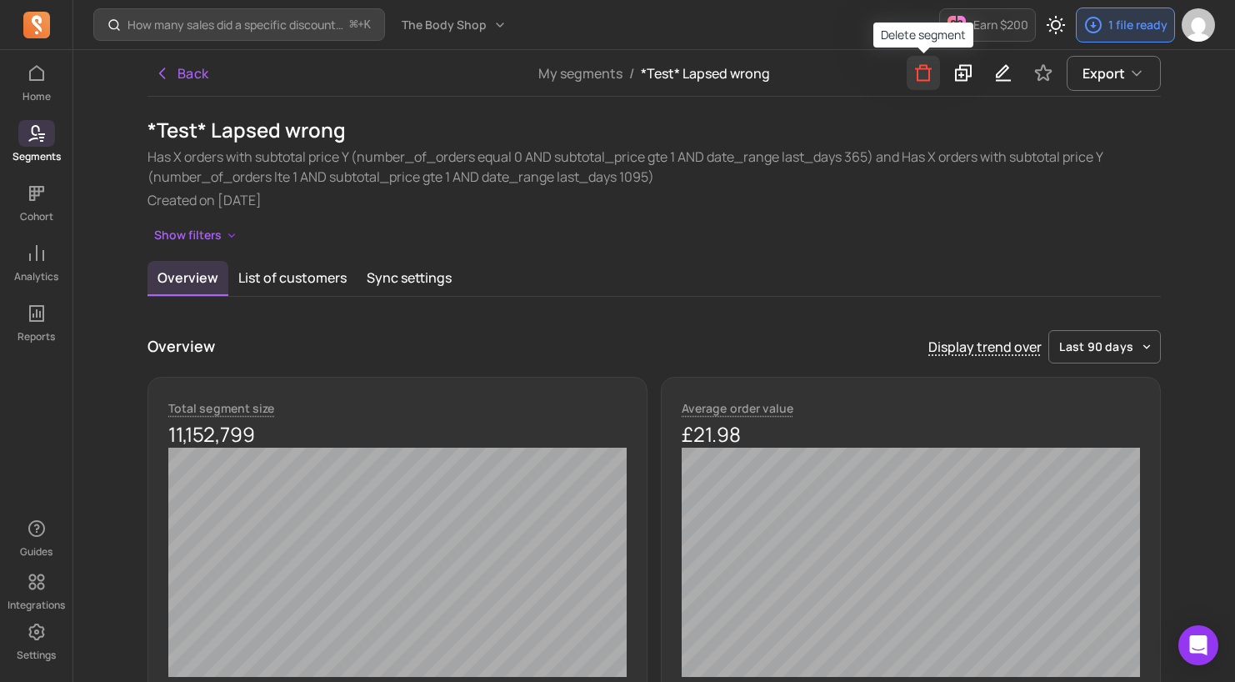
click at [926, 81] on icon "button" at bounding box center [923, 73] width 17 height 17
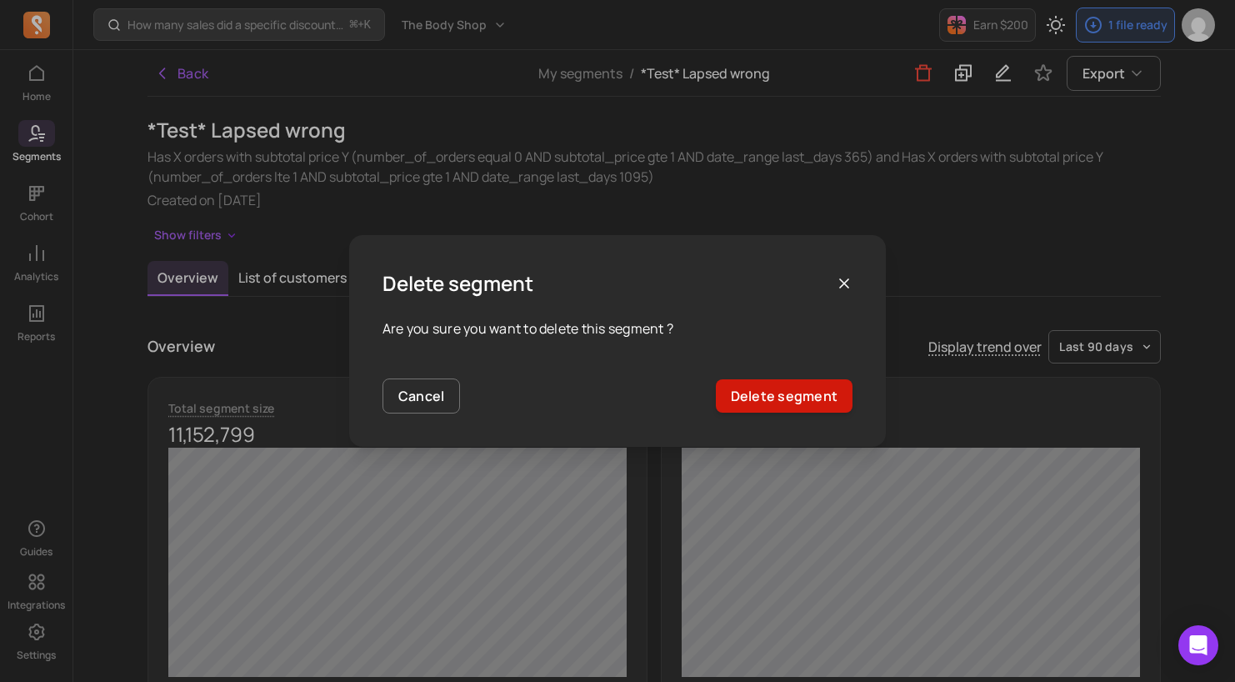
click at [798, 393] on button "Delete segment" at bounding box center [784, 395] width 137 height 33
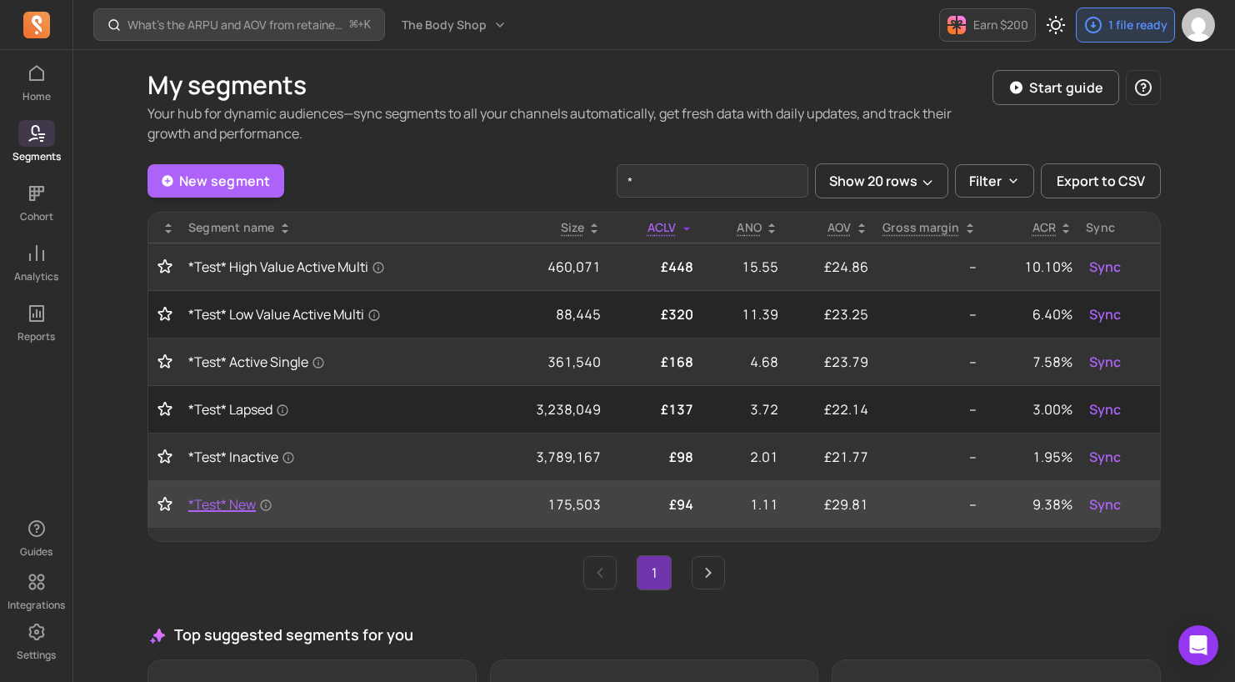
click at [233, 507] on span "*Test* New" at bounding box center [230, 504] width 84 height 20
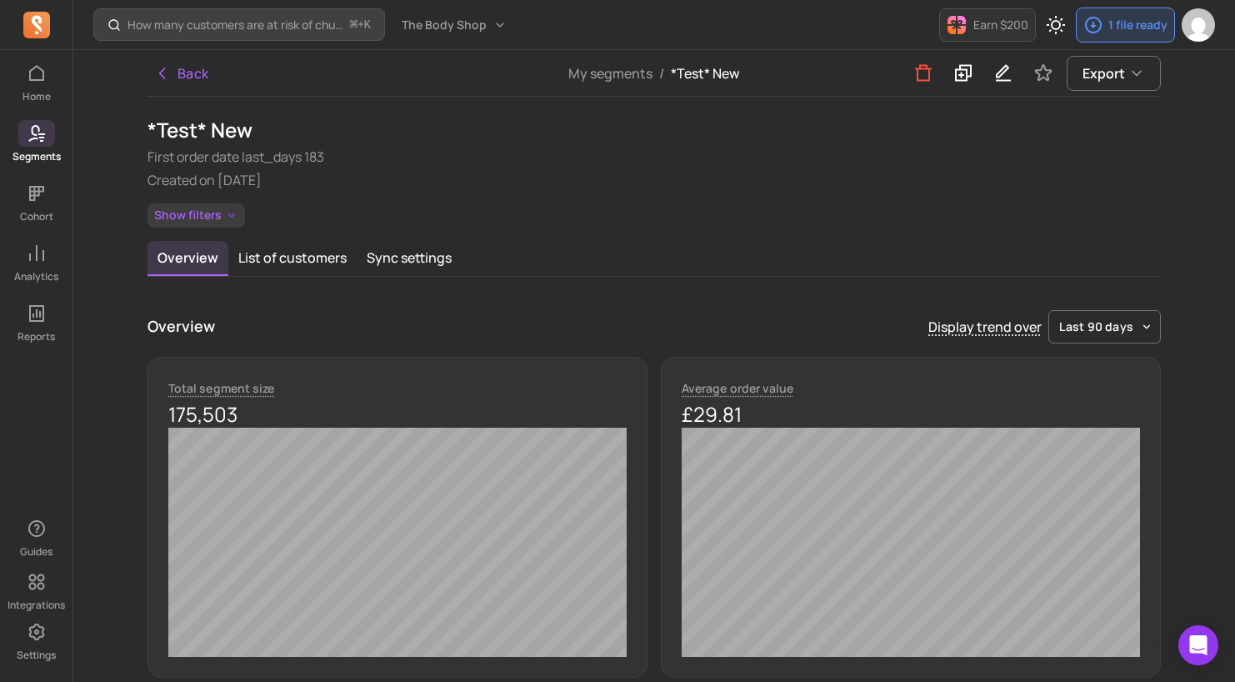
click at [225, 208] on icon "button" at bounding box center [231, 215] width 13 height 14
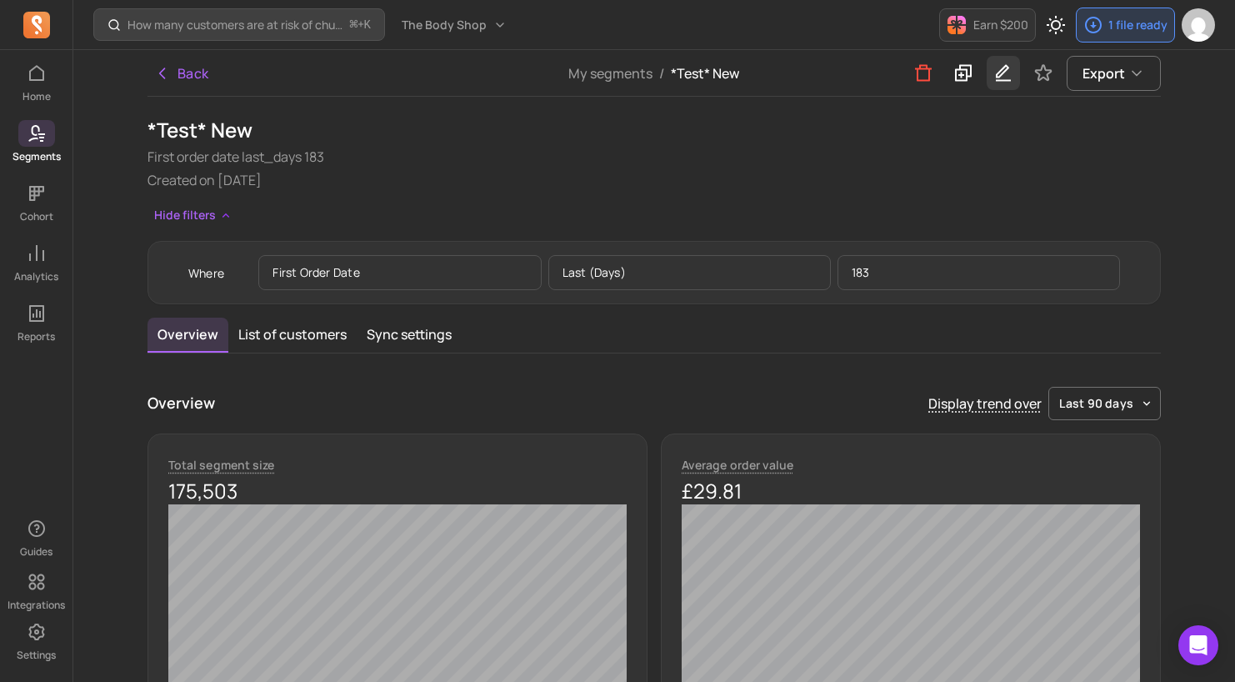
click at [1000, 83] on icon "button" at bounding box center [1004, 73] width 20 height 21
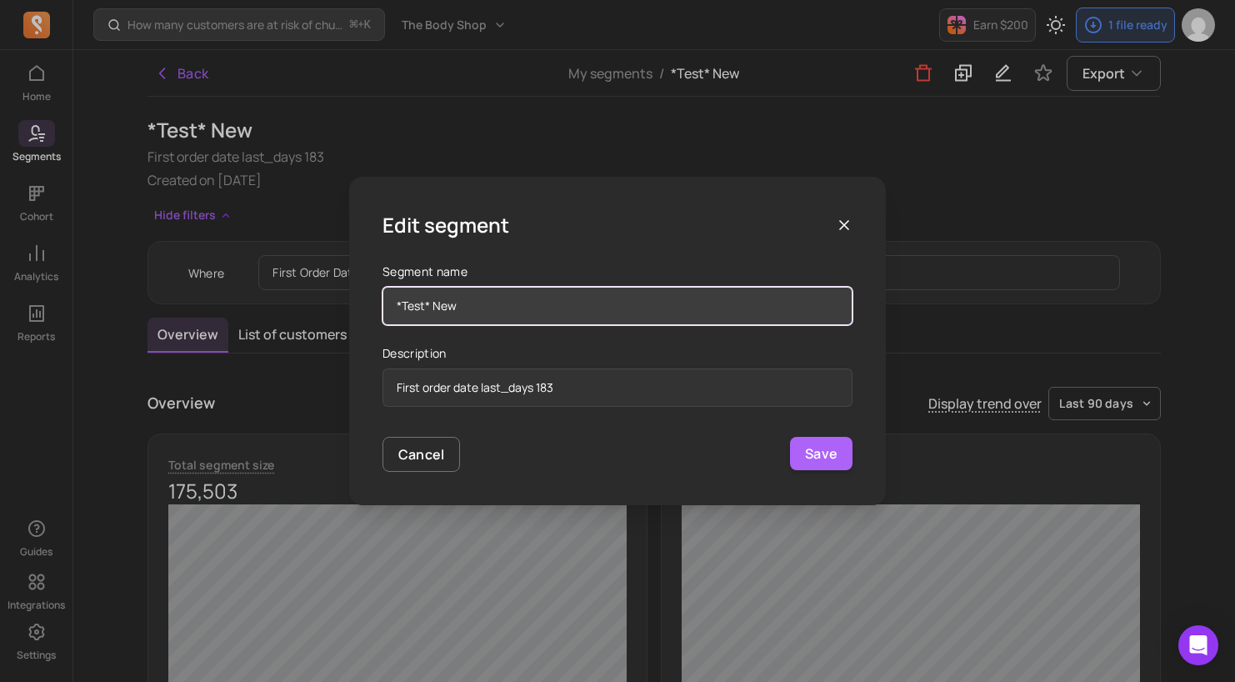
click at [564, 303] on input "*Test* New" at bounding box center [618, 306] width 470 height 38
type input "*Test* New wrong"
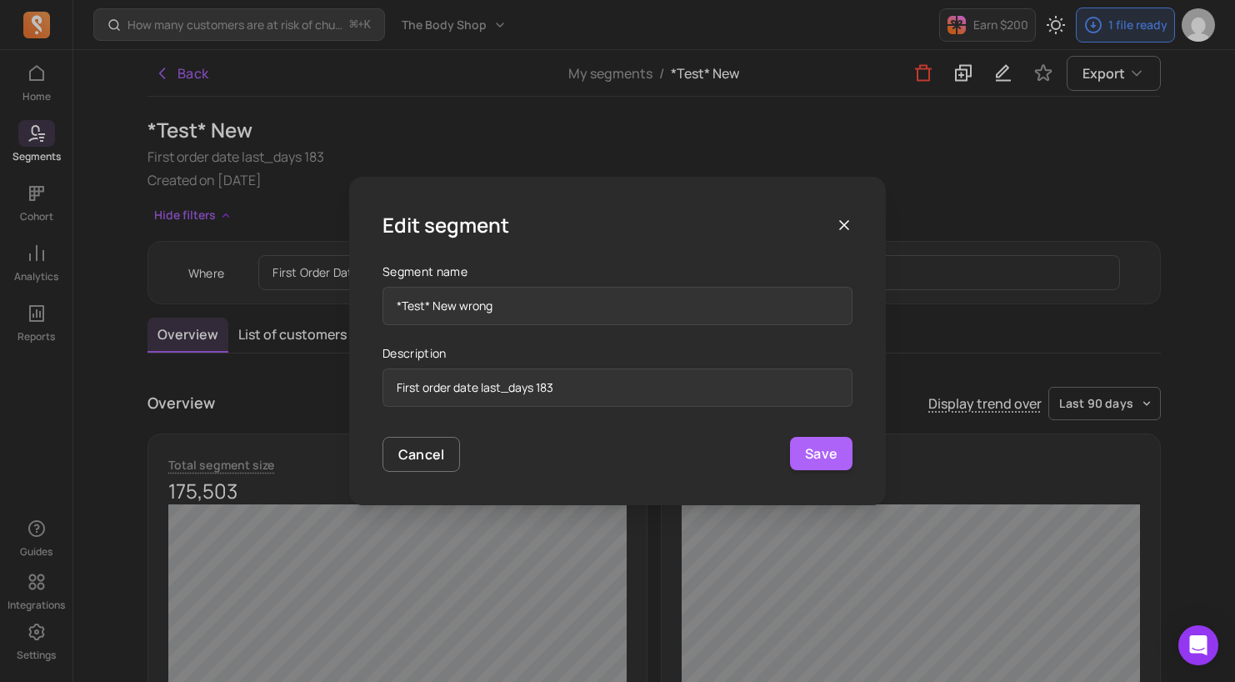
click at [825, 471] on div "Save" at bounding box center [821, 454] width 63 height 35
click at [824, 456] on button "Save" at bounding box center [821, 453] width 63 height 33
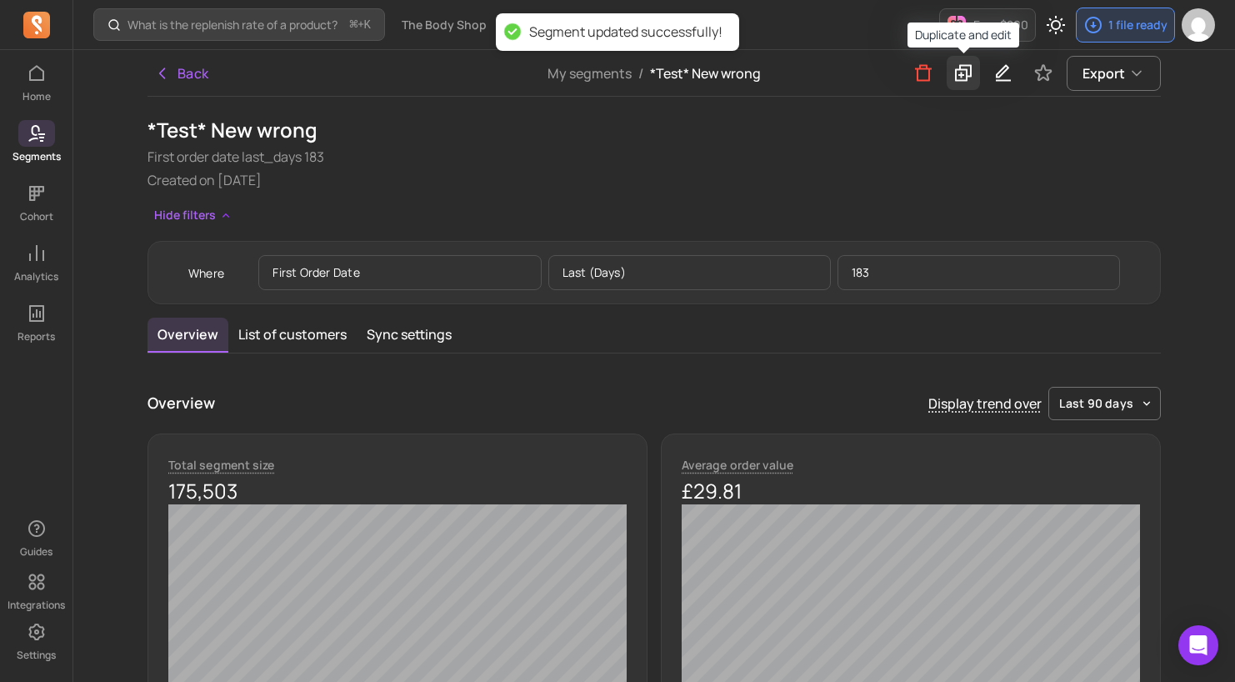
click at [963, 83] on icon at bounding box center [964, 73] width 20 height 21
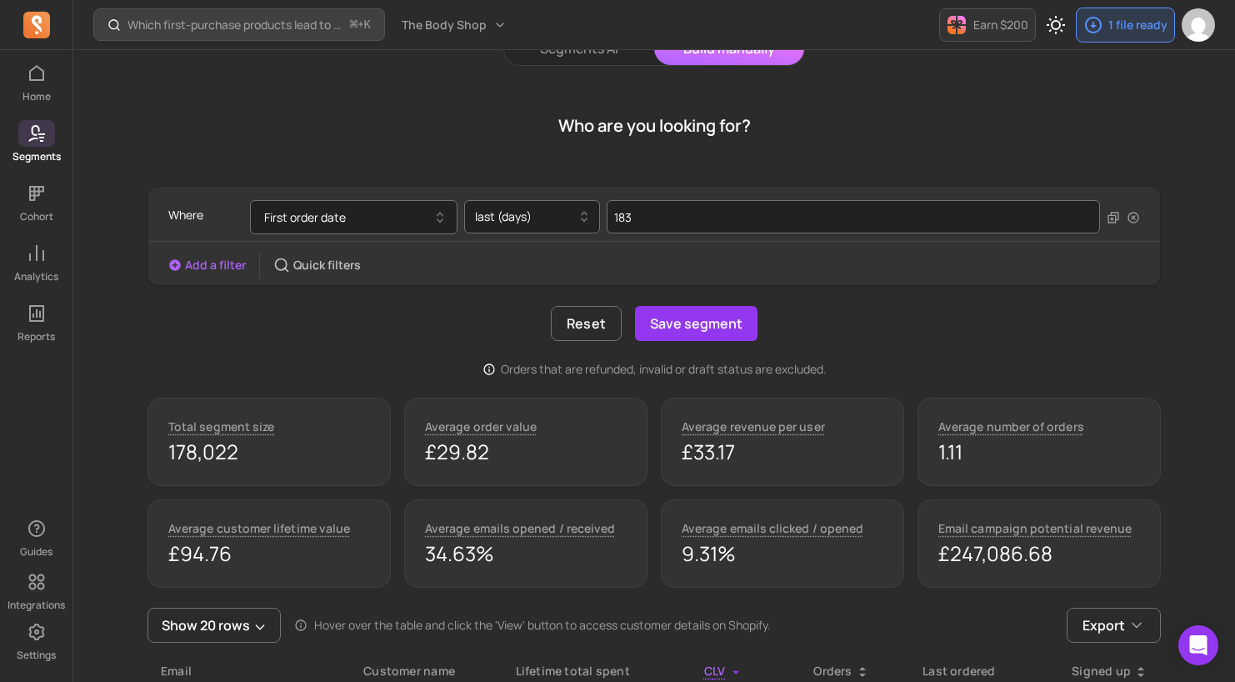
click at [183, 270] on button "Add a filter" at bounding box center [207, 265] width 78 height 17
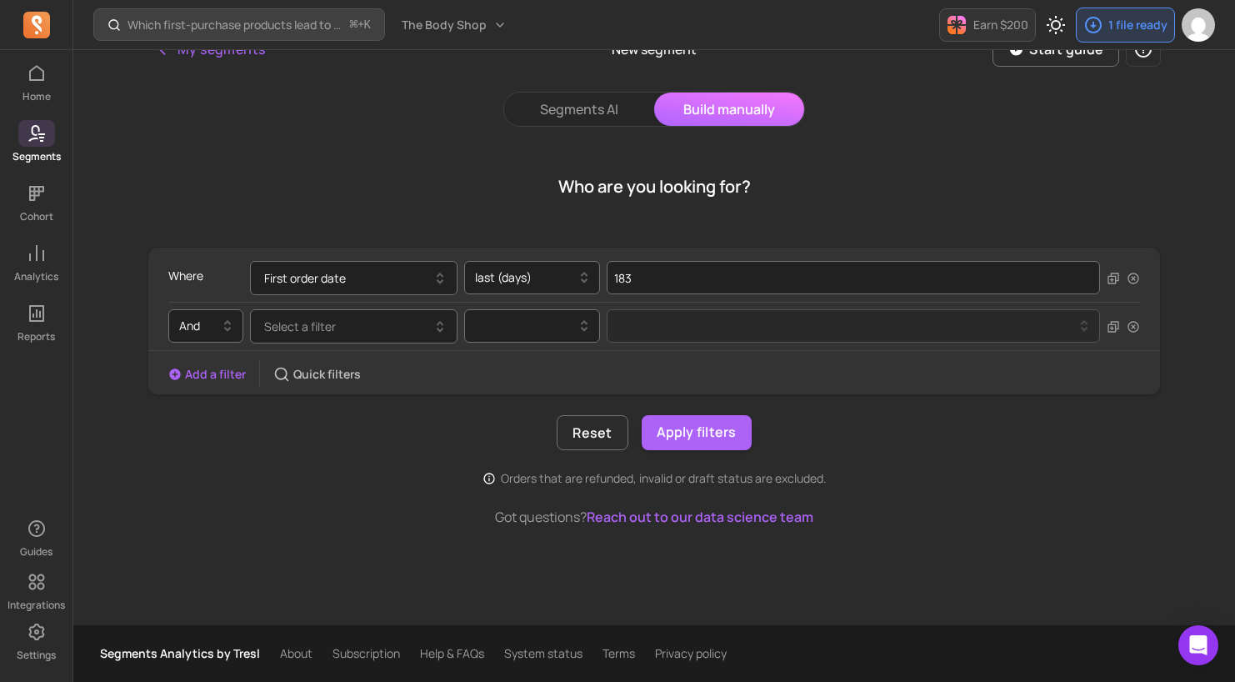
scroll to position [25, 0]
click at [383, 333] on button "Select a filter" at bounding box center [354, 326] width 208 height 34
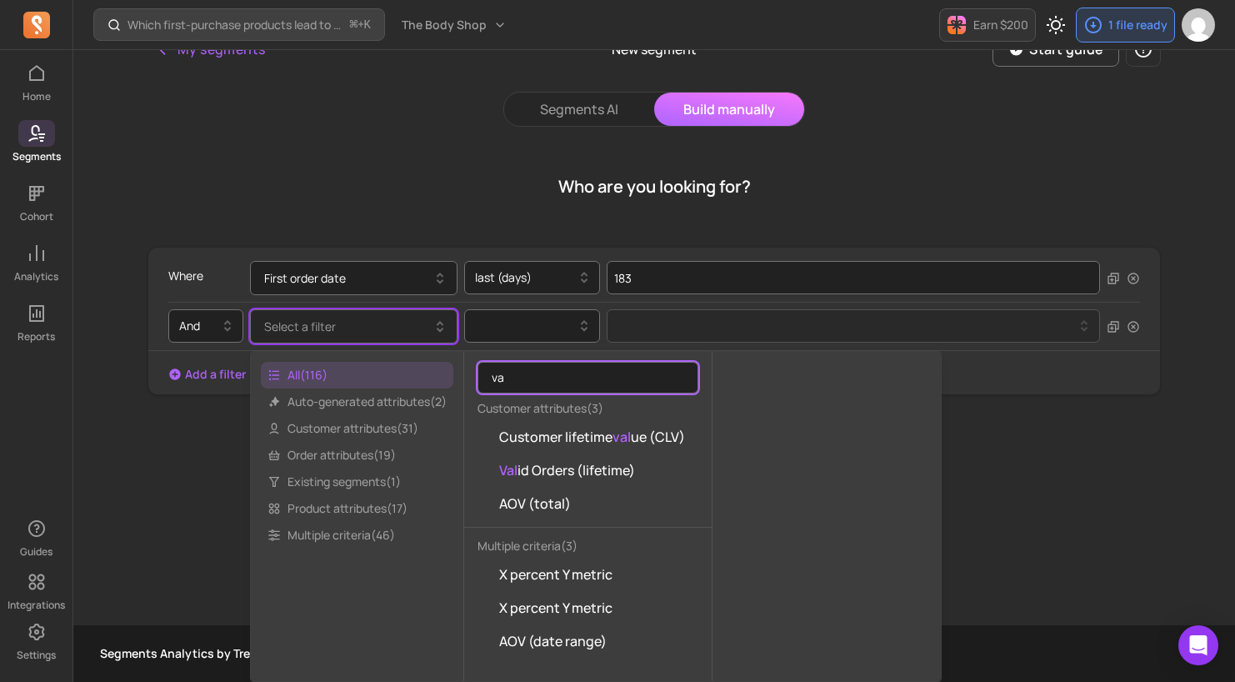
type input "v"
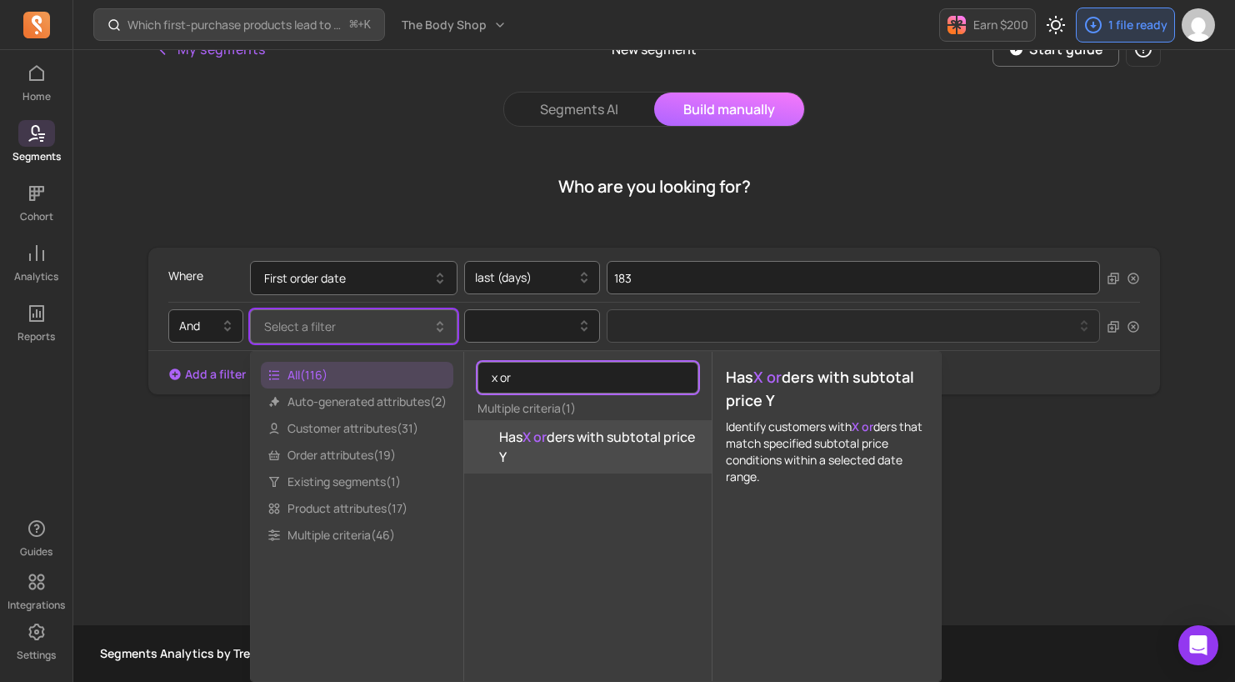
type input "x or"
click at [609, 451] on span "Has X or ders with subtotal price Y" at bounding box center [598, 447] width 199 height 40
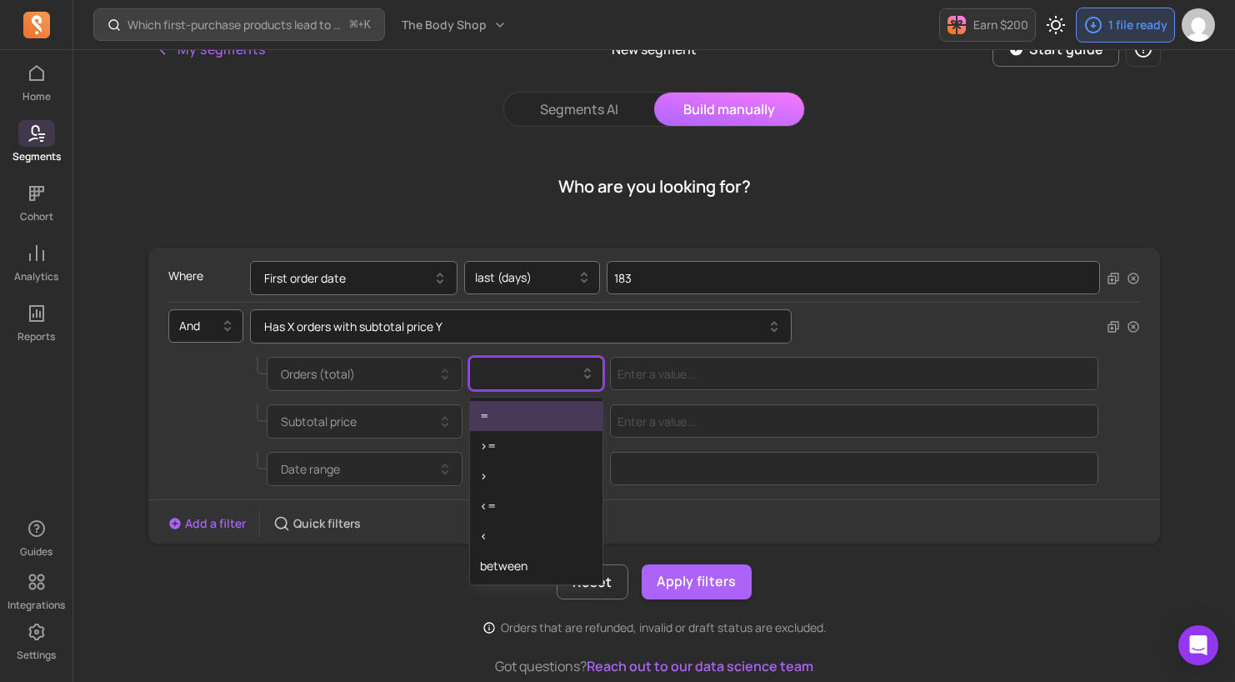
click at [556, 373] on div at bounding box center [530, 373] width 100 height 20
click at [538, 424] on div "=" at bounding box center [536, 416] width 133 height 30
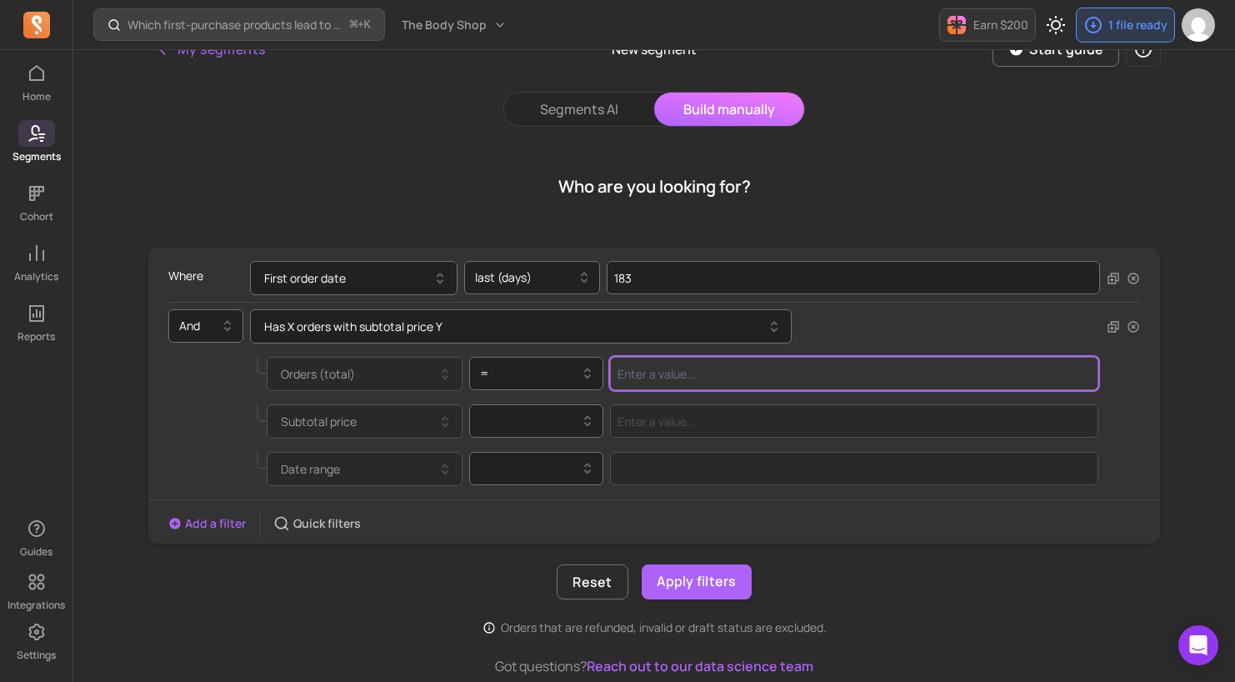
click at [687, 375] on input "Value for filter clause" at bounding box center [854, 373] width 489 height 33
type input "1"
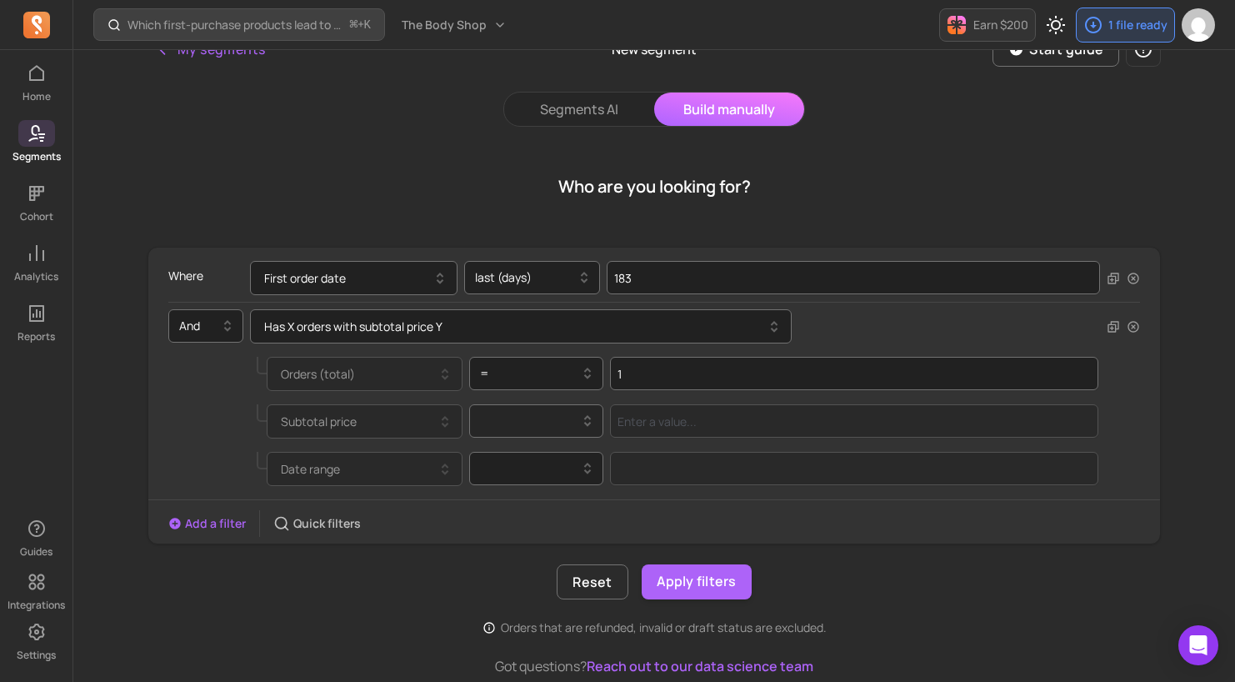
click at [564, 417] on div at bounding box center [530, 421] width 100 height 20
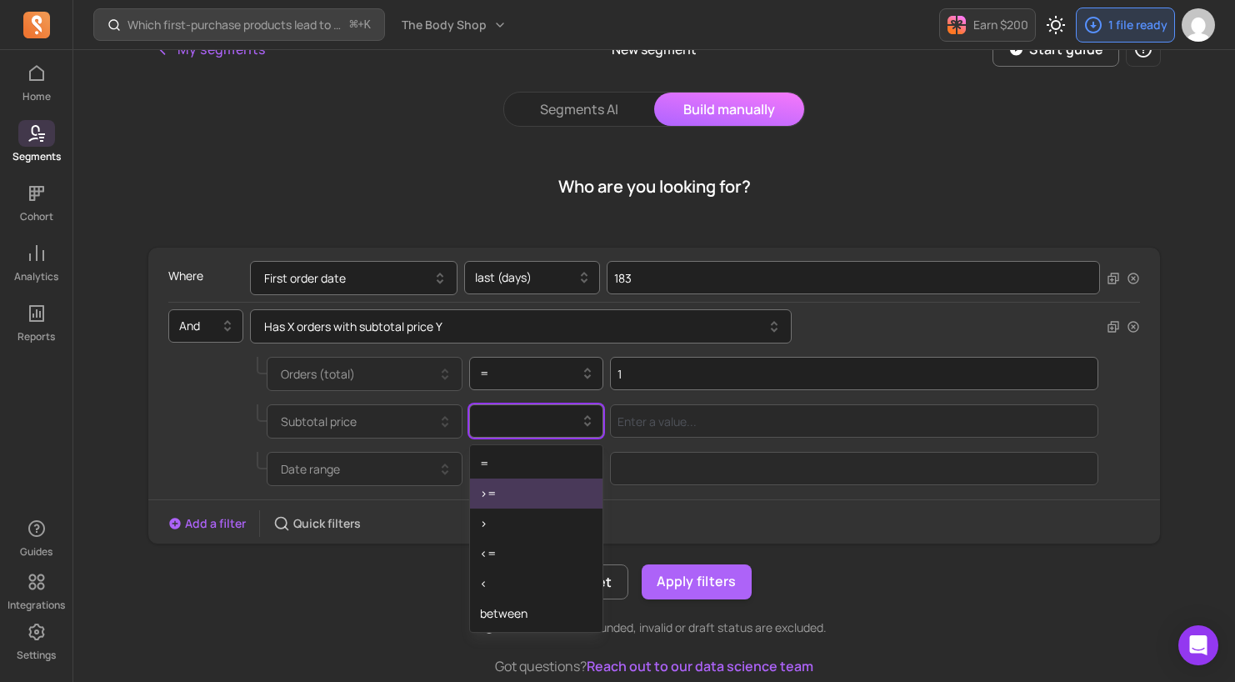
drag, startPoint x: 514, startPoint y: 491, endPoint x: 522, endPoint y: 490, distance: 8.4
click at [517, 491] on div ">=" at bounding box center [536, 494] width 133 height 30
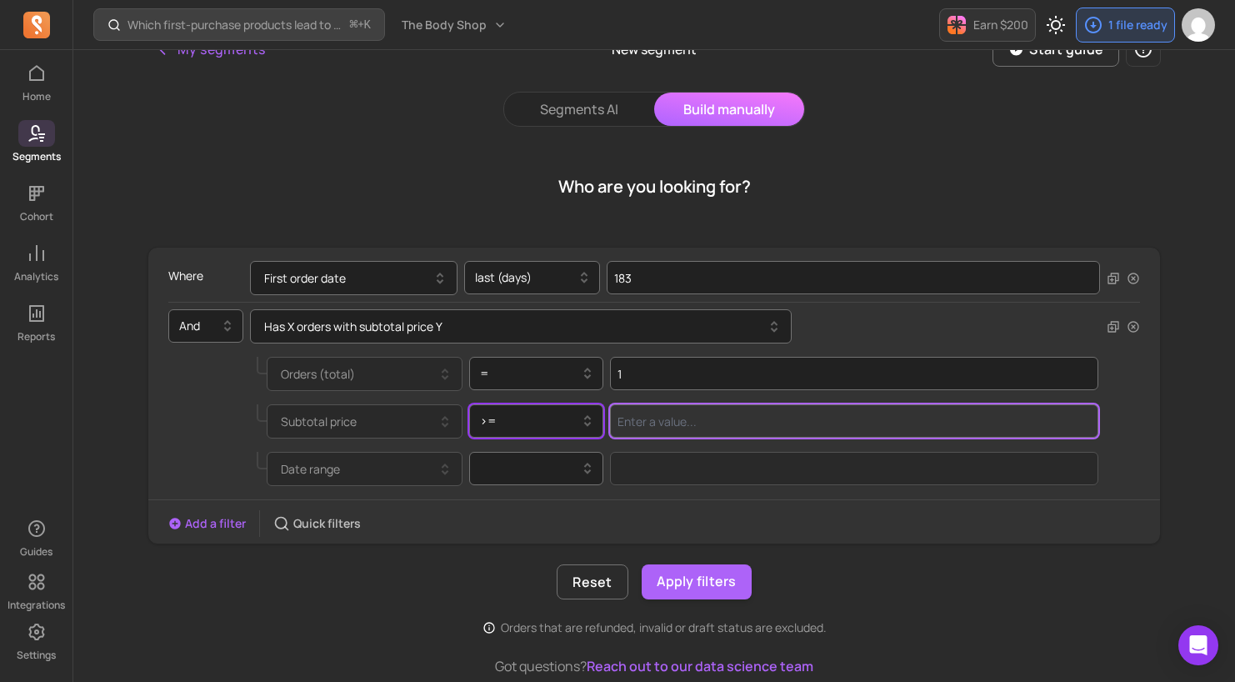
click at [682, 418] on input "Value for filter clause" at bounding box center [854, 420] width 489 height 33
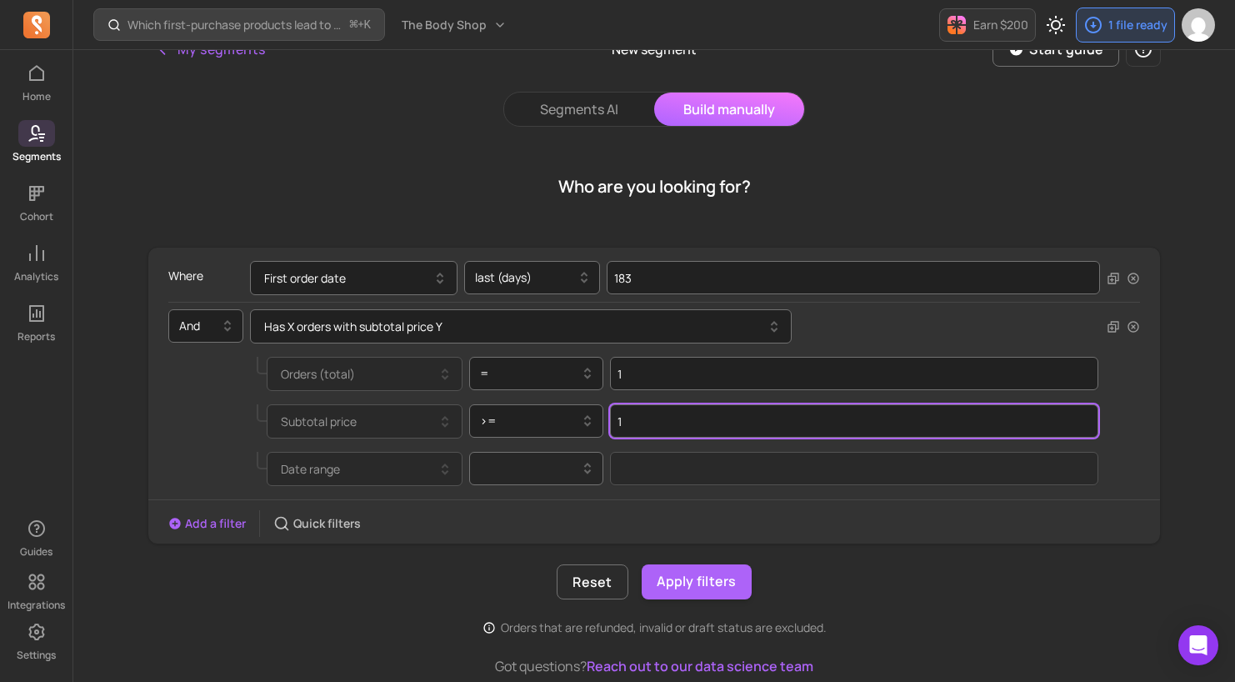
type input "1"
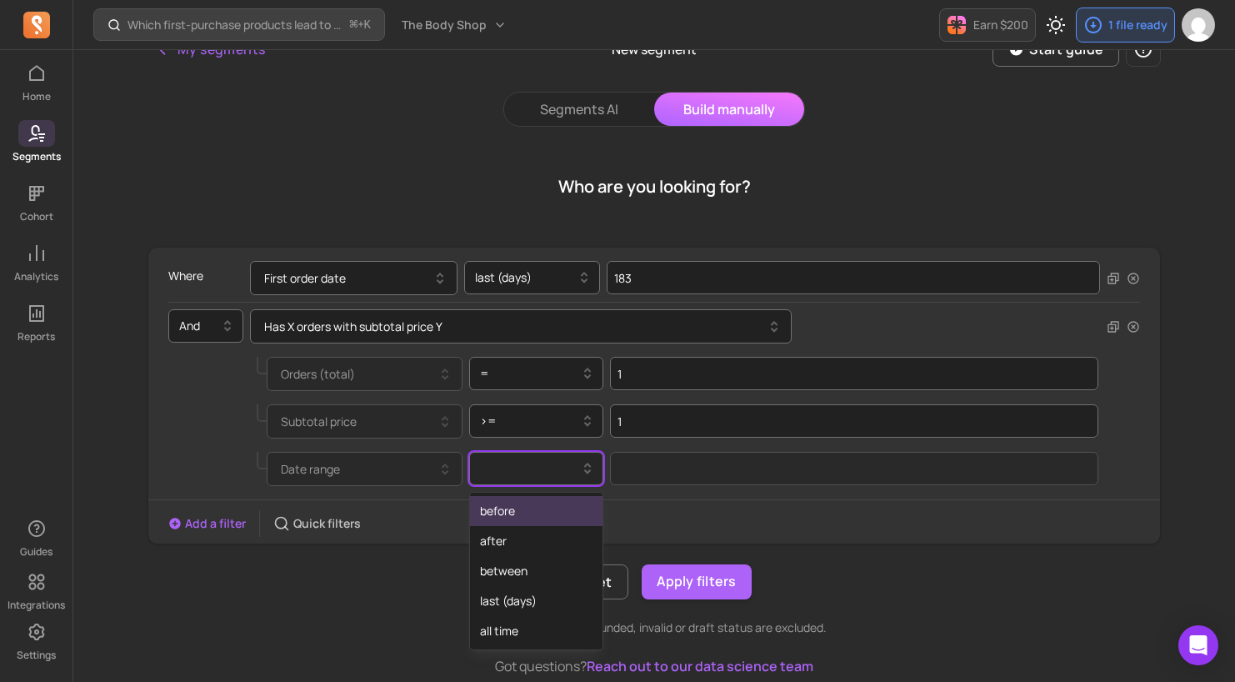
click at [546, 473] on div at bounding box center [530, 469] width 100 height 20
drag, startPoint x: 517, startPoint y: 594, endPoint x: 643, endPoint y: 534, distance: 139.1
click at [517, 590] on div "last (days)" at bounding box center [536, 601] width 133 height 30
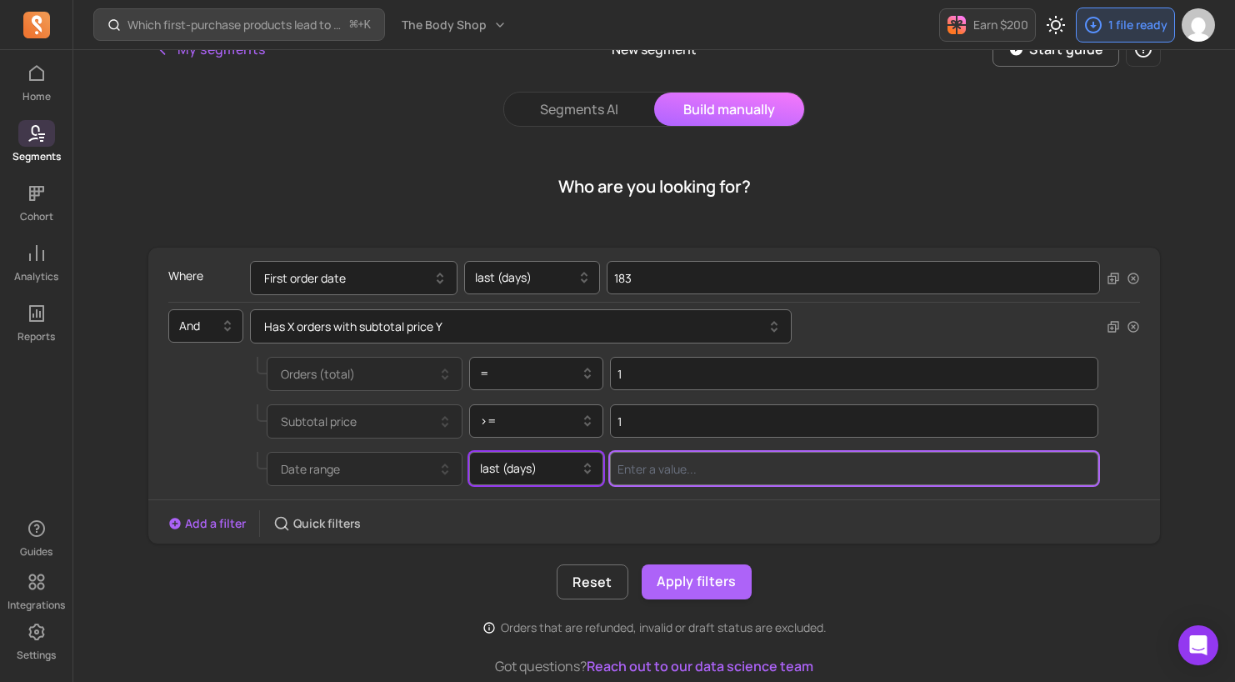
click at [729, 459] on input "Value for filter clause" at bounding box center [854, 468] width 489 height 33
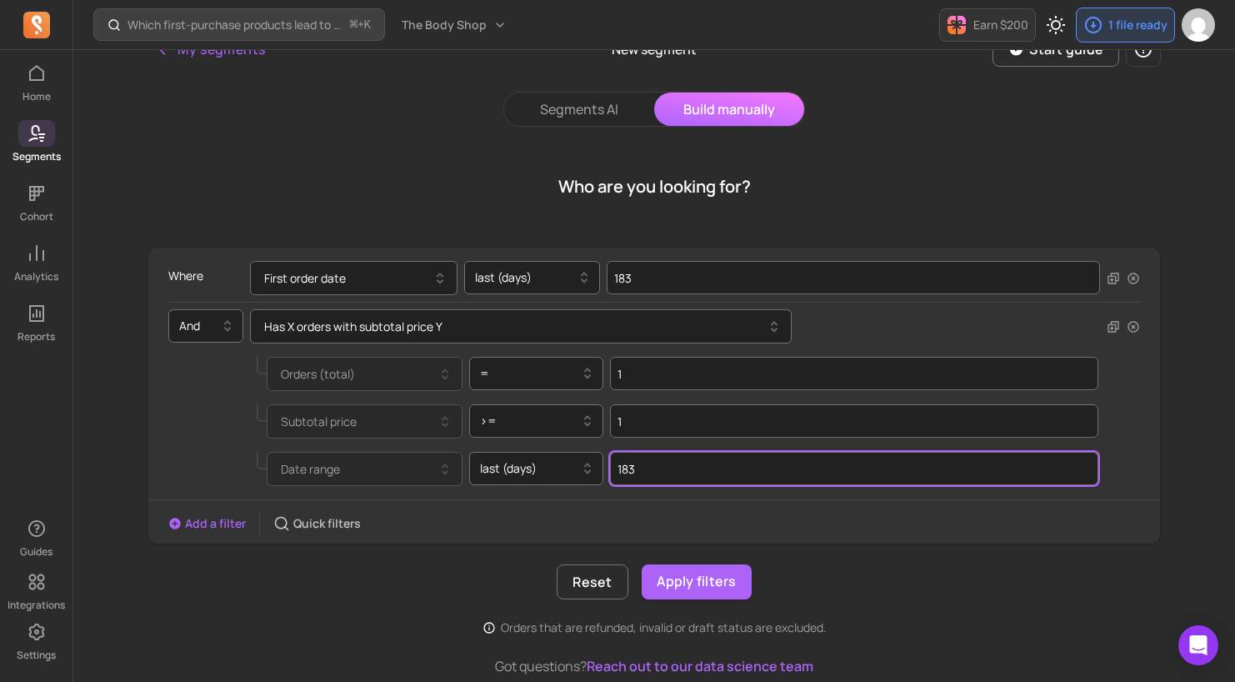
type input "183"
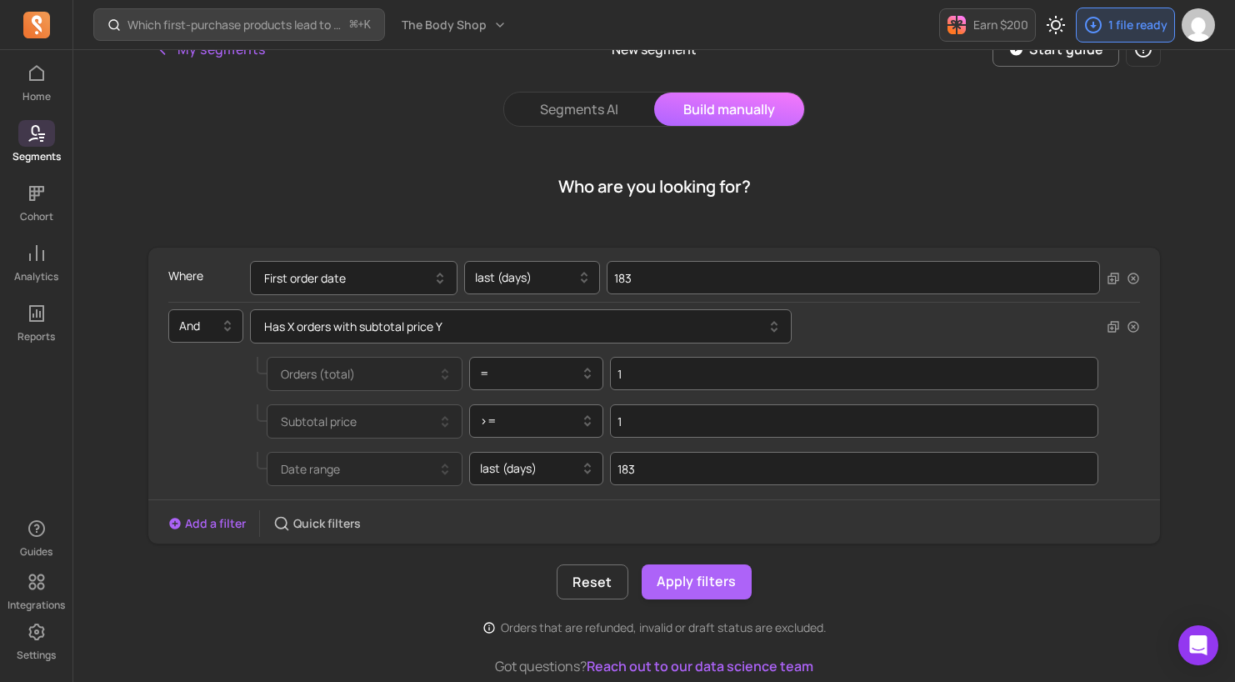
click at [827, 180] on div "Who are you looking for?" at bounding box center [655, 187] width 1014 height 80
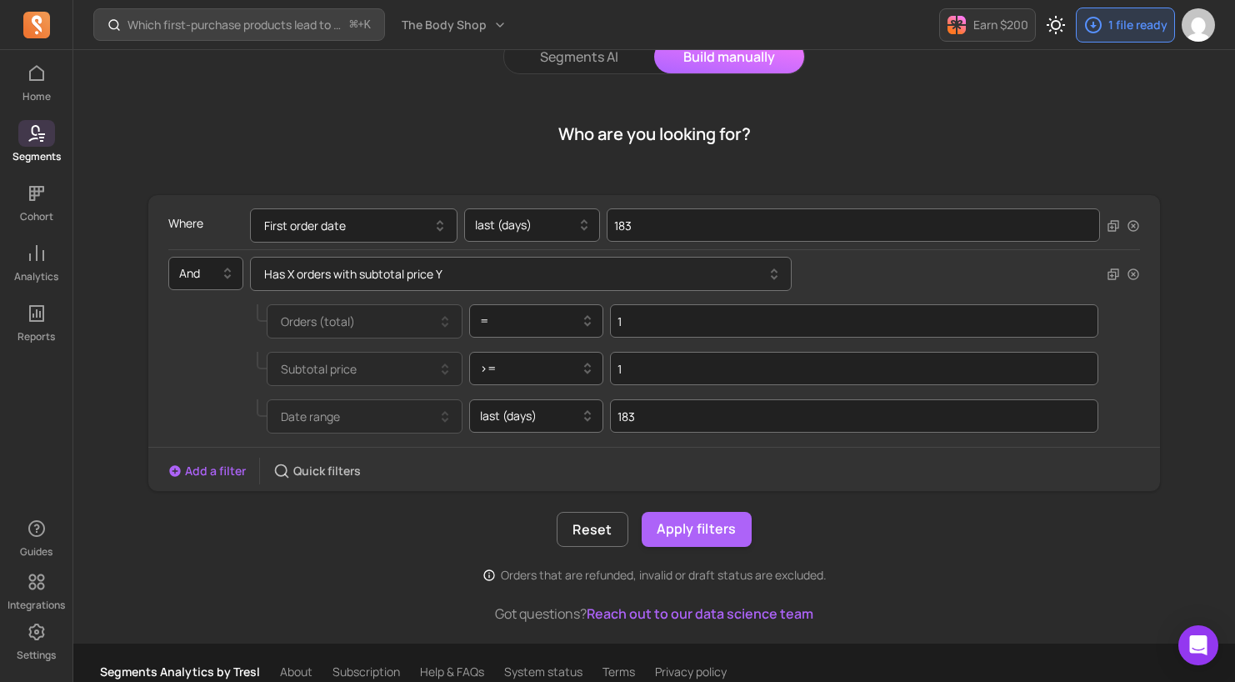
scroll to position [96, 0]
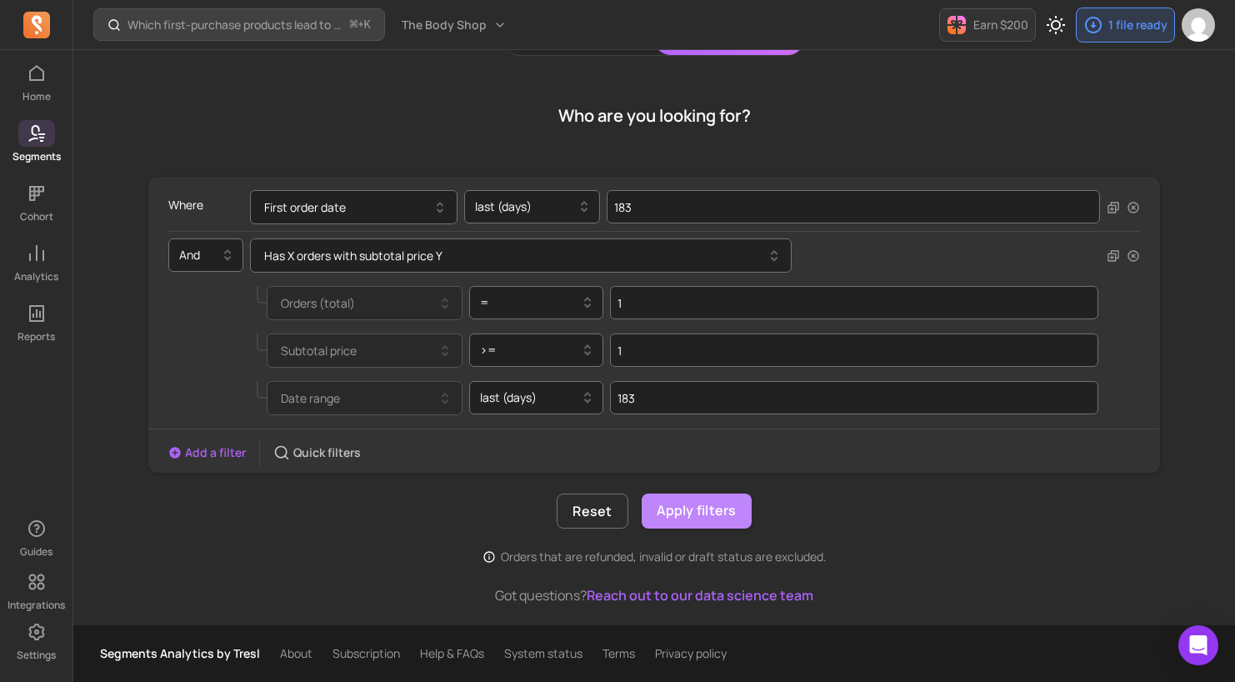
click at [682, 519] on button "Apply filters" at bounding box center [697, 511] width 110 height 35
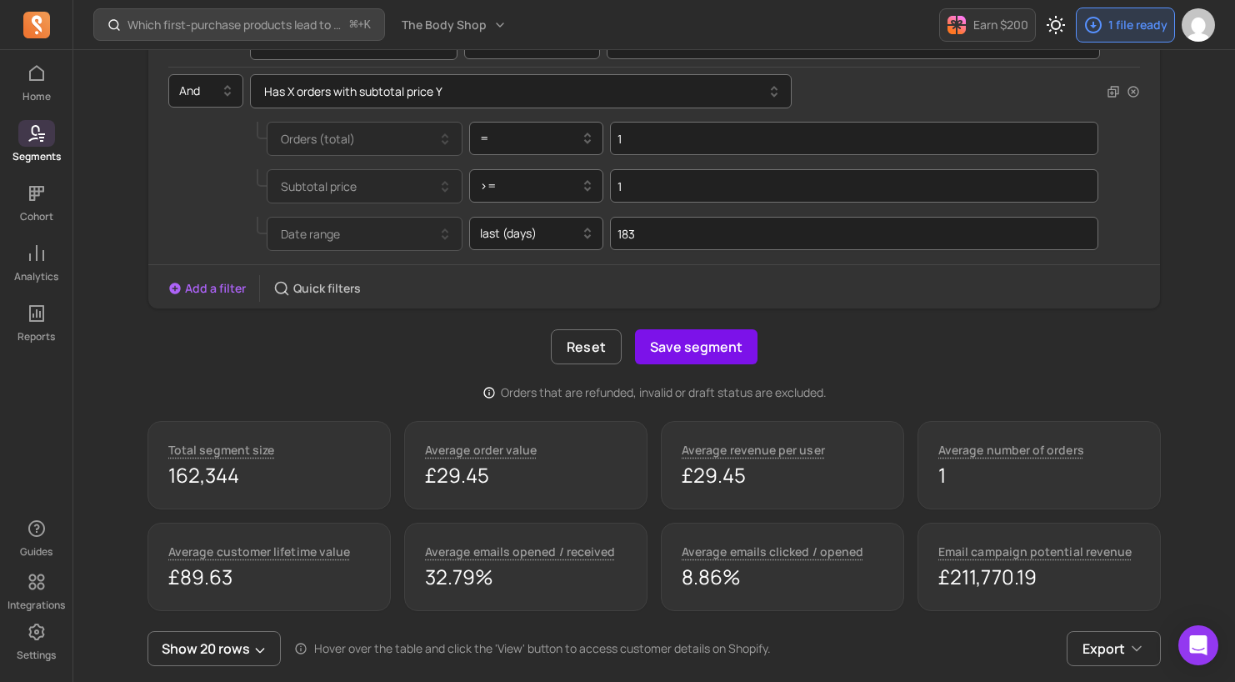
scroll to position [237, 0]
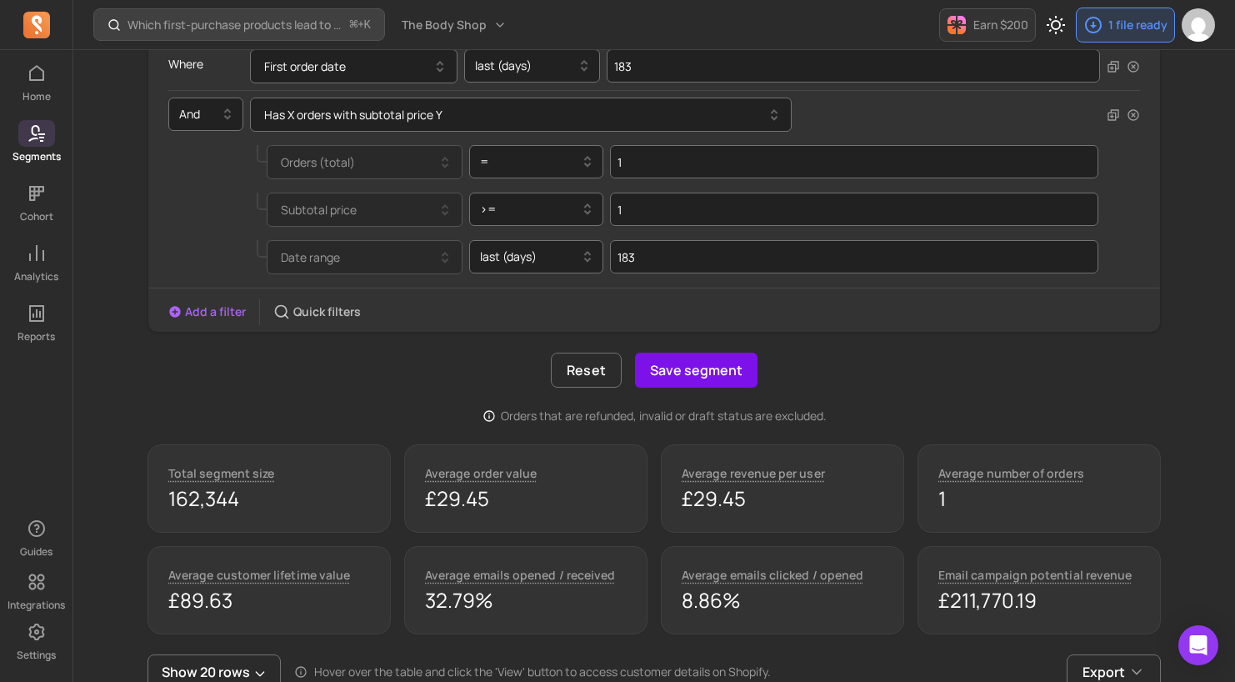
click at [698, 378] on button "Save segment" at bounding box center [696, 370] width 123 height 35
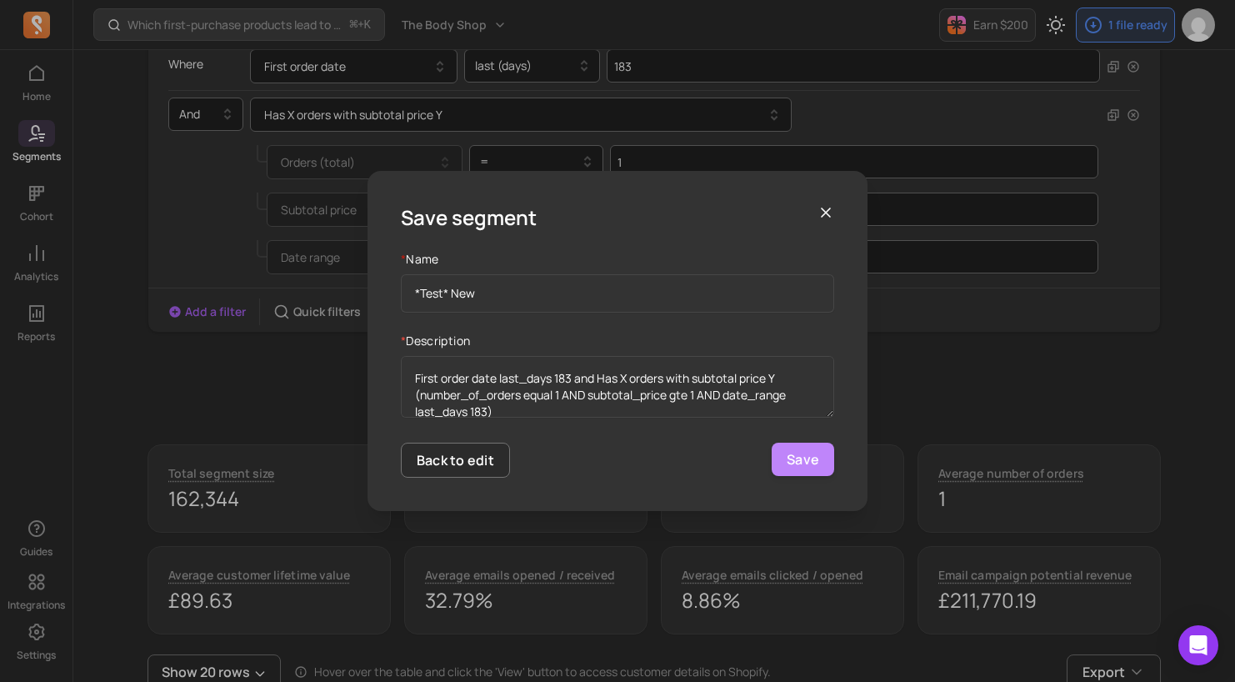
type input "*Test* New"
click at [819, 461] on button "Save" at bounding box center [803, 459] width 63 height 33
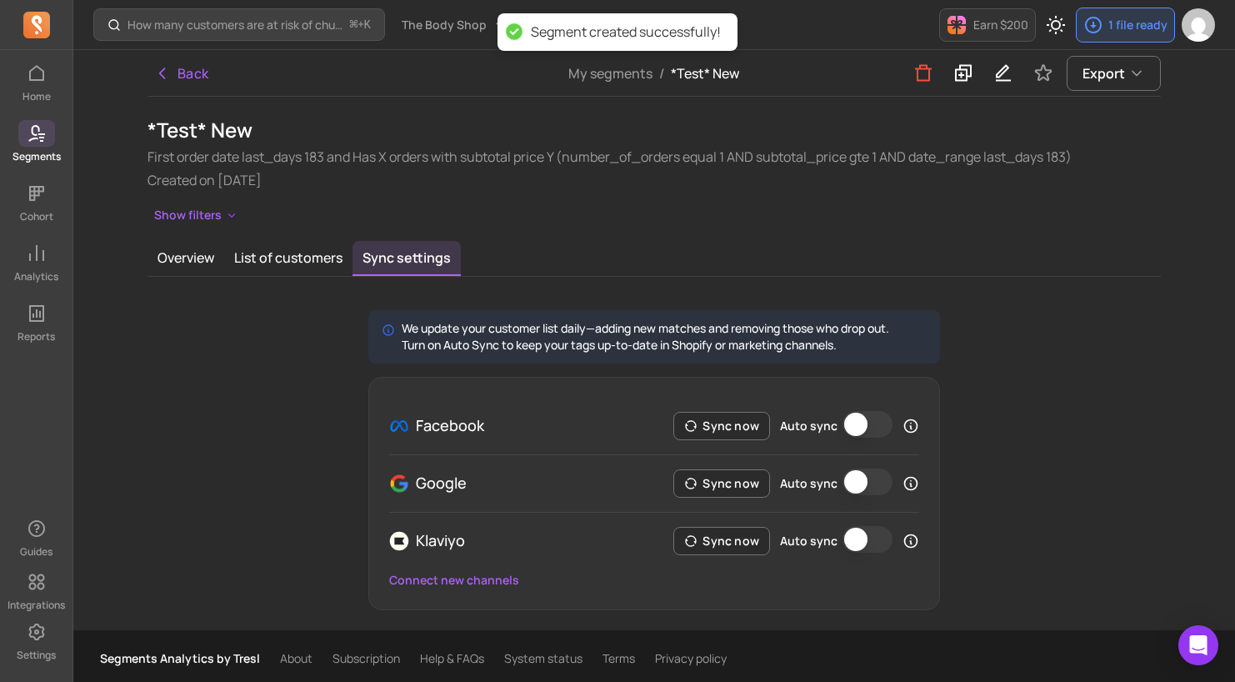
click at [18, 137] on link "Segments" at bounding box center [36, 141] width 73 height 43
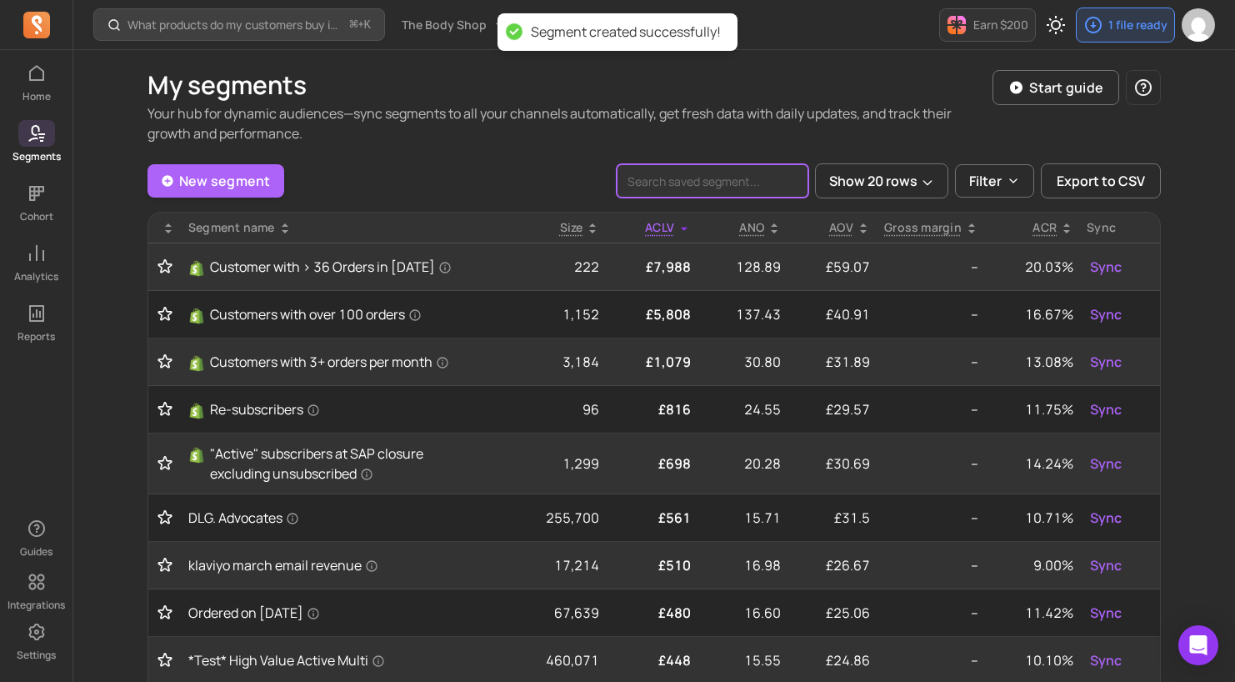
click at [731, 187] on input "search" at bounding box center [713, 180] width 192 height 33
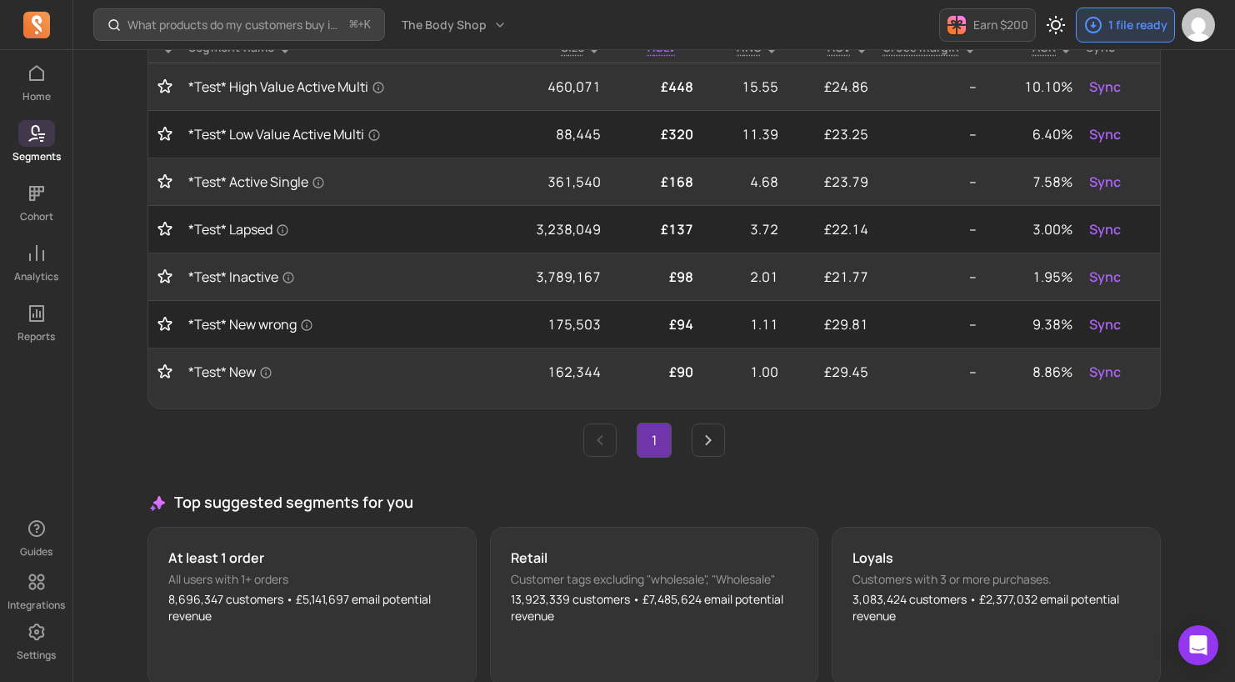
scroll to position [295, 0]
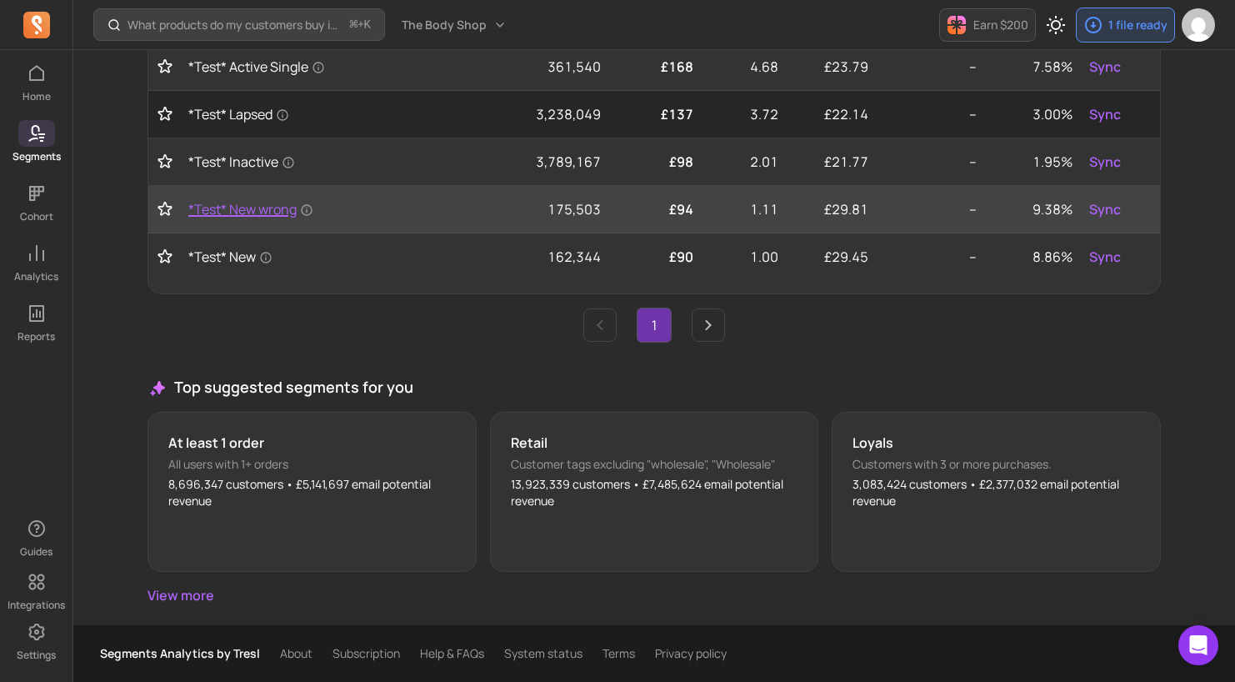
type input "*"
click at [258, 210] on span "*Test* New wrong" at bounding box center [250, 209] width 125 height 20
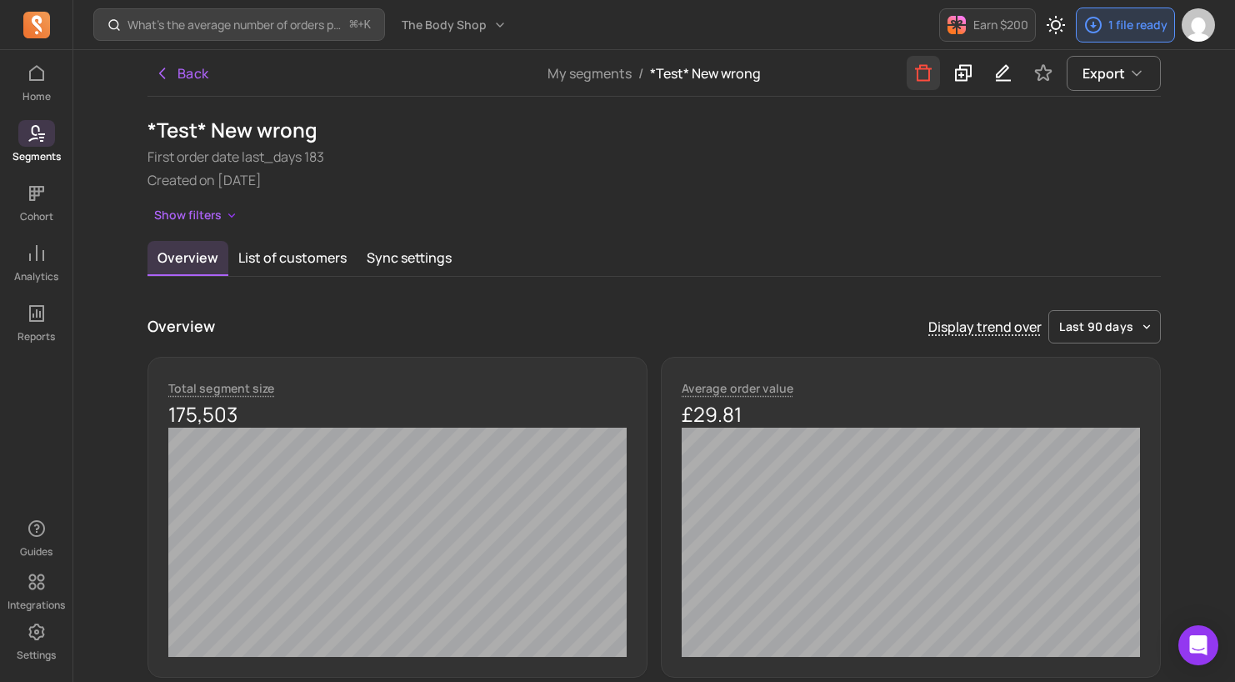
click at [927, 79] on icon "button" at bounding box center [923, 73] width 17 height 17
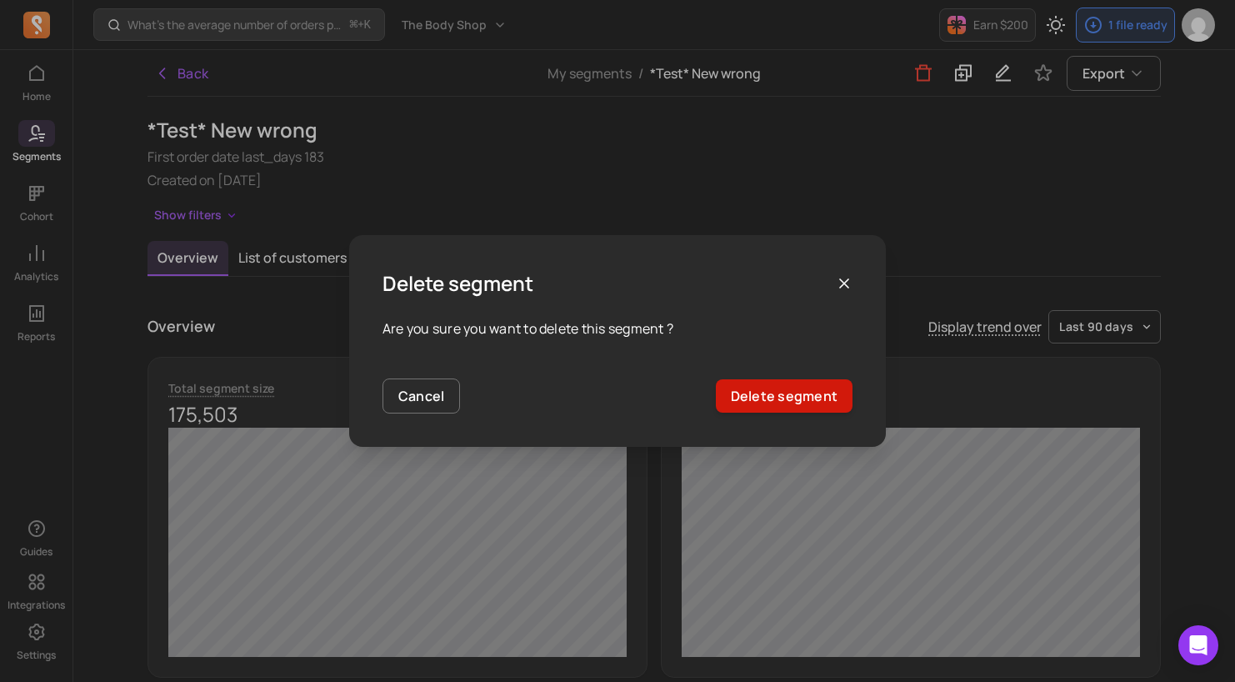
click at [793, 395] on button "Delete segment" at bounding box center [784, 395] width 137 height 33
